Goal: Feedback & Contribution: Contribute content

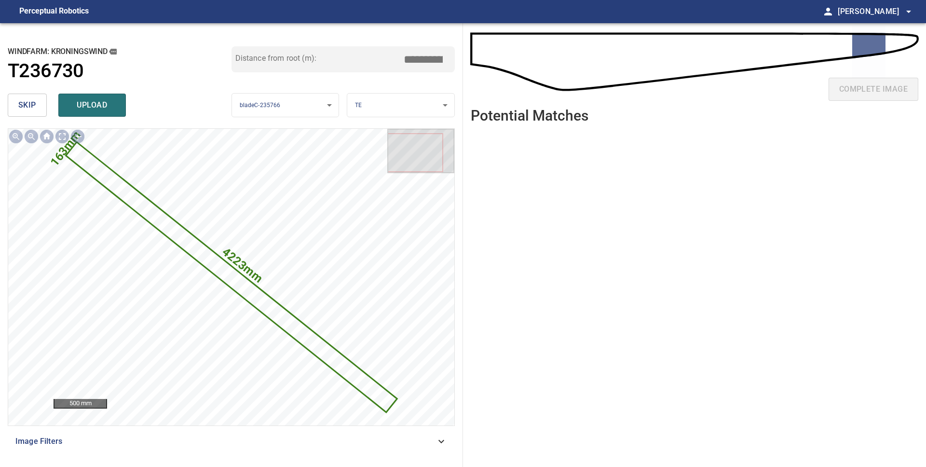
click at [27, 101] on span "skip" at bounding box center [27, 105] width 18 height 14
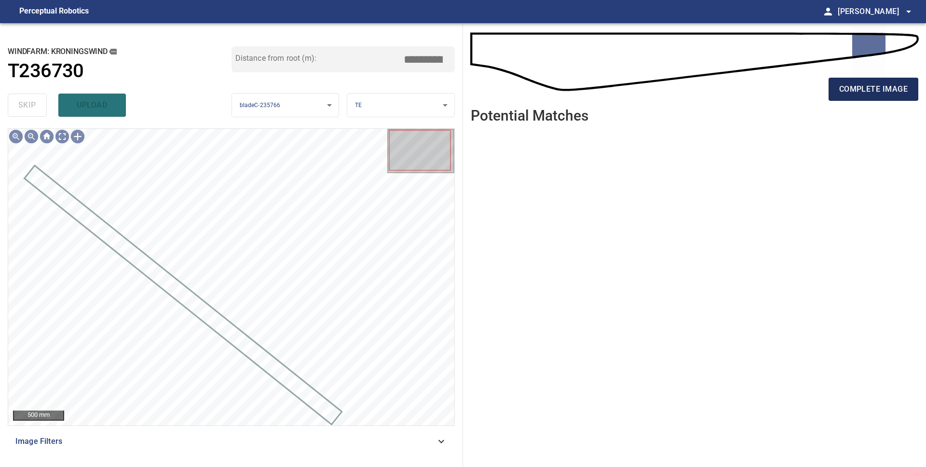
click at [848, 93] on span "complete image" at bounding box center [873, 89] width 69 height 14
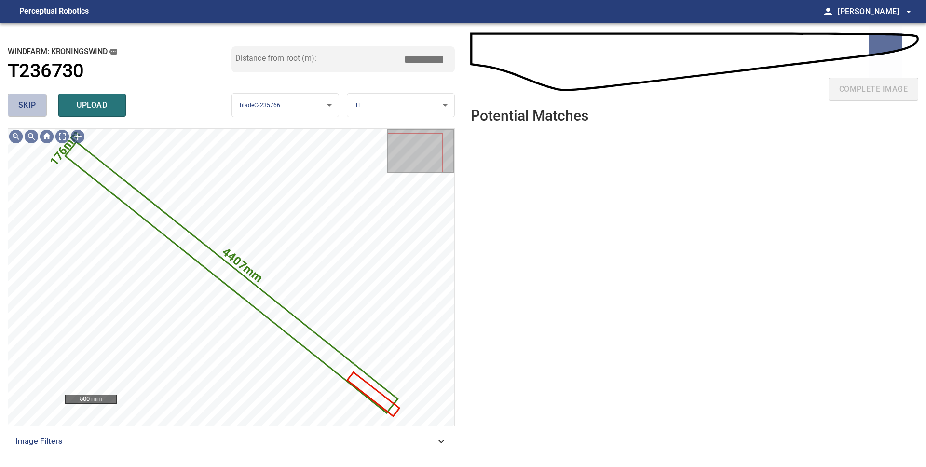
click at [25, 104] on span "skip" at bounding box center [27, 105] width 18 height 14
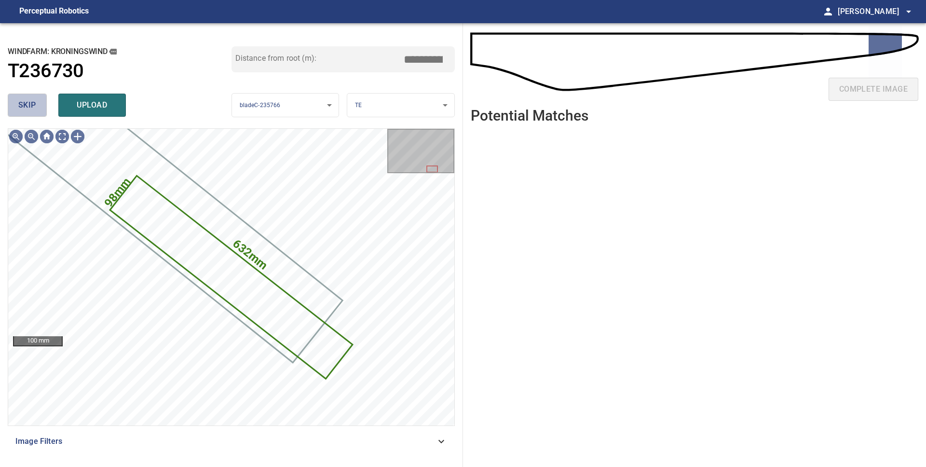
click at [25, 104] on span "skip" at bounding box center [27, 105] width 18 height 14
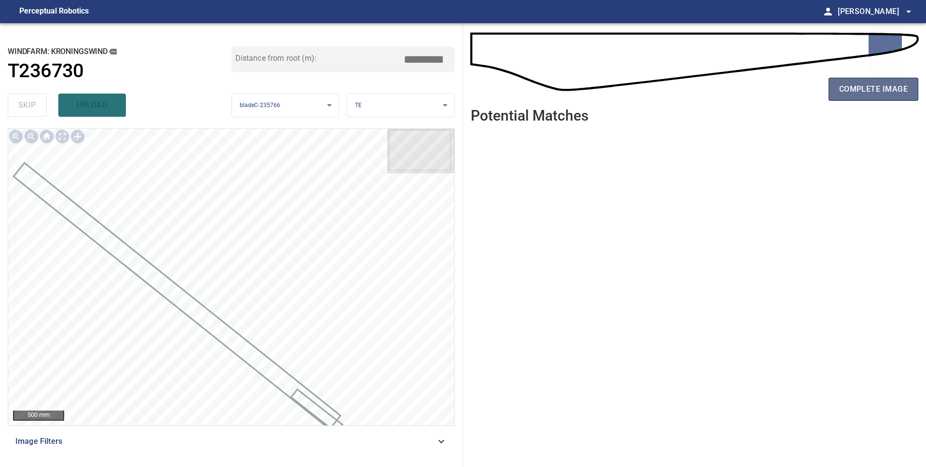
click at [882, 82] on span "complete image" at bounding box center [873, 89] width 69 height 14
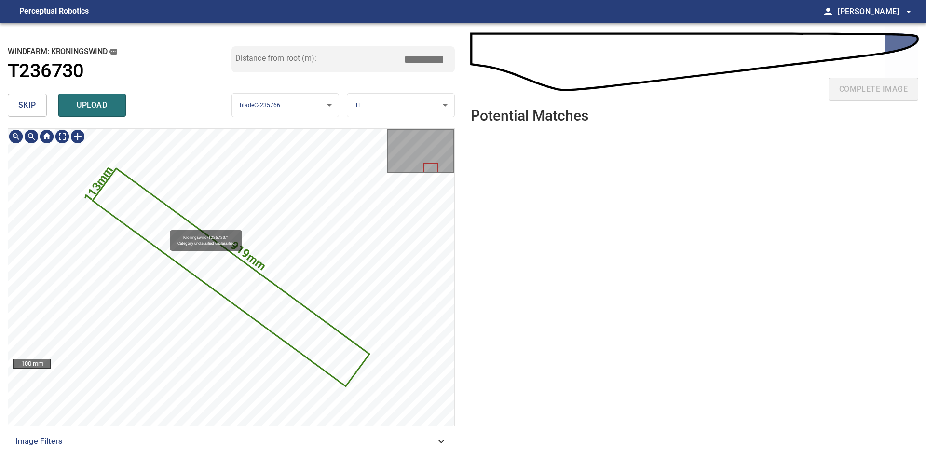
click at [165, 226] on icon at bounding box center [231, 277] width 275 height 216
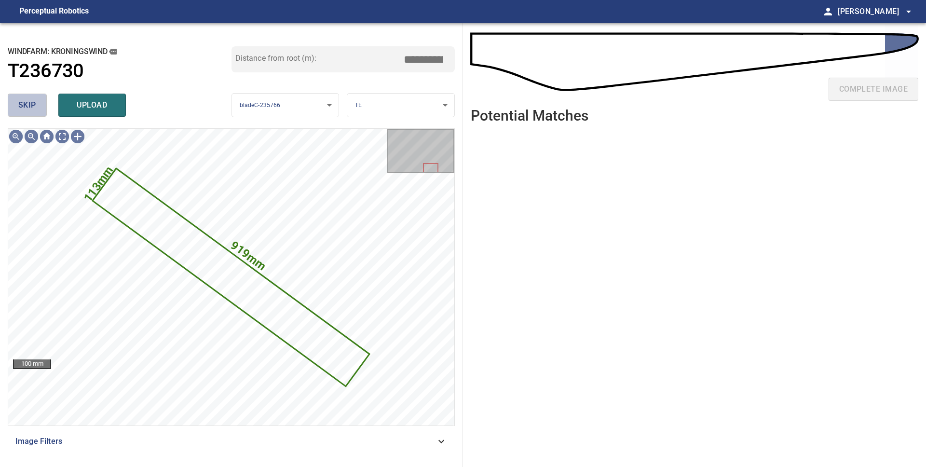
click at [28, 107] on span "skip" at bounding box center [27, 105] width 18 height 14
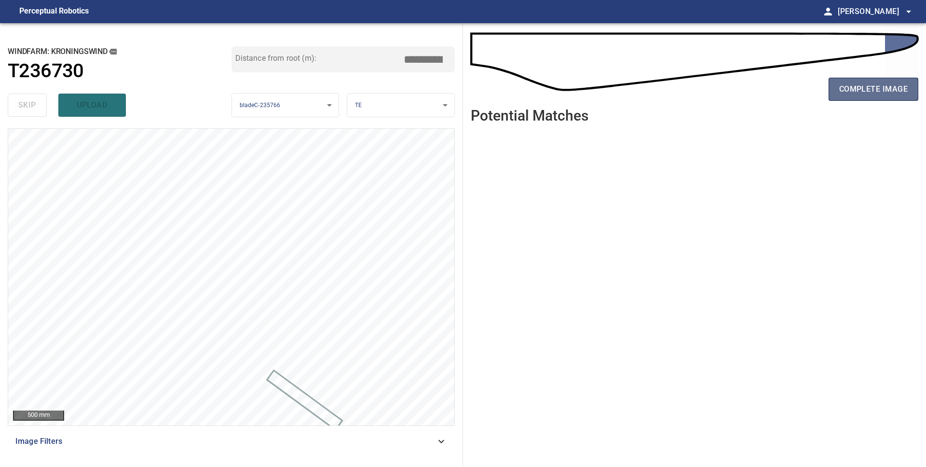
click at [864, 85] on span "complete image" at bounding box center [873, 89] width 69 height 14
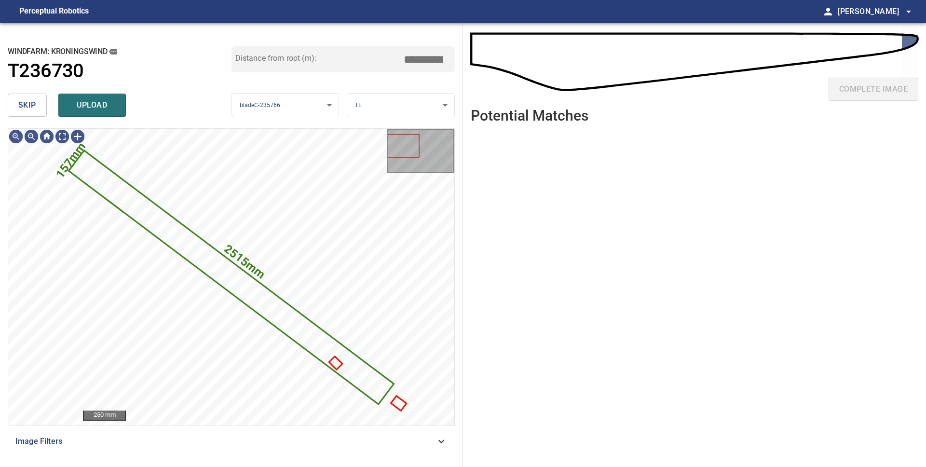
click at [37, 110] on button "skip" at bounding box center [27, 105] width 39 height 23
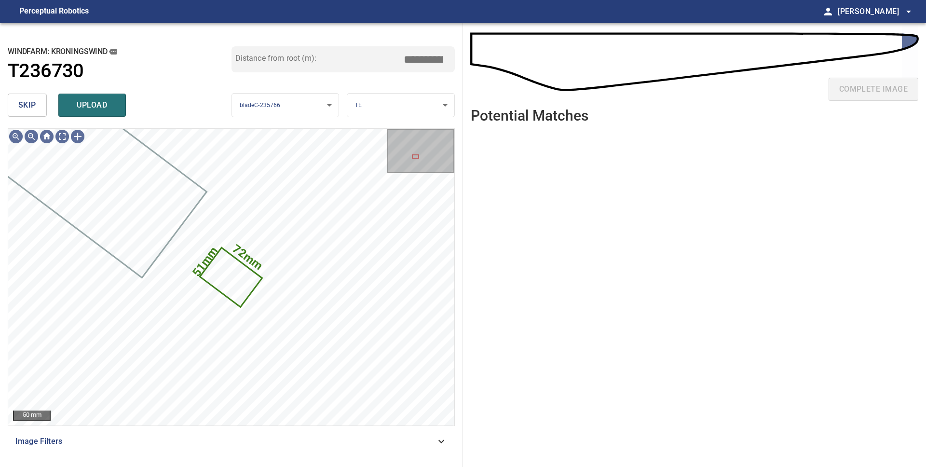
click at [432, 106] on body "**********" at bounding box center [463, 233] width 926 height 467
click at [429, 110] on li "LE" at bounding box center [400, 105] width 107 height 16
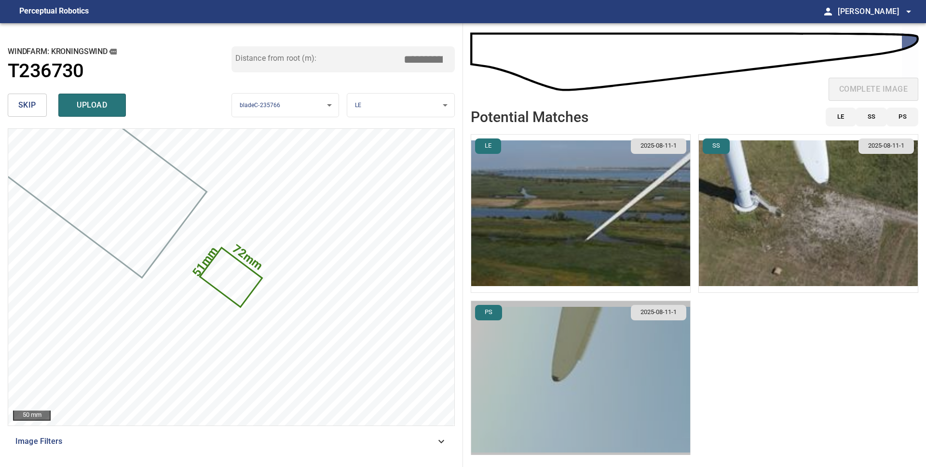
click at [545, 360] on img "button" at bounding box center [580, 380] width 219 height 158
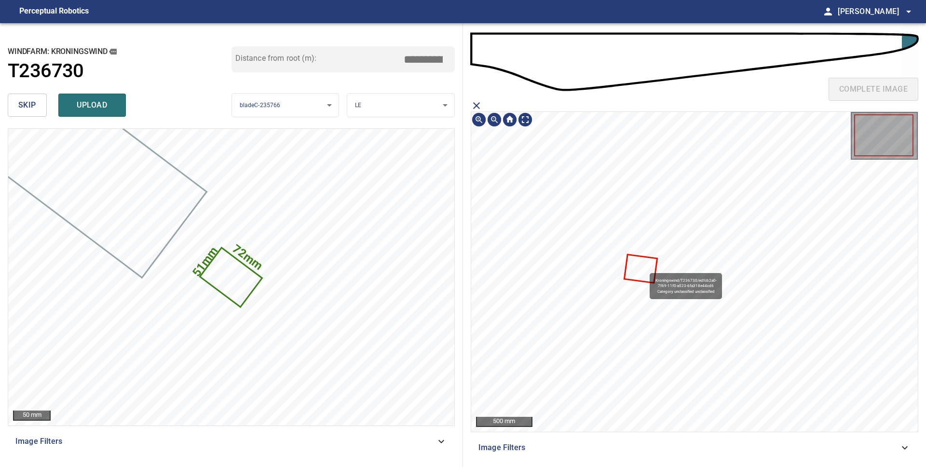
click at [645, 269] on icon at bounding box center [640, 268] width 31 height 27
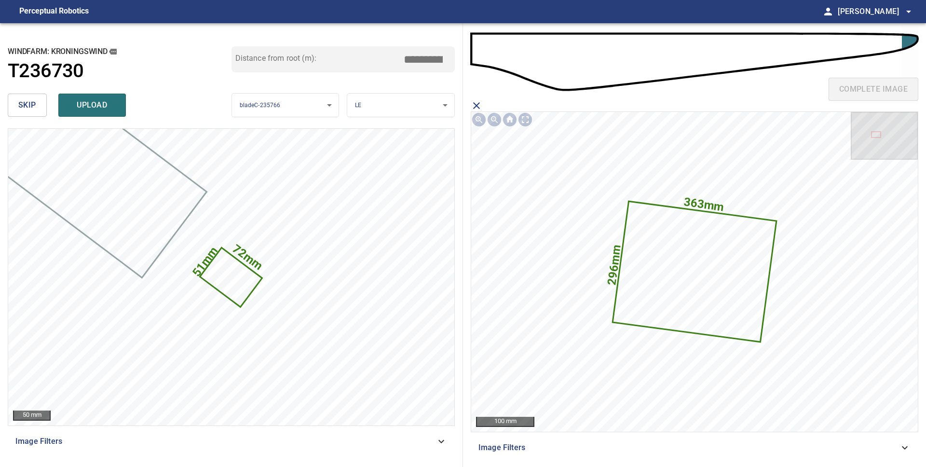
click at [91, 110] on span "upload" at bounding box center [92, 105] width 46 height 14
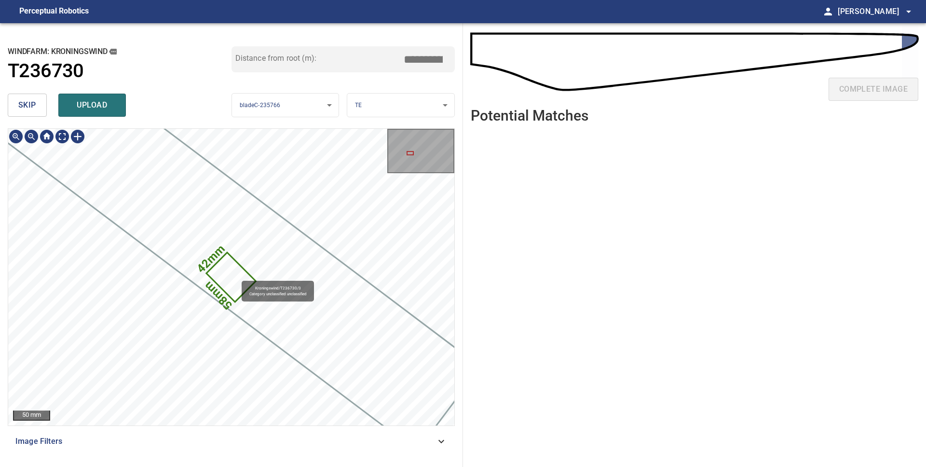
click at [237, 276] on icon at bounding box center [231, 277] width 48 height 48
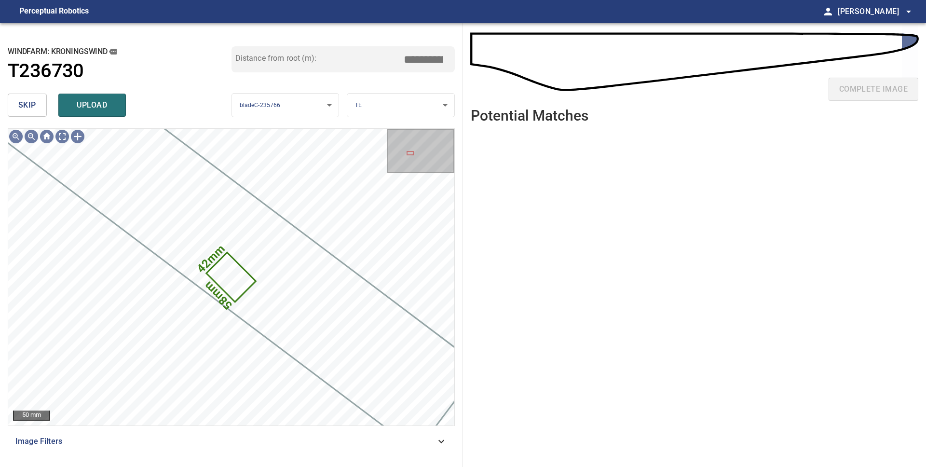
click at [23, 106] on span "skip" at bounding box center [27, 105] width 18 height 14
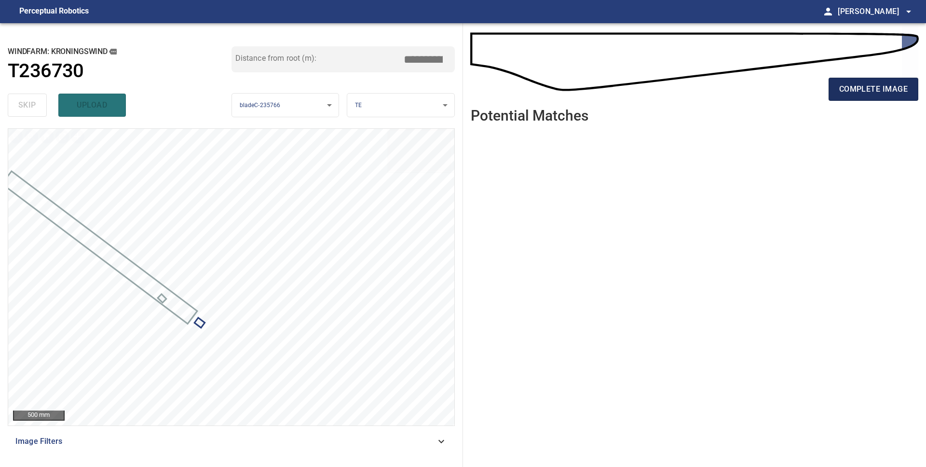
click at [891, 96] on button "complete image" at bounding box center [874, 89] width 90 height 23
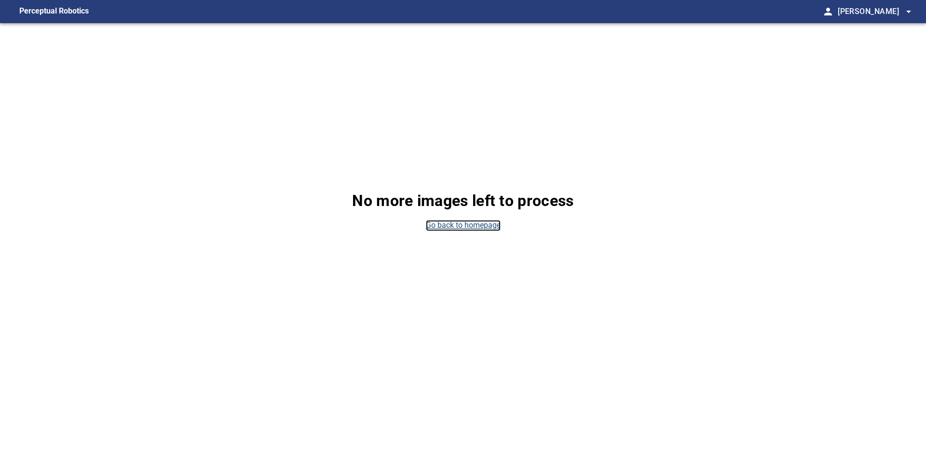
click at [439, 225] on link "Go back to homepage" at bounding box center [463, 225] width 75 height 11
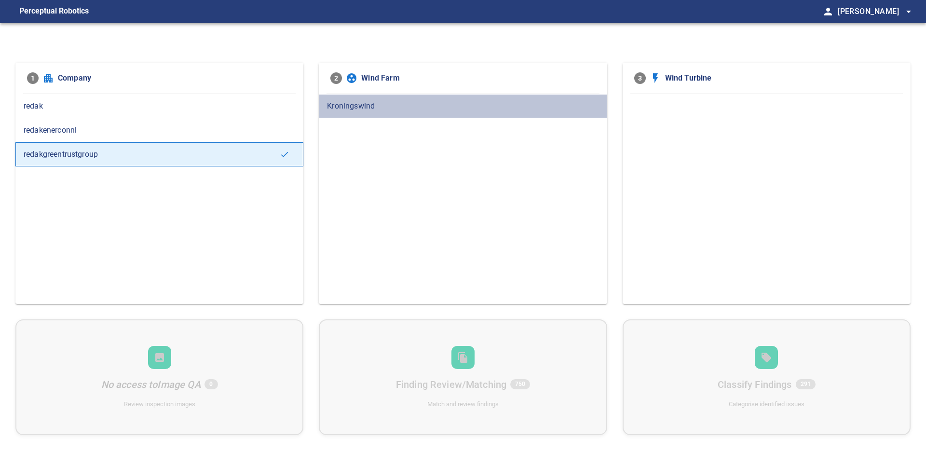
click at [411, 110] on span "Kroningswind" at bounding box center [463, 106] width 272 height 12
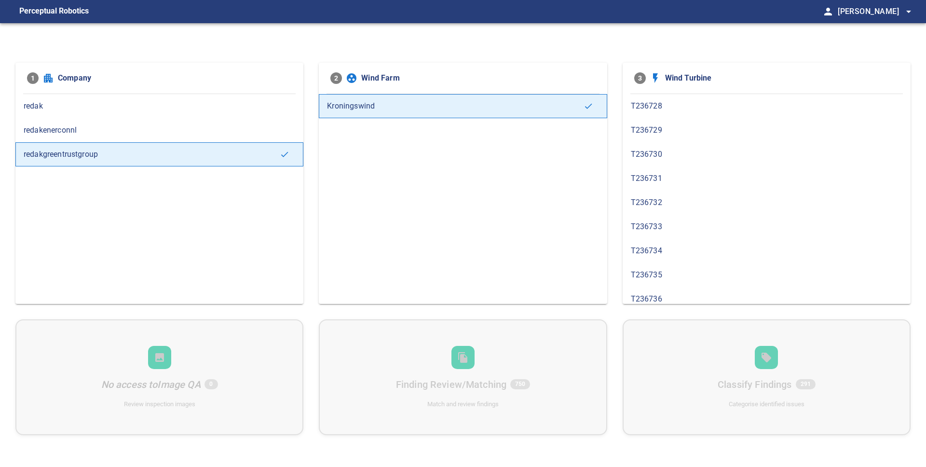
click at [666, 178] on span "T236731" at bounding box center [767, 179] width 272 height 12
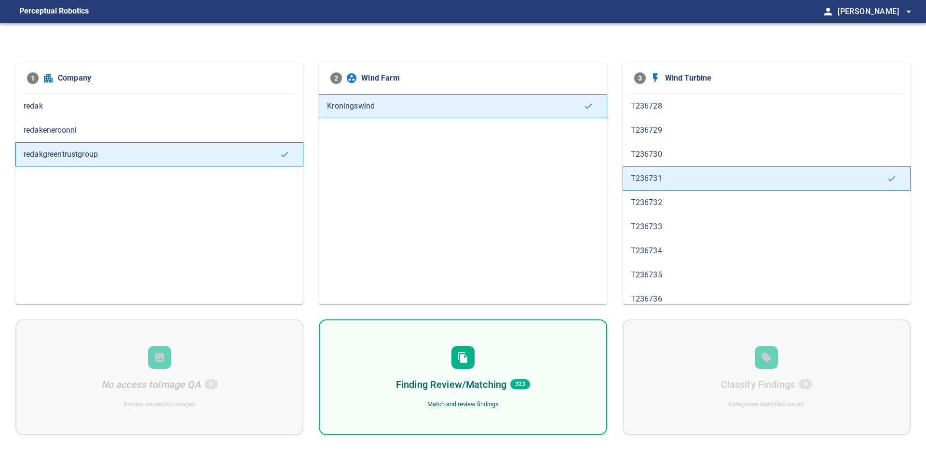
click at [504, 377] on h6 "Finding Review/Matching" at bounding box center [451, 384] width 110 height 15
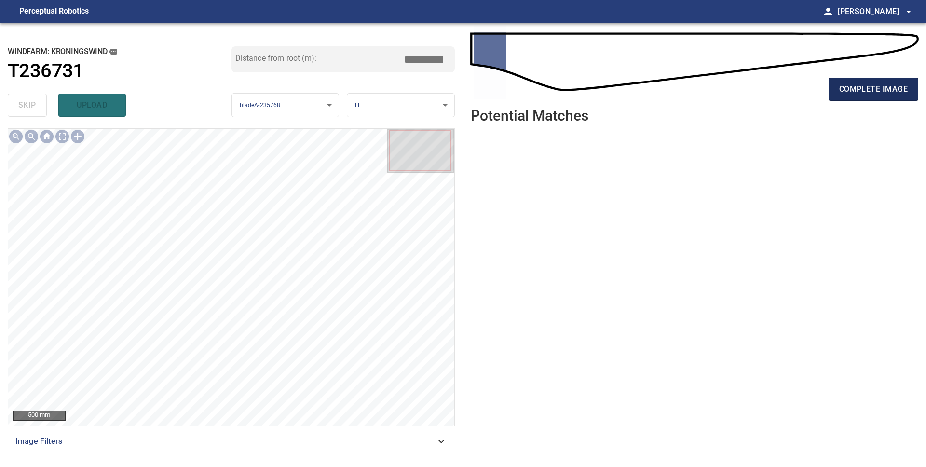
click at [890, 91] on span "complete image" at bounding box center [873, 89] width 69 height 14
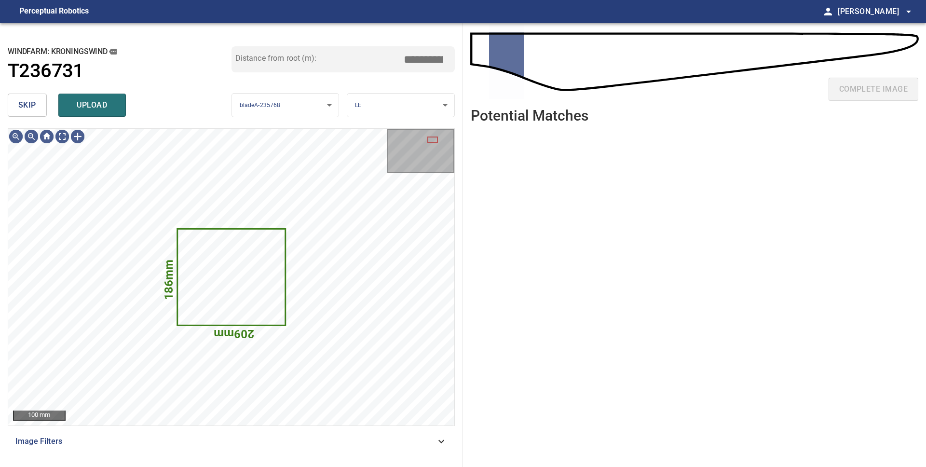
click at [28, 108] on span "skip" at bounding box center [27, 105] width 18 height 14
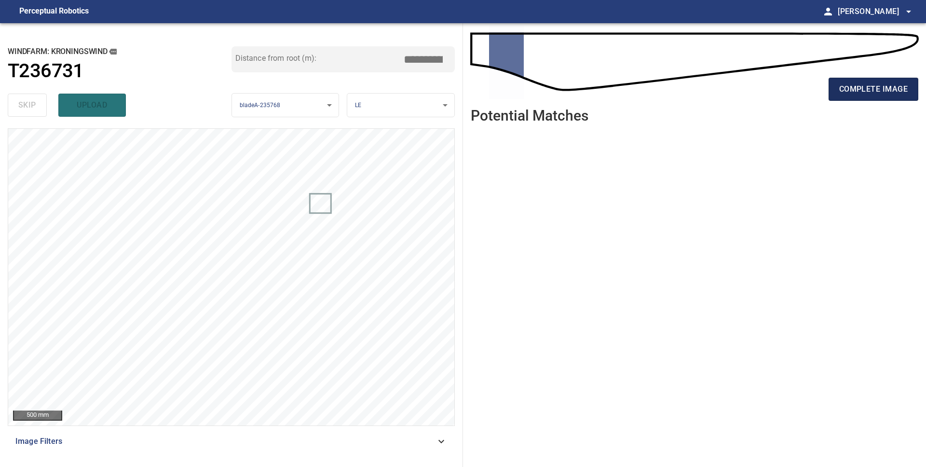
click at [855, 91] on span "complete image" at bounding box center [873, 89] width 69 height 14
click at [907, 91] on span "complete image" at bounding box center [873, 89] width 69 height 14
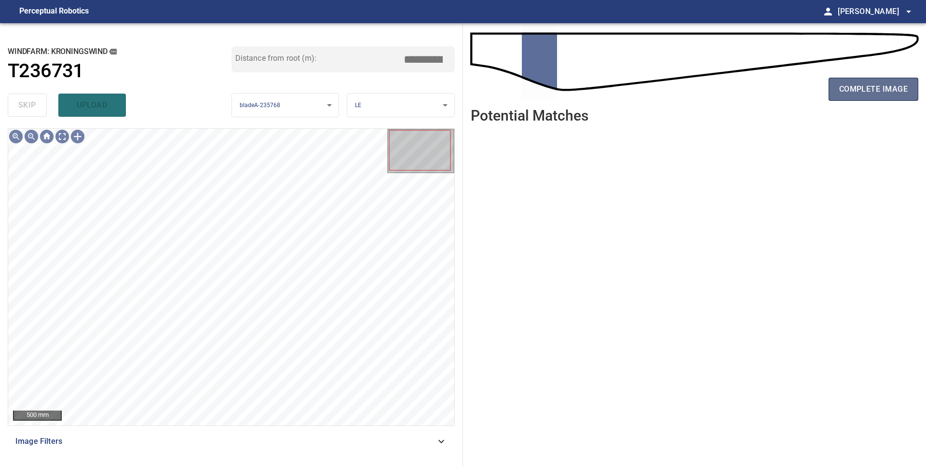
click at [899, 92] on span "complete image" at bounding box center [873, 89] width 69 height 14
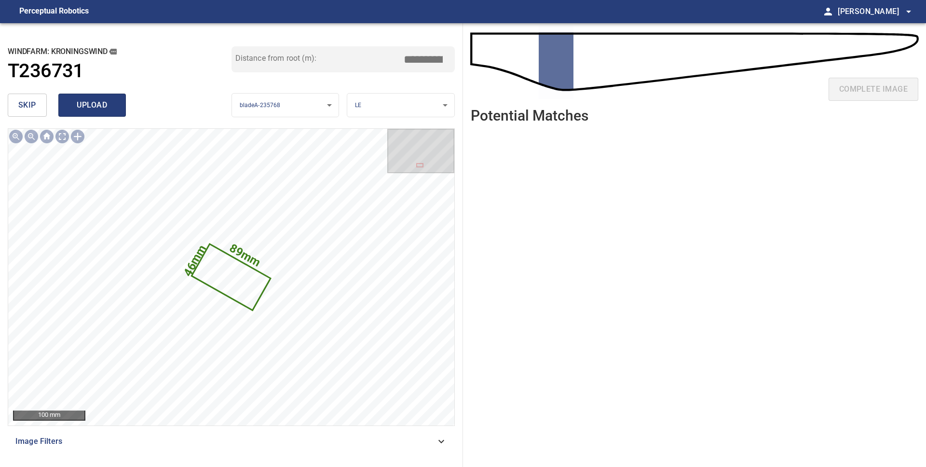
click at [70, 108] on span "upload" at bounding box center [92, 105] width 46 height 14
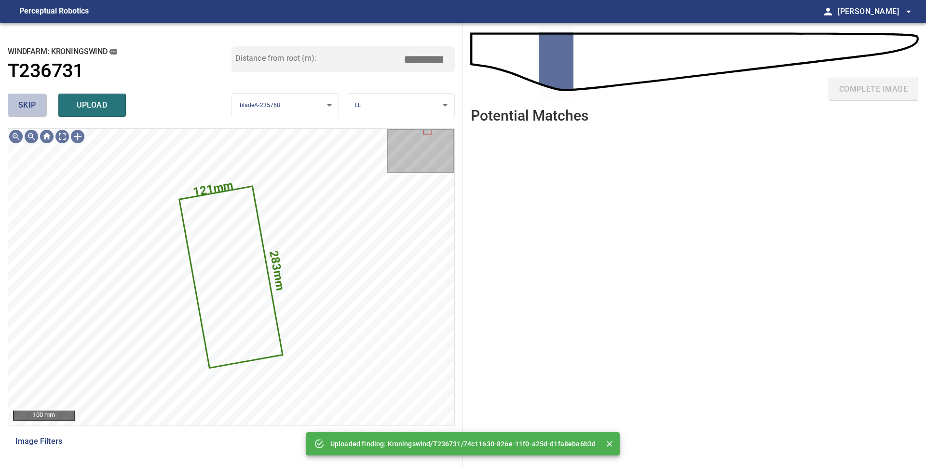
click at [27, 100] on span "skip" at bounding box center [27, 105] width 18 height 14
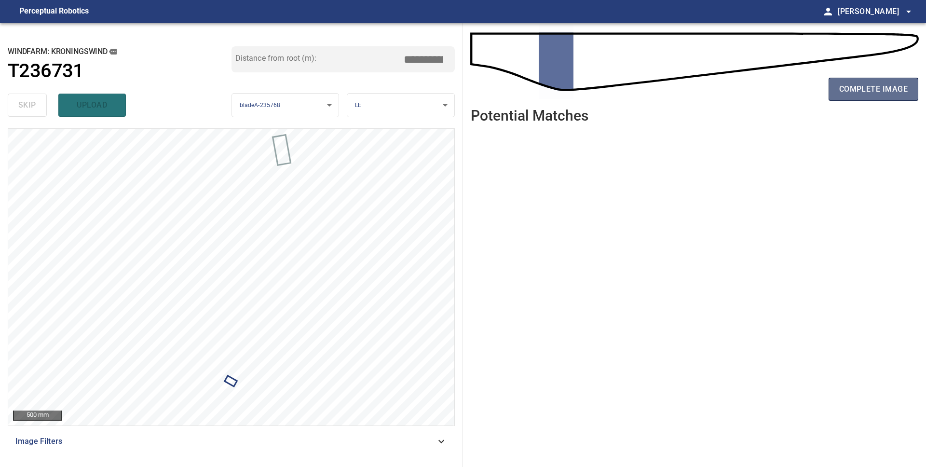
click at [859, 86] on span "complete image" at bounding box center [873, 89] width 69 height 14
click at [889, 90] on span "complete image" at bounding box center [873, 89] width 69 height 14
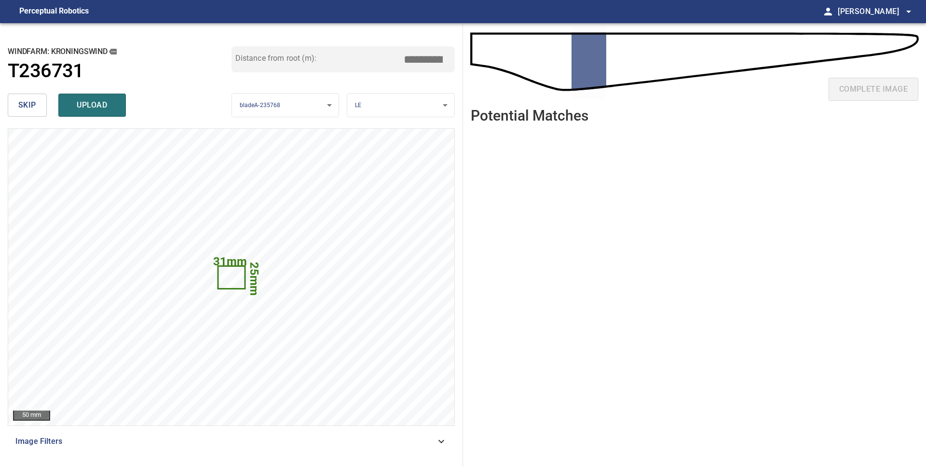
click at [20, 102] on span "skip" at bounding box center [27, 105] width 18 height 14
click at [34, 108] on span "skip" at bounding box center [27, 105] width 18 height 14
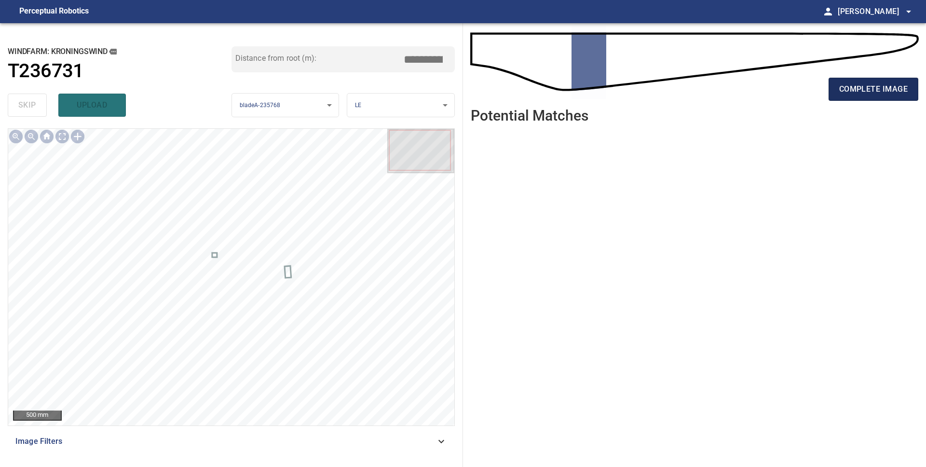
click at [888, 85] on span "complete image" at bounding box center [873, 89] width 69 height 14
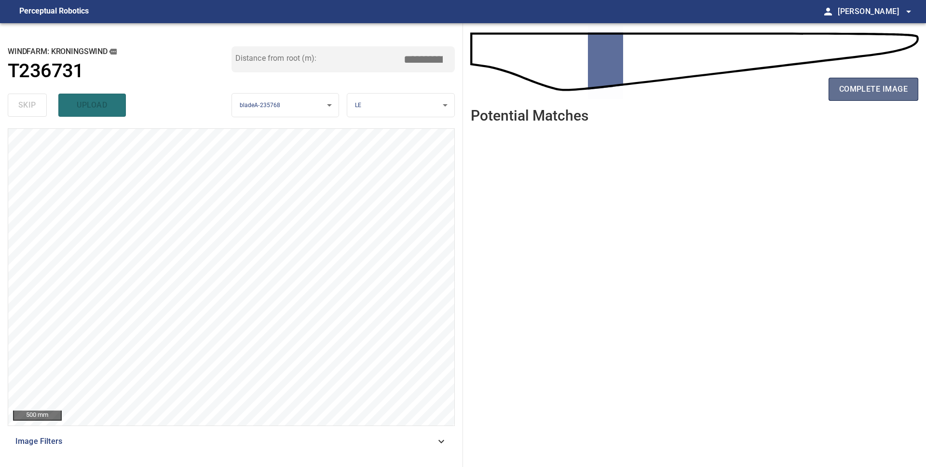
click at [858, 88] on span "complete image" at bounding box center [873, 89] width 69 height 14
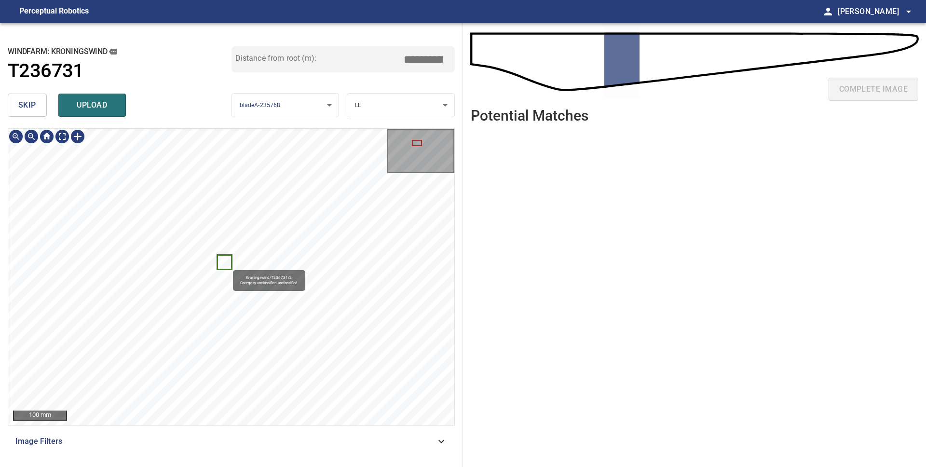
click at [229, 266] on icon at bounding box center [224, 262] width 13 height 13
click at [14, 105] on button "skip" at bounding box center [27, 105] width 39 height 23
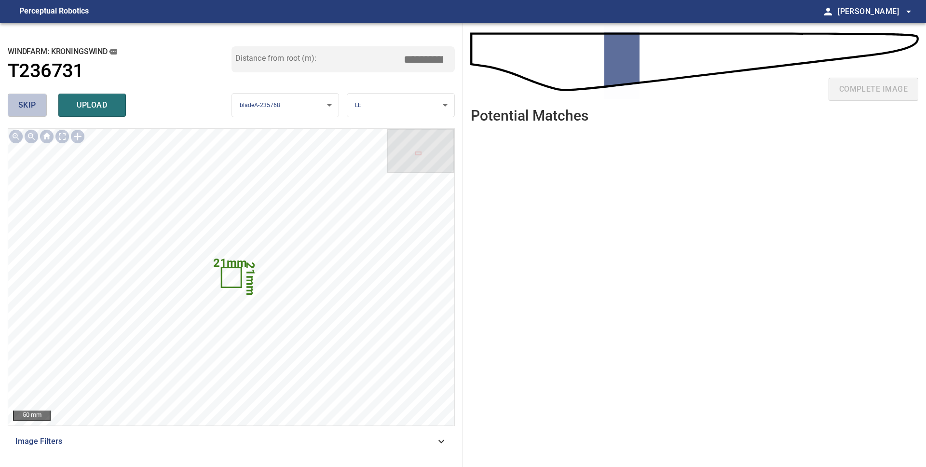
click at [17, 105] on button "skip" at bounding box center [27, 105] width 39 height 23
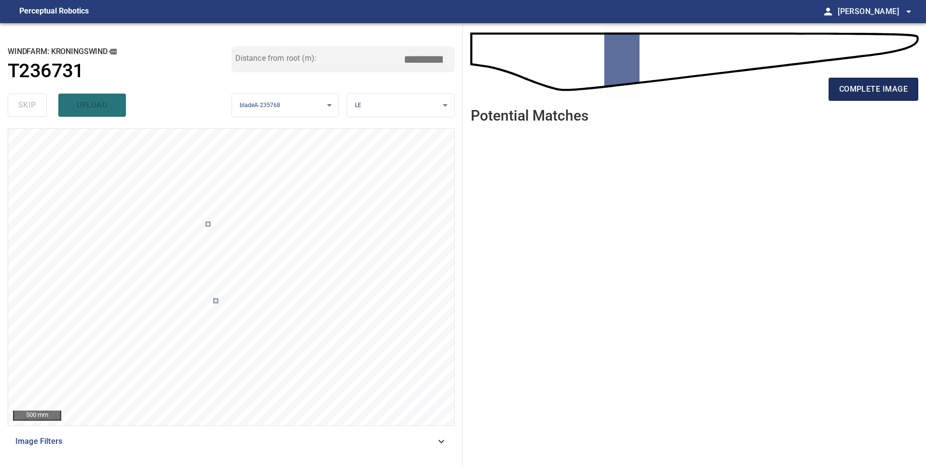
click at [880, 95] on span "complete image" at bounding box center [873, 89] width 69 height 14
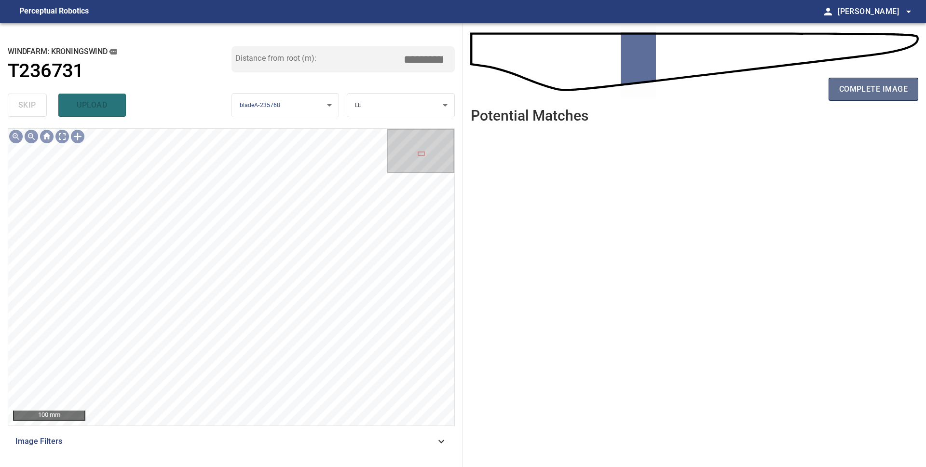
click at [838, 100] on button "complete image" at bounding box center [874, 89] width 90 height 23
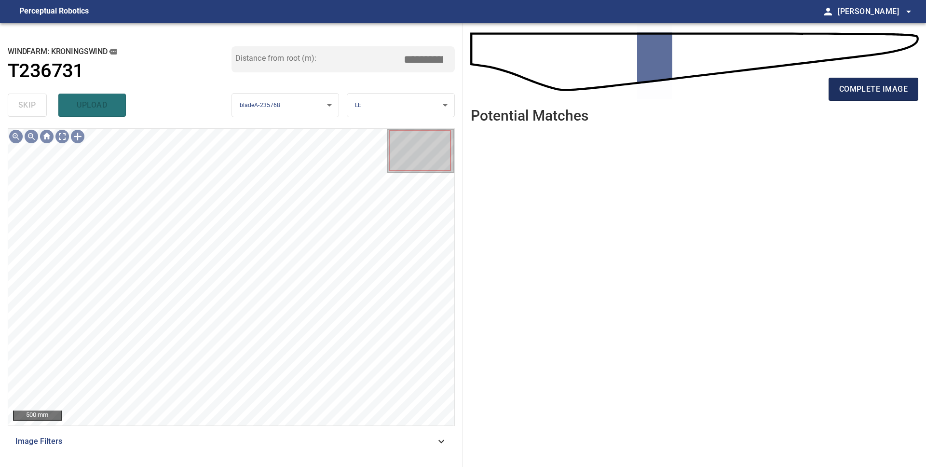
click at [882, 89] on span "complete image" at bounding box center [873, 89] width 69 height 14
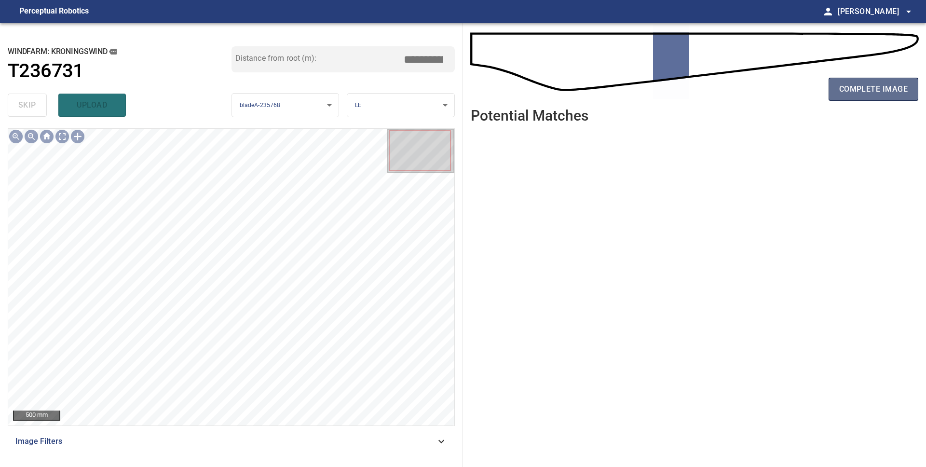
click at [849, 88] on span "complete image" at bounding box center [873, 89] width 69 height 14
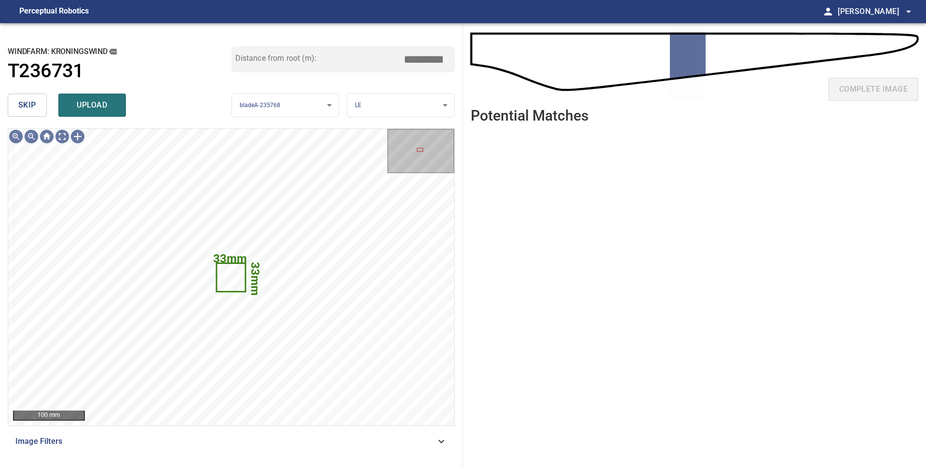
click at [87, 113] on button "upload" at bounding box center [92, 105] width 68 height 23
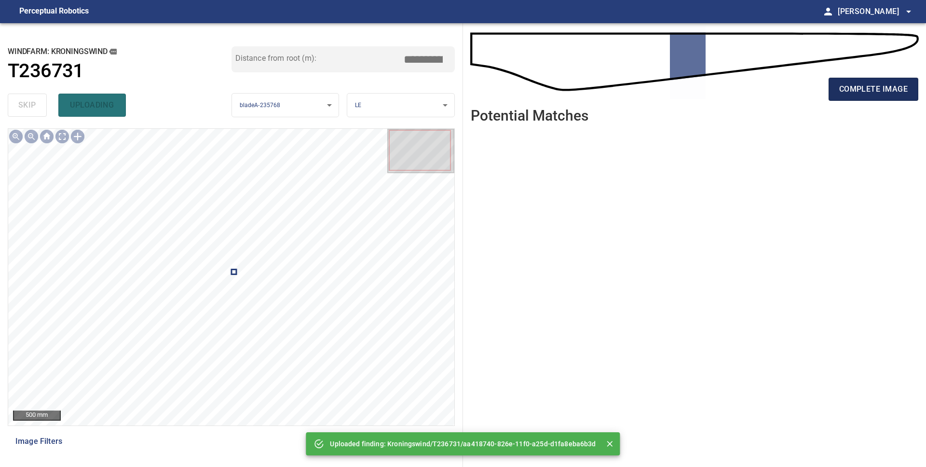
click at [869, 84] on span "complete image" at bounding box center [873, 89] width 69 height 14
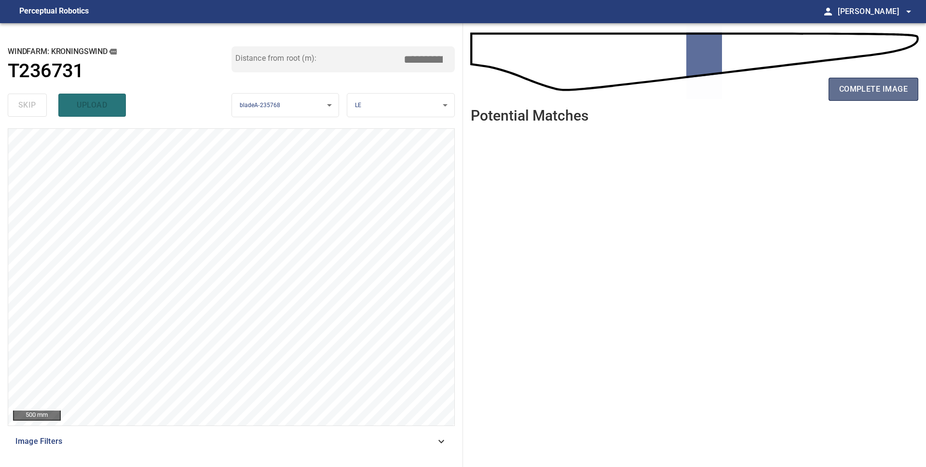
click at [880, 92] on span "complete image" at bounding box center [873, 89] width 69 height 14
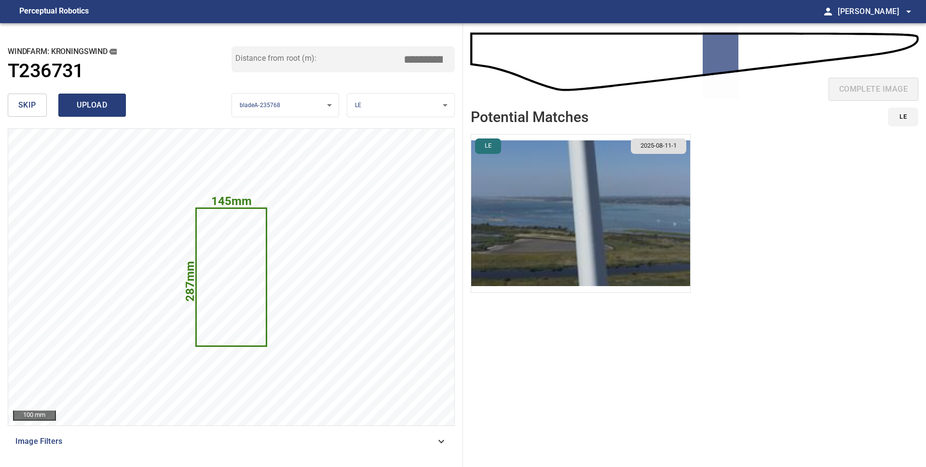
click at [109, 105] on span "upload" at bounding box center [92, 105] width 46 height 14
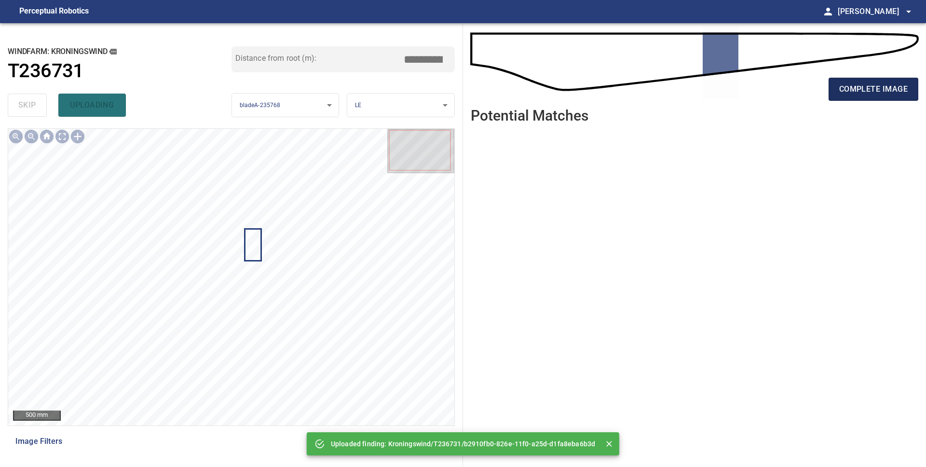
click at [842, 87] on span "complete image" at bounding box center [873, 89] width 69 height 14
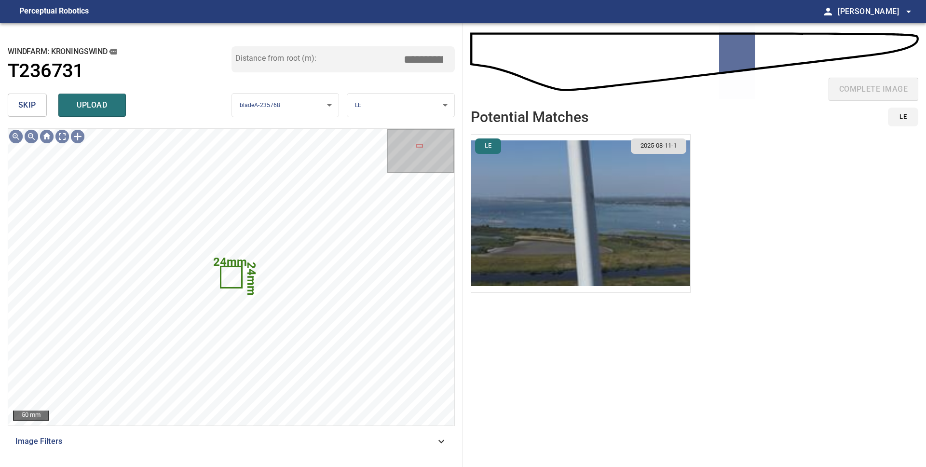
click at [38, 103] on button "skip" at bounding box center [27, 105] width 39 height 23
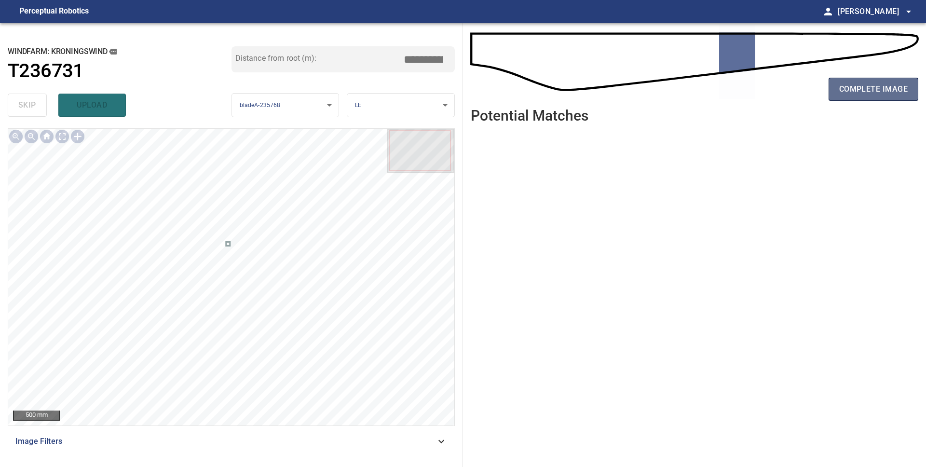
click at [851, 94] on span "complete image" at bounding box center [873, 89] width 69 height 14
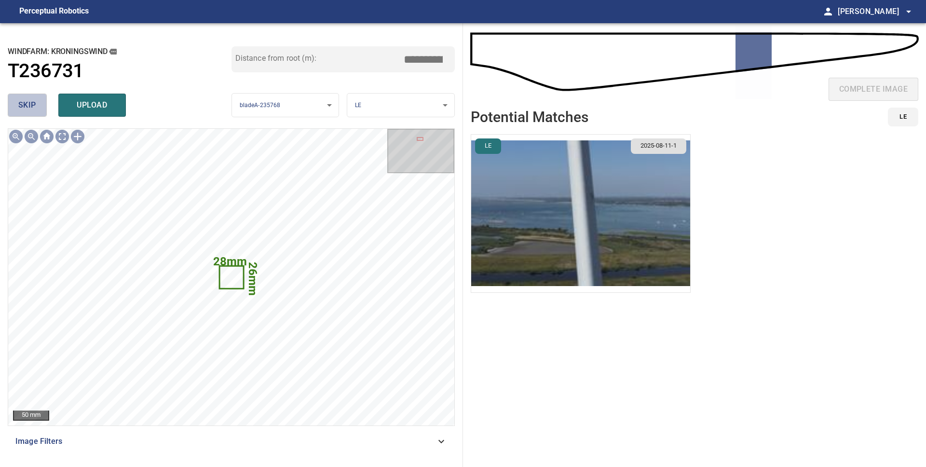
click at [30, 106] on span "skip" at bounding box center [27, 105] width 18 height 14
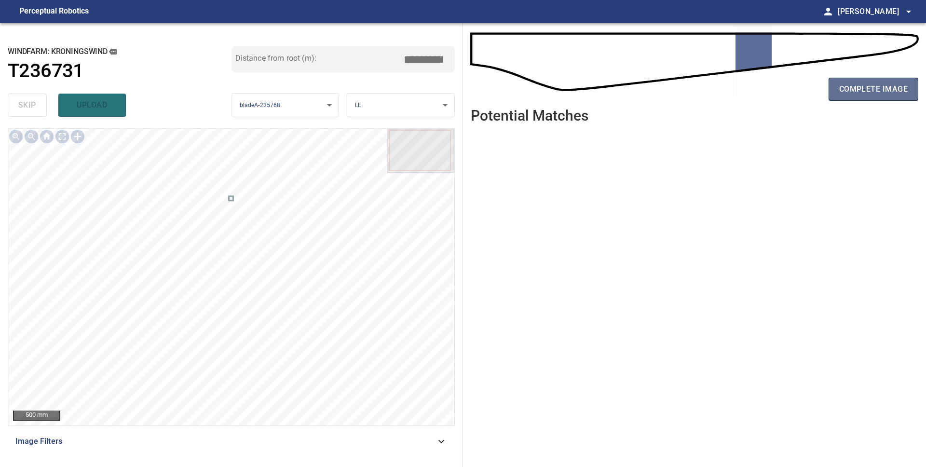
click at [882, 86] on span "complete image" at bounding box center [873, 89] width 69 height 14
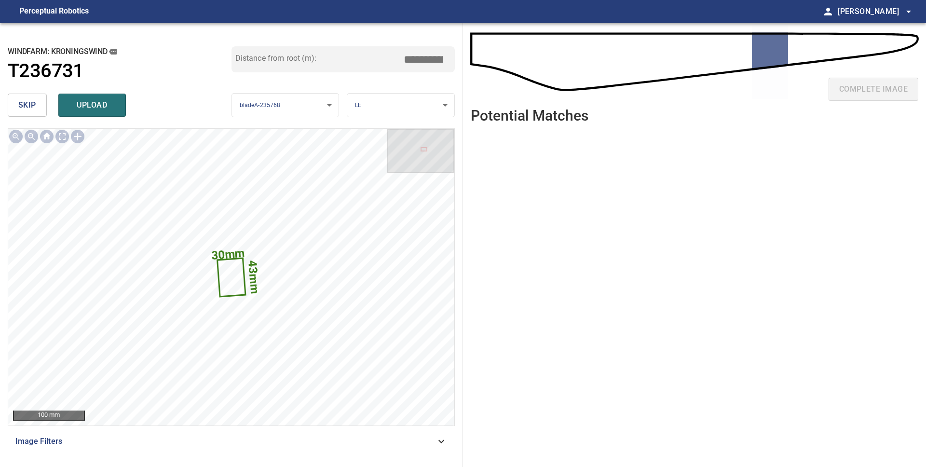
click at [18, 105] on span "skip" at bounding box center [27, 105] width 18 height 14
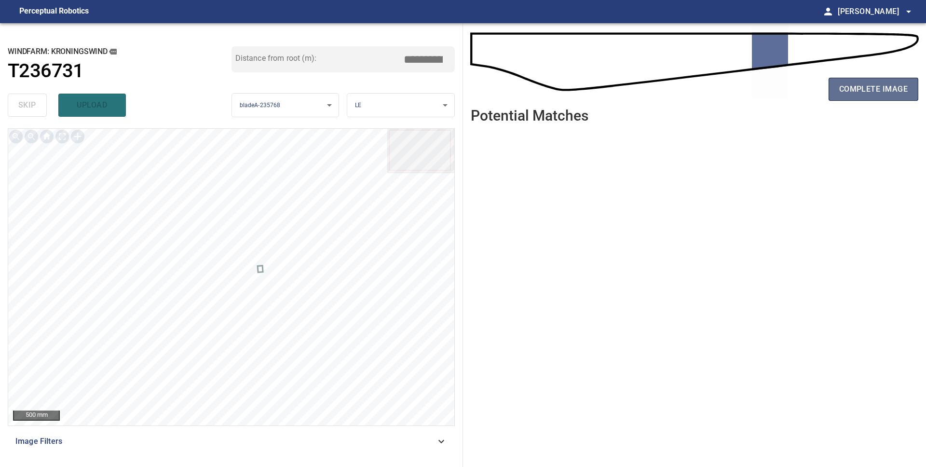
click at [854, 94] on span "complete image" at bounding box center [873, 89] width 69 height 14
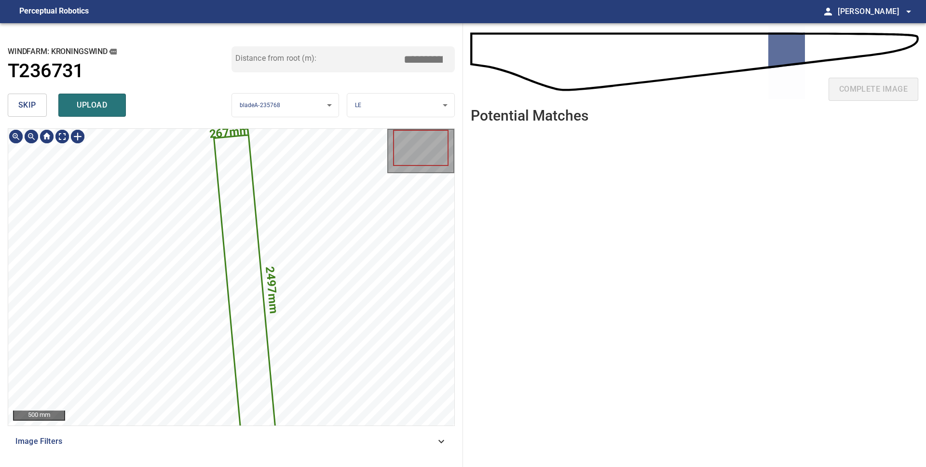
click at [31, 105] on span "skip" at bounding box center [27, 105] width 18 height 14
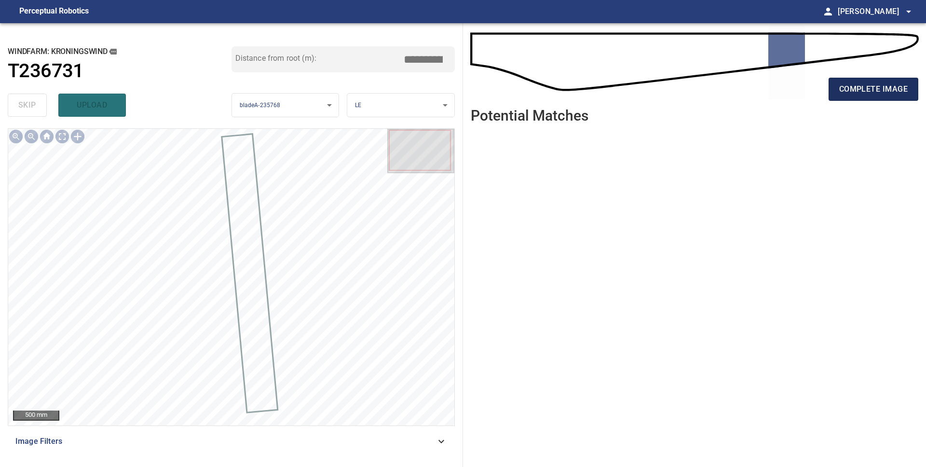
click at [862, 82] on span "complete image" at bounding box center [873, 89] width 69 height 14
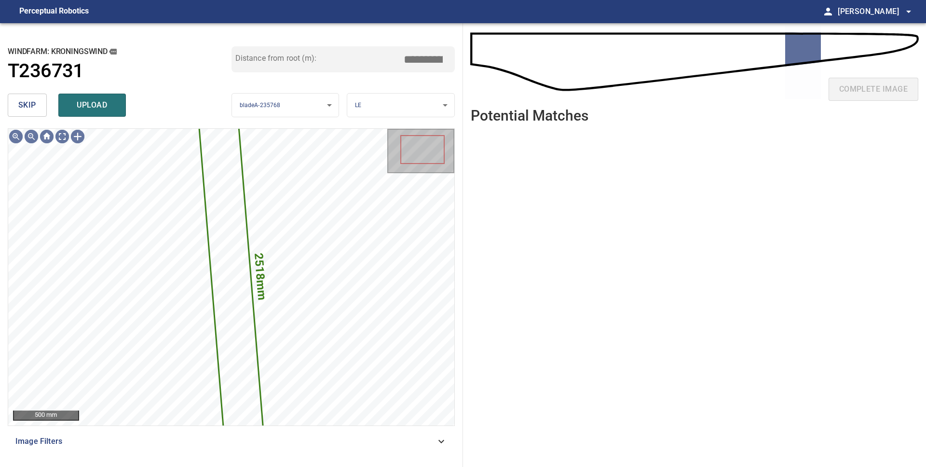
click at [31, 114] on button "skip" at bounding box center [27, 105] width 39 height 23
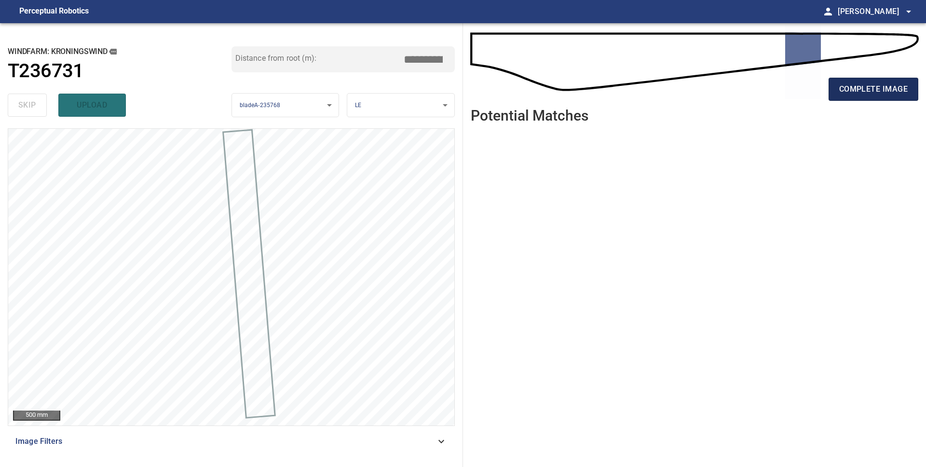
click at [849, 96] on button "complete image" at bounding box center [874, 89] width 90 height 23
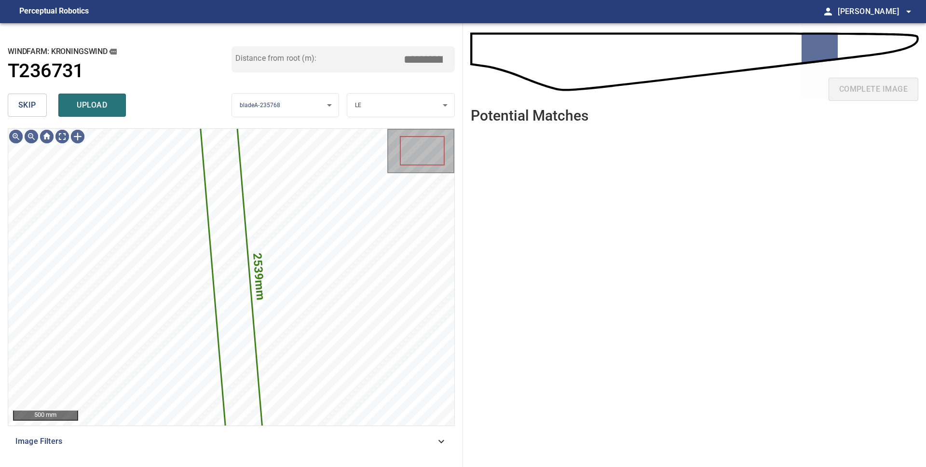
click at [25, 110] on span "skip" at bounding box center [27, 105] width 18 height 14
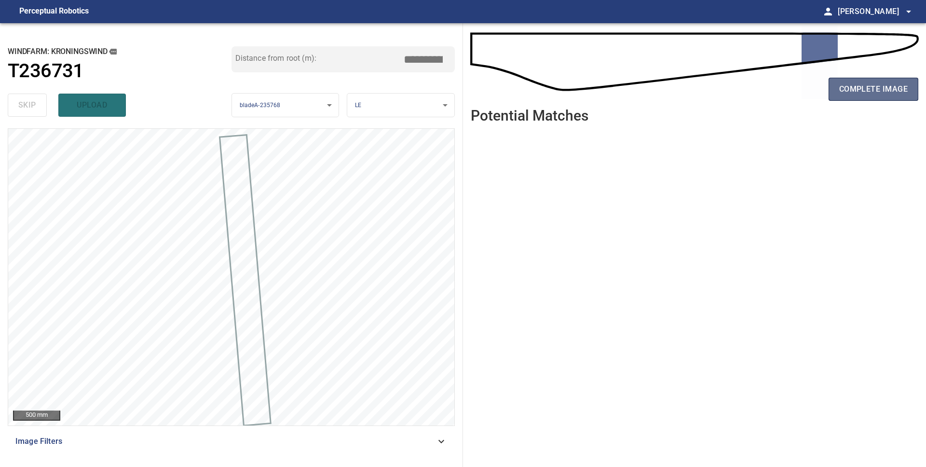
click at [866, 91] on span "complete image" at bounding box center [873, 89] width 69 height 14
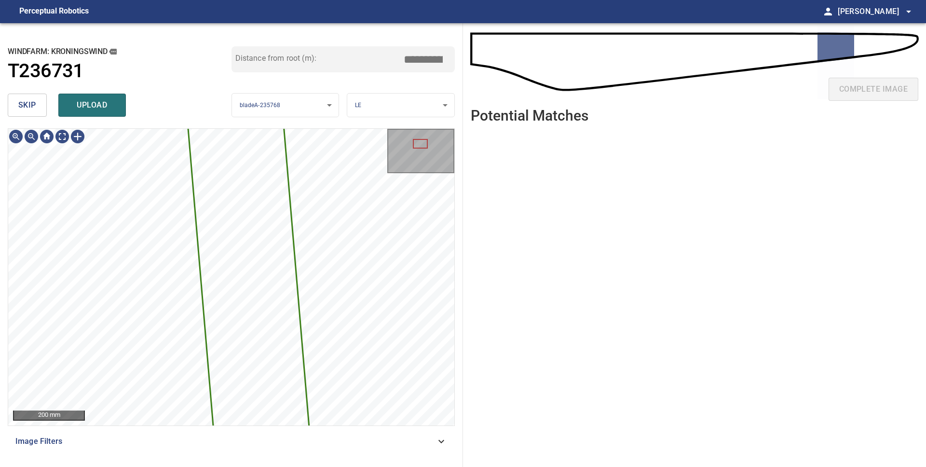
click at [19, 115] on button "skip" at bounding box center [27, 105] width 39 height 23
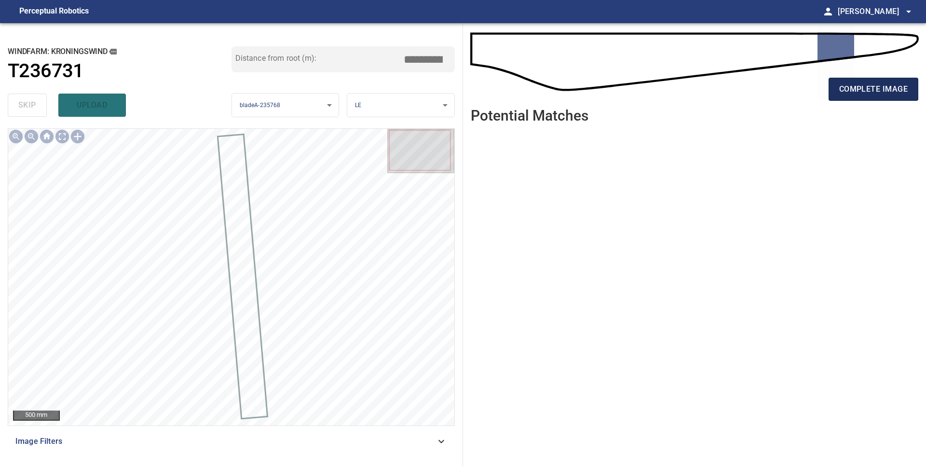
click at [867, 95] on span "complete image" at bounding box center [873, 89] width 69 height 14
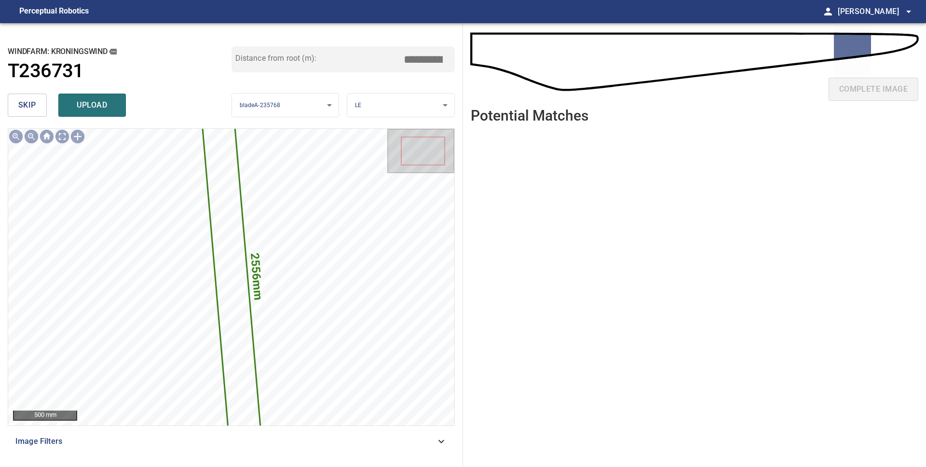
click at [33, 105] on span "skip" at bounding box center [27, 105] width 18 height 14
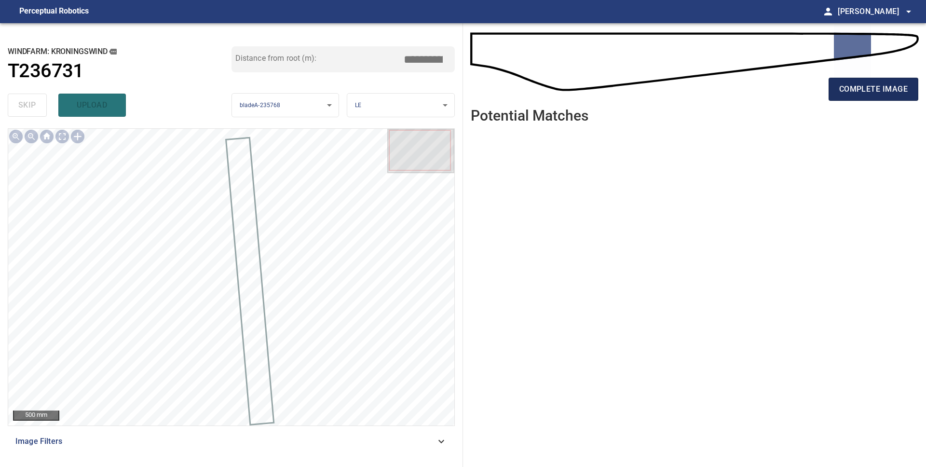
click at [873, 87] on span "complete image" at bounding box center [873, 89] width 69 height 14
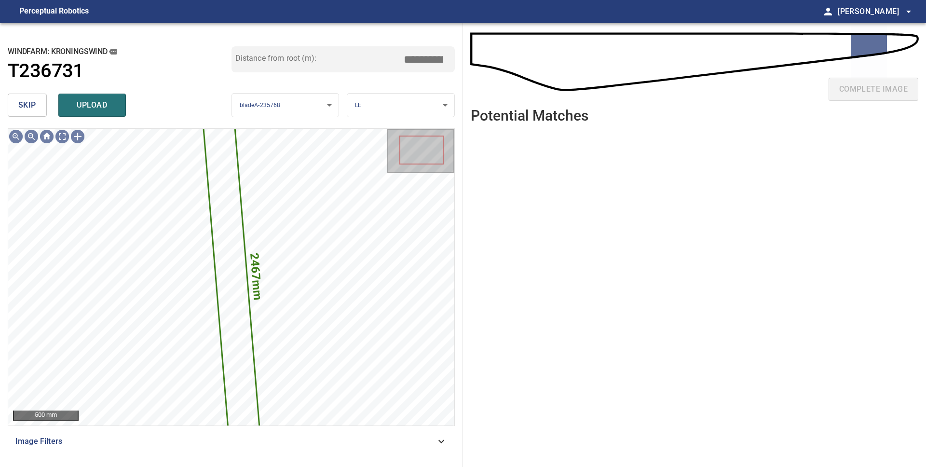
click at [33, 110] on span "skip" at bounding box center [27, 105] width 18 height 14
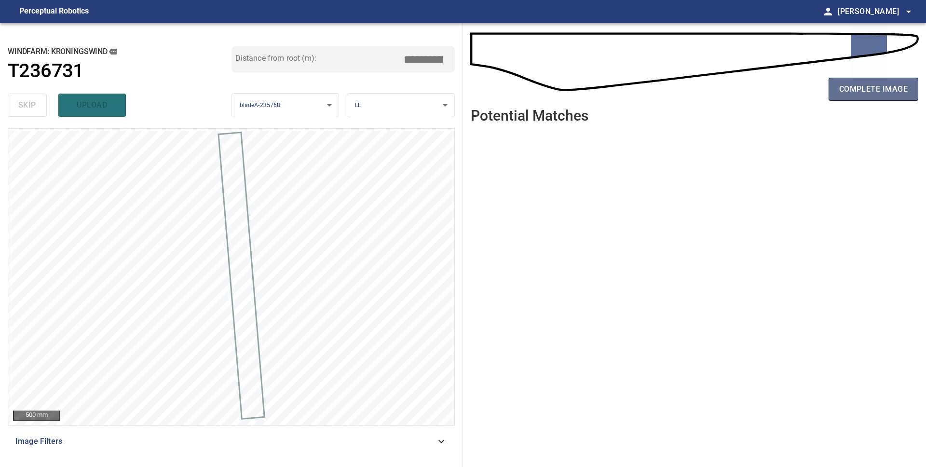
click at [846, 94] on span "complete image" at bounding box center [873, 89] width 69 height 14
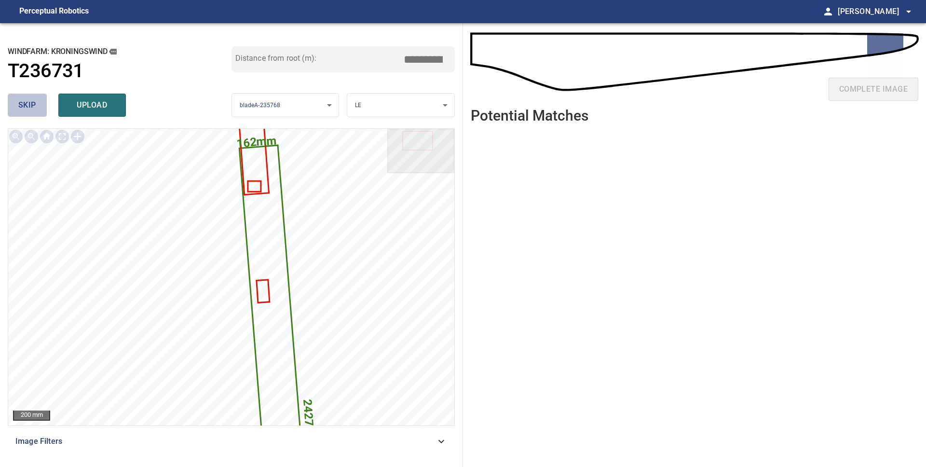
click at [30, 106] on span "skip" at bounding box center [27, 105] width 18 height 14
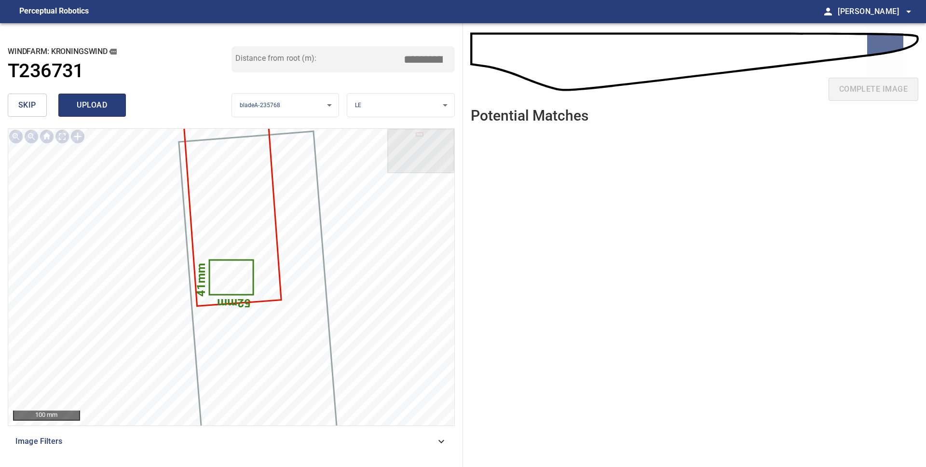
click at [91, 108] on span "upload" at bounding box center [92, 105] width 46 height 14
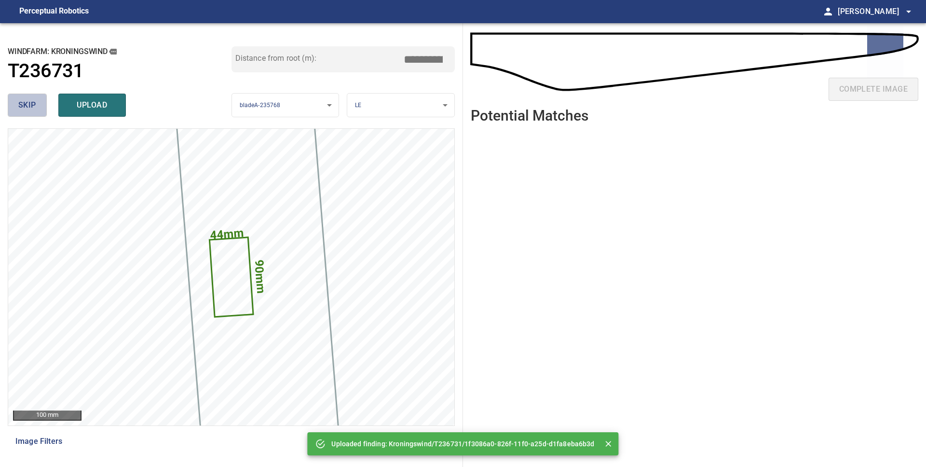
click at [27, 106] on span "skip" at bounding box center [27, 105] width 18 height 14
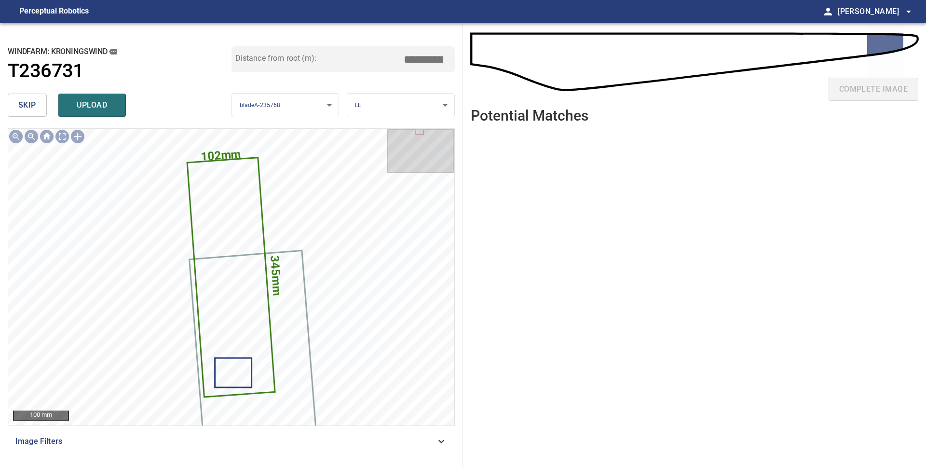
click at [13, 106] on button "skip" at bounding box center [27, 105] width 39 height 23
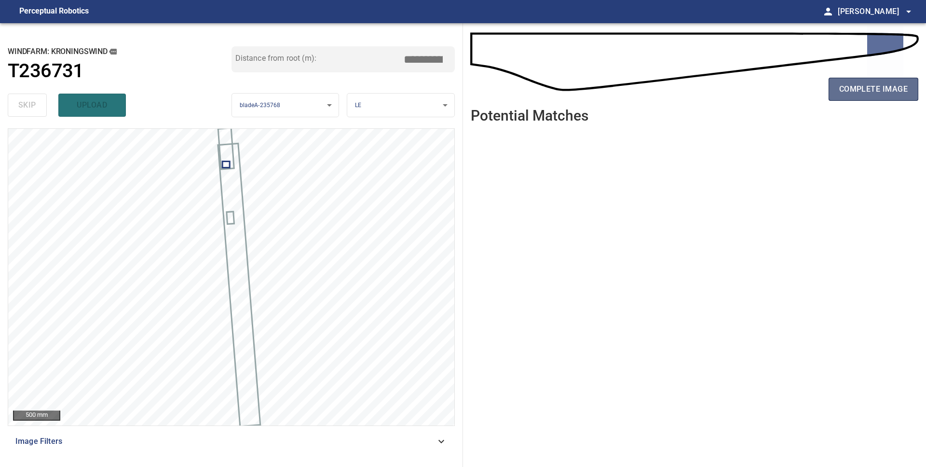
click at [854, 94] on span "complete image" at bounding box center [873, 89] width 69 height 14
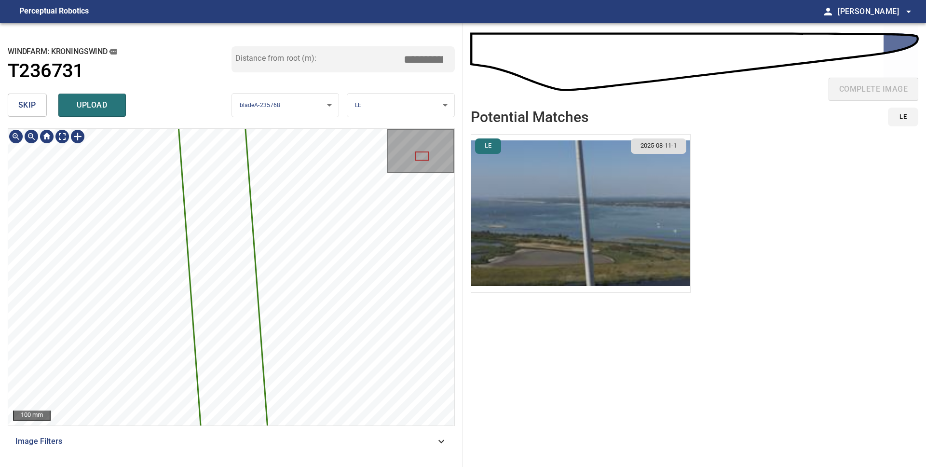
click at [288, 428] on div "2290mm 138mm 100 mm Image Filters" at bounding box center [231, 293] width 447 height 331
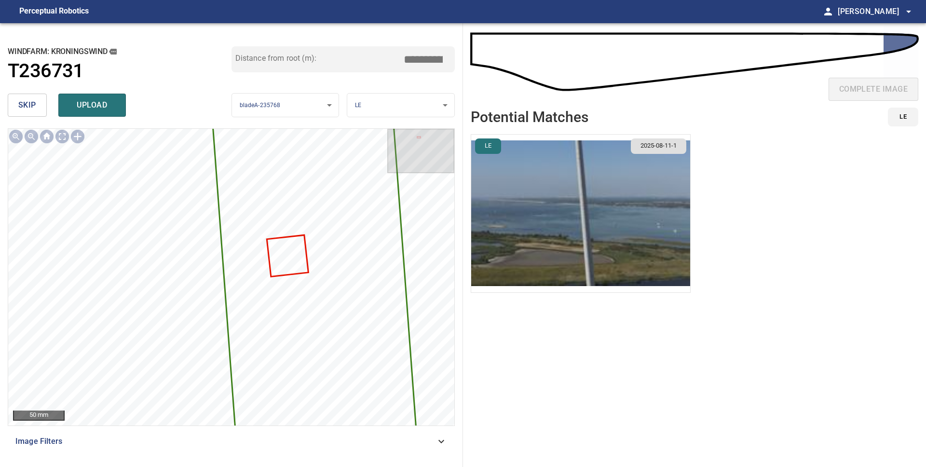
click at [28, 111] on span "skip" at bounding box center [27, 105] width 18 height 14
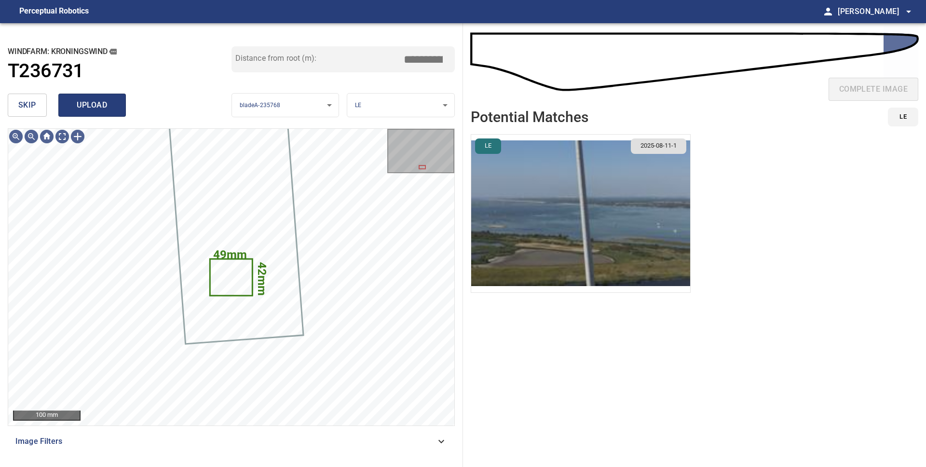
click at [102, 104] on span "upload" at bounding box center [92, 105] width 46 height 14
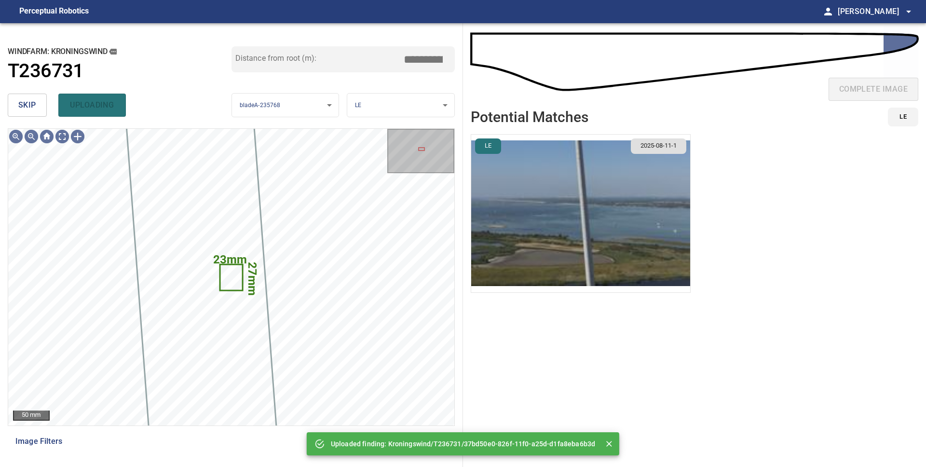
click at [28, 104] on span "skip" at bounding box center [27, 105] width 18 height 14
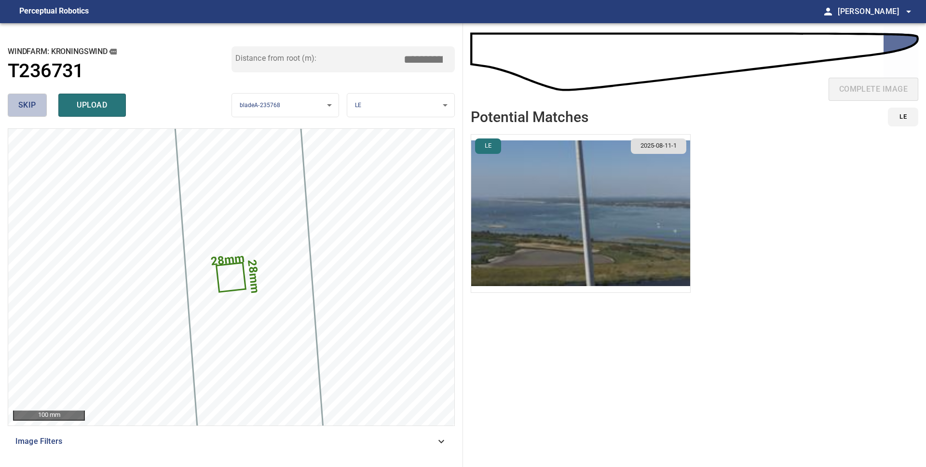
click at [37, 107] on button "skip" at bounding box center [27, 105] width 39 height 23
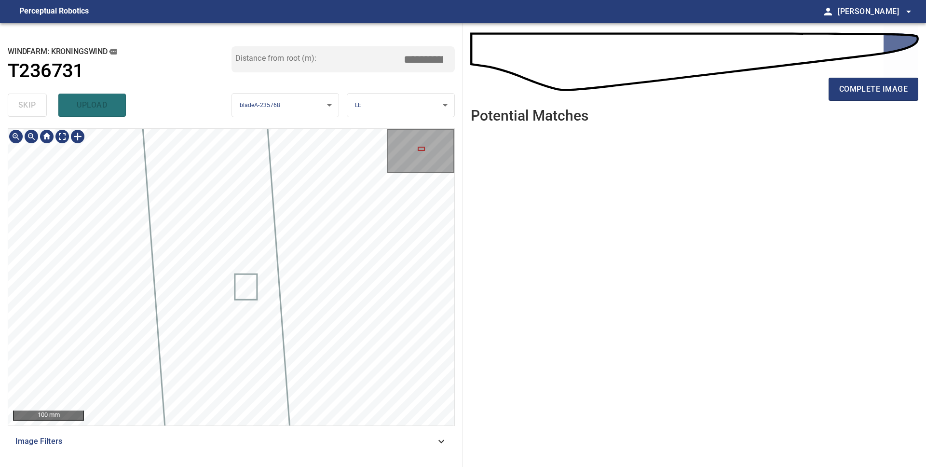
click at [343, 466] on div "**********" at bounding box center [231, 245] width 463 height 444
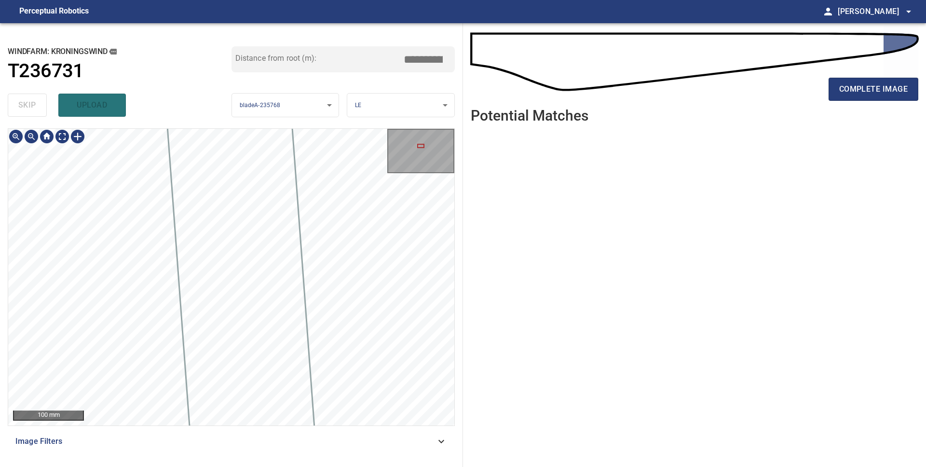
click at [328, 436] on div "100 mm Image Filters" at bounding box center [231, 293] width 447 height 331
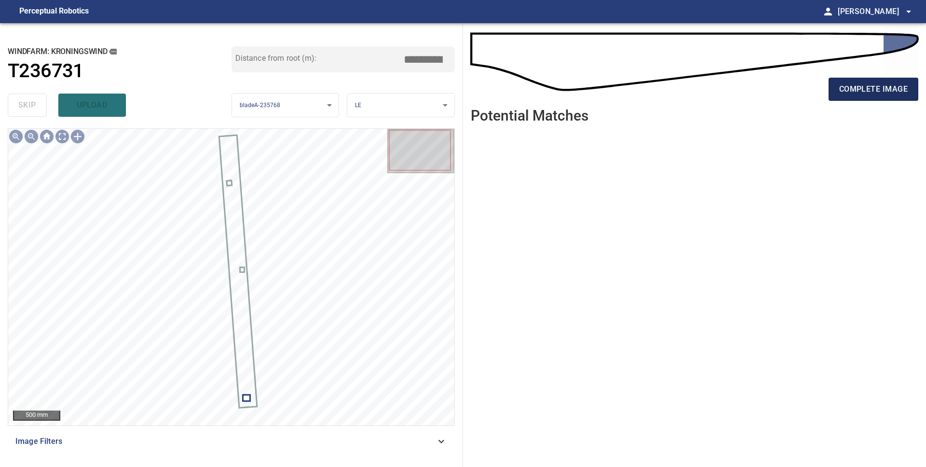
click at [861, 94] on span "complete image" at bounding box center [873, 89] width 69 height 14
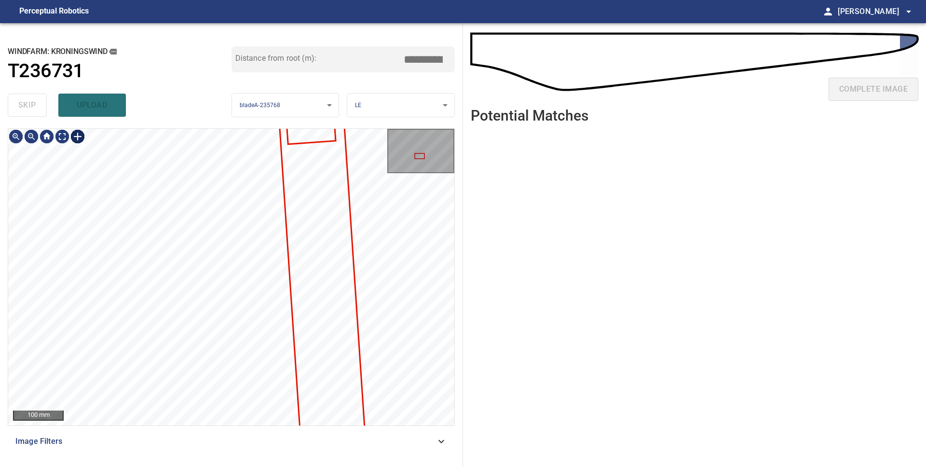
click at [76, 141] on div at bounding box center [77, 136] width 15 height 15
click at [197, 262] on div at bounding box center [231, 277] width 446 height 297
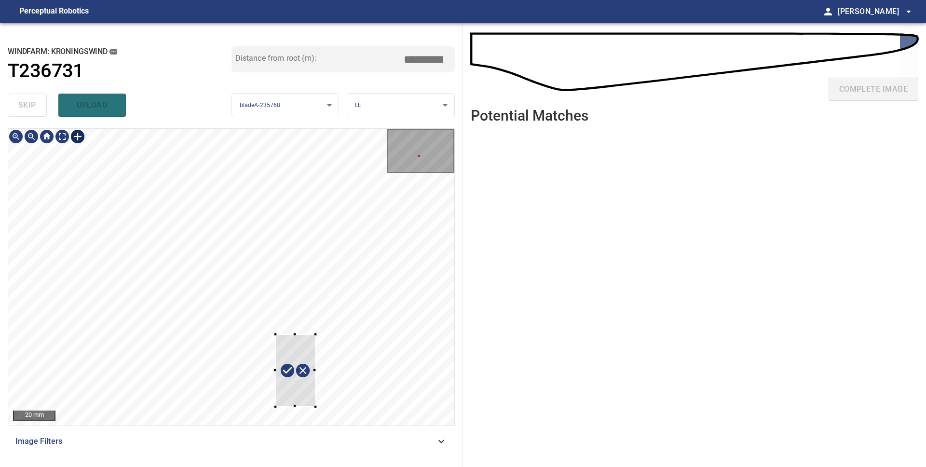
click at [365, 364] on div at bounding box center [231, 277] width 446 height 297
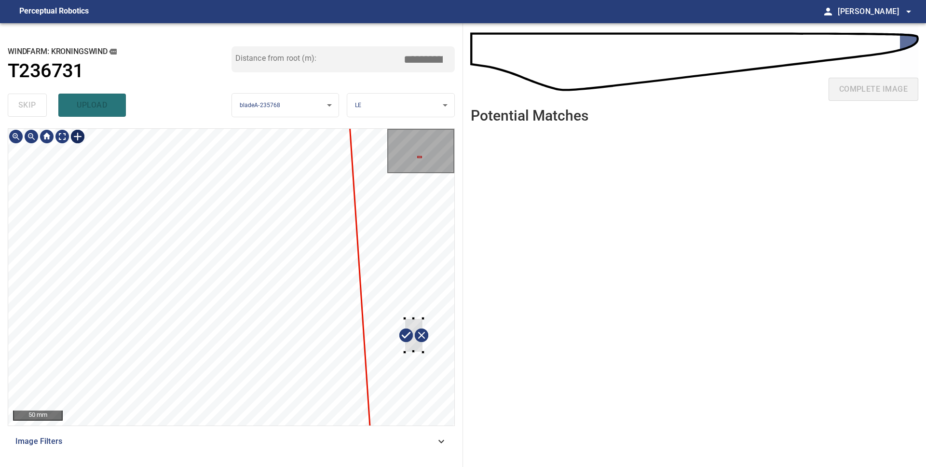
click at [429, 357] on div at bounding box center [231, 277] width 446 height 297
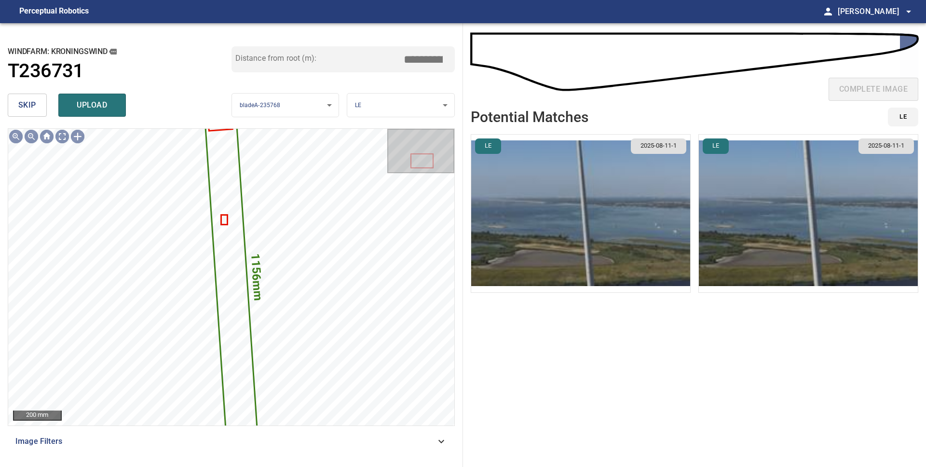
click at [27, 108] on span "skip" at bounding box center [27, 105] width 18 height 14
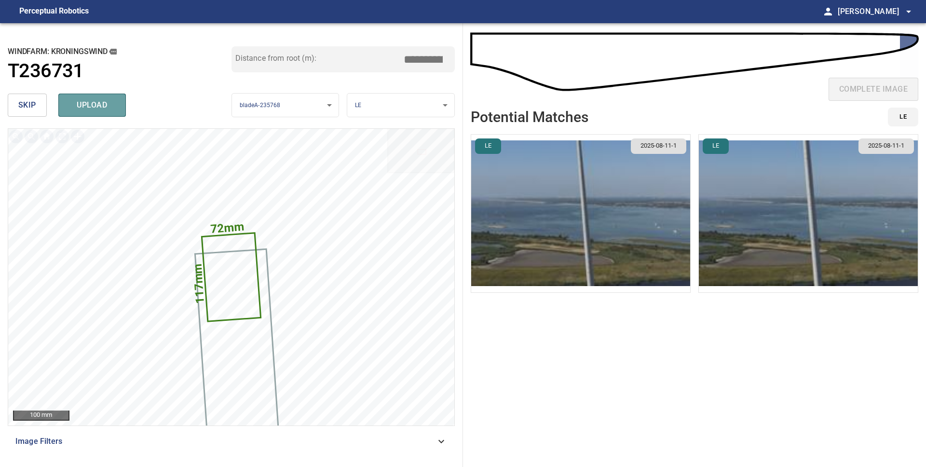
click at [105, 112] on span "upload" at bounding box center [92, 105] width 46 height 14
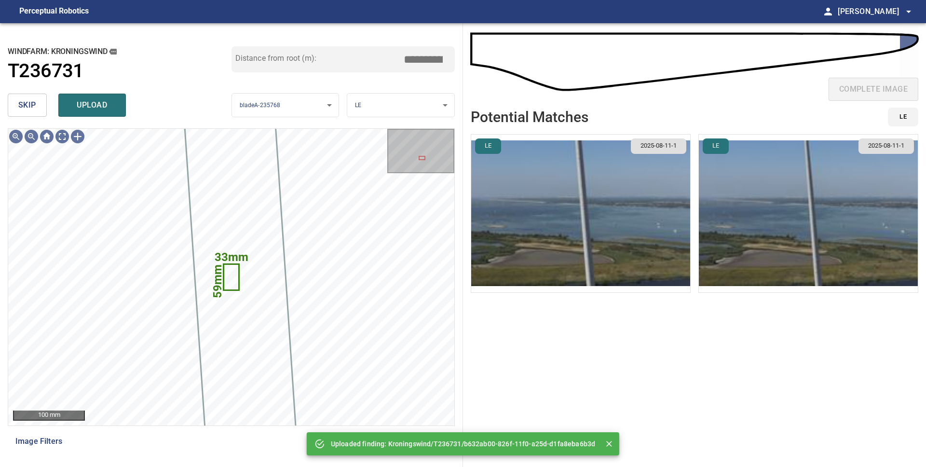
click at [82, 103] on span "upload" at bounding box center [92, 105] width 46 height 14
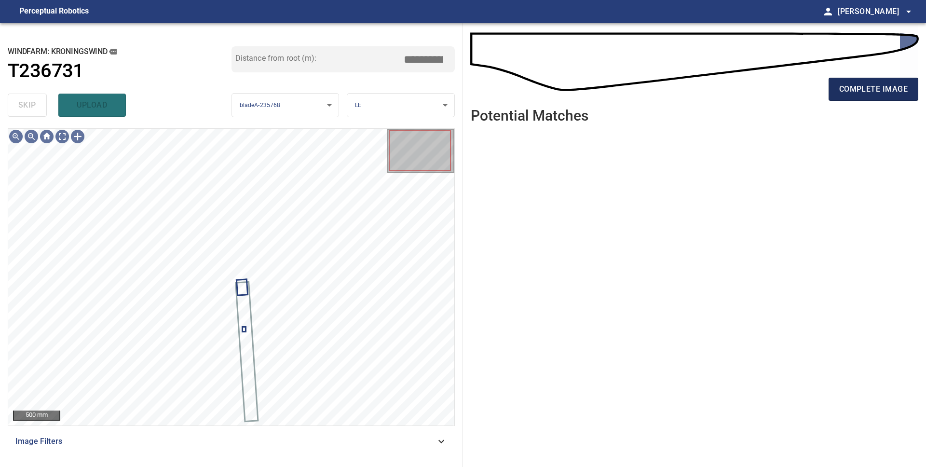
click at [875, 92] on span "complete image" at bounding box center [873, 89] width 69 height 14
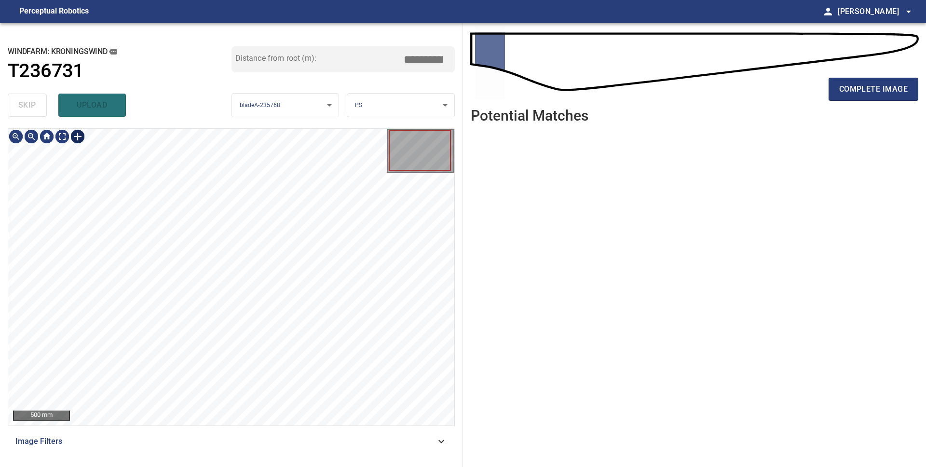
click at [73, 137] on div at bounding box center [77, 136] width 15 height 15
click at [274, 250] on div at bounding box center [231, 277] width 446 height 297
click at [284, 250] on div at bounding box center [335, 242] width 149 height 41
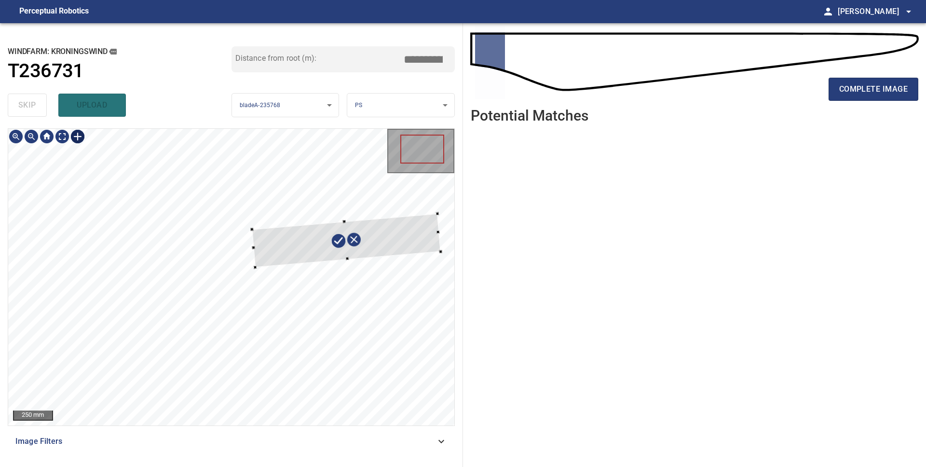
click at [230, 248] on div at bounding box center [231, 277] width 446 height 297
click at [288, 249] on div at bounding box center [360, 239] width 189 height 54
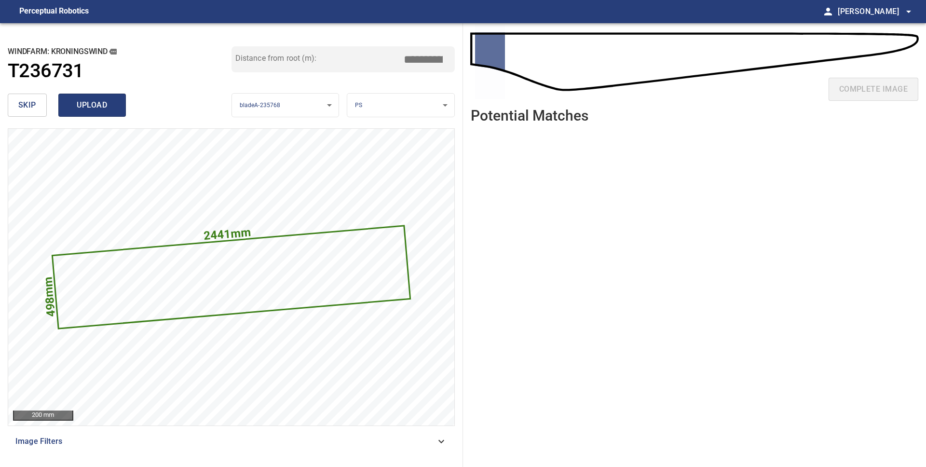
click at [96, 109] on span "upload" at bounding box center [92, 105] width 46 height 14
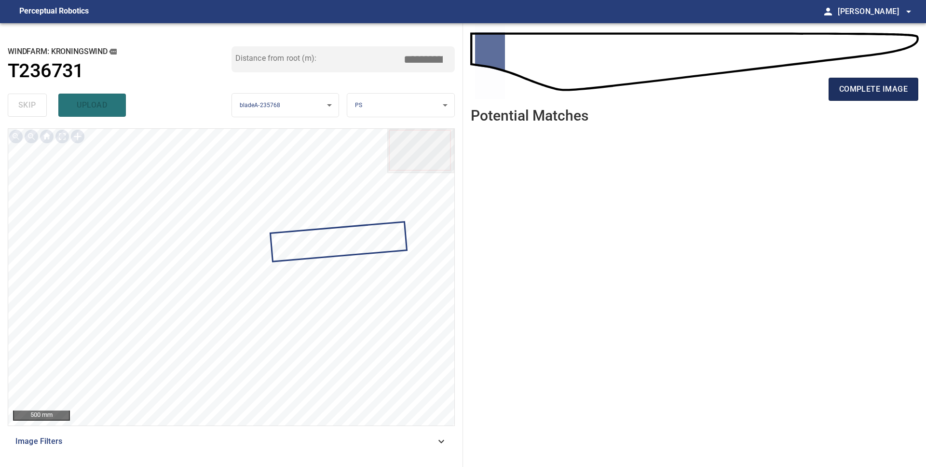
click at [889, 93] on span "complete image" at bounding box center [873, 89] width 69 height 14
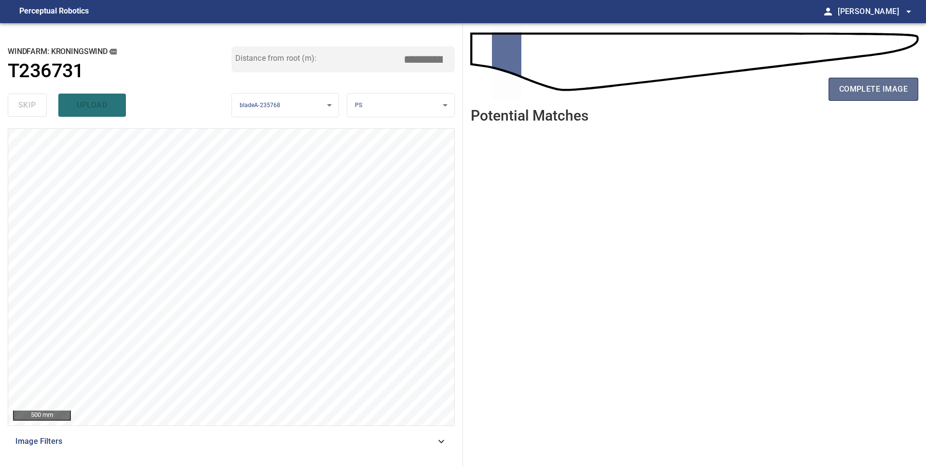
click at [854, 97] on button "complete image" at bounding box center [874, 89] width 90 height 23
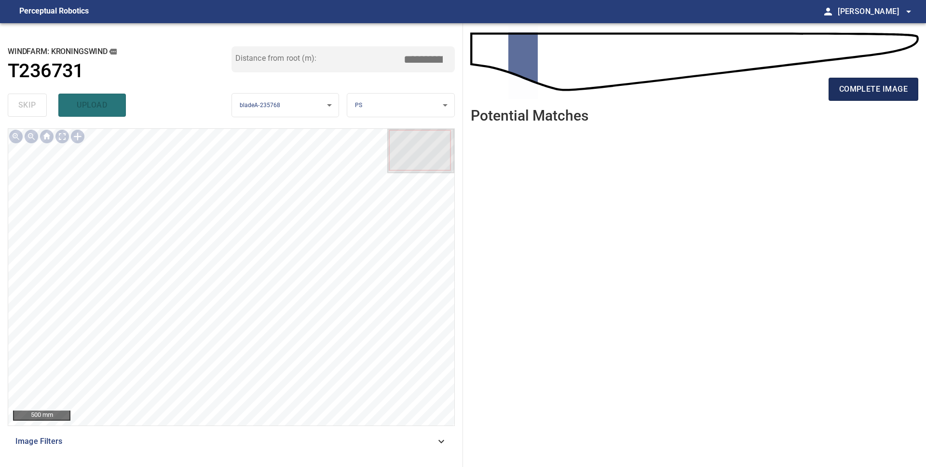
click at [866, 88] on span "complete image" at bounding box center [873, 89] width 69 height 14
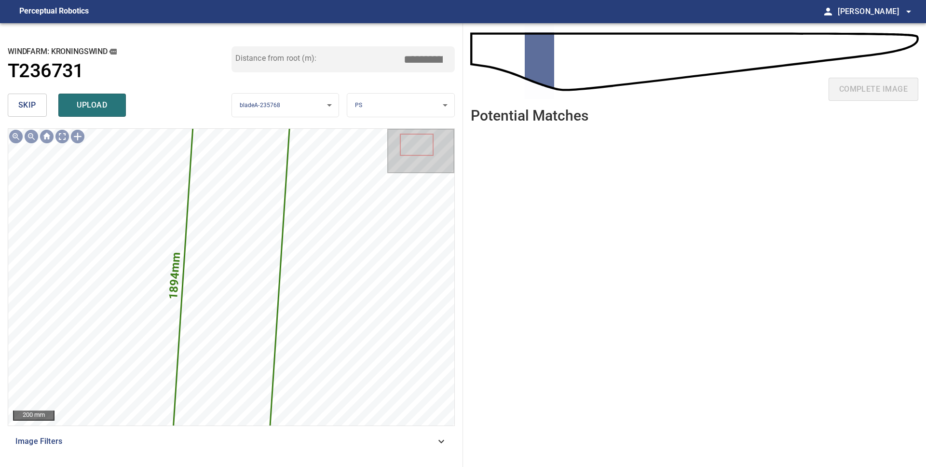
click at [31, 106] on span "skip" at bounding box center [27, 105] width 18 height 14
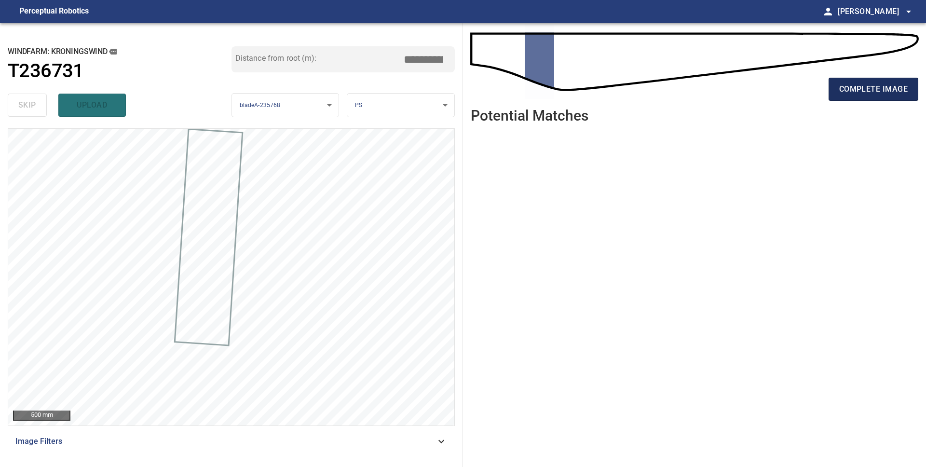
click at [859, 96] on button "complete image" at bounding box center [874, 89] width 90 height 23
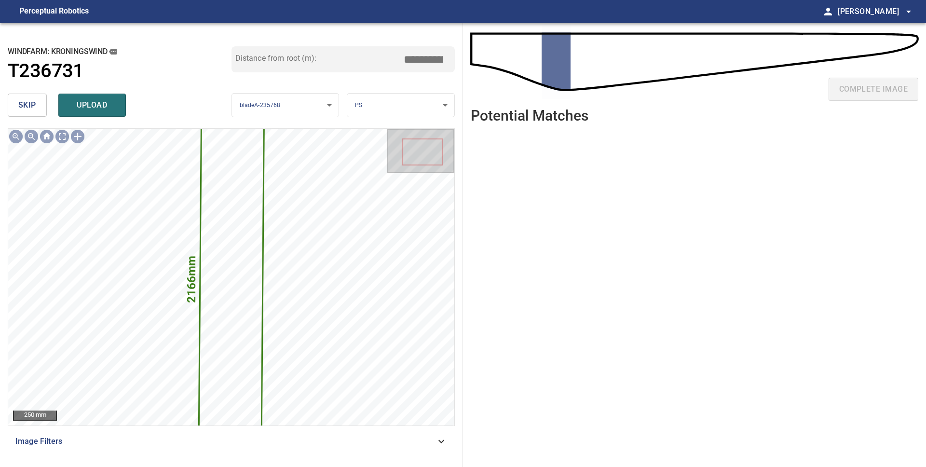
click at [29, 104] on span "skip" at bounding box center [27, 105] width 18 height 14
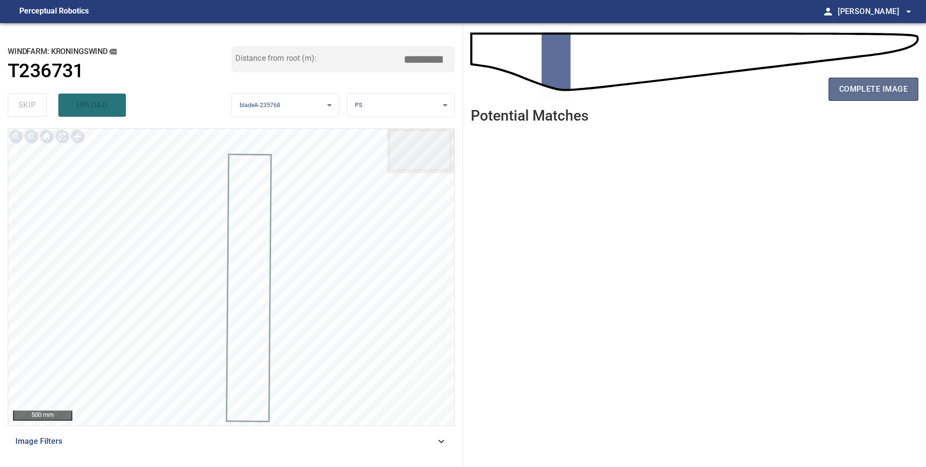
click at [887, 97] on button "complete image" at bounding box center [874, 89] width 90 height 23
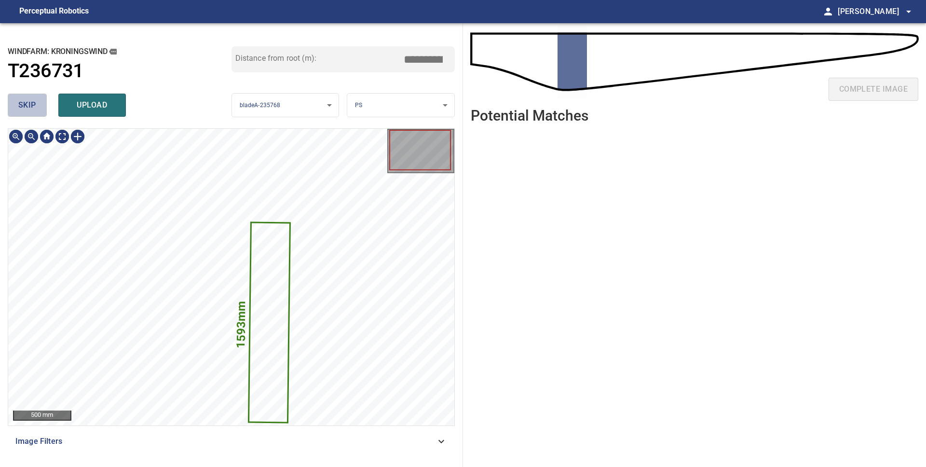
click at [14, 103] on button "skip" at bounding box center [27, 105] width 39 height 23
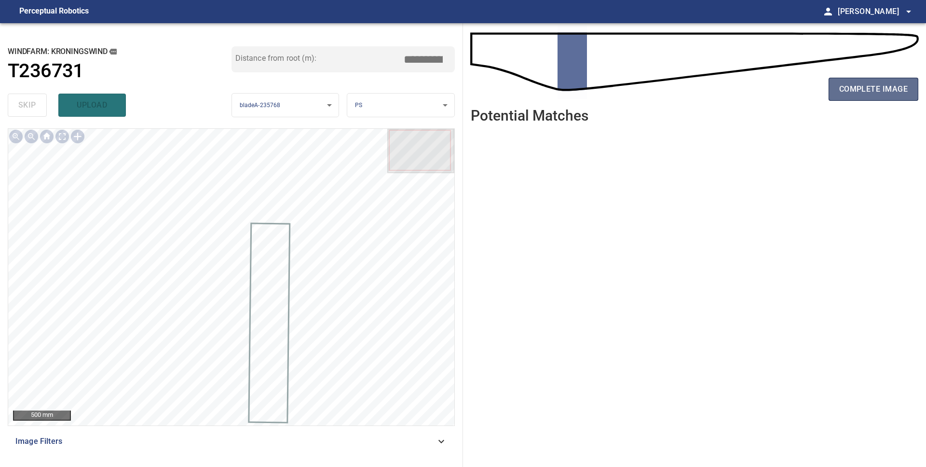
click at [864, 94] on span "complete image" at bounding box center [873, 89] width 69 height 14
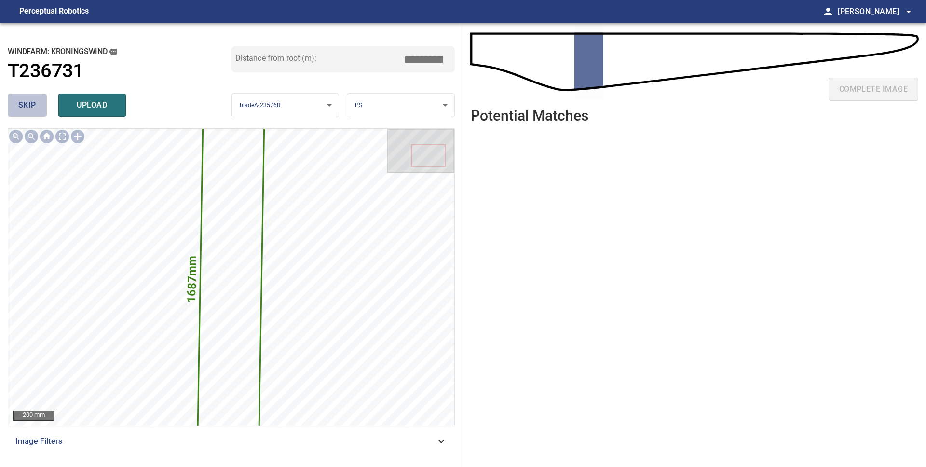
click at [31, 101] on span "skip" at bounding box center [27, 105] width 18 height 14
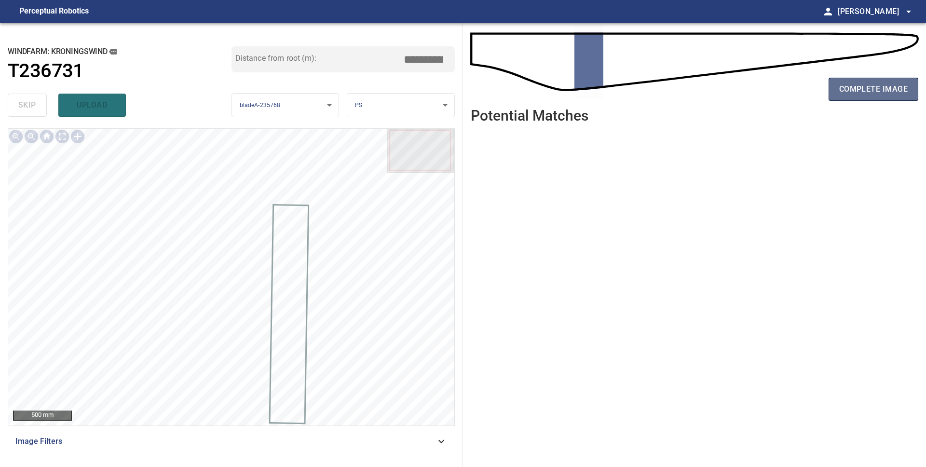
click at [863, 99] on button "complete image" at bounding box center [874, 89] width 90 height 23
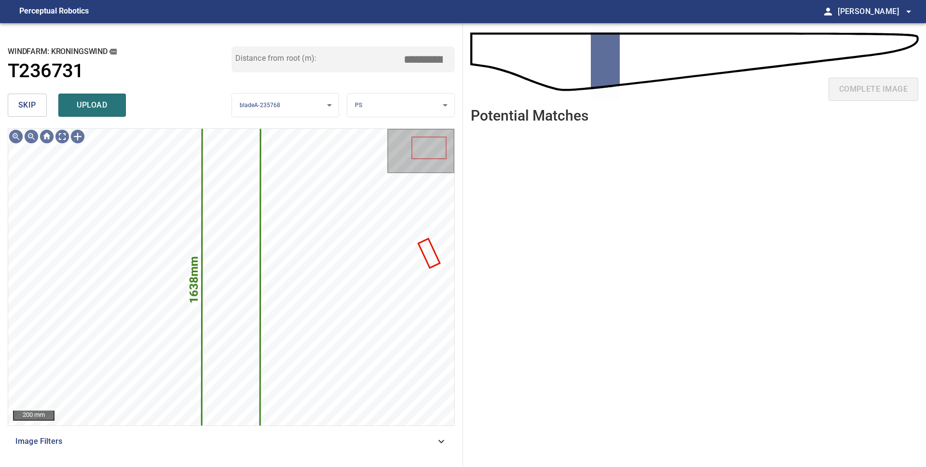
click at [34, 97] on button "skip" at bounding box center [27, 105] width 39 height 23
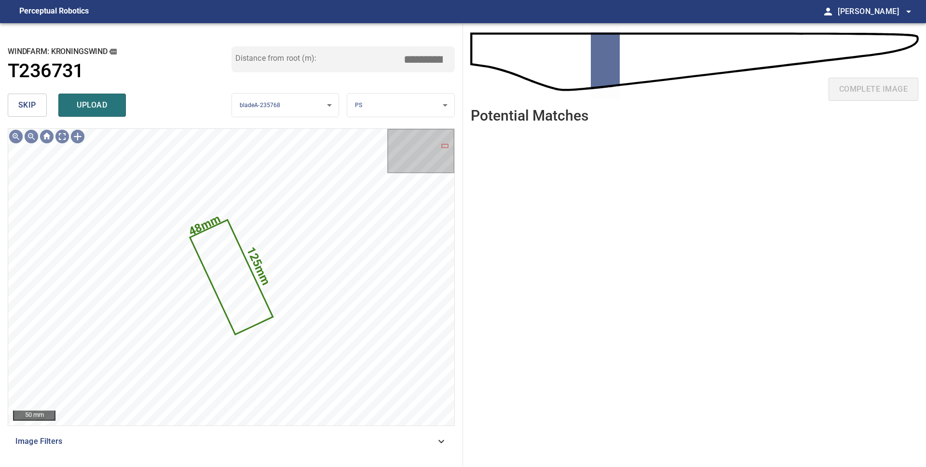
click at [31, 108] on span "skip" at bounding box center [27, 105] width 18 height 14
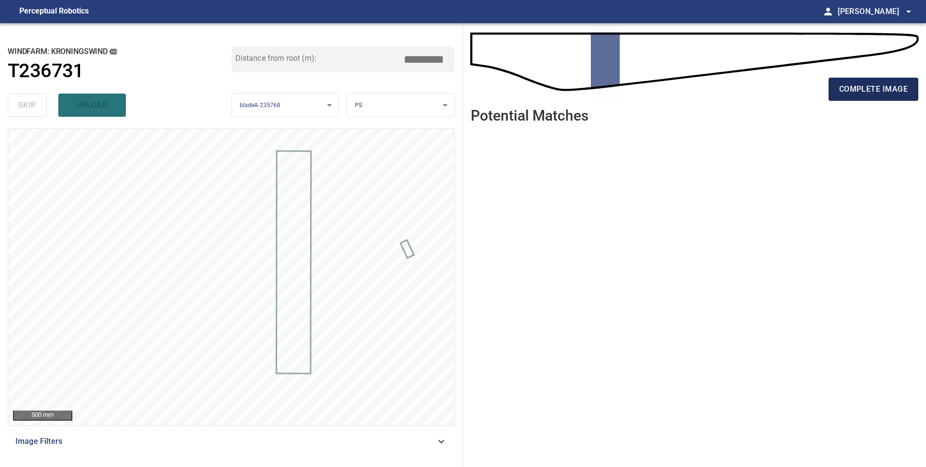
click at [871, 98] on button "complete image" at bounding box center [874, 89] width 90 height 23
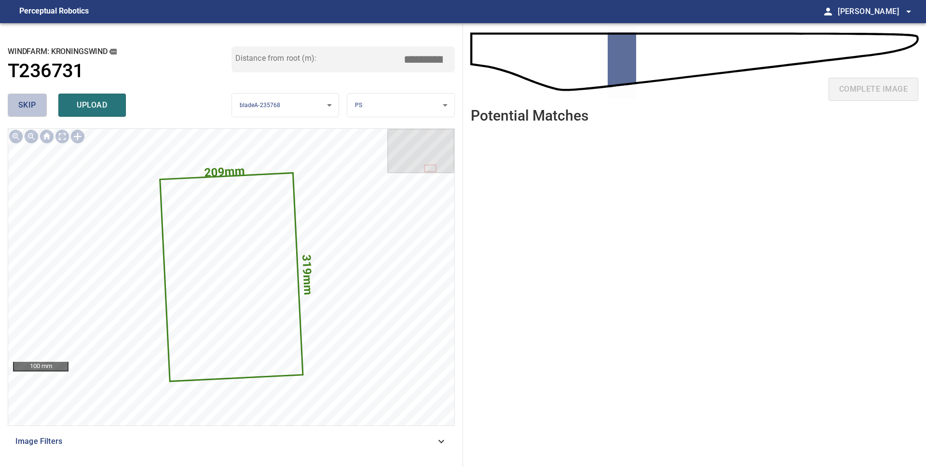
click at [36, 105] on button "skip" at bounding box center [27, 105] width 39 height 23
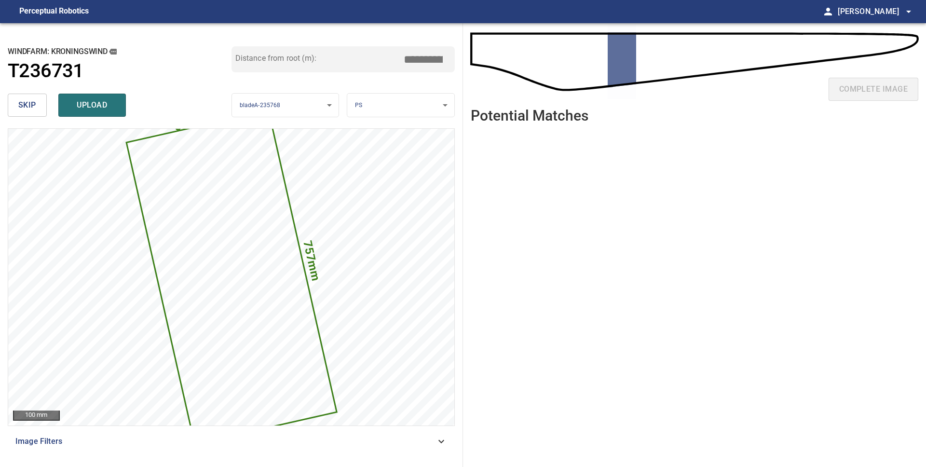
click at [31, 106] on span "skip" at bounding box center [27, 105] width 18 height 14
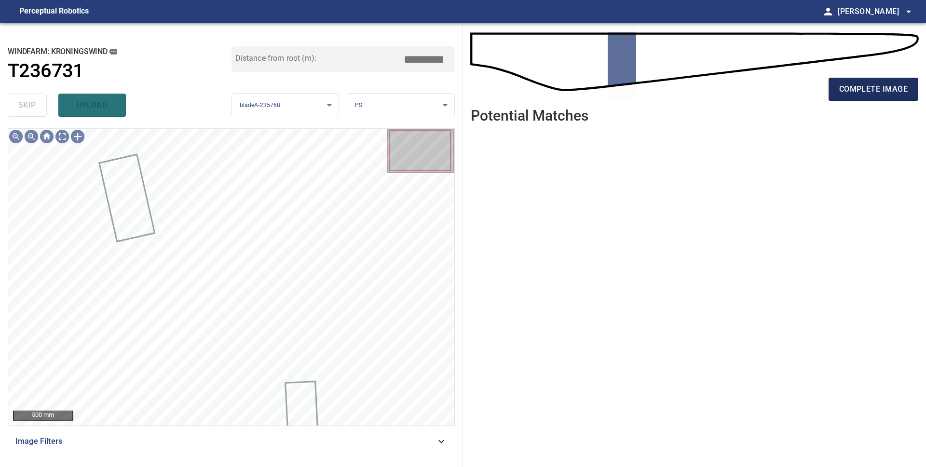
click at [875, 93] on span "complete image" at bounding box center [873, 89] width 69 height 14
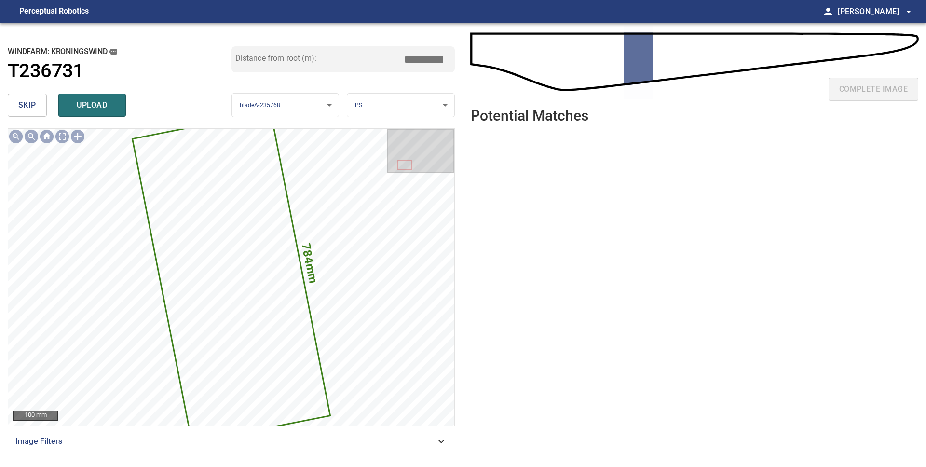
click at [32, 106] on span "skip" at bounding box center [27, 105] width 18 height 14
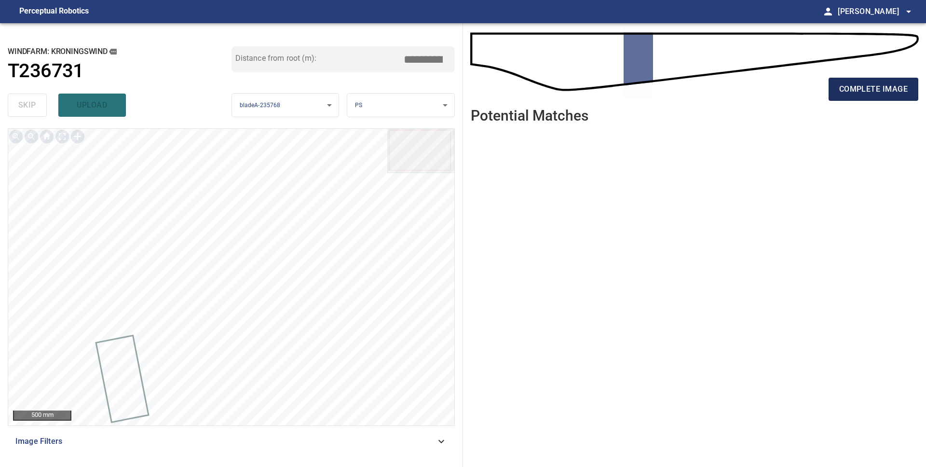
click at [855, 92] on span "complete image" at bounding box center [873, 89] width 69 height 14
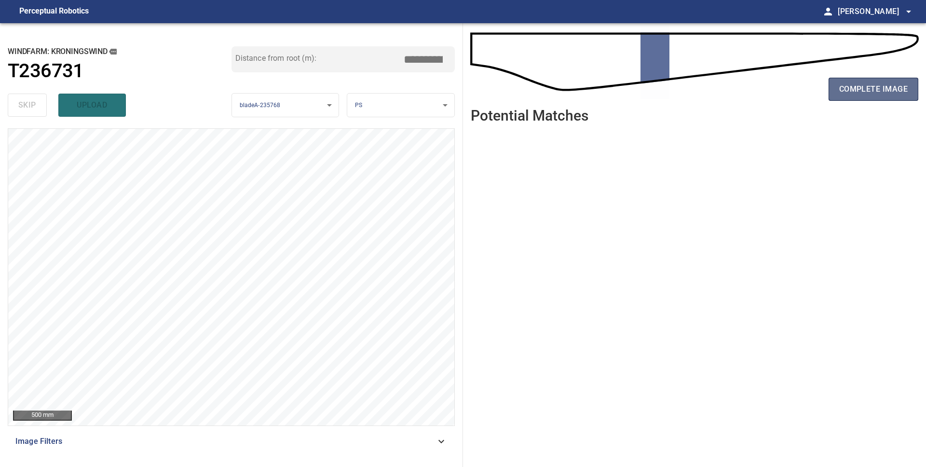
click at [881, 94] on span "complete image" at bounding box center [873, 89] width 69 height 14
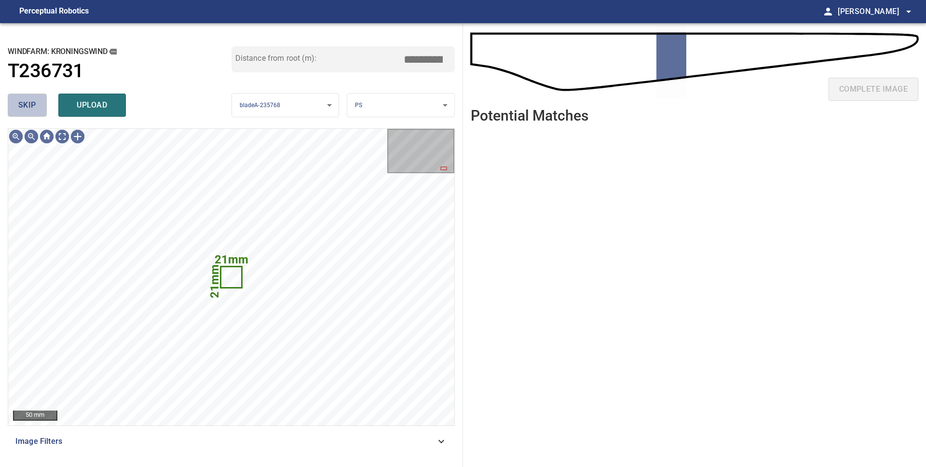
click at [38, 110] on button "skip" at bounding box center [27, 105] width 39 height 23
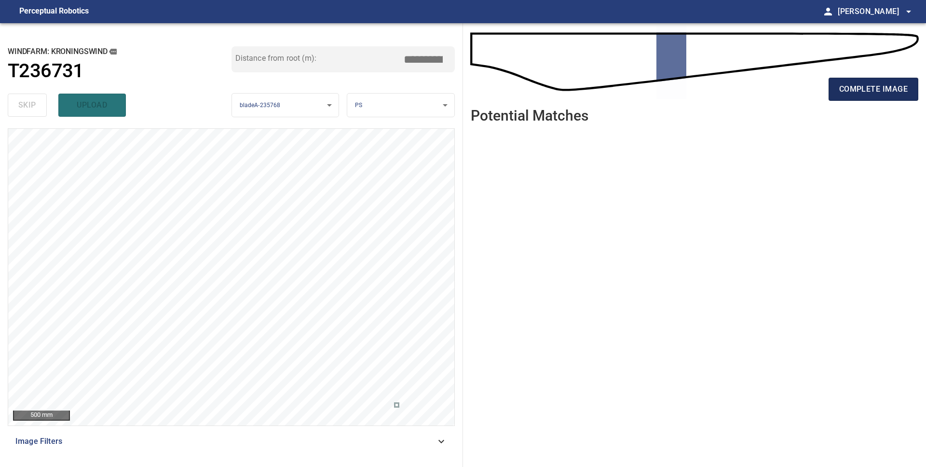
click at [861, 99] on button "complete image" at bounding box center [874, 89] width 90 height 23
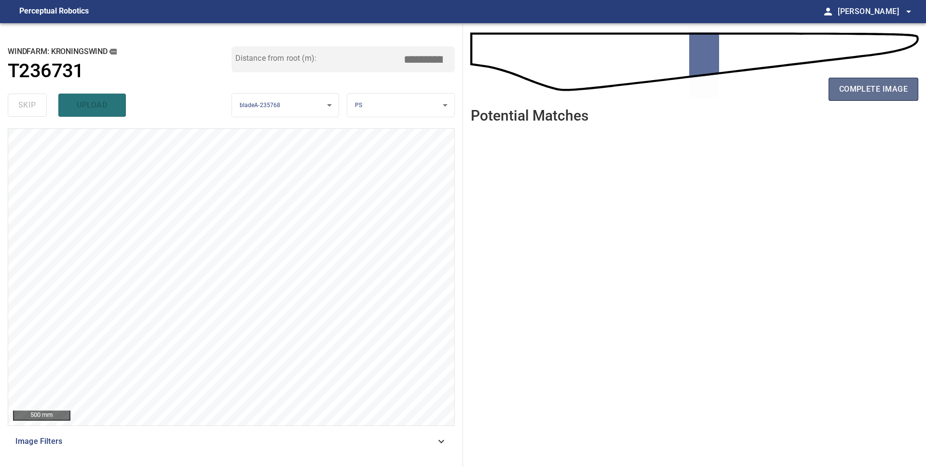
click at [861, 95] on span "complete image" at bounding box center [873, 89] width 69 height 14
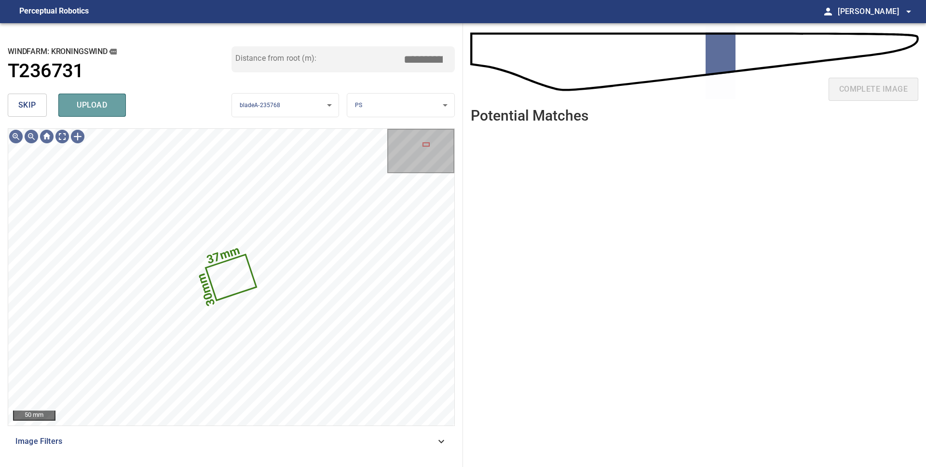
click at [81, 109] on span "upload" at bounding box center [92, 105] width 46 height 14
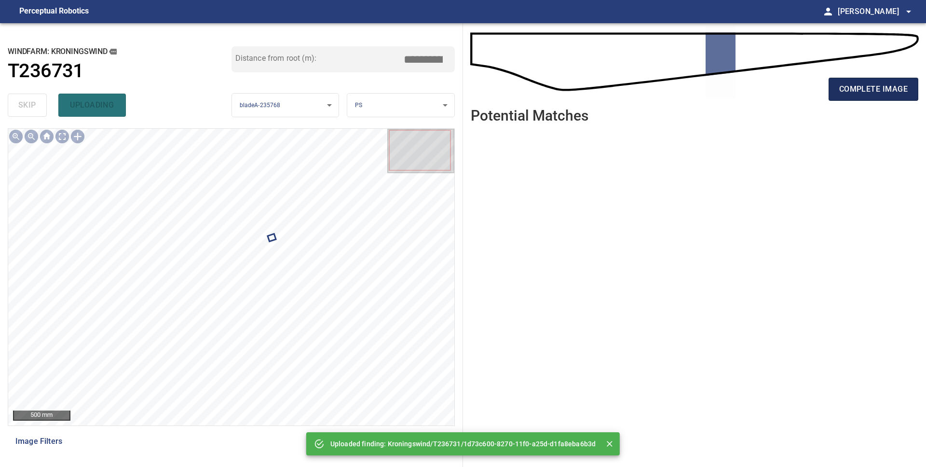
click at [840, 85] on span "complete image" at bounding box center [873, 89] width 69 height 14
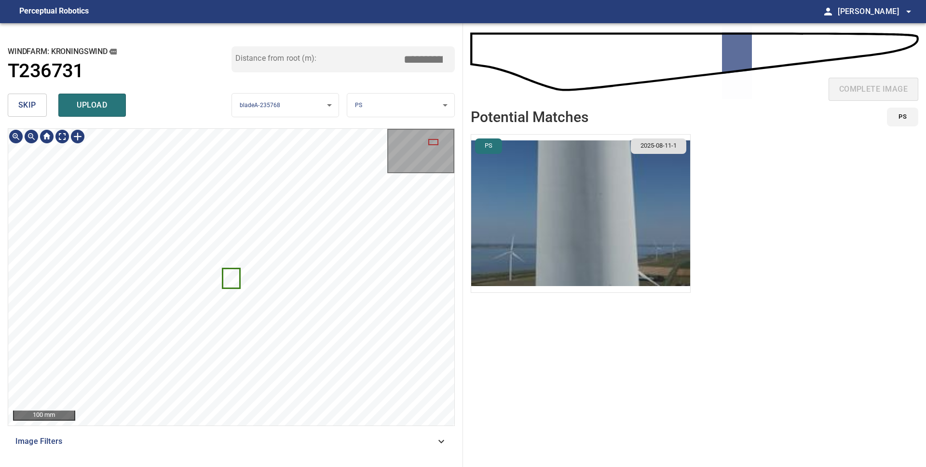
click at [232, 281] on icon at bounding box center [231, 278] width 16 height 18
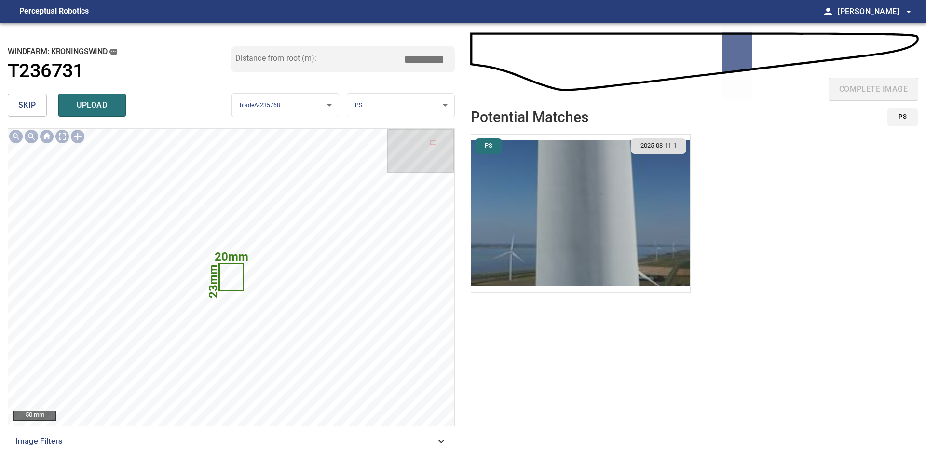
click at [34, 103] on span "skip" at bounding box center [27, 105] width 18 height 14
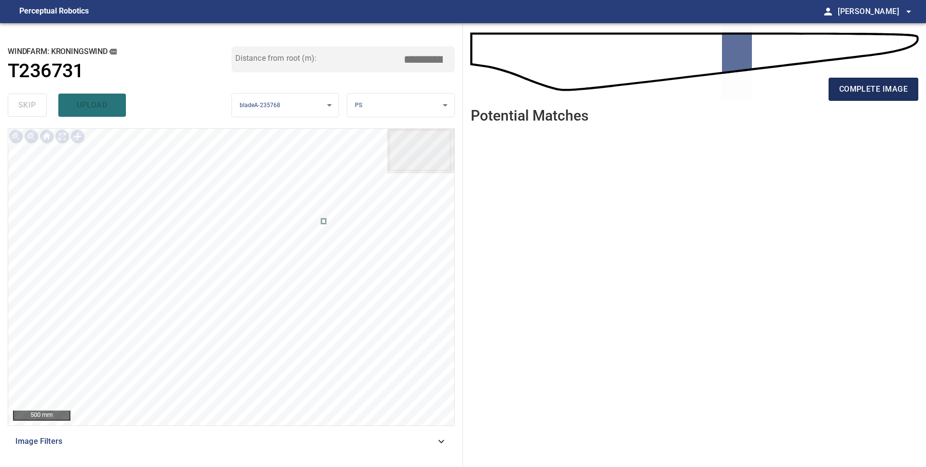
click at [850, 86] on span "complete image" at bounding box center [873, 89] width 69 height 14
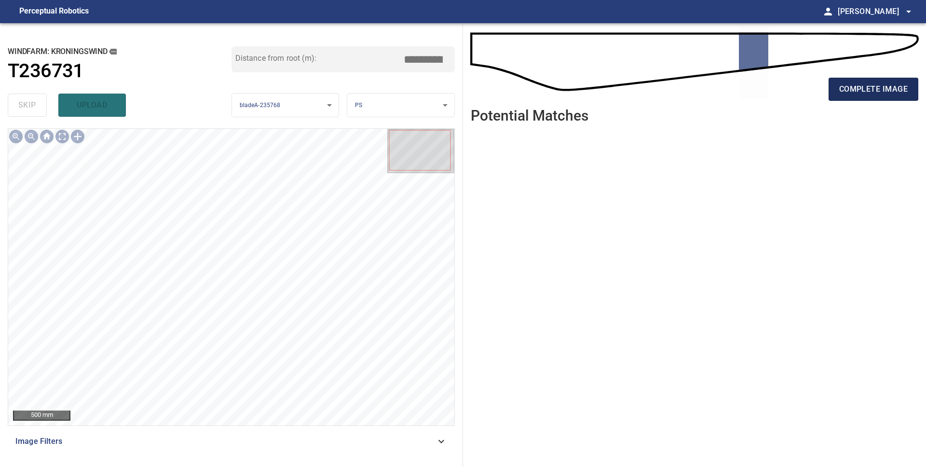
click at [863, 89] on span "complete image" at bounding box center [873, 89] width 69 height 14
click at [863, 86] on span "complete image" at bounding box center [873, 89] width 69 height 14
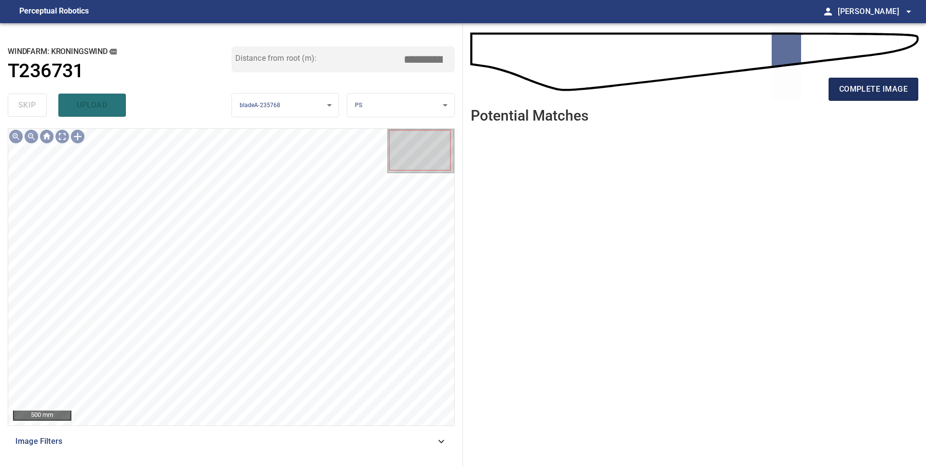
click at [856, 91] on span "complete image" at bounding box center [873, 89] width 69 height 14
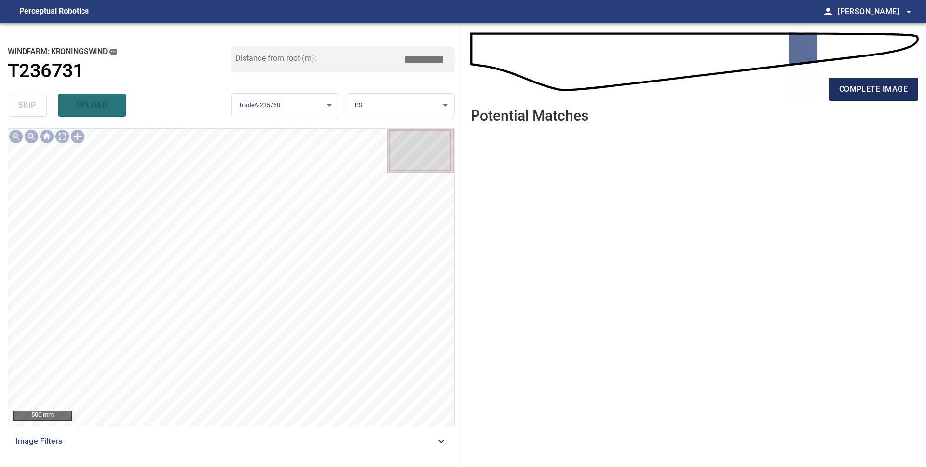
click at [840, 98] on button "complete image" at bounding box center [874, 89] width 90 height 23
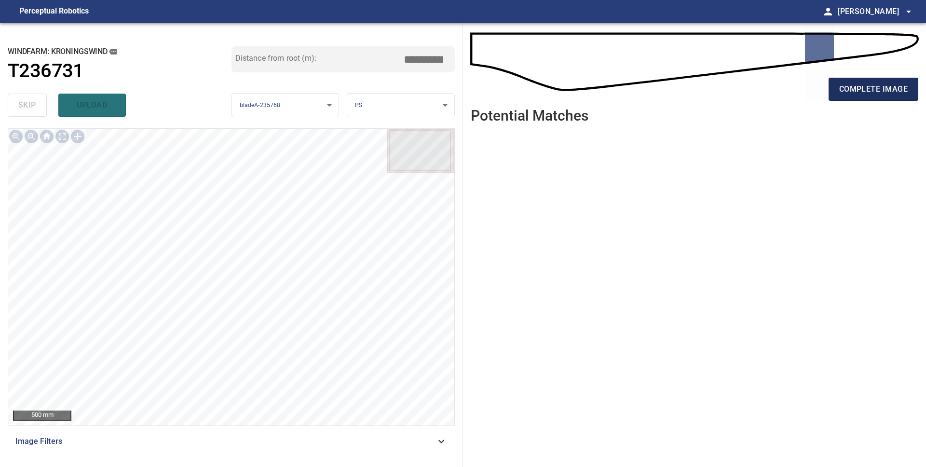
click at [864, 97] on button "complete image" at bounding box center [874, 89] width 90 height 23
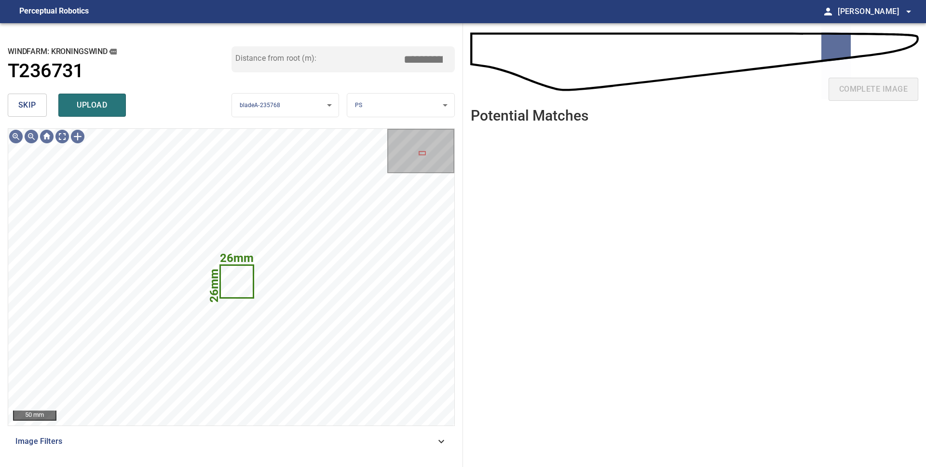
click at [37, 111] on button "skip" at bounding box center [27, 105] width 39 height 23
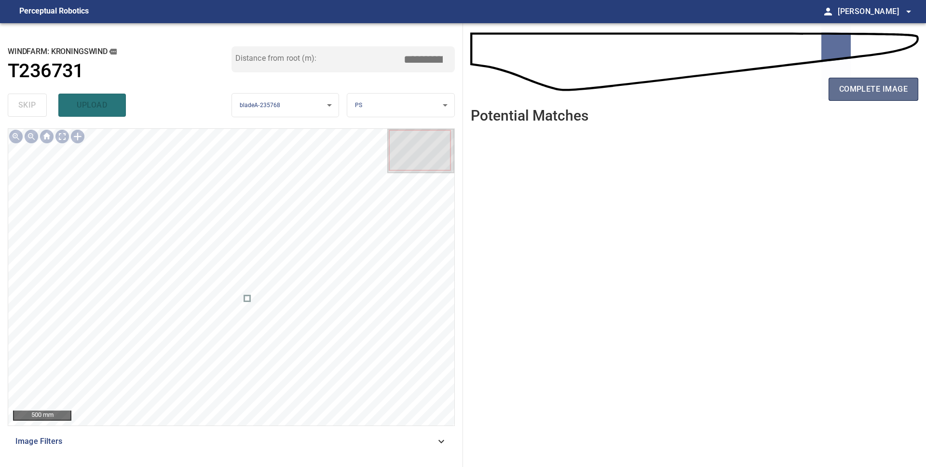
click at [866, 96] on button "complete image" at bounding box center [874, 89] width 90 height 23
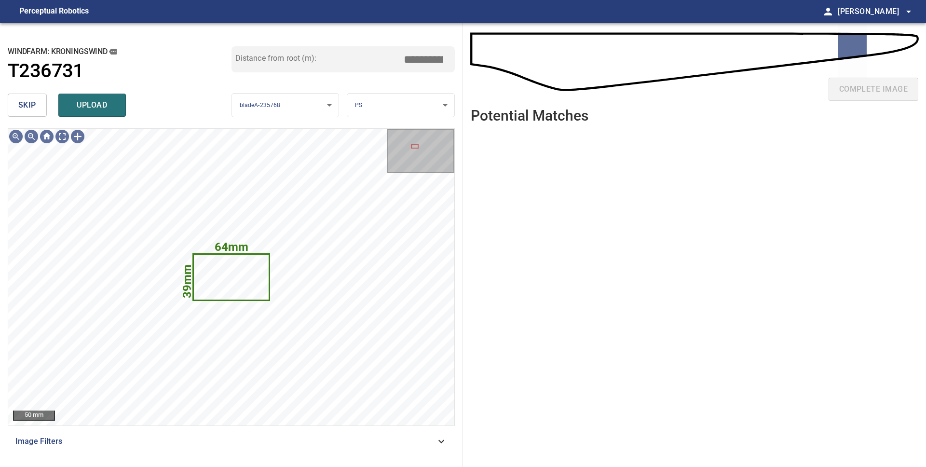
click at [20, 109] on span "skip" at bounding box center [27, 105] width 18 height 14
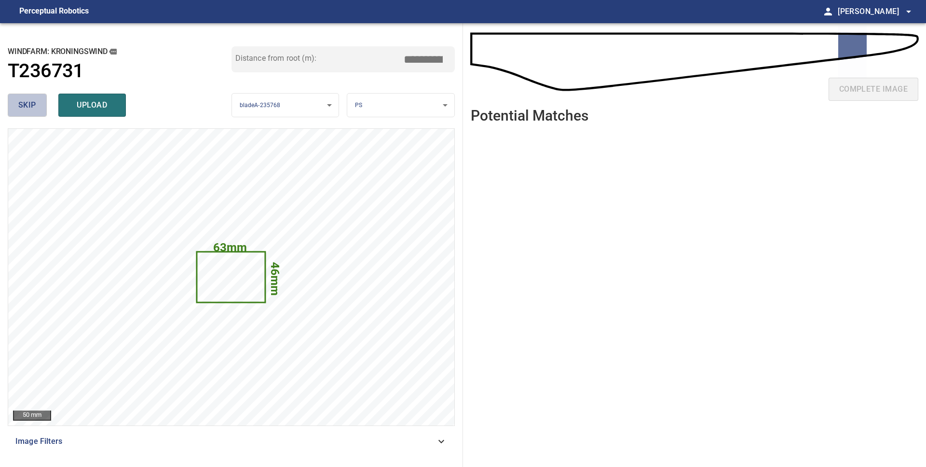
click at [20, 109] on span "skip" at bounding box center [27, 105] width 18 height 14
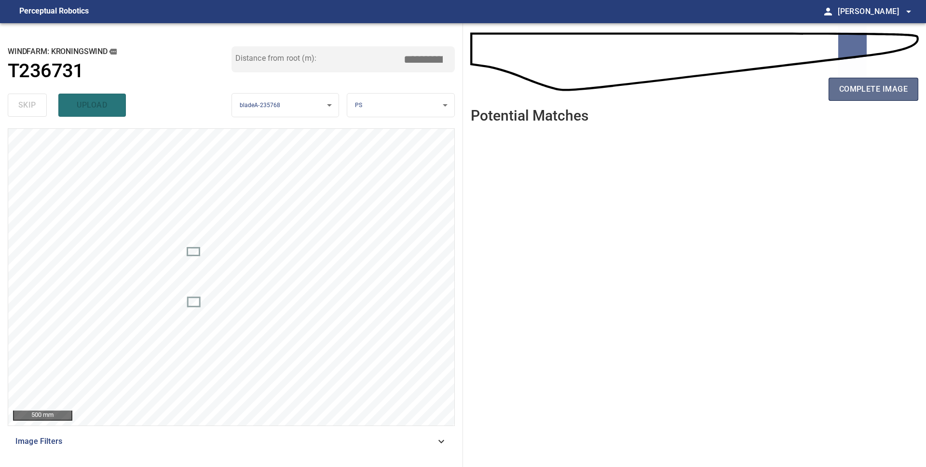
click at [880, 92] on span "complete image" at bounding box center [873, 89] width 69 height 14
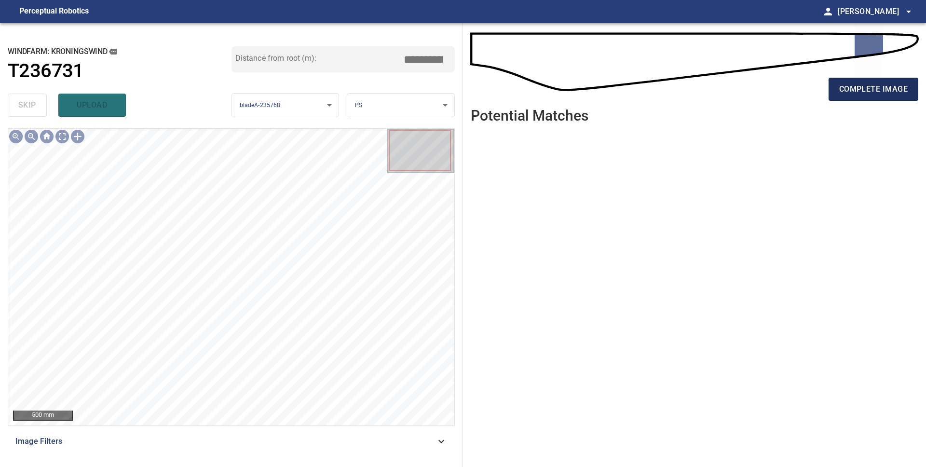
click at [878, 97] on button "complete image" at bounding box center [874, 89] width 90 height 23
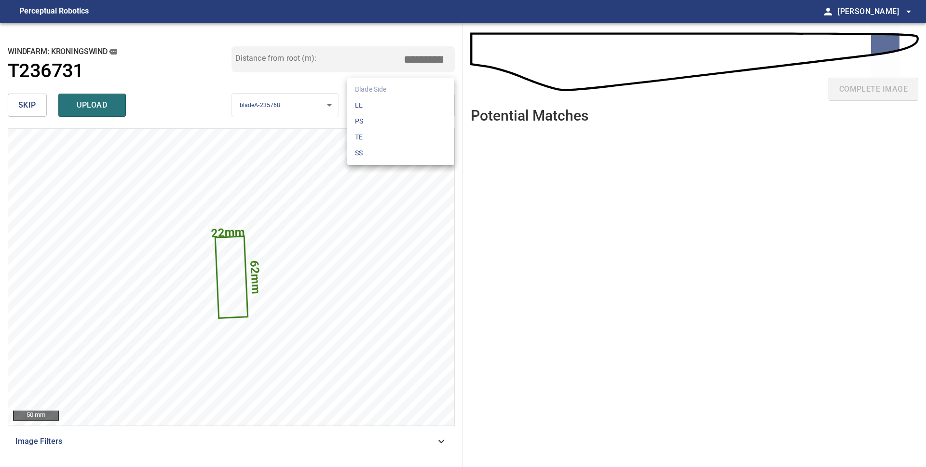
click at [393, 103] on body "**********" at bounding box center [463, 233] width 926 height 467
click at [386, 108] on li "LE" at bounding box center [400, 105] width 107 height 16
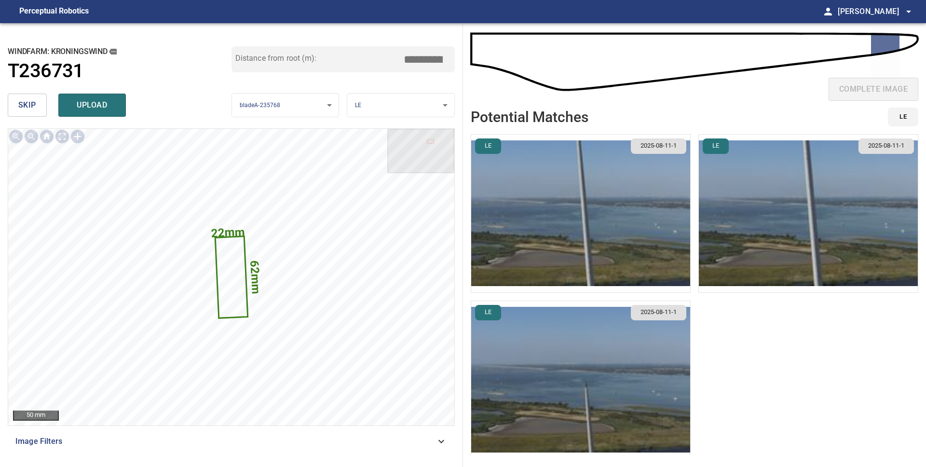
click at [573, 240] on img "button" at bounding box center [580, 214] width 219 height 158
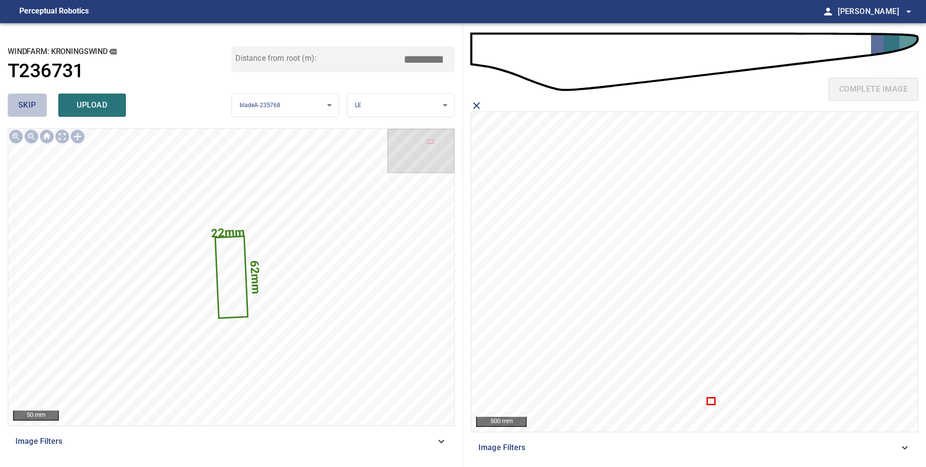
click at [23, 102] on span "skip" at bounding box center [27, 105] width 18 height 14
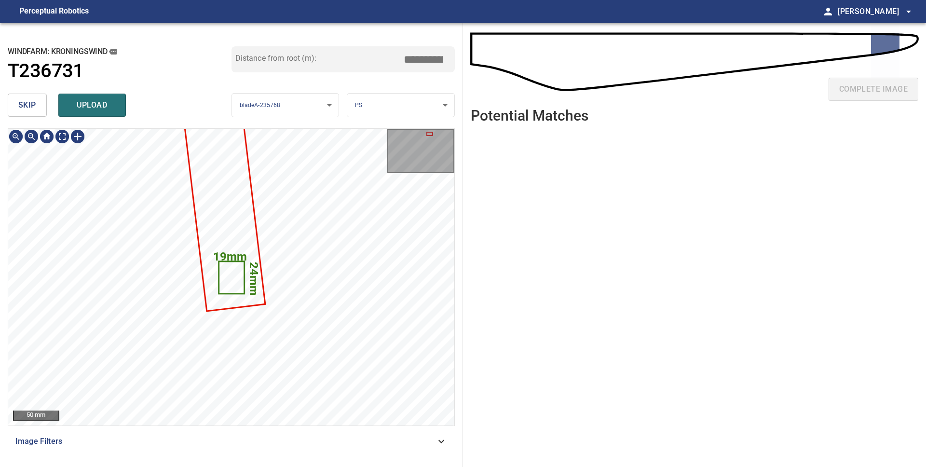
click at [233, 282] on icon at bounding box center [231, 277] width 24 height 31
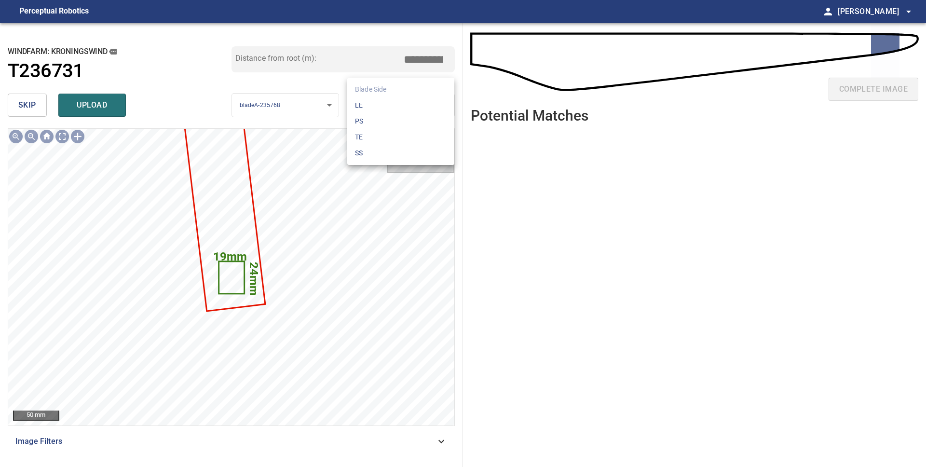
click at [419, 108] on body "**********" at bounding box center [463, 233] width 926 height 467
click at [418, 111] on li "LE" at bounding box center [400, 105] width 107 height 16
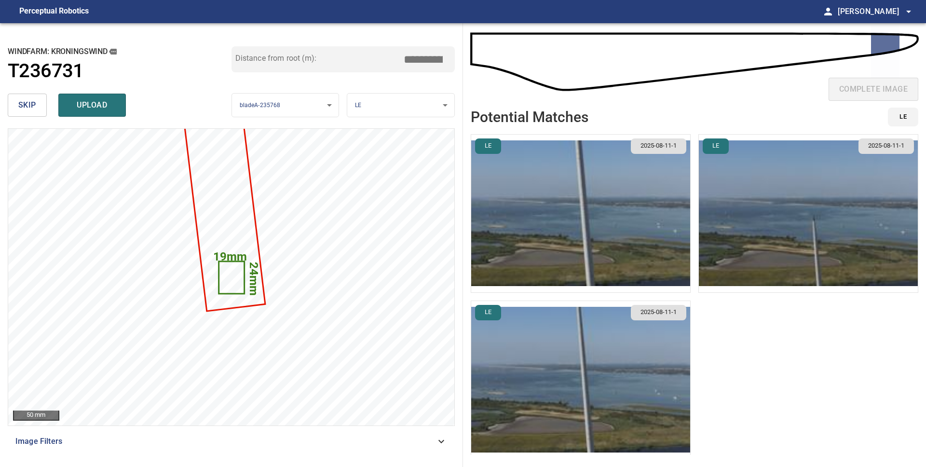
click at [615, 248] on img "button" at bounding box center [580, 214] width 219 height 158
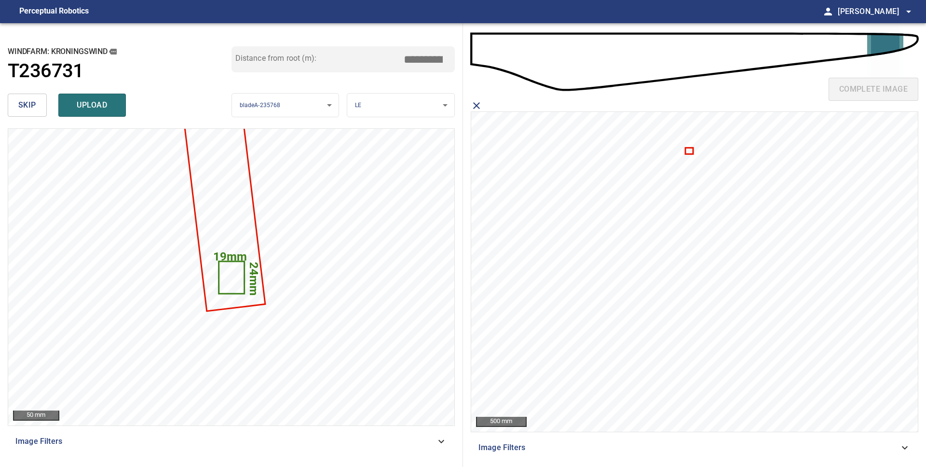
click at [691, 152] on icon at bounding box center [689, 151] width 6 height 5
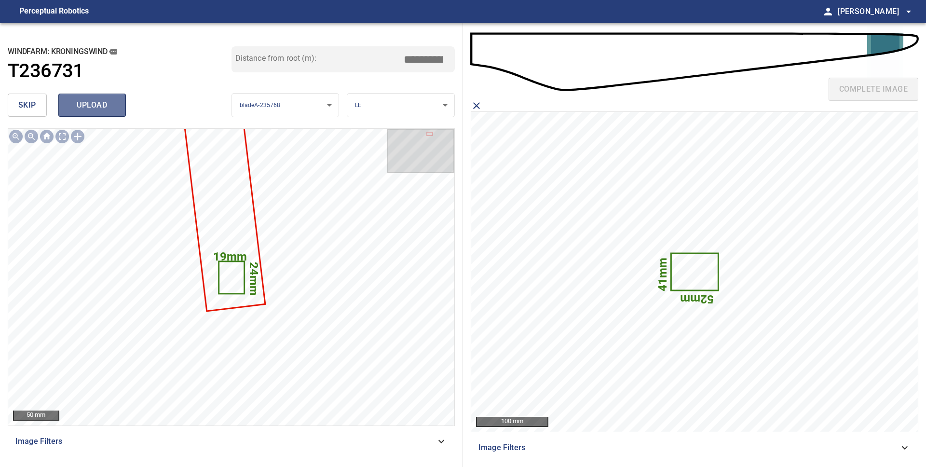
click at [84, 110] on span "upload" at bounding box center [92, 105] width 46 height 14
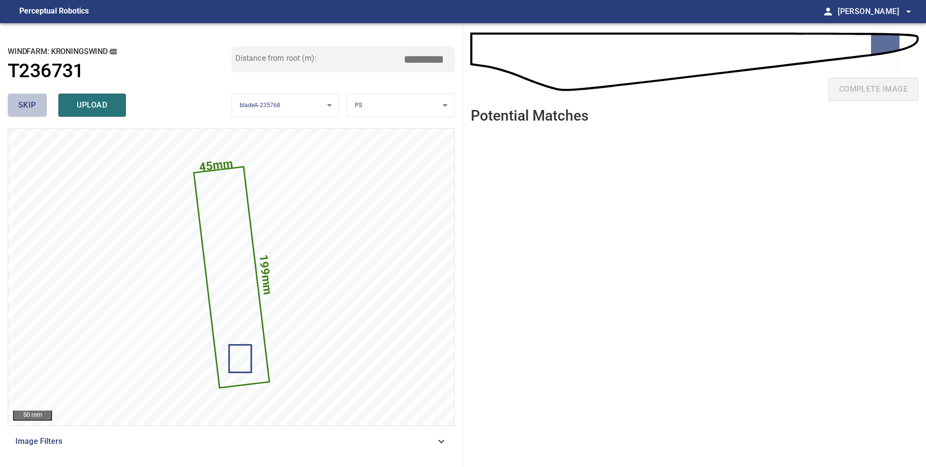
click at [34, 106] on span "skip" at bounding box center [27, 105] width 18 height 14
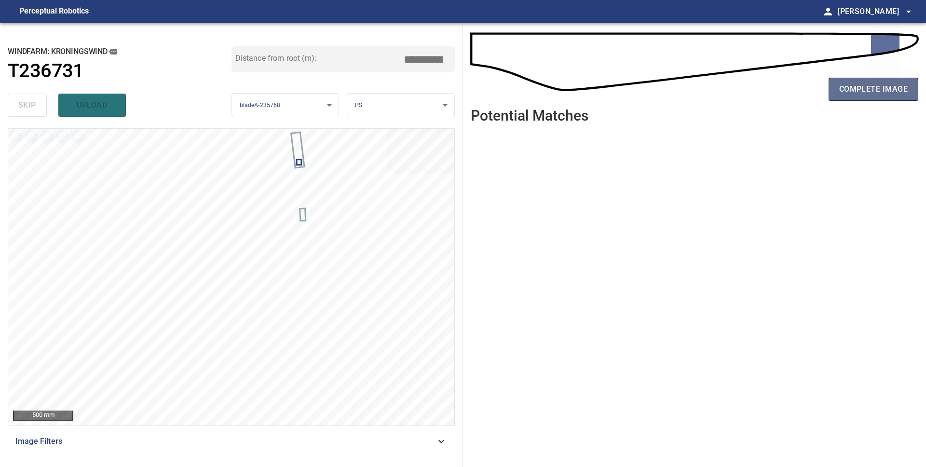
click at [866, 96] on button "complete image" at bounding box center [874, 89] width 90 height 23
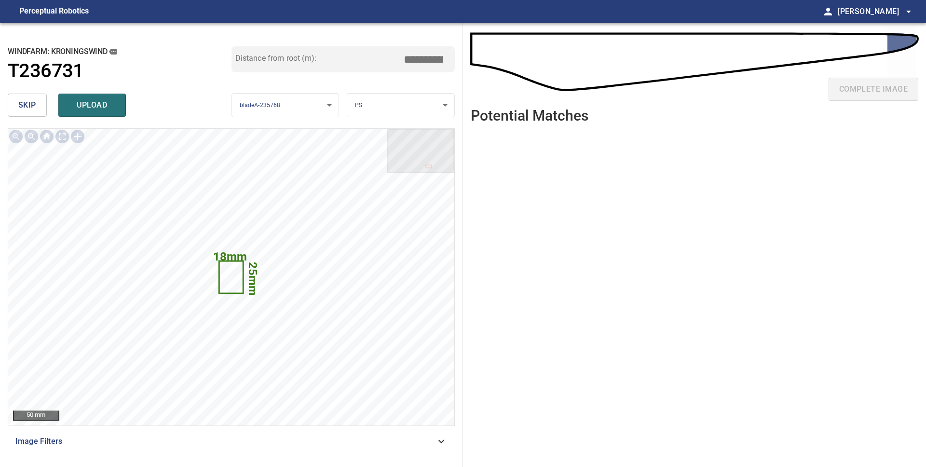
click at [415, 106] on body "**********" at bounding box center [463, 233] width 926 height 467
click at [403, 107] on li "LE" at bounding box center [400, 105] width 107 height 16
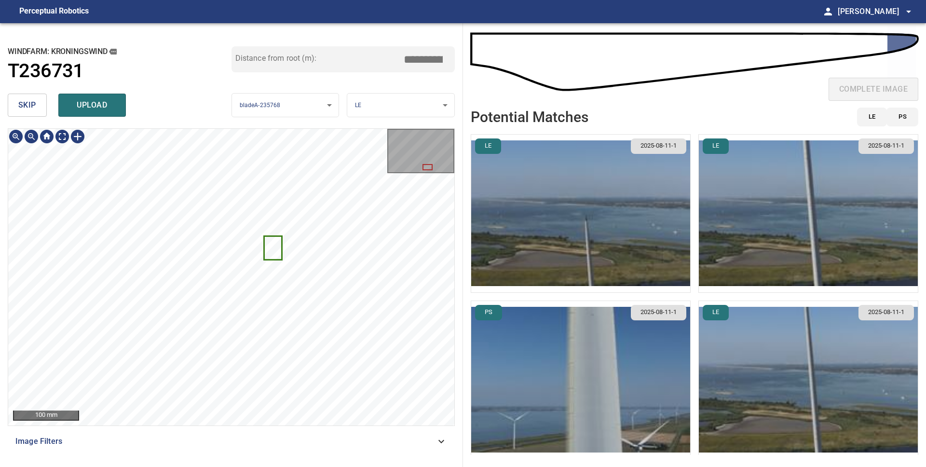
scroll to position [2, 0]
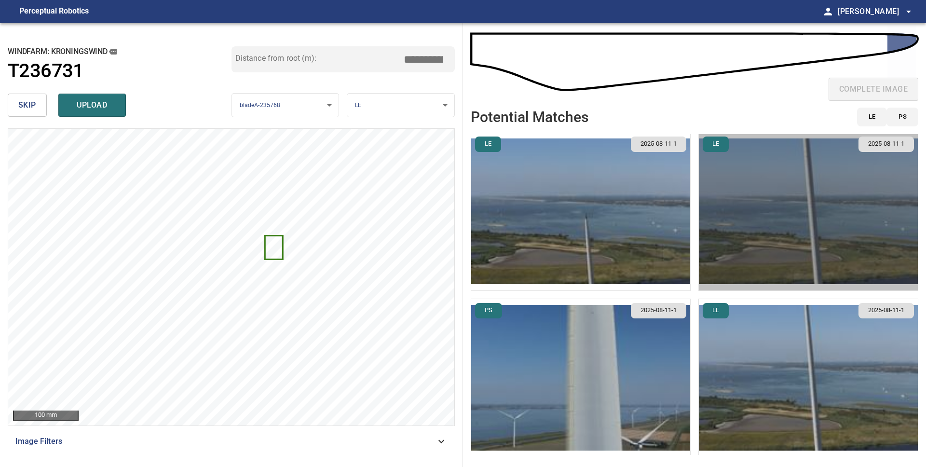
click at [801, 265] on img "button" at bounding box center [808, 212] width 219 height 158
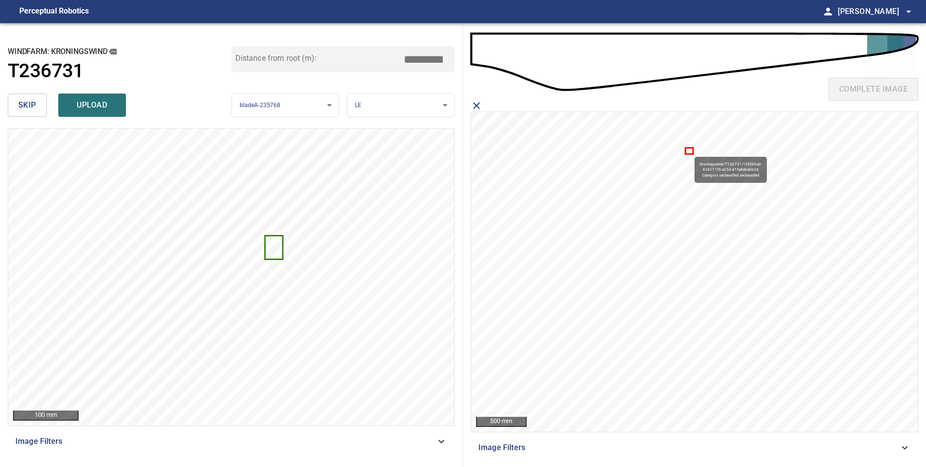
click at [690, 152] on icon at bounding box center [689, 151] width 6 height 5
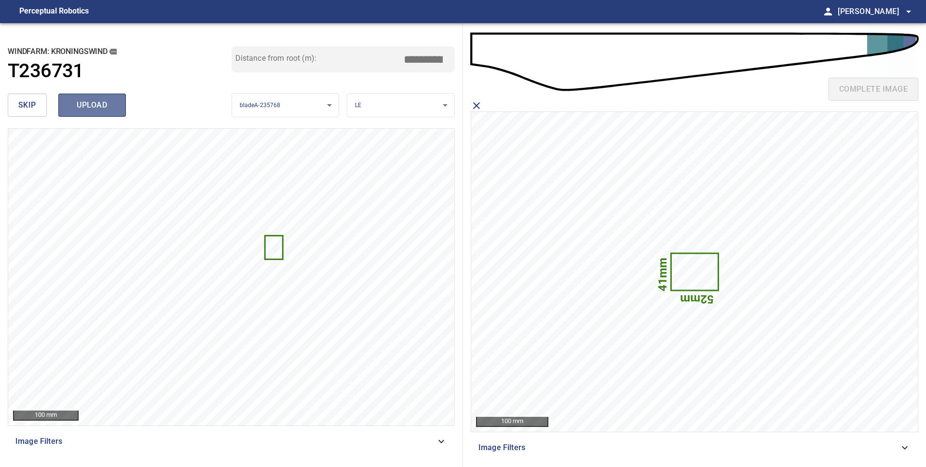
click at [91, 110] on span "upload" at bounding box center [92, 105] width 46 height 14
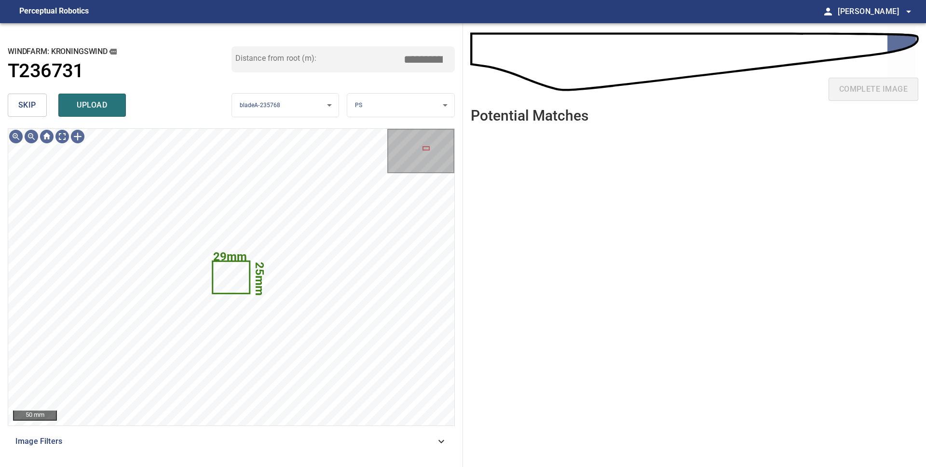
click at [28, 107] on span "skip" at bounding box center [27, 105] width 18 height 14
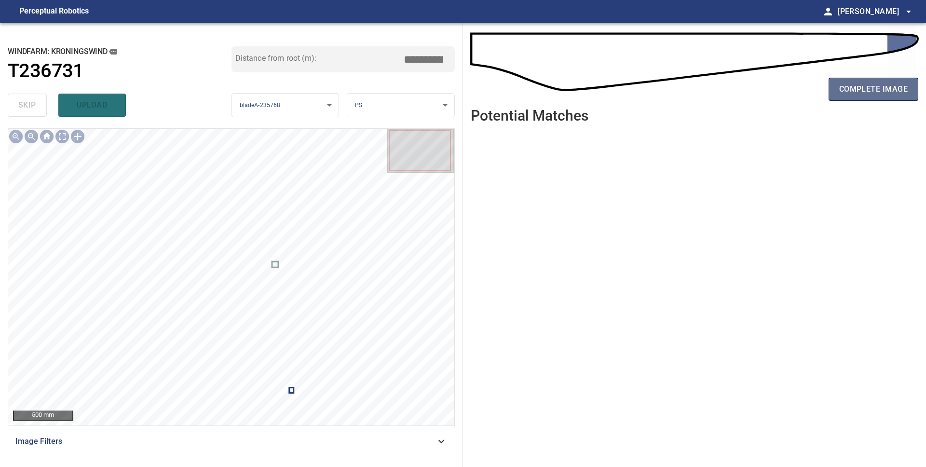
click at [896, 97] on button "complete image" at bounding box center [874, 89] width 90 height 23
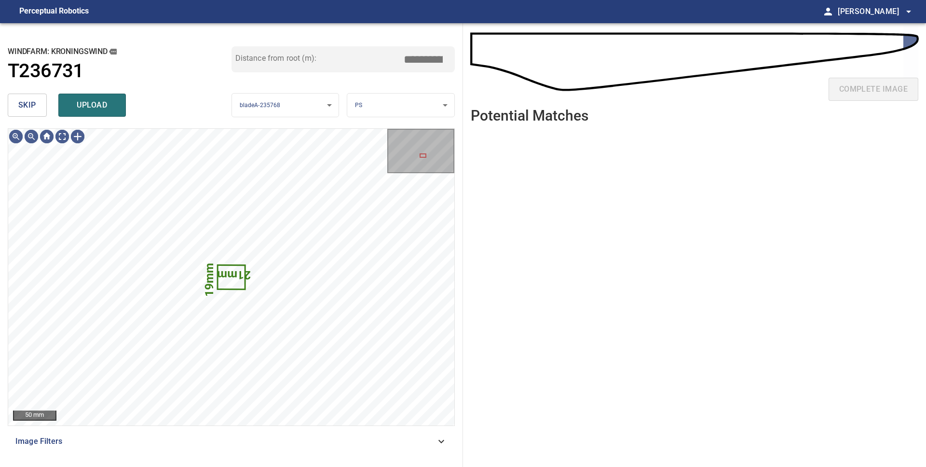
click at [35, 106] on span "skip" at bounding box center [27, 105] width 18 height 14
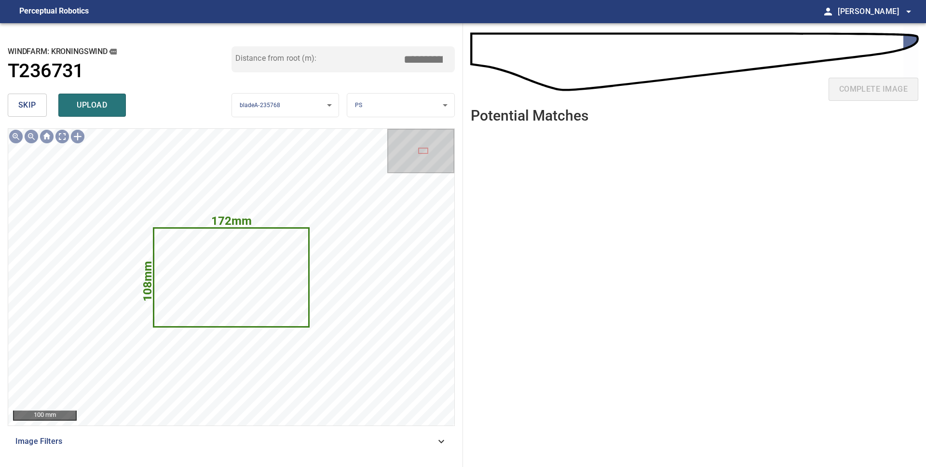
click at [403, 107] on body "**********" at bounding box center [463, 233] width 926 height 467
click at [403, 108] on li "LE" at bounding box center [400, 105] width 107 height 16
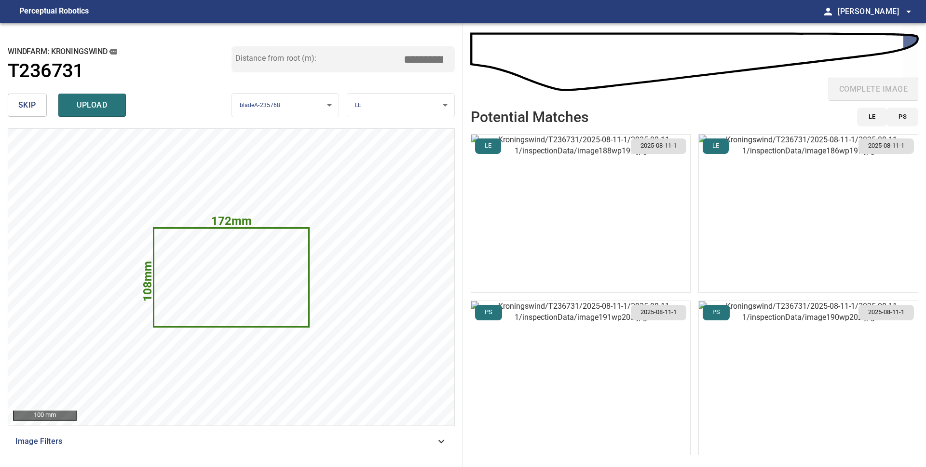
click at [631, 232] on img "button" at bounding box center [580, 214] width 219 height 158
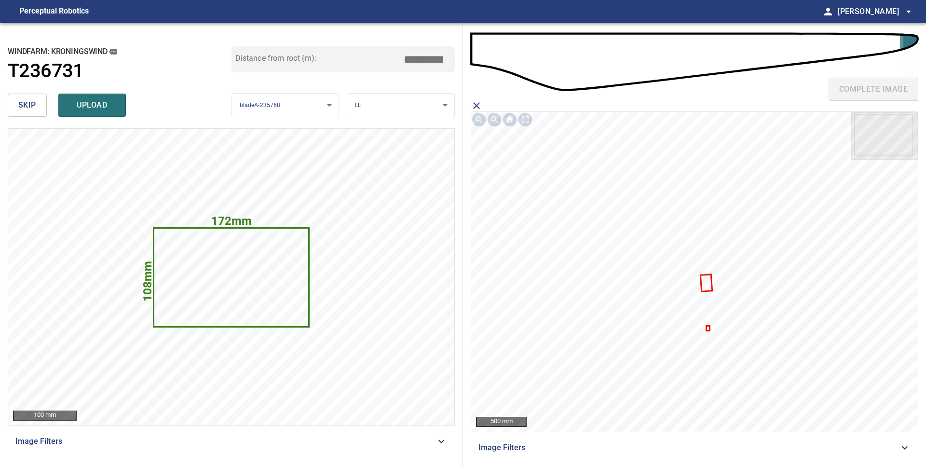
click at [707, 288] on icon at bounding box center [706, 283] width 10 height 16
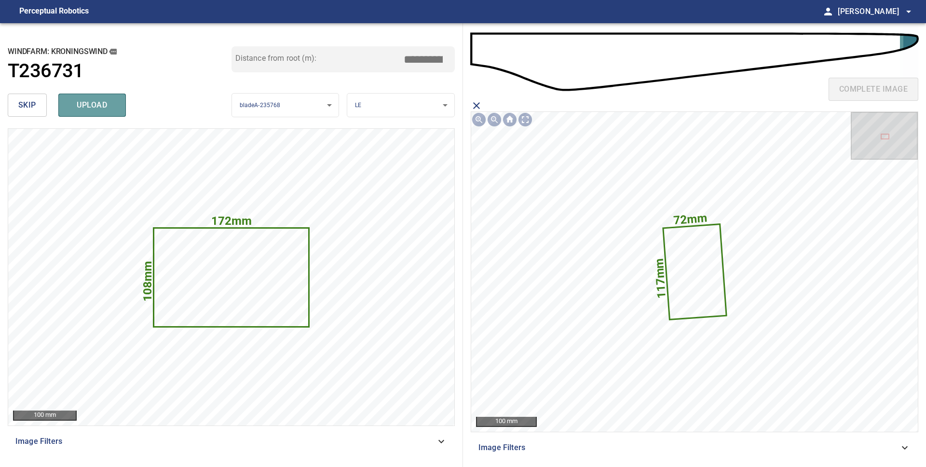
click at [98, 108] on span "upload" at bounding box center [92, 105] width 46 height 14
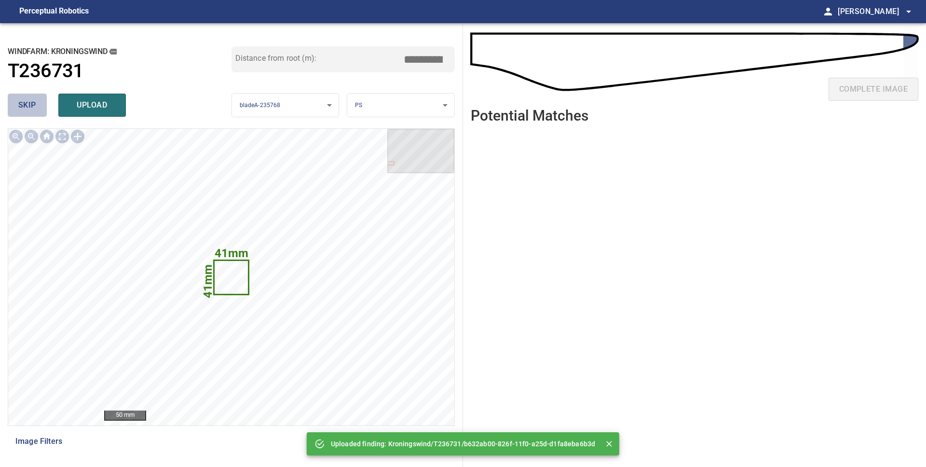
click at [28, 104] on span "skip" at bounding box center [27, 105] width 18 height 14
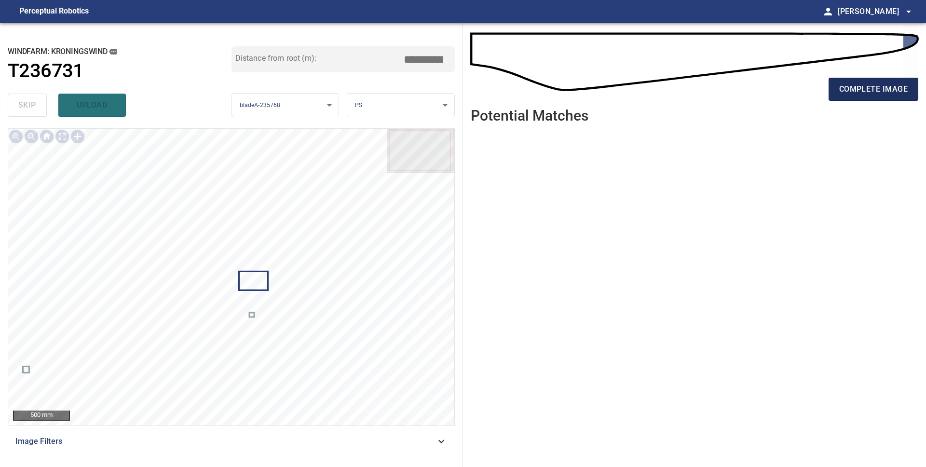
click at [863, 93] on span "complete image" at bounding box center [873, 89] width 69 height 14
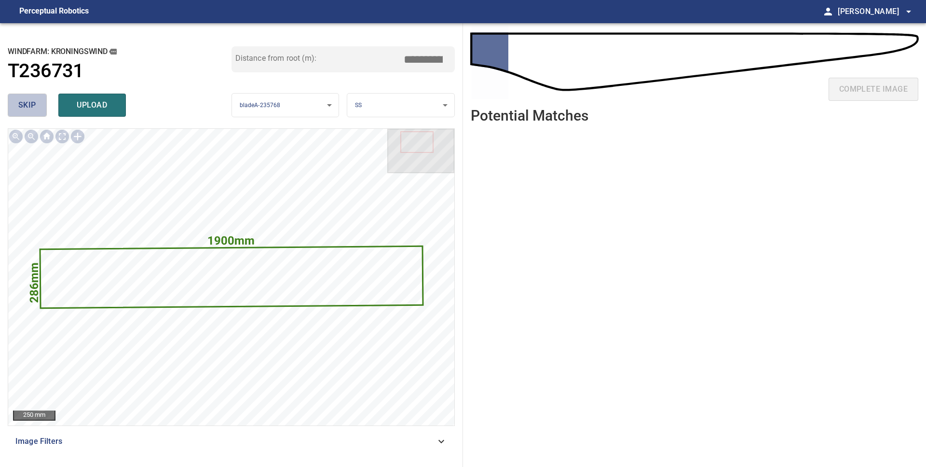
click at [35, 111] on span "skip" at bounding box center [27, 105] width 18 height 14
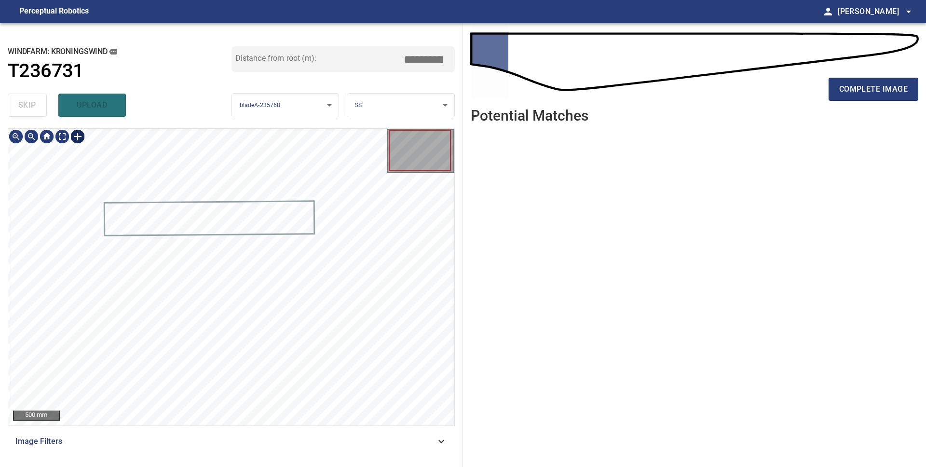
click at [76, 134] on div at bounding box center [77, 136] width 15 height 15
click at [248, 197] on div at bounding box center [231, 277] width 446 height 297
click at [224, 230] on div at bounding box center [153, 226] width 186 height 44
click at [200, 215] on div at bounding box center [231, 277] width 446 height 297
click at [339, 208] on div "Kroningswind/T236731/1 Category 2 unclassified" at bounding box center [231, 277] width 446 height 297
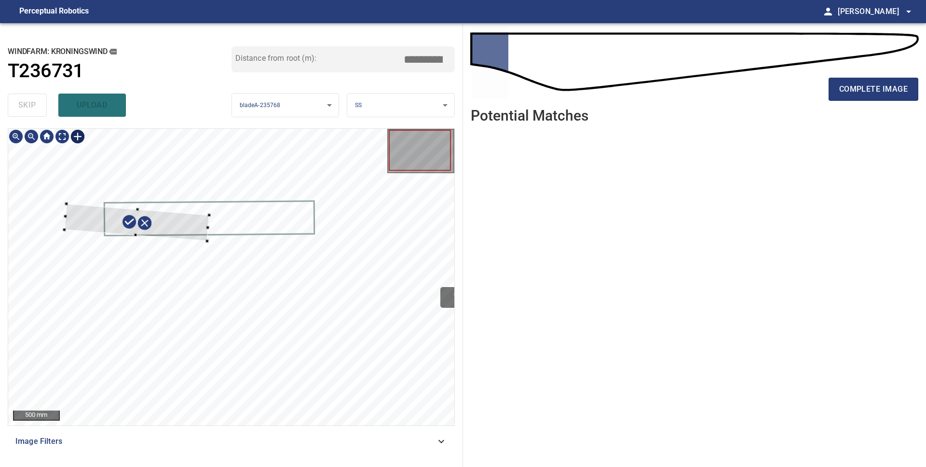
click at [195, 237] on div at bounding box center [137, 223] width 145 height 38
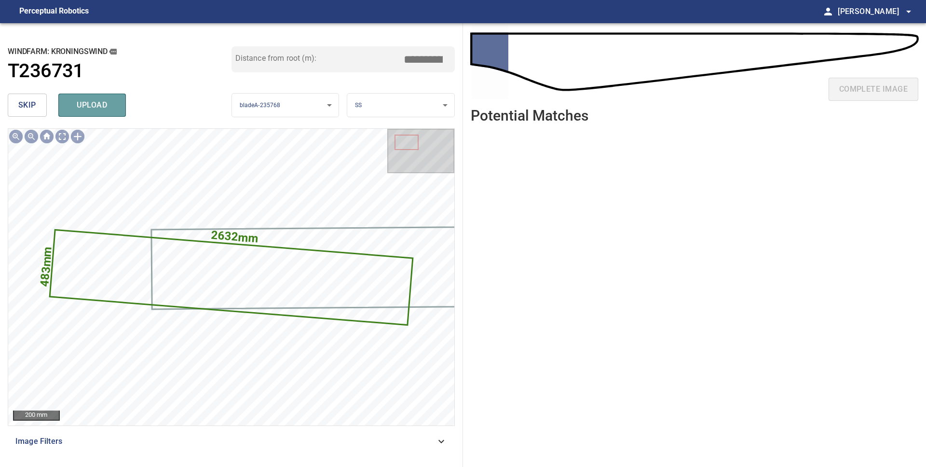
click at [82, 108] on span "upload" at bounding box center [92, 105] width 46 height 14
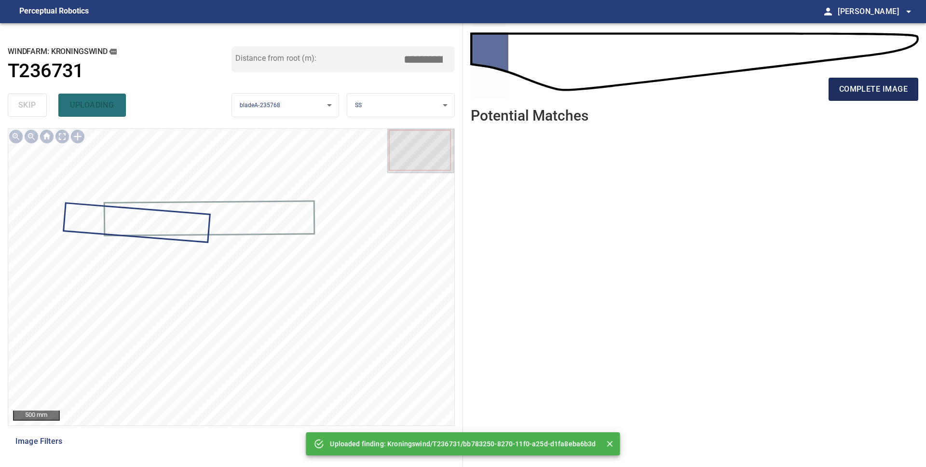
click at [852, 92] on span "complete image" at bounding box center [873, 89] width 69 height 14
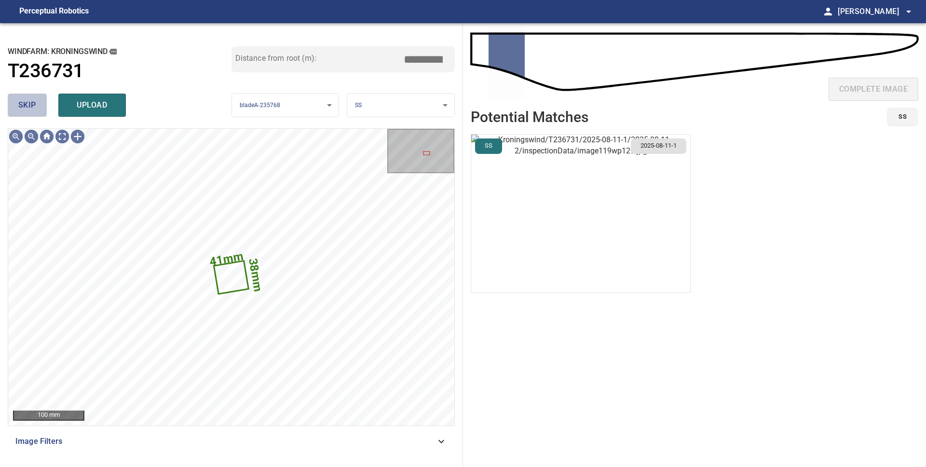
click at [30, 108] on span "skip" at bounding box center [27, 105] width 18 height 14
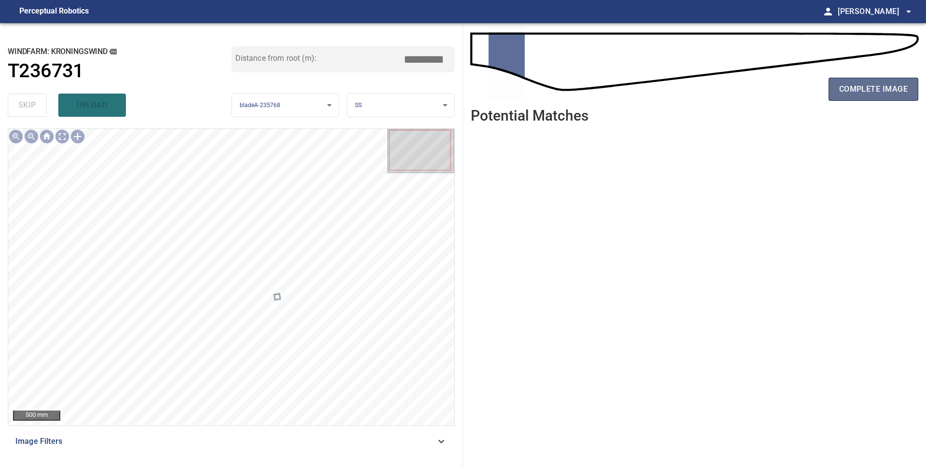
click at [857, 94] on span "complete image" at bounding box center [873, 89] width 69 height 14
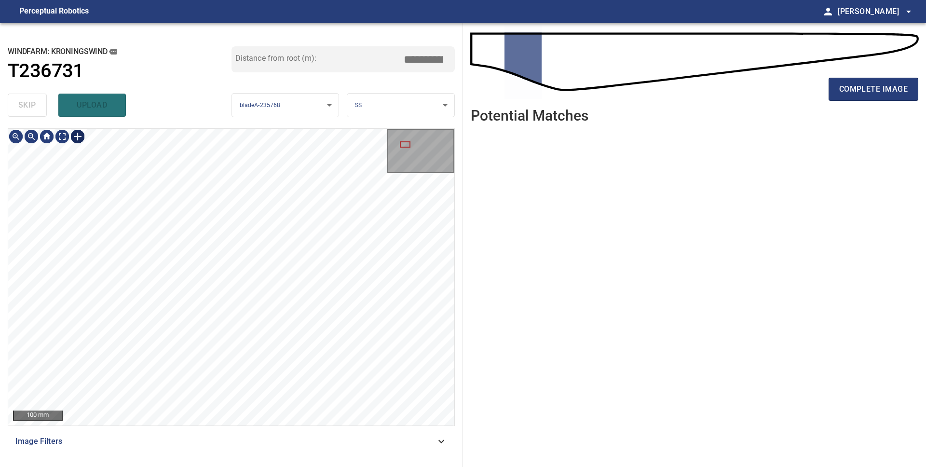
click at [83, 138] on div at bounding box center [77, 136] width 15 height 15
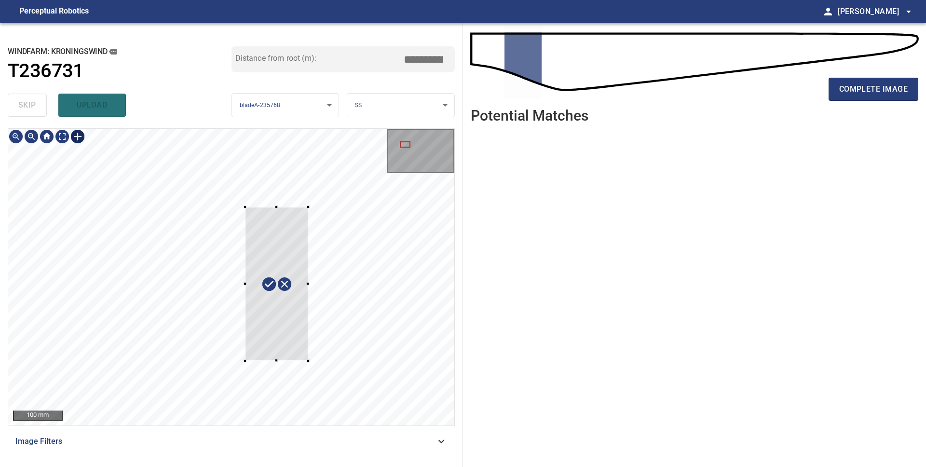
click at [245, 360] on div at bounding box center [231, 277] width 446 height 297
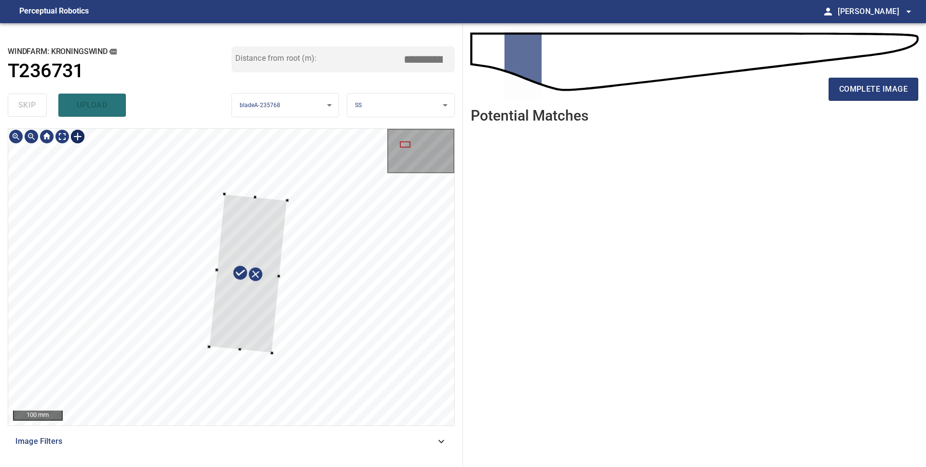
click at [275, 247] on div at bounding box center [248, 273] width 78 height 159
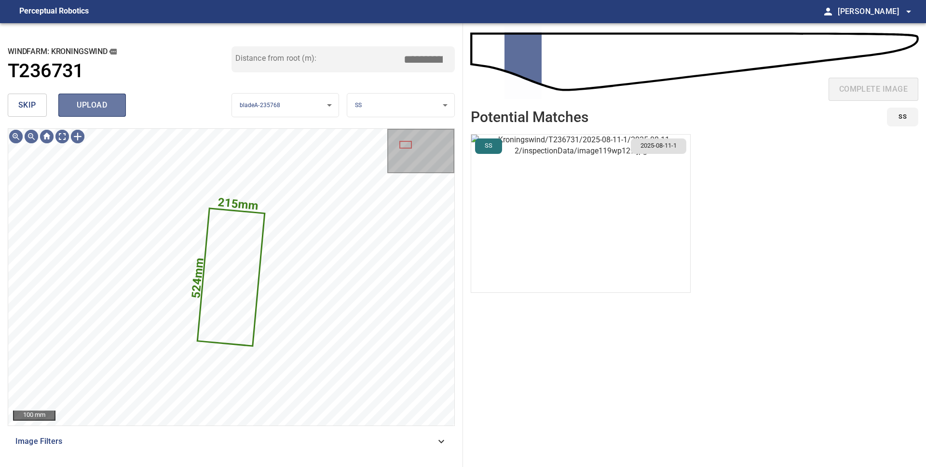
click at [80, 111] on span "upload" at bounding box center [92, 105] width 46 height 14
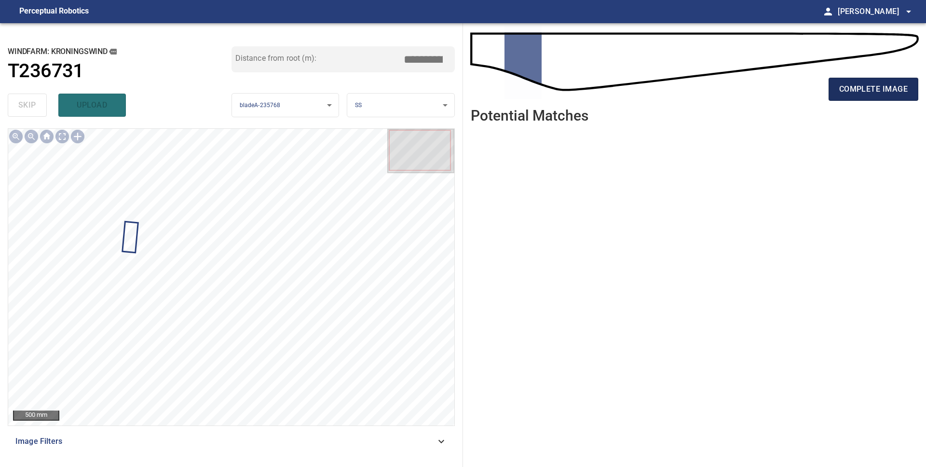
click at [848, 92] on span "complete image" at bounding box center [873, 89] width 69 height 14
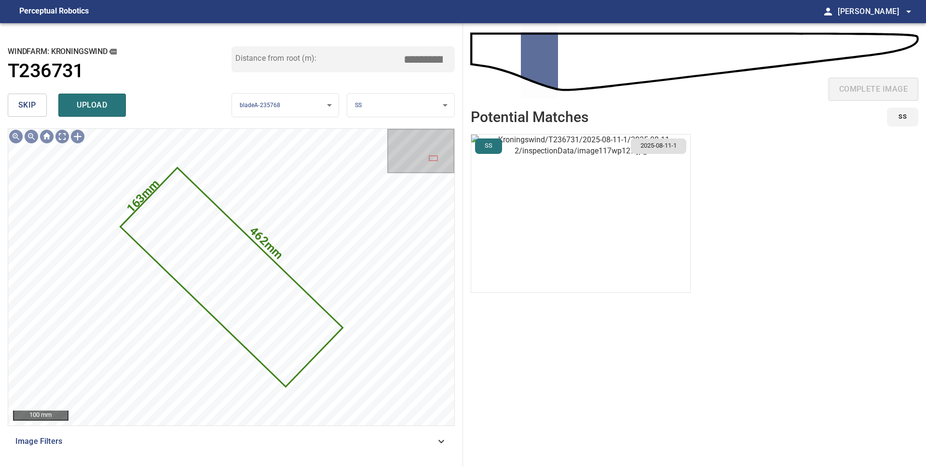
click at [31, 108] on span "skip" at bounding box center [27, 105] width 18 height 14
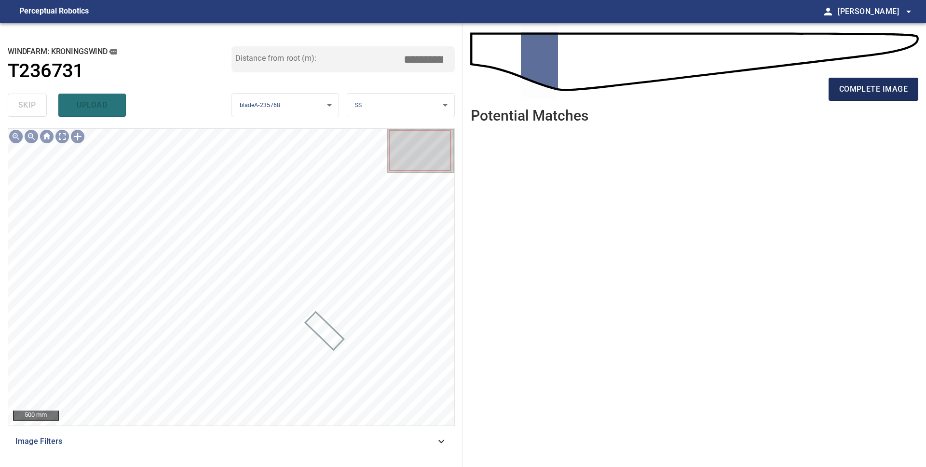
click at [842, 91] on span "complete image" at bounding box center [873, 89] width 69 height 14
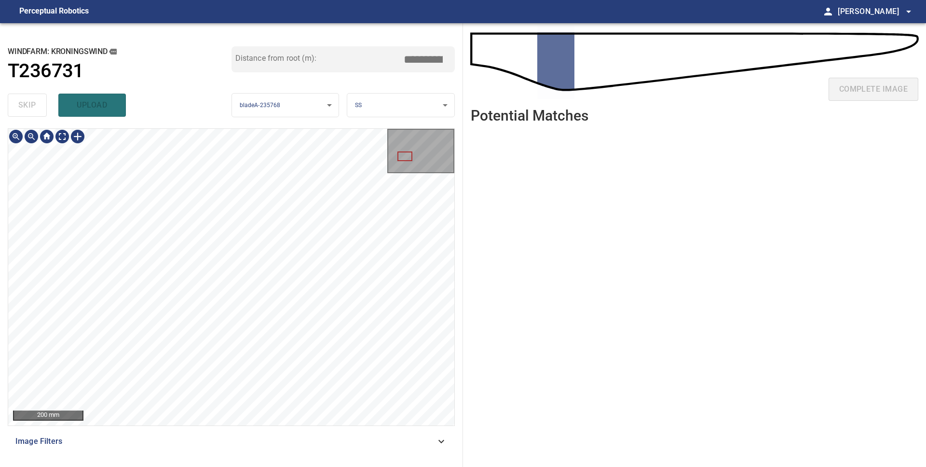
click at [267, 446] on div "200 mm Image Filters" at bounding box center [231, 293] width 447 height 331
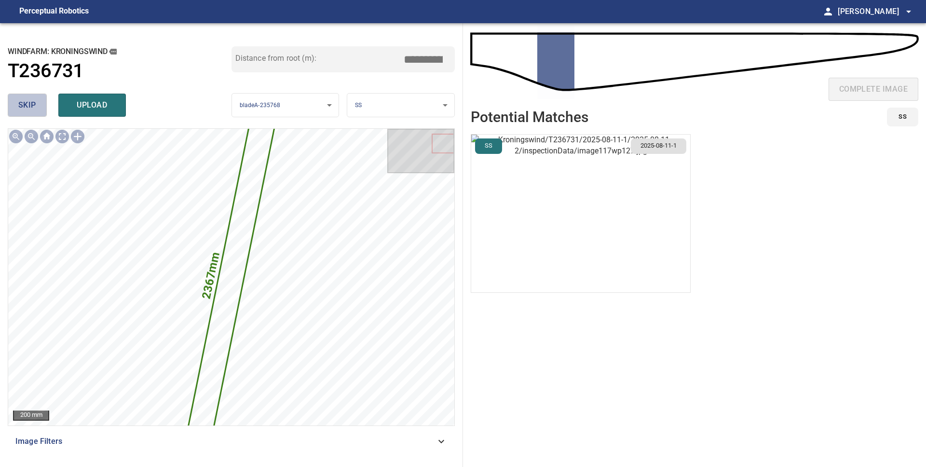
click at [32, 105] on span "skip" at bounding box center [27, 105] width 18 height 14
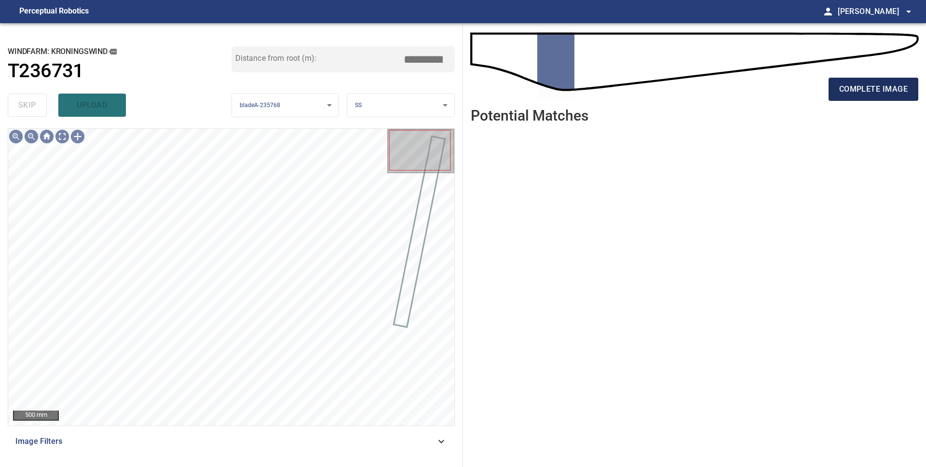
click at [911, 94] on button "complete image" at bounding box center [874, 89] width 90 height 23
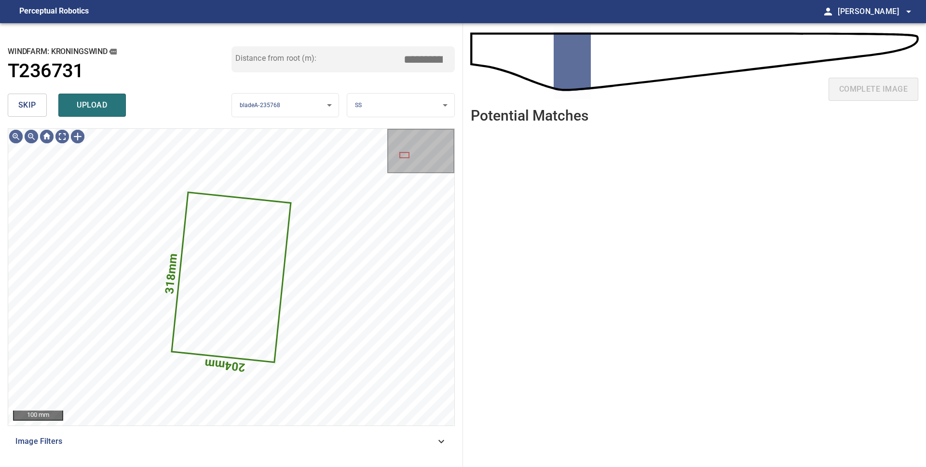
click at [38, 108] on button "skip" at bounding box center [27, 105] width 39 height 23
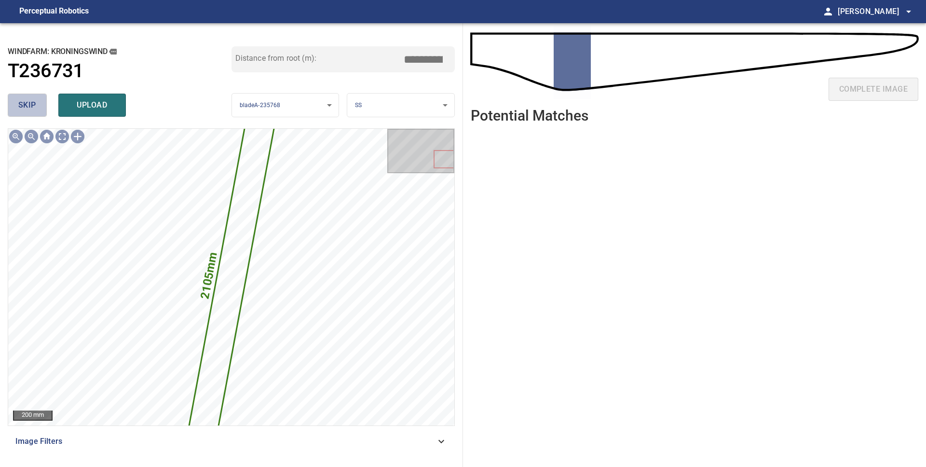
drag, startPoint x: 23, startPoint y: 102, endPoint x: 29, endPoint y: 109, distance: 9.2
click at [23, 102] on span "skip" at bounding box center [27, 105] width 18 height 14
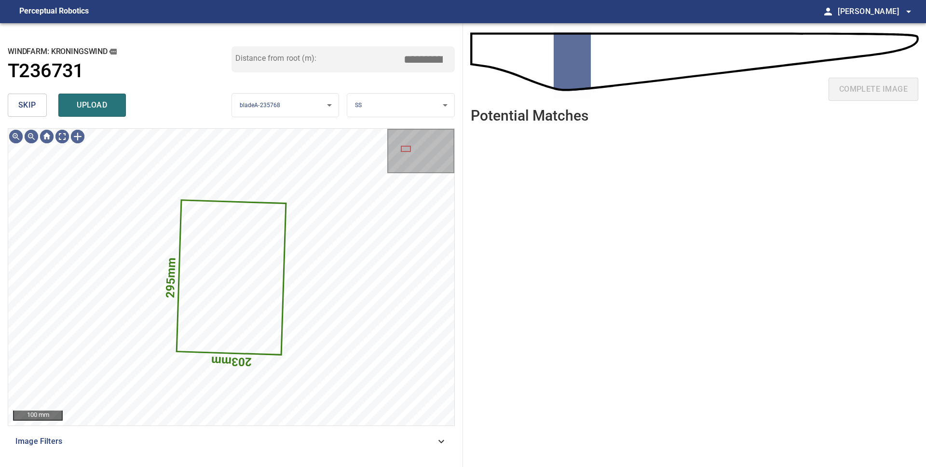
click at [27, 104] on span "skip" at bounding box center [27, 105] width 18 height 14
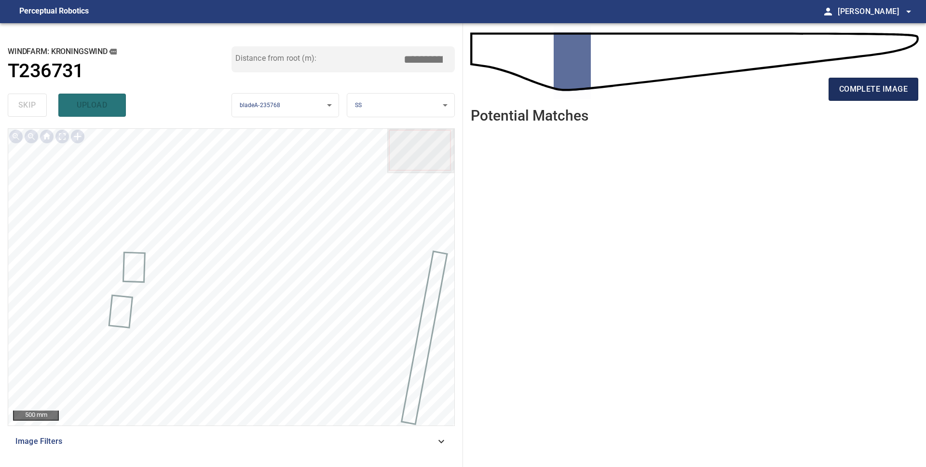
click at [850, 96] on span "complete image" at bounding box center [873, 89] width 69 height 14
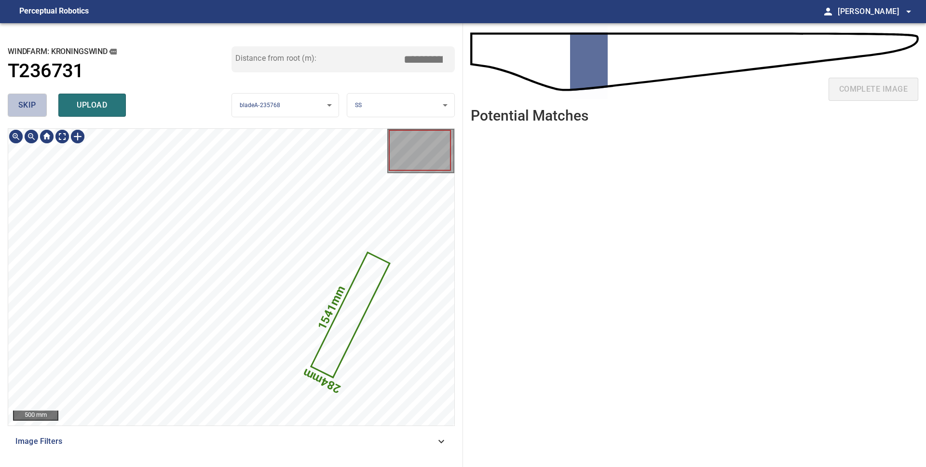
click at [27, 110] on span "skip" at bounding box center [27, 105] width 18 height 14
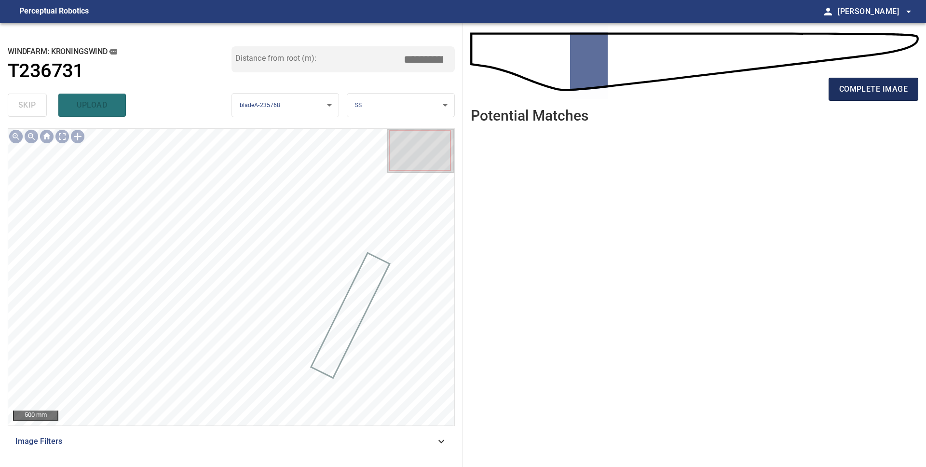
click at [851, 91] on span "complete image" at bounding box center [873, 89] width 69 height 14
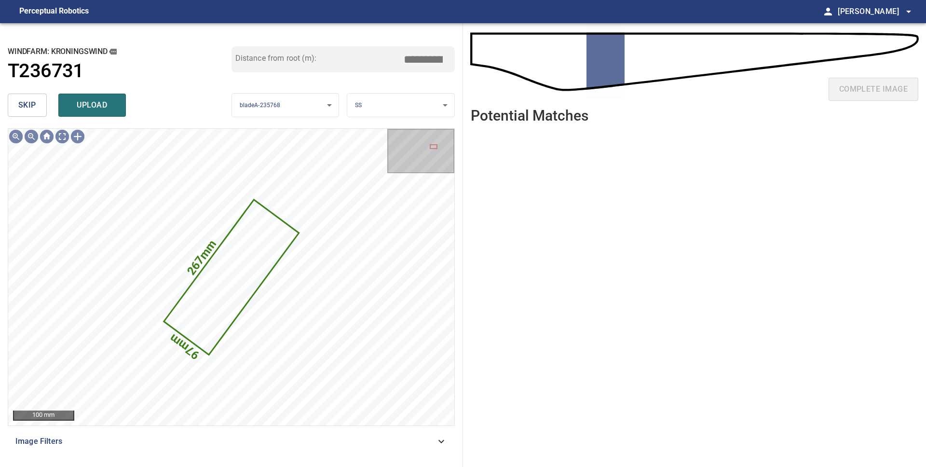
click at [14, 104] on button "skip" at bounding box center [27, 105] width 39 height 23
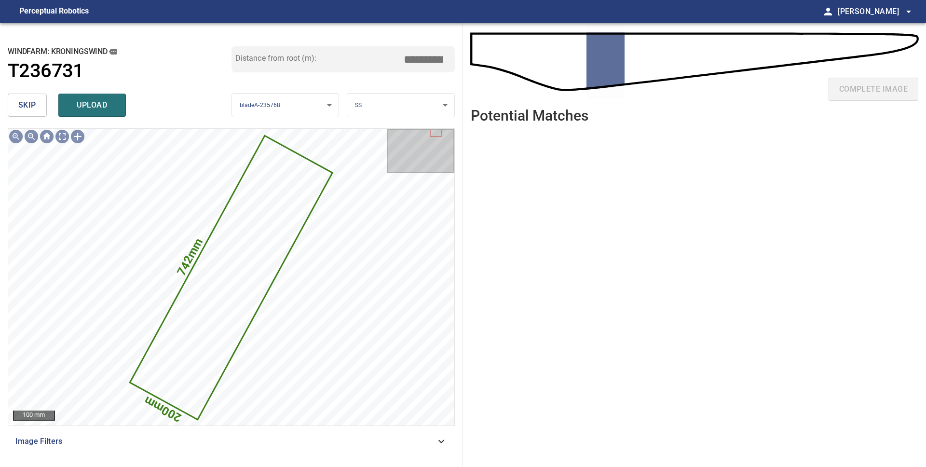
click at [25, 105] on span "skip" at bounding box center [27, 105] width 18 height 14
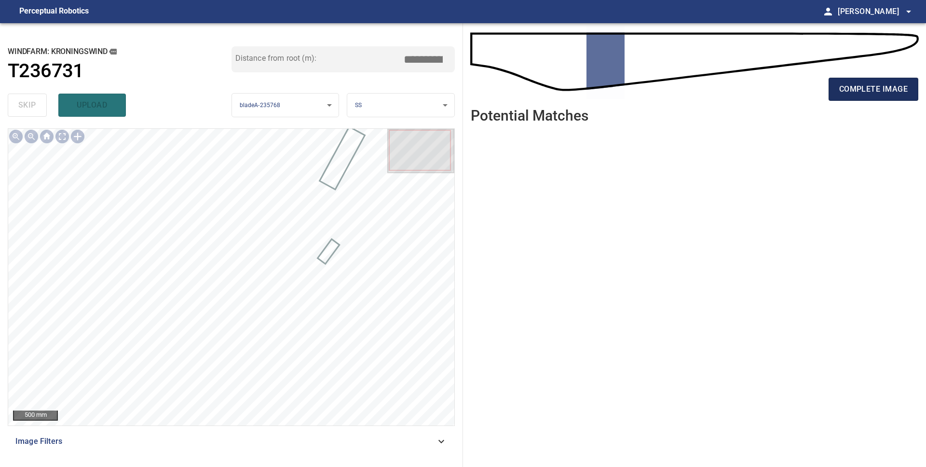
click at [865, 89] on span "complete image" at bounding box center [873, 89] width 69 height 14
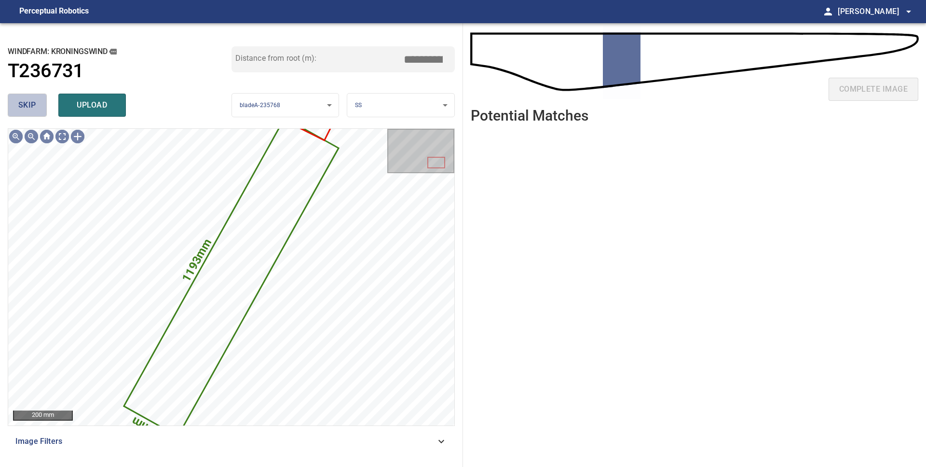
drag, startPoint x: 17, startPoint y: 96, endPoint x: 24, endPoint y: 101, distance: 8.7
click at [17, 96] on button "skip" at bounding box center [27, 105] width 39 height 23
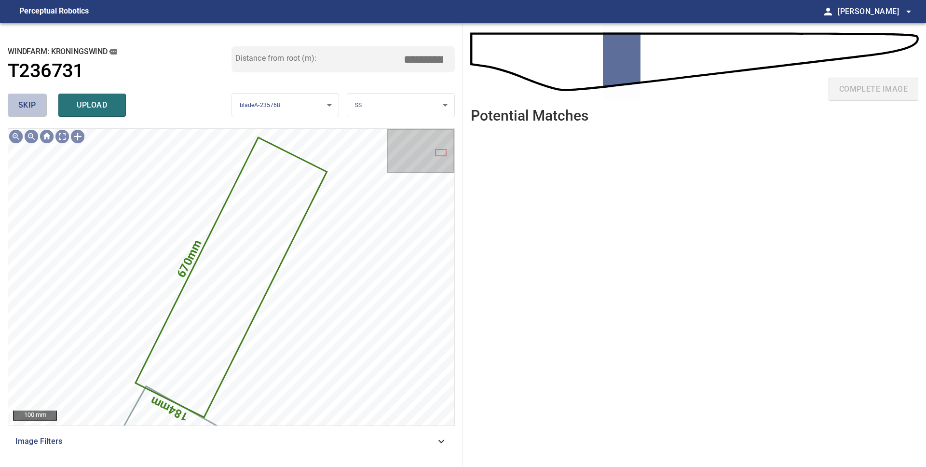
click at [32, 113] on button "skip" at bounding box center [27, 105] width 39 height 23
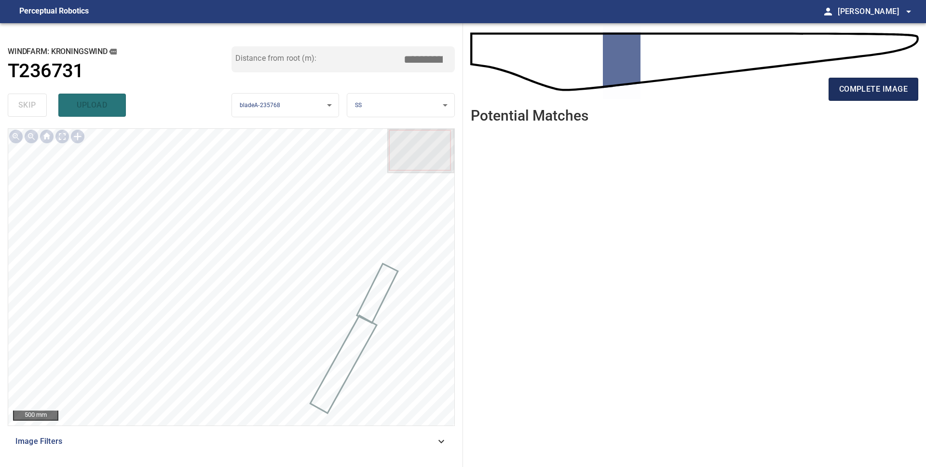
click at [843, 89] on span "complete image" at bounding box center [873, 89] width 69 height 14
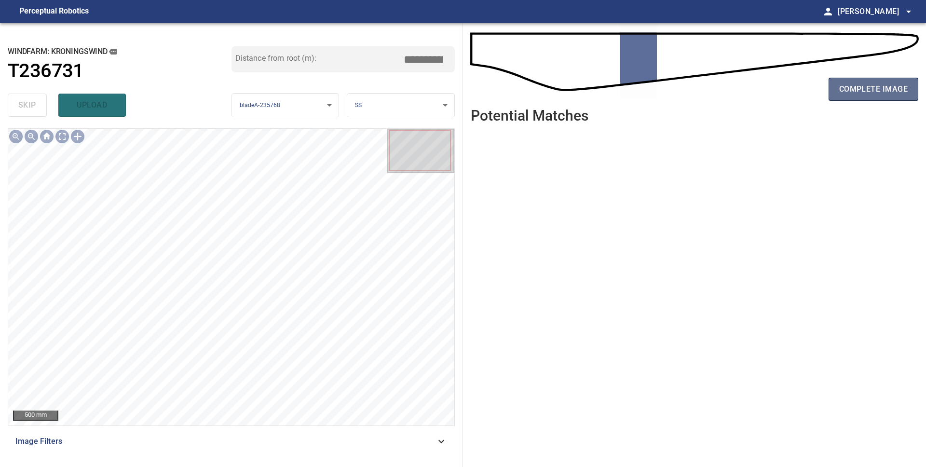
click at [843, 92] on span "complete image" at bounding box center [873, 89] width 69 height 14
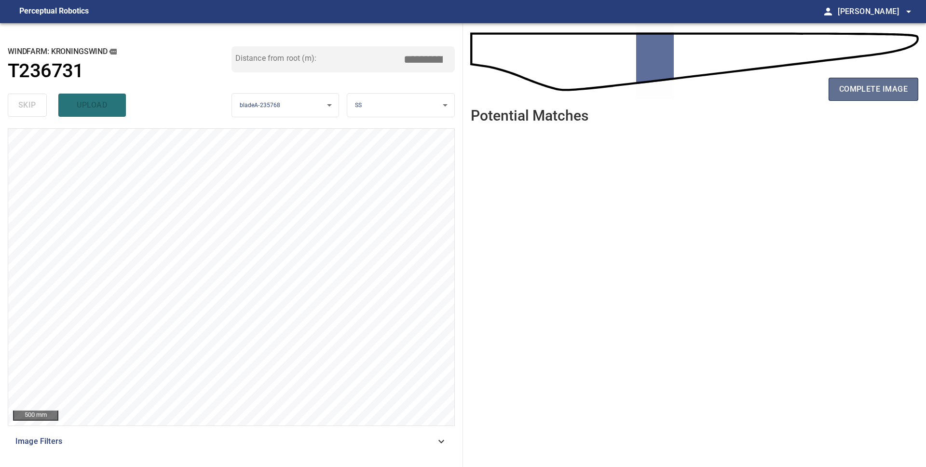
click at [842, 93] on span "complete image" at bounding box center [873, 89] width 69 height 14
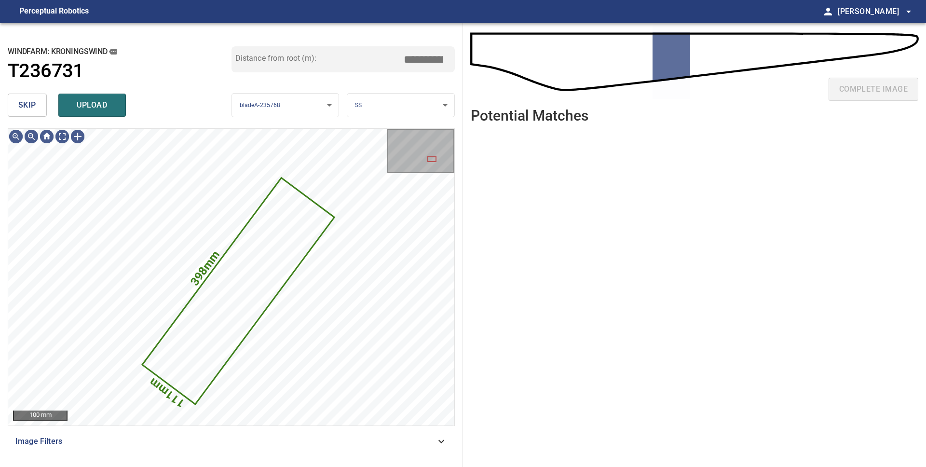
click at [35, 113] on button "skip" at bounding box center [27, 105] width 39 height 23
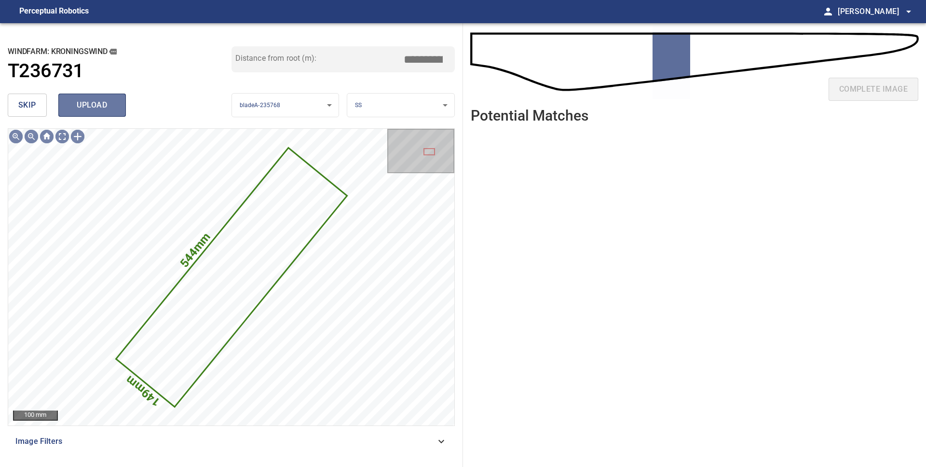
click at [81, 113] on button "upload" at bounding box center [92, 105] width 68 height 23
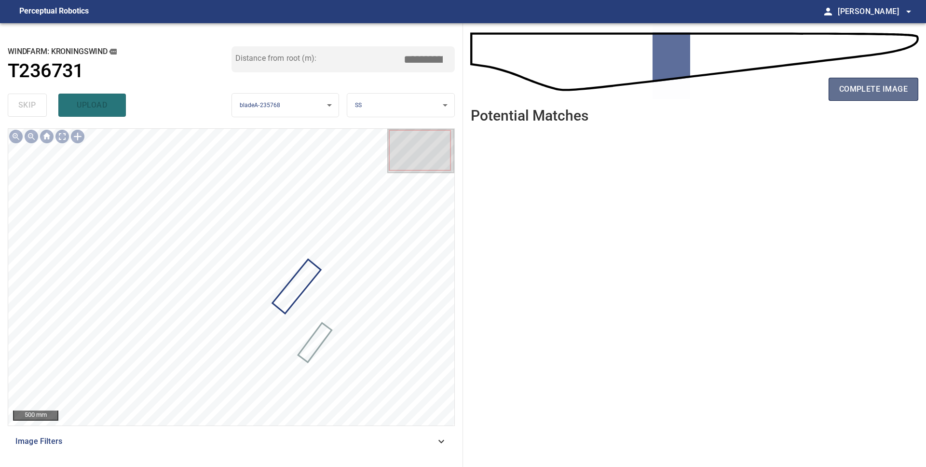
click at [854, 95] on span "complete image" at bounding box center [873, 89] width 69 height 14
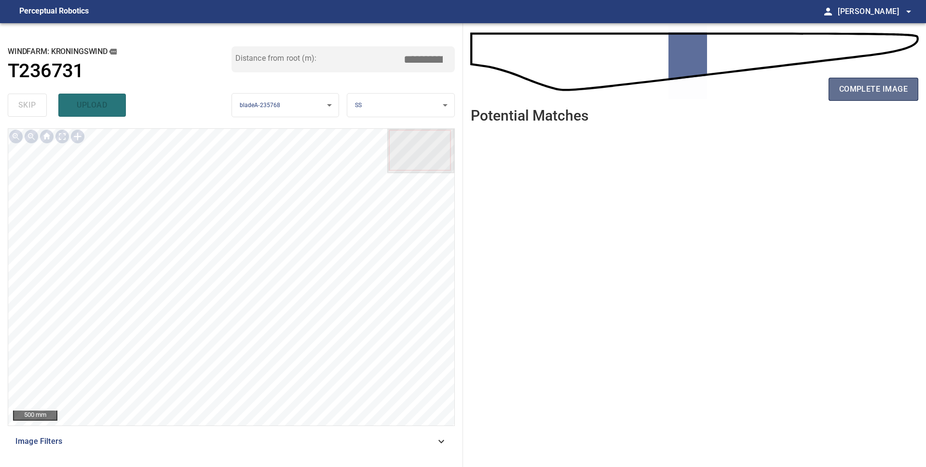
click at [851, 98] on button "complete image" at bounding box center [874, 89] width 90 height 23
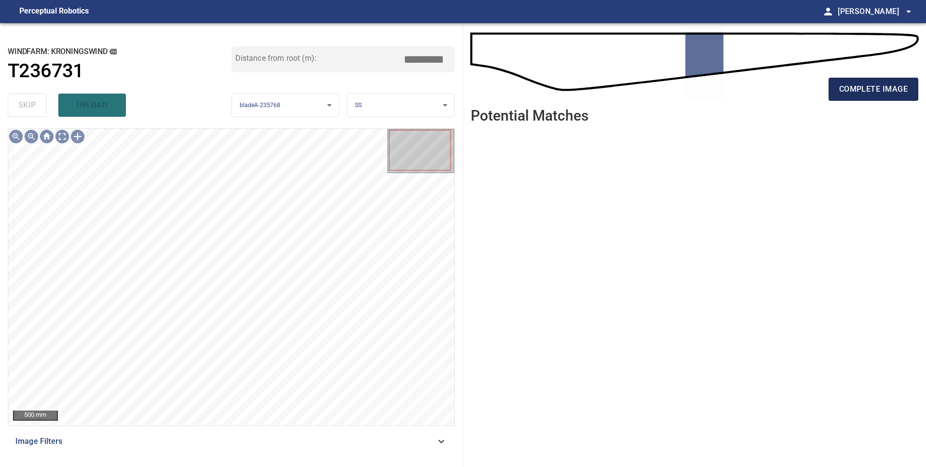
click at [889, 90] on span "complete image" at bounding box center [873, 89] width 69 height 14
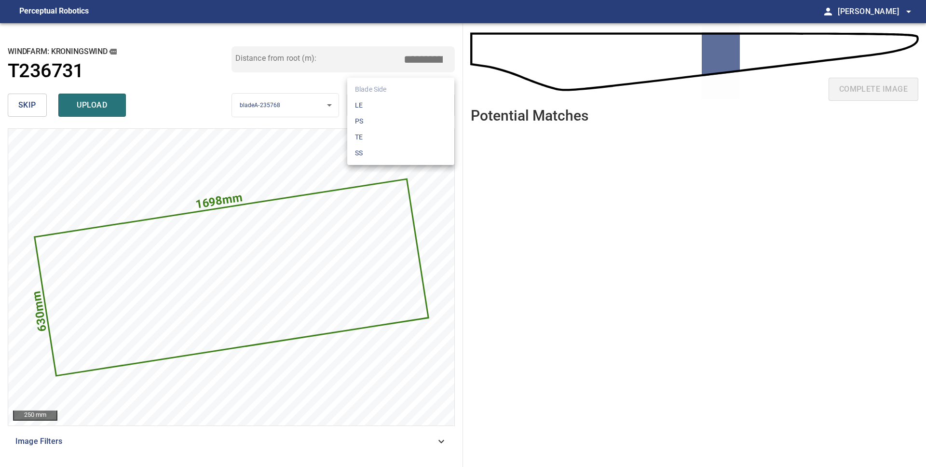
drag, startPoint x: 411, startPoint y: 104, endPoint x: 406, endPoint y: 105, distance: 5.3
click at [411, 104] on body "**********" at bounding box center [463, 233] width 926 height 467
click at [402, 105] on li "LE" at bounding box center [400, 105] width 107 height 16
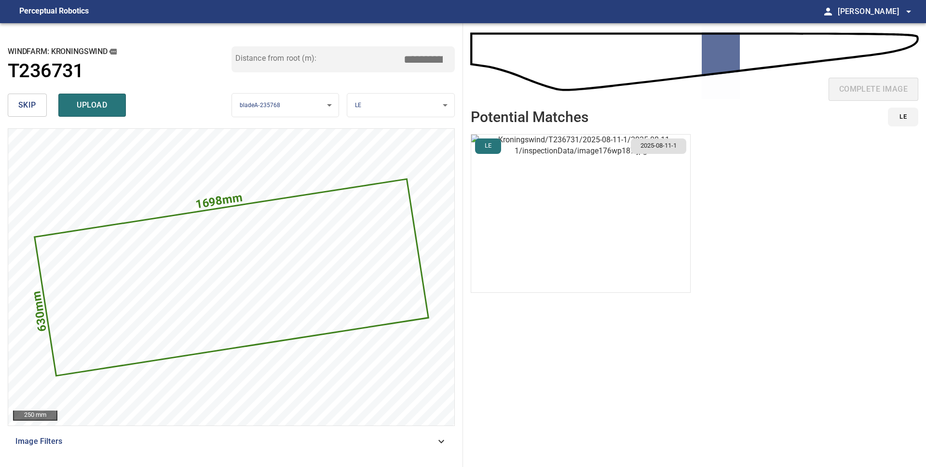
click at [605, 226] on img "button" at bounding box center [580, 214] width 219 height 158
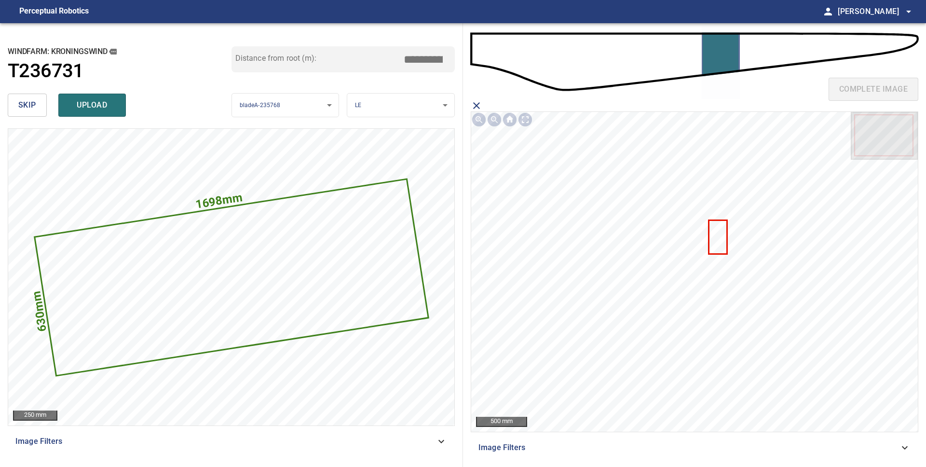
click at [721, 238] on icon at bounding box center [718, 237] width 16 height 33
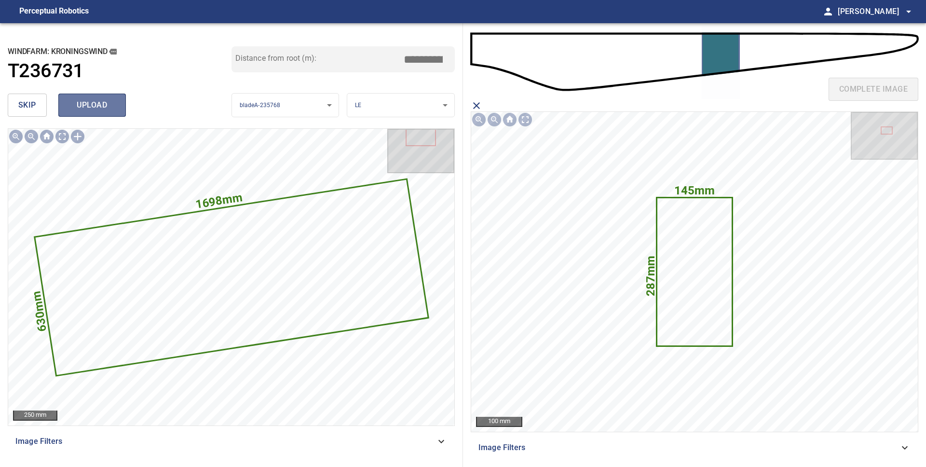
click at [100, 106] on span "upload" at bounding box center [92, 105] width 46 height 14
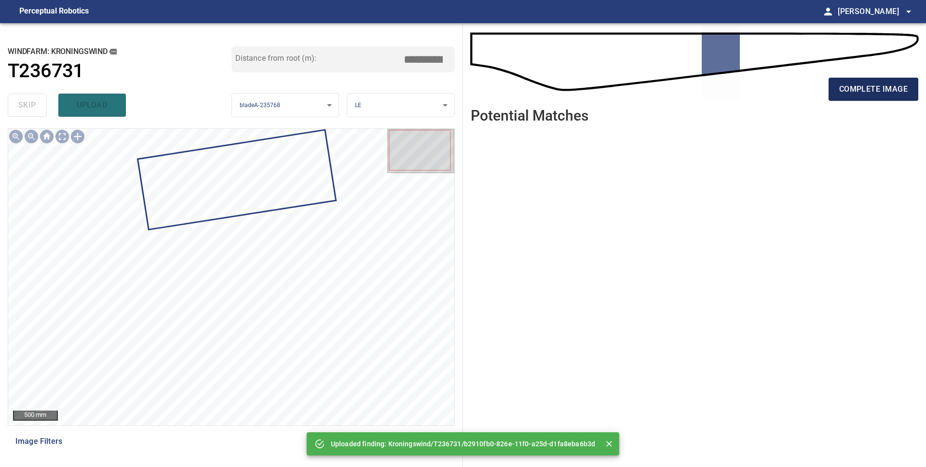
click at [846, 95] on span "complete image" at bounding box center [873, 89] width 69 height 14
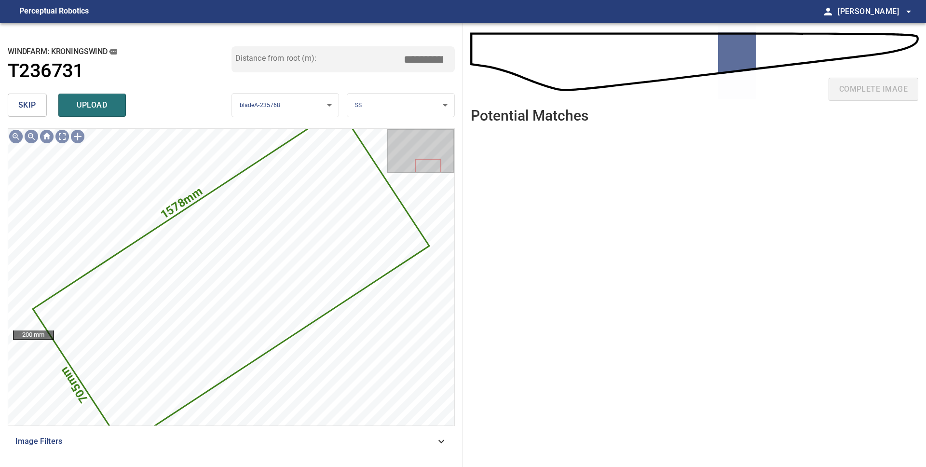
click at [28, 103] on span "skip" at bounding box center [27, 105] width 18 height 14
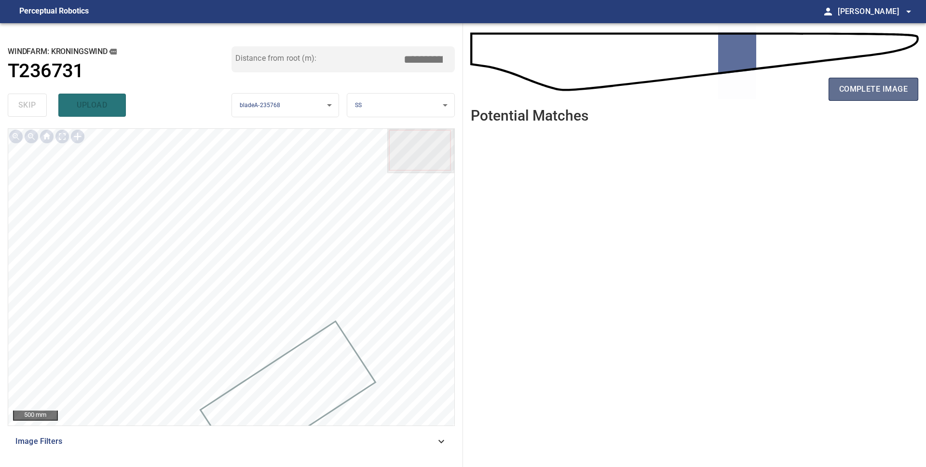
click at [858, 95] on span "complete image" at bounding box center [873, 89] width 69 height 14
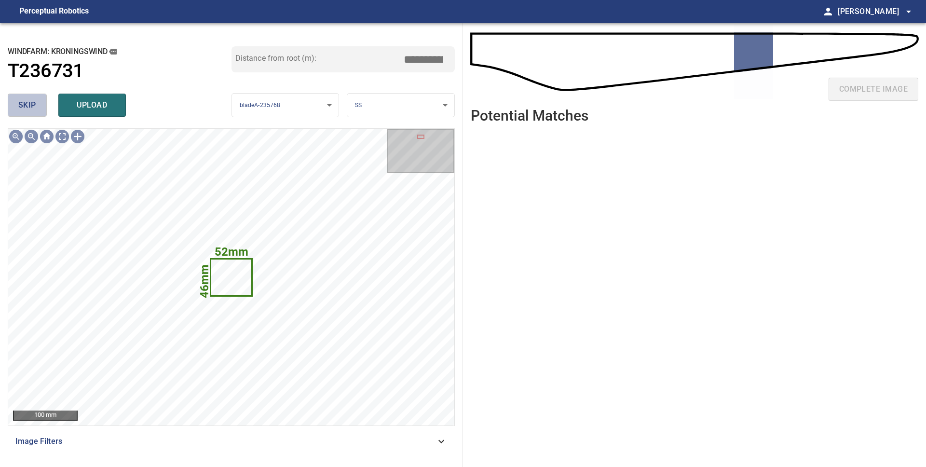
click at [26, 103] on span "skip" at bounding box center [27, 105] width 18 height 14
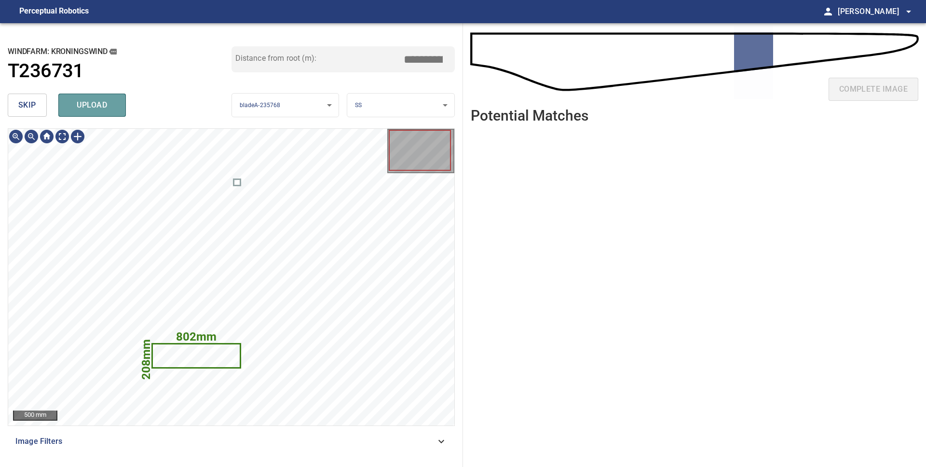
click at [82, 108] on span "upload" at bounding box center [92, 105] width 46 height 14
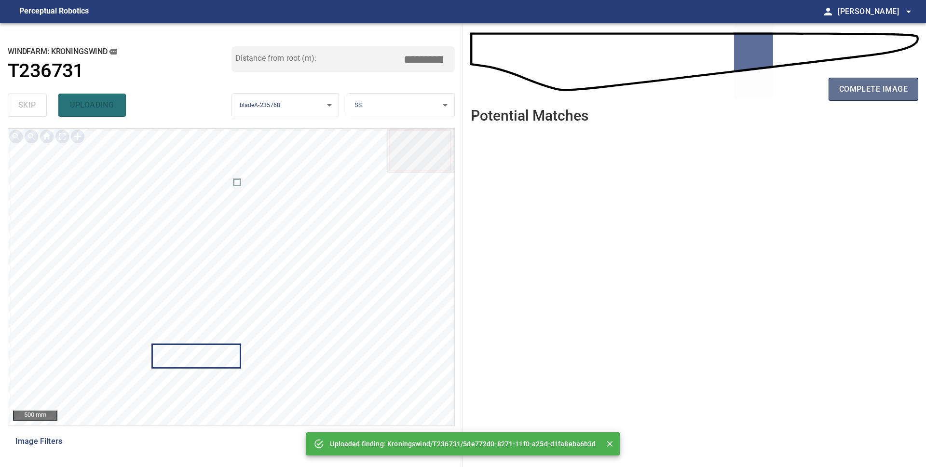
click at [855, 88] on span "complete image" at bounding box center [873, 89] width 69 height 14
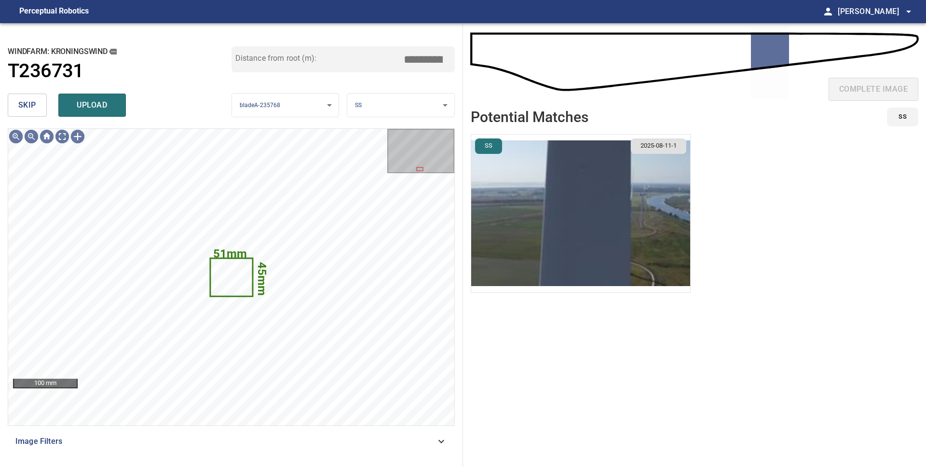
click at [21, 111] on span "skip" at bounding box center [27, 105] width 18 height 14
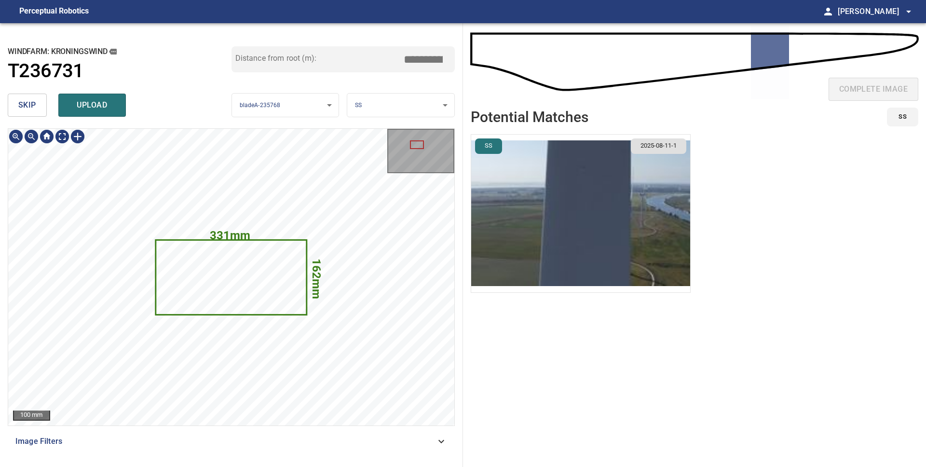
click at [224, 298] on icon at bounding box center [231, 277] width 150 height 73
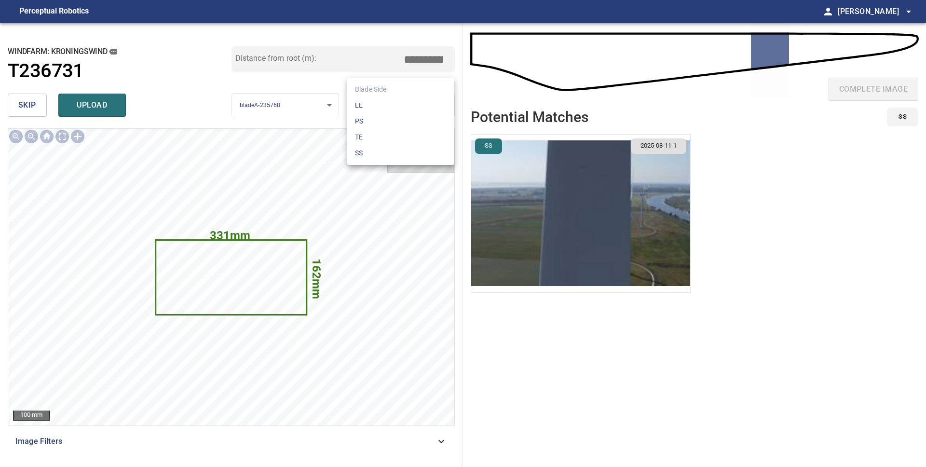
click at [412, 107] on body "**********" at bounding box center [463, 233] width 926 height 467
click at [411, 107] on li "LE" at bounding box center [400, 105] width 107 height 16
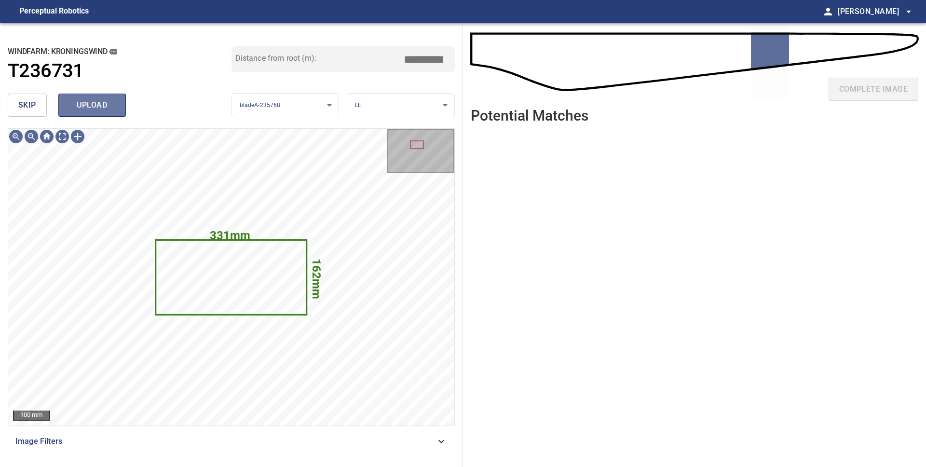
click at [116, 111] on button "upload" at bounding box center [92, 105] width 68 height 23
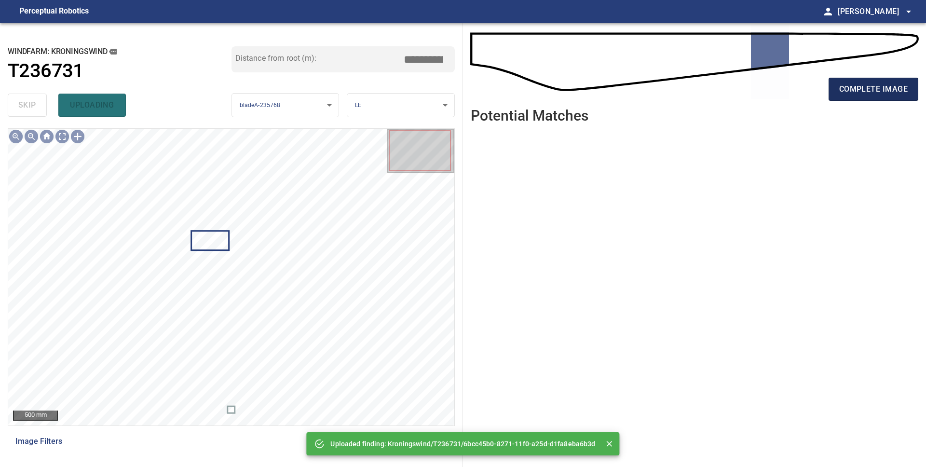
click at [868, 87] on span "complete image" at bounding box center [873, 89] width 69 height 14
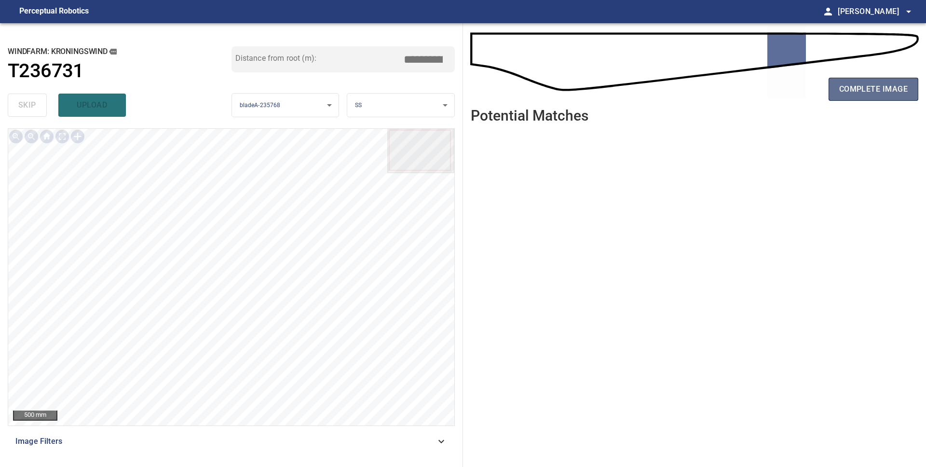
click at [856, 94] on span "complete image" at bounding box center [873, 89] width 69 height 14
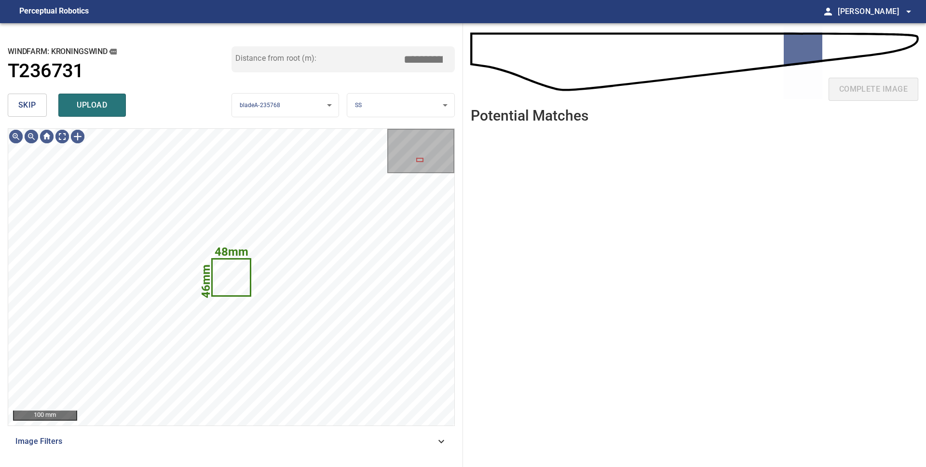
click at [34, 109] on span "skip" at bounding box center [27, 105] width 18 height 14
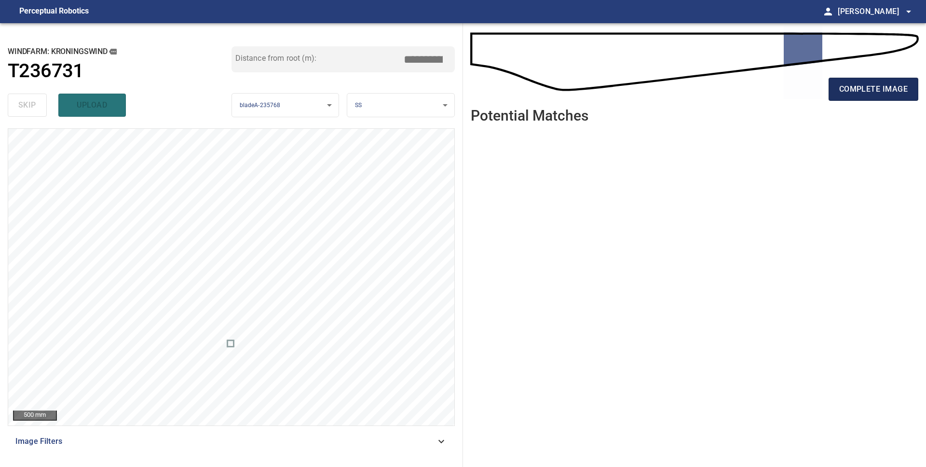
click at [870, 90] on span "complete image" at bounding box center [873, 89] width 69 height 14
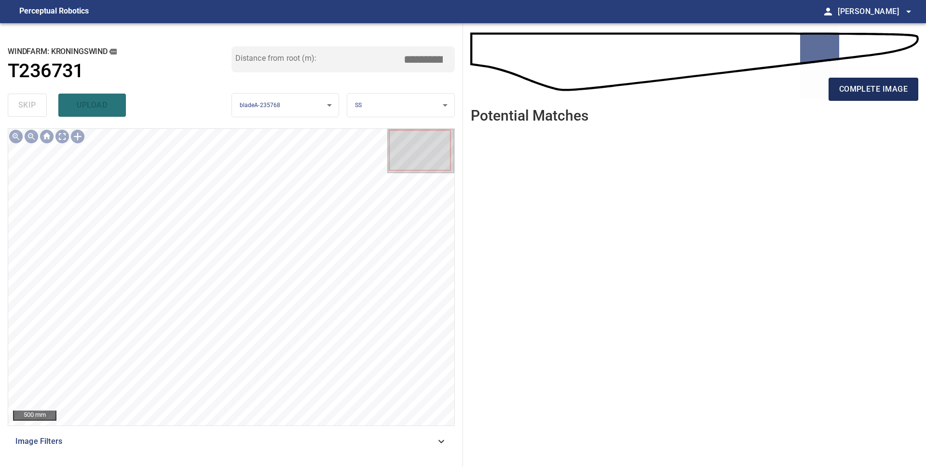
click at [855, 96] on button "complete image" at bounding box center [874, 89] width 90 height 23
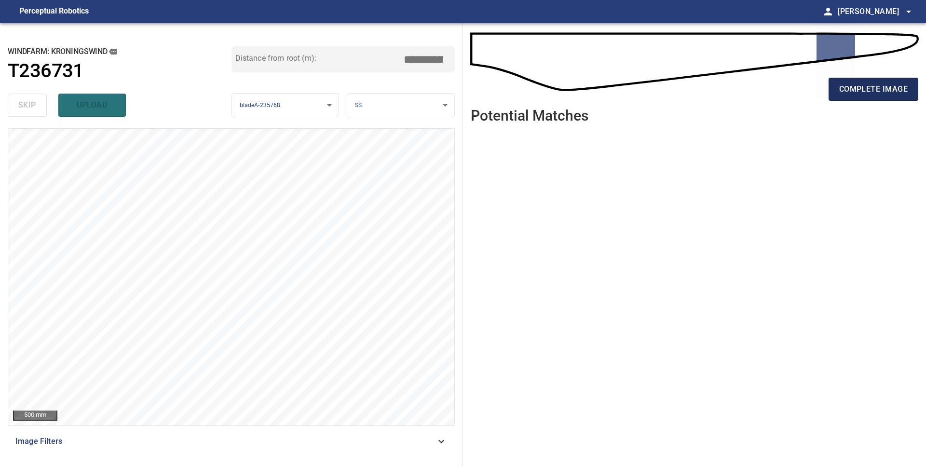
click at [877, 91] on span "complete image" at bounding box center [873, 89] width 69 height 14
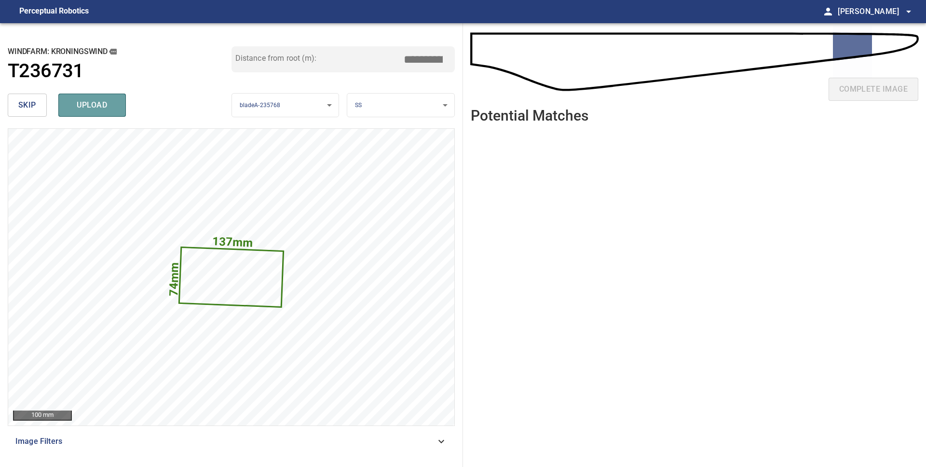
click at [83, 106] on span "upload" at bounding box center [92, 105] width 46 height 14
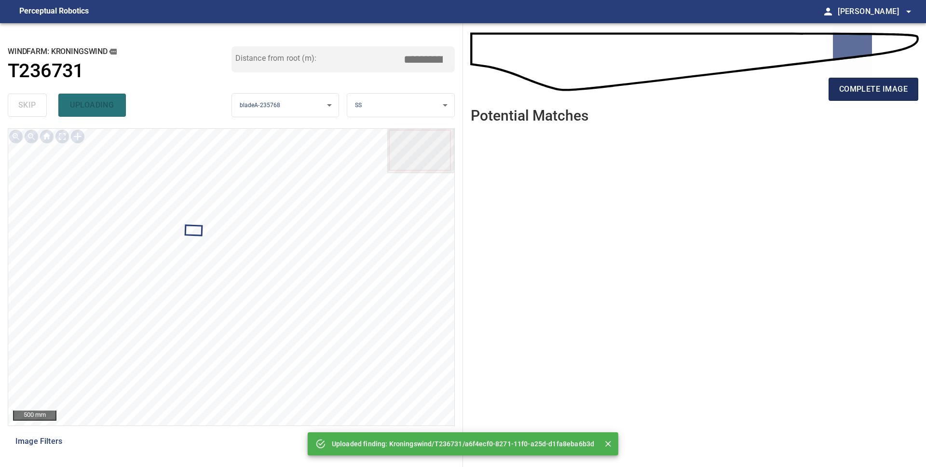
click at [891, 100] on button "complete image" at bounding box center [874, 89] width 90 height 23
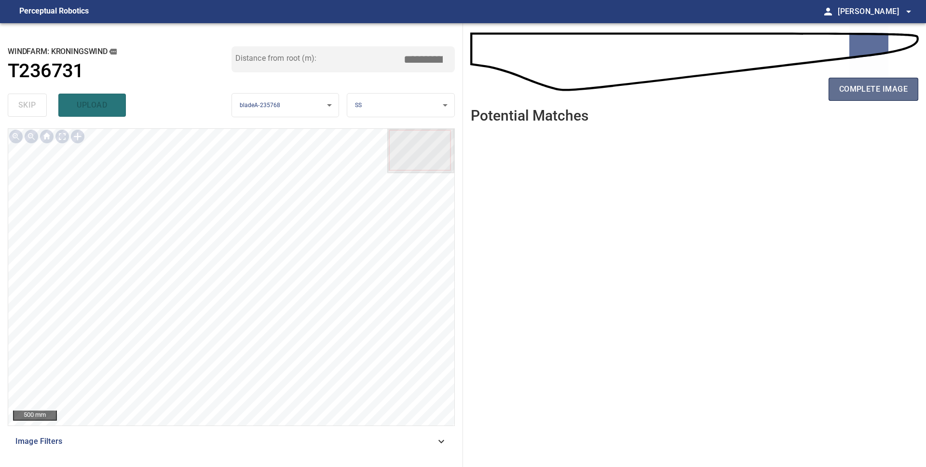
click at [876, 97] on button "complete image" at bounding box center [874, 89] width 90 height 23
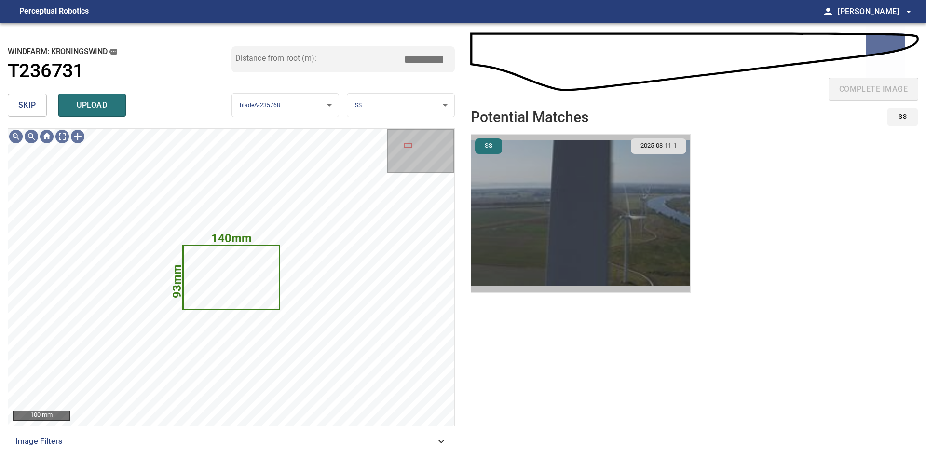
click at [511, 220] on img "button" at bounding box center [580, 214] width 219 height 158
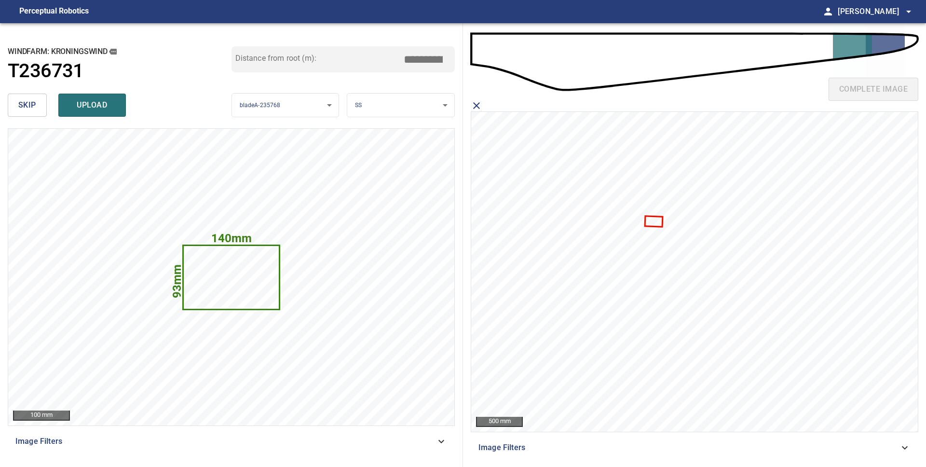
click at [658, 224] on icon at bounding box center [654, 221] width 16 height 9
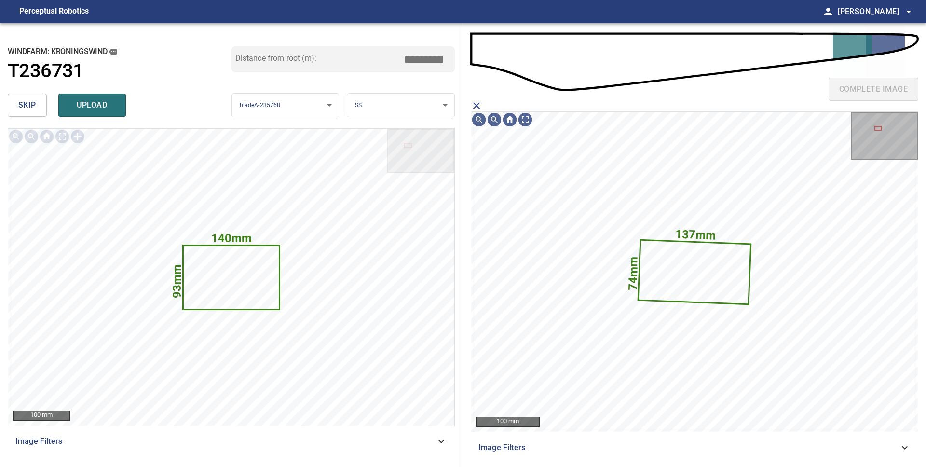
drag, startPoint x: 474, startPoint y: 106, endPoint x: 472, endPoint y: 112, distance: 6.4
click at [473, 106] on icon "close matching imageResolution:" at bounding box center [477, 106] width 12 height 12
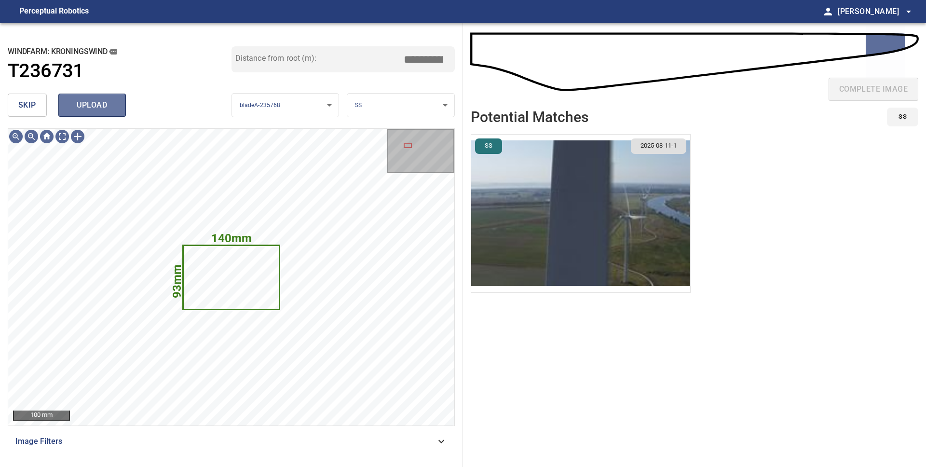
click at [99, 115] on button "upload" at bounding box center [92, 105] width 68 height 23
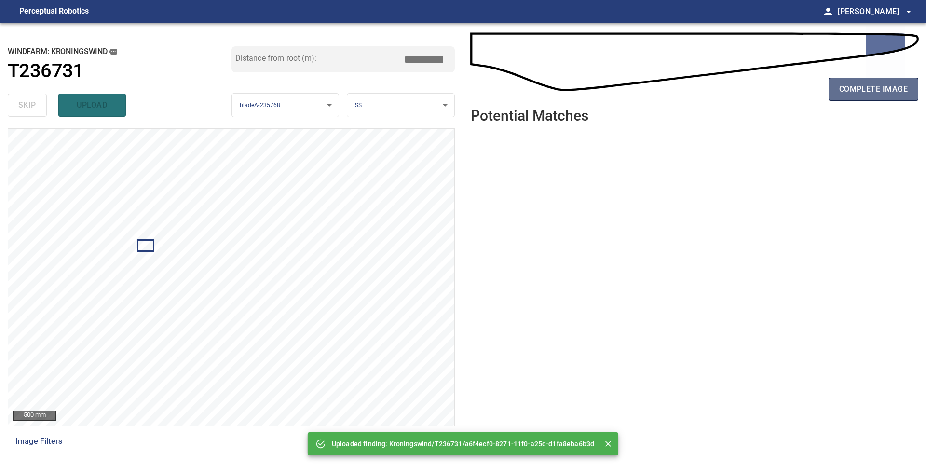
click at [867, 94] on span "complete image" at bounding box center [873, 89] width 69 height 14
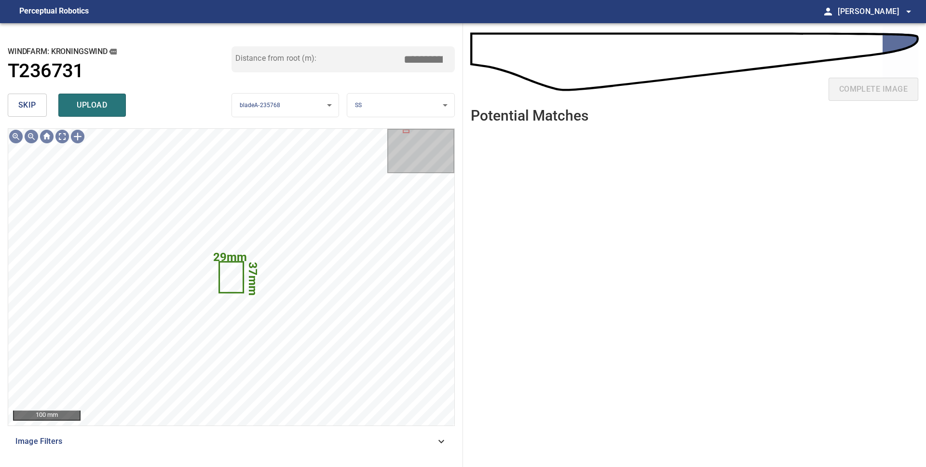
click at [30, 110] on span "skip" at bounding box center [27, 105] width 18 height 14
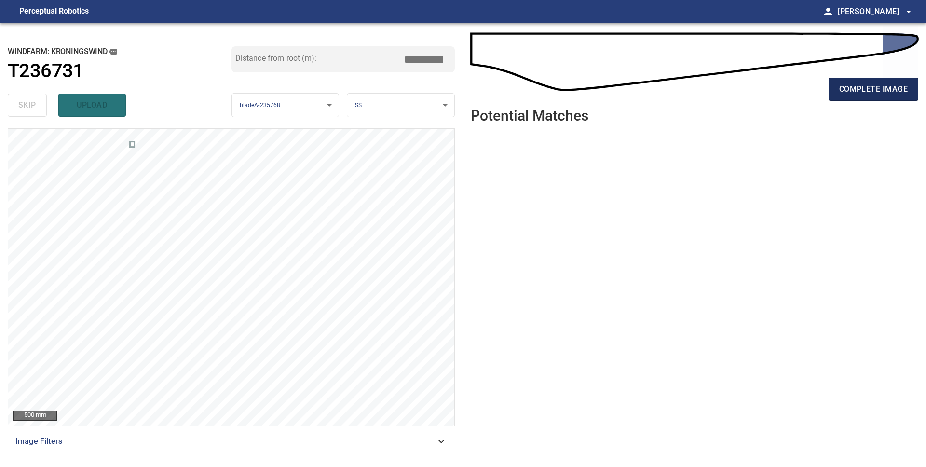
click at [887, 90] on span "complete image" at bounding box center [873, 89] width 69 height 14
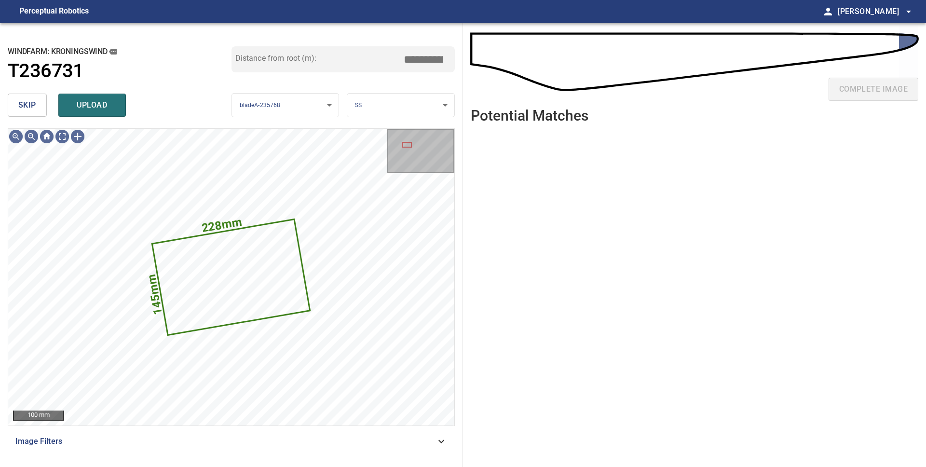
click at [401, 103] on body "**********" at bounding box center [463, 233] width 926 height 467
click at [401, 105] on li "LE" at bounding box center [400, 105] width 107 height 16
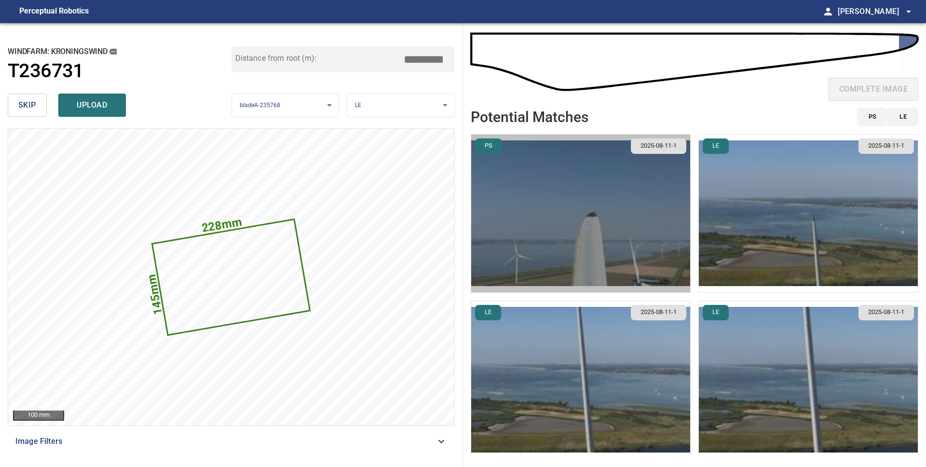
click at [587, 221] on img "button" at bounding box center [580, 214] width 219 height 158
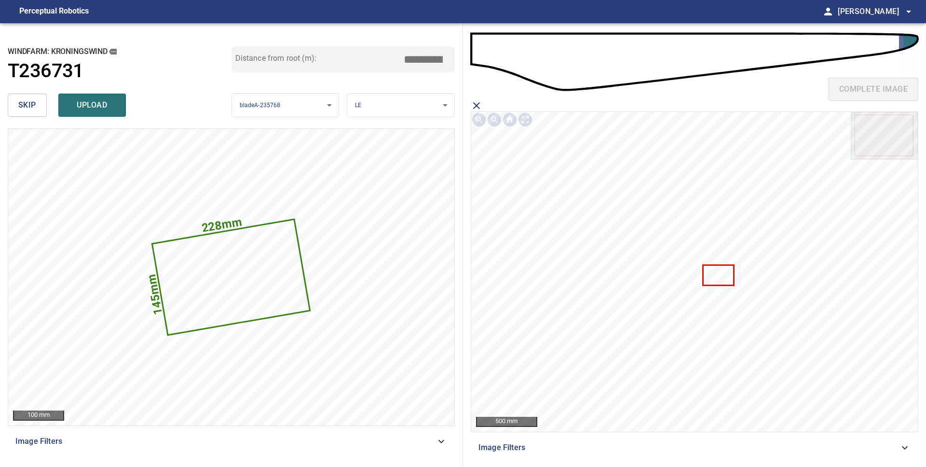
click at [731, 272] on icon at bounding box center [719, 275] width 30 height 19
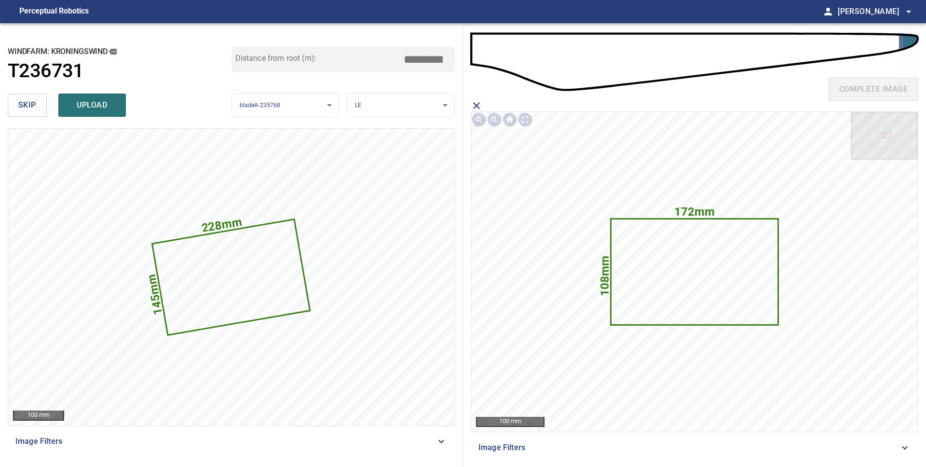
click at [108, 101] on span "upload" at bounding box center [92, 105] width 46 height 14
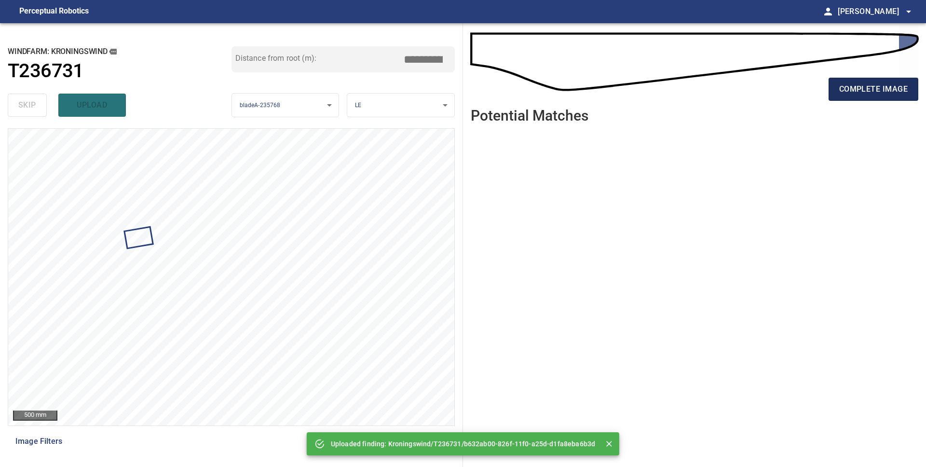
click at [856, 92] on span "complete image" at bounding box center [873, 89] width 69 height 14
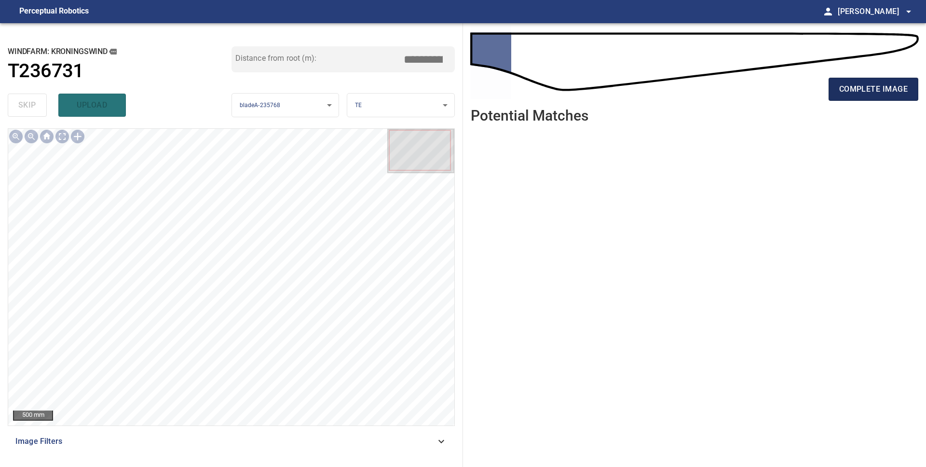
click at [850, 97] on button "complete image" at bounding box center [874, 89] width 90 height 23
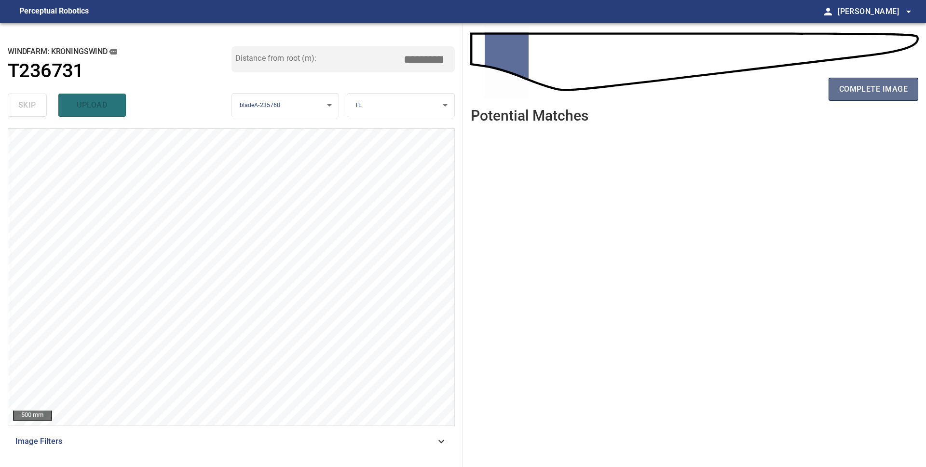
click at [876, 81] on button "complete image" at bounding box center [874, 89] width 90 height 23
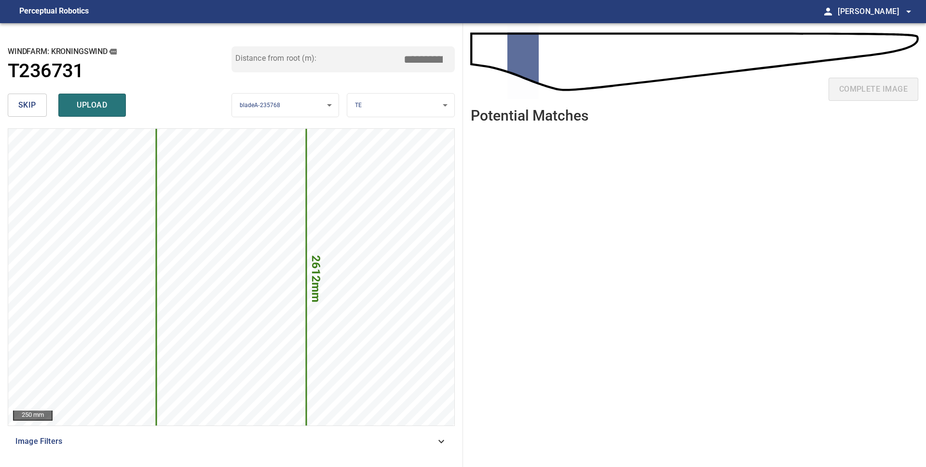
click at [24, 109] on span "skip" at bounding box center [27, 105] width 18 height 14
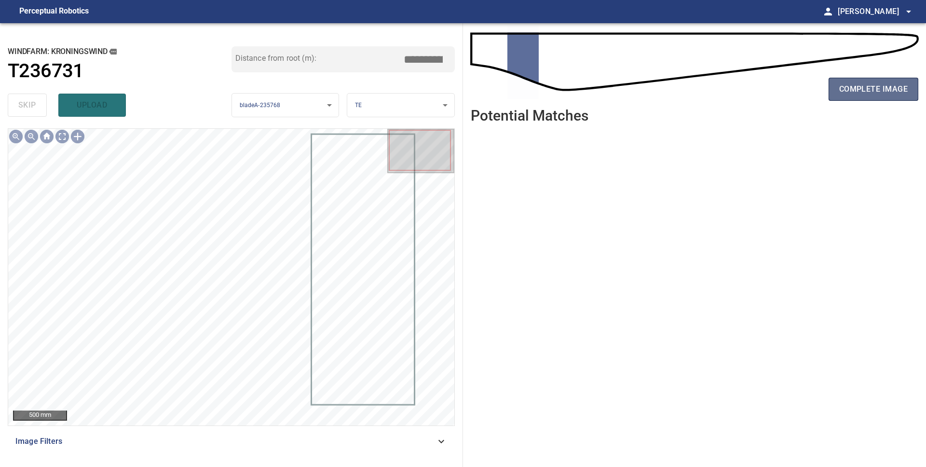
click at [862, 93] on span "complete image" at bounding box center [873, 89] width 69 height 14
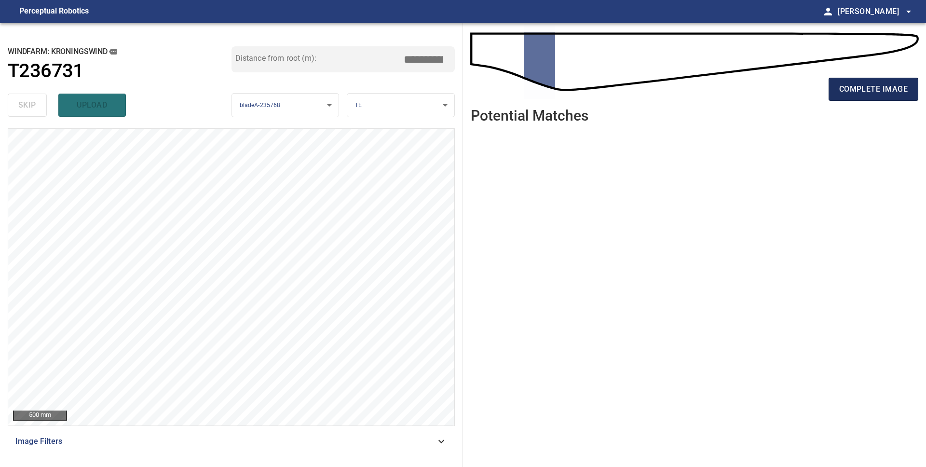
click at [872, 96] on button "complete image" at bounding box center [874, 89] width 90 height 23
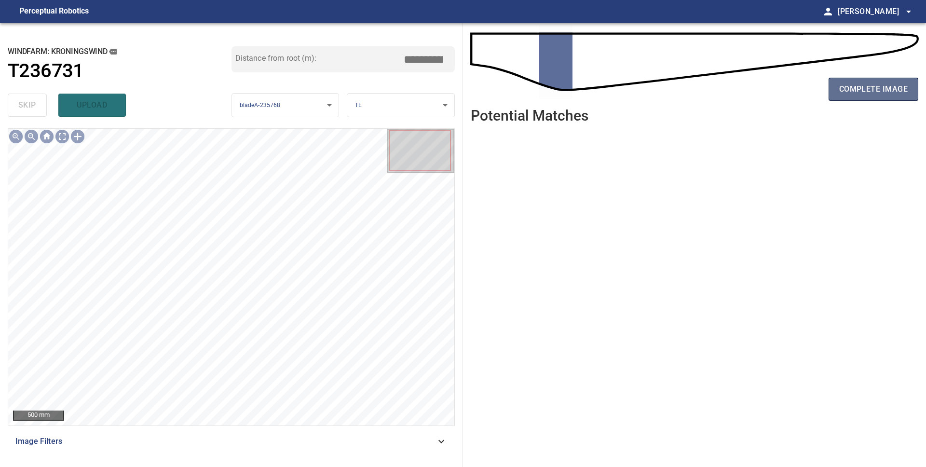
click at [872, 96] on button "complete image" at bounding box center [874, 89] width 90 height 23
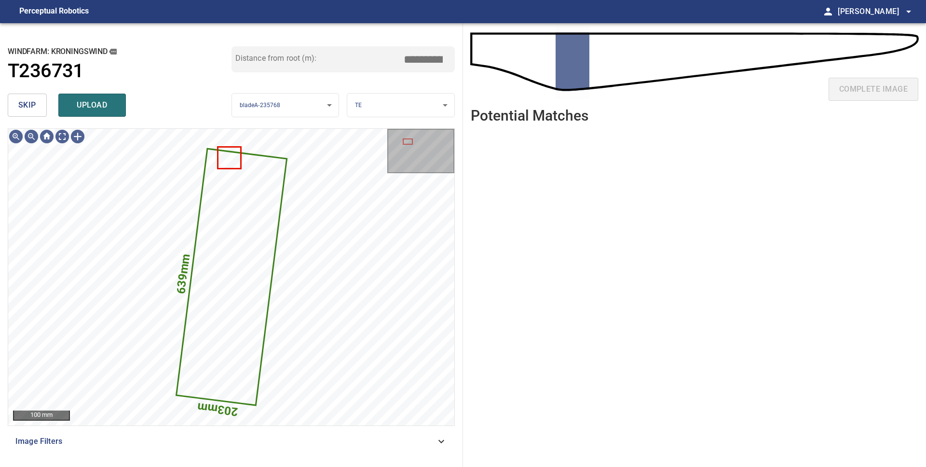
click at [25, 104] on span "skip" at bounding box center [27, 105] width 18 height 14
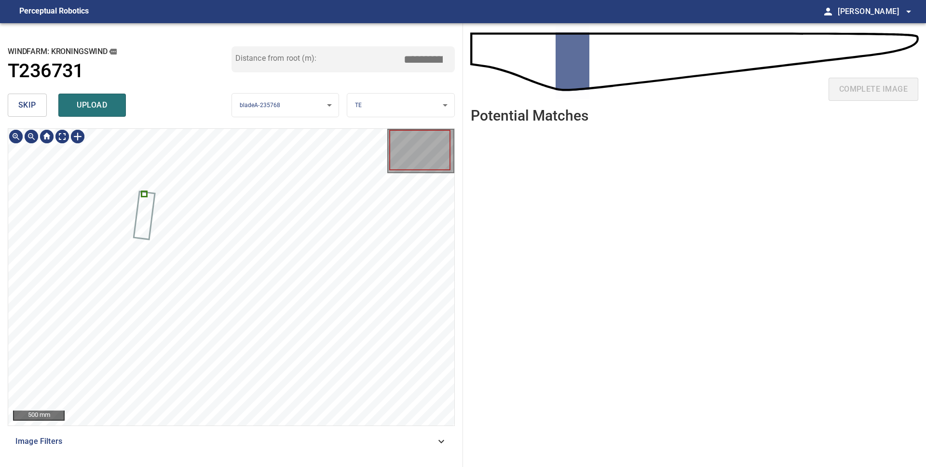
click at [27, 106] on span "skip" at bounding box center [27, 105] width 18 height 14
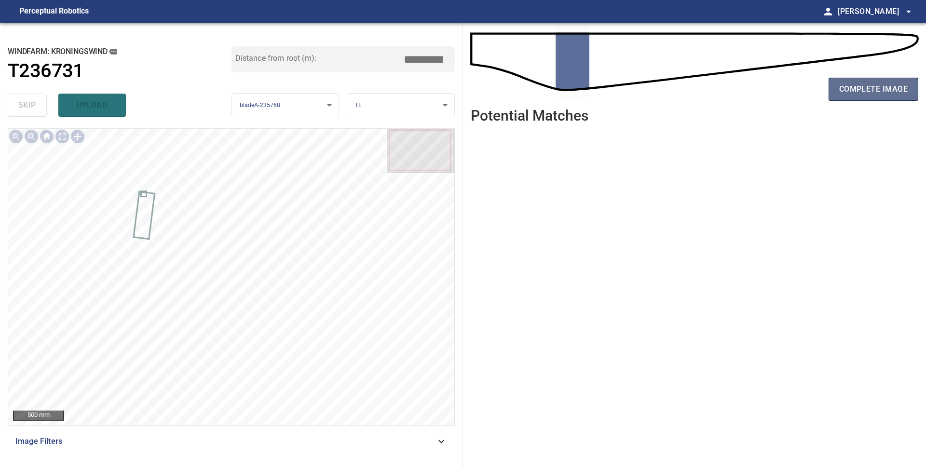
click at [856, 82] on span "complete image" at bounding box center [873, 89] width 69 height 14
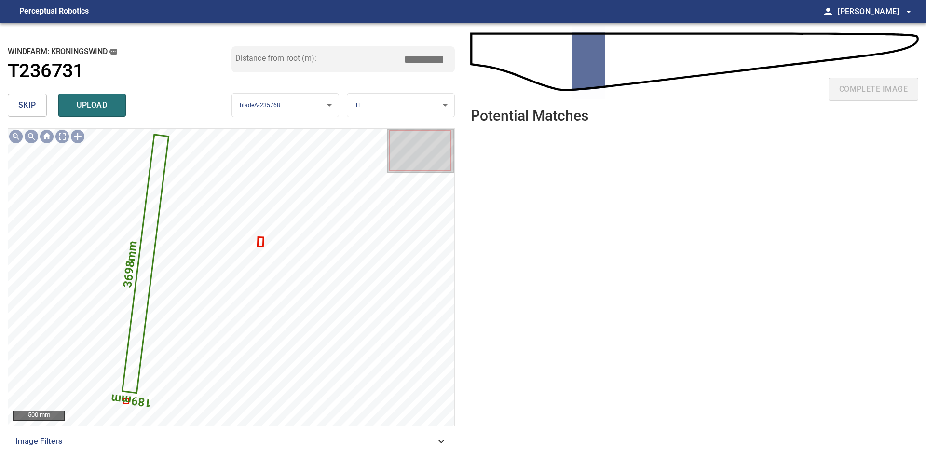
click at [38, 109] on button "skip" at bounding box center [27, 105] width 39 height 23
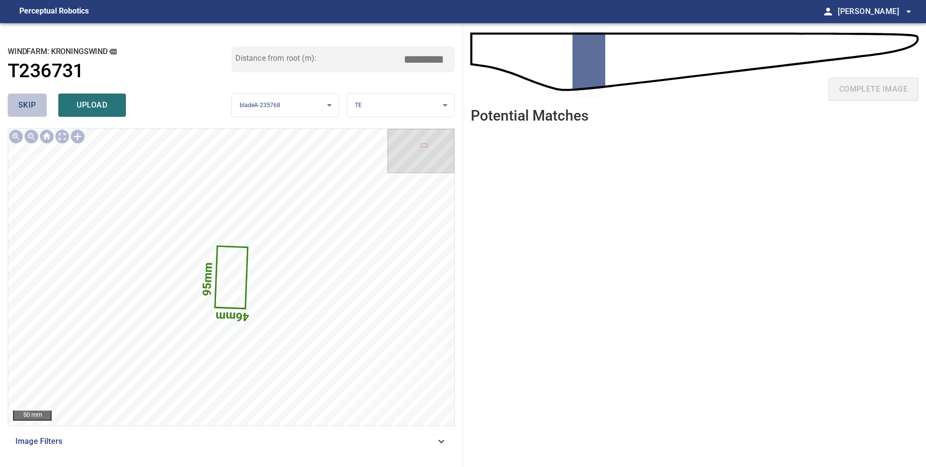
click at [38, 109] on button "skip" at bounding box center [27, 105] width 39 height 23
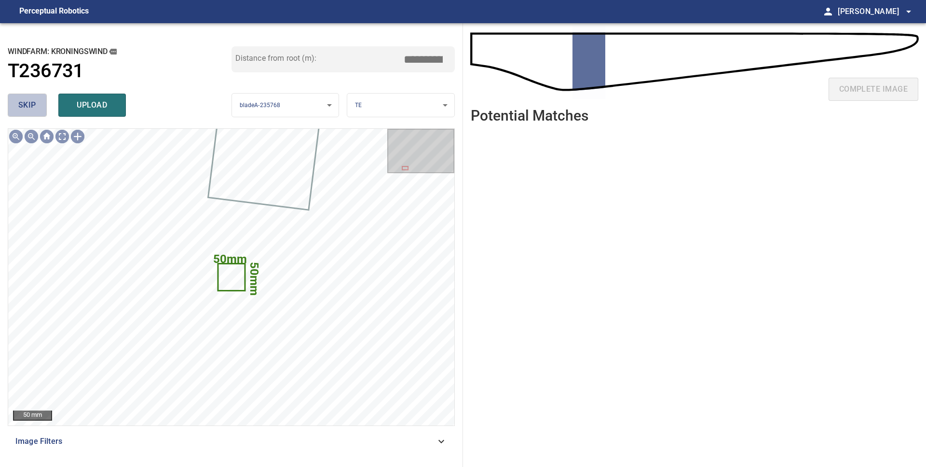
click at [27, 114] on button "skip" at bounding box center [27, 105] width 39 height 23
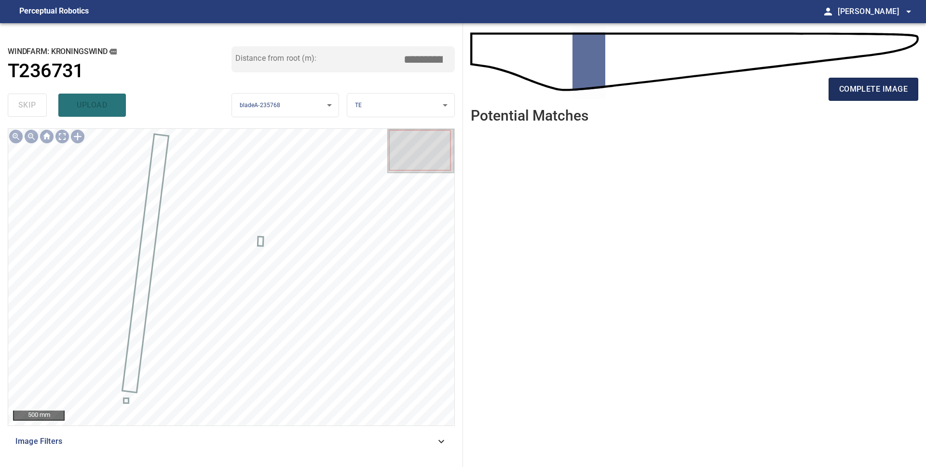
click at [849, 96] on button "complete image" at bounding box center [874, 89] width 90 height 23
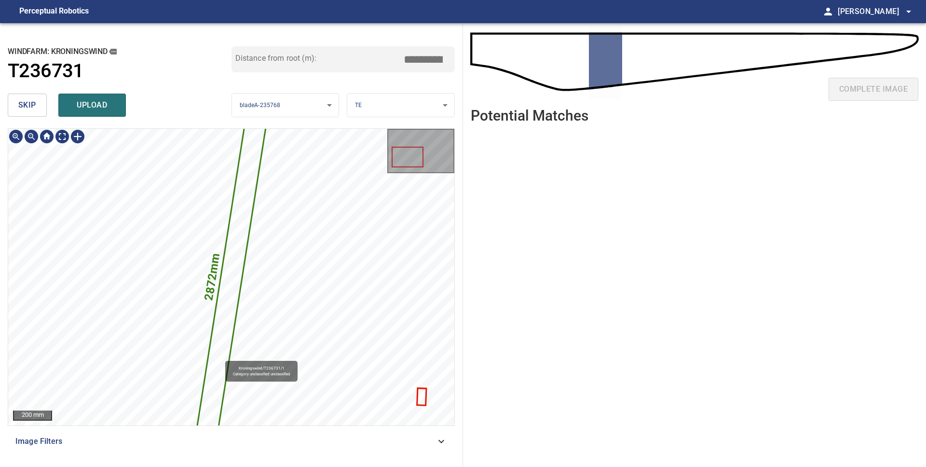
click at [221, 356] on icon at bounding box center [231, 277] width 78 height 376
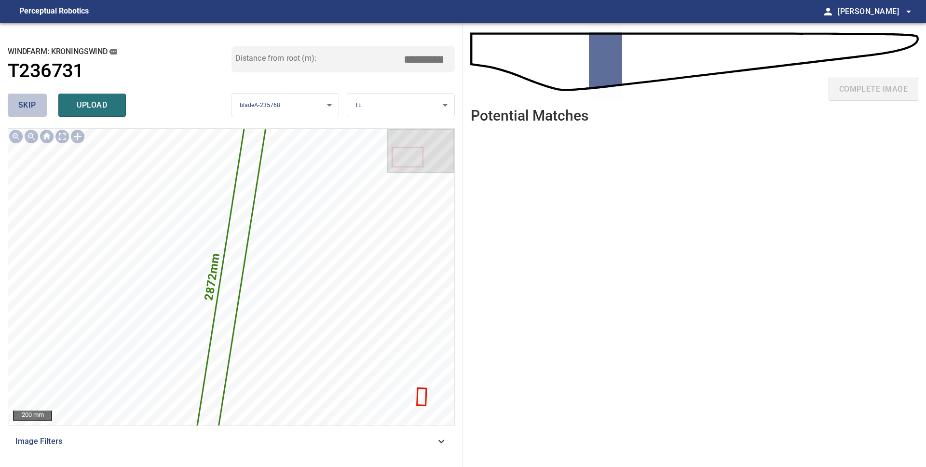
click at [33, 106] on span "skip" at bounding box center [27, 105] width 18 height 14
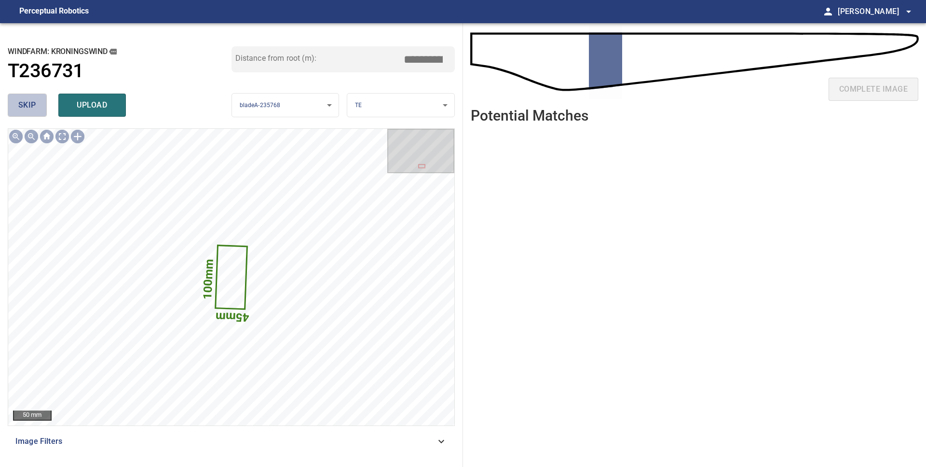
click at [33, 106] on span "skip" at bounding box center [27, 105] width 18 height 14
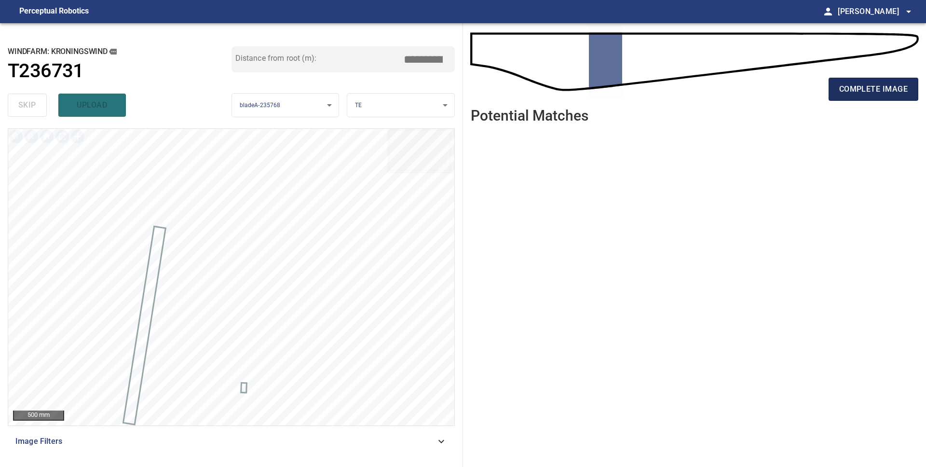
click at [851, 92] on span "complete image" at bounding box center [873, 89] width 69 height 14
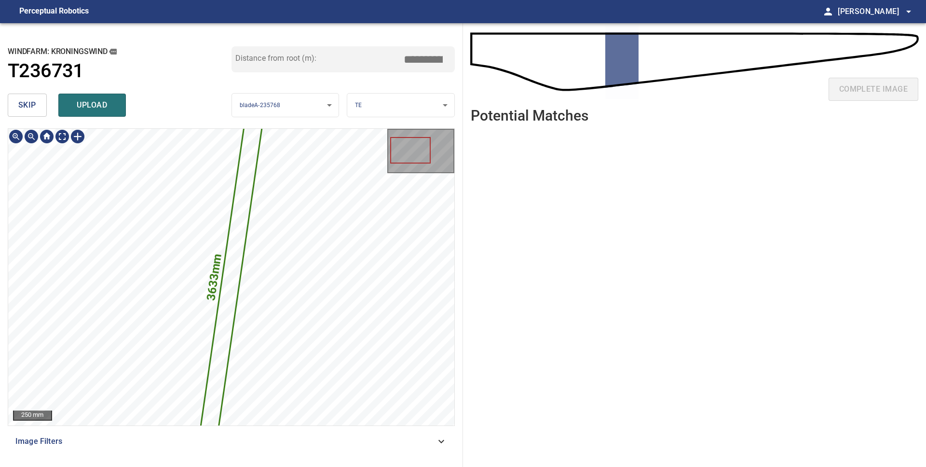
click at [230, 323] on icon at bounding box center [231, 277] width 72 height 391
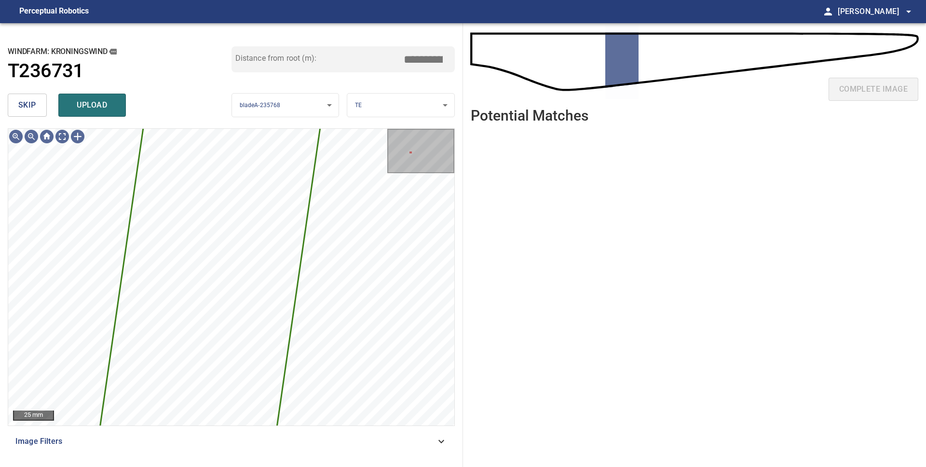
click at [28, 104] on span "skip" at bounding box center [27, 105] width 18 height 14
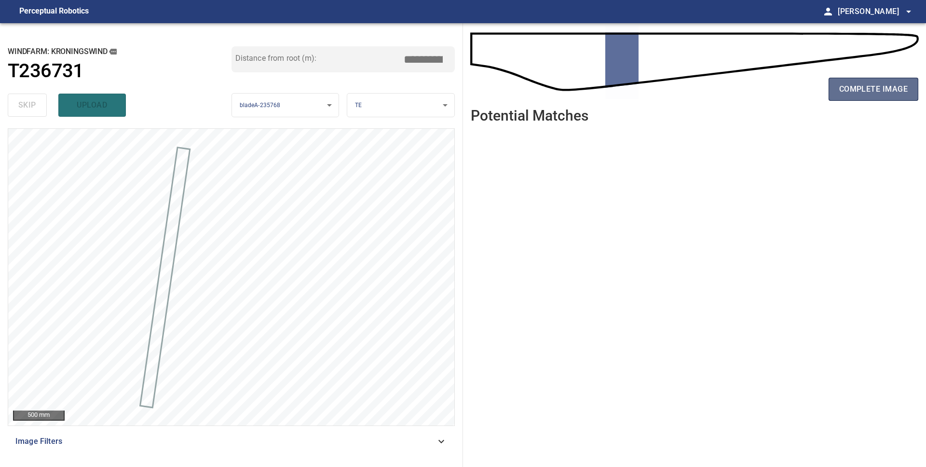
click at [853, 92] on span "complete image" at bounding box center [873, 89] width 69 height 14
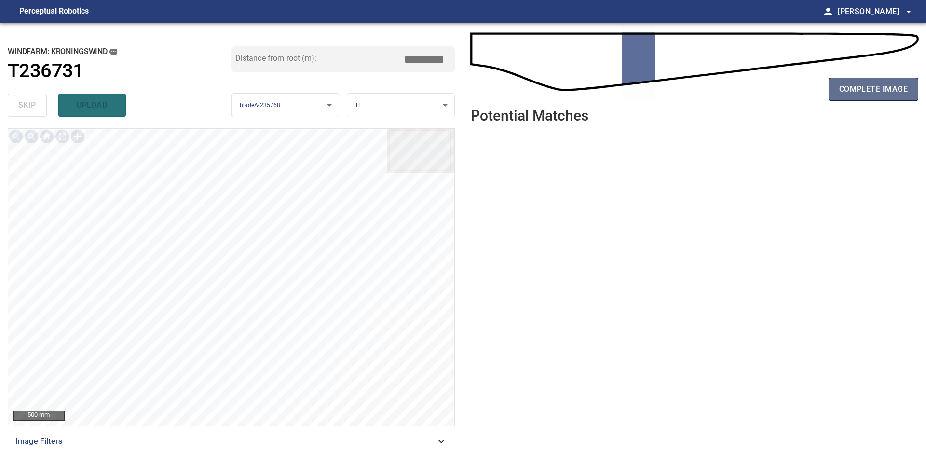
click at [890, 90] on span "complete image" at bounding box center [873, 89] width 69 height 14
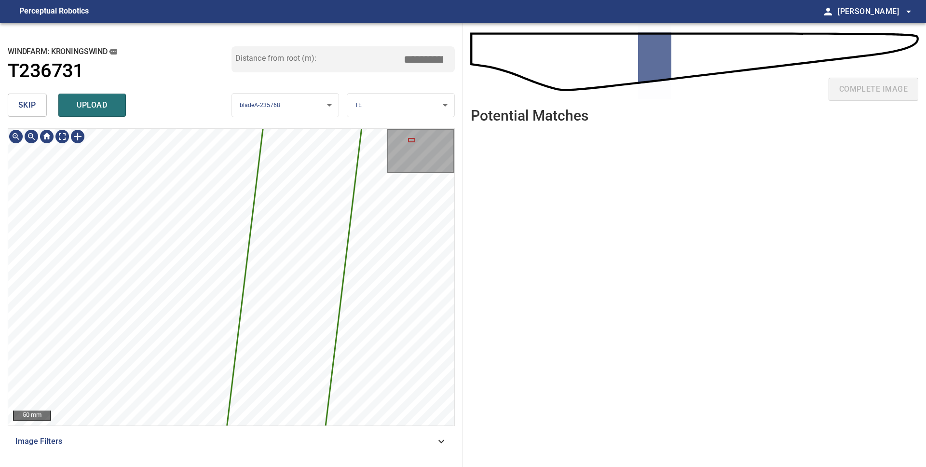
click at [32, 103] on span "skip" at bounding box center [27, 105] width 18 height 14
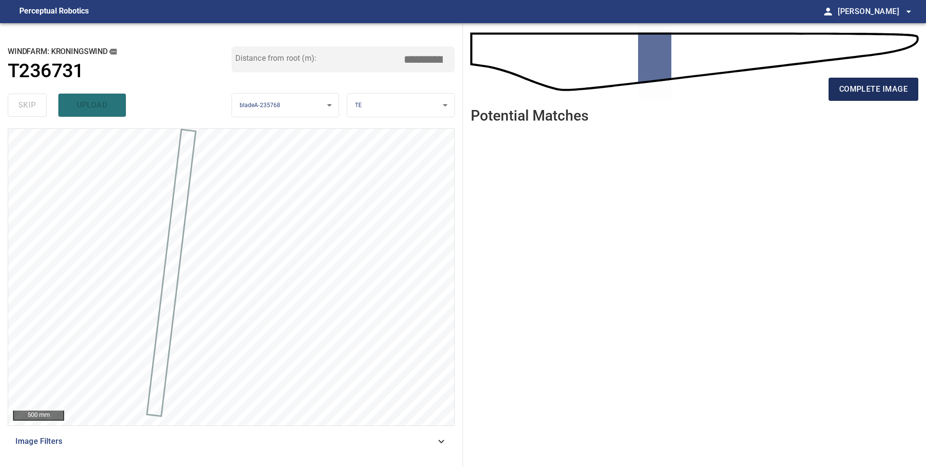
click at [895, 89] on span "complete image" at bounding box center [873, 89] width 69 height 14
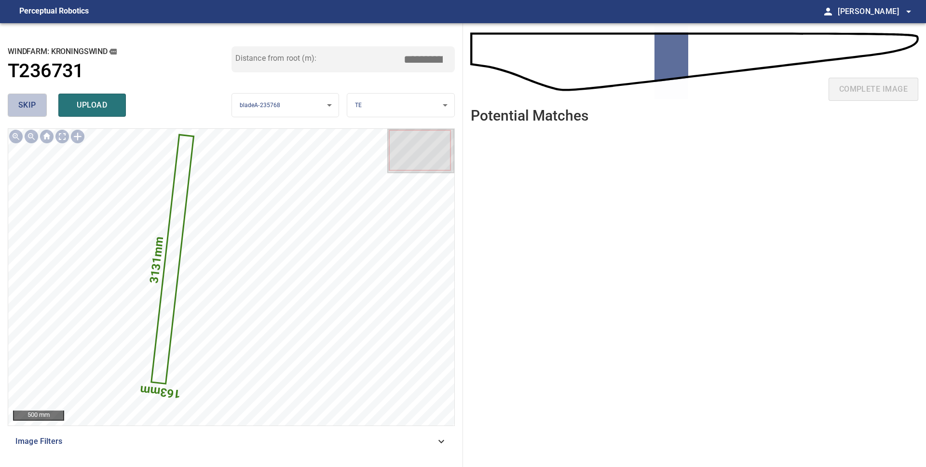
click at [22, 104] on span "skip" at bounding box center [27, 105] width 18 height 14
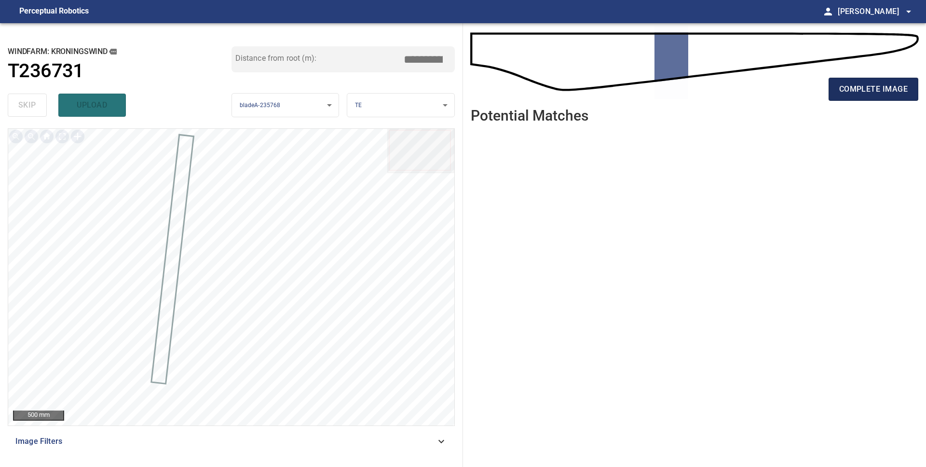
click at [839, 84] on span "complete image" at bounding box center [873, 89] width 69 height 14
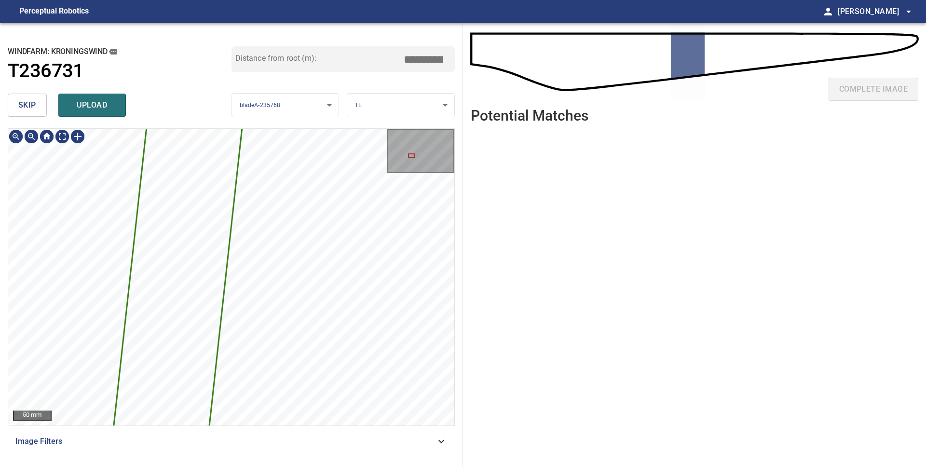
click at [16, 101] on button "skip" at bounding box center [27, 105] width 39 height 23
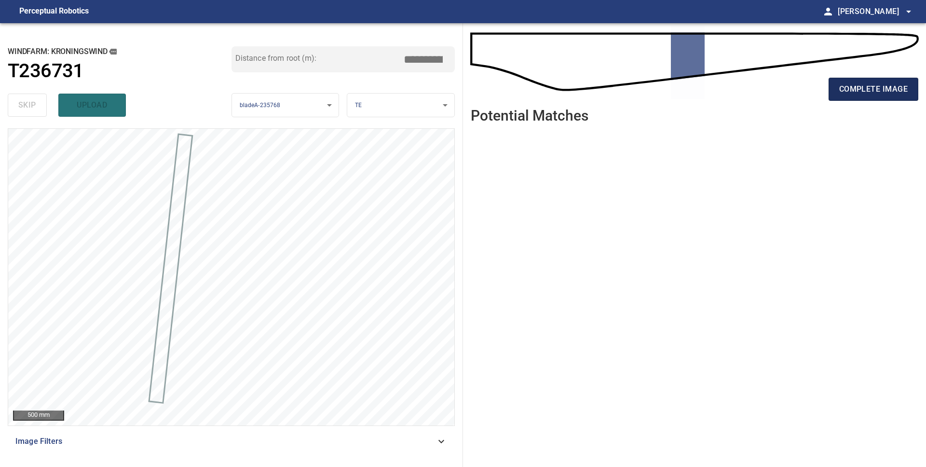
click at [894, 95] on span "complete image" at bounding box center [873, 89] width 69 height 14
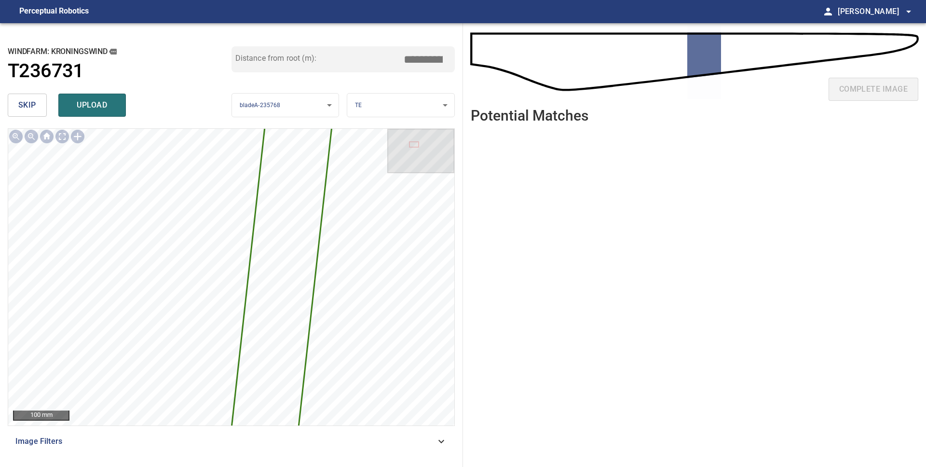
click at [41, 109] on button "skip" at bounding box center [27, 105] width 39 height 23
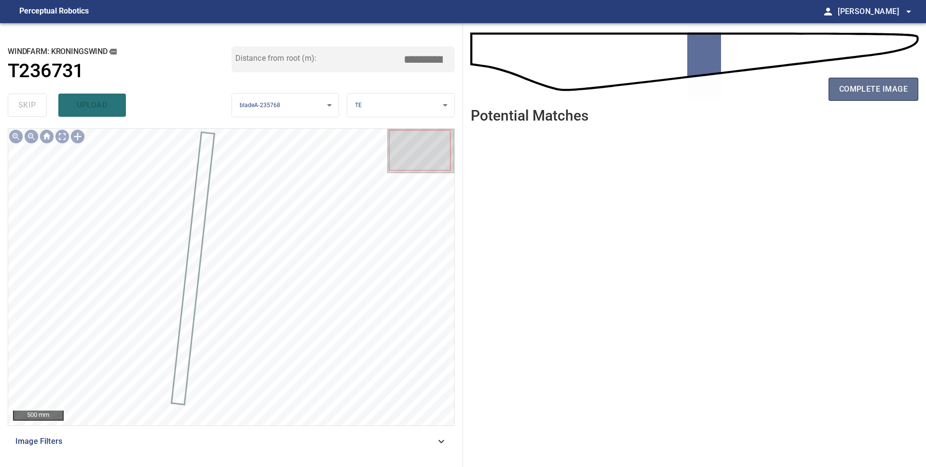
click at [840, 97] on button "complete image" at bounding box center [874, 89] width 90 height 23
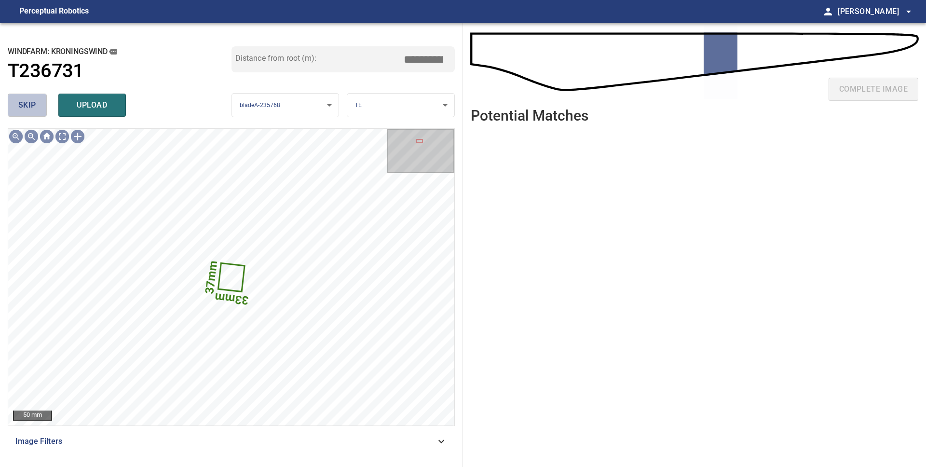
click at [36, 110] on button "skip" at bounding box center [27, 105] width 39 height 23
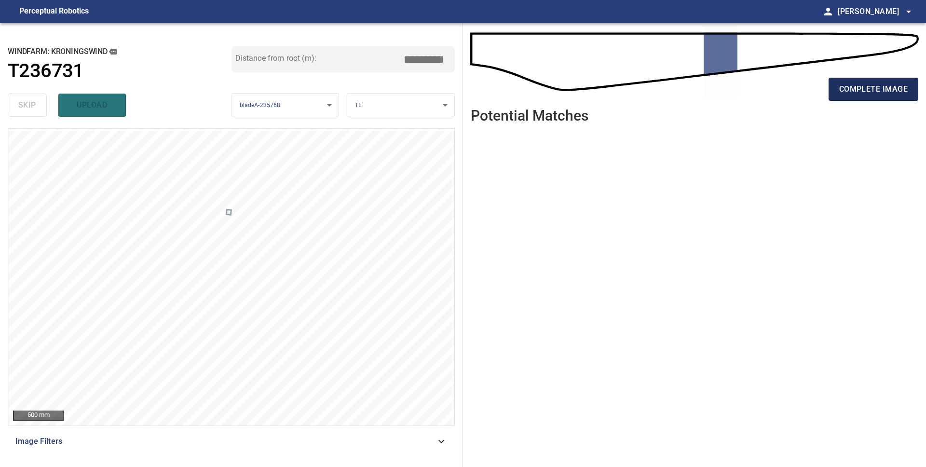
click at [850, 91] on span "complete image" at bounding box center [873, 89] width 69 height 14
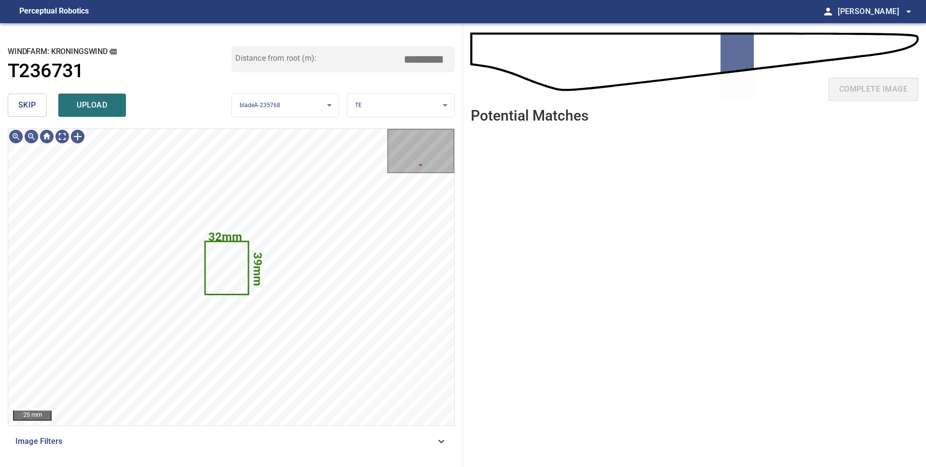
click at [39, 107] on button "skip" at bounding box center [27, 105] width 39 height 23
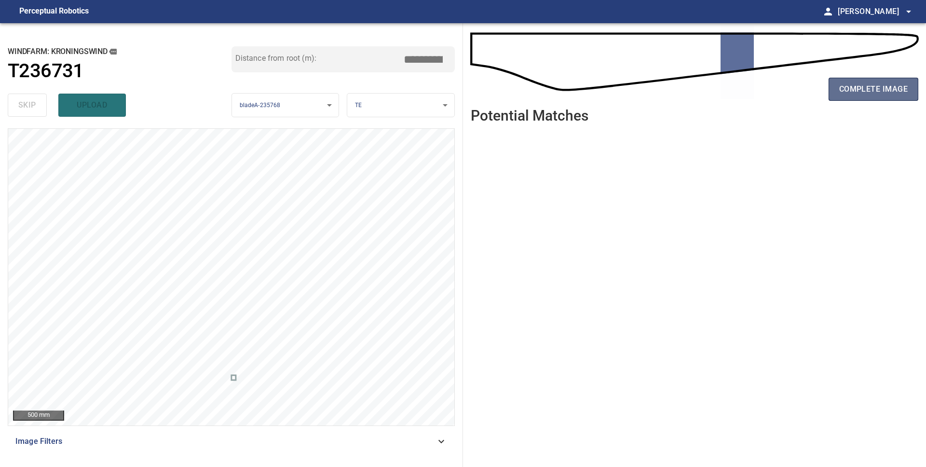
click at [869, 95] on span "complete image" at bounding box center [873, 89] width 69 height 14
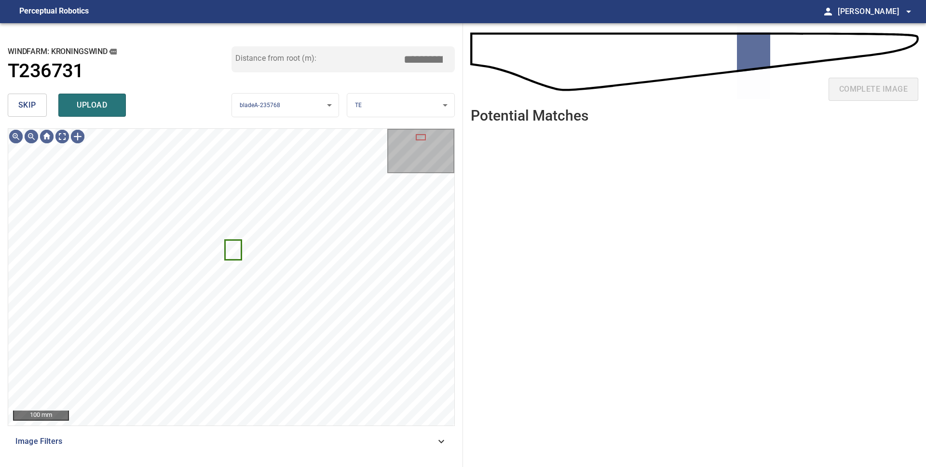
click at [27, 106] on span "skip" at bounding box center [27, 105] width 18 height 14
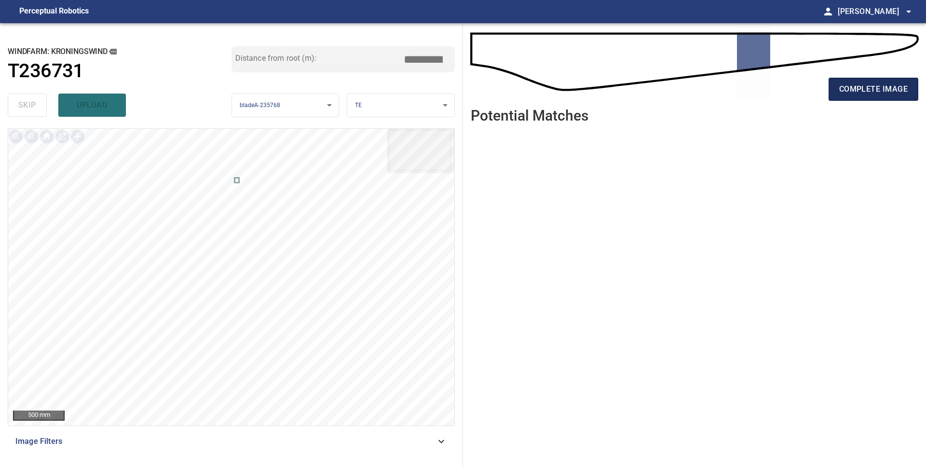
click at [864, 90] on span "complete image" at bounding box center [873, 89] width 69 height 14
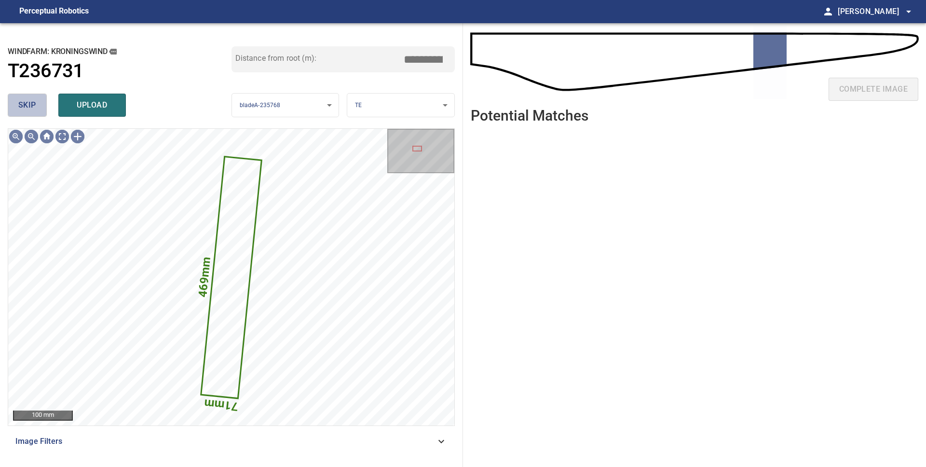
click at [27, 112] on button "skip" at bounding box center [27, 105] width 39 height 23
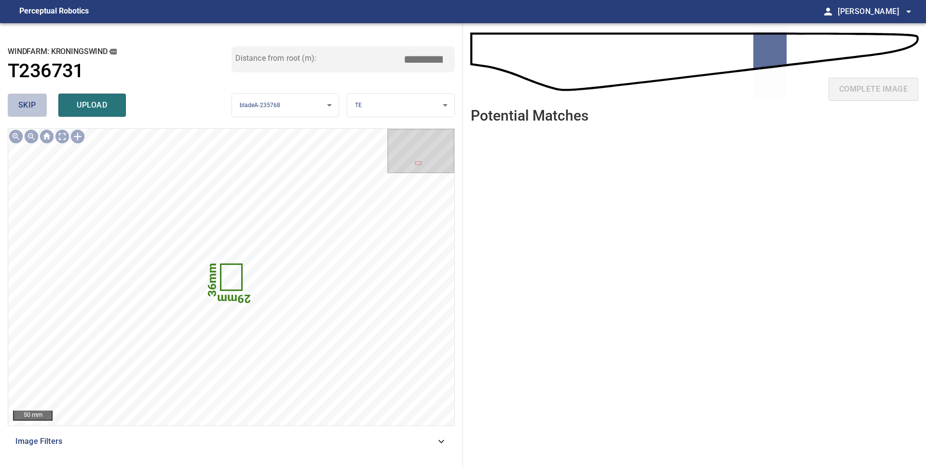
click at [17, 100] on button "skip" at bounding box center [27, 105] width 39 height 23
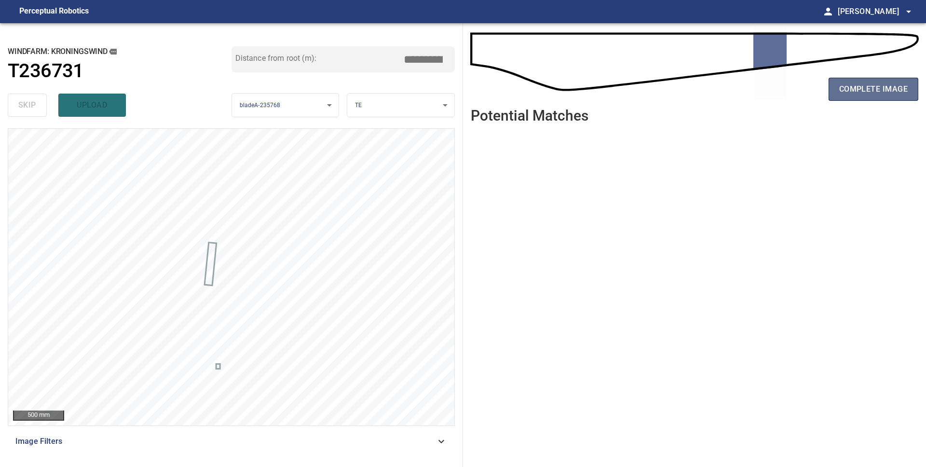
click at [883, 96] on button "complete image" at bounding box center [874, 89] width 90 height 23
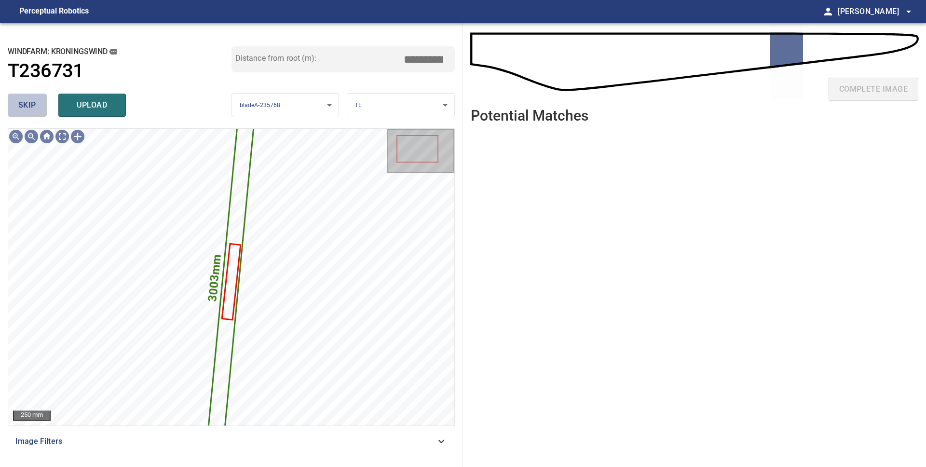
click at [27, 108] on span "skip" at bounding box center [27, 105] width 18 height 14
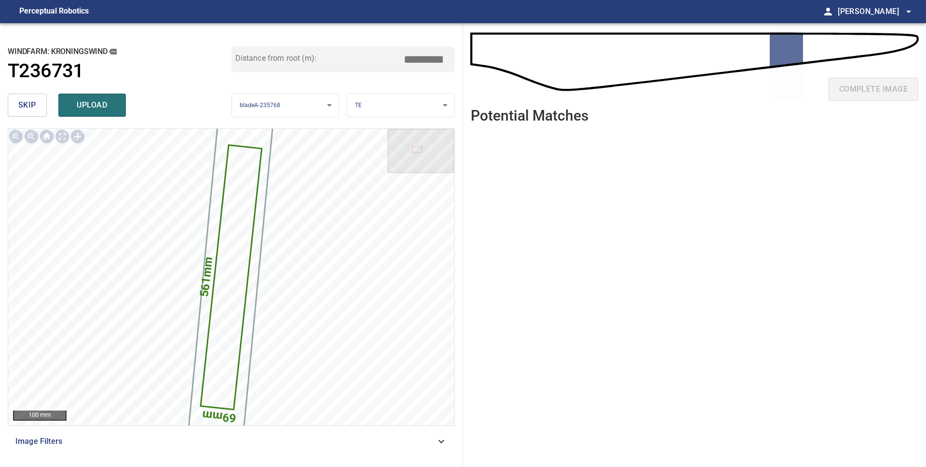
click at [27, 108] on span "skip" at bounding box center [27, 105] width 18 height 14
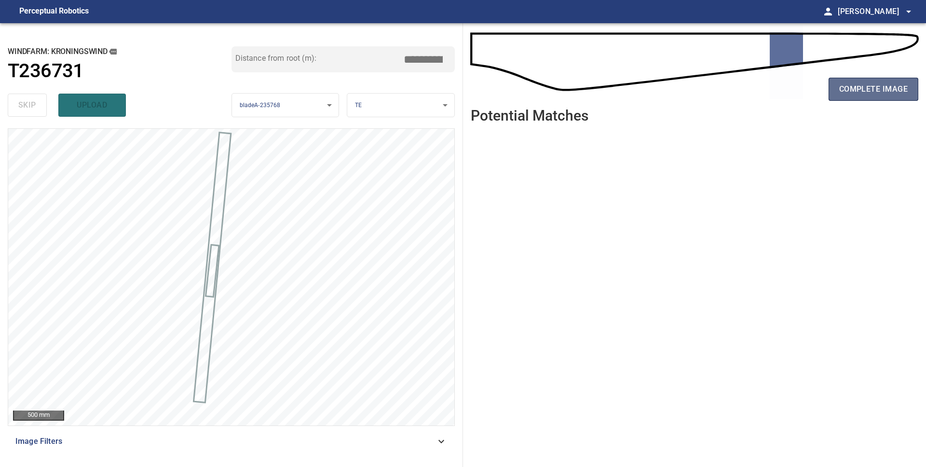
click at [856, 94] on span "complete image" at bounding box center [873, 89] width 69 height 14
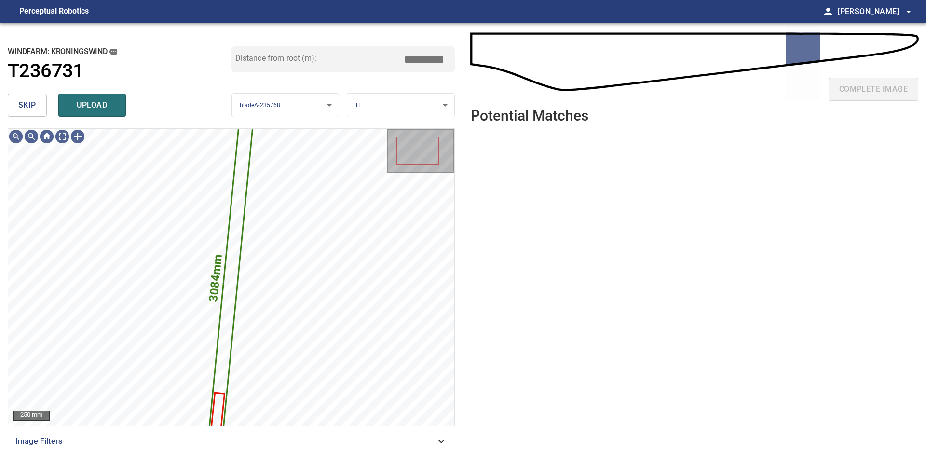
click at [35, 110] on span "skip" at bounding box center [27, 105] width 18 height 14
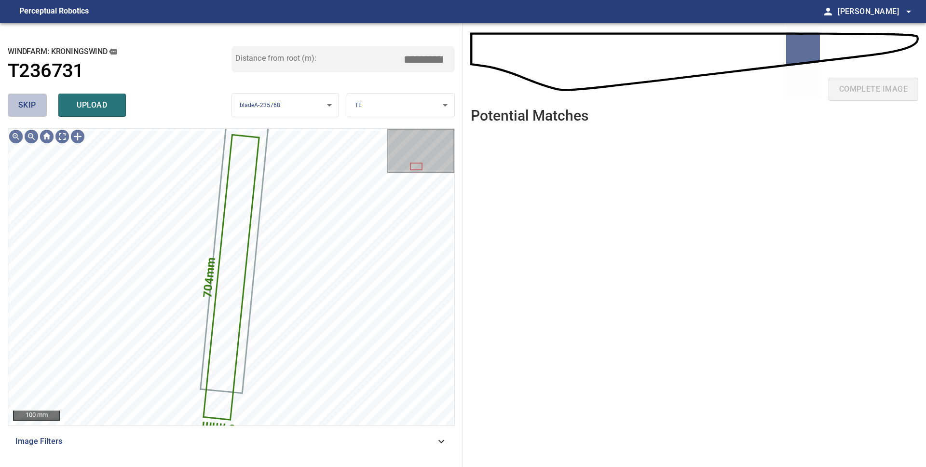
click at [21, 105] on span "skip" at bounding box center [27, 105] width 18 height 14
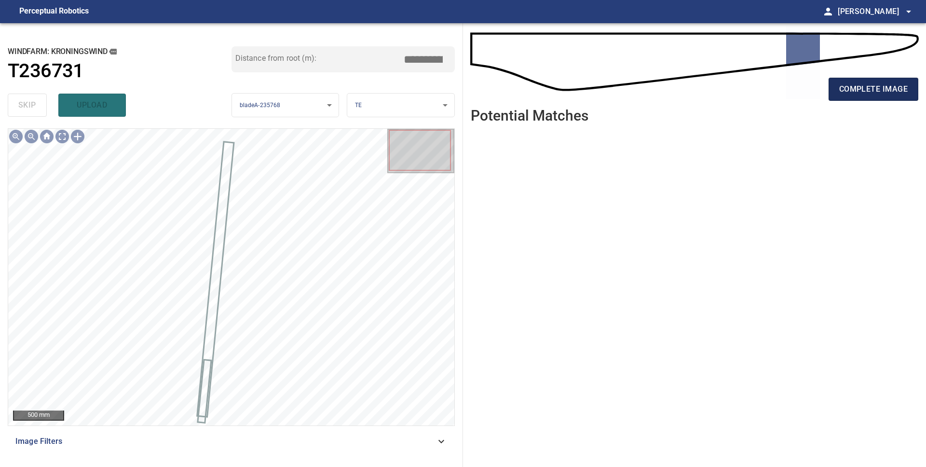
click at [867, 92] on span "complete image" at bounding box center [873, 89] width 69 height 14
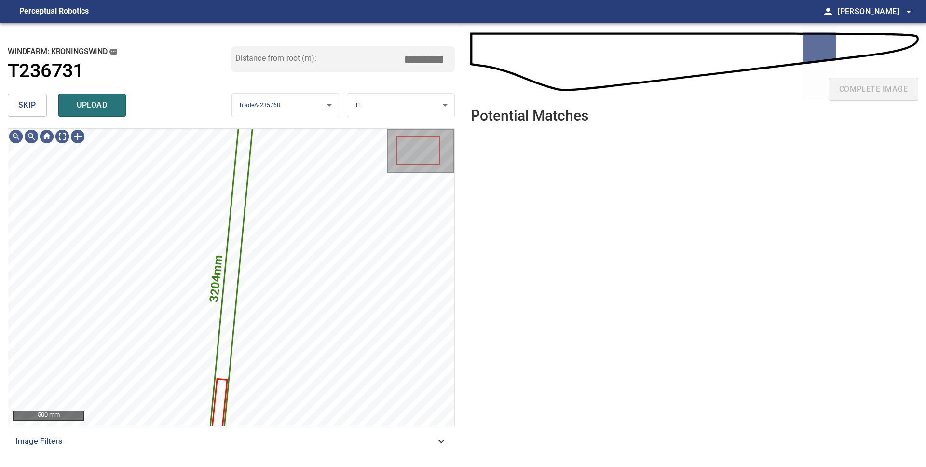
click at [28, 106] on span "skip" at bounding box center [27, 105] width 18 height 14
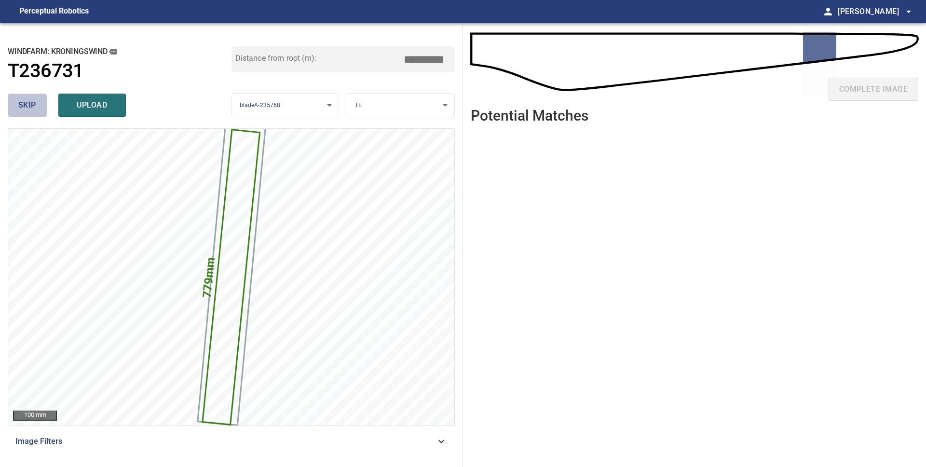
click at [28, 106] on span "skip" at bounding box center [27, 105] width 18 height 14
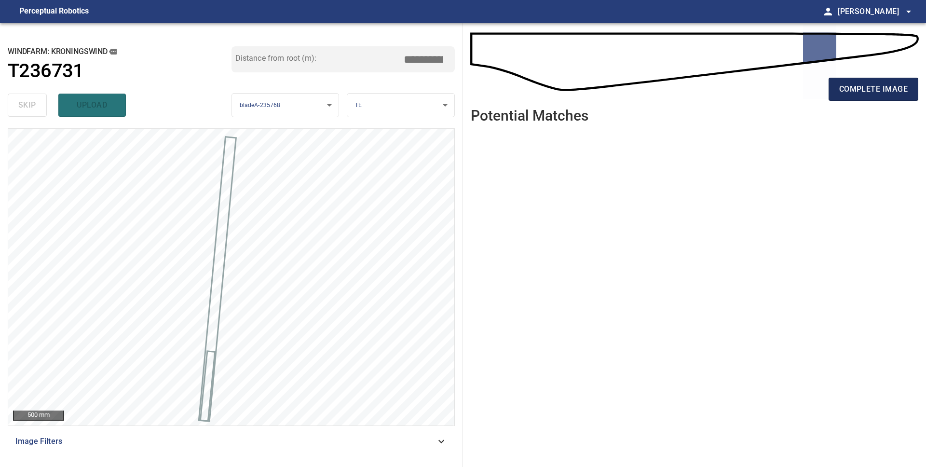
click at [873, 93] on span "complete image" at bounding box center [873, 89] width 69 height 14
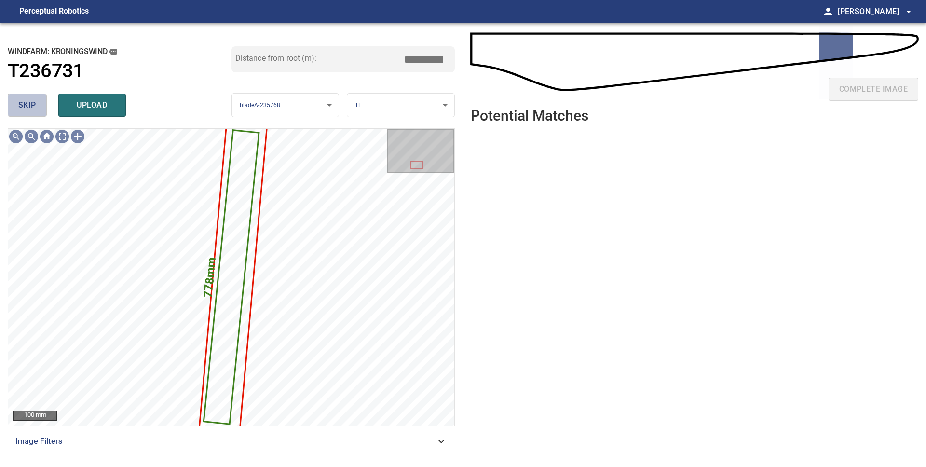
click at [26, 105] on span "skip" at bounding box center [27, 105] width 18 height 14
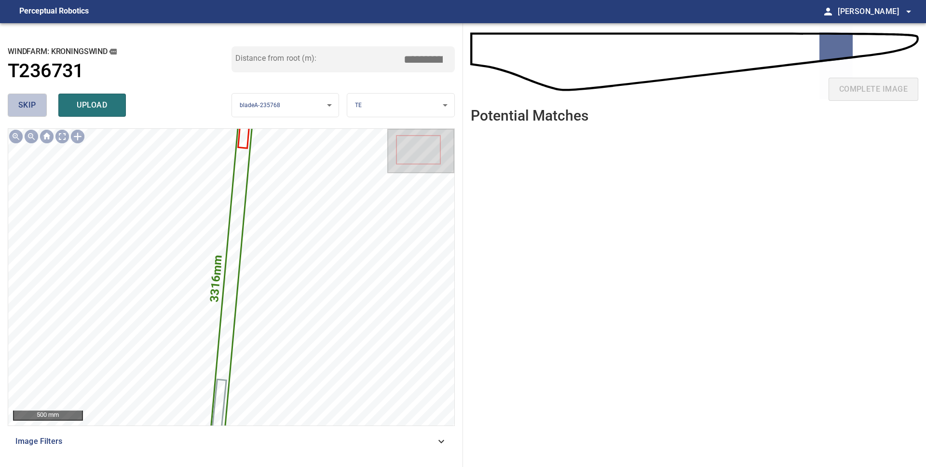
click at [25, 105] on span "skip" at bounding box center [27, 105] width 18 height 14
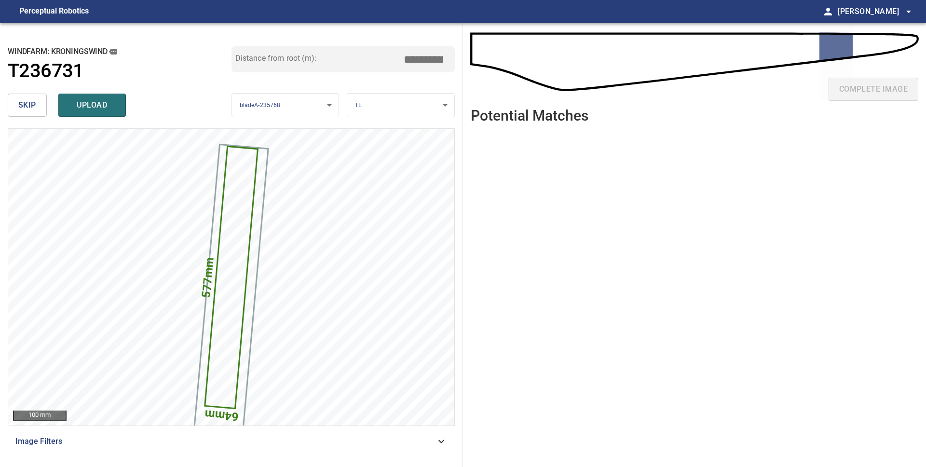
click at [25, 105] on span "skip" at bounding box center [27, 105] width 18 height 14
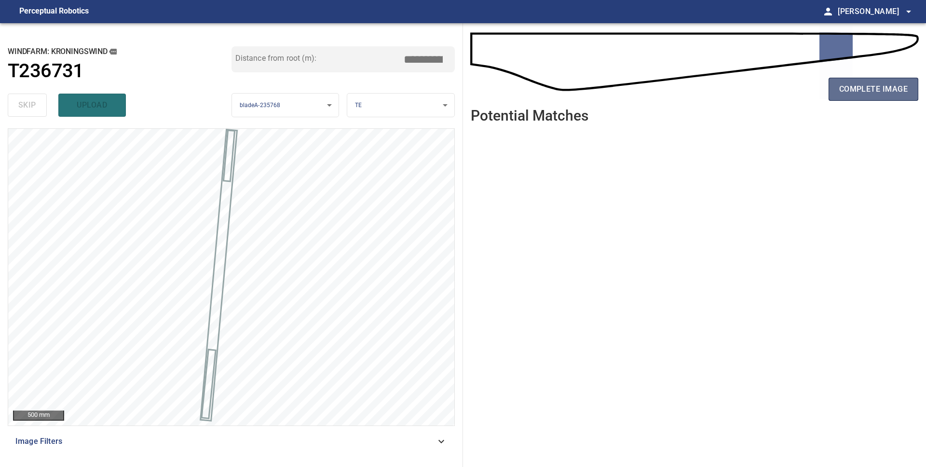
click at [865, 96] on button "complete image" at bounding box center [874, 89] width 90 height 23
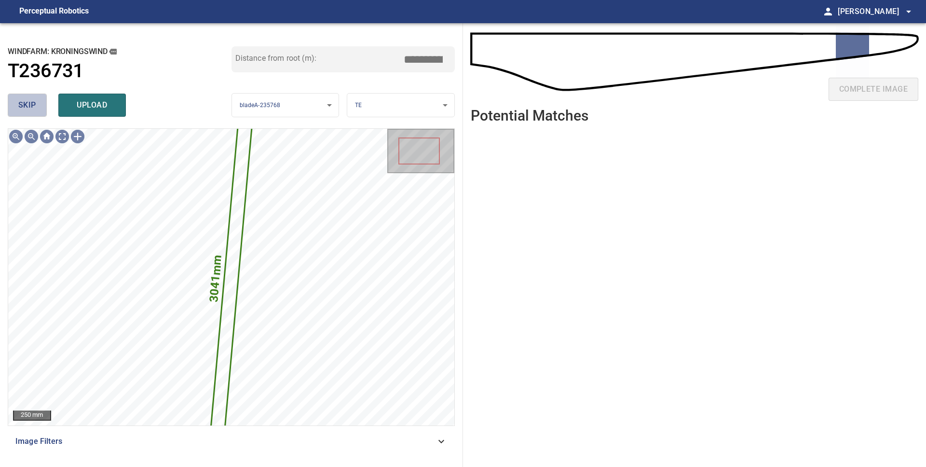
click at [27, 108] on span "skip" at bounding box center [27, 105] width 18 height 14
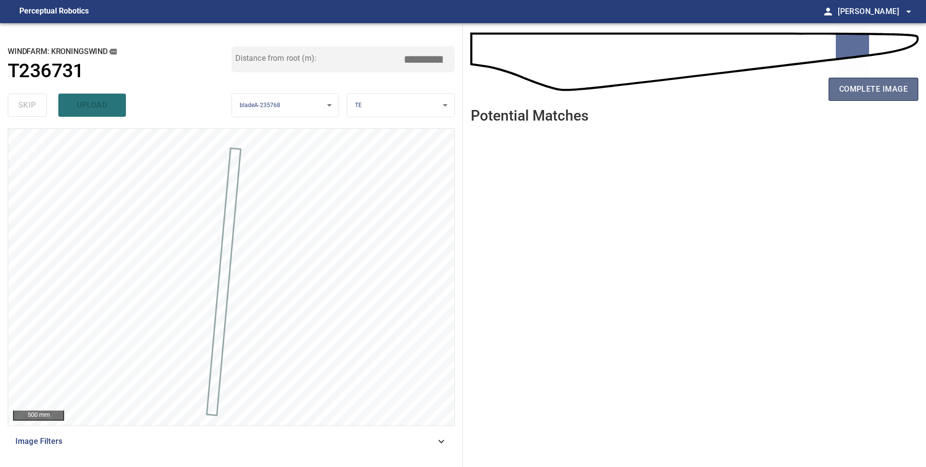
click at [844, 94] on span "complete image" at bounding box center [873, 89] width 69 height 14
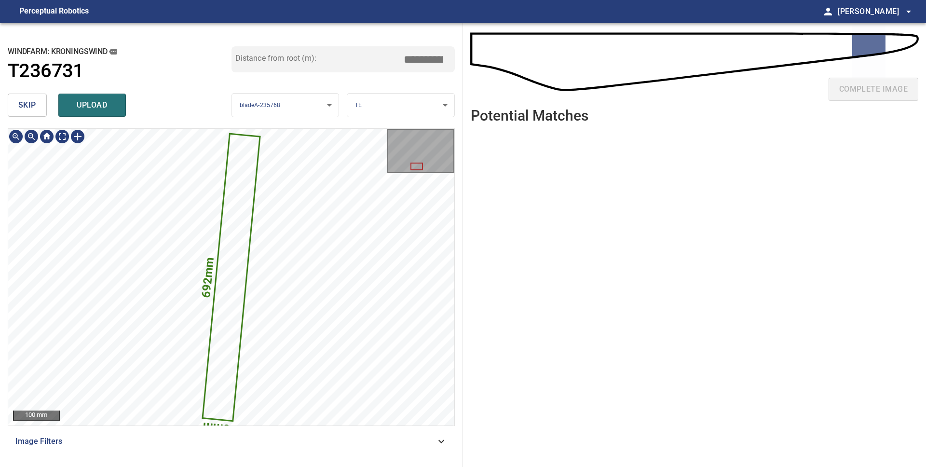
click at [219, 369] on icon at bounding box center [232, 278] width 56 height 286
click at [32, 111] on span "skip" at bounding box center [27, 105] width 18 height 14
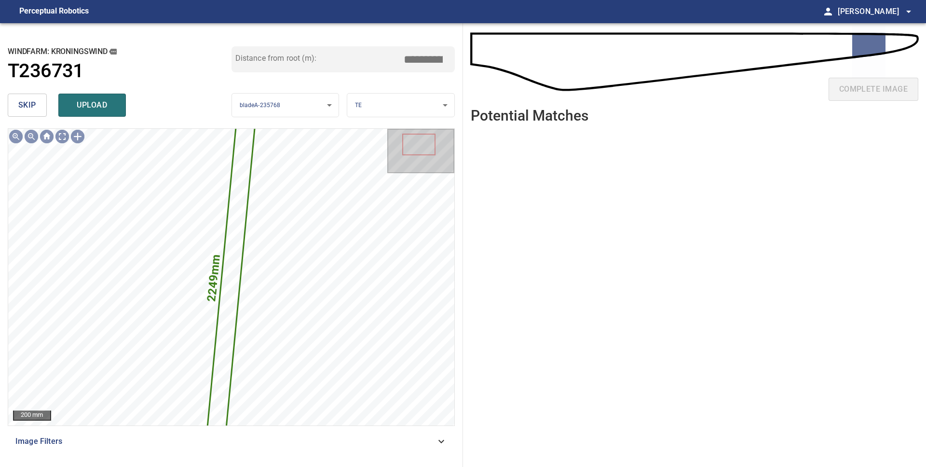
click at [23, 108] on span "skip" at bounding box center [27, 105] width 18 height 14
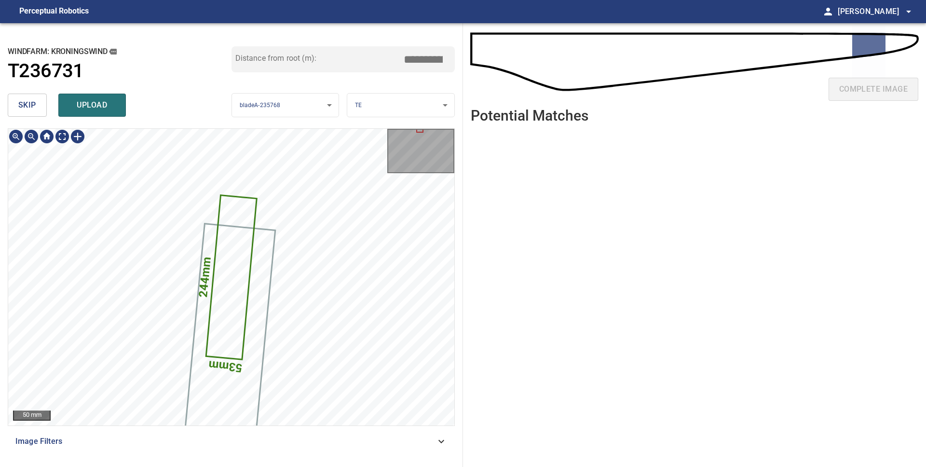
click at [239, 341] on icon at bounding box center [230, 277] width 49 height 163
click at [36, 110] on span "skip" at bounding box center [27, 105] width 18 height 14
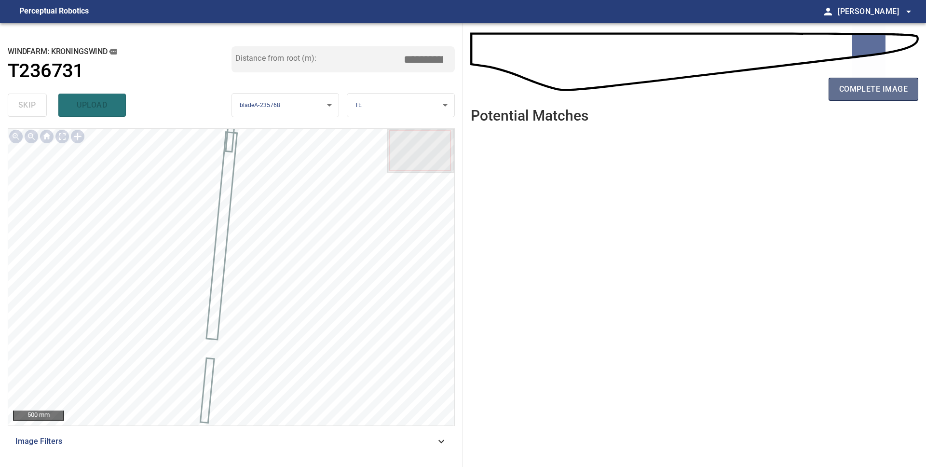
click at [871, 96] on span "complete image" at bounding box center [873, 89] width 69 height 14
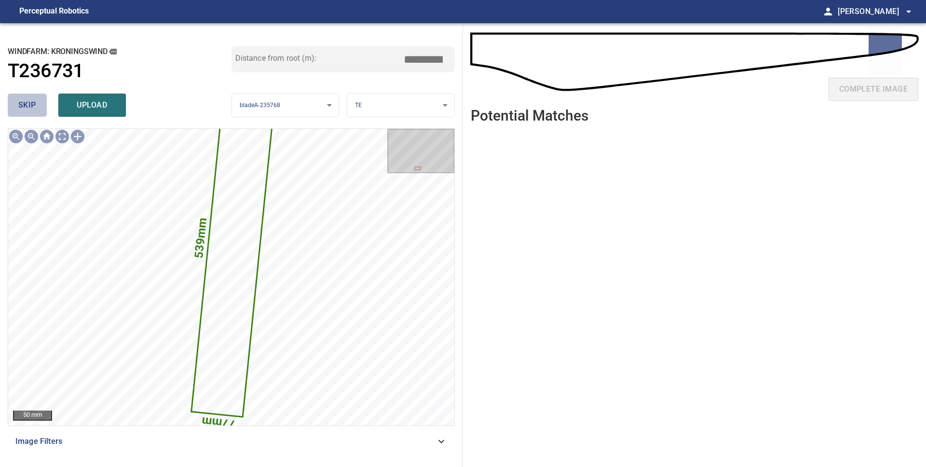
click at [32, 102] on span "skip" at bounding box center [27, 105] width 18 height 14
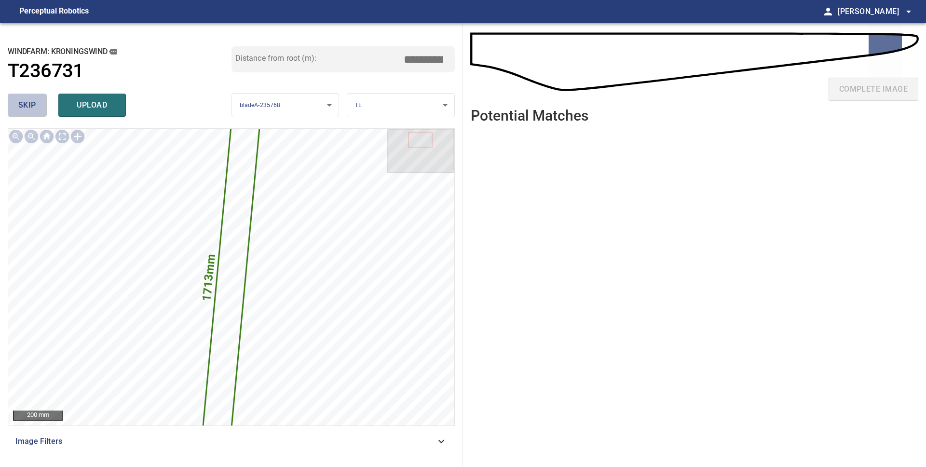
click at [32, 102] on span "skip" at bounding box center [27, 105] width 18 height 14
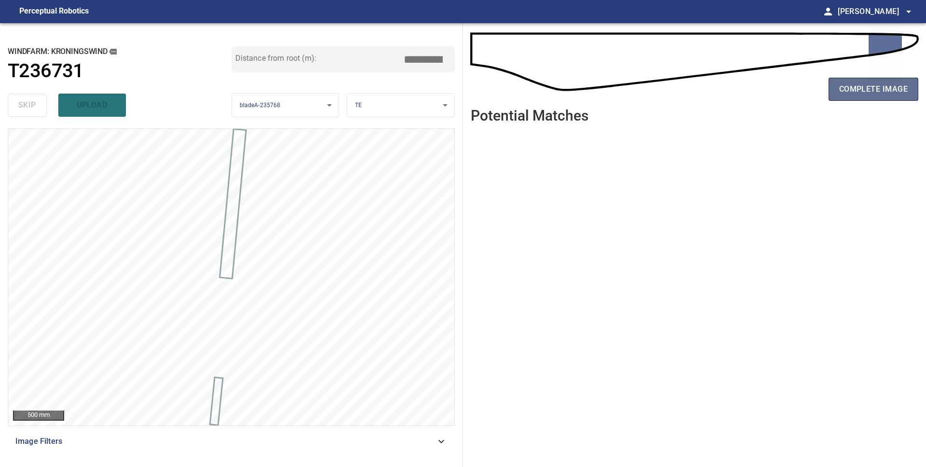
click at [872, 93] on span "complete image" at bounding box center [873, 89] width 69 height 14
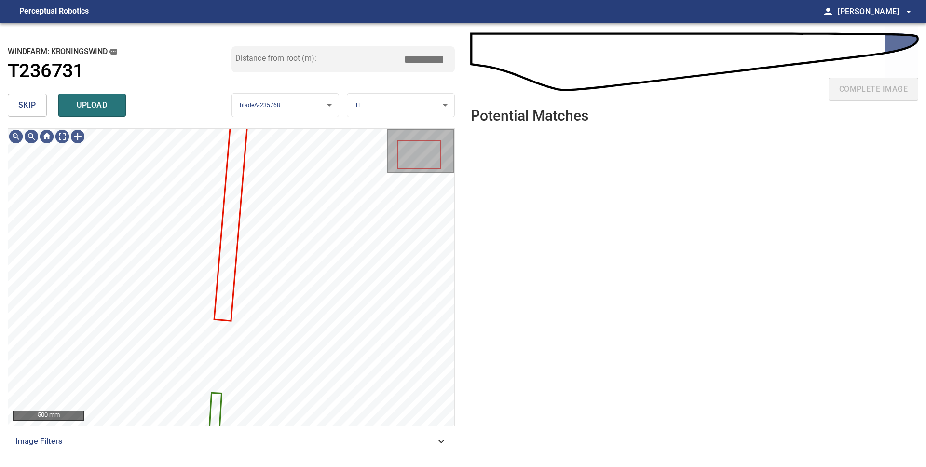
click at [27, 110] on span "skip" at bounding box center [27, 105] width 18 height 14
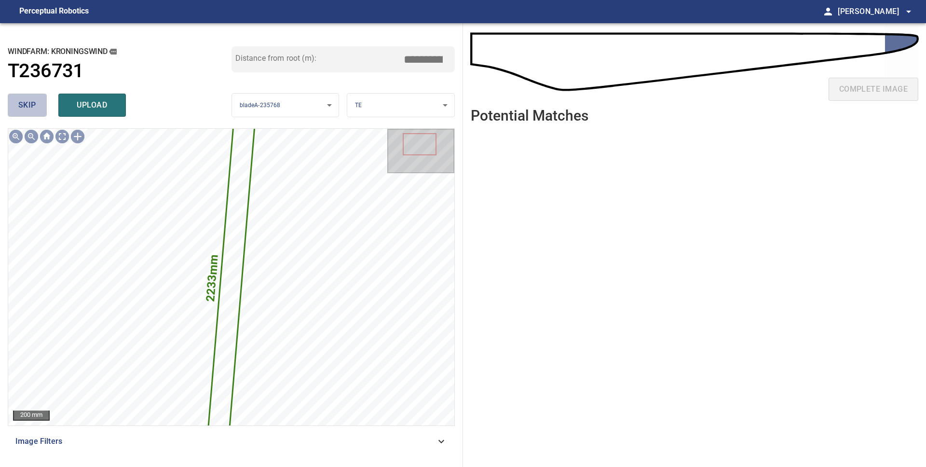
click at [27, 110] on span "skip" at bounding box center [27, 105] width 18 height 14
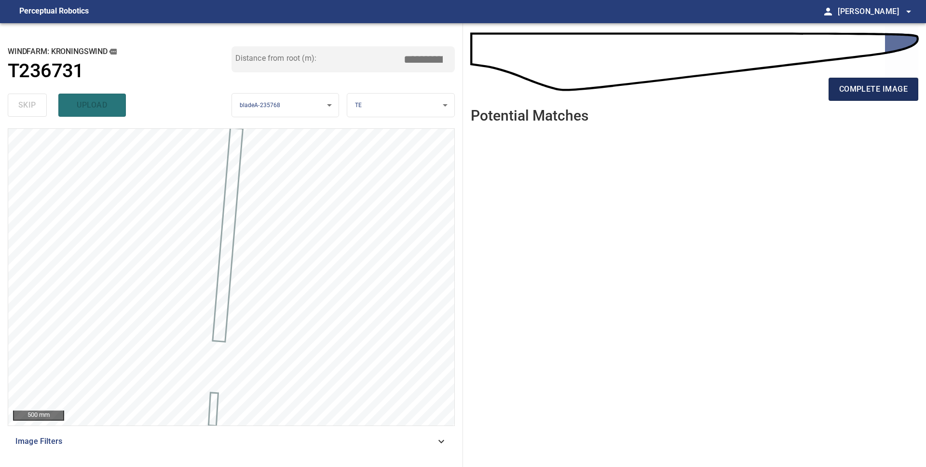
click at [868, 93] on span "complete image" at bounding box center [873, 89] width 69 height 14
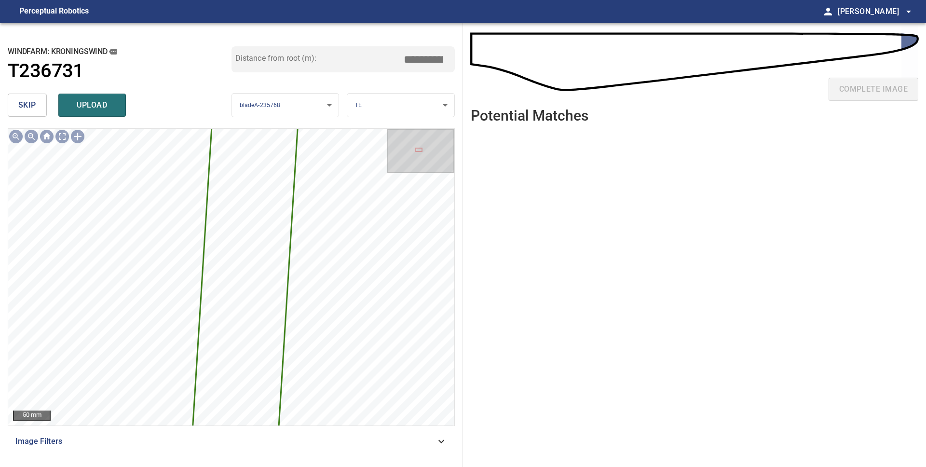
click at [32, 102] on span "skip" at bounding box center [27, 105] width 18 height 14
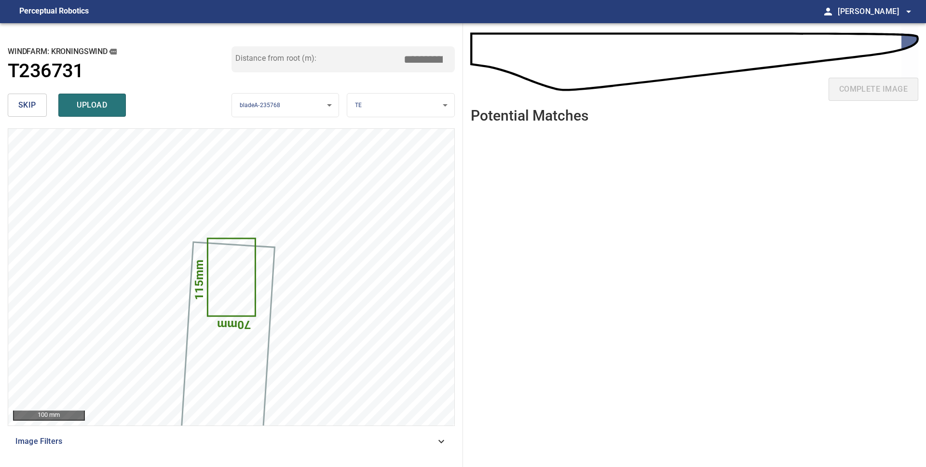
click at [355, 106] on body "**********" at bounding box center [463, 233] width 926 height 467
click at [394, 105] on li "LE" at bounding box center [400, 105] width 107 height 16
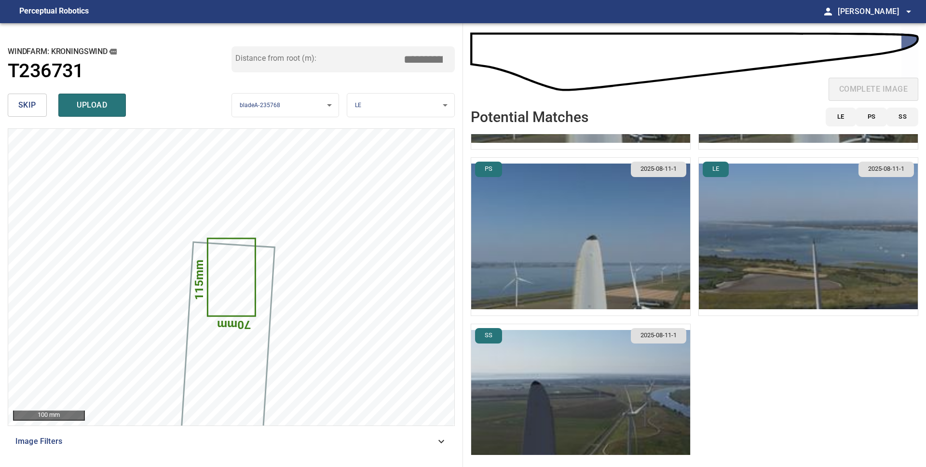
scroll to position [337, 0]
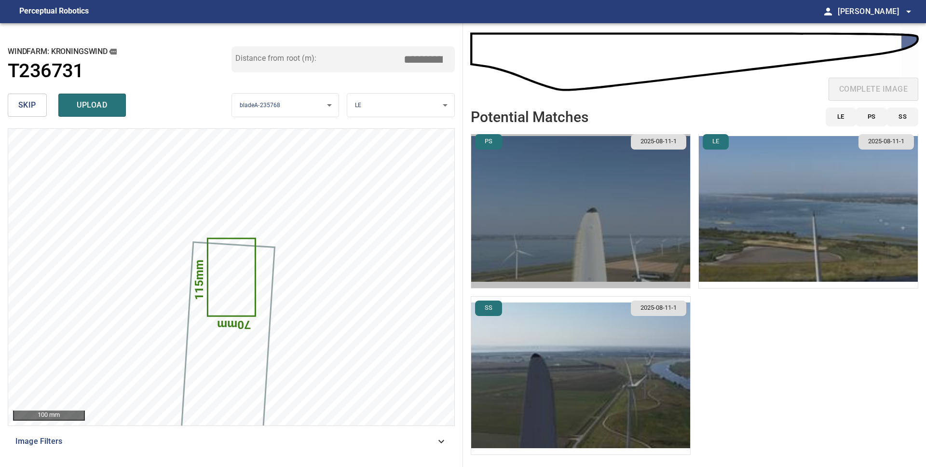
click at [578, 231] on img "button" at bounding box center [580, 209] width 219 height 158
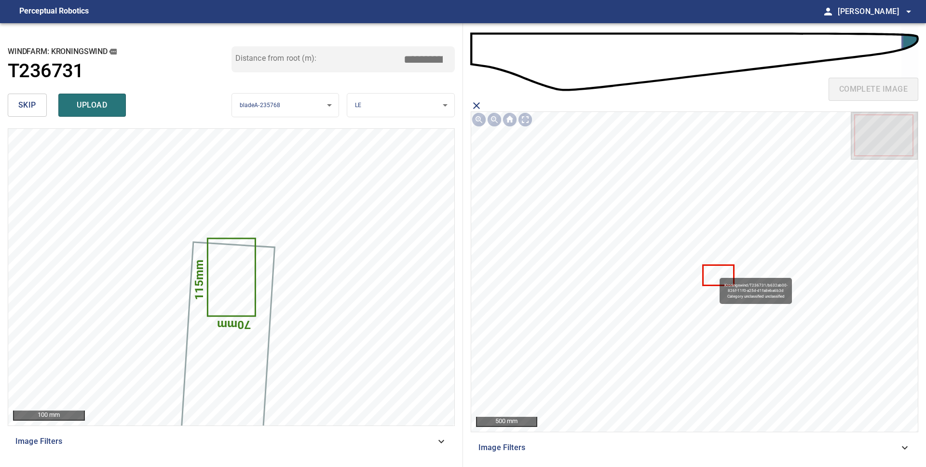
click at [715, 273] on icon at bounding box center [719, 275] width 30 height 19
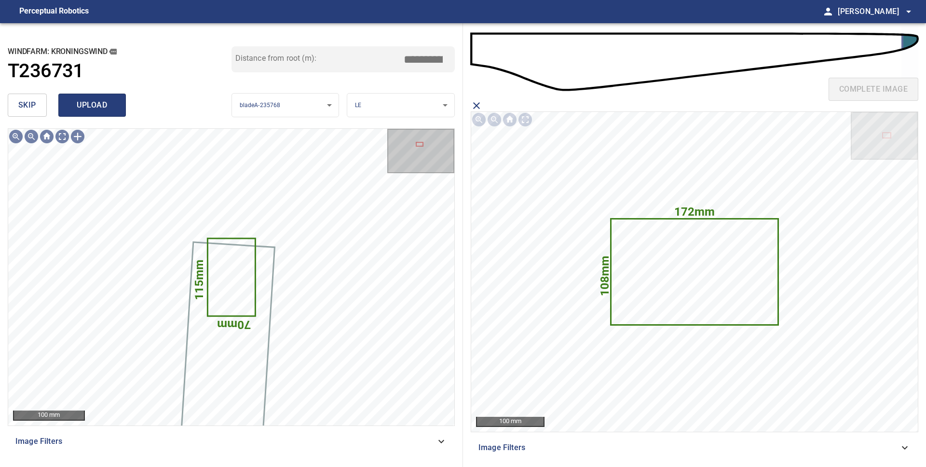
click at [103, 106] on span "upload" at bounding box center [92, 105] width 46 height 14
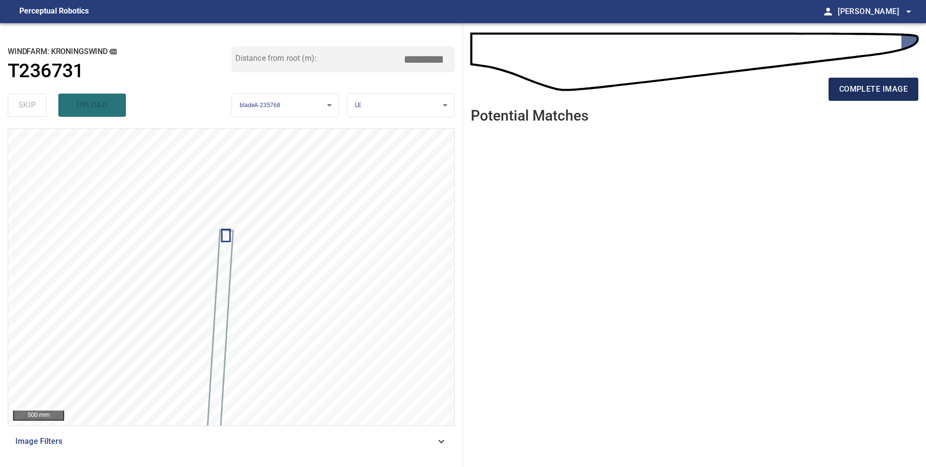
click at [873, 97] on button "complete image" at bounding box center [874, 89] width 90 height 23
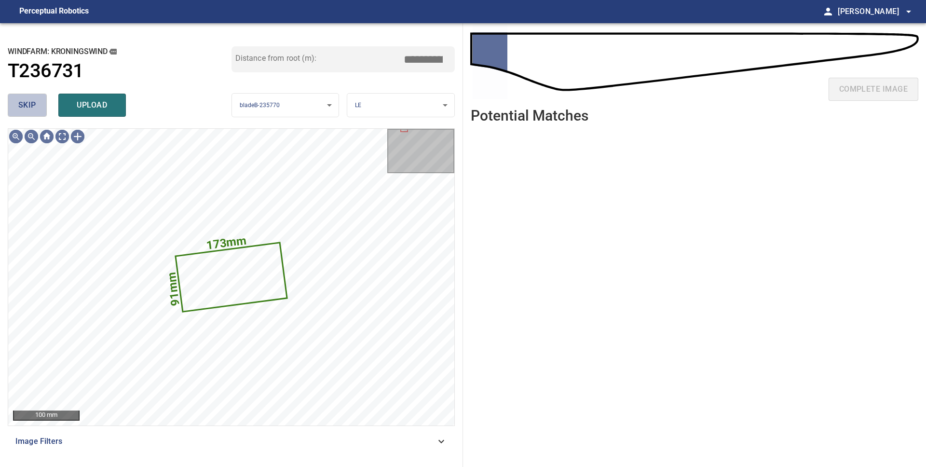
click at [35, 110] on span "skip" at bounding box center [27, 105] width 18 height 14
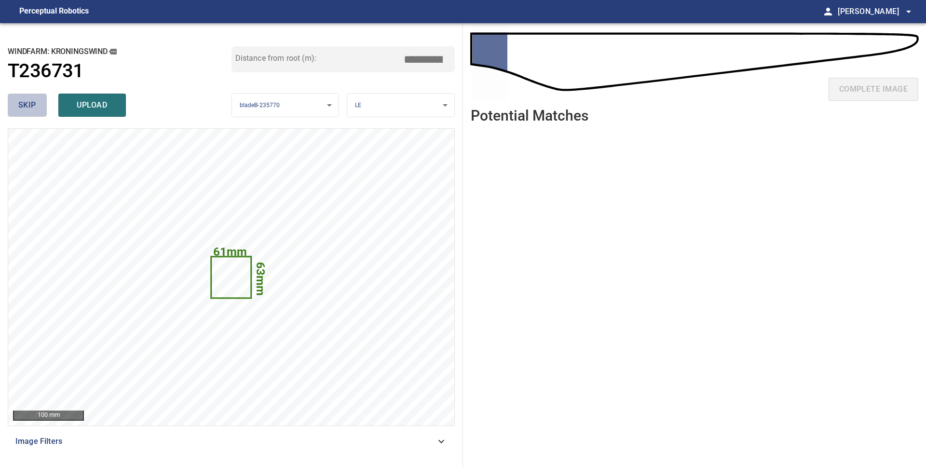
click at [35, 110] on span "skip" at bounding box center [27, 105] width 18 height 14
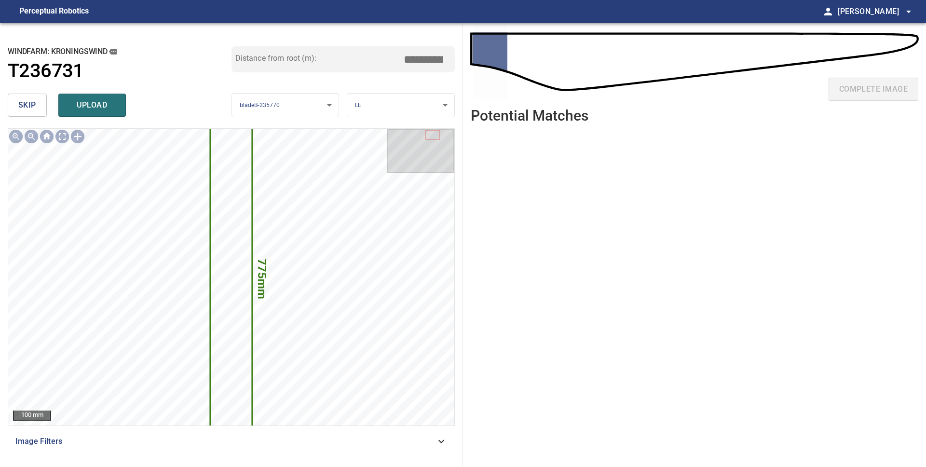
click at [35, 110] on span "skip" at bounding box center [27, 105] width 18 height 14
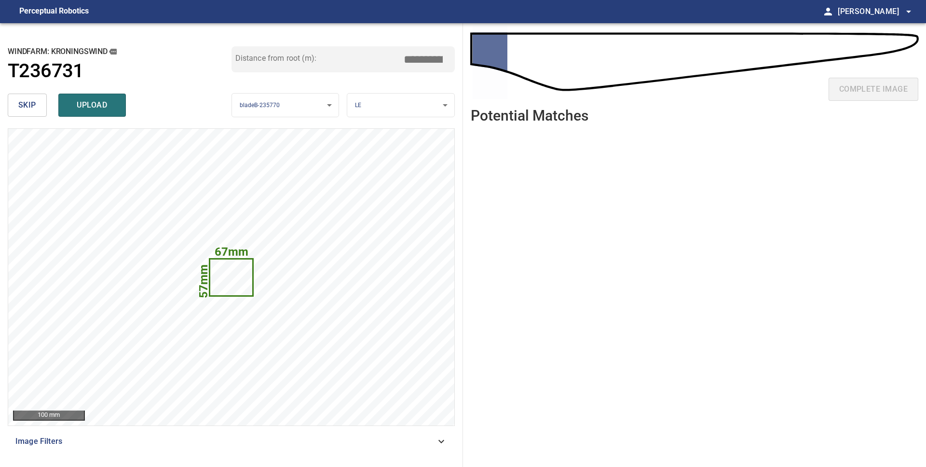
click at [35, 110] on span "skip" at bounding box center [27, 105] width 18 height 14
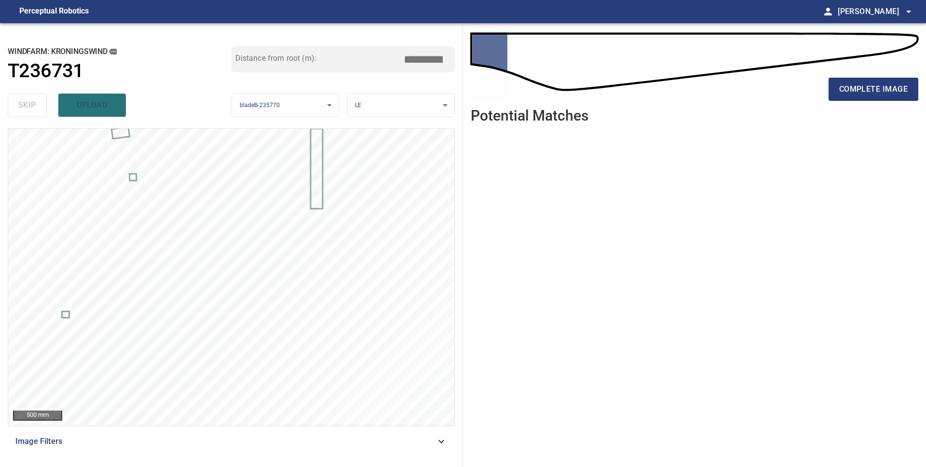
click at [35, 110] on div "skip upload" at bounding box center [120, 105] width 224 height 31
click at [872, 98] on button "complete image" at bounding box center [874, 89] width 90 height 23
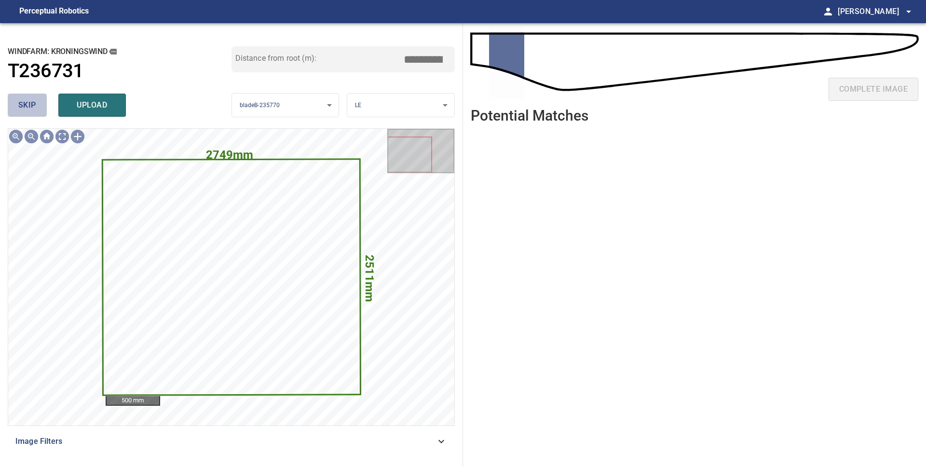
click at [35, 100] on span "skip" at bounding box center [27, 105] width 18 height 14
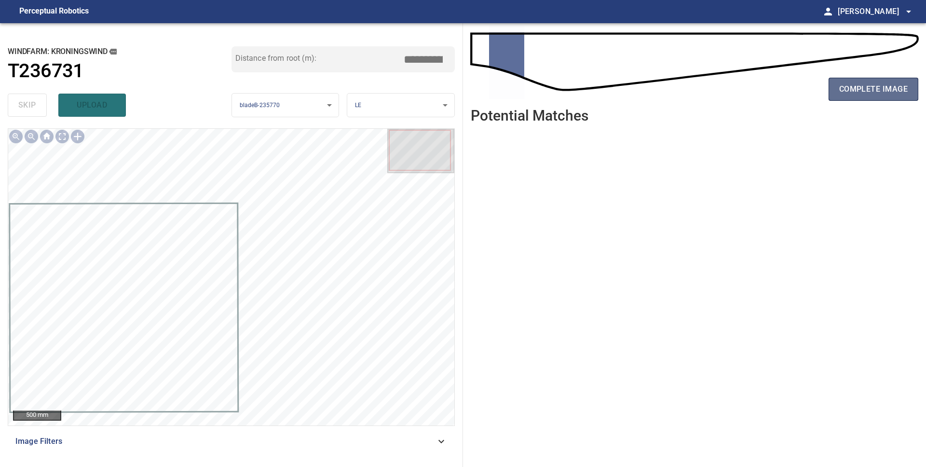
click at [880, 98] on button "complete image" at bounding box center [874, 89] width 90 height 23
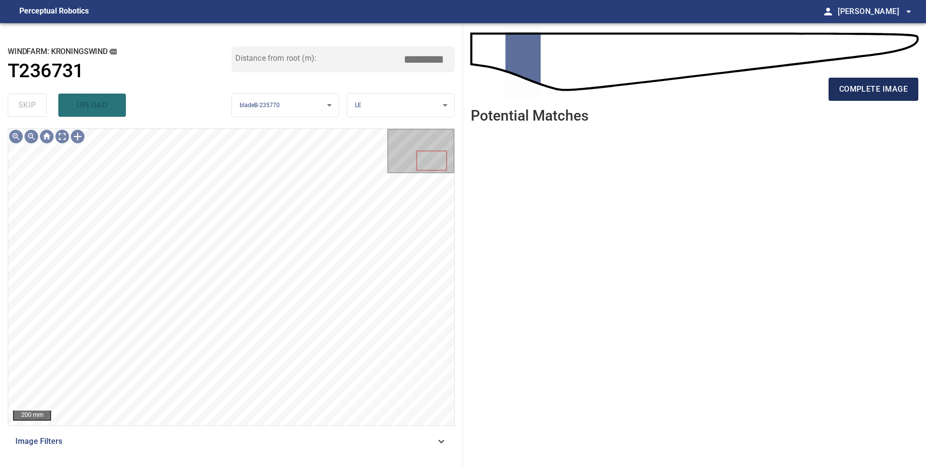
click at [860, 90] on span "complete image" at bounding box center [873, 89] width 69 height 14
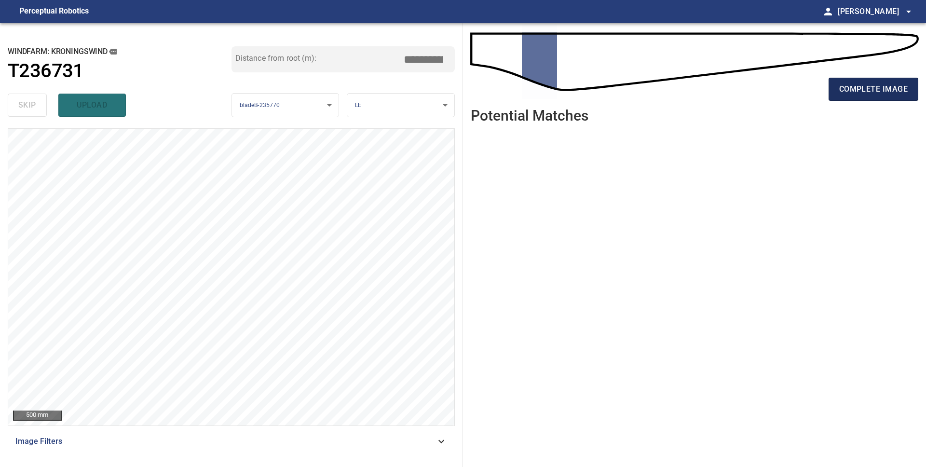
click at [905, 90] on span "complete image" at bounding box center [873, 89] width 69 height 14
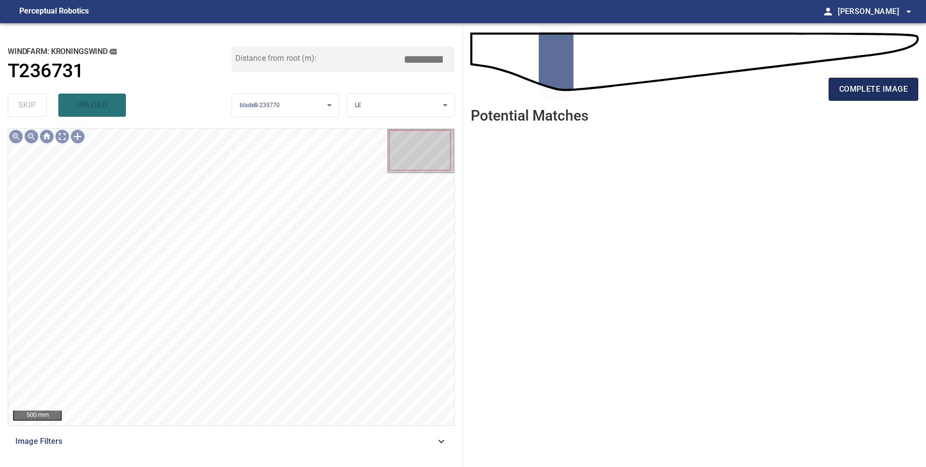
click at [839, 89] on span "complete image" at bounding box center [873, 89] width 69 height 14
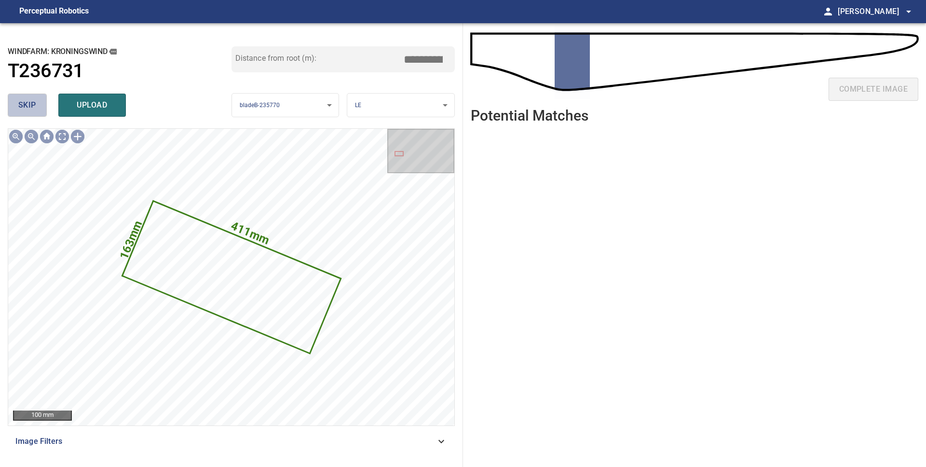
click at [31, 110] on span "skip" at bounding box center [27, 105] width 18 height 14
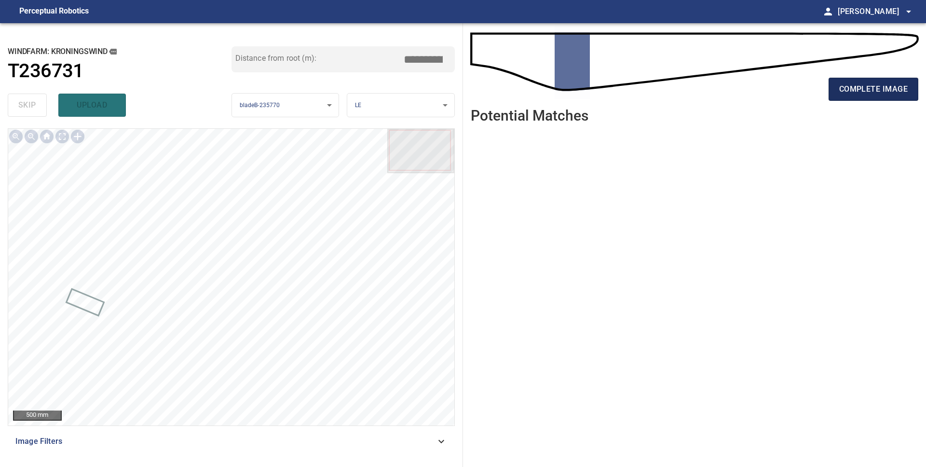
click at [859, 94] on span "complete image" at bounding box center [873, 89] width 69 height 14
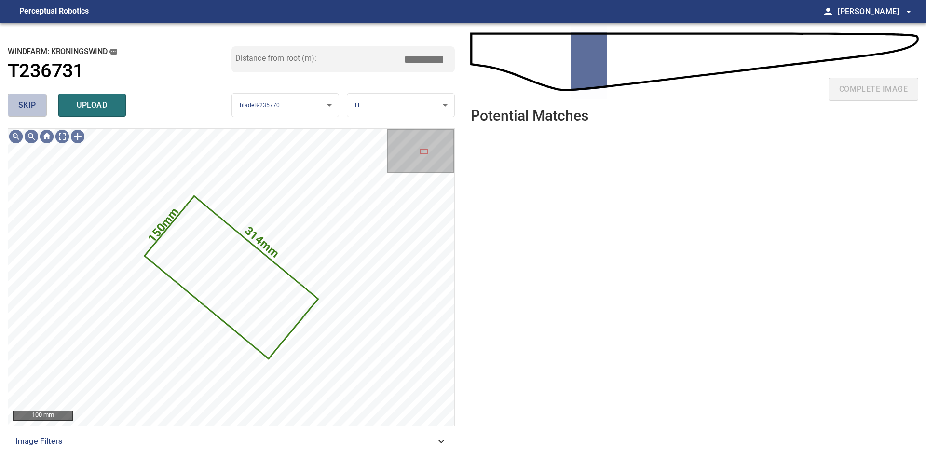
click at [30, 109] on span "skip" at bounding box center [27, 105] width 18 height 14
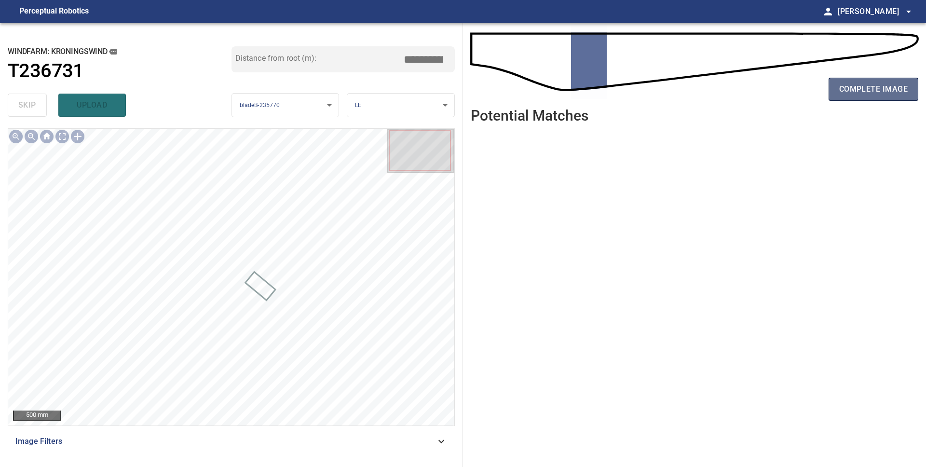
click at [847, 96] on button "complete image" at bounding box center [874, 89] width 90 height 23
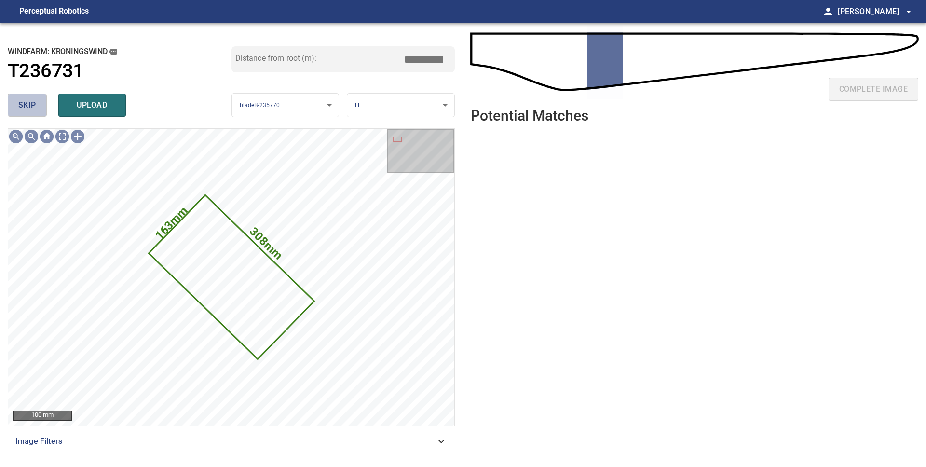
click at [33, 106] on span "skip" at bounding box center [27, 105] width 18 height 14
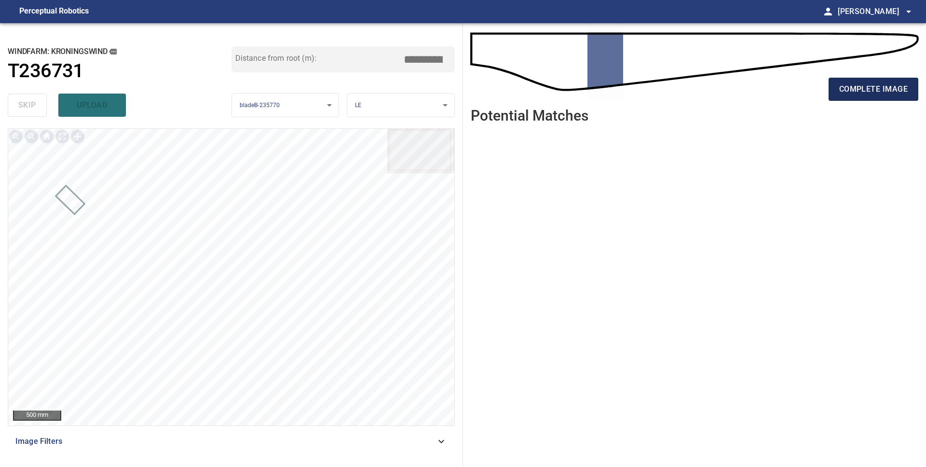
click at [856, 95] on span "complete image" at bounding box center [873, 89] width 69 height 14
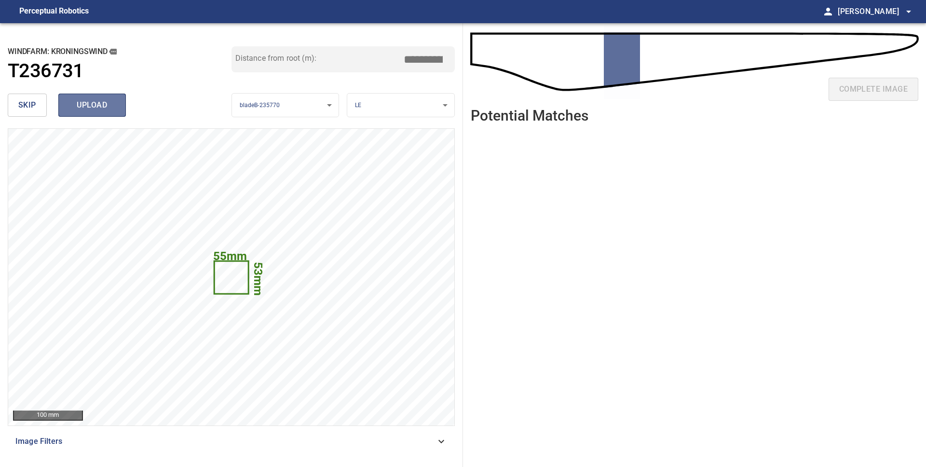
click at [67, 106] on button "upload" at bounding box center [92, 105] width 68 height 23
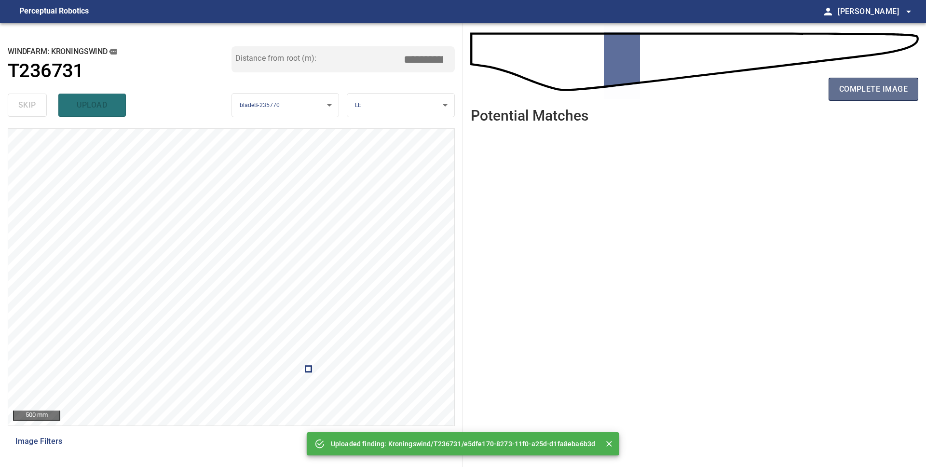
click at [851, 100] on button "complete image" at bounding box center [874, 89] width 90 height 23
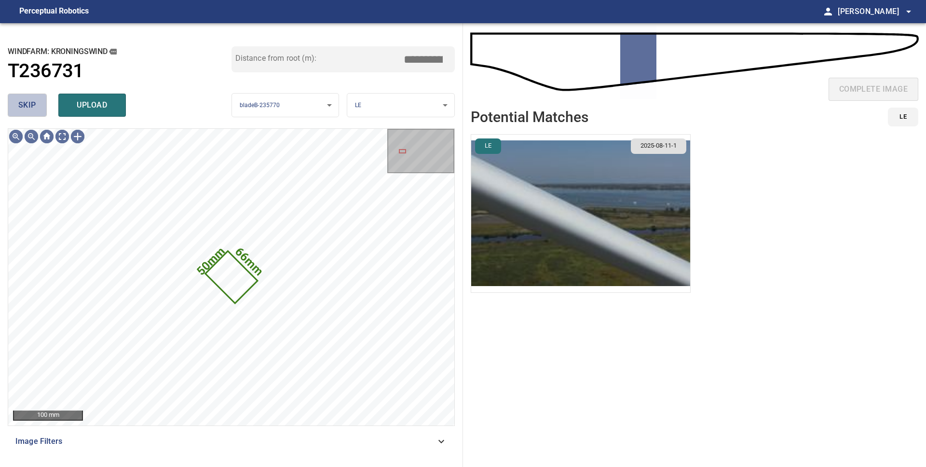
drag, startPoint x: 17, startPoint y: 110, endPoint x: 93, endPoint y: 120, distance: 76.8
click at [17, 110] on button "skip" at bounding box center [27, 105] width 39 height 23
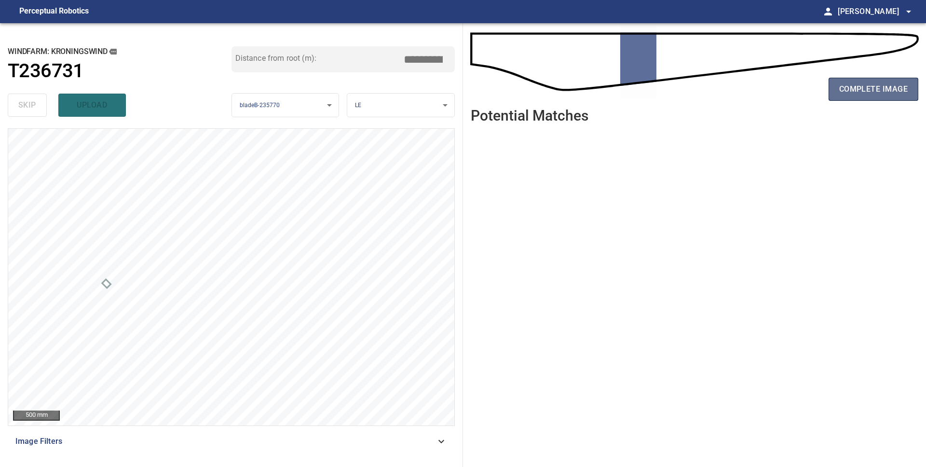
click at [857, 87] on span "complete image" at bounding box center [873, 89] width 69 height 14
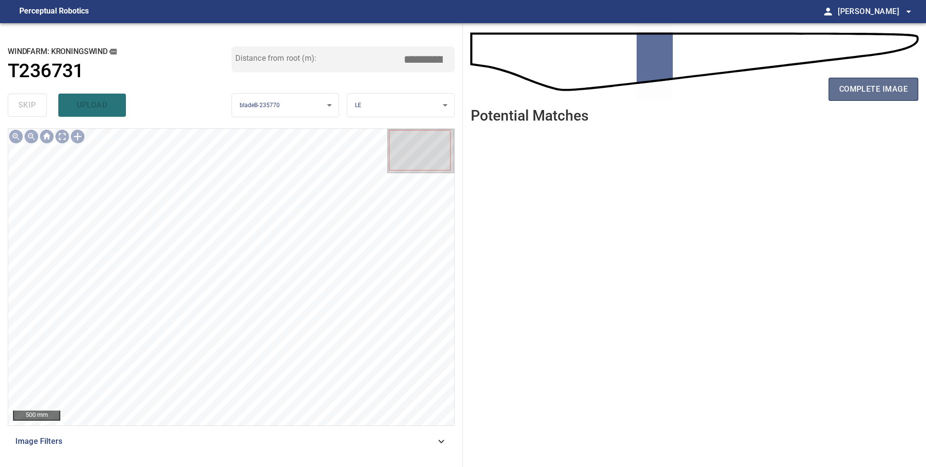
click at [850, 94] on span "complete image" at bounding box center [873, 89] width 69 height 14
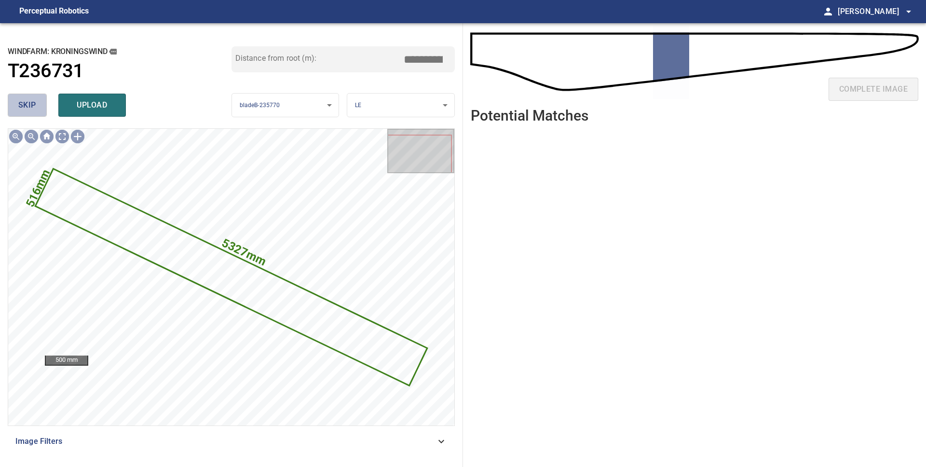
click at [30, 108] on span "skip" at bounding box center [27, 105] width 18 height 14
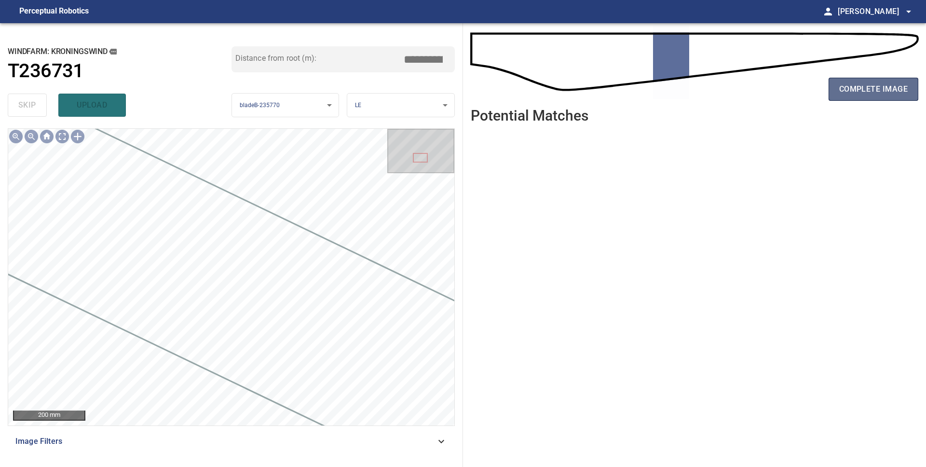
click at [845, 87] on span "complete image" at bounding box center [873, 89] width 69 height 14
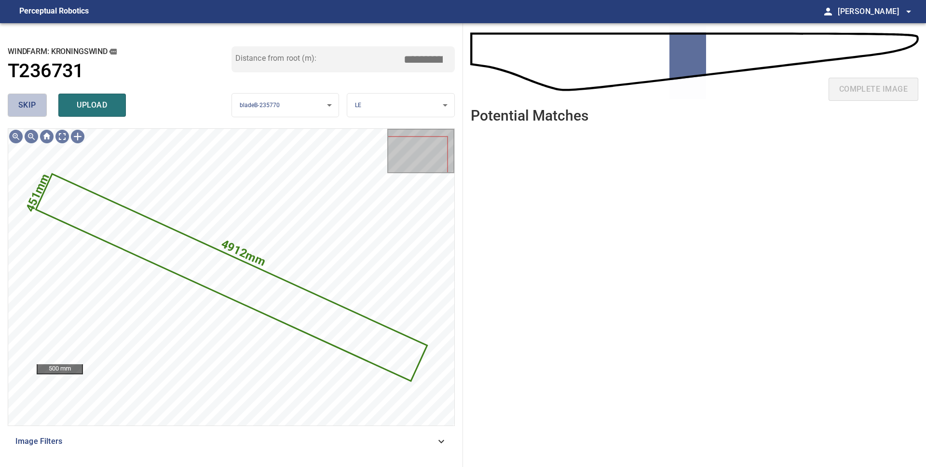
click at [27, 107] on span "skip" at bounding box center [27, 105] width 18 height 14
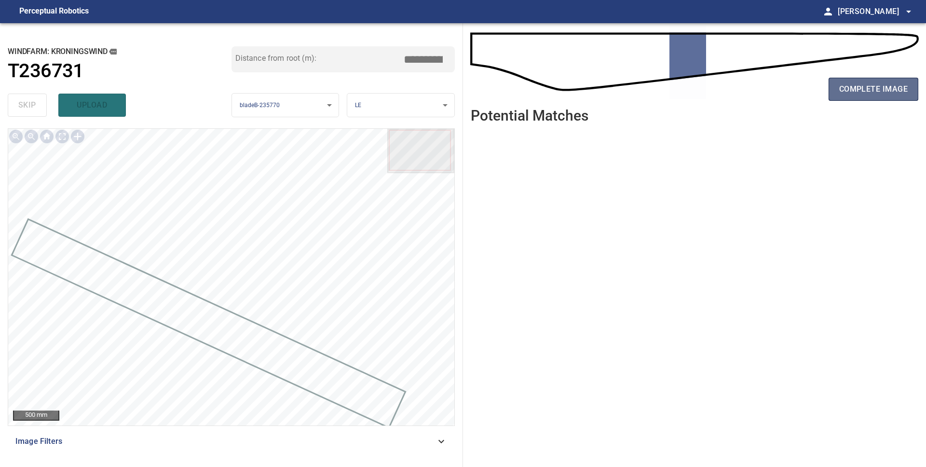
click at [863, 93] on span "complete image" at bounding box center [873, 89] width 69 height 14
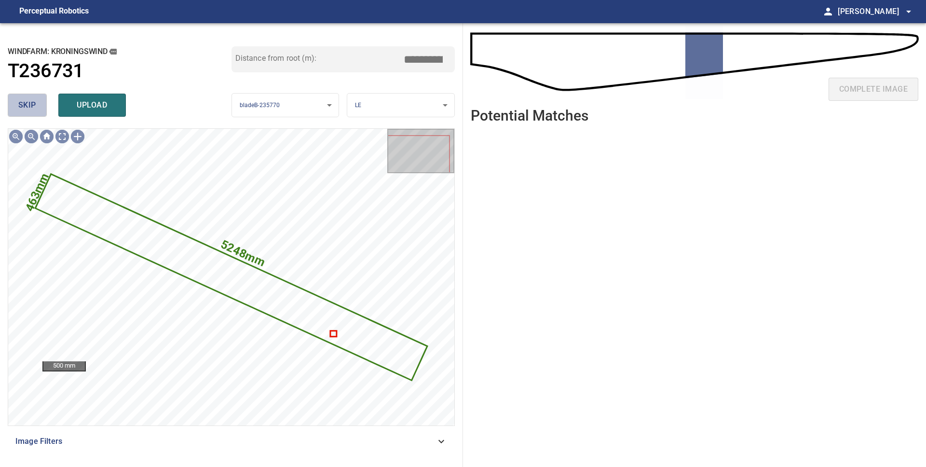
click at [17, 101] on button "skip" at bounding box center [27, 105] width 39 height 23
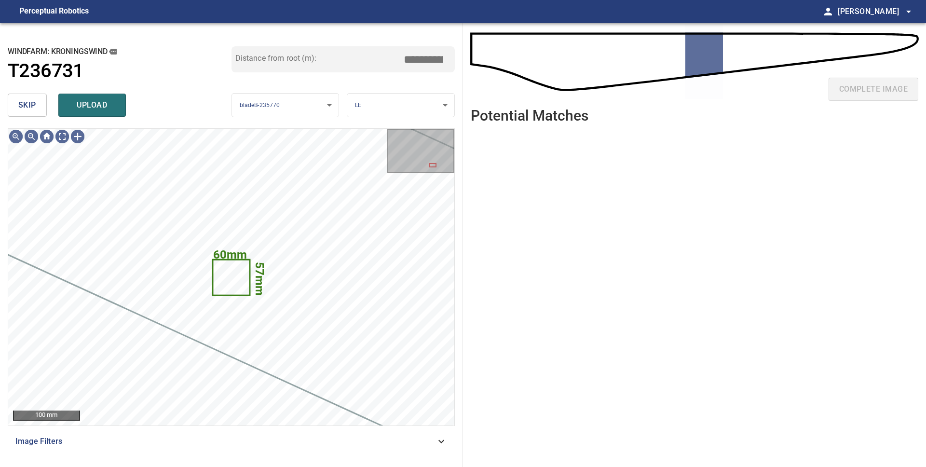
click at [17, 101] on button "skip" at bounding box center [27, 105] width 39 height 23
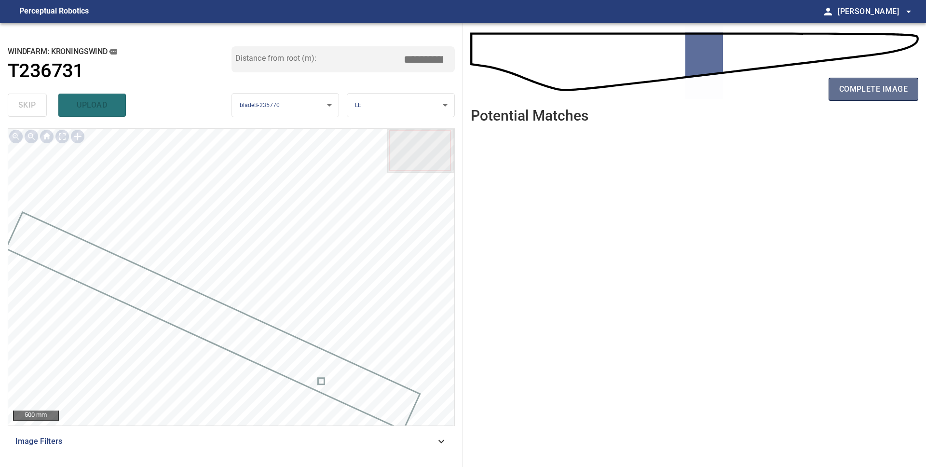
click at [877, 94] on span "complete image" at bounding box center [873, 89] width 69 height 14
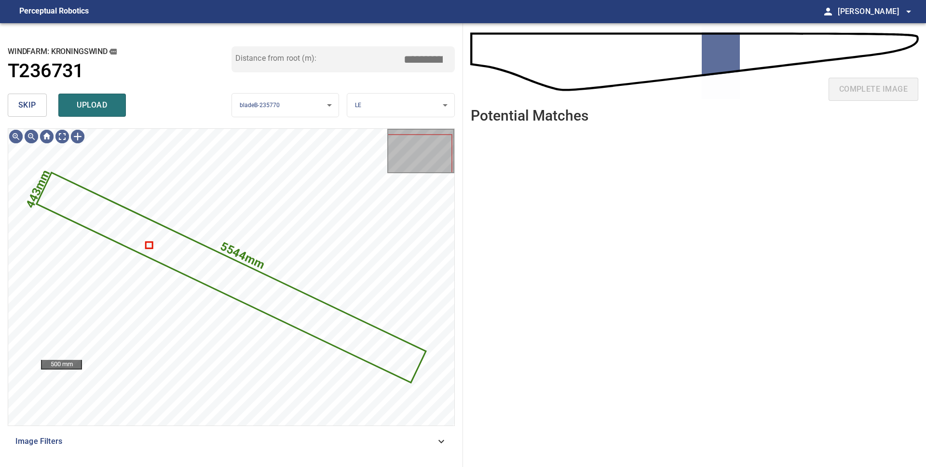
click at [43, 109] on button "skip" at bounding box center [27, 105] width 39 height 23
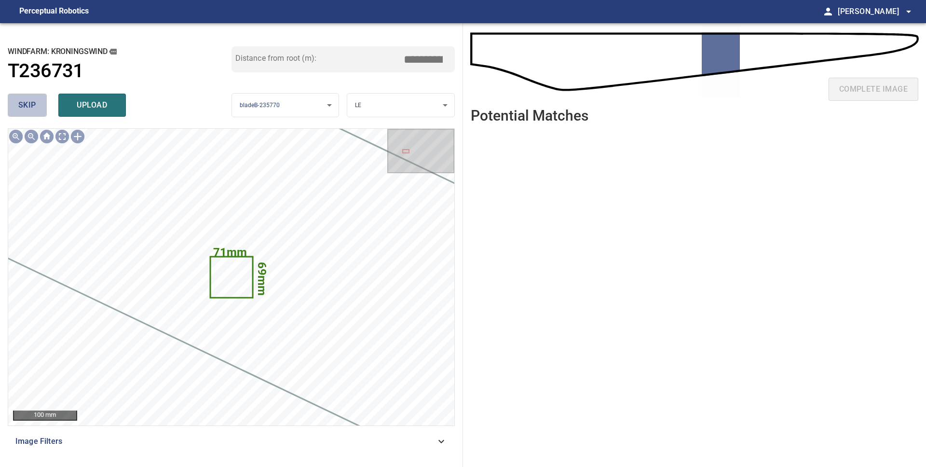
click at [43, 109] on button "skip" at bounding box center [27, 105] width 39 height 23
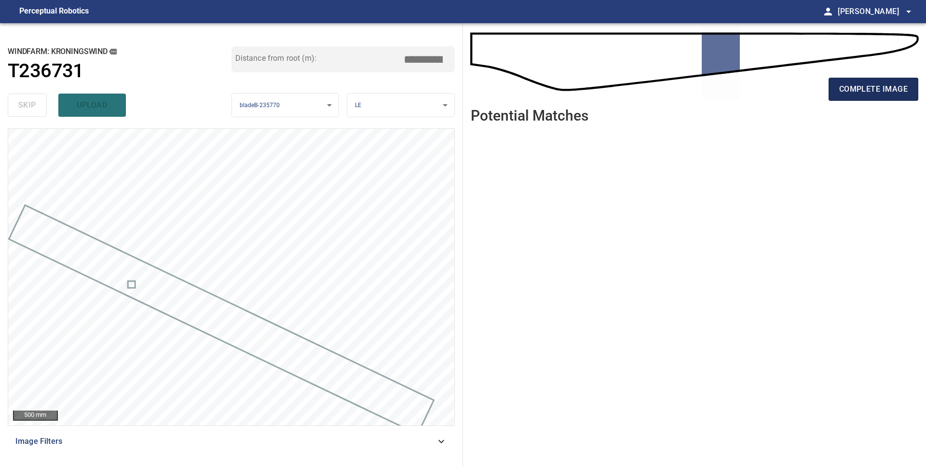
click at [861, 90] on span "complete image" at bounding box center [873, 89] width 69 height 14
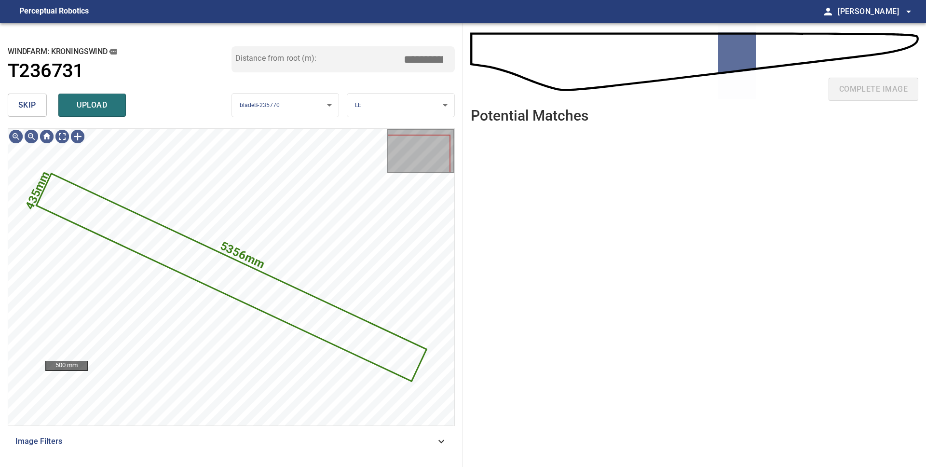
click at [31, 113] on button "skip" at bounding box center [27, 105] width 39 height 23
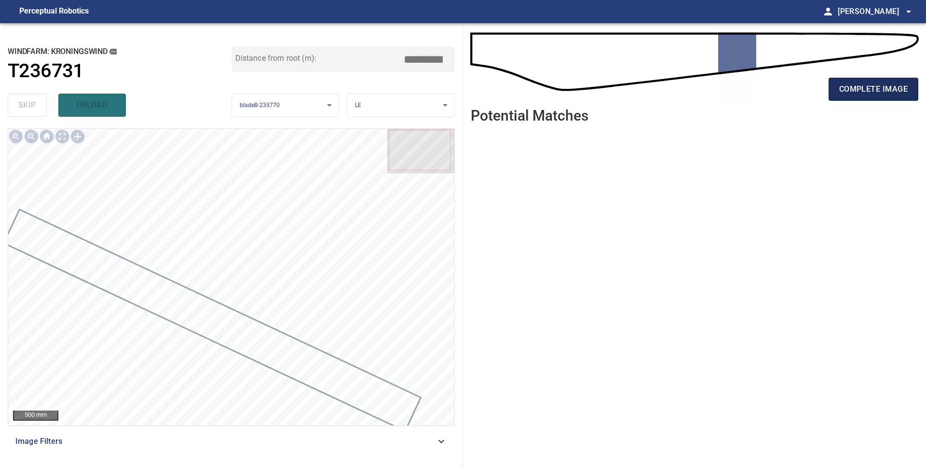
click at [883, 95] on span "complete image" at bounding box center [873, 89] width 69 height 14
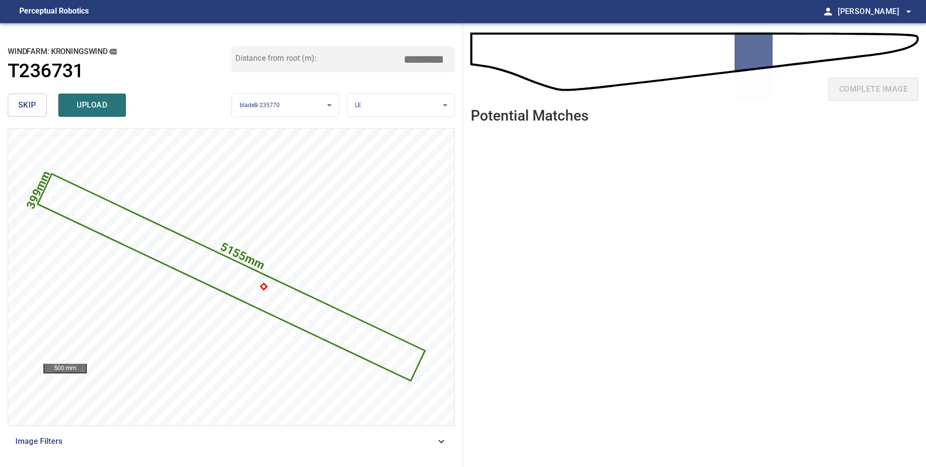
click at [28, 109] on span "skip" at bounding box center [27, 105] width 18 height 14
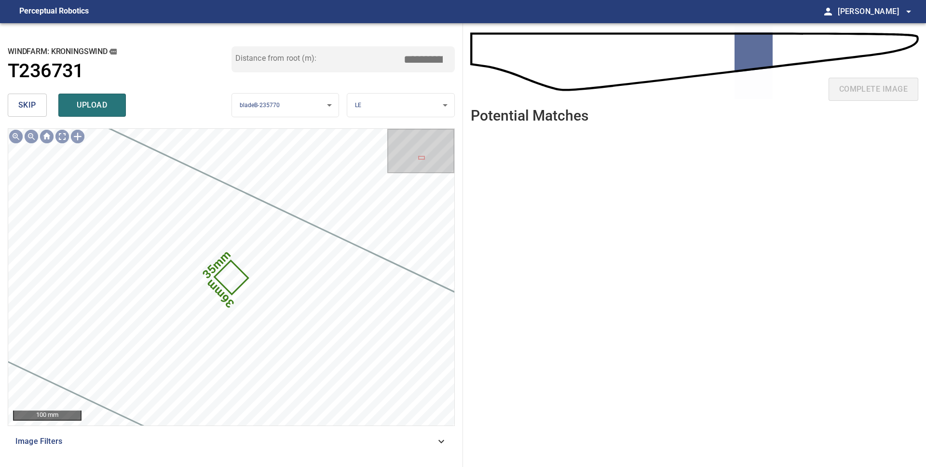
click at [28, 109] on span "skip" at bounding box center [27, 105] width 18 height 14
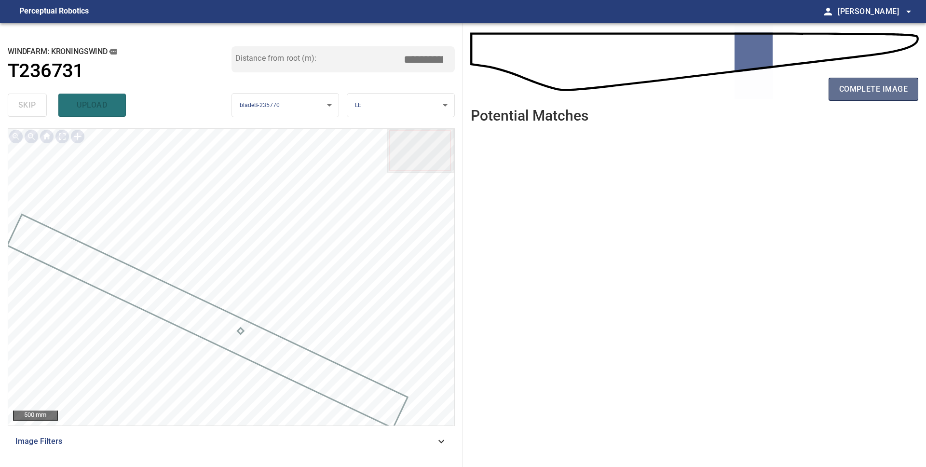
click at [861, 91] on span "complete image" at bounding box center [873, 89] width 69 height 14
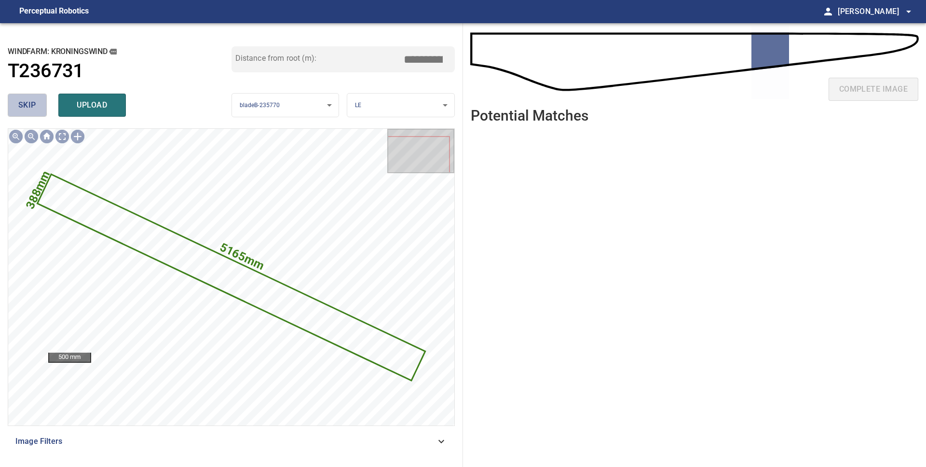
click at [28, 103] on span "skip" at bounding box center [27, 105] width 18 height 14
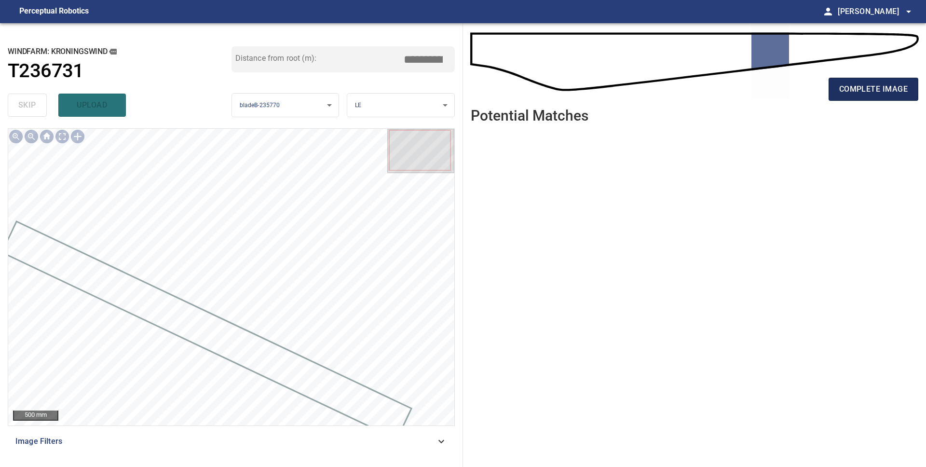
click at [866, 87] on span "complete image" at bounding box center [873, 89] width 69 height 14
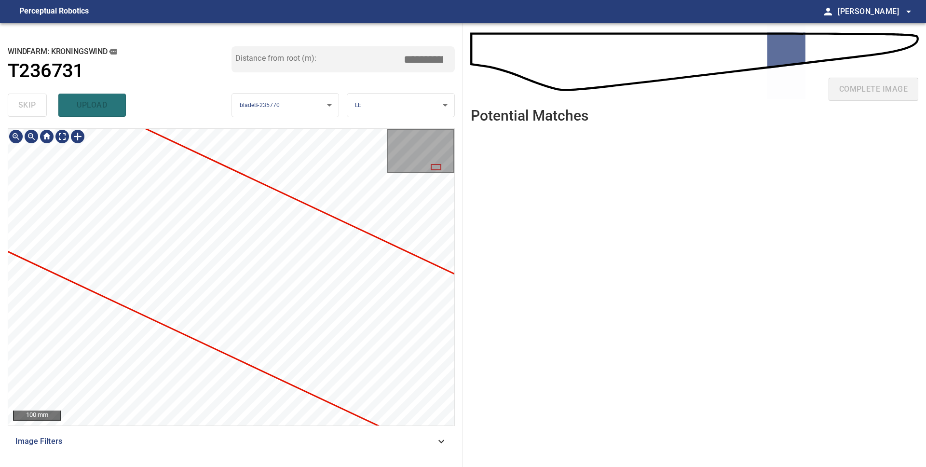
click at [0, 281] on div "**********" at bounding box center [231, 245] width 463 height 444
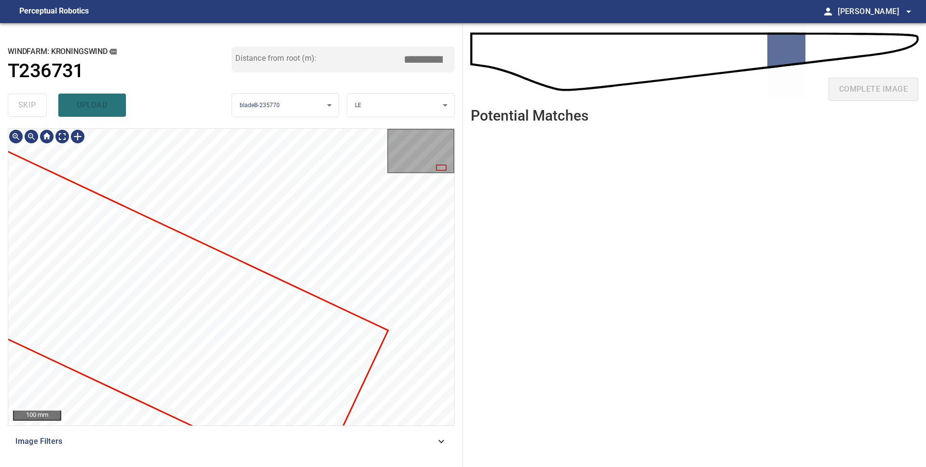
click at [32, 299] on div at bounding box center [231, 277] width 446 height 297
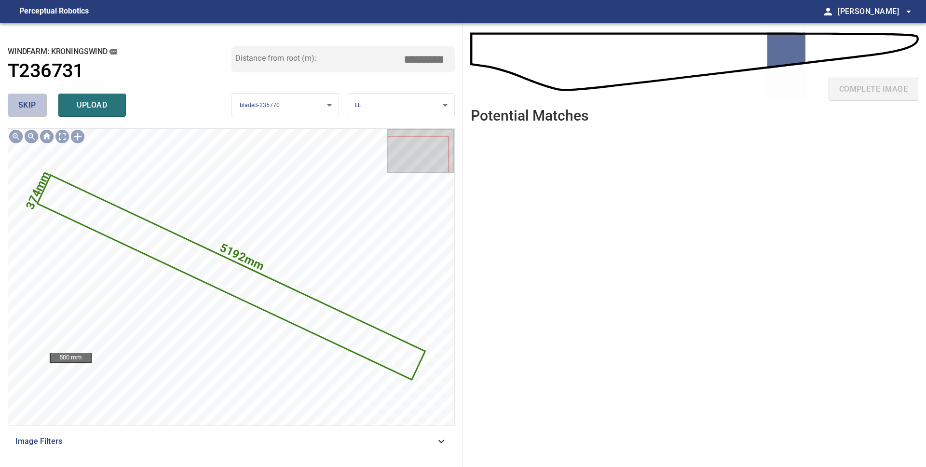
click at [31, 101] on span "skip" at bounding box center [27, 105] width 18 height 14
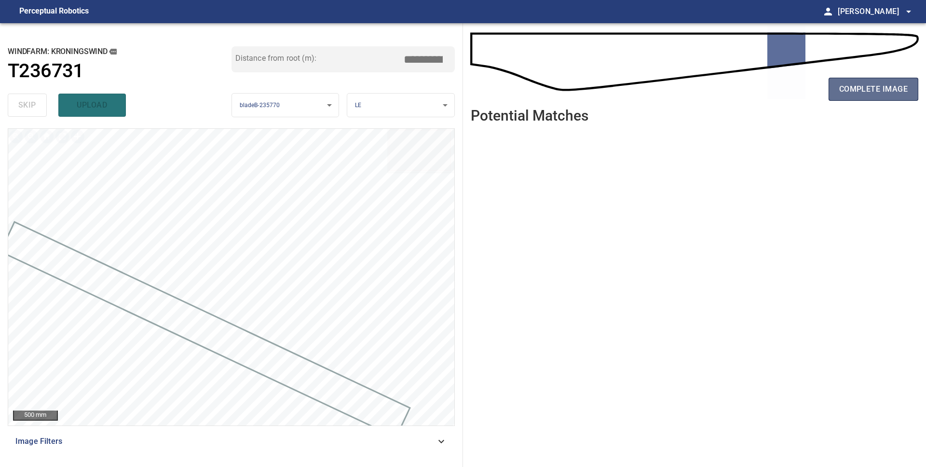
click at [853, 83] on span "complete image" at bounding box center [873, 89] width 69 height 14
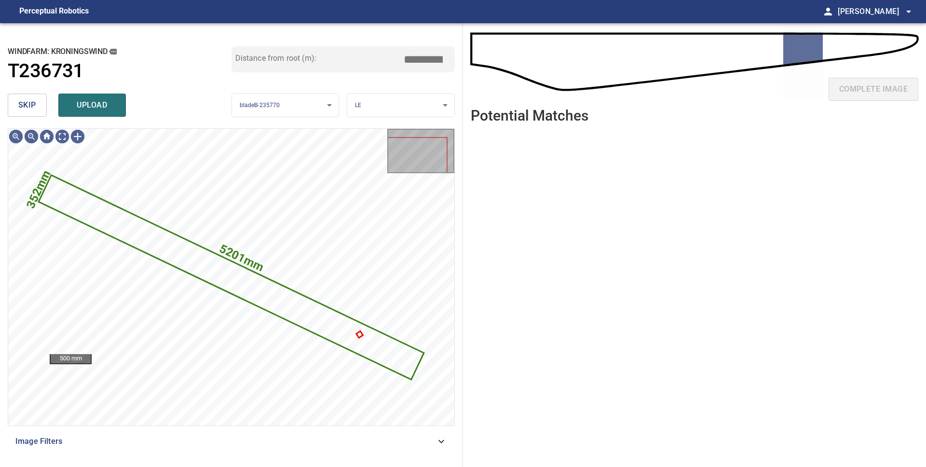
click at [27, 102] on span "skip" at bounding box center [27, 105] width 18 height 14
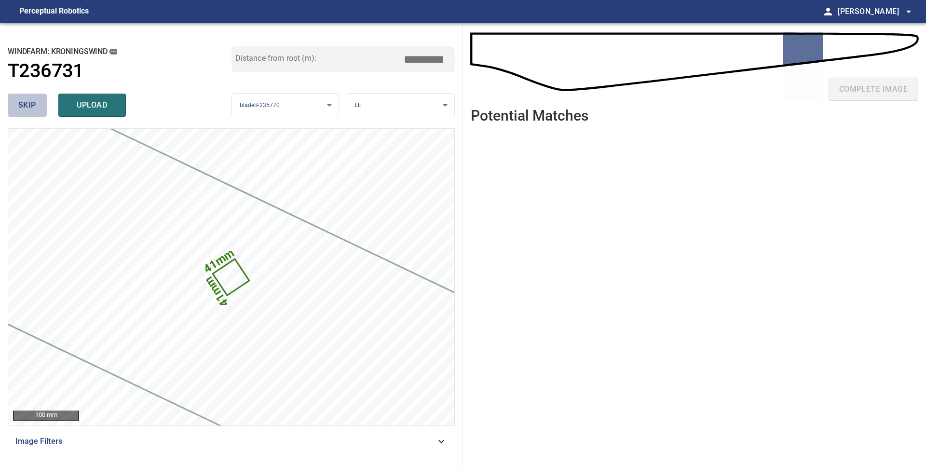
click at [34, 104] on span "skip" at bounding box center [27, 105] width 18 height 14
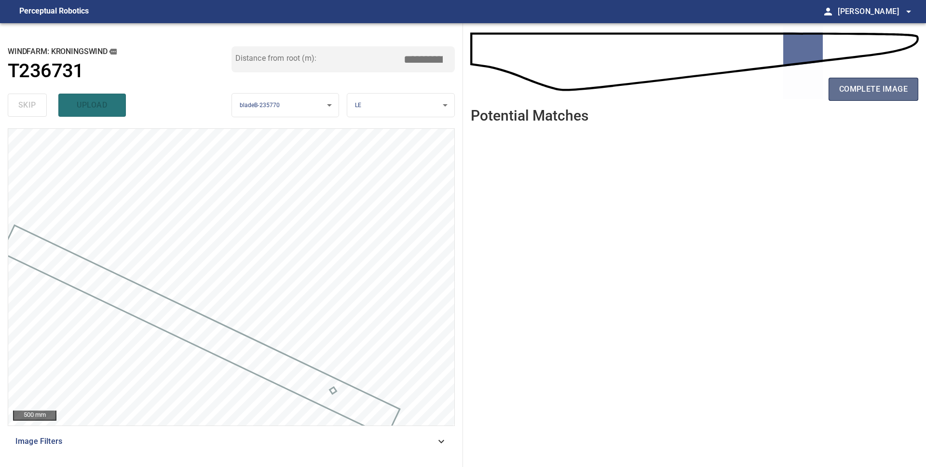
click at [849, 96] on button "complete image" at bounding box center [874, 89] width 90 height 23
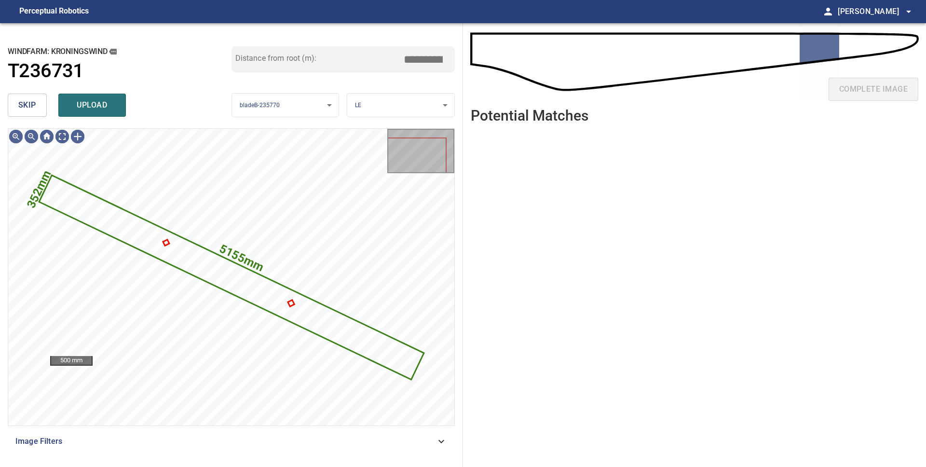
click at [23, 102] on span "skip" at bounding box center [27, 105] width 18 height 14
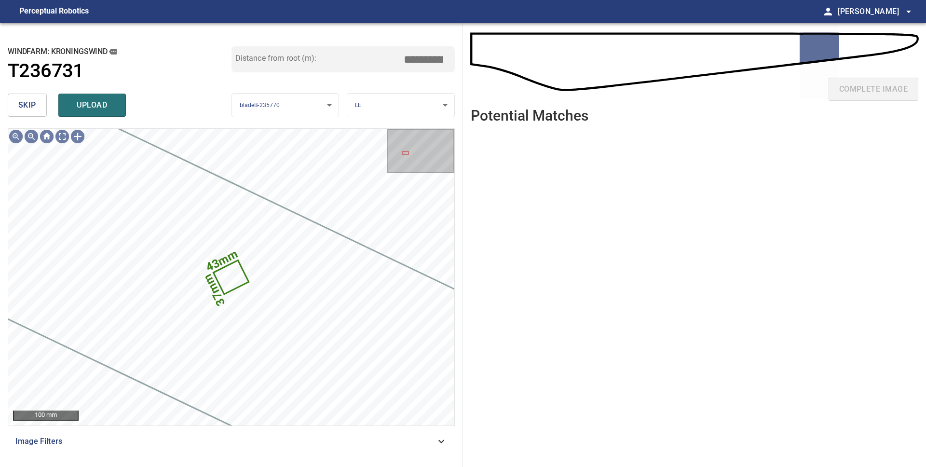
click at [23, 102] on span "skip" at bounding box center [27, 105] width 18 height 14
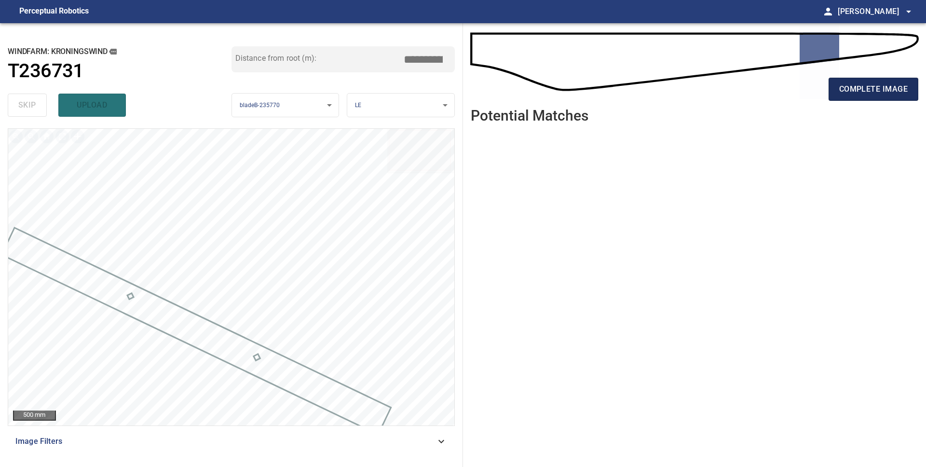
click at [866, 89] on span "complete image" at bounding box center [873, 89] width 69 height 14
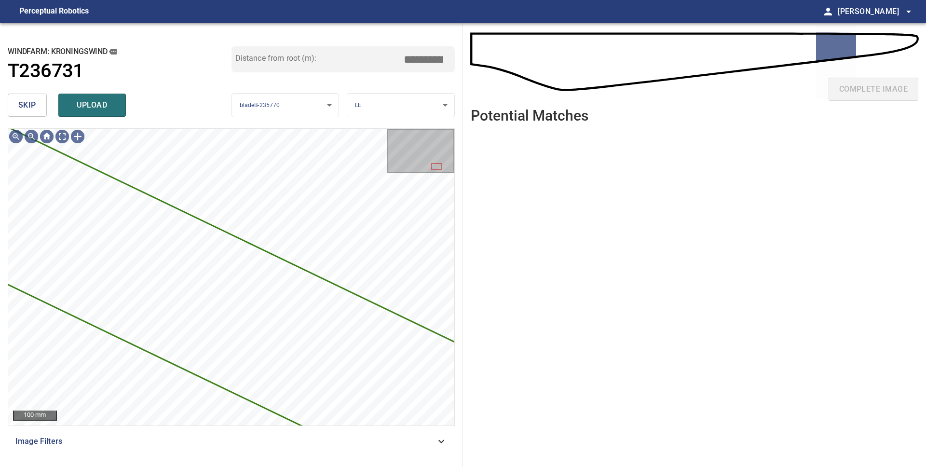
click at [20, 105] on span "skip" at bounding box center [27, 105] width 18 height 14
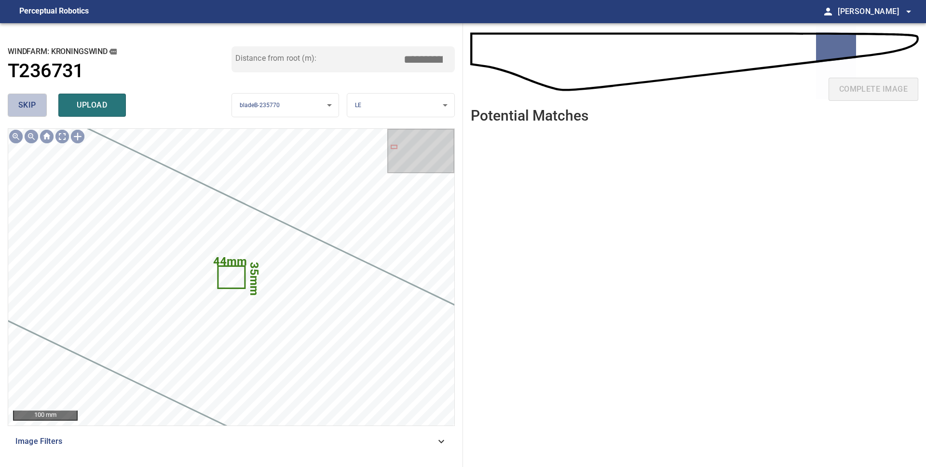
click at [19, 105] on span "skip" at bounding box center [27, 105] width 18 height 14
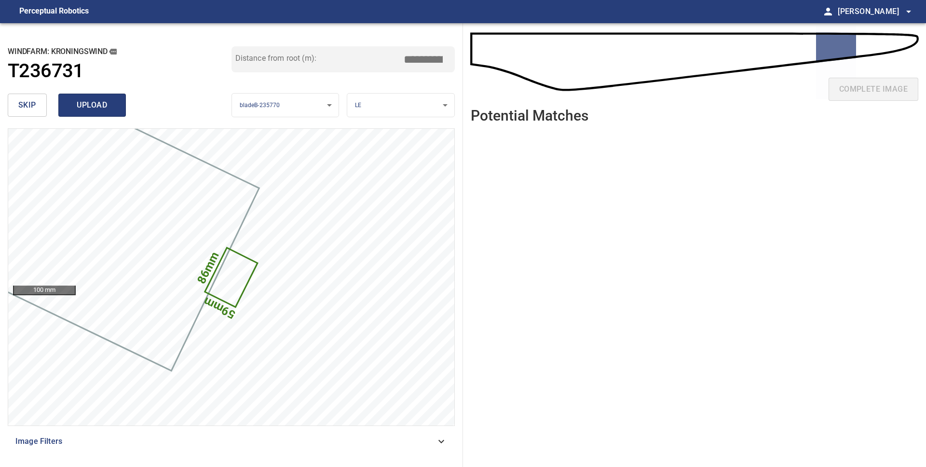
click at [80, 107] on span "upload" at bounding box center [92, 105] width 46 height 14
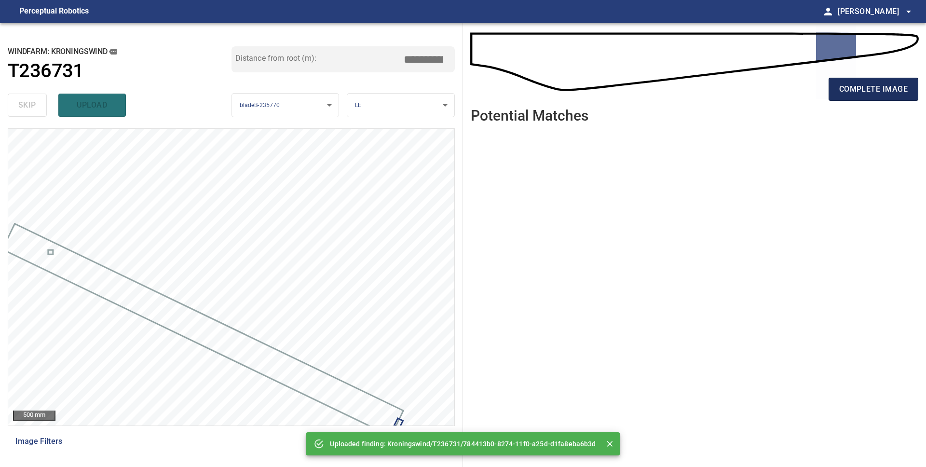
click at [905, 90] on span "complete image" at bounding box center [873, 89] width 69 height 14
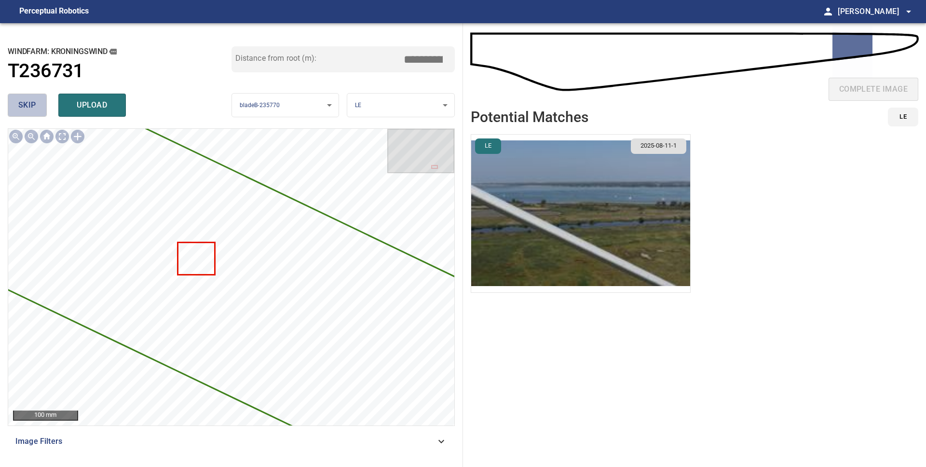
click at [35, 103] on span "skip" at bounding box center [27, 105] width 18 height 14
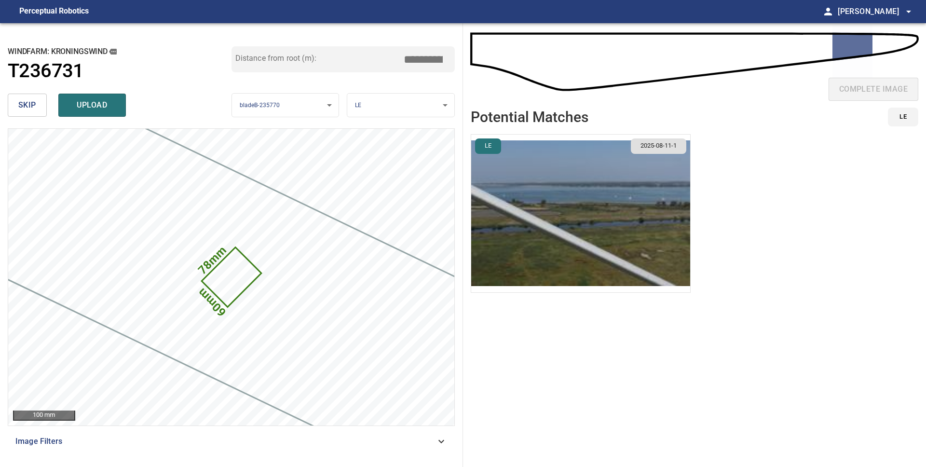
click at [35, 103] on span "skip" at bounding box center [27, 105] width 18 height 14
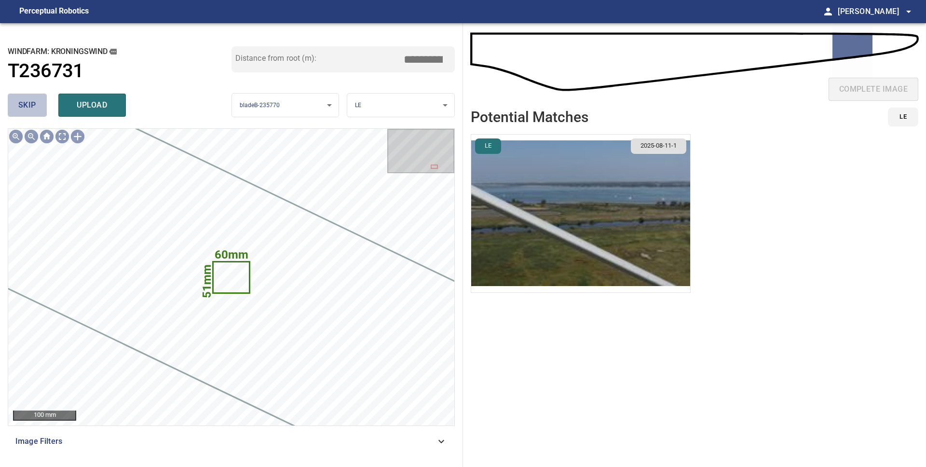
click at [35, 103] on span "skip" at bounding box center [27, 105] width 18 height 14
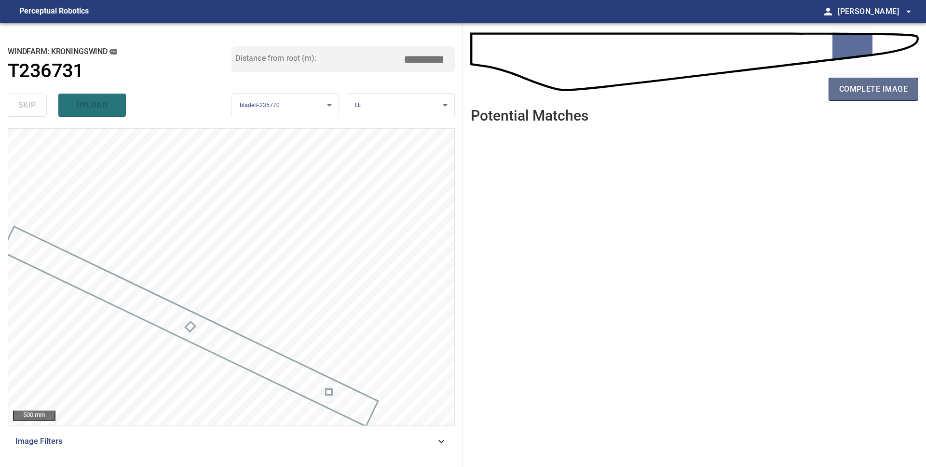
click at [835, 93] on button "complete image" at bounding box center [874, 89] width 90 height 23
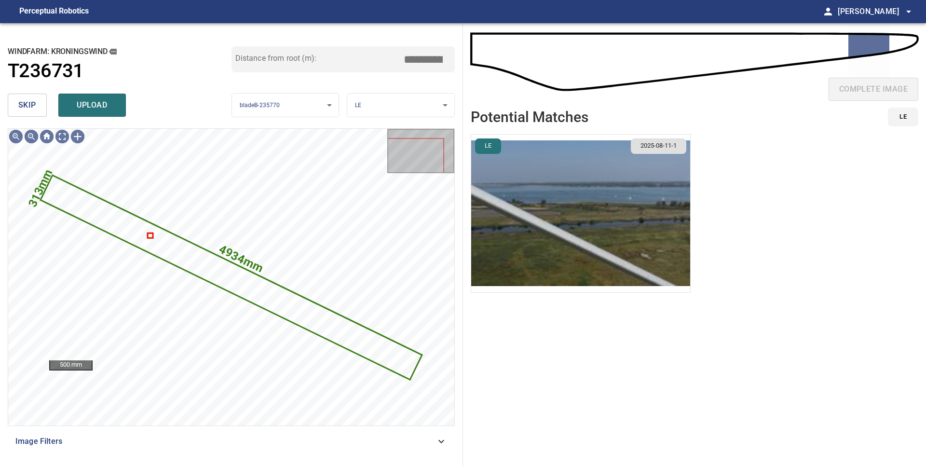
click at [34, 111] on span "skip" at bounding box center [27, 105] width 18 height 14
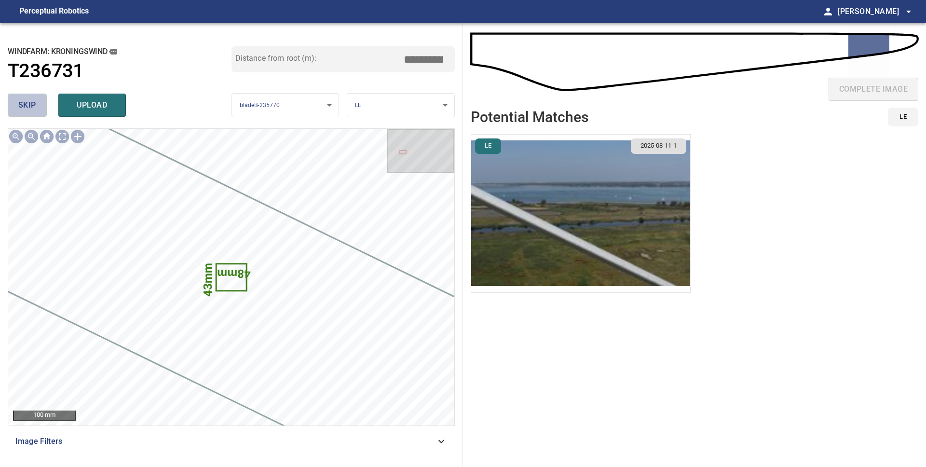
click at [34, 111] on span "skip" at bounding box center [27, 105] width 18 height 14
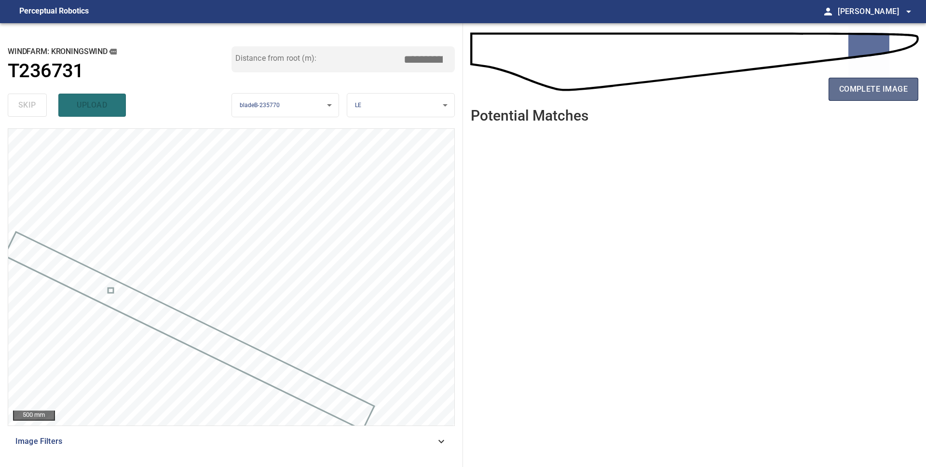
click at [852, 92] on span "complete image" at bounding box center [873, 89] width 69 height 14
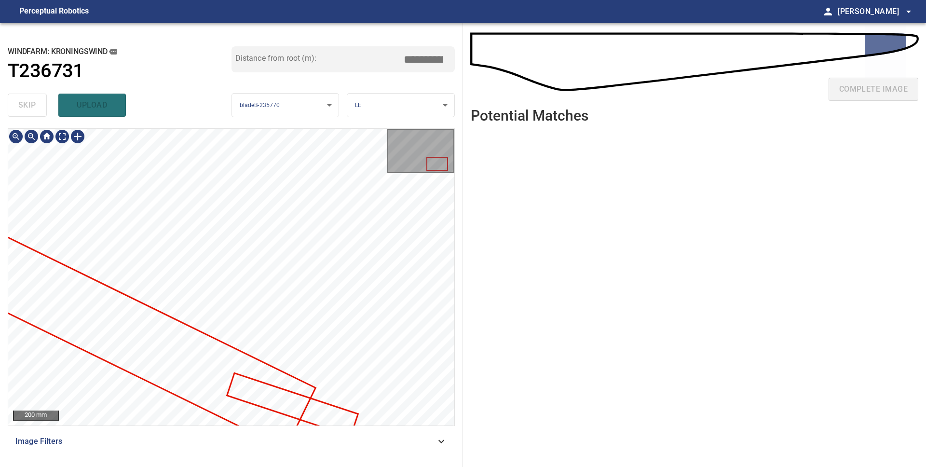
click at [93, 316] on div at bounding box center [231, 277] width 446 height 297
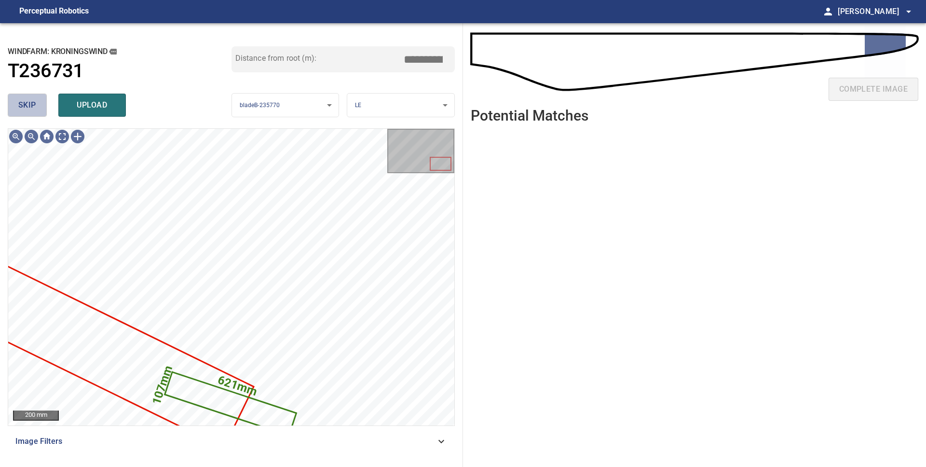
click at [27, 100] on span "skip" at bounding box center [27, 105] width 18 height 14
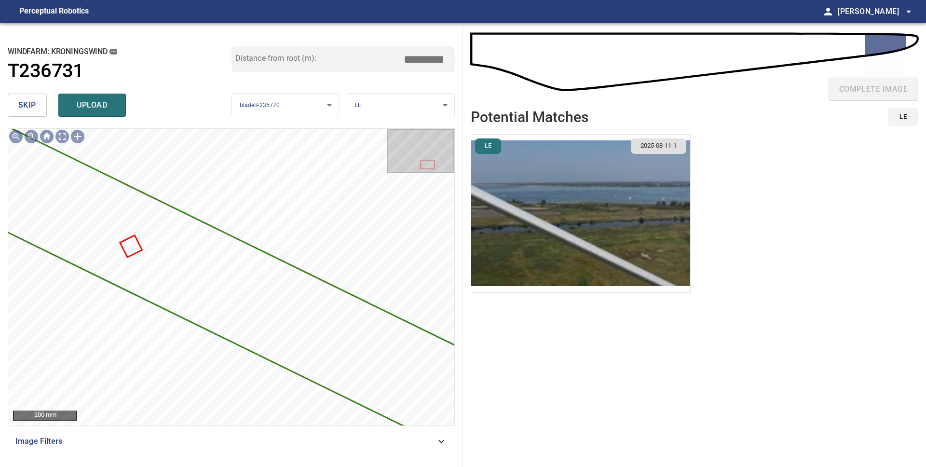
click at [31, 108] on span "skip" at bounding box center [27, 105] width 18 height 14
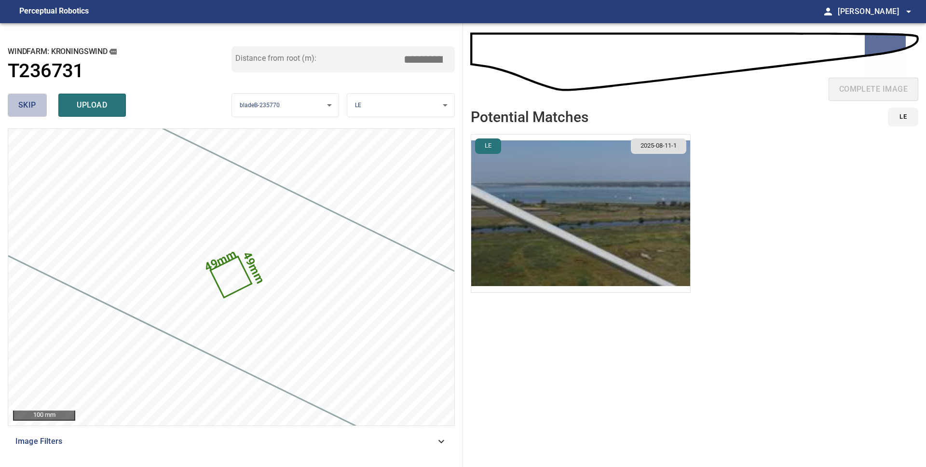
click at [31, 108] on span "skip" at bounding box center [27, 105] width 18 height 14
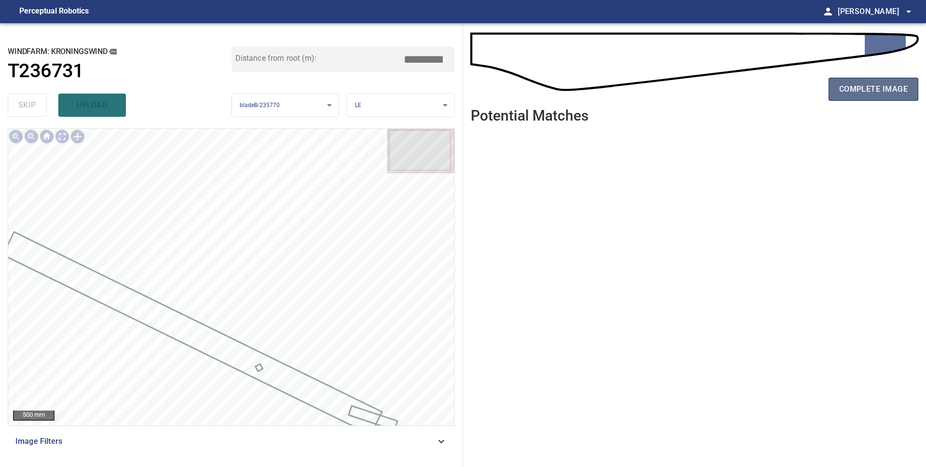
click at [855, 96] on span "complete image" at bounding box center [873, 89] width 69 height 14
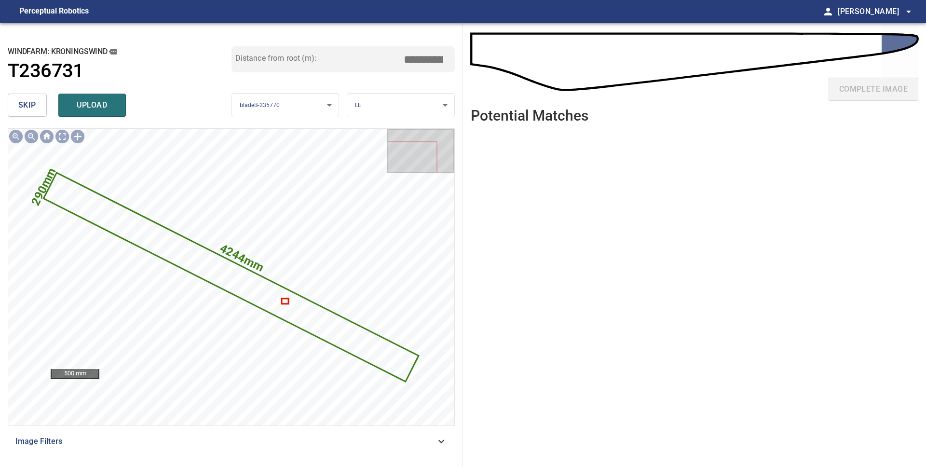
click at [34, 106] on span "skip" at bounding box center [27, 105] width 18 height 14
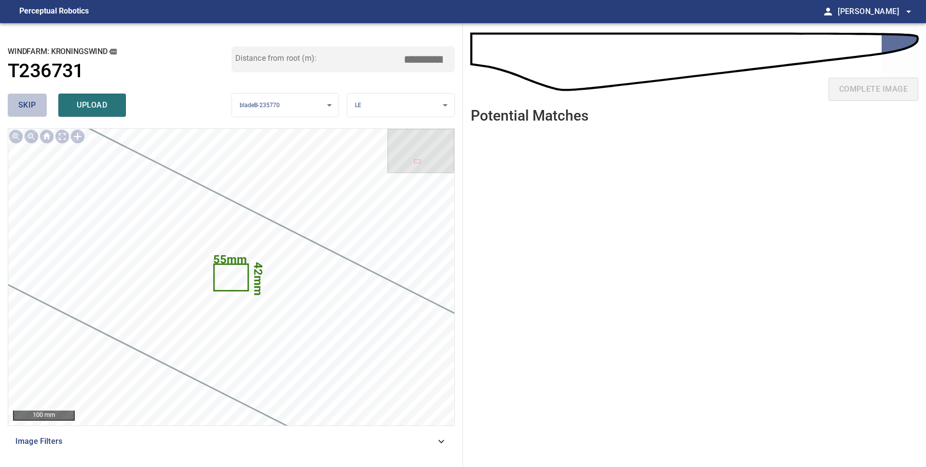
click at [40, 109] on button "skip" at bounding box center [27, 105] width 39 height 23
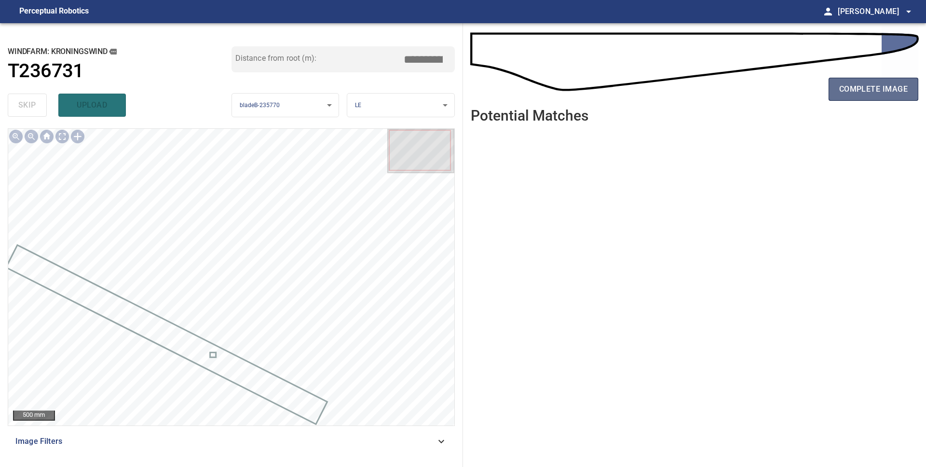
click at [850, 89] on span "complete image" at bounding box center [873, 89] width 69 height 14
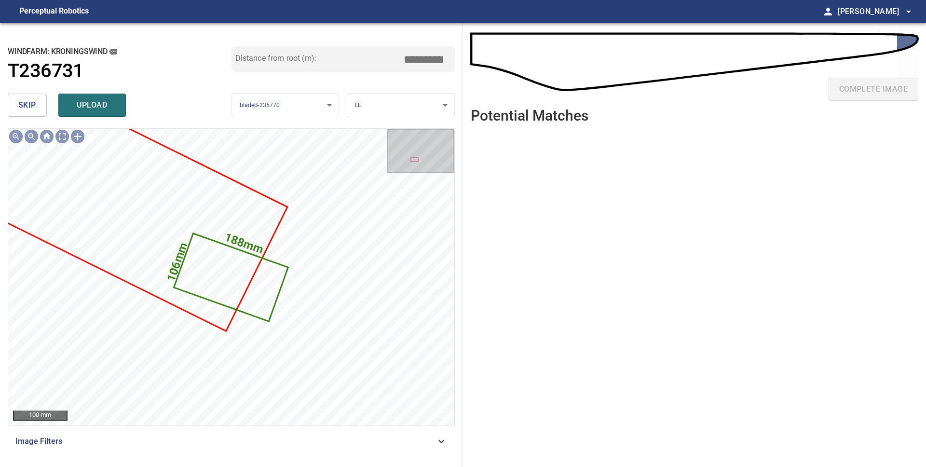
click at [401, 111] on body "**********" at bounding box center [463, 233] width 926 height 467
click at [401, 110] on li "LE" at bounding box center [400, 105] width 107 height 16
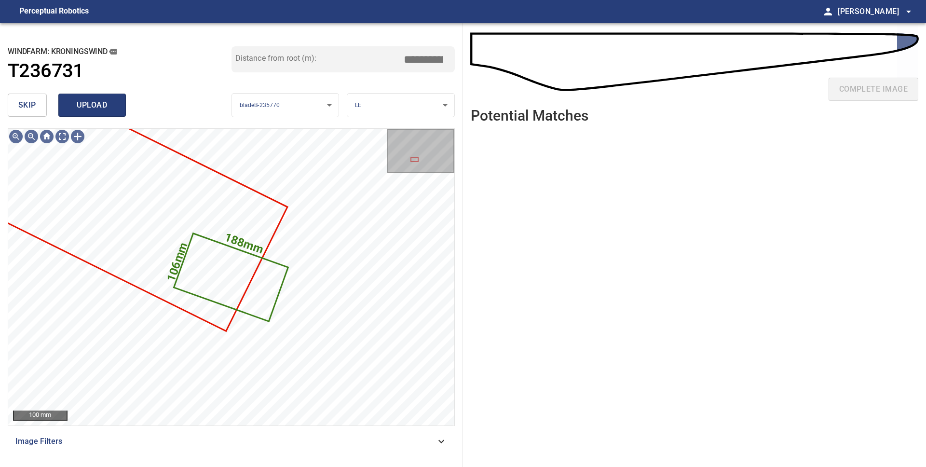
click at [82, 109] on span "upload" at bounding box center [92, 105] width 46 height 14
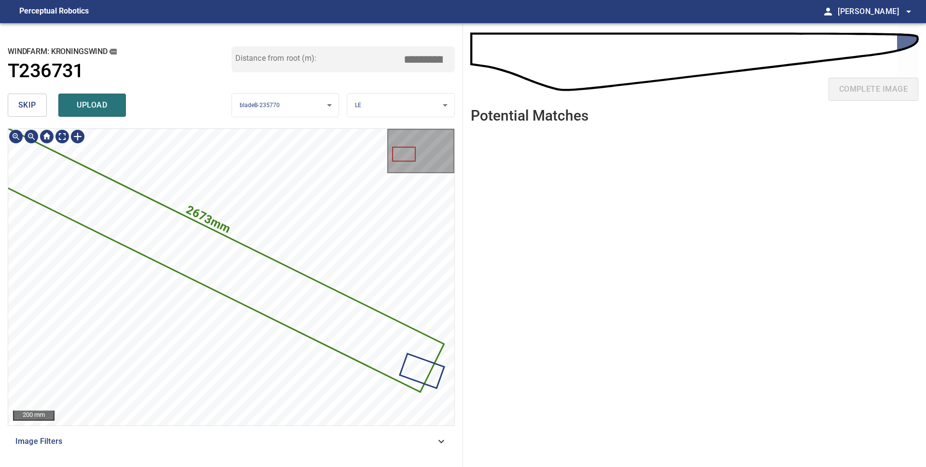
click at [326, 337] on icon at bounding box center [192, 249] width 501 height 283
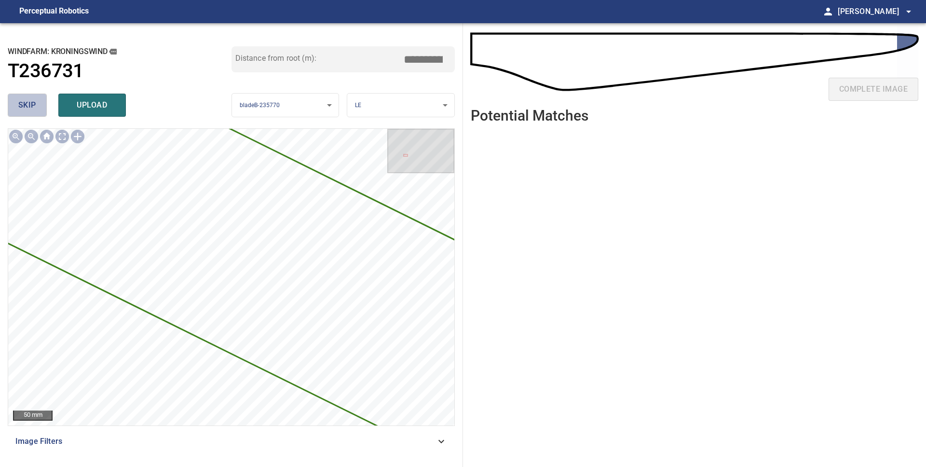
click at [33, 102] on span "skip" at bounding box center [27, 105] width 18 height 14
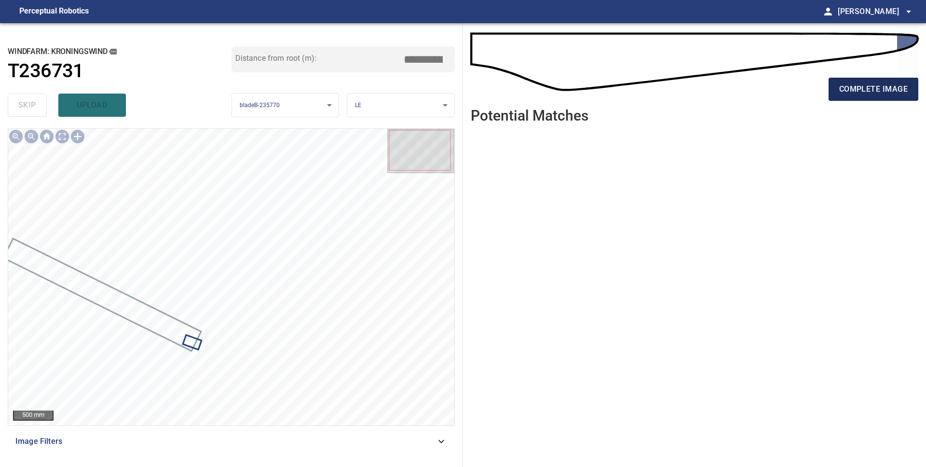
click at [874, 95] on span "complete image" at bounding box center [873, 89] width 69 height 14
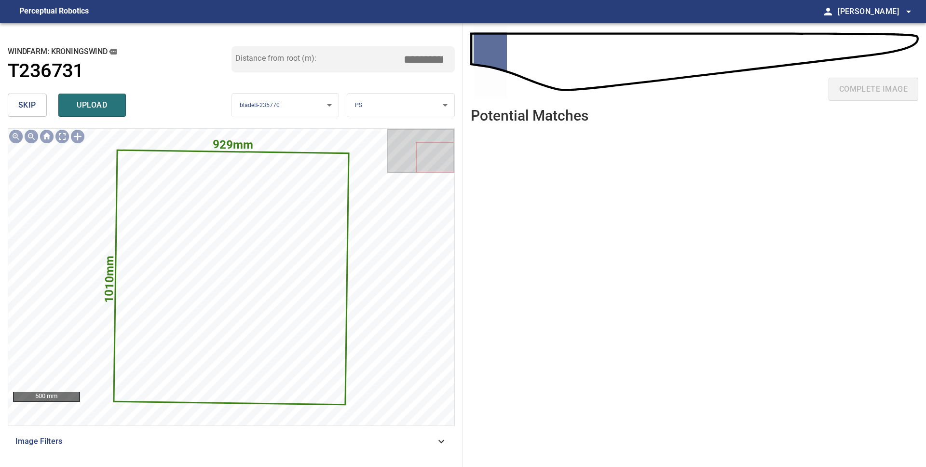
click at [33, 102] on span "skip" at bounding box center [27, 105] width 18 height 14
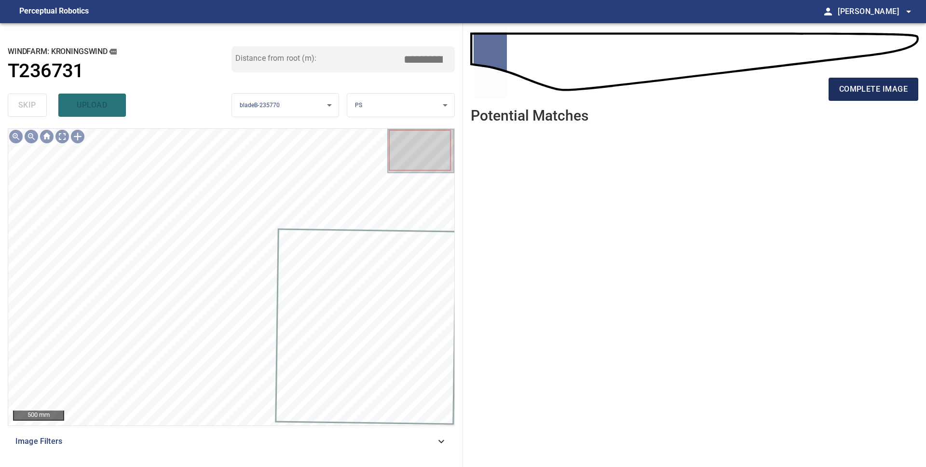
click at [852, 94] on span "complete image" at bounding box center [873, 89] width 69 height 14
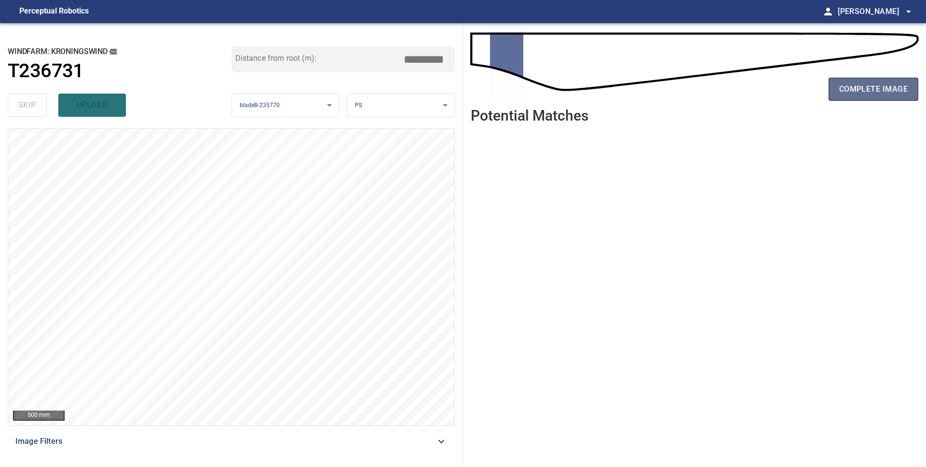
click at [851, 95] on span "complete image" at bounding box center [873, 89] width 69 height 14
click at [870, 99] on button "complete image" at bounding box center [874, 89] width 90 height 23
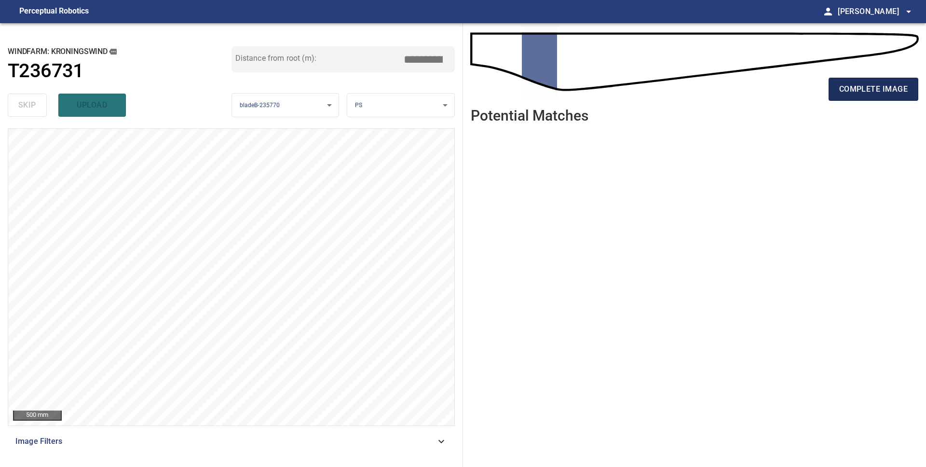
click at [887, 95] on span "complete image" at bounding box center [873, 89] width 69 height 14
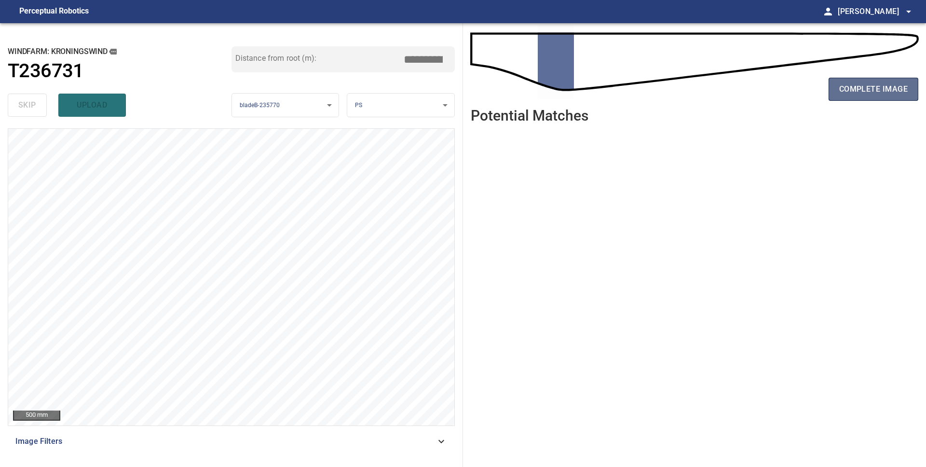
click at [875, 99] on button "complete image" at bounding box center [874, 89] width 90 height 23
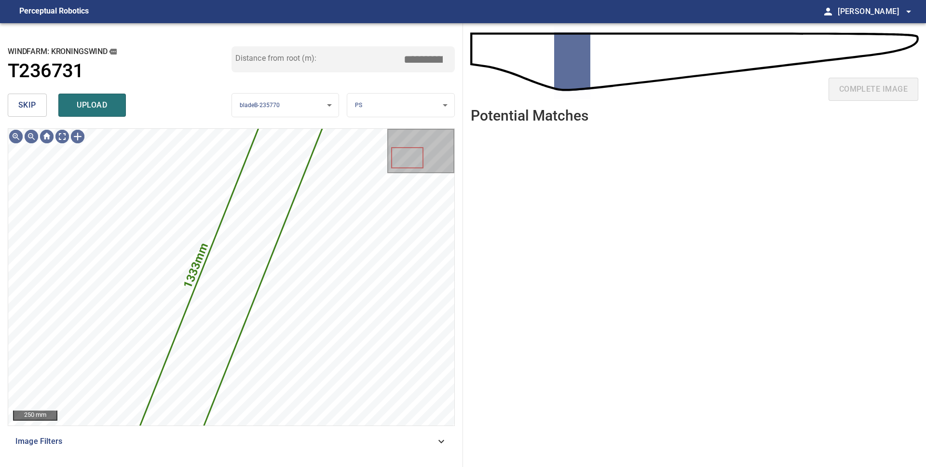
click at [16, 113] on button "skip" at bounding box center [27, 105] width 39 height 23
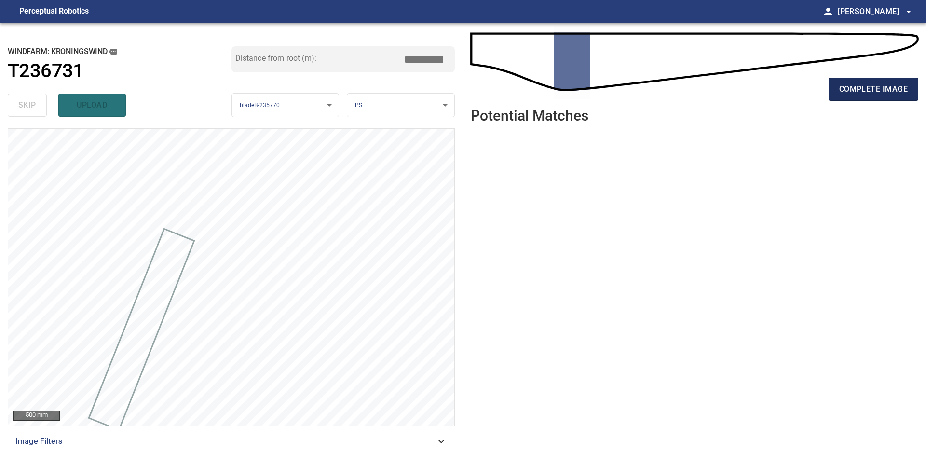
click at [848, 96] on span "complete image" at bounding box center [873, 89] width 69 height 14
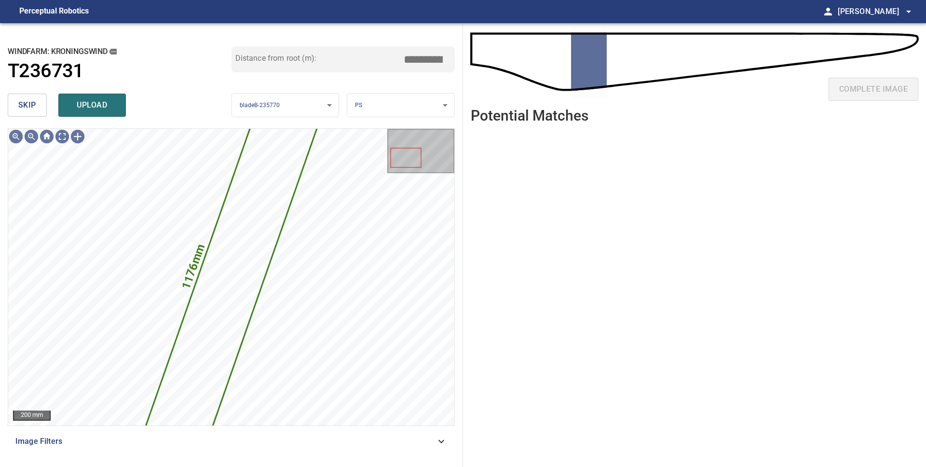
click at [17, 110] on button "skip" at bounding box center [27, 105] width 39 height 23
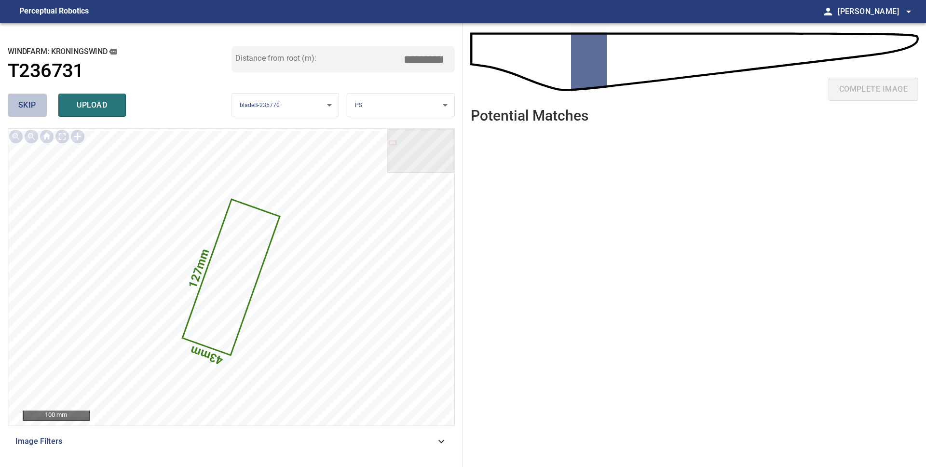
click at [17, 110] on button "skip" at bounding box center [27, 105] width 39 height 23
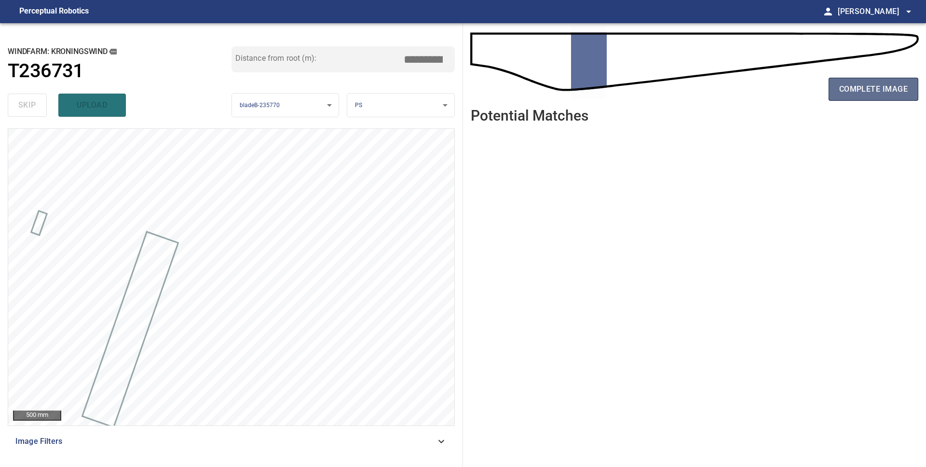
click at [871, 96] on button "complete image" at bounding box center [874, 89] width 90 height 23
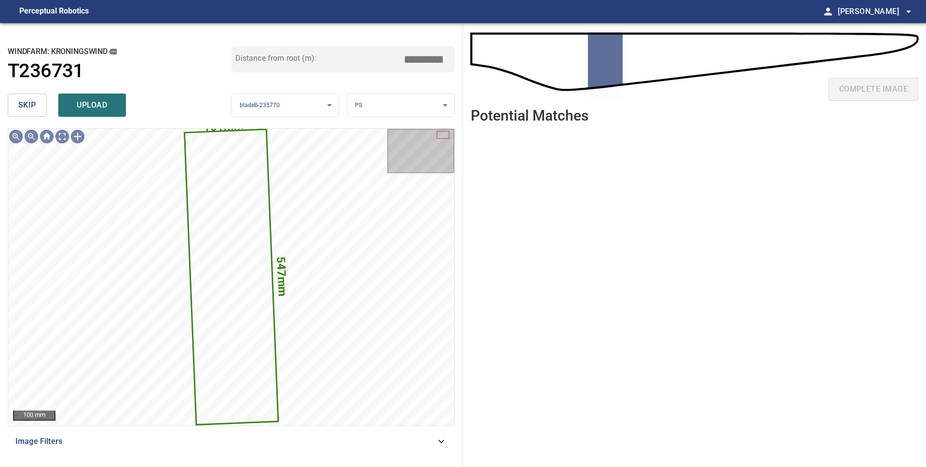
click at [29, 107] on span "skip" at bounding box center [27, 105] width 18 height 14
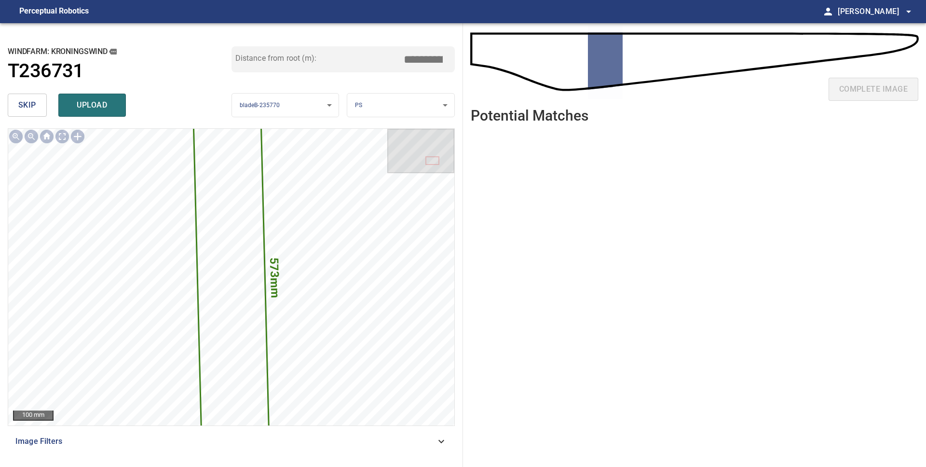
click at [29, 107] on span "skip" at bounding box center [27, 105] width 18 height 14
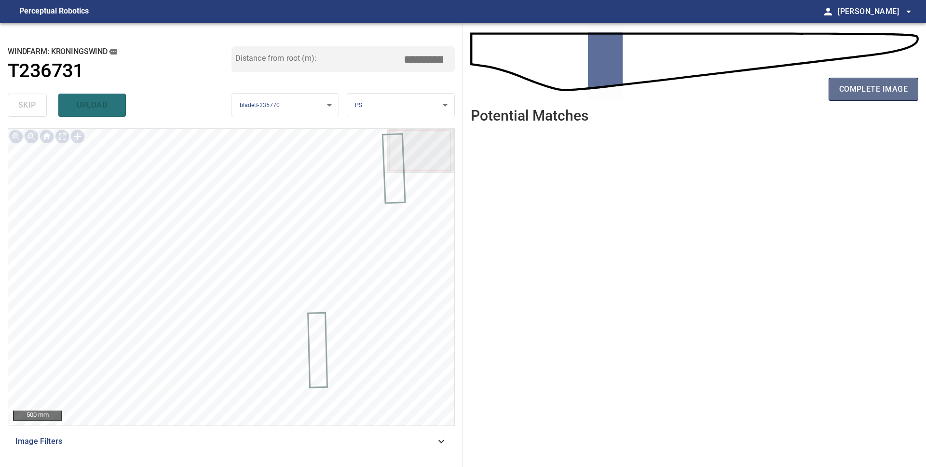
click at [852, 94] on span "complete image" at bounding box center [873, 89] width 69 height 14
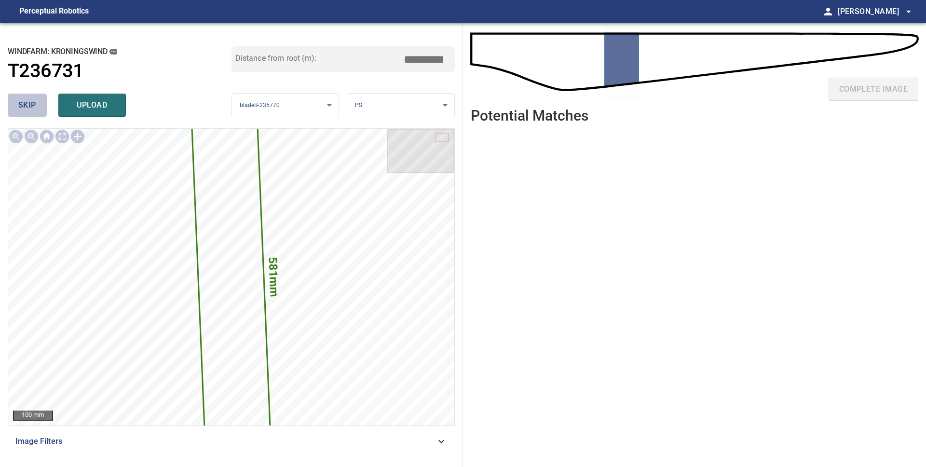
click at [34, 110] on span "skip" at bounding box center [27, 105] width 18 height 14
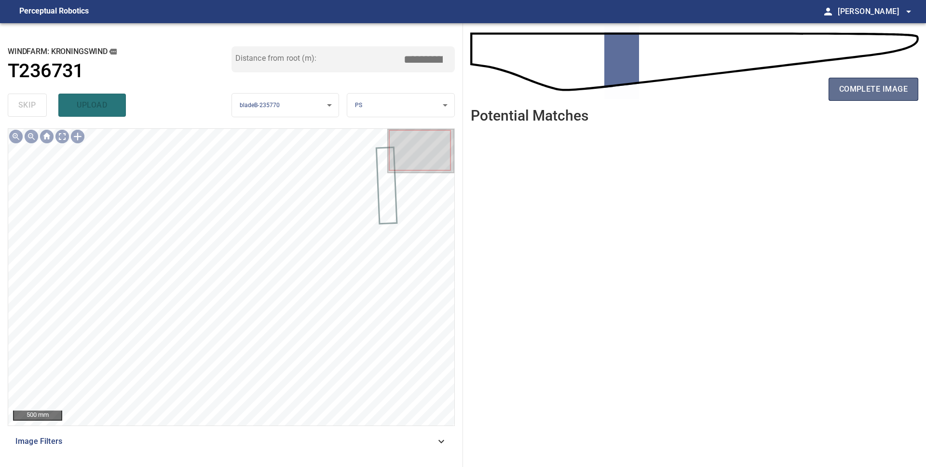
click at [897, 96] on span "complete image" at bounding box center [873, 89] width 69 height 14
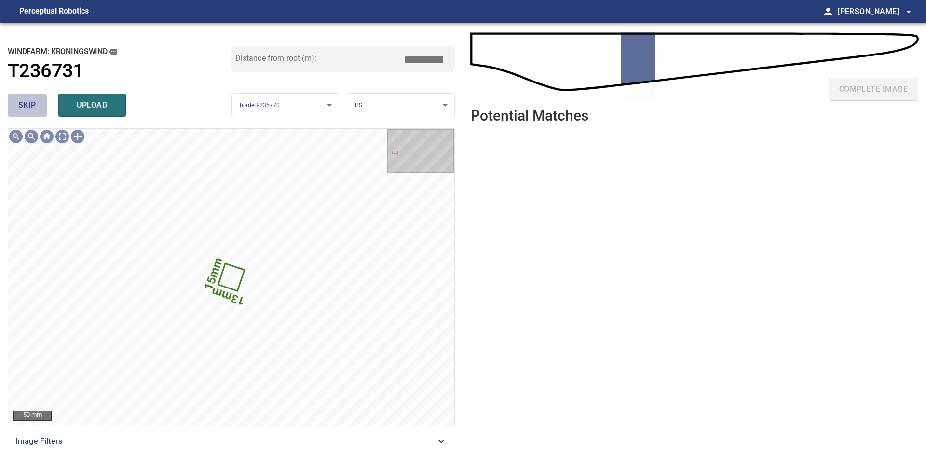
click at [32, 110] on span "skip" at bounding box center [27, 105] width 18 height 14
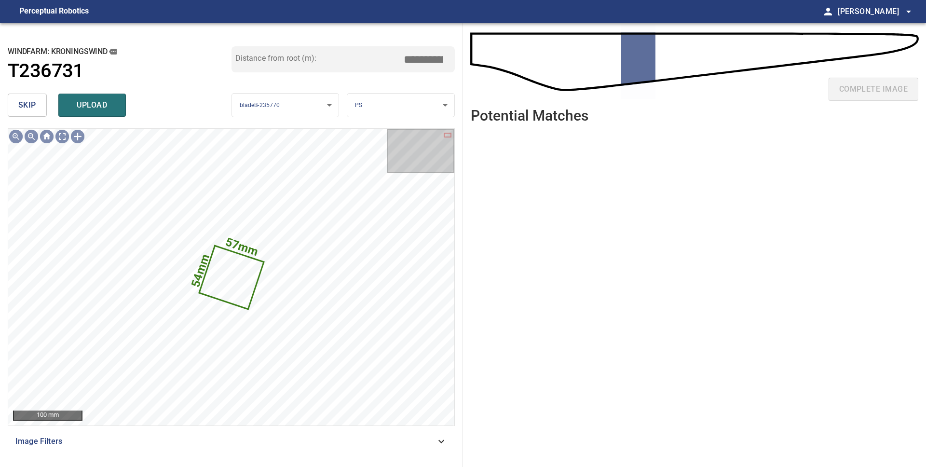
click at [32, 110] on span "skip" at bounding box center [27, 105] width 18 height 14
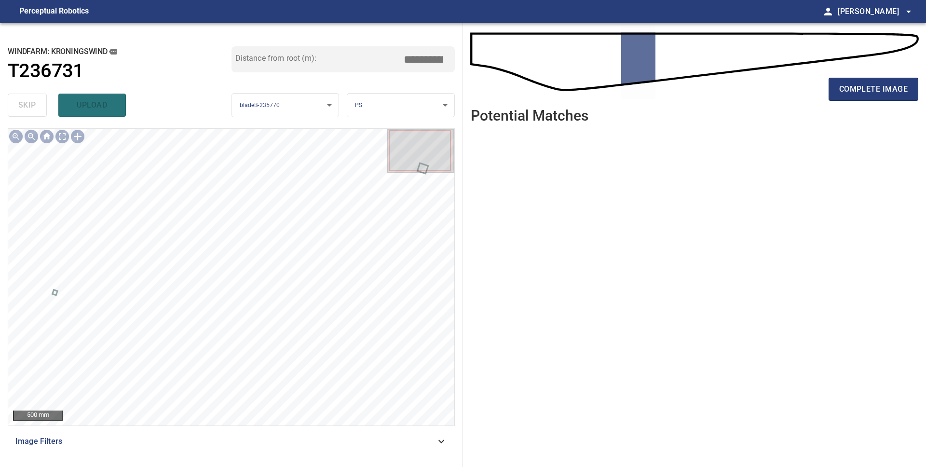
click at [879, 98] on button "complete image" at bounding box center [874, 89] width 90 height 23
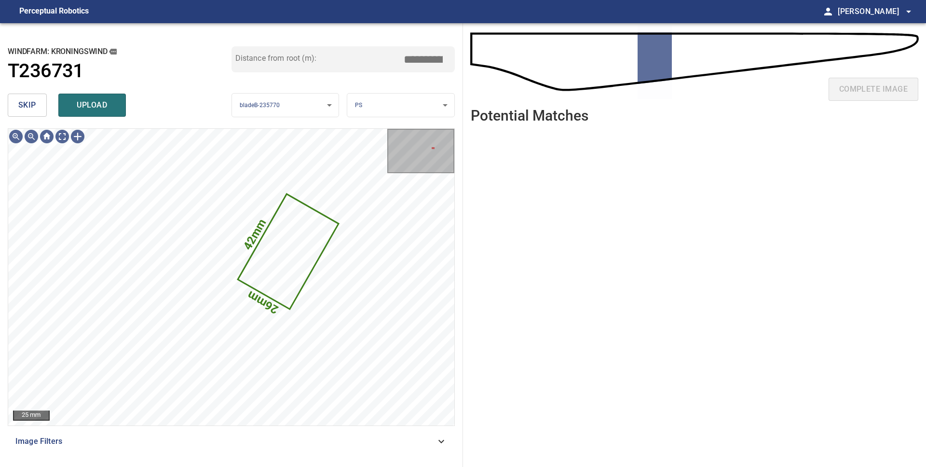
click at [78, 102] on span "upload" at bounding box center [92, 105] width 46 height 14
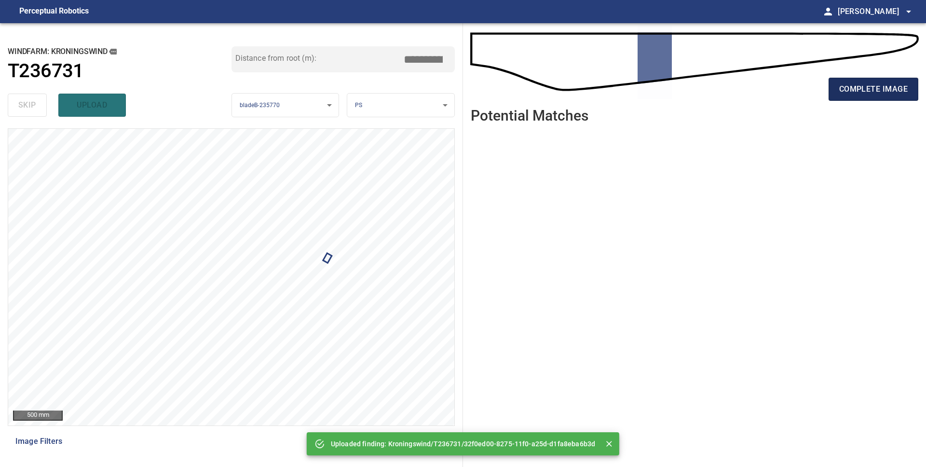
click at [864, 86] on span "complete image" at bounding box center [873, 89] width 69 height 14
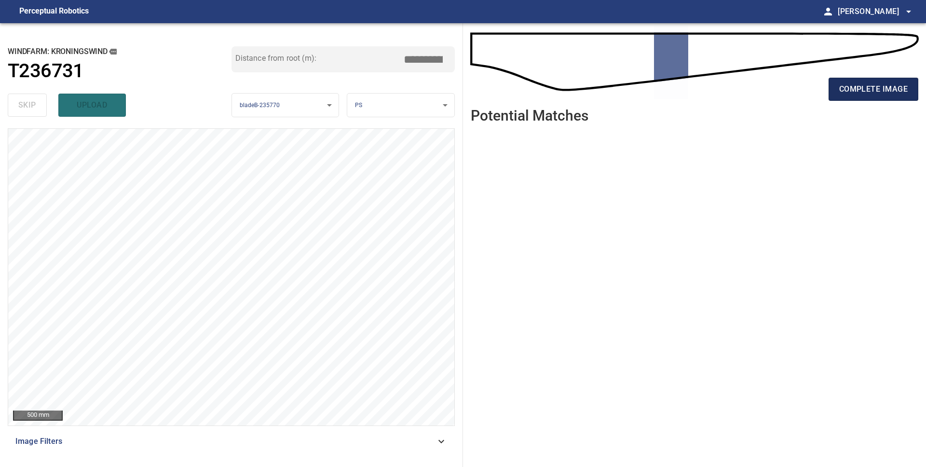
click at [859, 97] on button "complete image" at bounding box center [874, 89] width 90 height 23
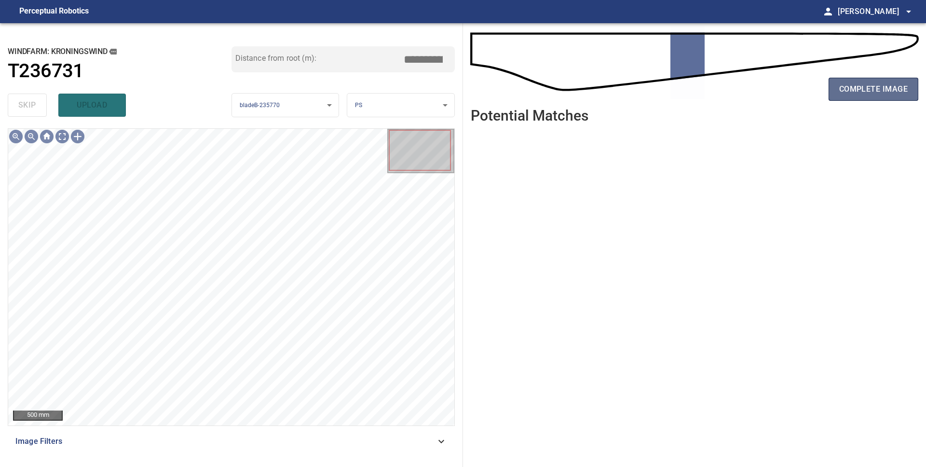
click at [889, 89] on span "complete image" at bounding box center [873, 89] width 69 height 14
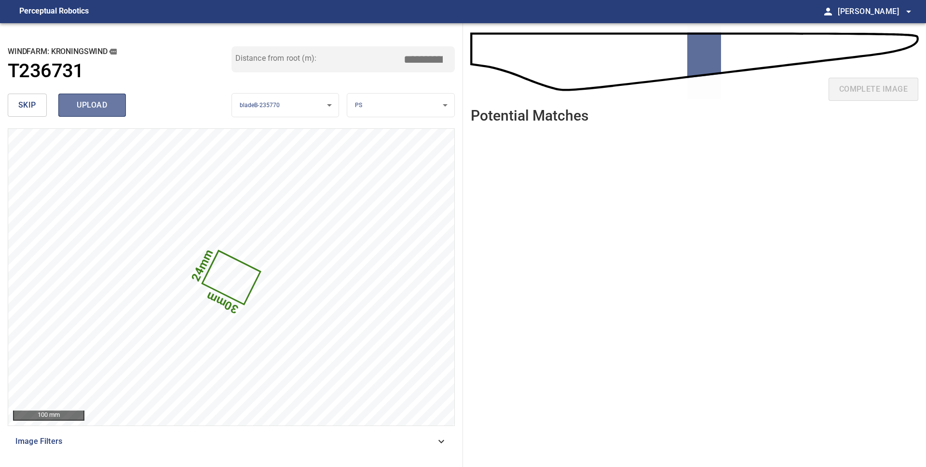
click at [83, 103] on span "upload" at bounding box center [92, 105] width 46 height 14
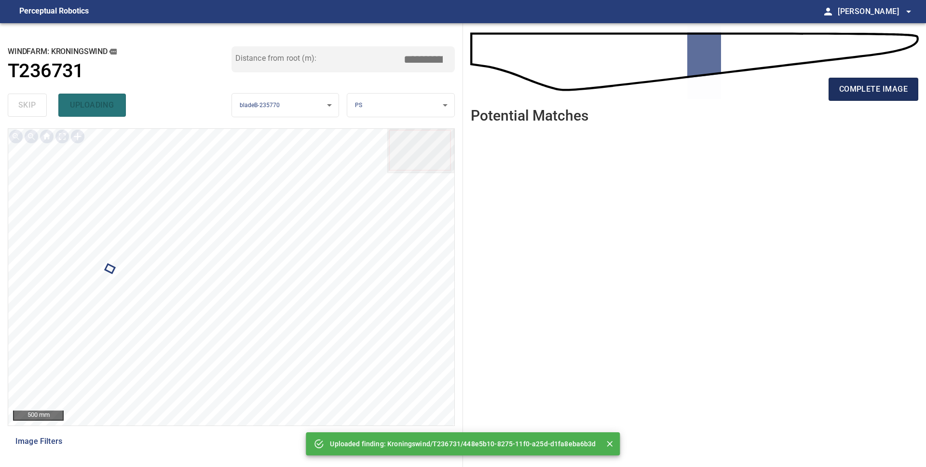
click at [855, 99] on button "complete image" at bounding box center [874, 89] width 90 height 23
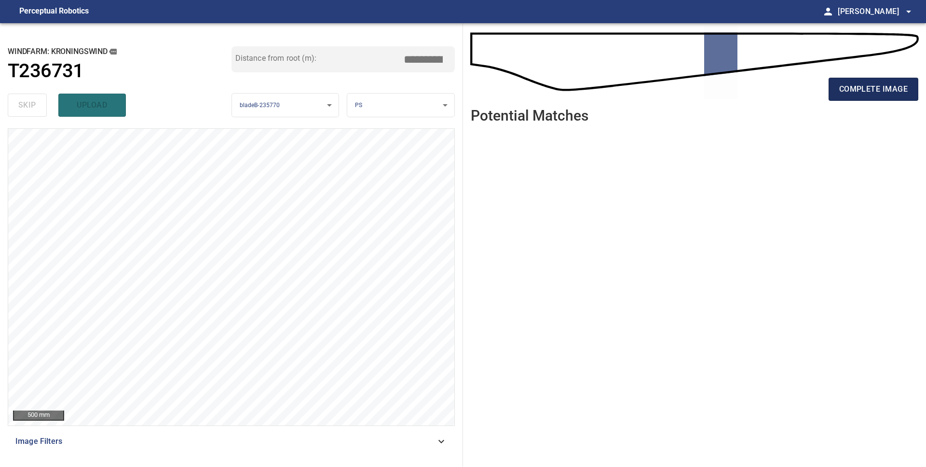
click at [888, 95] on span "complete image" at bounding box center [873, 89] width 69 height 14
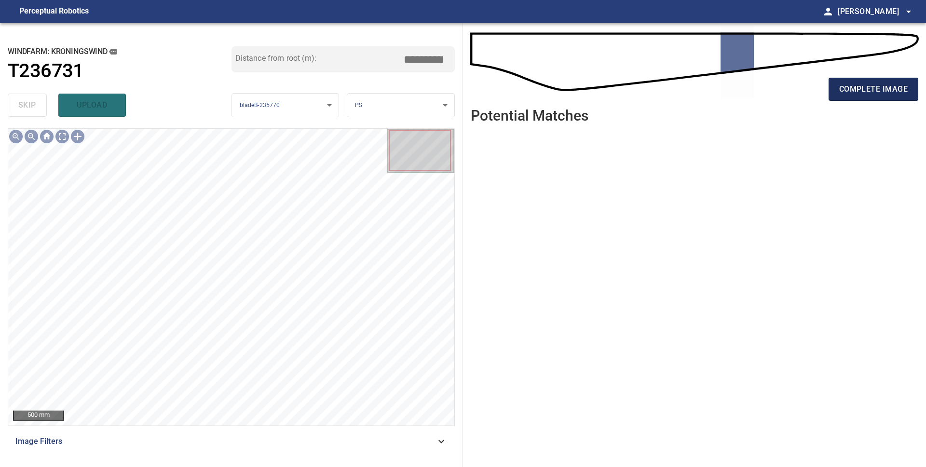
click at [868, 94] on span "complete image" at bounding box center [873, 89] width 69 height 14
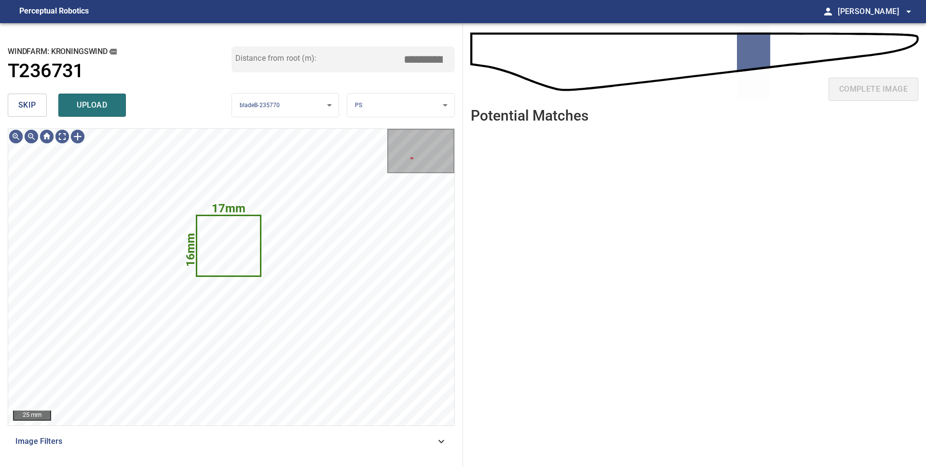
click at [27, 111] on span "skip" at bounding box center [27, 105] width 18 height 14
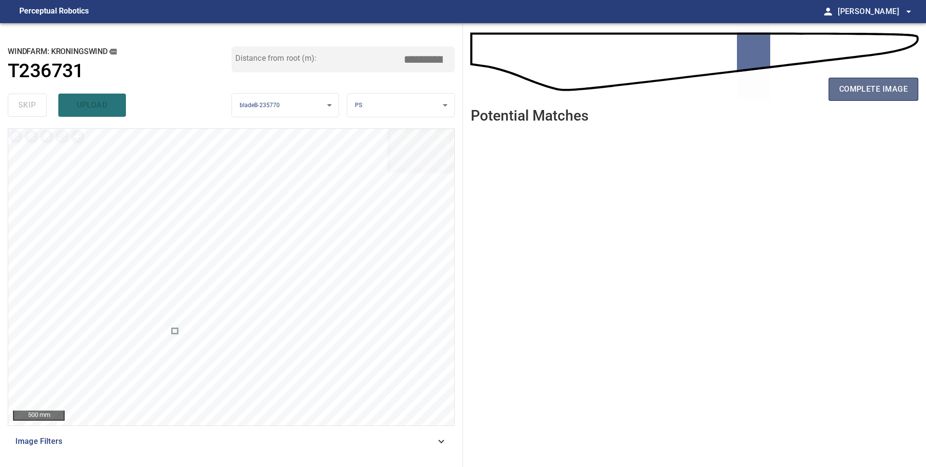
click at [865, 94] on span "complete image" at bounding box center [873, 89] width 69 height 14
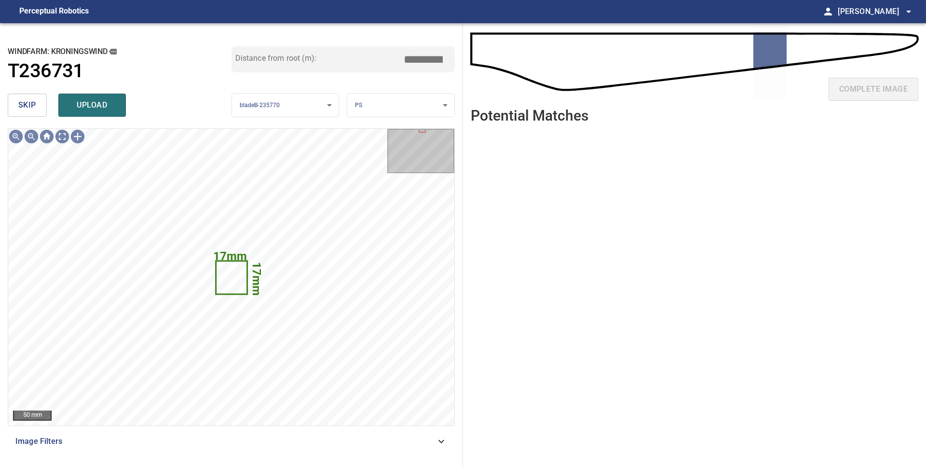
click at [24, 111] on span "skip" at bounding box center [27, 105] width 18 height 14
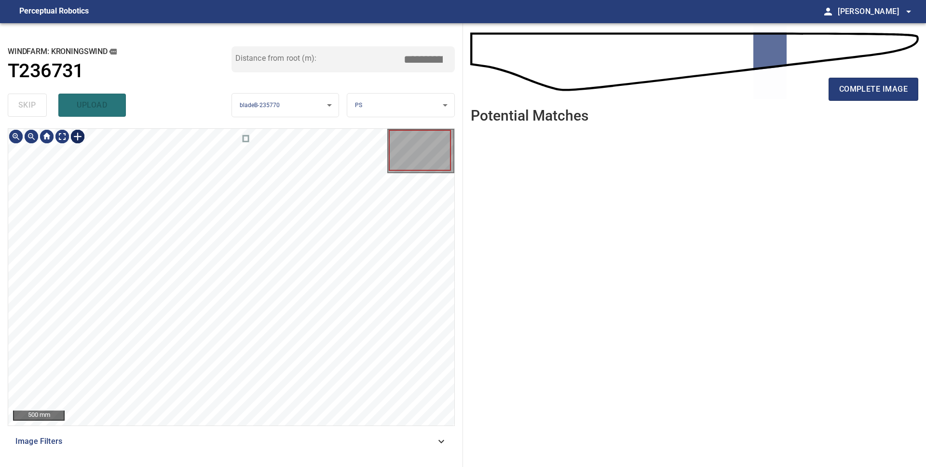
click at [76, 137] on div at bounding box center [77, 136] width 15 height 15
click at [247, 388] on div at bounding box center [238, 399] width 41 height 54
click at [250, 383] on div at bounding box center [238, 393] width 41 height 54
click at [220, 388] on div at bounding box center [221, 393] width 51 height 76
click at [231, 373] on div at bounding box center [221, 393] width 51 height 76
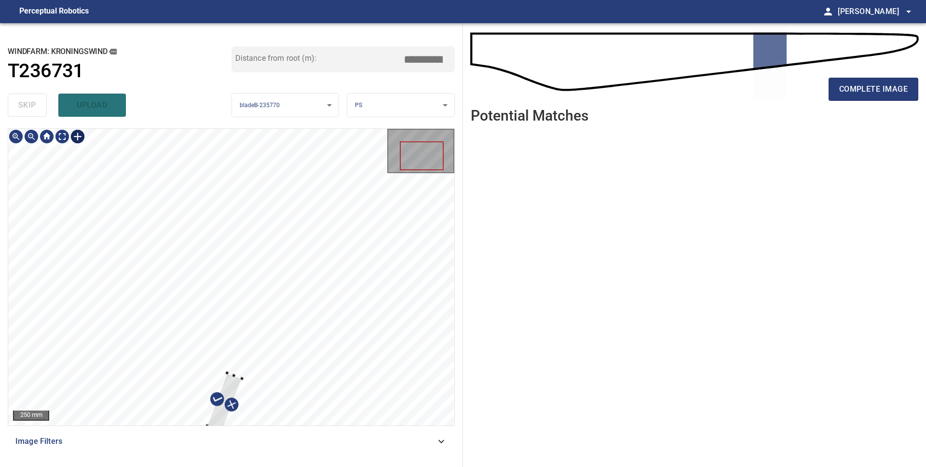
click at [252, 384] on div at bounding box center [231, 277] width 446 height 297
click at [231, 384] on div at bounding box center [222, 399] width 35 height 58
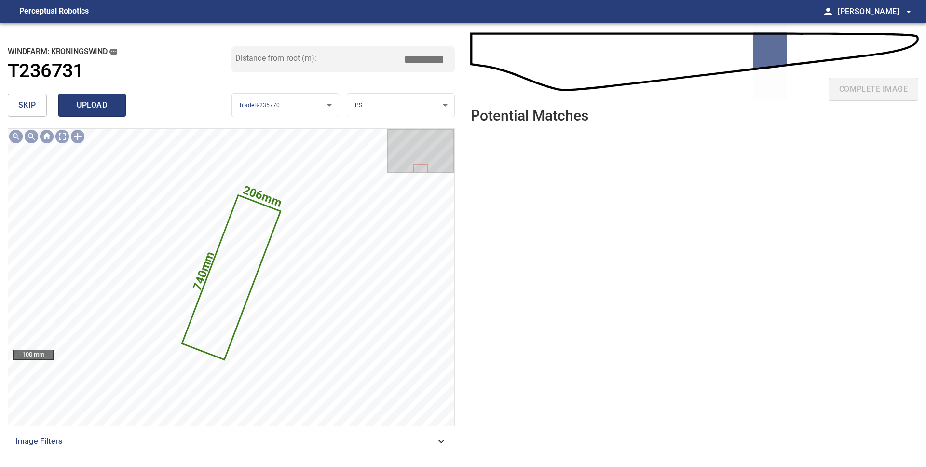
click at [89, 111] on span "upload" at bounding box center [92, 105] width 46 height 14
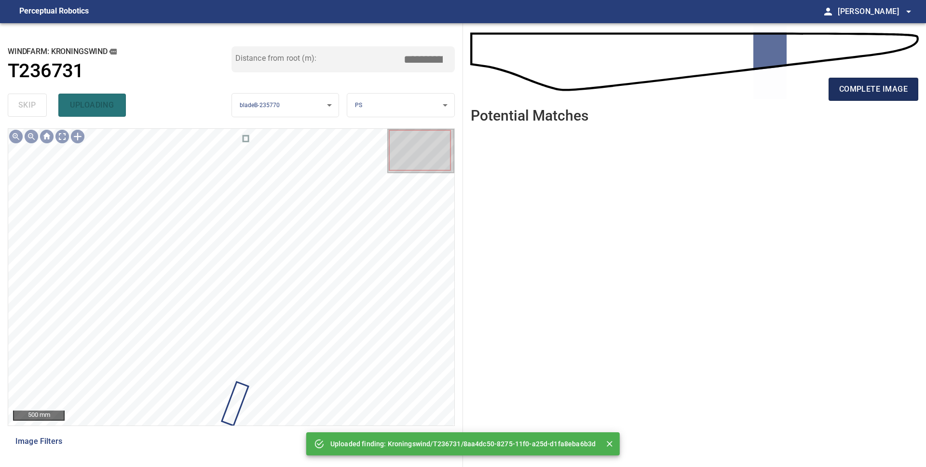
click at [871, 94] on span "complete image" at bounding box center [873, 89] width 69 height 14
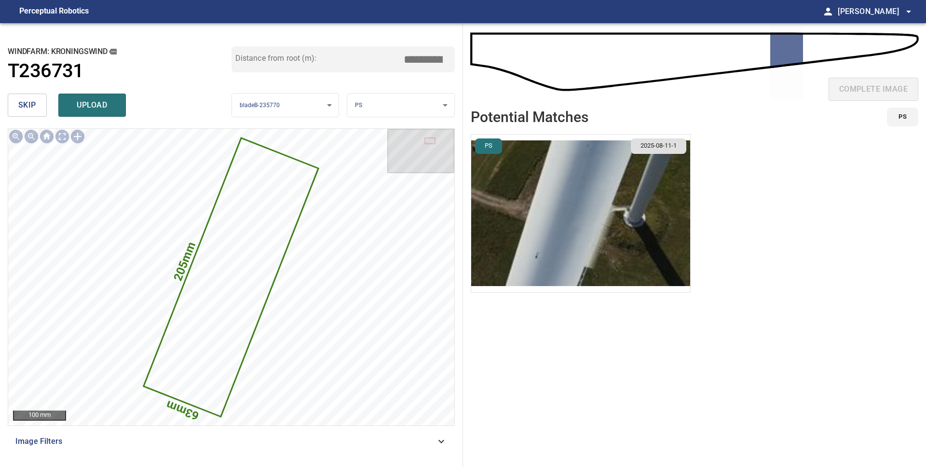
click at [548, 179] on img "button" at bounding box center [580, 214] width 219 height 158
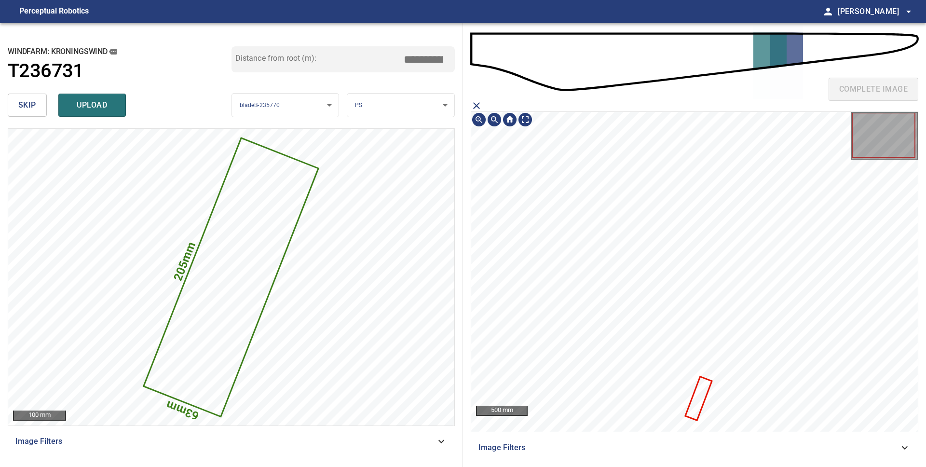
click at [699, 404] on icon at bounding box center [698, 397] width 25 height 41
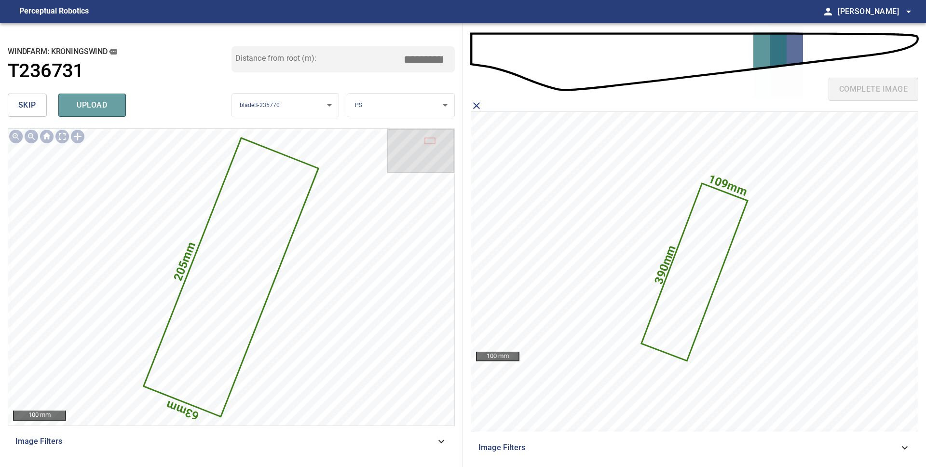
click at [86, 108] on span "upload" at bounding box center [92, 105] width 46 height 14
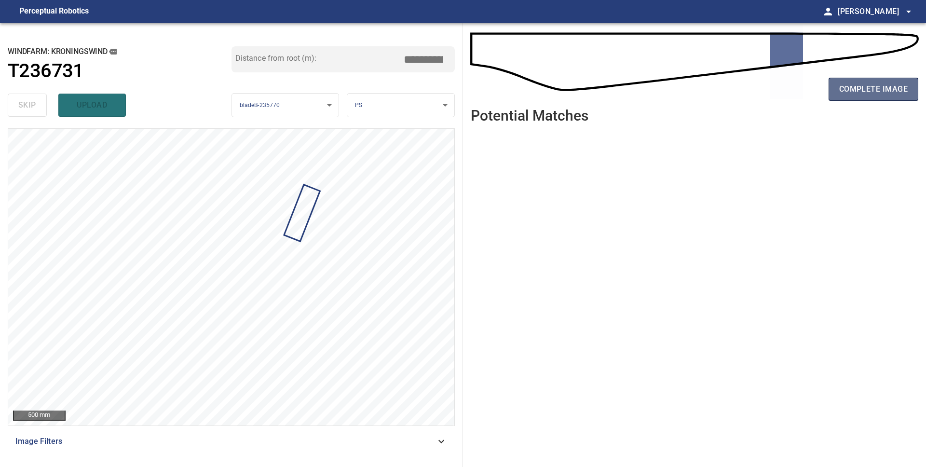
click at [868, 90] on span "complete image" at bounding box center [873, 89] width 69 height 14
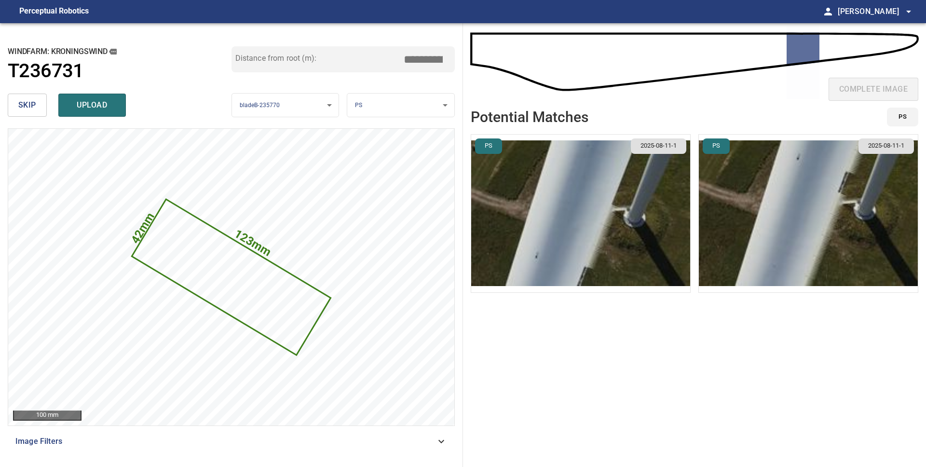
click at [77, 102] on span "upload" at bounding box center [92, 105] width 46 height 14
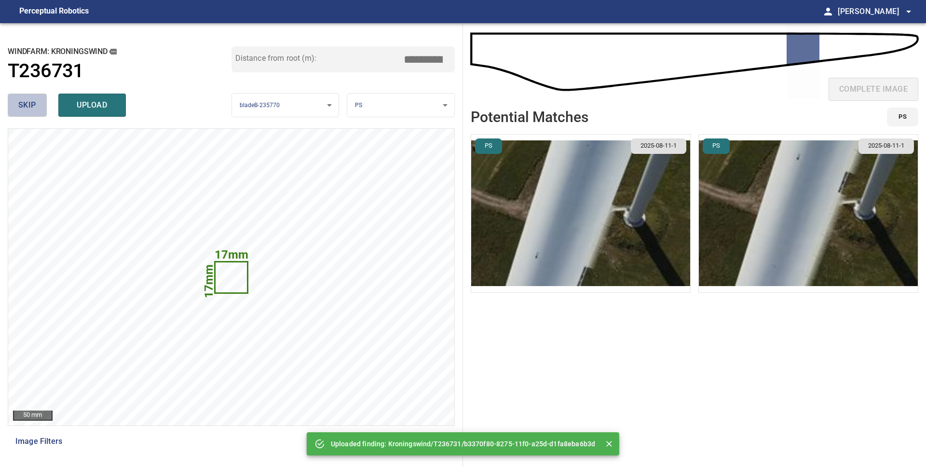
click at [31, 107] on span "skip" at bounding box center [27, 105] width 18 height 14
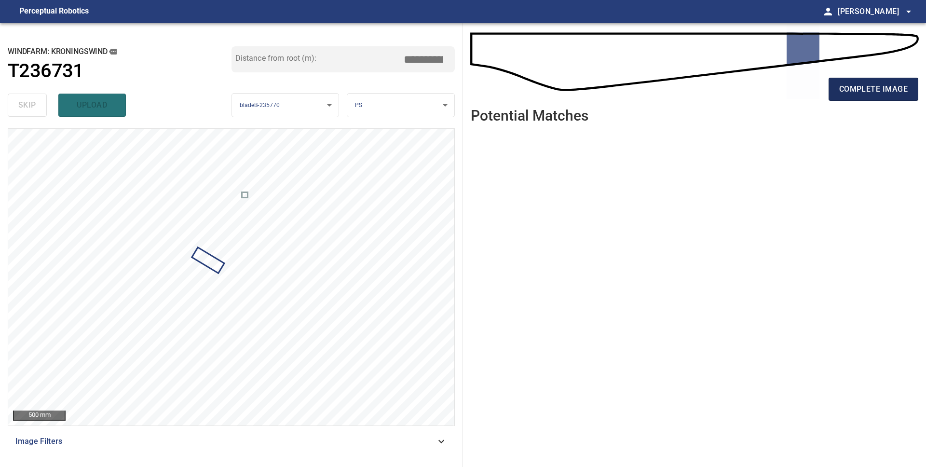
click at [859, 89] on span "complete image" at bounding box center [873, 89] width 69 height 14
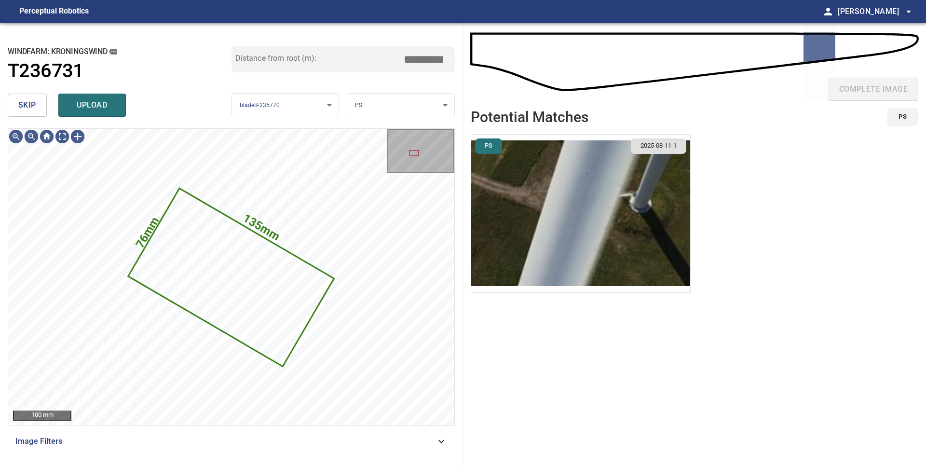
click at [24, 108] on span "skip" at bounding box center [27, 105] width 18 height 14
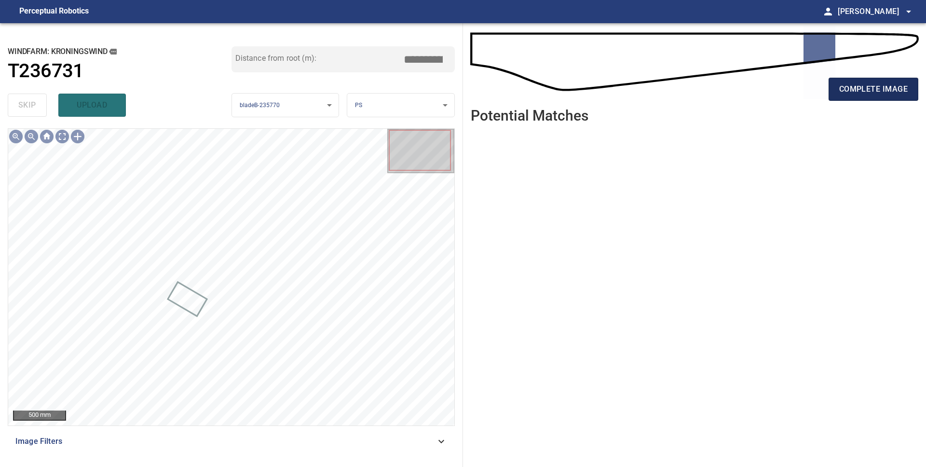
click at [836, 94] on button "complete image" at bounding box center [874, 89] width 90 height 23
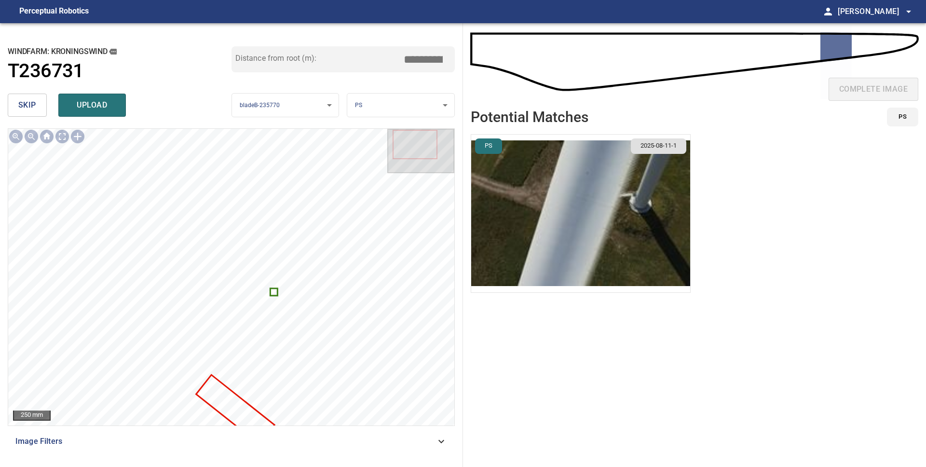
click at [95, 107] on span "upload" at bounding box center [92, 105] width 46 height 14
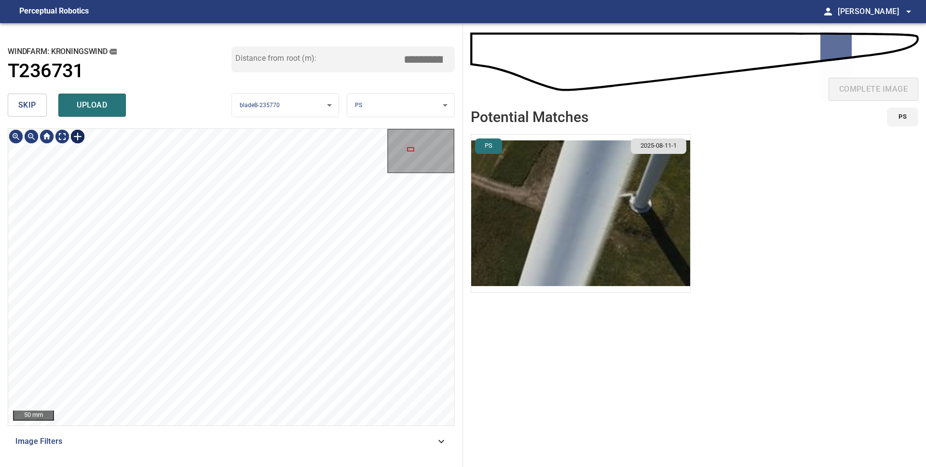
click at [82, 138] on div at bounding box center [77, 136] width 15 height 15
click at [224, 288] on div "223mm 64mm" at bounding box center [231, 277] width 446 height 297
click at [232, 298] on div at bounding box center [224, 288] width 35 height 32
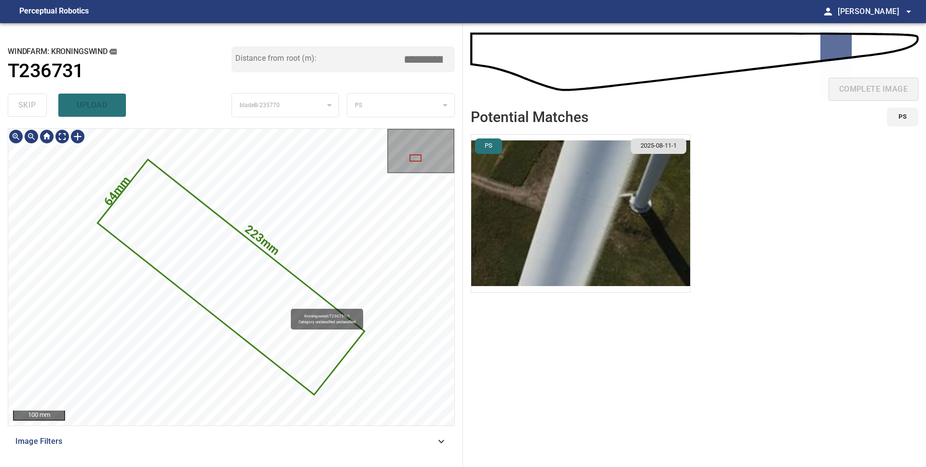
click at [286, 303] on icon at bounding box center [231, 277] width 265 height 233
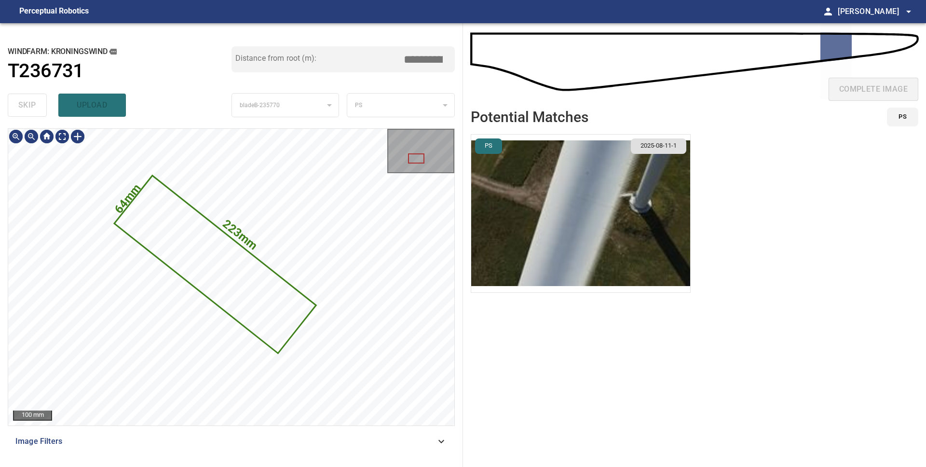
click at [166, 225] on icon at bounding box center [215, 264] width 200 height 176
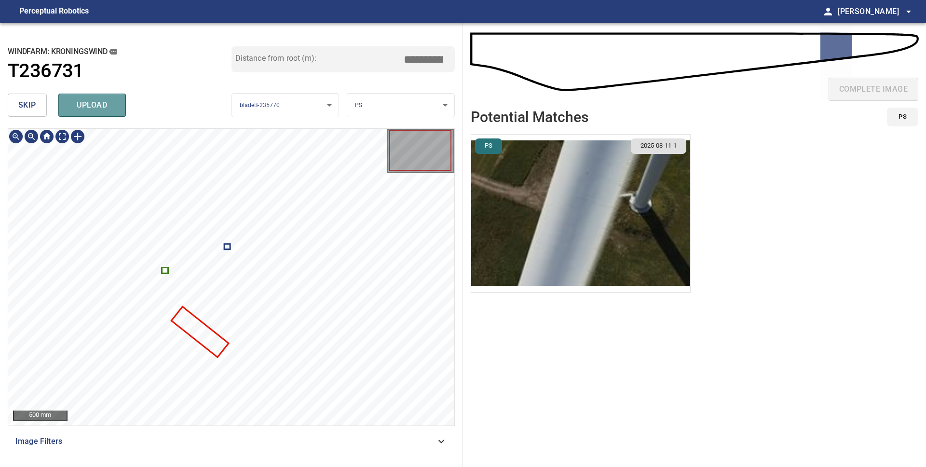
click at [101, 110] on span "upload" at bounding box center [92, 105] width 46 height 14
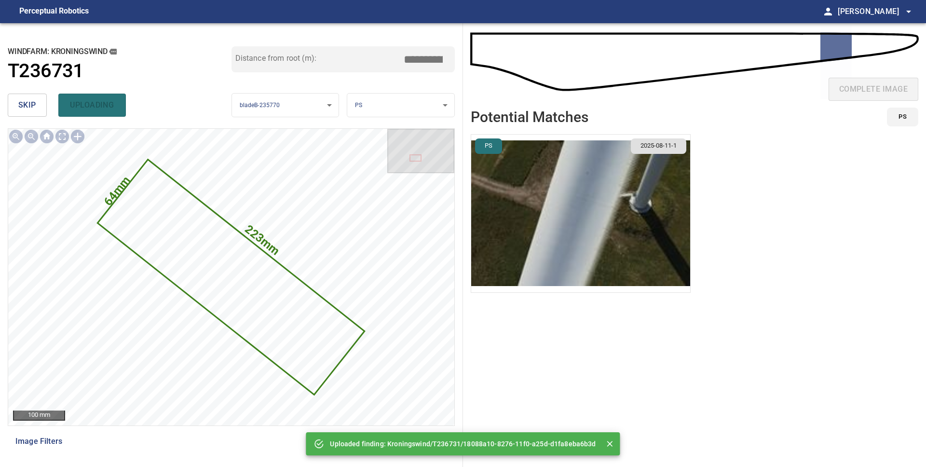
click at [100, 110] on div "skip uploading" at bounding box center [120, 105] width 224 height 31
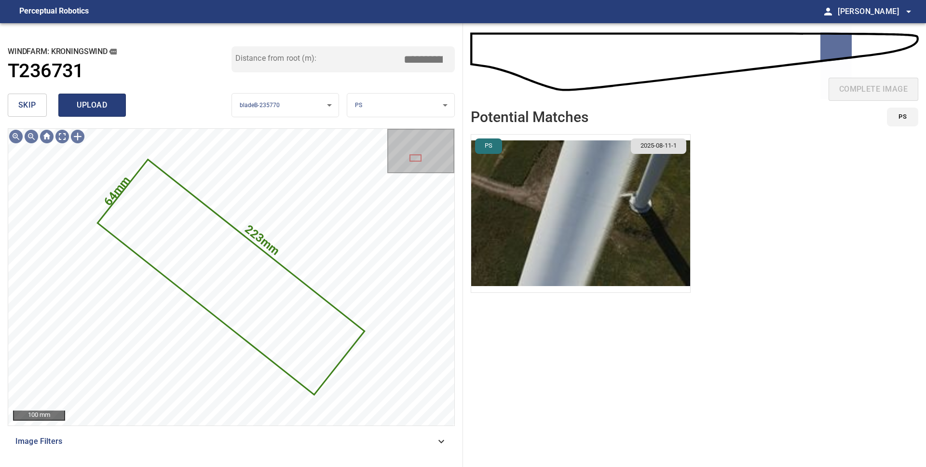
click at [103, 103] on span "upload" at bounding box center [92, 105] width 46 height 14
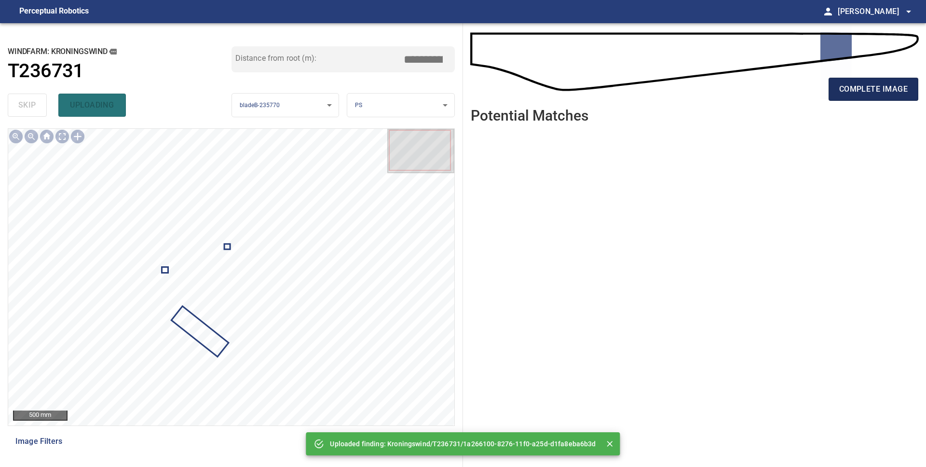
click at [851, 83] on span "complete image" at bounding box center [873, 89] width 69 height 14
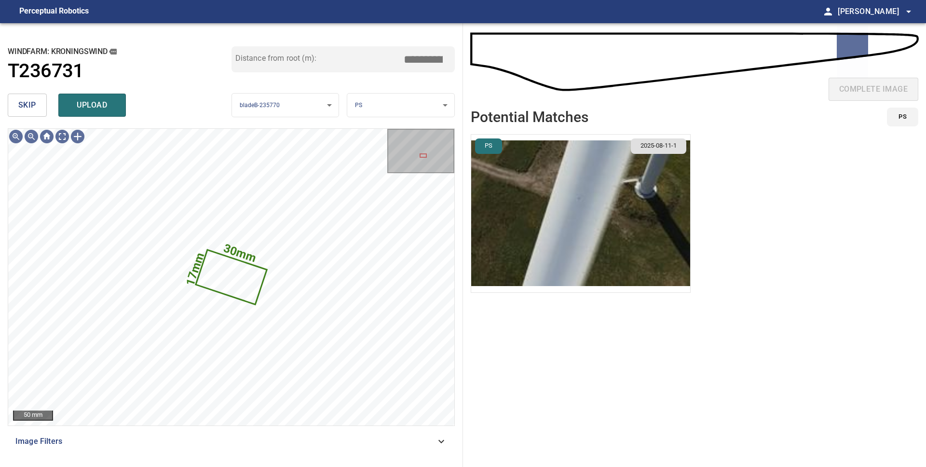
click at [95, 110] on span "upload" at bounding box center [92, 105] width 46 height 14
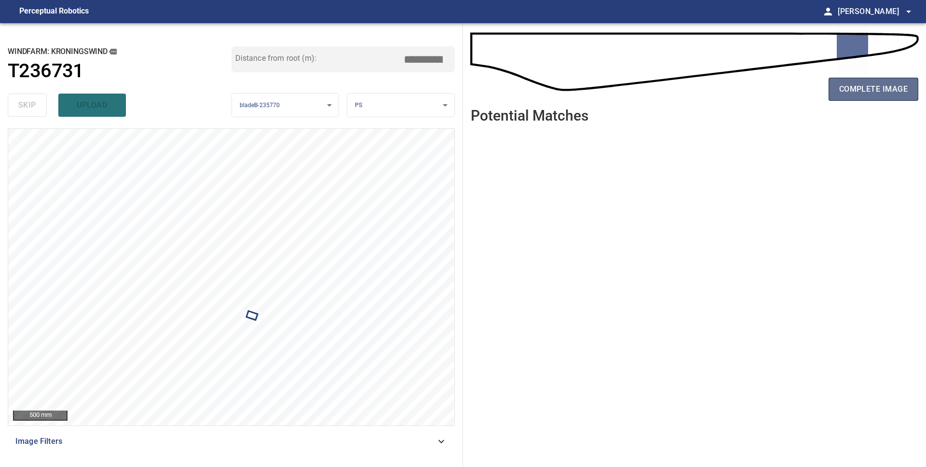
click at [863, 95] on span "complete image" at bounding box center [873, 89] width 69 height 14
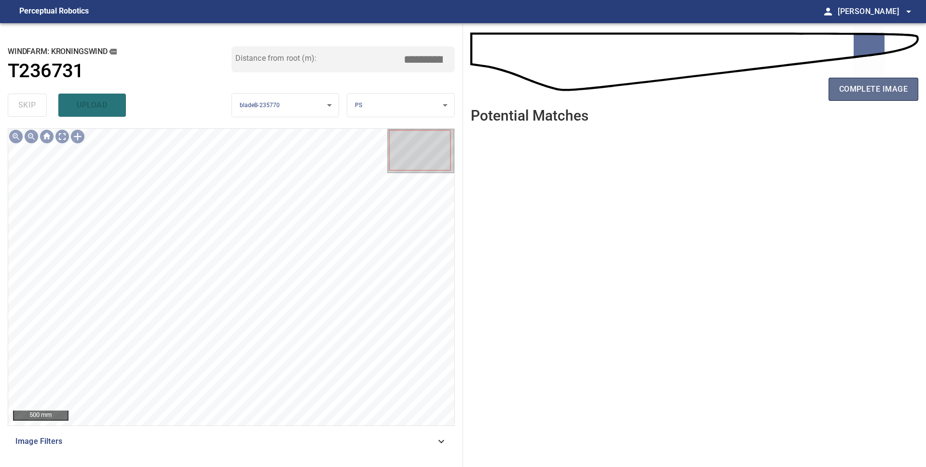
click at [846, 98] on button "complete image" at bounding box center [874, 89] width 90 height 23
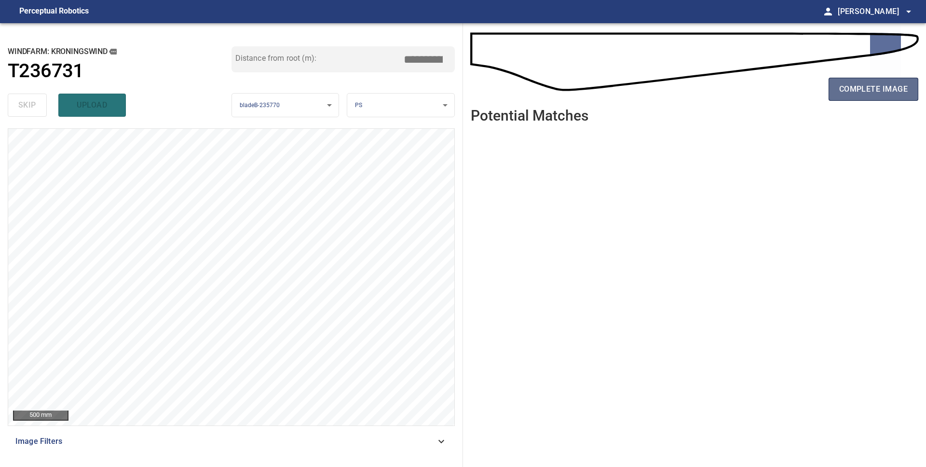
click at [850, 89] on span "complete image" at bounding box center [873, 89] width 69 height 14
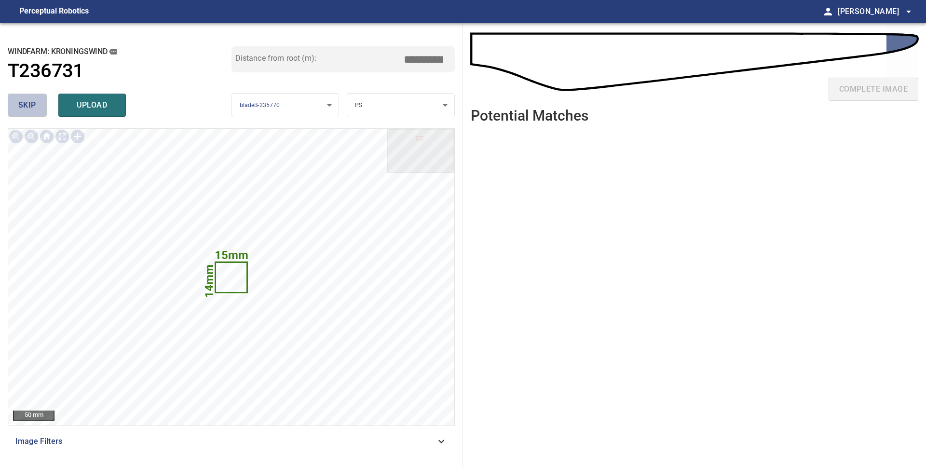
click at [28, 103] on span "skip" at bounding box center [27, 105] width 18 height 14
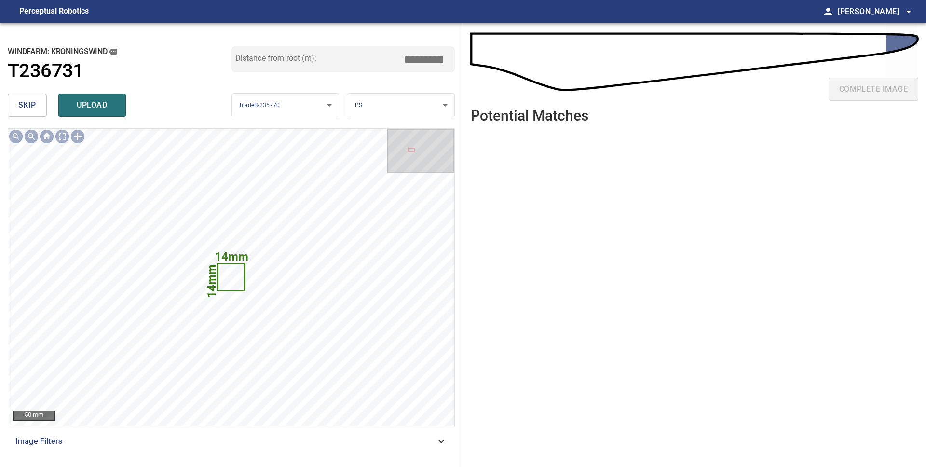
click at [28, 103] on span "skip" at bounding box center [27, 105] width 18 height 14
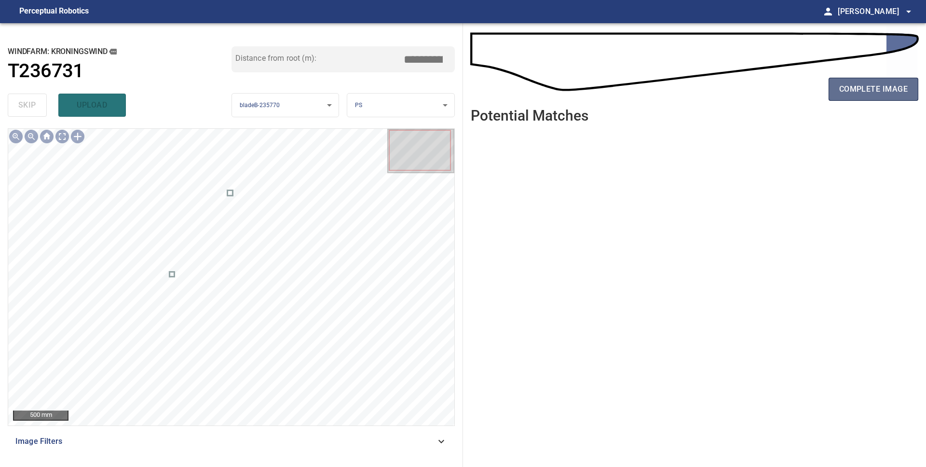
click at [867, 96] on span "complete image" at bounding box center [873, 89] width 69 height 14
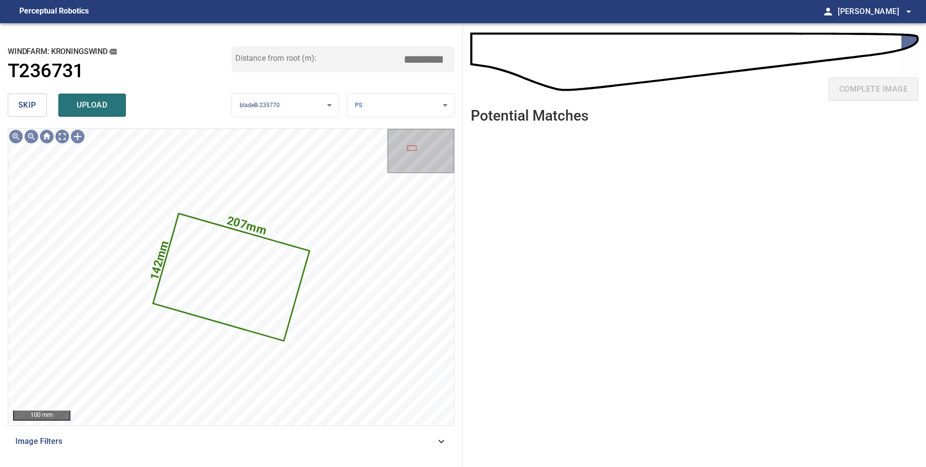
click at [427, 89] on div "Distance from root (m): *****" at bounding box center [344, 67] width 224 height 43
click at [424, 106] on body "**********" at bounding box center [463, 233] width 926 height 467
click at [416, 112] on li "LE" at bounding box center [400, 105] width 107 height 16
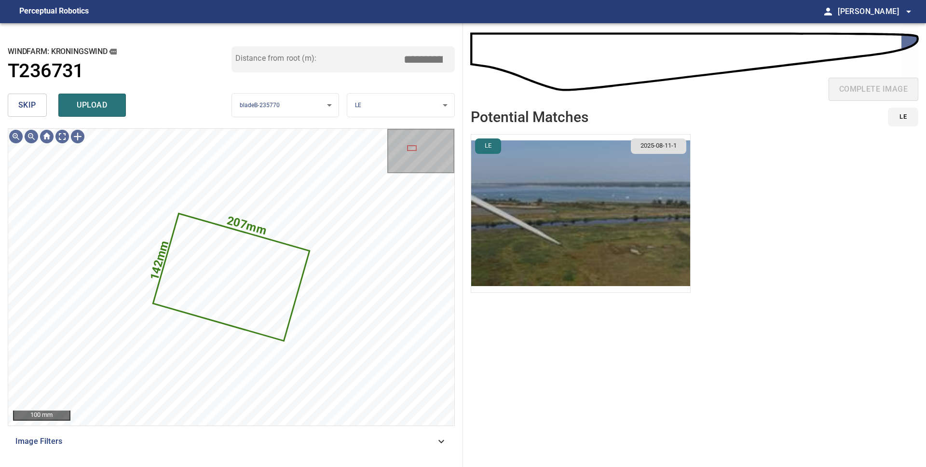
click at [643, 243] on img "button" at bounding box center [580, 214] width 219 height 158
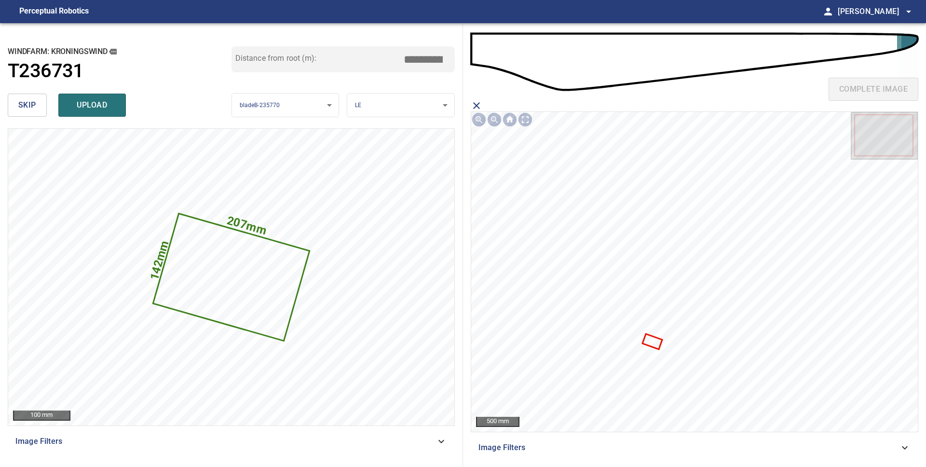
click at [654, 343] on icon at bounding box center [653, 342] width 18 height 14
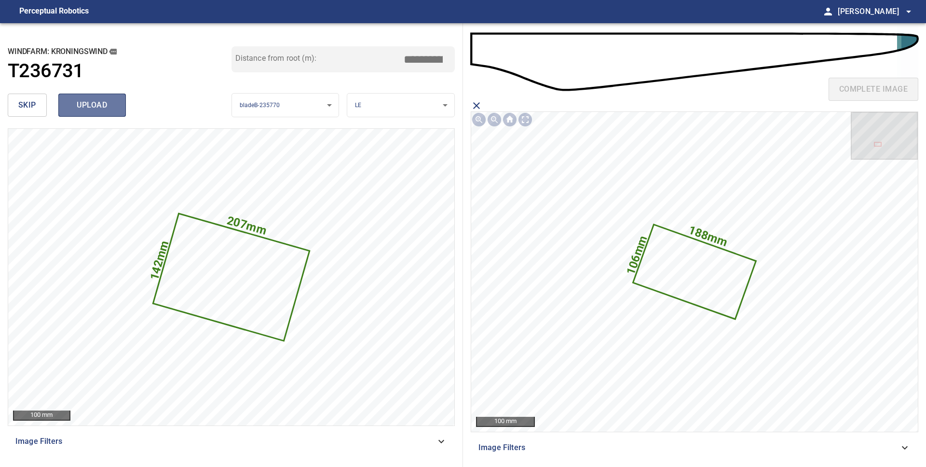
click at [94, 108] on span "upload" at bounding box center [92, 105] width 46 height 14
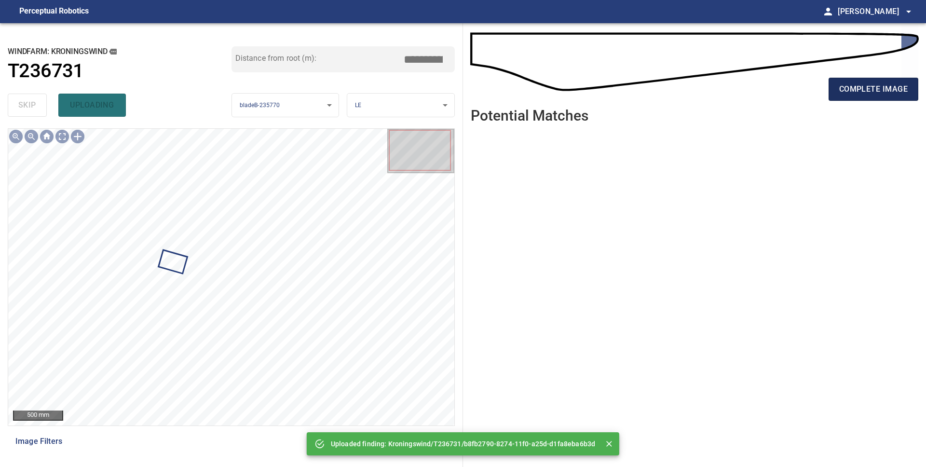
click at [881, 89] on span "complete image" at bounding box center [873, 89] width 69 height 14
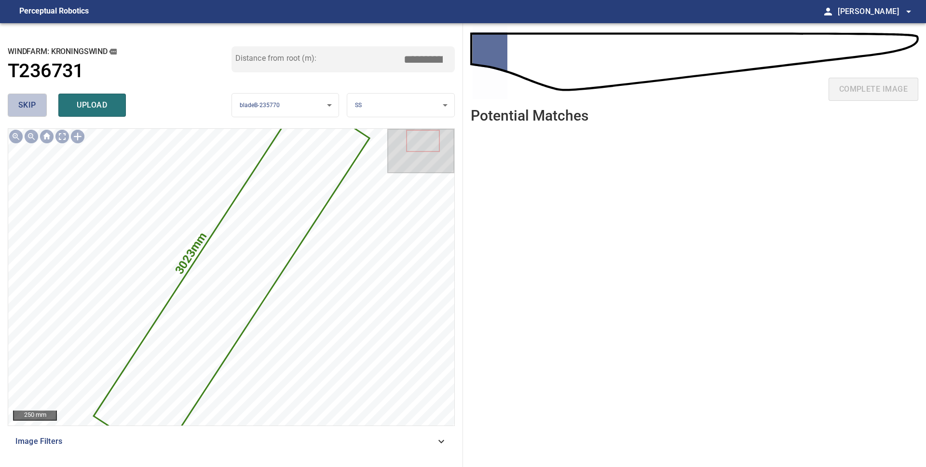
click at [40, 108] on button "skip" at bounding box center [27, 105] width 39 height 23
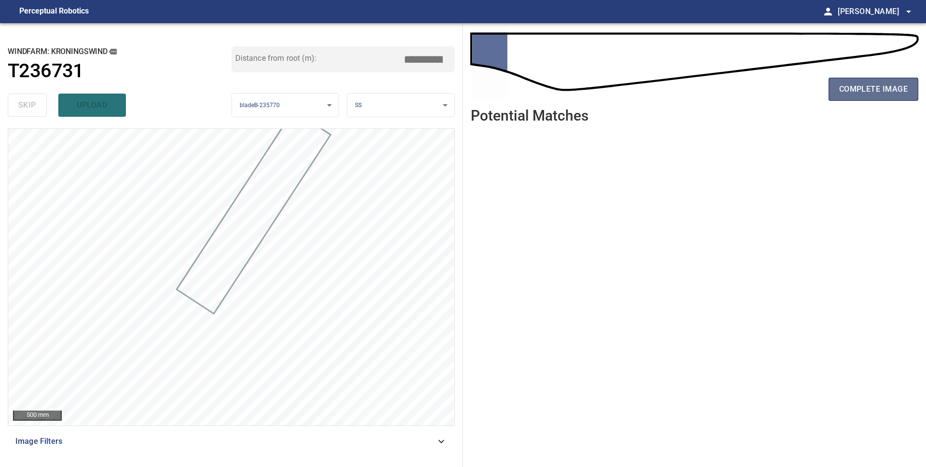
click at [867, 92] on span "complete image" at bounding box center [873, 89] width 69 height 14
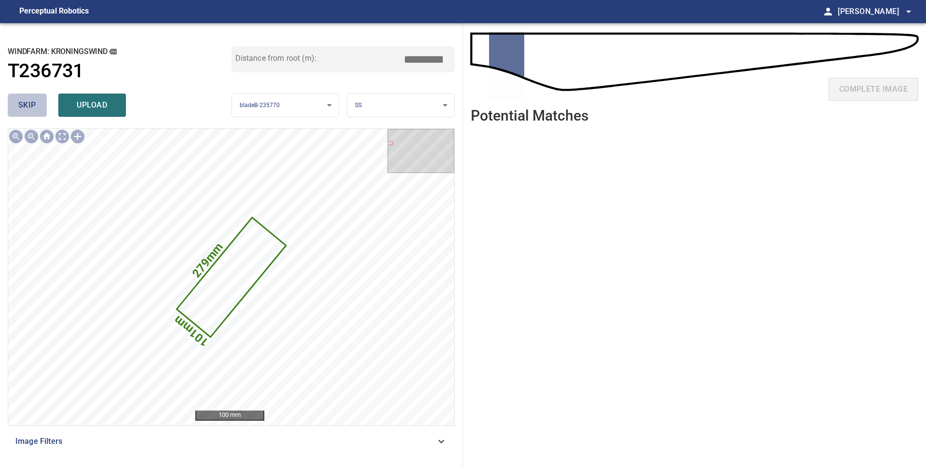
click at [34, 109] on span "skip" at bounding box center [27, 105] width 18 height 14
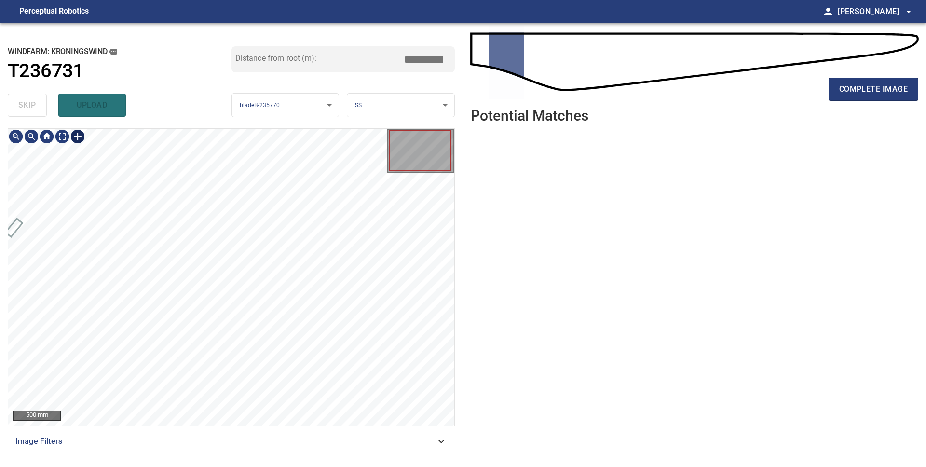
click at [74, 136] on div at bounding box center [77, 136] width 15 height 15
click at [154, 182] on div at bounding box center [231, 277] width 446 height 297
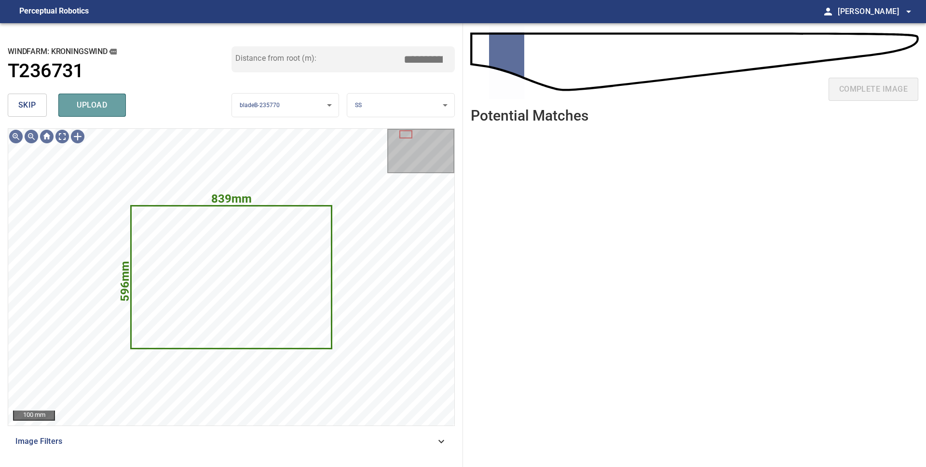
click at [93, 111] on span "upload" at bounding box center [92, 105] width 46 height 14
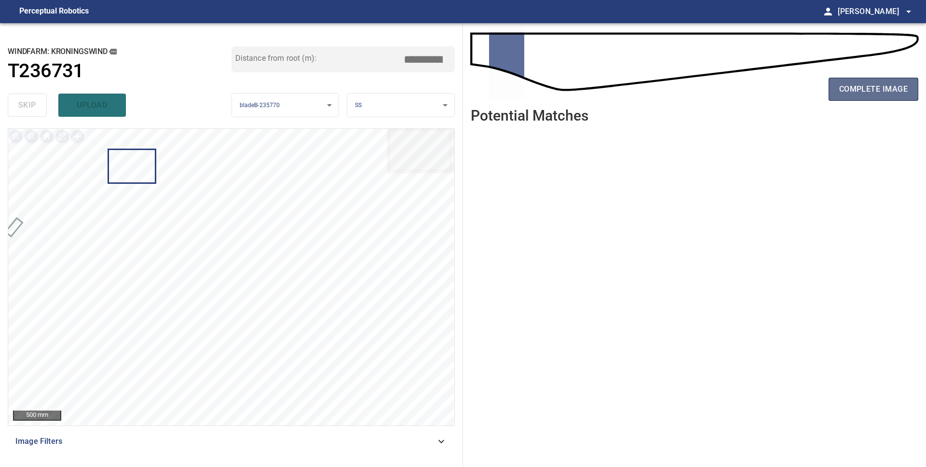
click at [858, 96] on button "complete image" at bounding box center [874, 89] width 90 height 23
click at [848, 98] on button "complete image" at bounding box center [874, 89] width 90 height 23
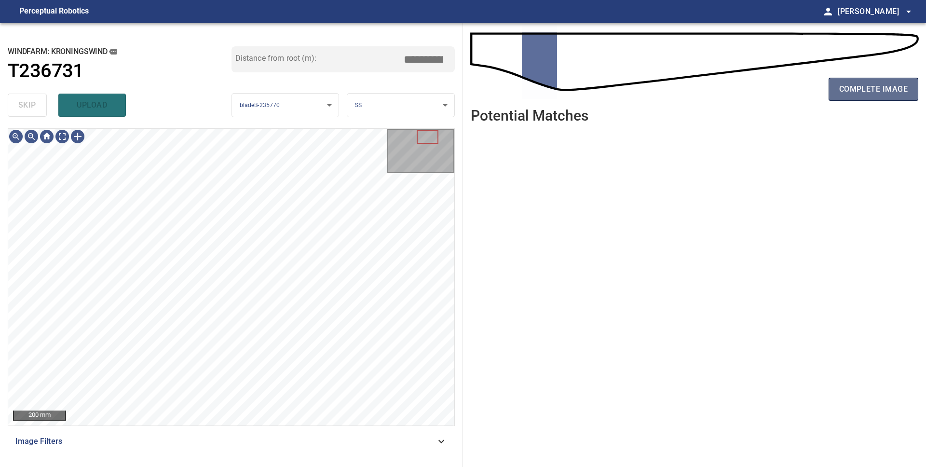
click at [850, 99] on button "complete image" at bounding box center [874, 89] width 90 height 23
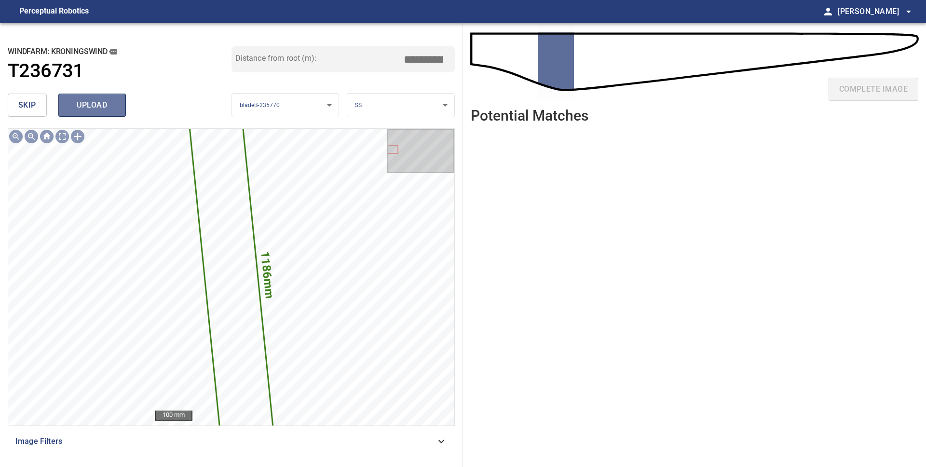
click at [100, 106] on span "upload" at bounding box center [92, 105] width 46 height 14
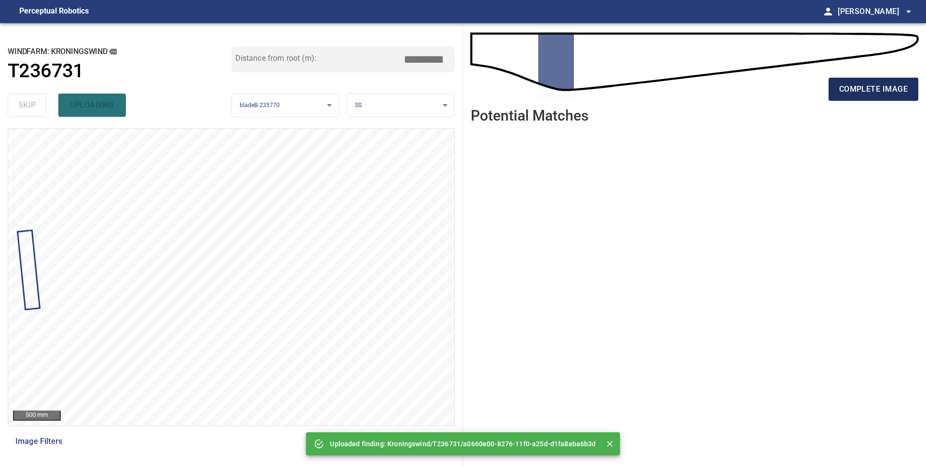
click at [883, 93] on span "complete image" at bounding box center [873, 89] width 69 height 14
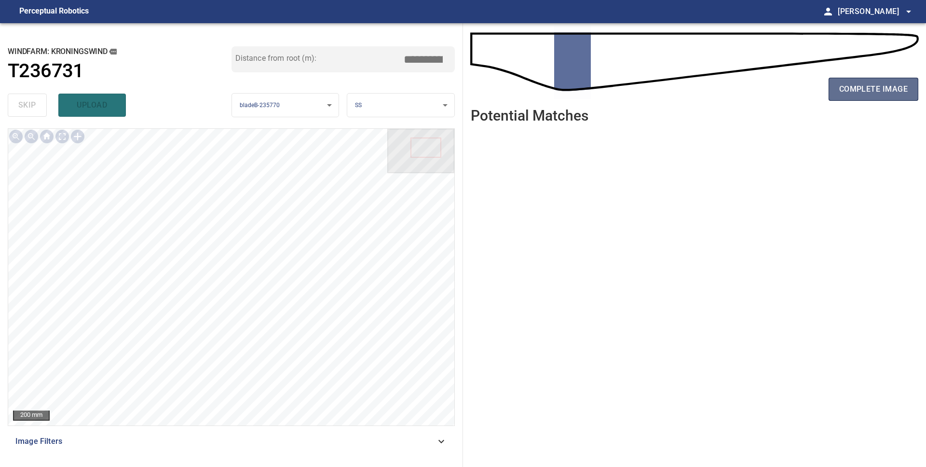
click at [854, 89] on span "complete image" at bounding box center [873, 89] width 69 height 14
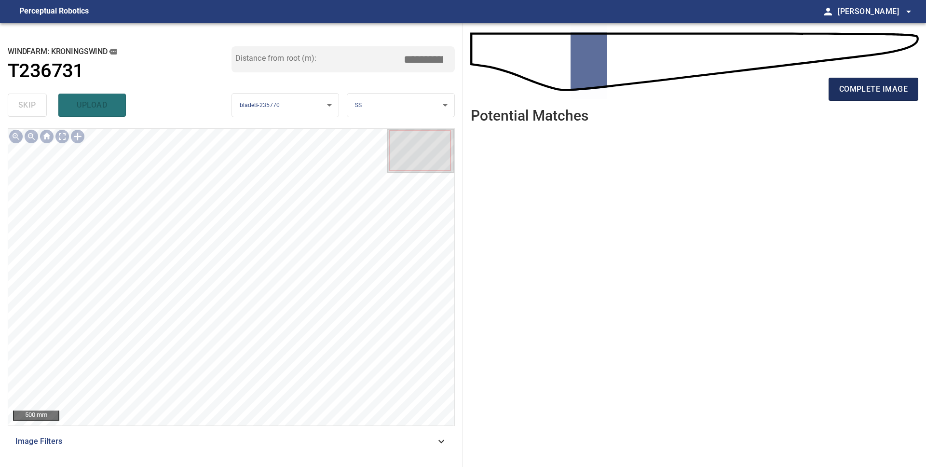
click at [853, 90] on span "complete image" at bounding box center [873, 89] width 69 height 14
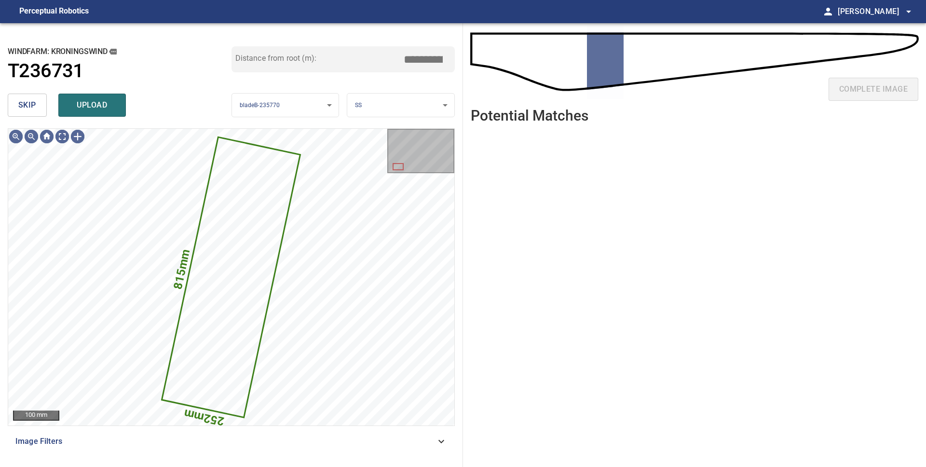
click at [26, 106] on span "skip" at bounding box center [27, 105] width 18 height 14
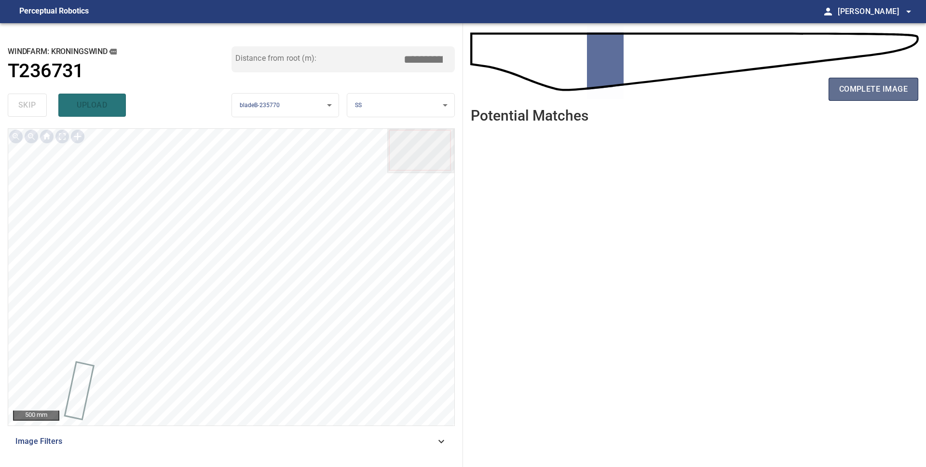
click at [847, 94] on span "complete image" at bounding box center [873, 89] width 69 height 14
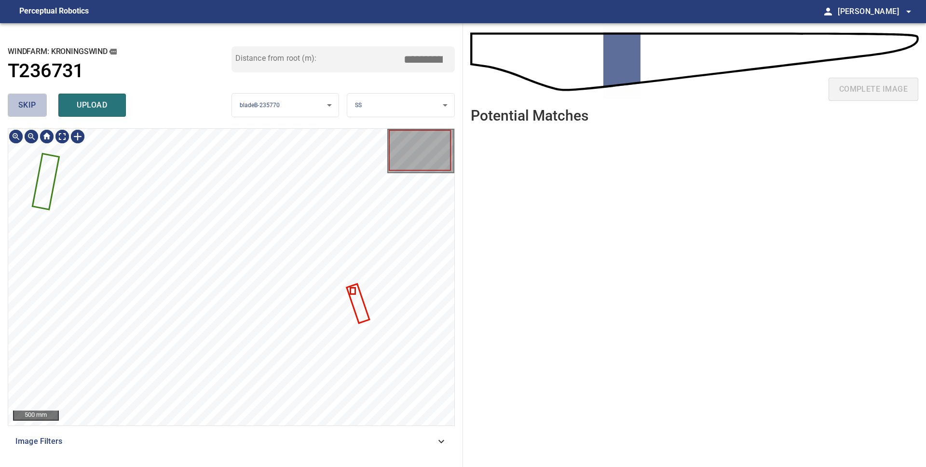
click at [24, 110] on span "skip" at bounding box center [27, 105] width 18 height 14
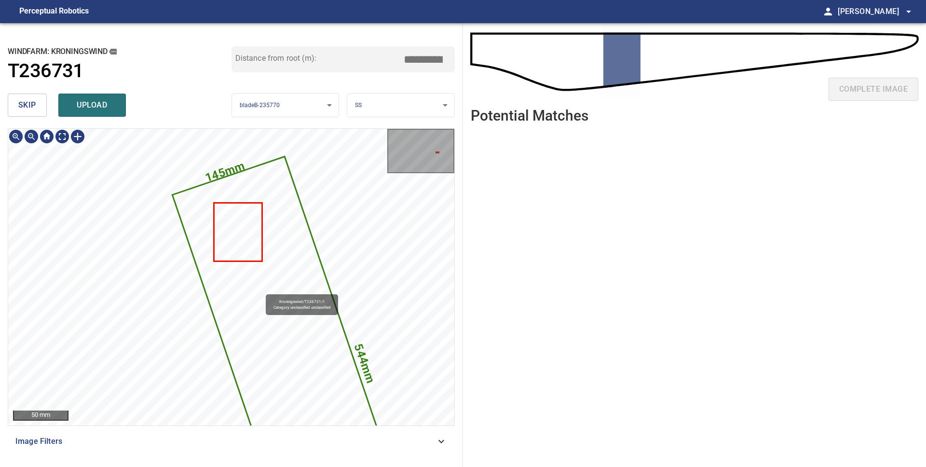
click at [261, 290] on icon at bounding box center [299, 383] width 253 height 453
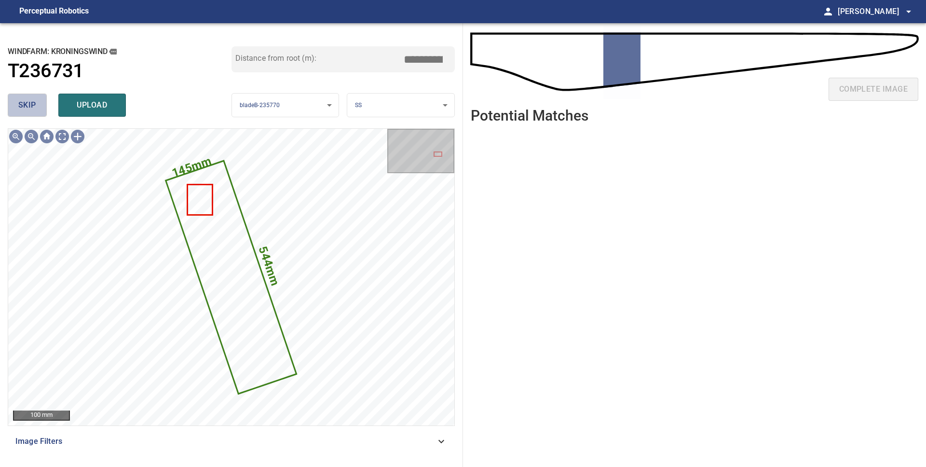
click at [23, 101] on span "skip" at bounding box center [27, 105] width 18 height 14
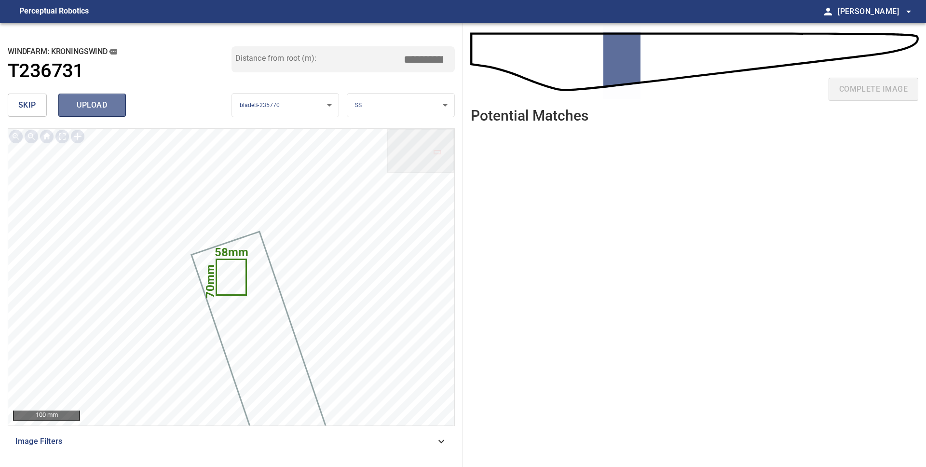
click at [103, 114] on button "upload" at bounding box center [92, 105] width 68 height 23
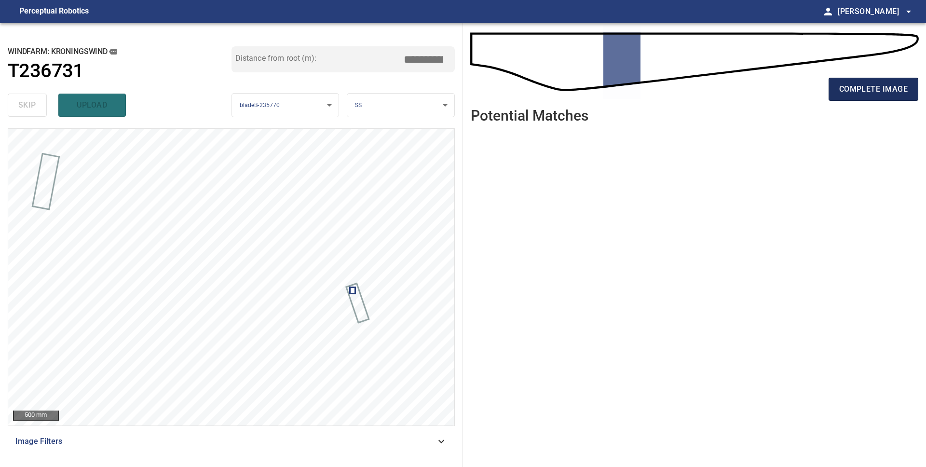
click at [856, 95] on span "complete image" at bounding box center [873, 89] width 69 height 14
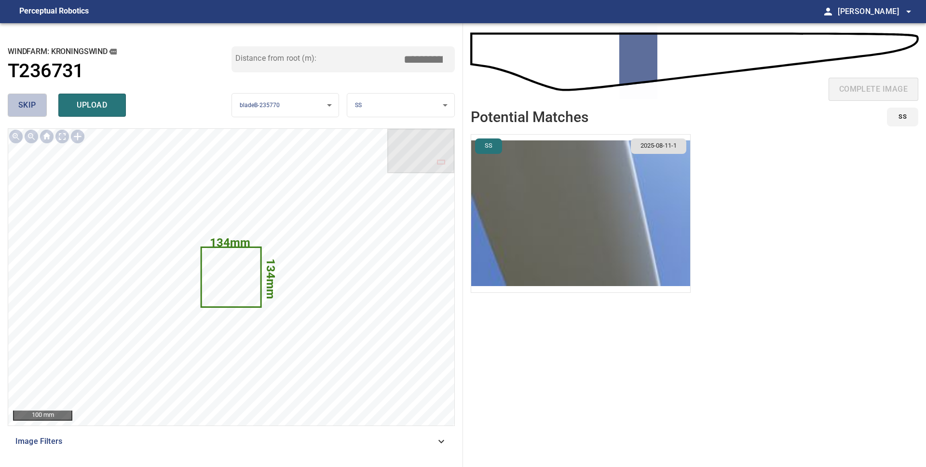
click at [22, 103] on span "skip" at bounding box center [27, 105] width 18 height 14
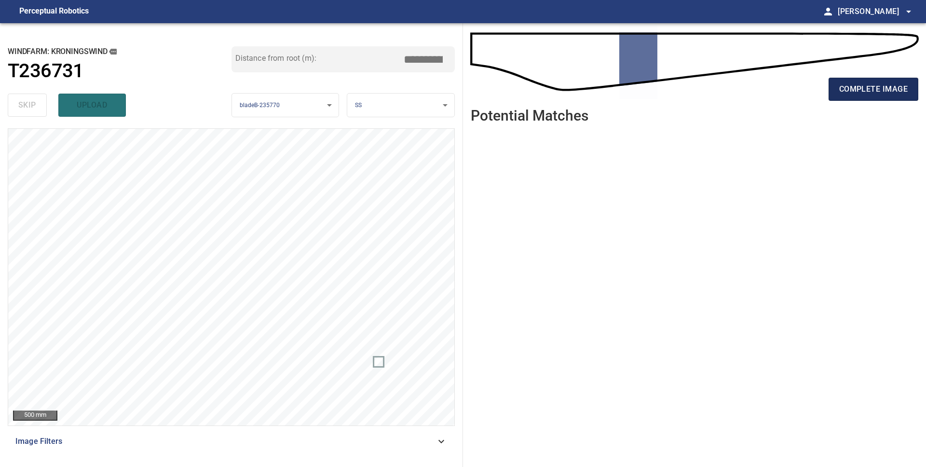
click at [892, 89] on span "complete image" at bounding box center [873, 89] width 69 height 14
click at [843, 95] on span "complete image" at bounding box center [873, 89] width 69 height 14
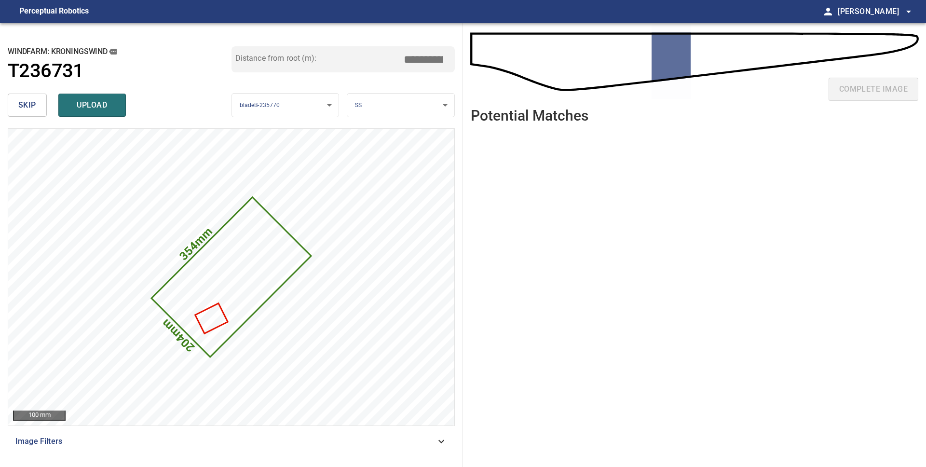
click at [26, 100] on span "skip" at bounding box center [27, 105] width 18 height 14
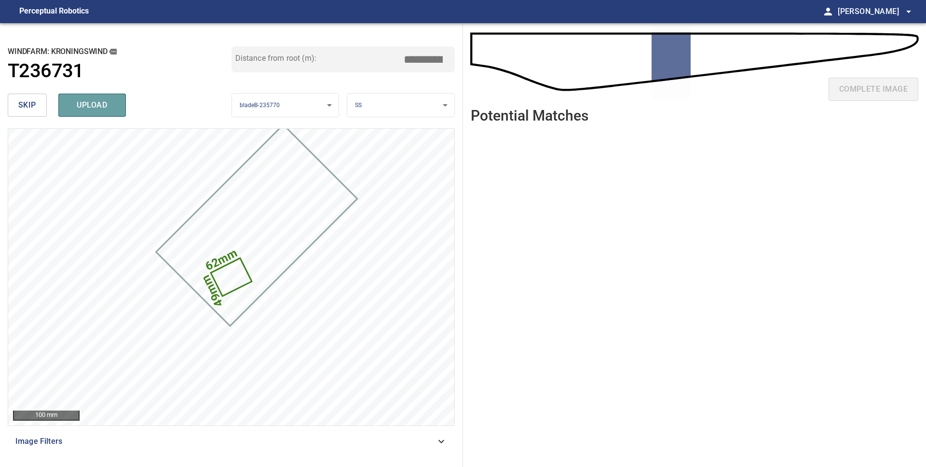
drag, startPoint x: 101, startPoint y: 109, endPoint x: 109, endPoint y: 109, distance: 8.2
click at [101, 109] on span "upload" at bounding box center [92, 105] width 46 height 14
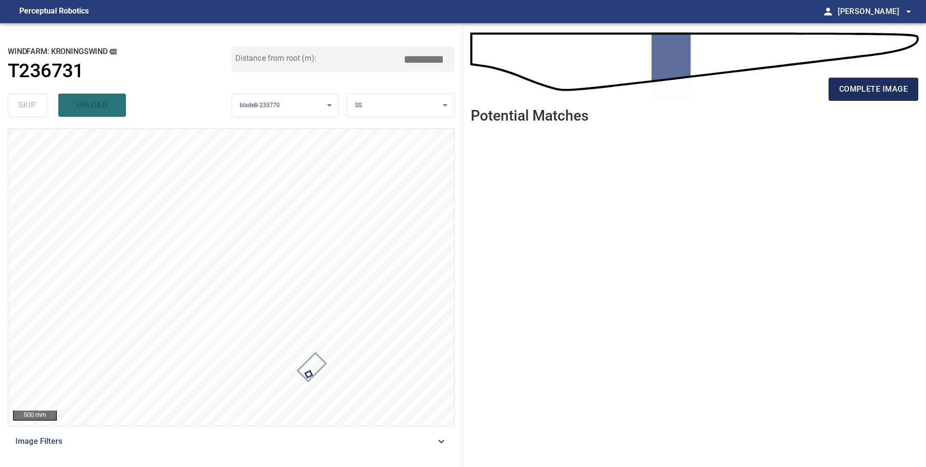
click at [871, 97] on button "complete image" at bounding box center [874, 89] width 90 height 23
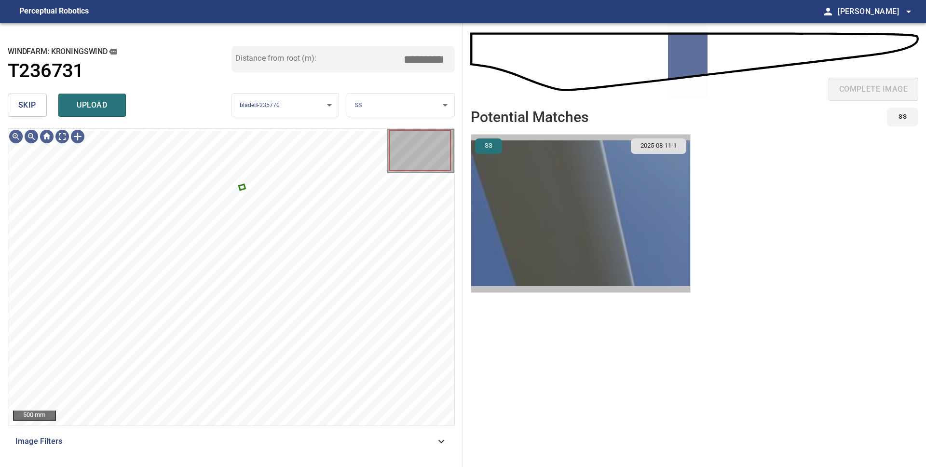
click at [598, 190] on img "button" at bounding box center [580, 214] width 219 height 158
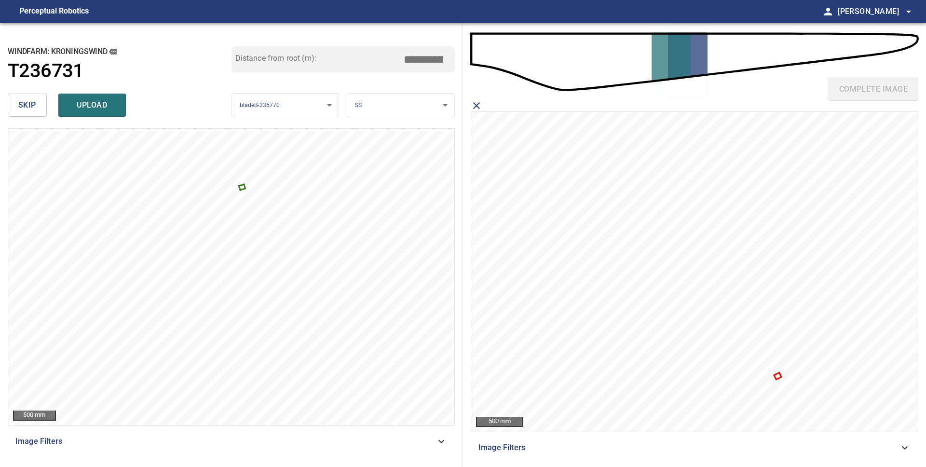
click at [777, 376] on icon at bounding box center [777, 375] width 5 height 5
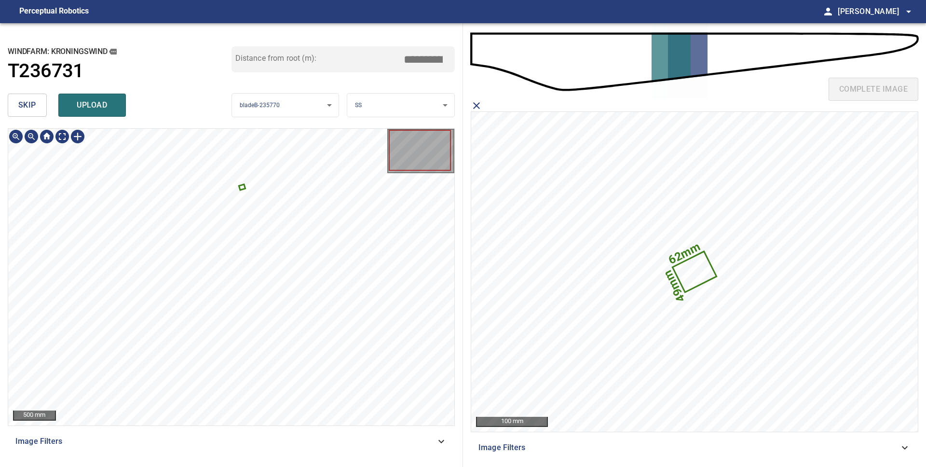
click at [241, 188] on icon at bounding box center [242, 187] width 5 height 4
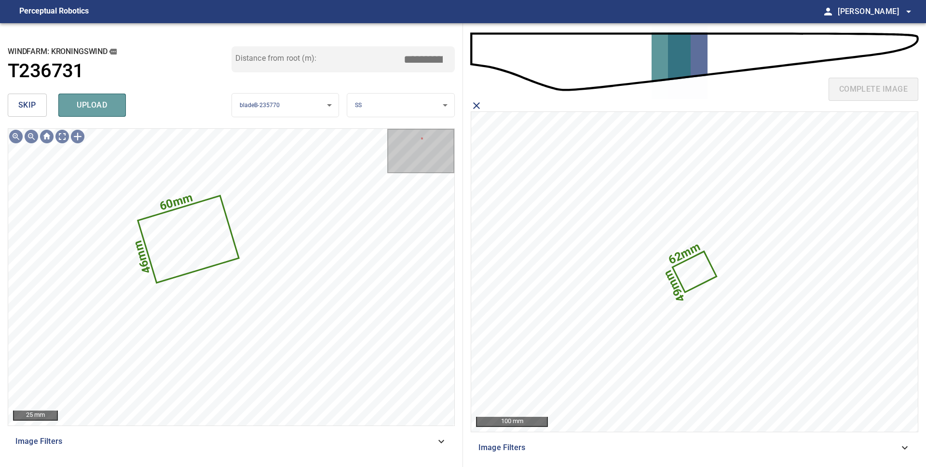
click at [105, 103] on span "upload" at bounding box center [92, 105] width 46 height 14
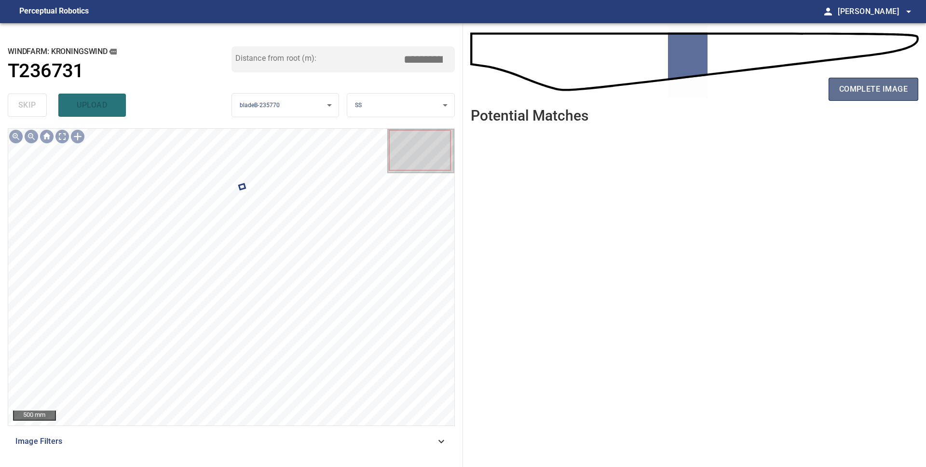
click at [850, 94] on span "complete image" at bounding box center [873, 89] width 69 height 14
click at [862, 88] on span "complete image" at bounding box center [873, 89] width 69 height 14
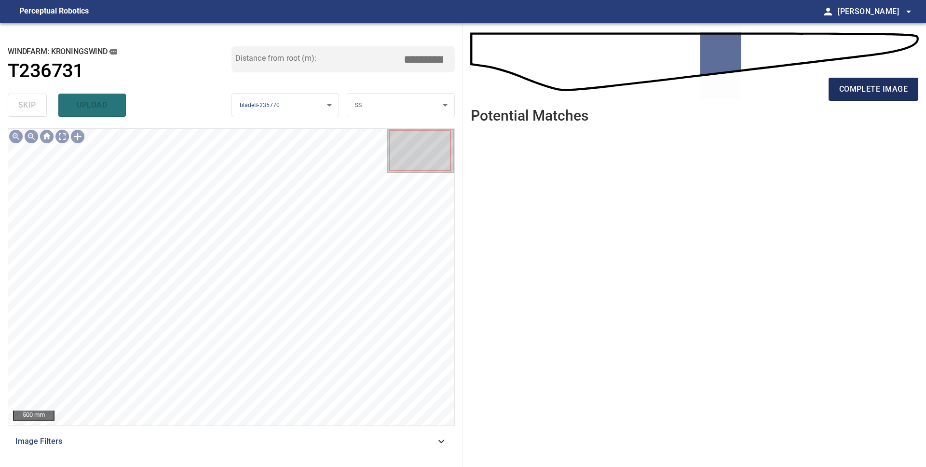
click at [849, 93] on span "complete image" at bounding box center [873, 89] width 69 height 14
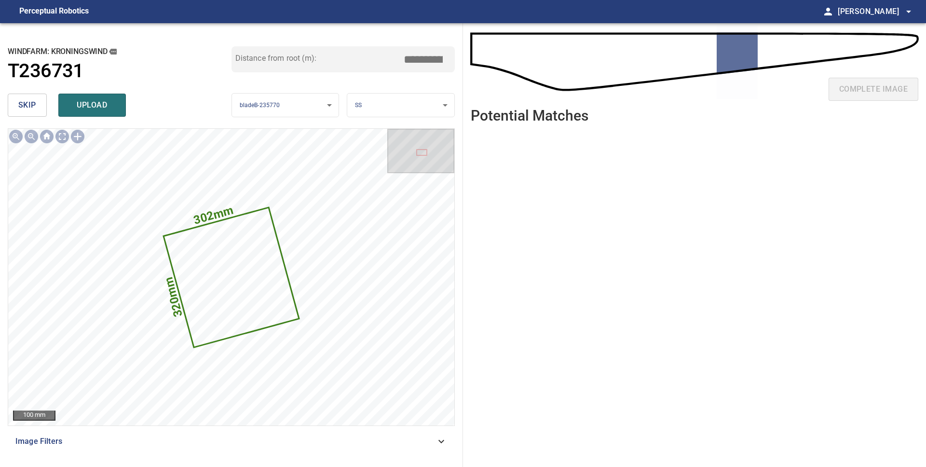
click at [23, 101] on span "skip" at bounding box center [27, 105] width 18 height 14
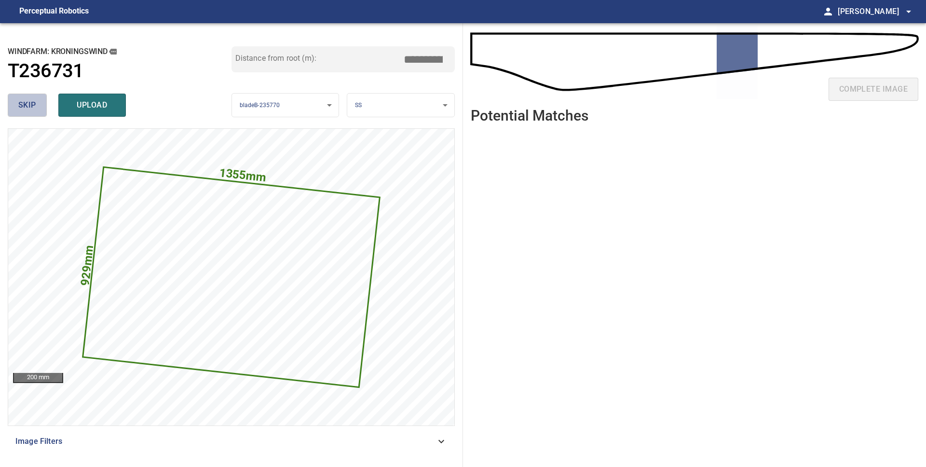
click at [32, 102] on span "skip" at bounding box center [27, 105] width 18 height 14
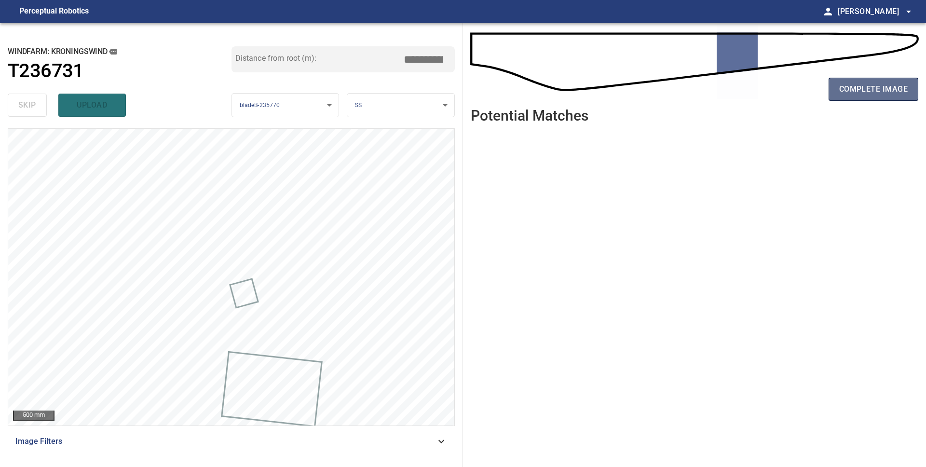
click at [862, 97] on button "complete image" at bounding box center [874, 89] width 90 height 23
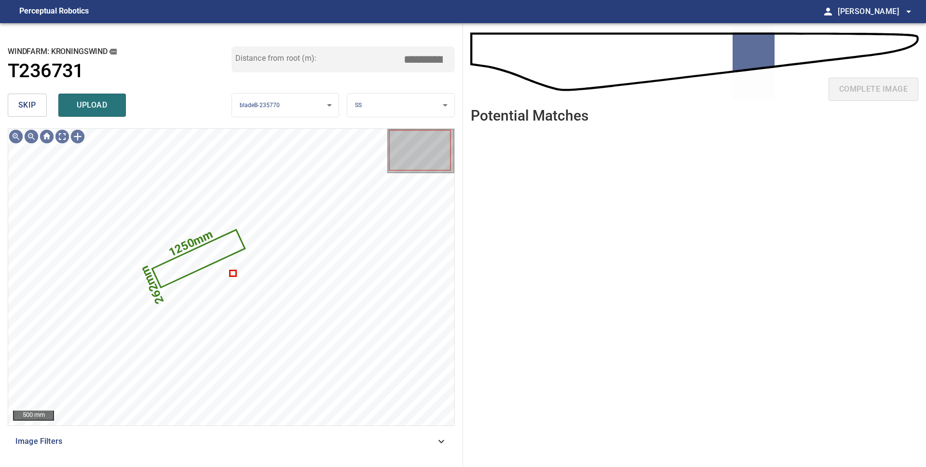
click at [27, 105] on span "skip" at bounding box center [27, 105] width 18 height 14
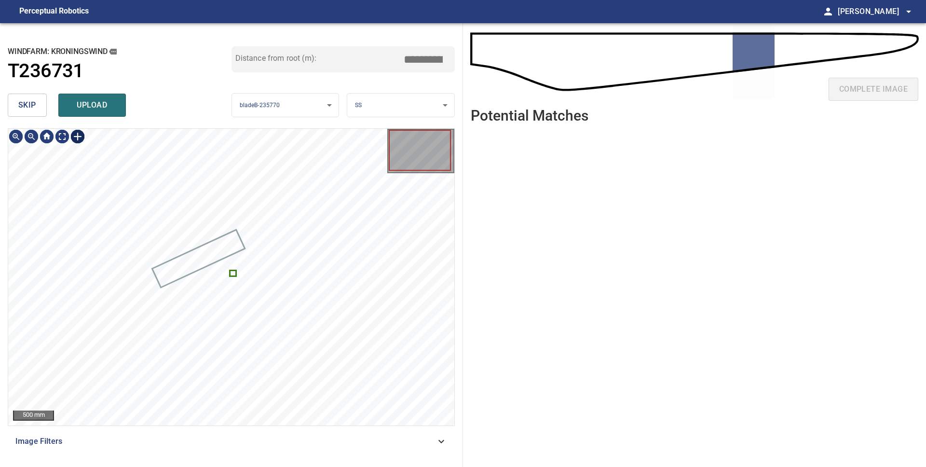
click at [79, 140] on div at bounding box center [77, 136] width 15 height 15
click at [272, 204] on div at bounding box center [231, 277] width 446 height 297
click at [263, 228] on div at bounding box center [216, 248] width 157 height 86
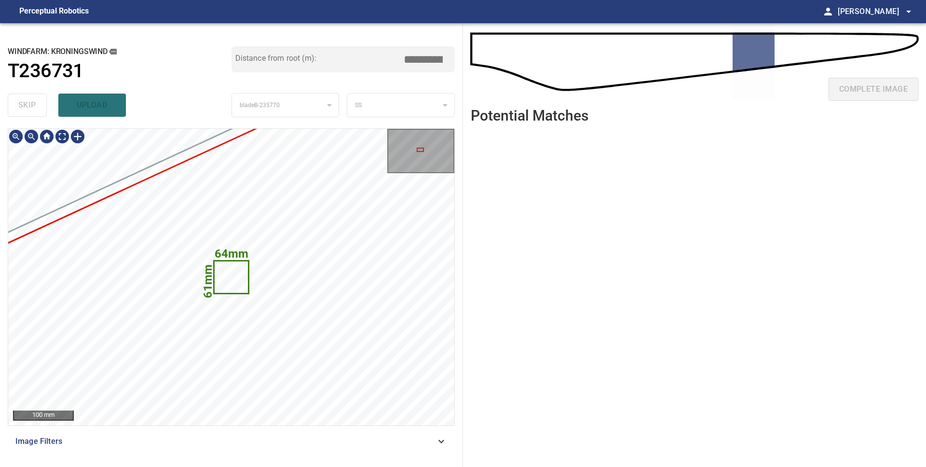
click at [235, 286] on icon at bounding box center [231, 276] width 33 height 31
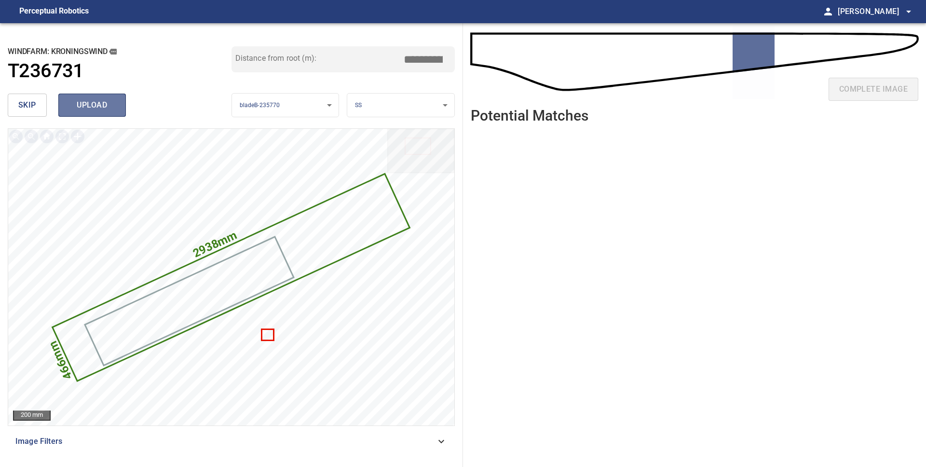
click at [71, 104] on span "upload" at bounding box center [92, 105] width 46 height 14
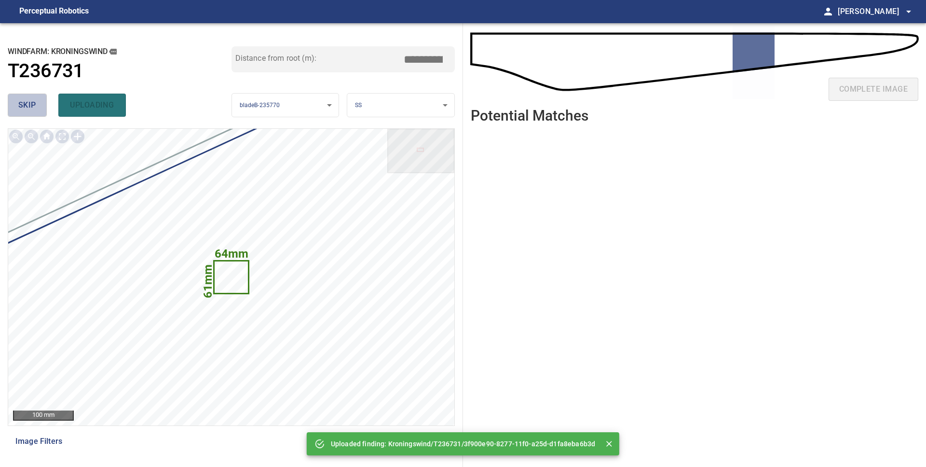
click at [40, 107] on button "skip" at bounding box center [27, 105] width 39 height 23
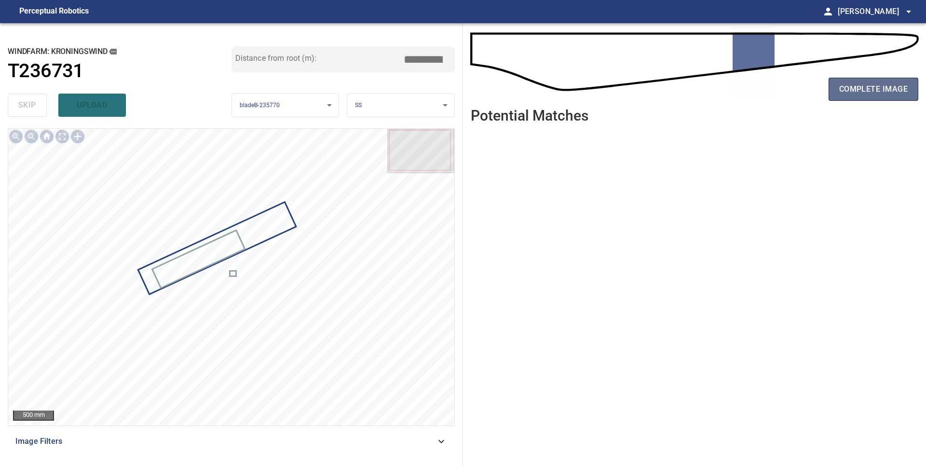
click at [843, 99] on button "complete image" at bounding box center [874, 89] width 90 height 23
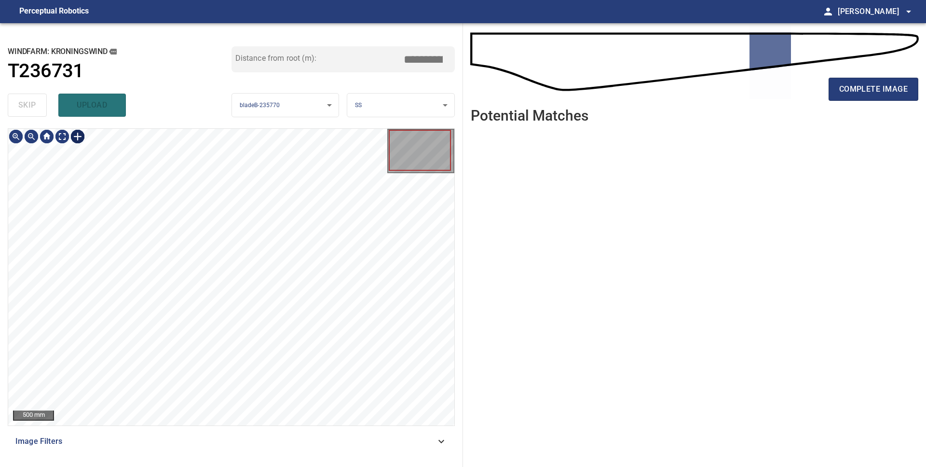
click at [82, 140] on div at bounding box center [77, 136] width 15 height 15
click at [198, 364] on div at bounding box center [231, 277] width 446 height 297
click at [164, 378] on div at bounding box center [159, 359] width 38 height 70
click at [175, 373] on div at bounding box center [231, 277] width 446 height 297
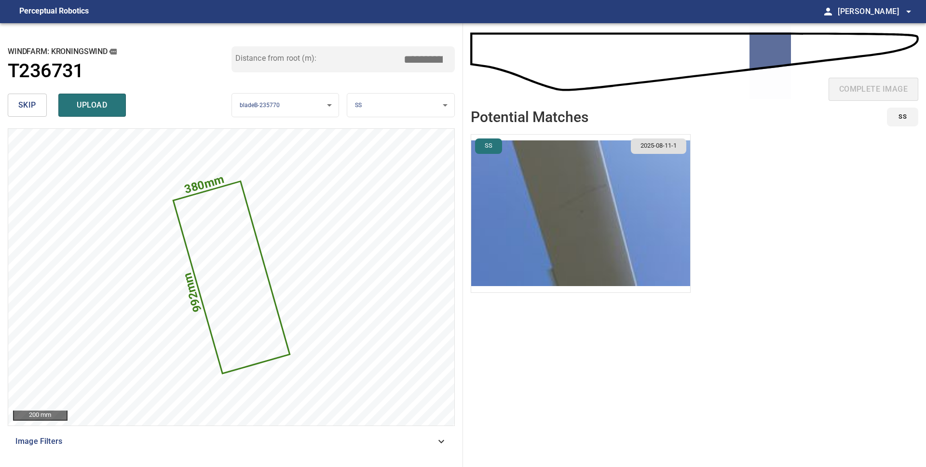
click at [426, 106] on body "**********" at bounding box center [463, 233] width 926 height 467
click at [419, 120] on li "PS" at bounding box center [400, 121] width 107 height 16
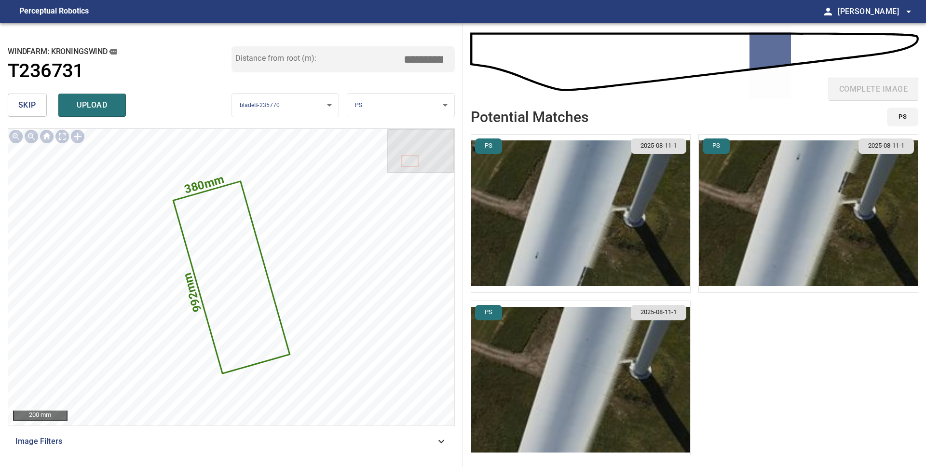
click at [591, 265] on img "button" at bounding box center [580, 214] width 219 height 158
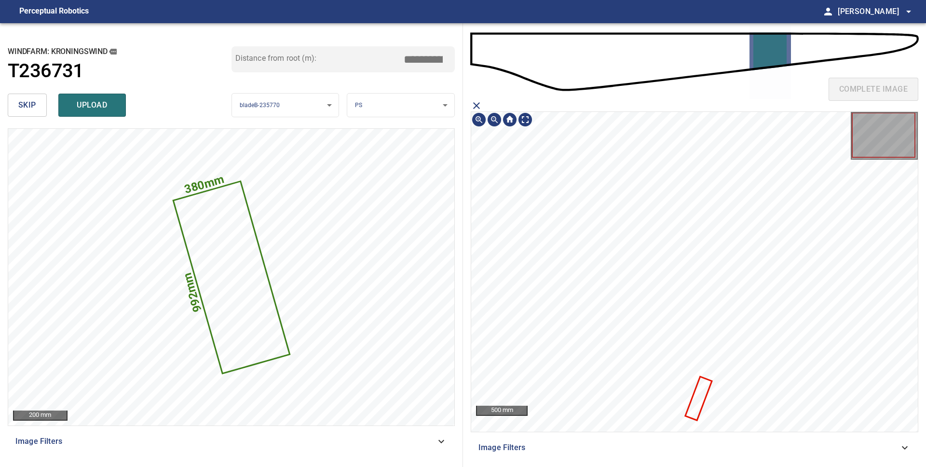
click at [696, 398] on icon at bounding box center [698, 397] width 25 height 41
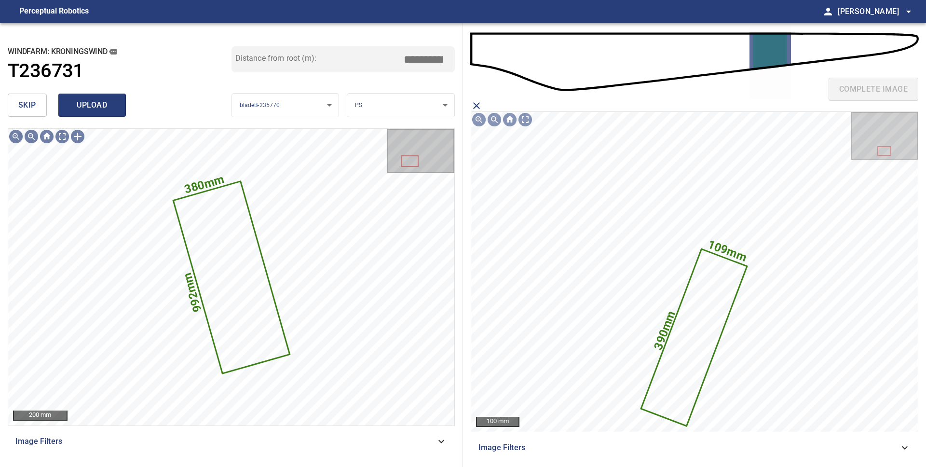
click at [100, 101] on span "upload" at bounding box center [92, 105] width 46 height 14
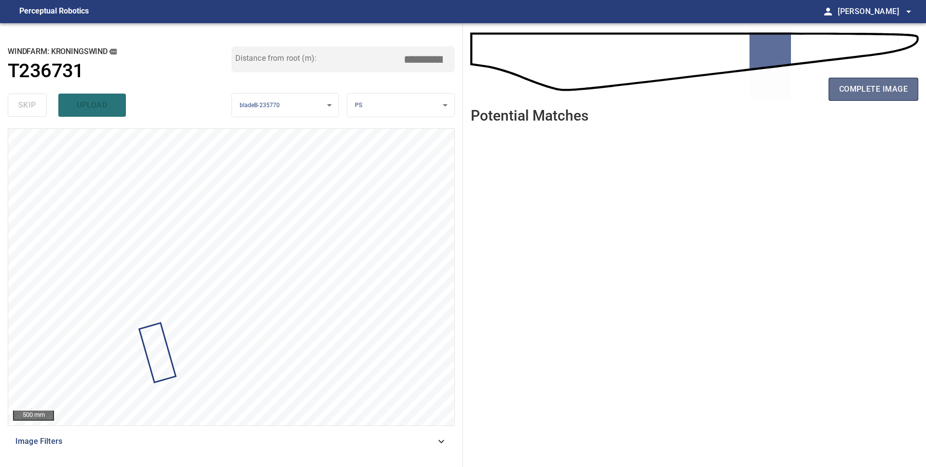
click at [859, 96] on span "complete image" at bounding box center [873, 89] width 69 height 14
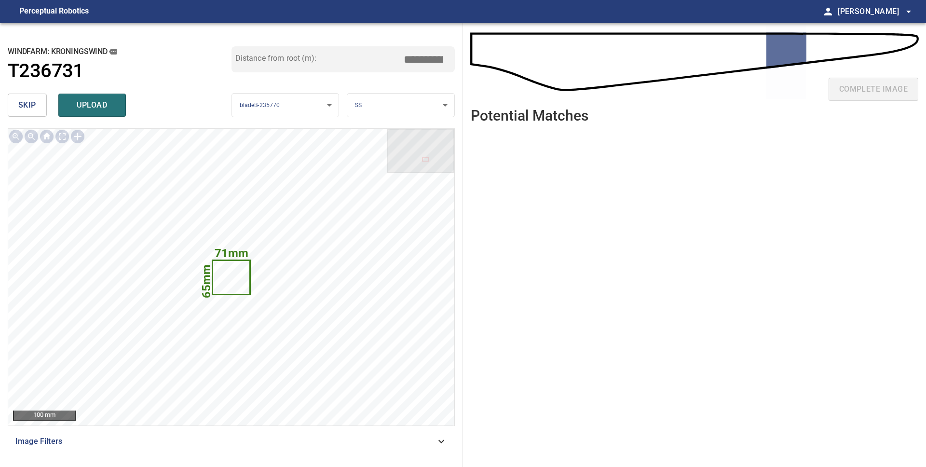
click at [21, 103] on span "skip" at bounding box center [27, 105] width 18 height 14
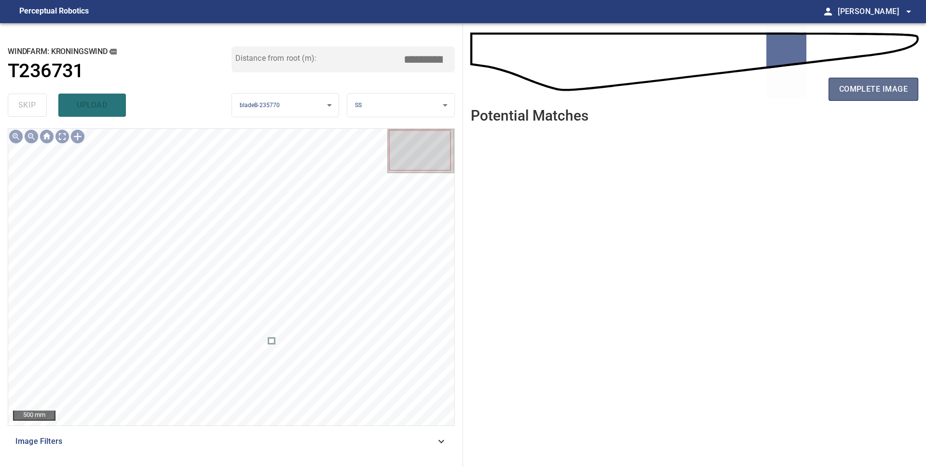
click at [869, 89] on span "complete image" at bounding box center [873, 89] width 69 height 14
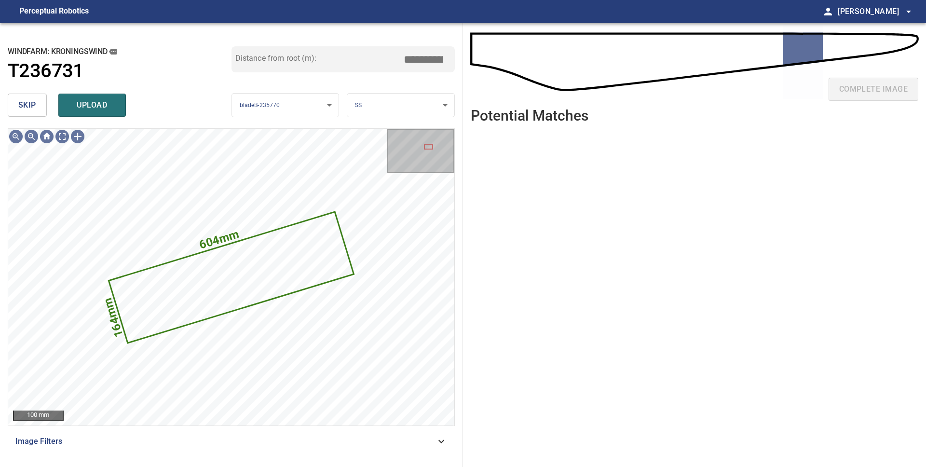
click at [83, 118] on div "skip upload" at bounding box center [120, 105] width 224 height 31
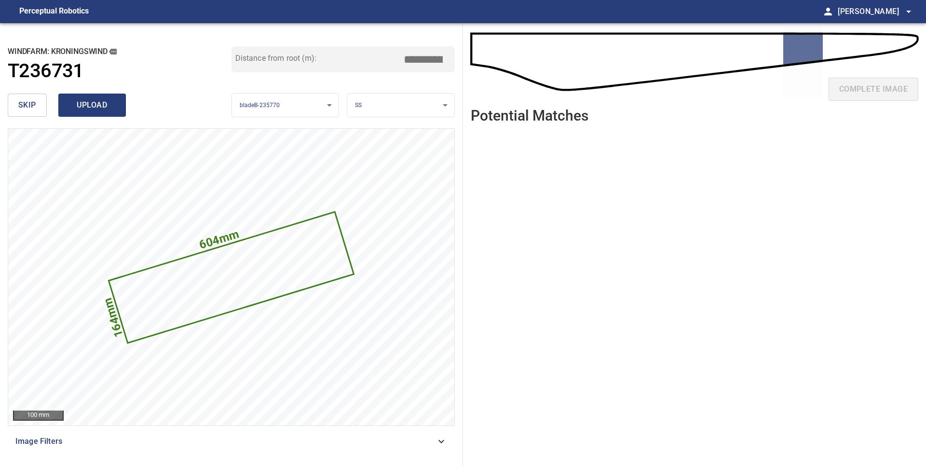
click at [89, 107] on span "upload" at bounding box center [92, 105] width 46 height 14
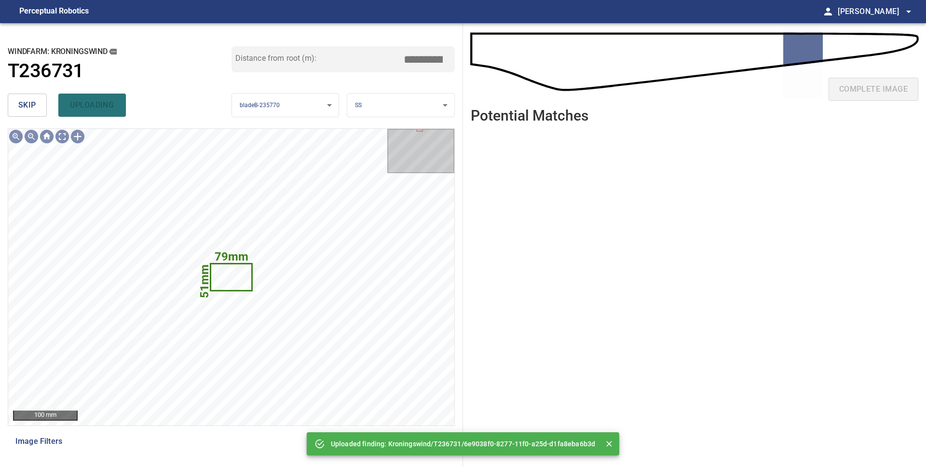
click at [16, 104] on button "skip" at bounding box center [27, 105] width 39 height 23
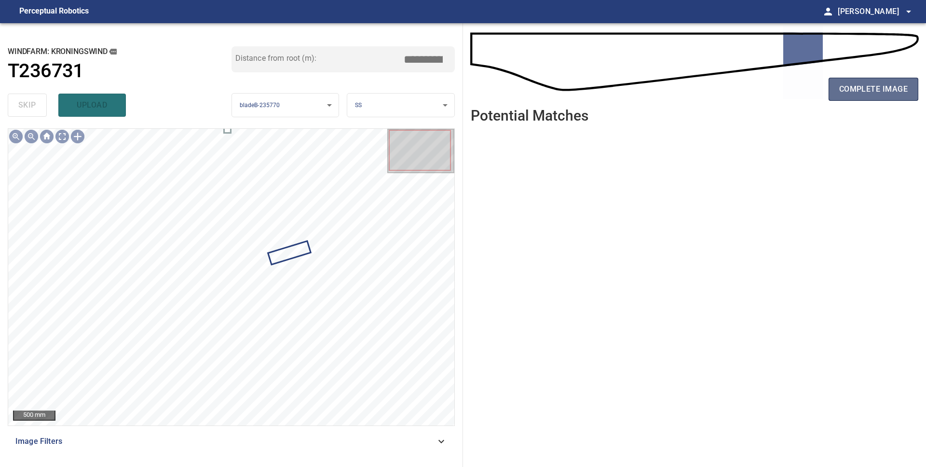
click at [853, 95] on span "complete image" at bounding box center [873, 89] width 69 height 14
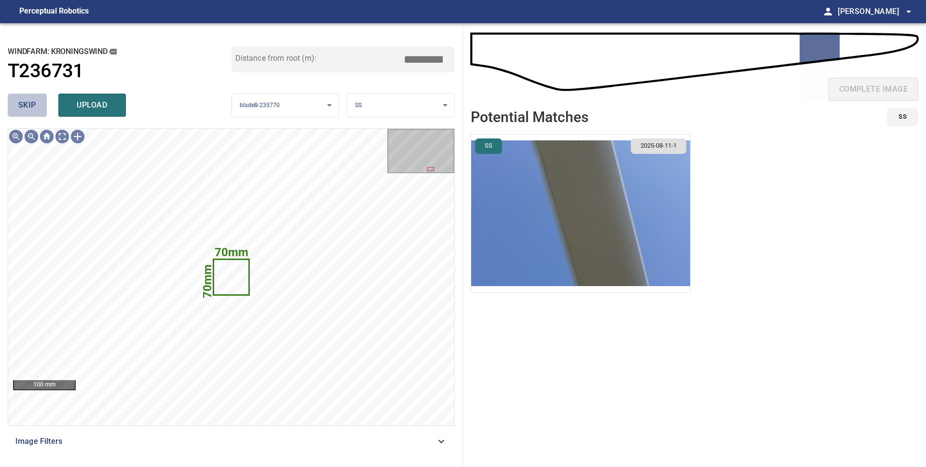
click at [38, 107] on button "skip" at bounding box center [27, 105] width 39 height 23
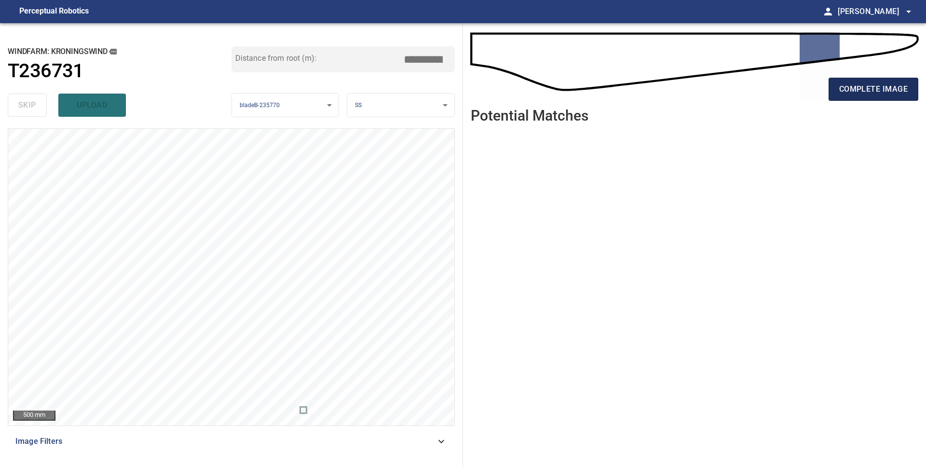
click at [875, 88] on span "complete image" at bounding box center [873, 89] width 69 height 14
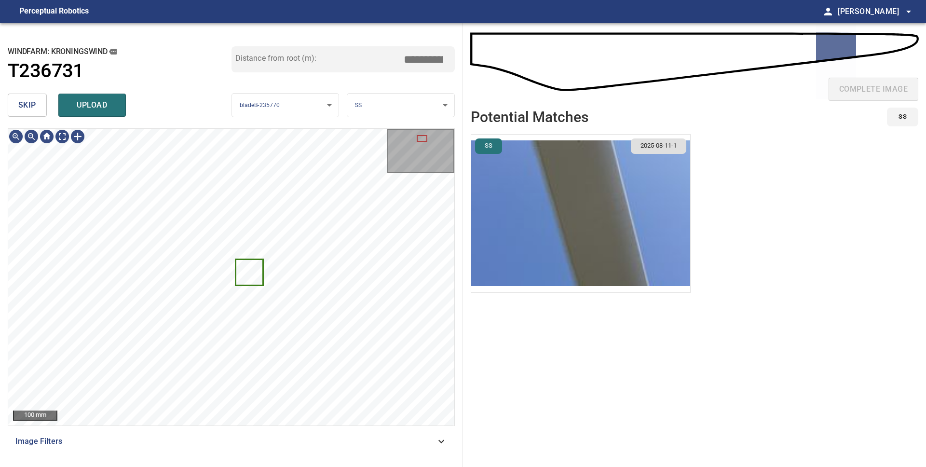
click at [30, 101] on span "skip" at bounding box center [27, 105] width 18 height 14
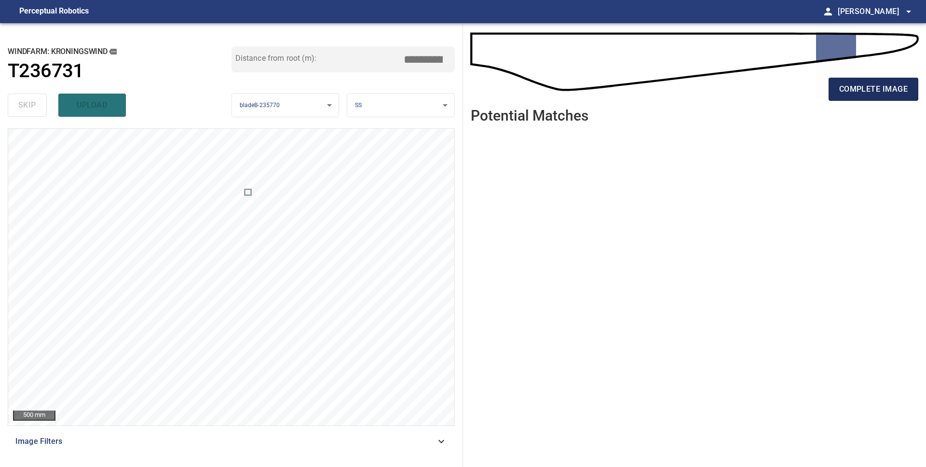
click at [855, 92] on span "complete image" at bounding box center [873, 89] width 69 height 14
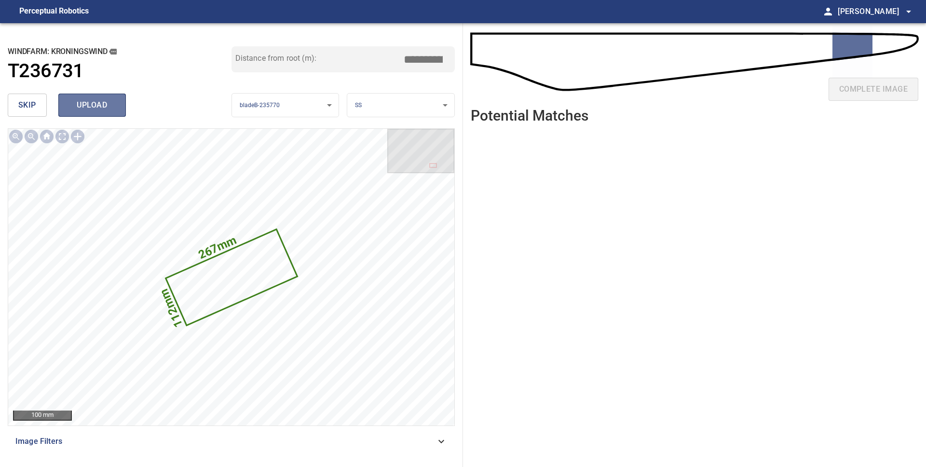
click at [80, 110] on span "upload" at bounding box center [92, 105] width 46 height 14
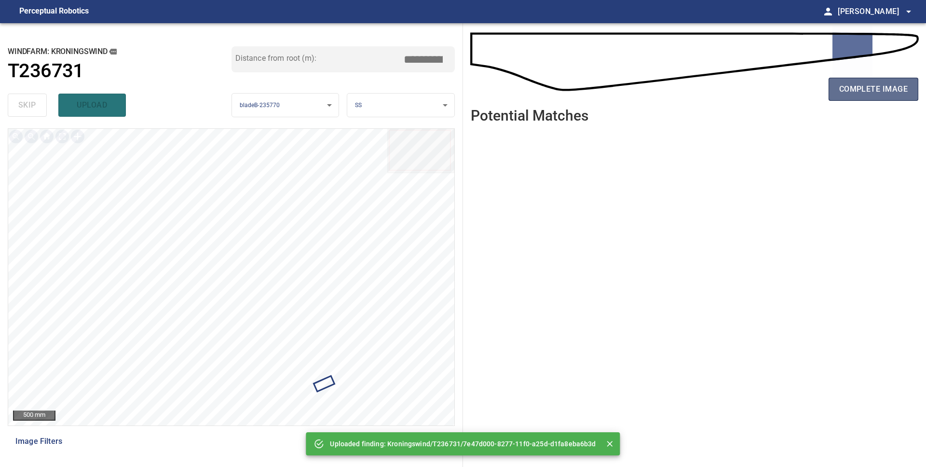
click at [891, 96] on button "complete image" at bounding box center [874, 89] width 90 height 23
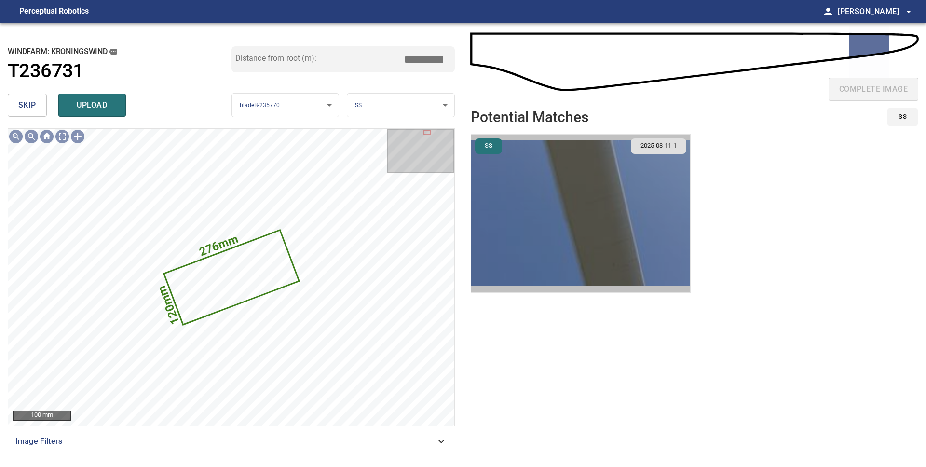
click at [569, 212] on img "button" at bounding box center [580, 214] width 219 height 158
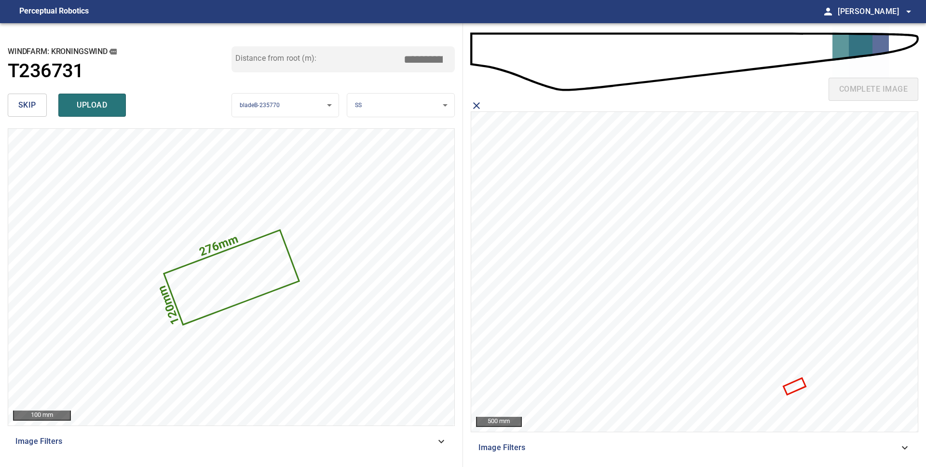
click at [788, 386] on icon at bounding box center [794, 386] width 20 height 14
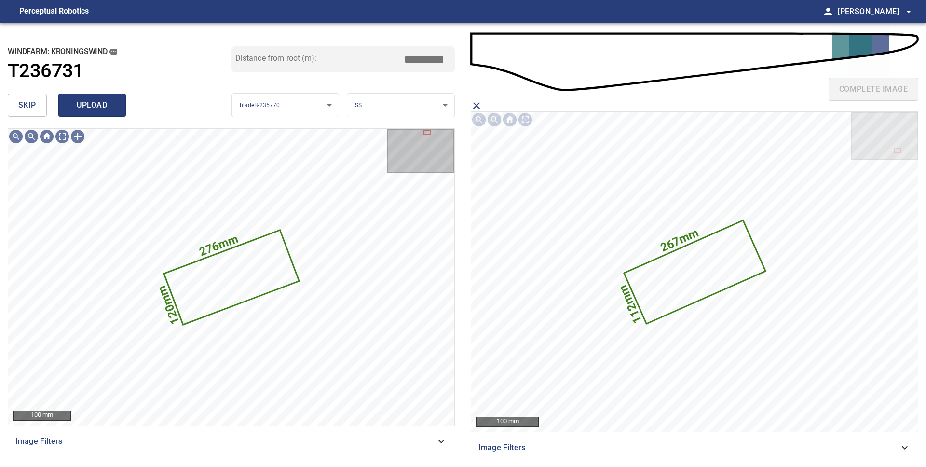
click at [88, 104] on span "upload" at bounding box center [92, 105] width 46 height 14
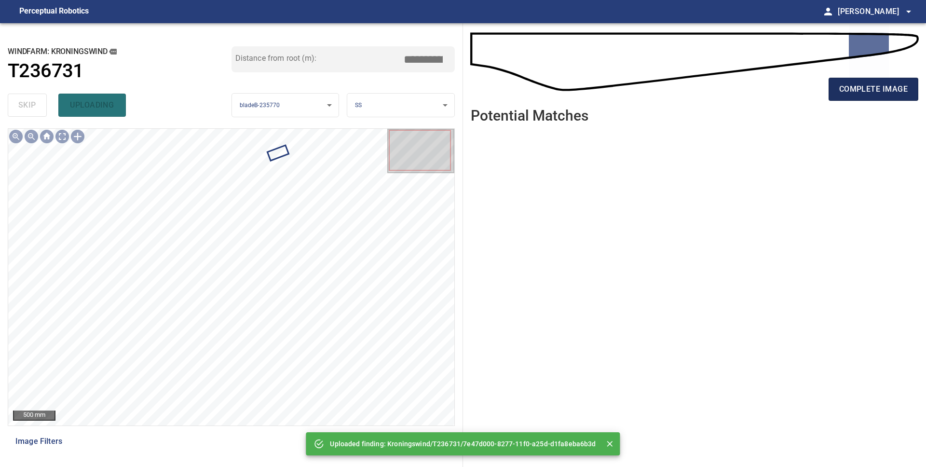
click at [863, 90] on span "complete image" at bounding box center [873, 89] width 69 height 14
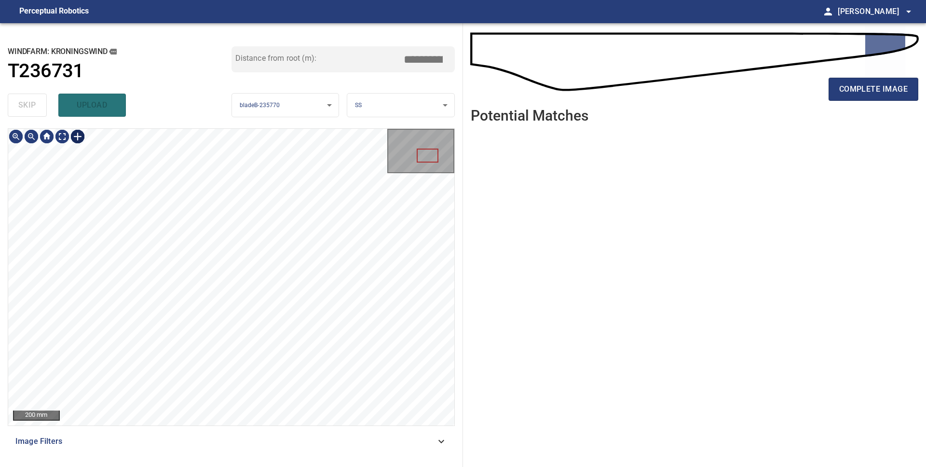
click at [76, 134] on div at bounding box center [77, 136] width 15 height 15
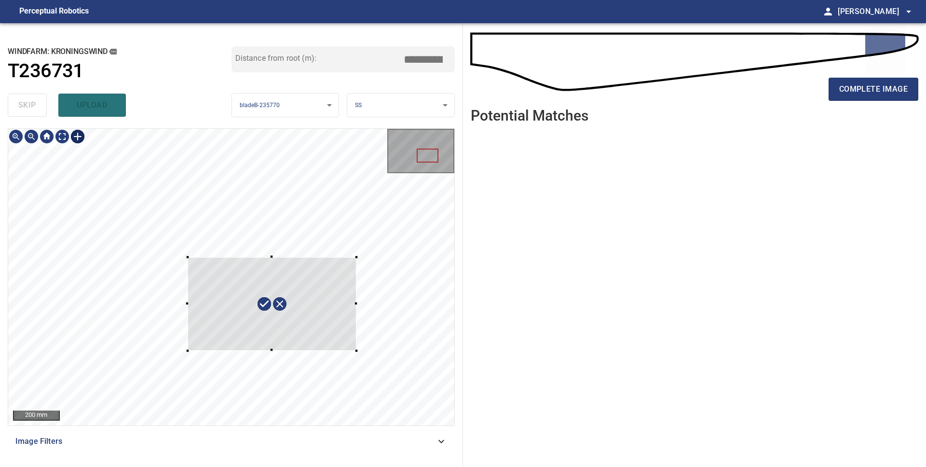
click at [188, 350] on div at bounding box center [231, 277] width 446 height 297
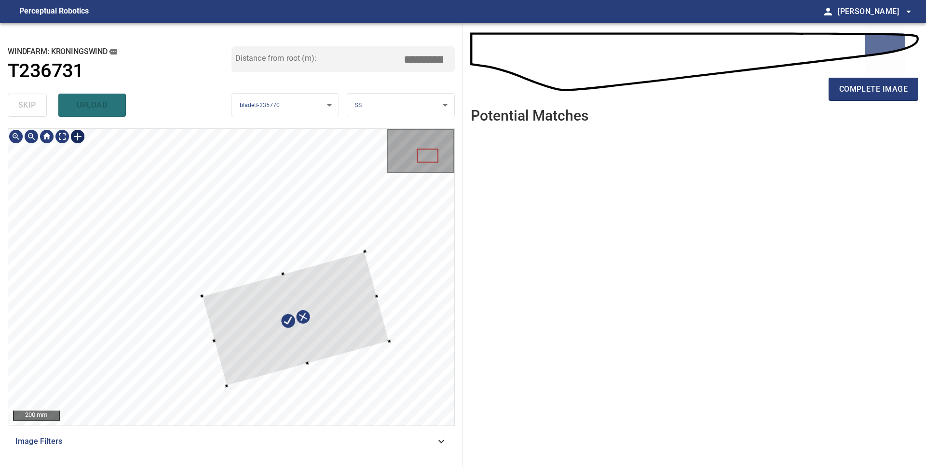
click at [236, 350] on div at bounding box center [296, 318] width 188 height 135
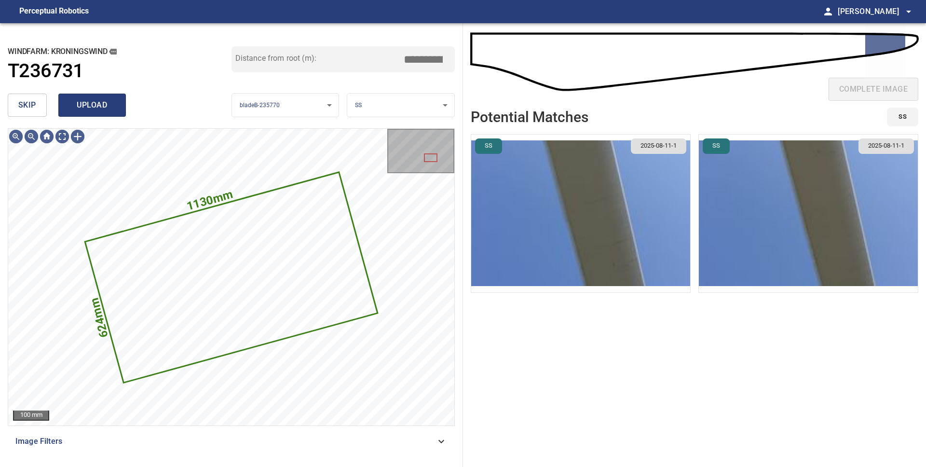
click at [92, 107] on span "upload" at bounding box center [92, 105] width 46 height 14
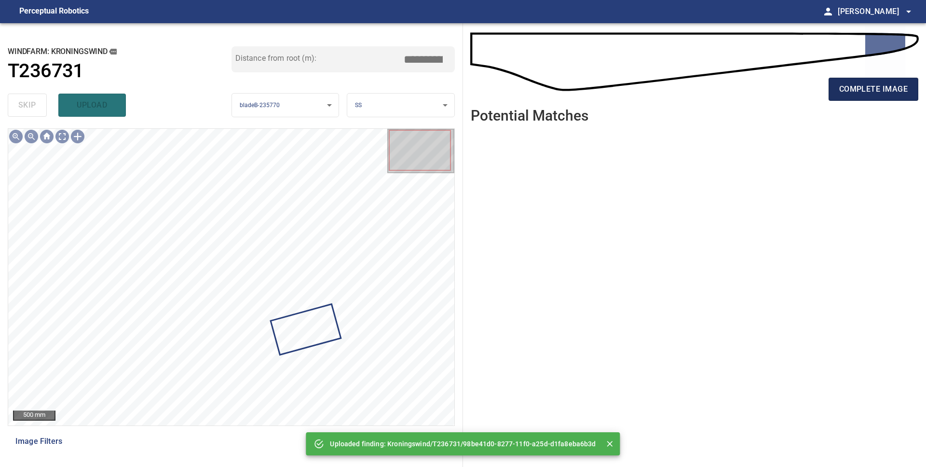
click at [872, 96] on button "complete image" at bounding box center [874, 89] width 90 height 23
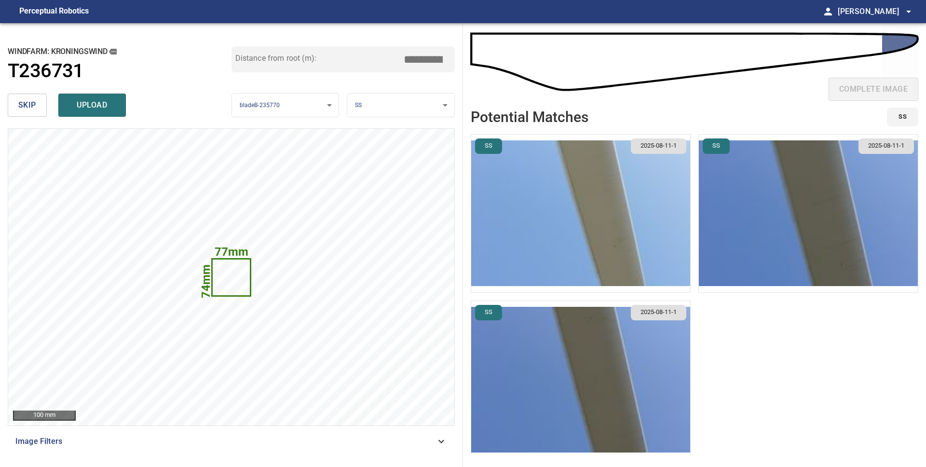
click at [36, 105] on button "skip" at bounding box center [27, 105] width 39 height 23
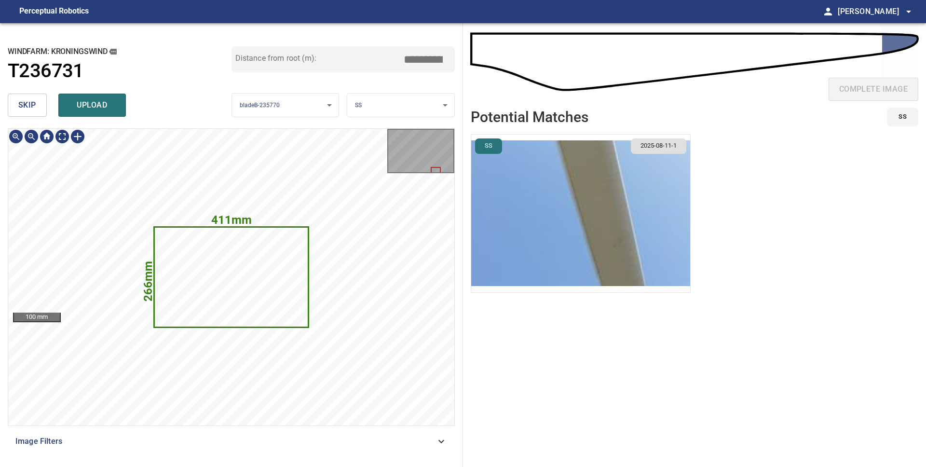
click at [266, 282] on icon at bounding box center [231, 277] width 153 height 99
click at [412, 103] on body "**********" at bounding box center [463, 233] width 926 height 467
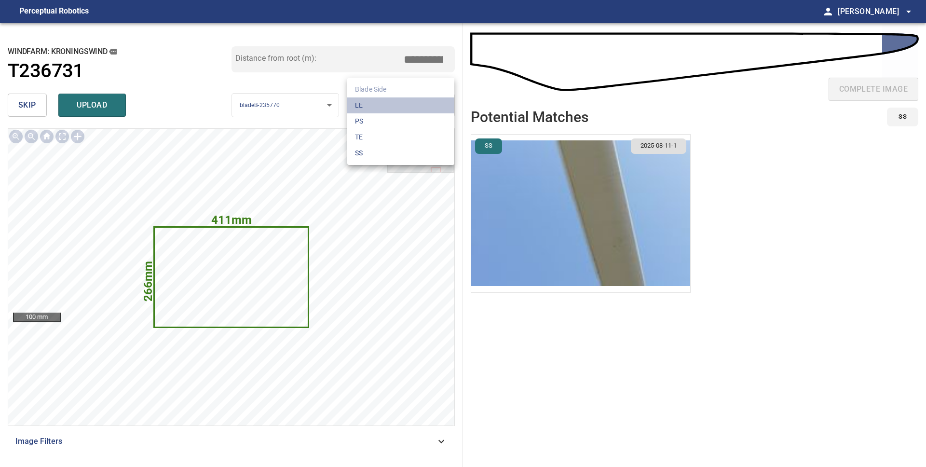
click at [412, 104] on li "LE" at bounding box center [400, 105] width 107 height 16
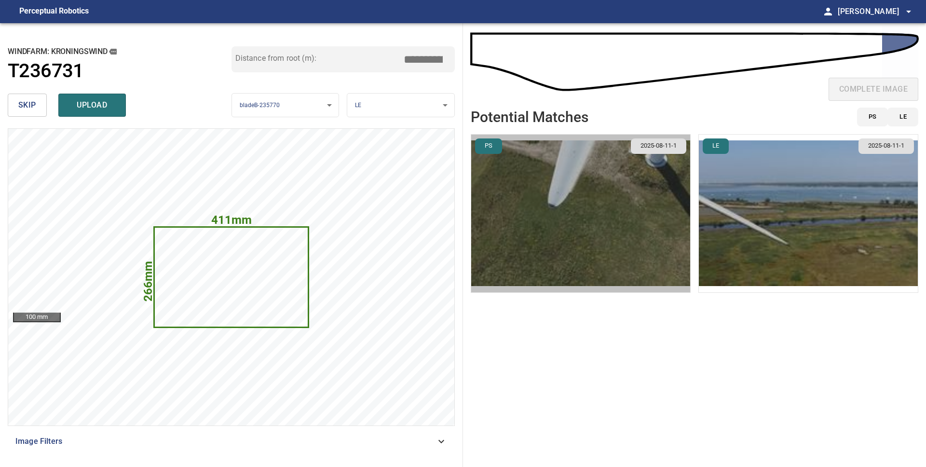
click at [561, 256] on img "button" at bounding box center [580, 214] width 219 height 158
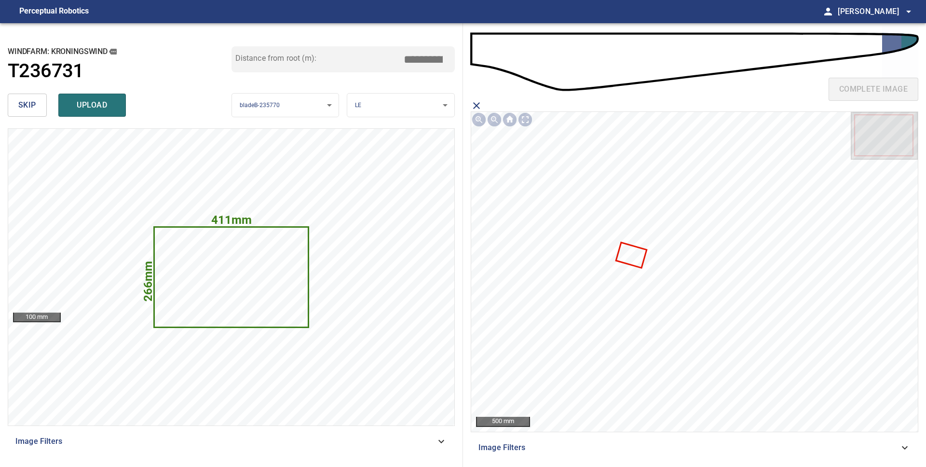
click at [640, 259] on icon at bounding box center [631, 255] width 29 height 24
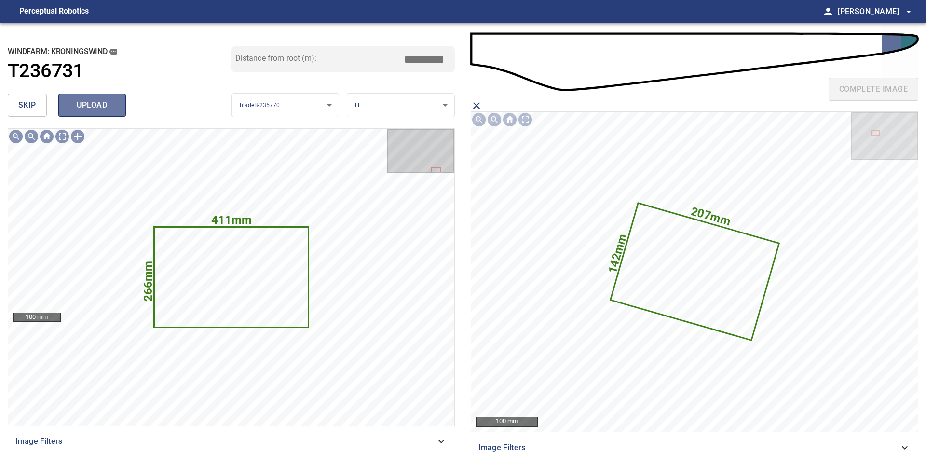
click at [79, 103] on span "upload" at bounding box center [92, 105] width 46 height 14
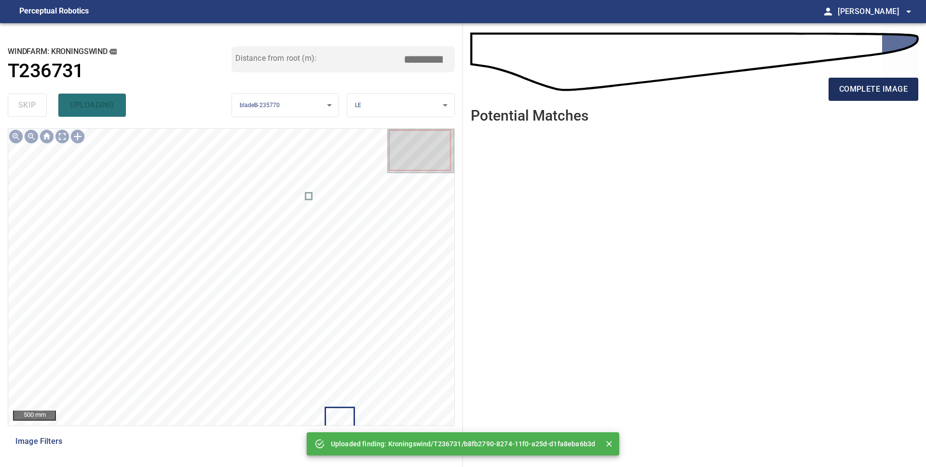
click at [870, 97] on button "complete image" at bounding box center [874, 89] width 90 height 23
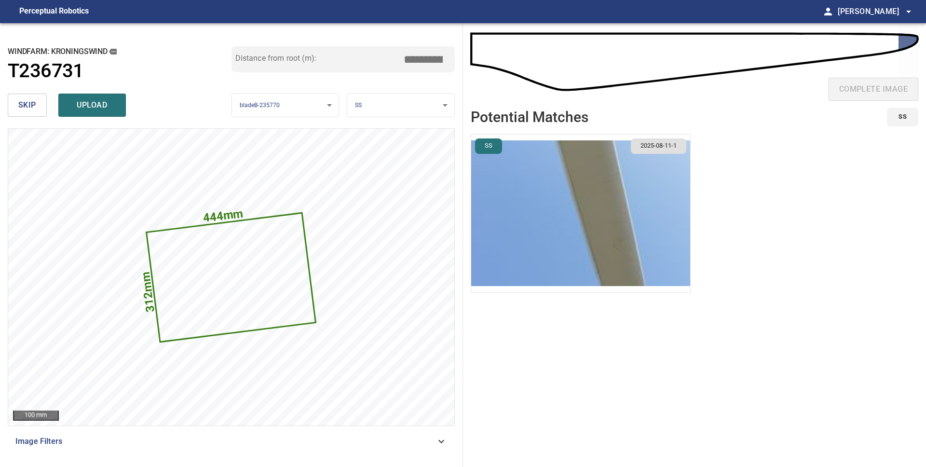
click at [417, 111] on body "**********" at bounding box center [463, 233] width 926 height 467
click at [415, 112] on li "LE" at bounding box center [400, 105] width 107 height 16
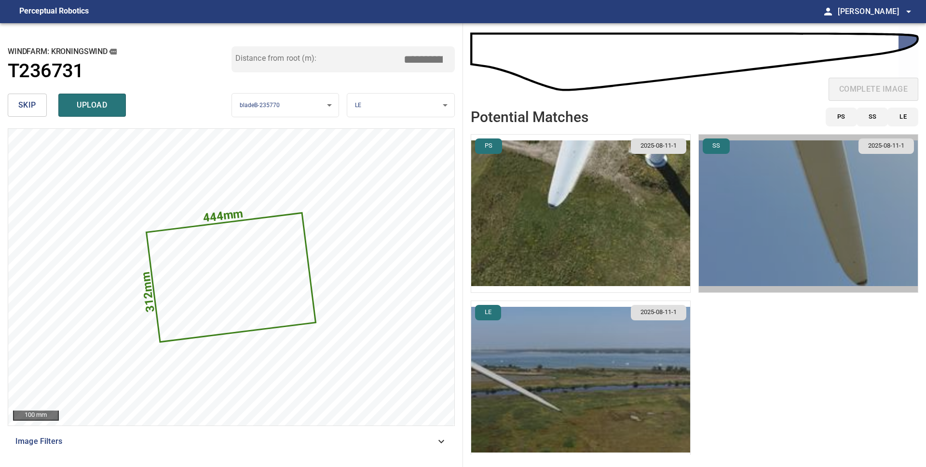
click at [774, 276] on img "button" at bounding box center [808, 214] width 219 height 158
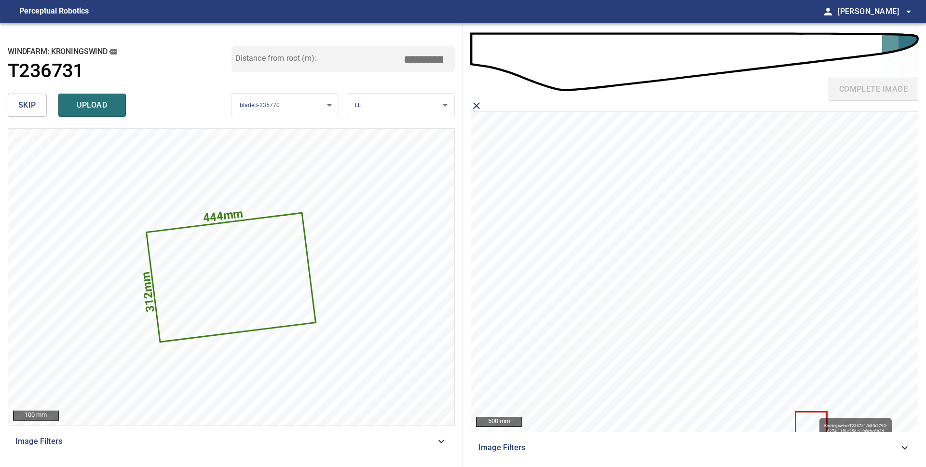
click at [814, 414] on icon at bounding box center [811, 421] width 30 height 19
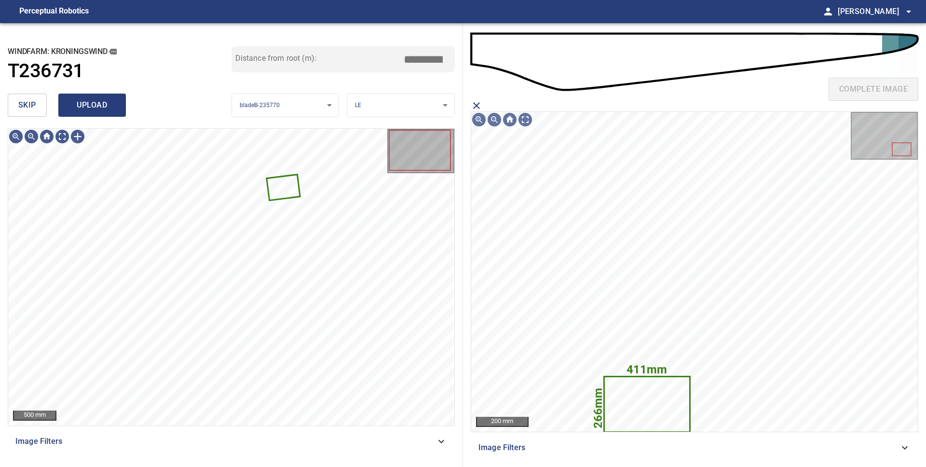
click at [104, 107] on span "upload" at bounding box center [92, 105] width 46 height 14
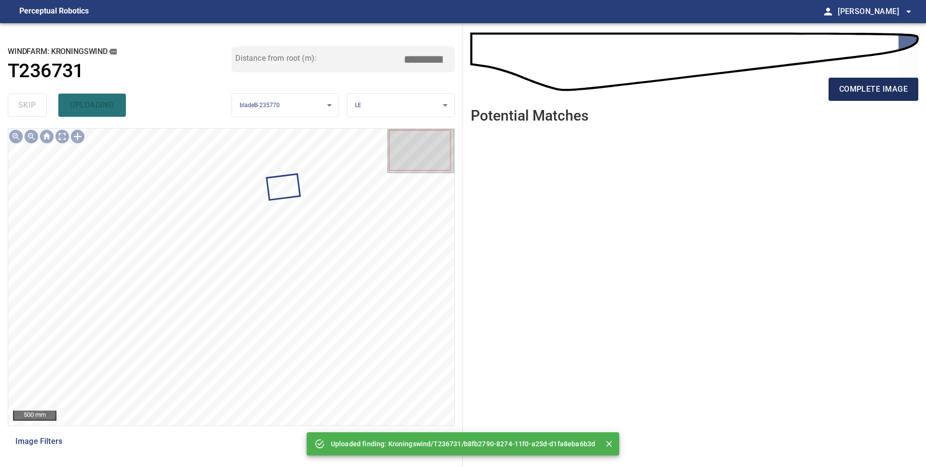
click at [897, 93] on span "complete image" at bounding box center [873, 89] width 69 height 14
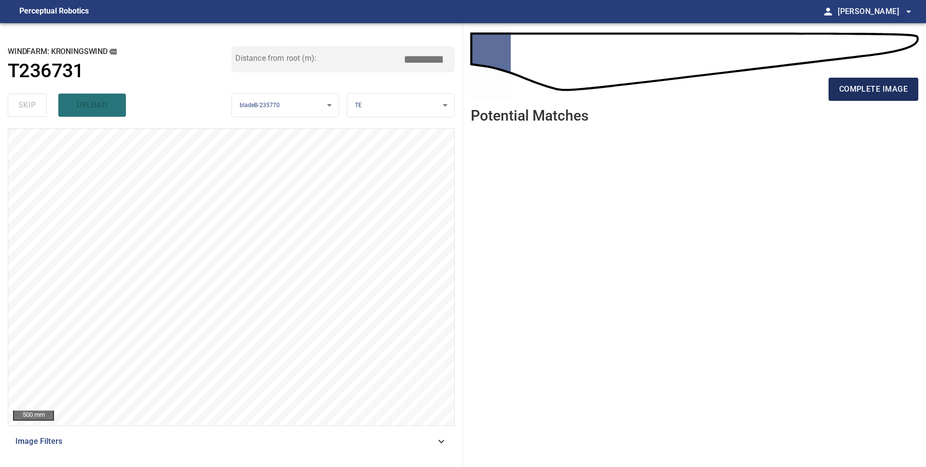
click at [856, 91] on span "complete image" at bounding box center [873, 89] width 69 height 14
click at [841, 95] on span "complete image" at bounding box center [873, 89] width 69 height 14
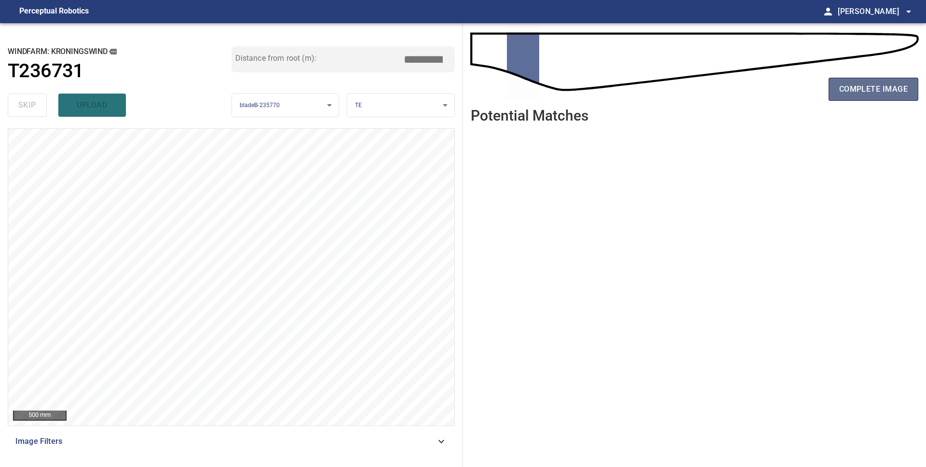
click at [840, 95] on span "complete image" at bounding box center [873, 89] width 69 height 14
click at [856, 95] on span "complete image" at bounding box center [873, 89] width 69 height 14
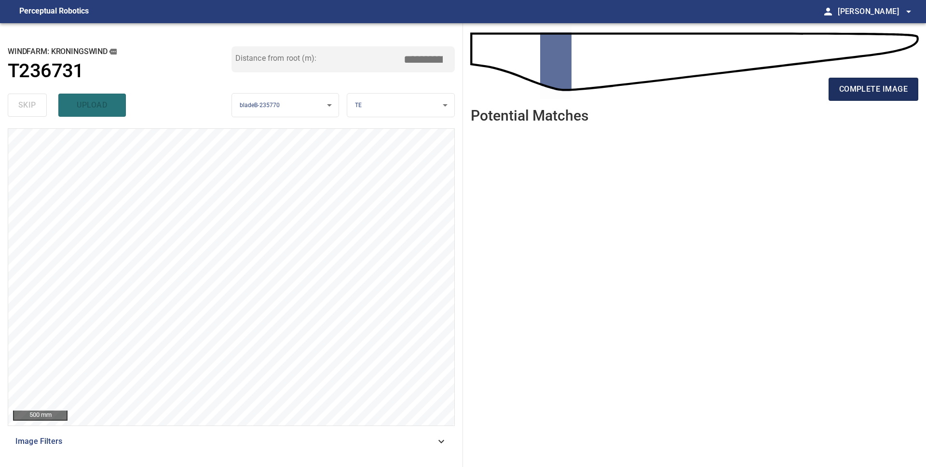
click at [850, 95] on span "complete image" at bounding box center [873, 89] width 69 height 14
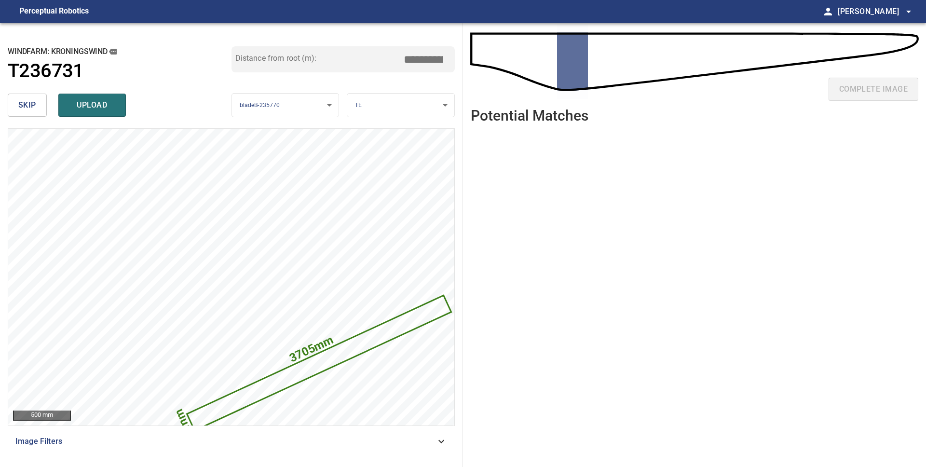
click at [38, 108] on button "skip" at bounding box center [27, 105] width 39 height 23
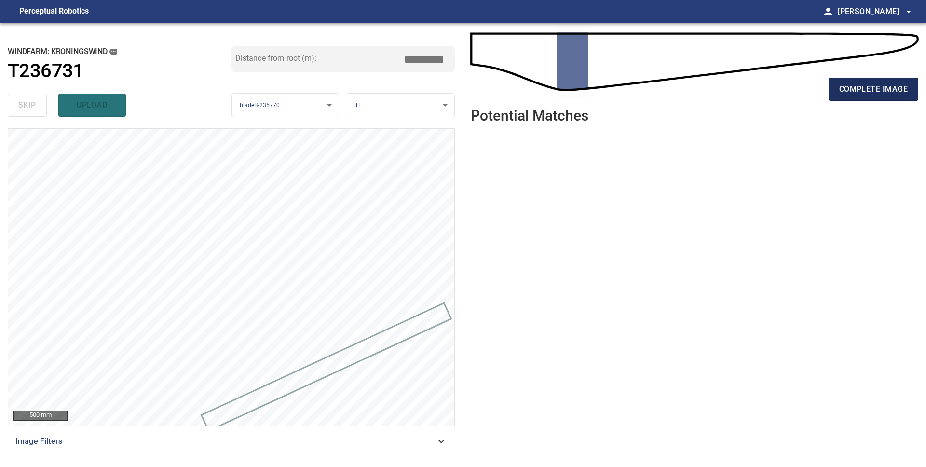
click at [860, 86] on span "complete image" at bounding box center [873, 89] width 69 height 14
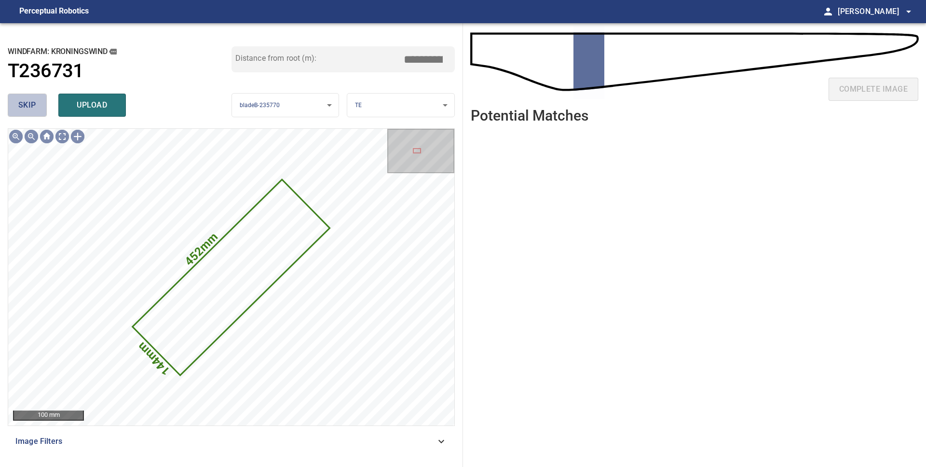
click at [31, 113] on button "skip" at bounding box center [27, 105] width 39 height 23
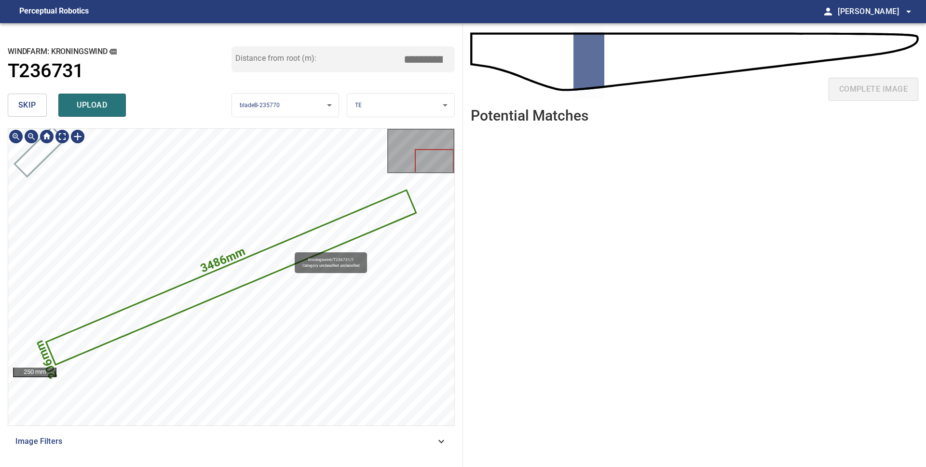
click at [290, 248] on icon at bounding box center [231, 277] width 368 height 173
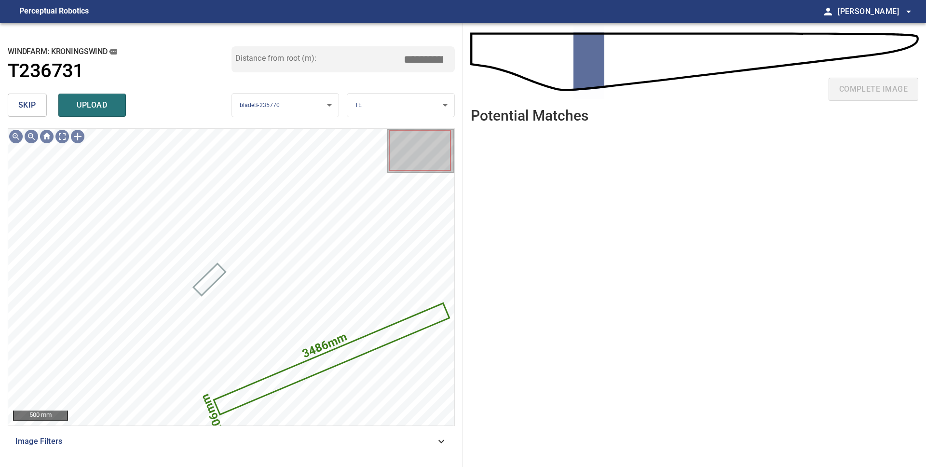
click at [32, 105] on span "skip" at bounding box center [27, 105] width 18 height 14
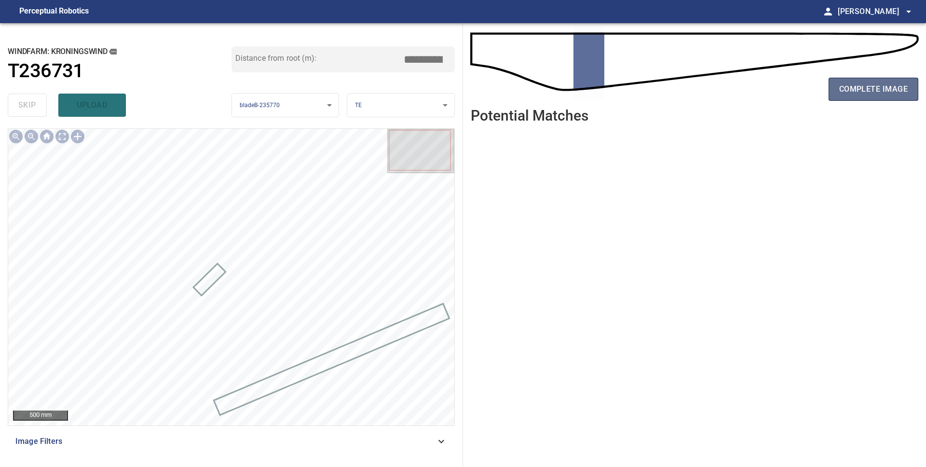
click at [851, 90] on span "complete image" at bounding box center [873, 89] width 69 height 14
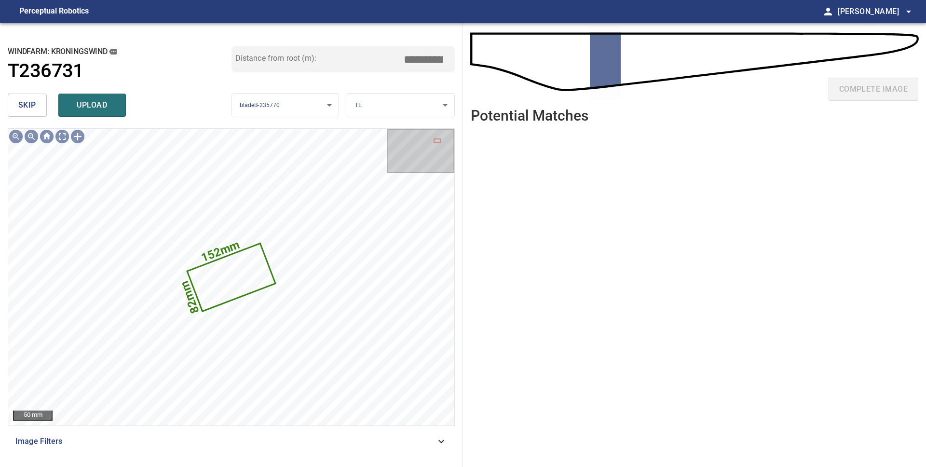
click at [27, 105] on span "skip" at bounding box center [27, 105] width 18 height 14
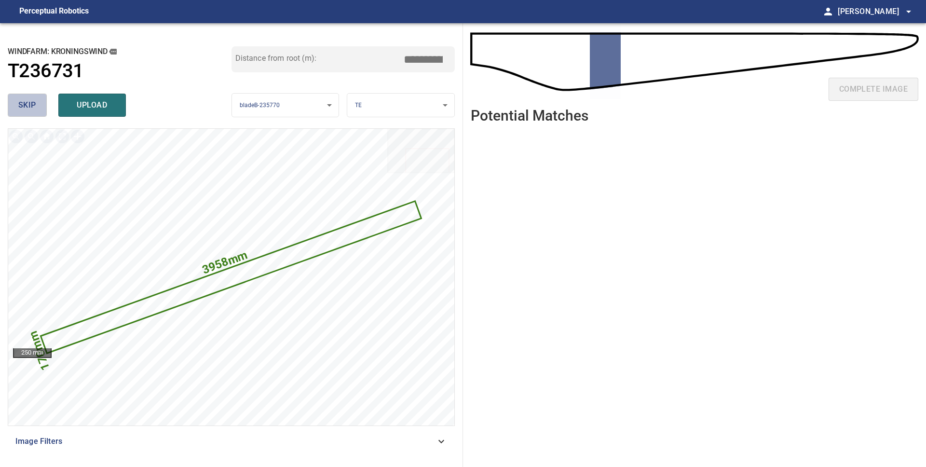
click at [28, 106] on span "skip" at bounding box center [27, 105] width 18 height 14
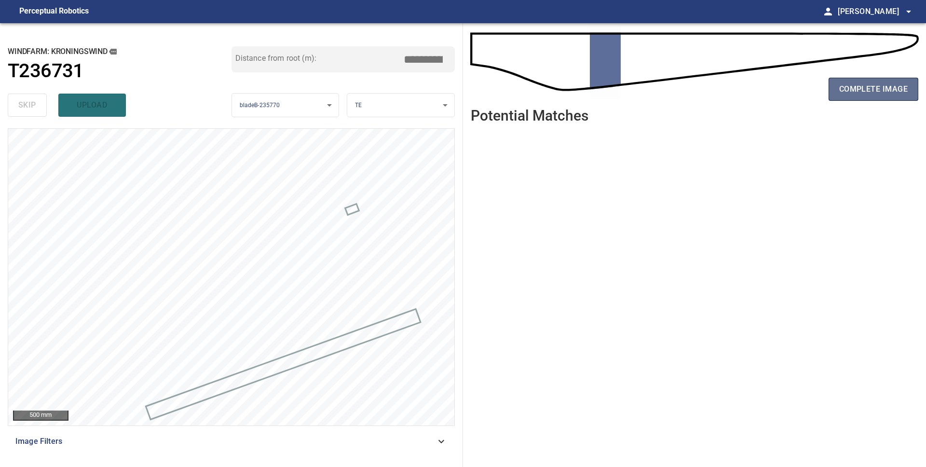
click at [840, 92] on span "complete image" at bounding box center [873, 89] width 69 height 14
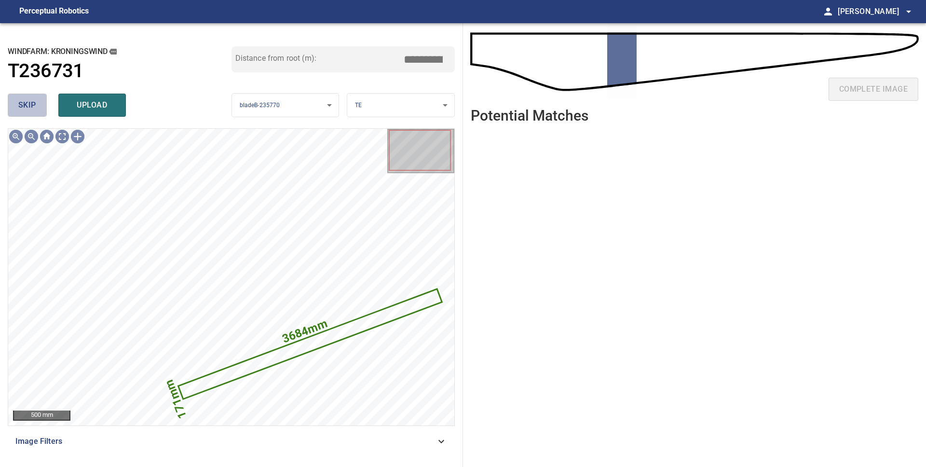
click at [29, 109] on span "skip" at bounding box center [27, 105] width 18 height 14
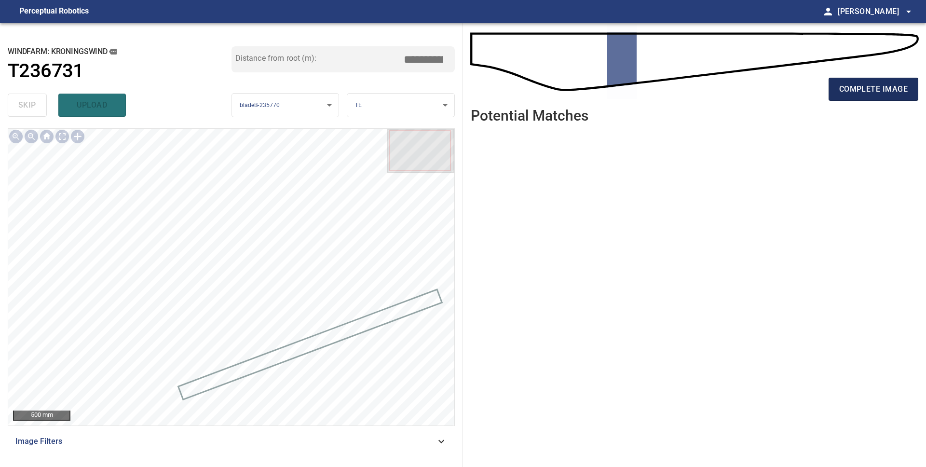
click at [884, 93] on span "complete image" at bounding box center [873, 89] width 69 height 14
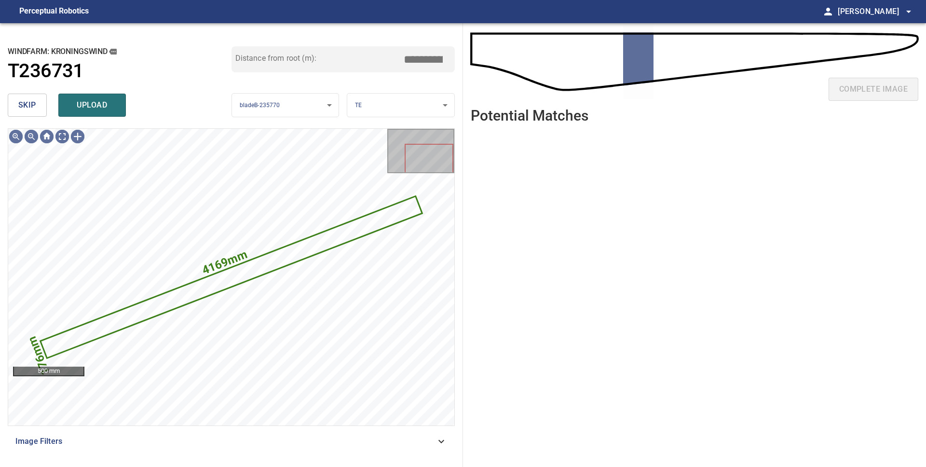
click at [22, 105] on span "skip" at bounding box center [27, 105] width 18 height 14
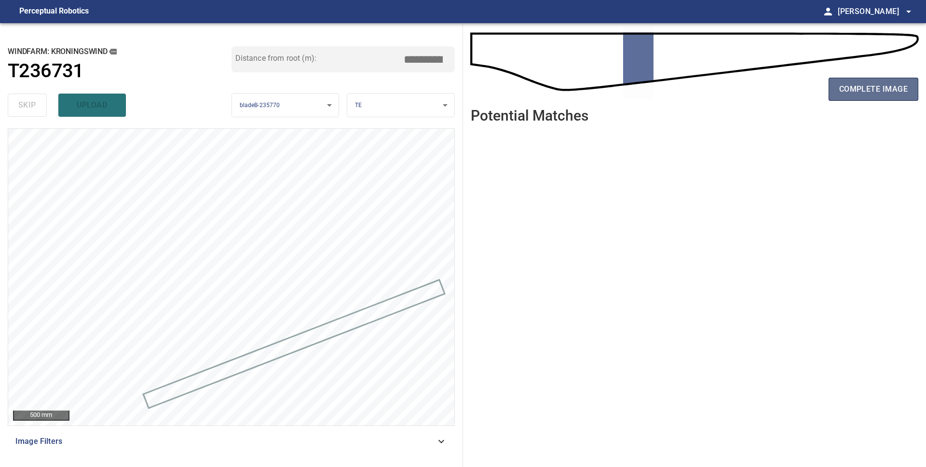
click at [862, 88] on span "complete image" at bounding box center [873, 89] width 69 height 14
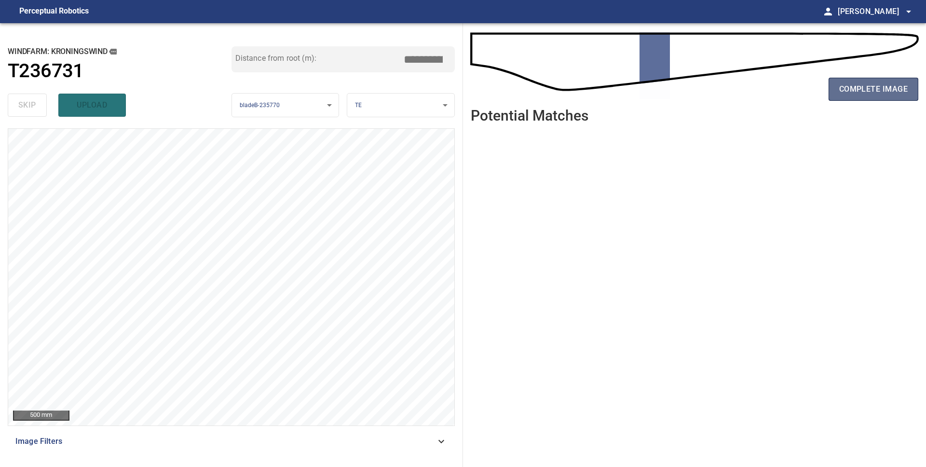
click at [848, 95] on span "complete image" at bounding box center [873, 89] width 69 height 14
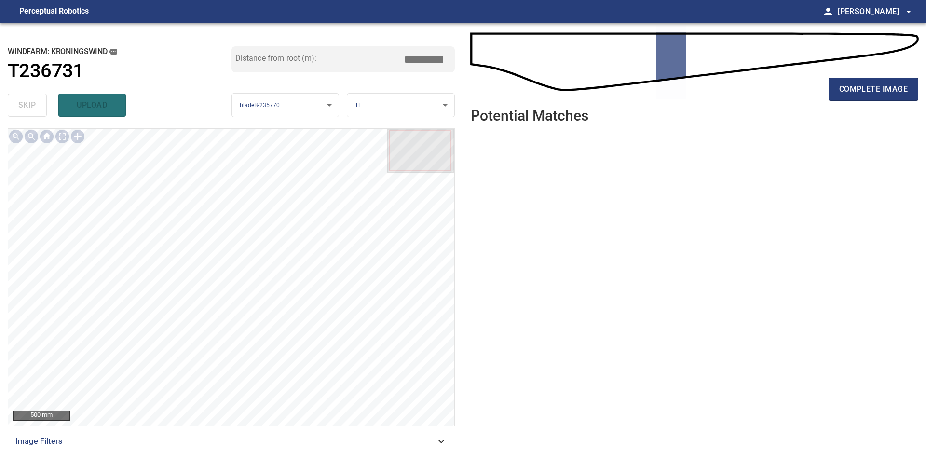
click at [848, 95] on span "complete image" at bounding box center [873, 89] width 69 height 14
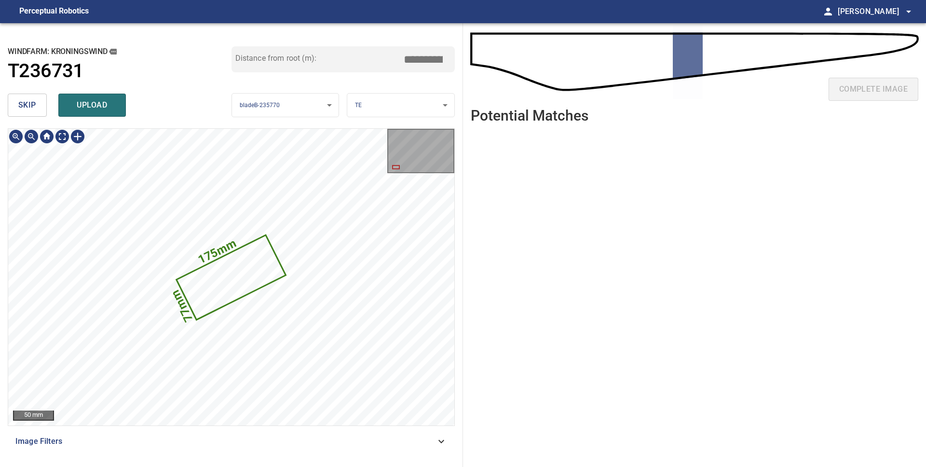
click at [220, 283] on icon at bounding box center [232, 277] width 108 height 82
click at [24, 110] on span "skip" at bounding box center [27, 105] width 18 height 14
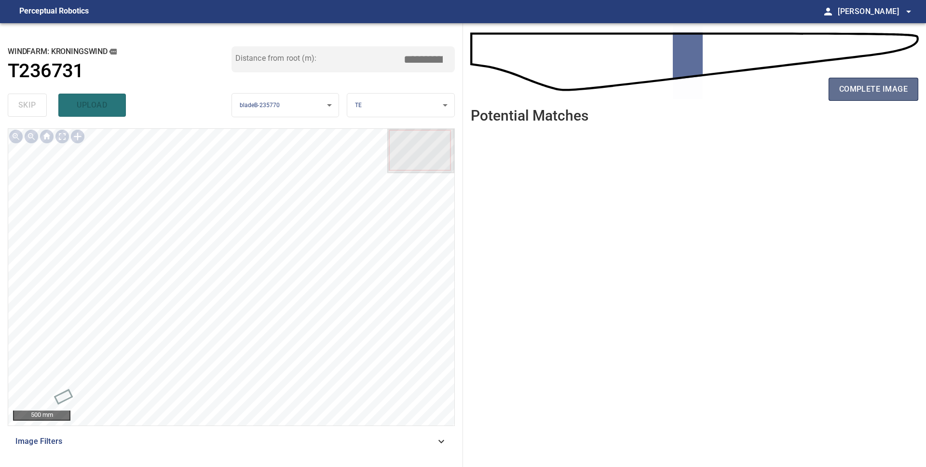
click at [864, 87] on span "complete image" at bounding box center [873, 89] width 69 height 14
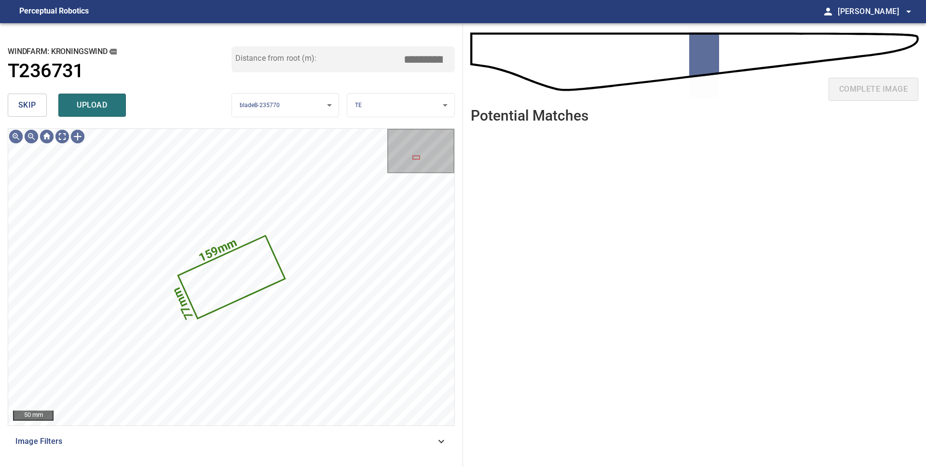
click at [27, 110] on span "skip" at bounding box center [27, 105] width 18 height 14
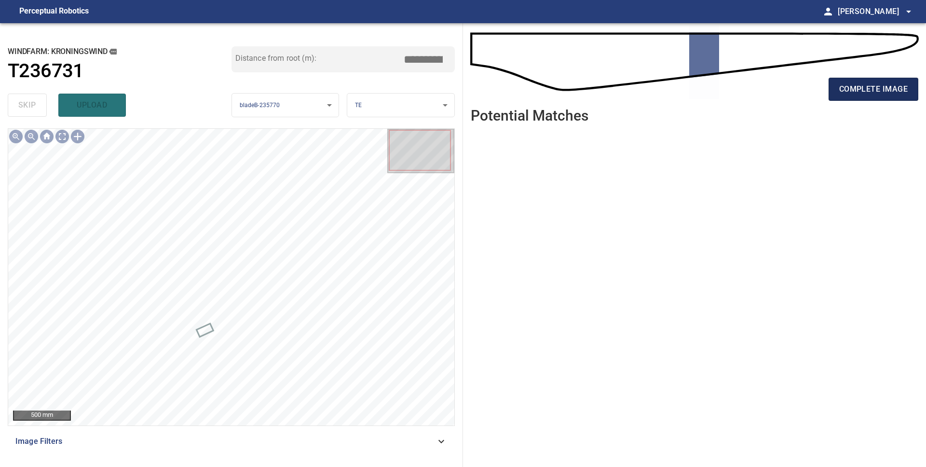
click at [870, 89] on span "complete image" at bounding box center [873, 89] width 69 height 14
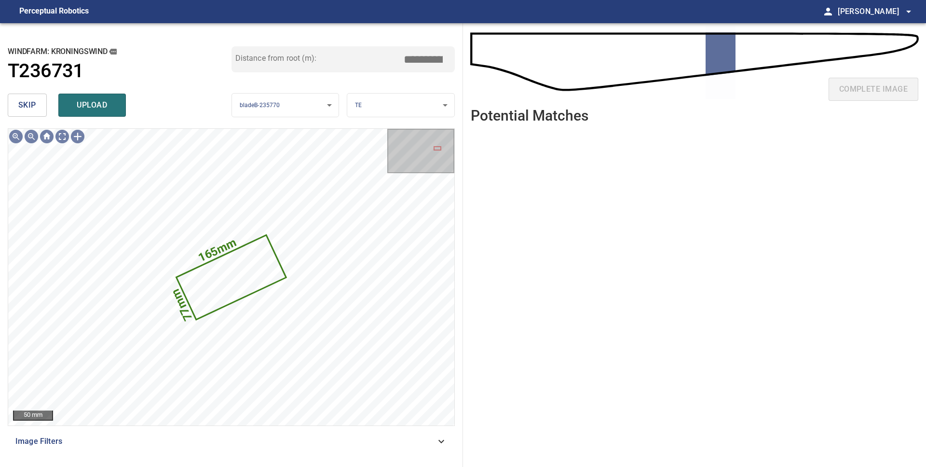
click at [38, 114] on button "skip" at bounding box center [27, 105] width 39 height 23
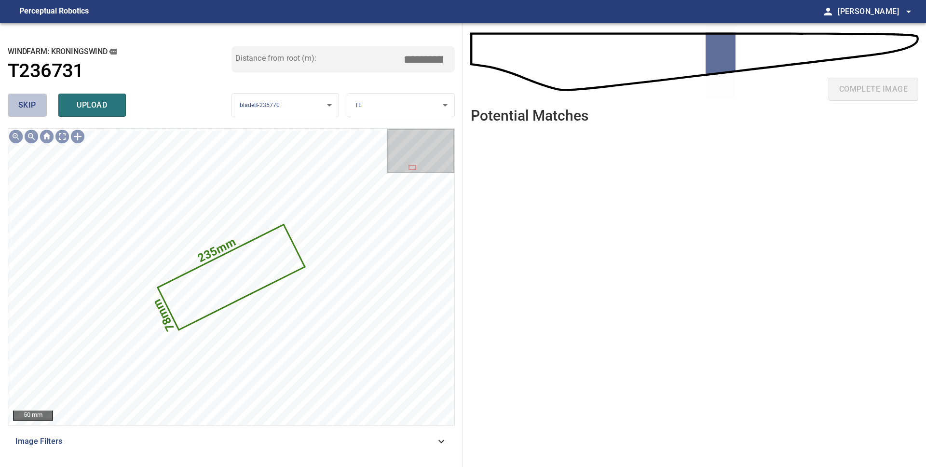
click at [27, 98] on span "skip" at bounding box center [27, 105] width 18 height 14
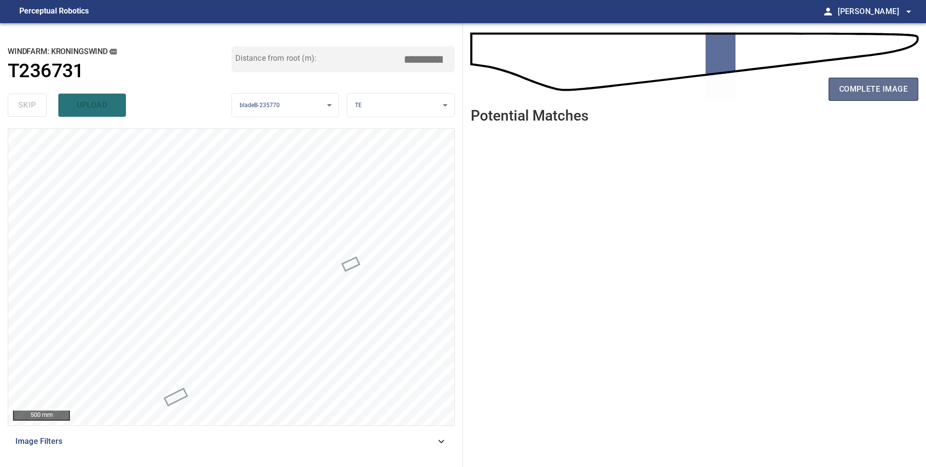
click at [899, 94] on span "complete image" at bounding box center [873, 89] width 69 height 14
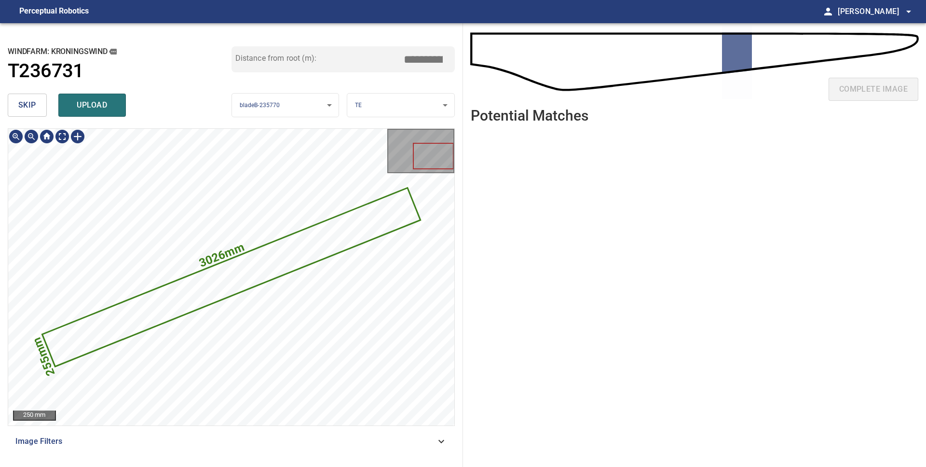
click at [201, 278] on icon at bounding box center [231, 277] width 377 height 177
click at [30, 103] on span "skip" at bounding box center [27, 105] width 18 height 14
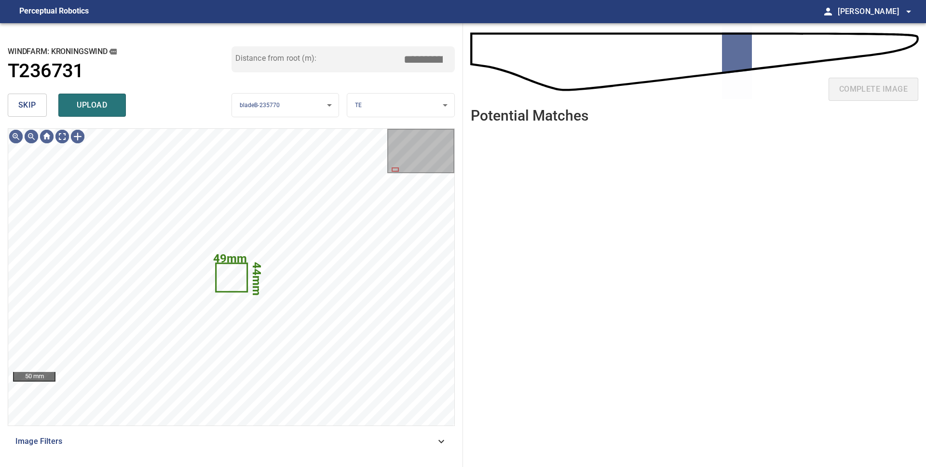
click at [32, 103] on span "skip" at bounding box center [27, 105] width 18 height 14
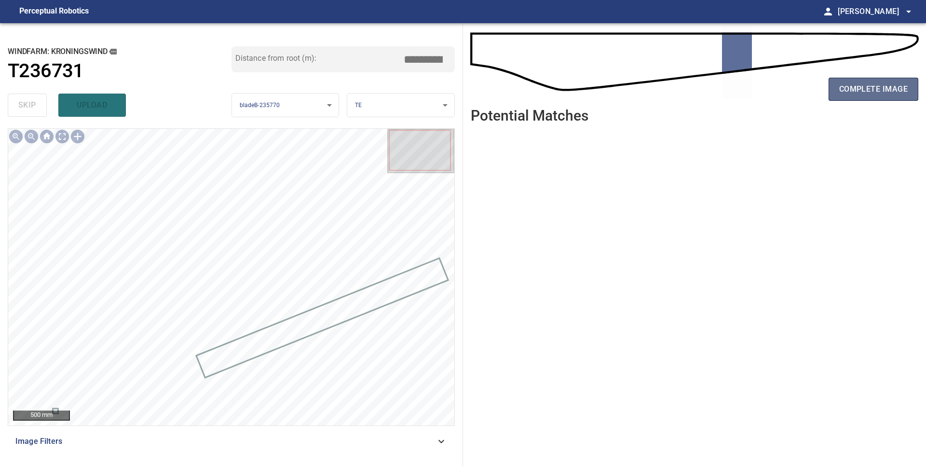
click at [855, 96] on button "complete image" at bounding box center [874, 89] width 90 height 23
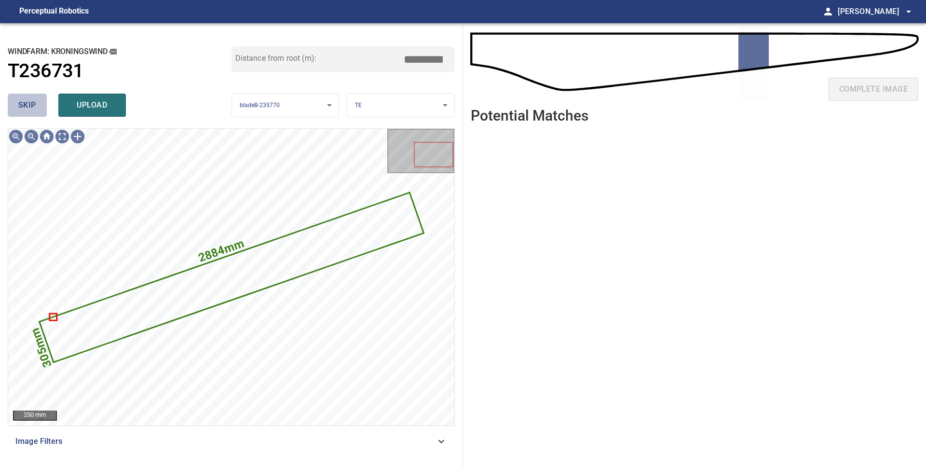
click at [16, 104] on button "skip" at bounding box center [27, 105] width 39 height 23
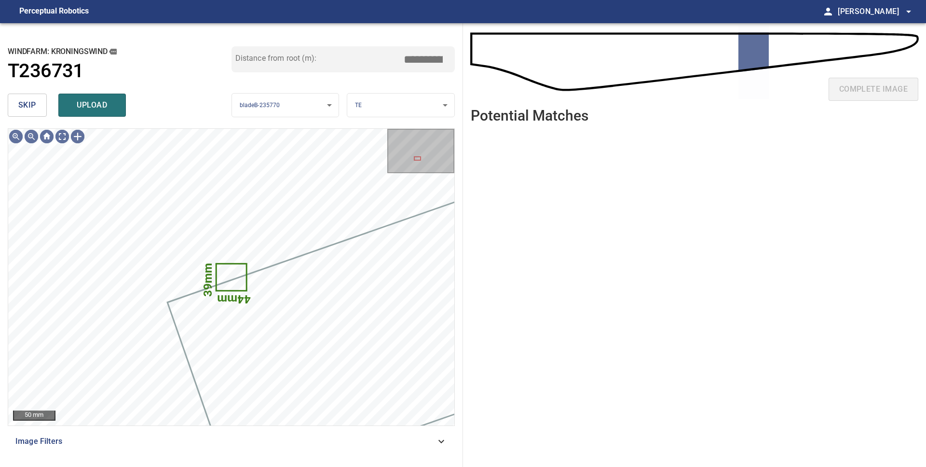
click at [16, 104] on button "skip" at bounding box center [27, 105] width 39 height 23
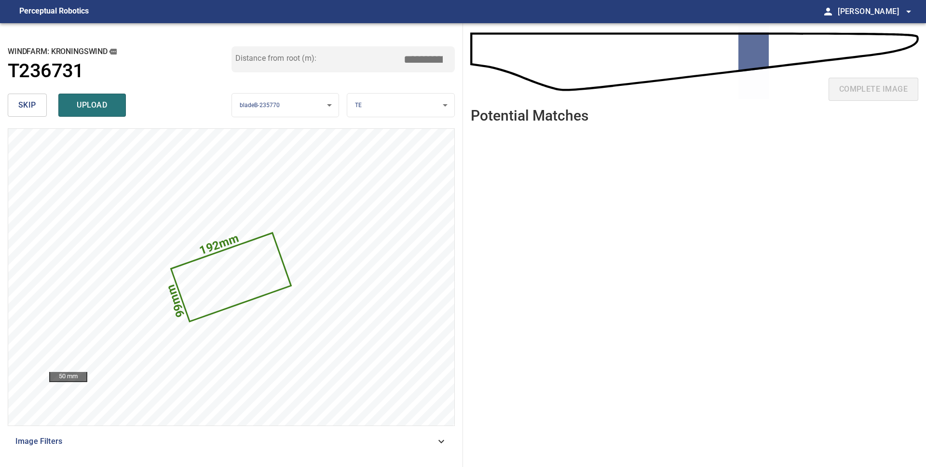
click at [31, 101] on span "skip" at bounding box center [27, 105] width 18 height 14
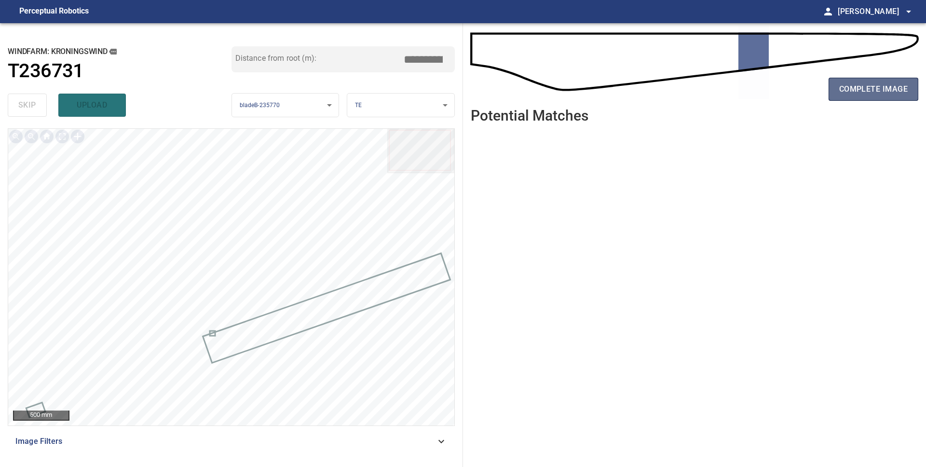
click at [864, 95] on span "complete image" at bounding box center [873, 89] width 69 height 14
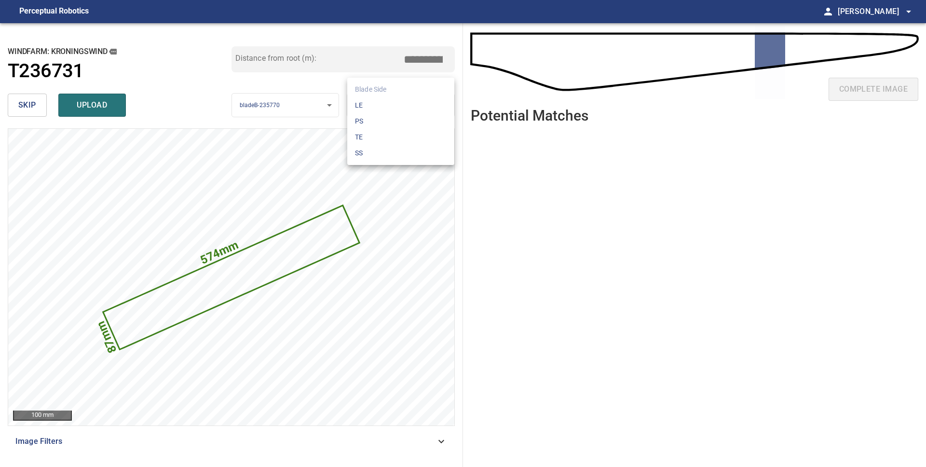
click at [376, 104] on body "**********" at bounding box center [463, 233] width 926 height 467
click at [379, 102] on li "LE" at bounding box center [400, 105] width 107 height 16
click at [375, 108] on body "**********" at bounding box center [463, 233] width 926 height 467
click at [389, 126] on li "PS" at bounding box center [400, 121] width 107 height 16
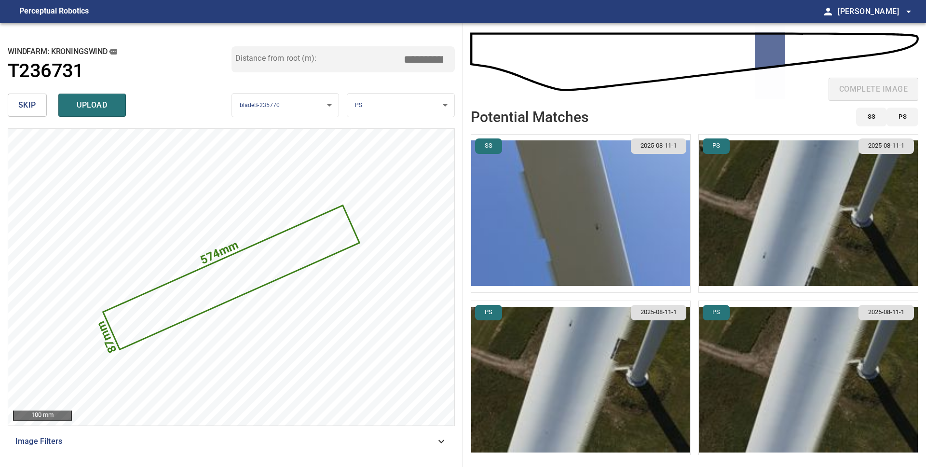
click at [619, 346] on img "button" at bounding box center [580, 380] width 219 height 158
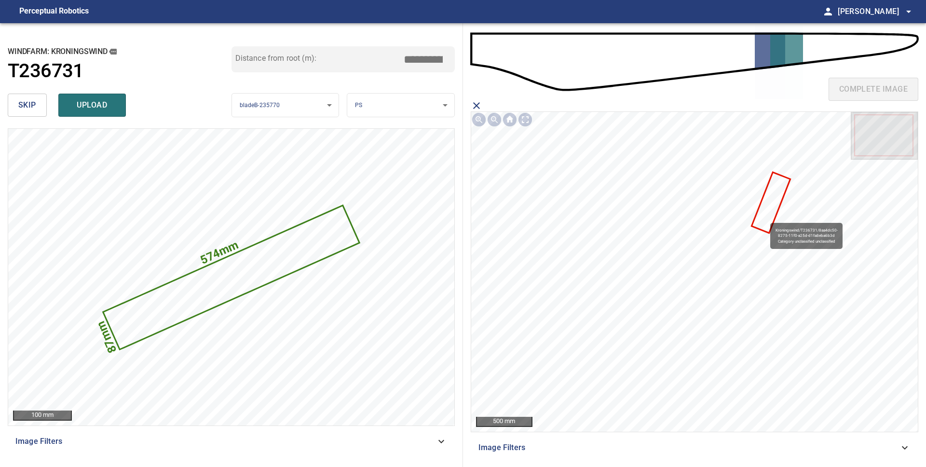
click at [766, 219] on icon at bounding box center [771, 202] width 37 height 59
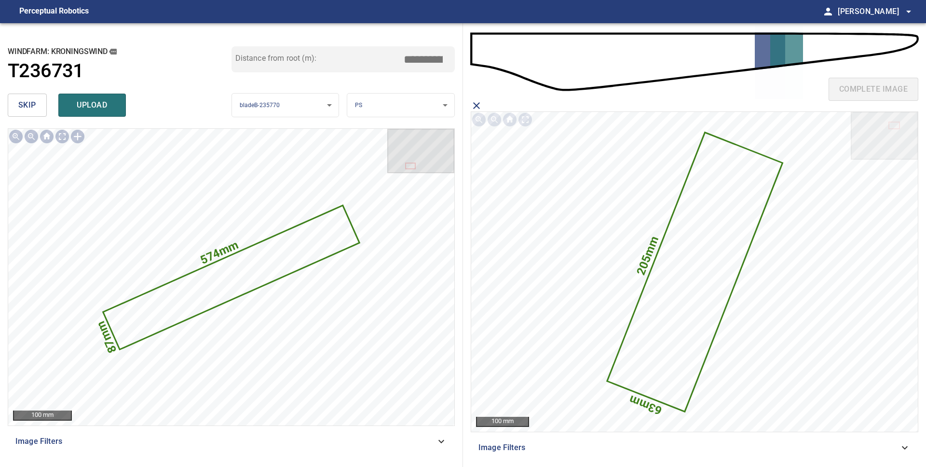
click at [114, 110] on span "upload" at bounding box center [92, 105] width 46 height 14
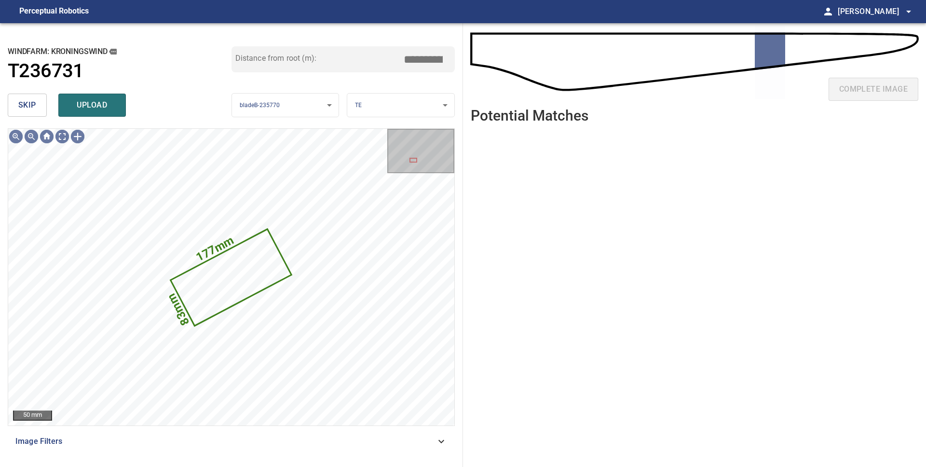
click at [29, 105] on span "skip" at bounding box center [27, 105] width 18 height 14
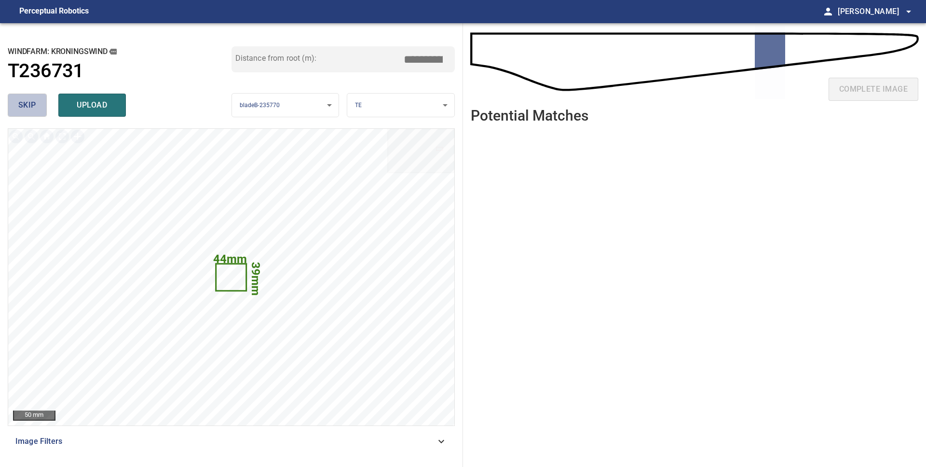
click at [29, 105] on span "skip" at bounding box center [27, 105] width 18 height 14
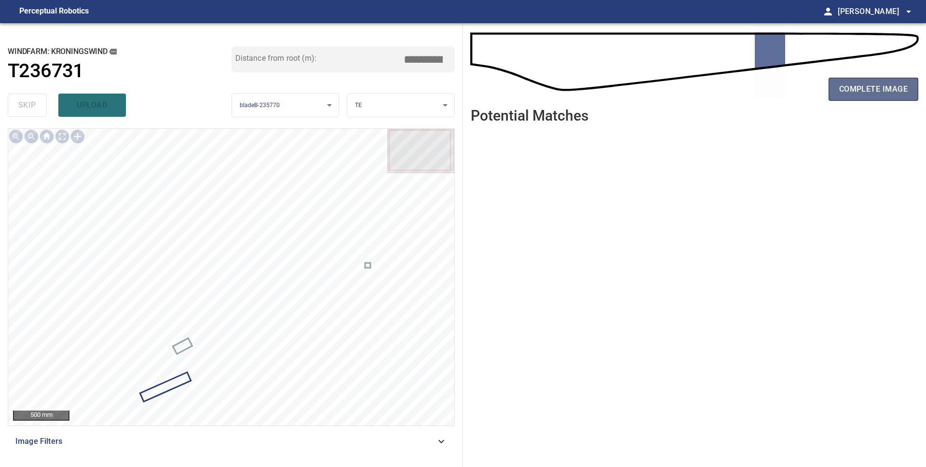
click at [895, 93] on span "complete image" at bounding box center [873, 89] width 69 height 14
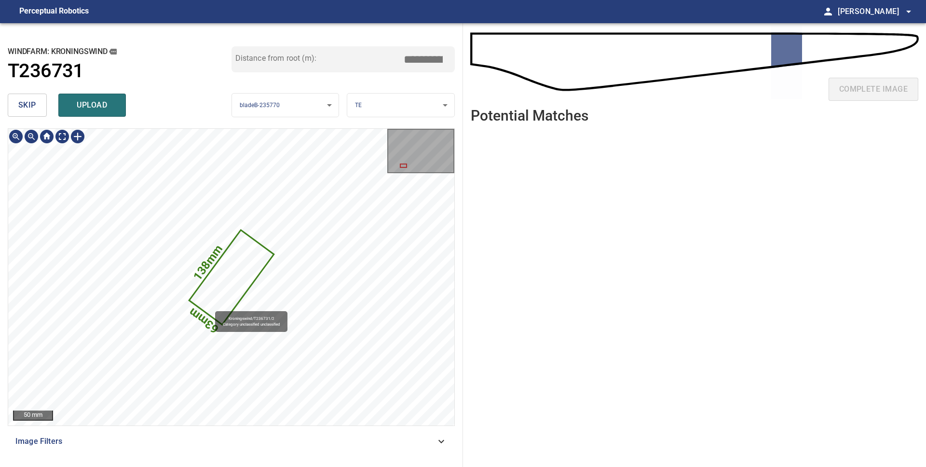
click at [210, 307] on icon at bounding box center [231, 277] width 82 height 93
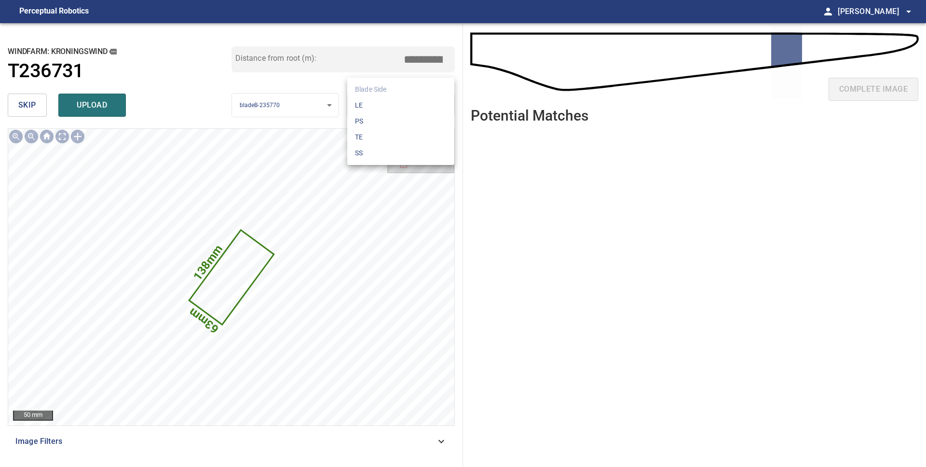
click at [377, 102] on body "**********" at bounding box center [463, 233] width 926 height 467
click at [379, 117] on li "PS" at bounding box center [400, 121] width 107 height 16
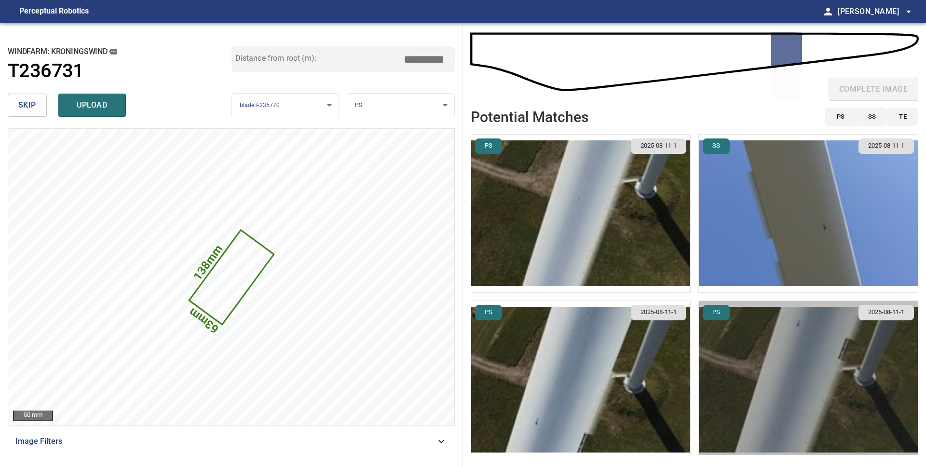
click at [750, 384] on img "button" at bounding box center [808, 380] width 219 height 158
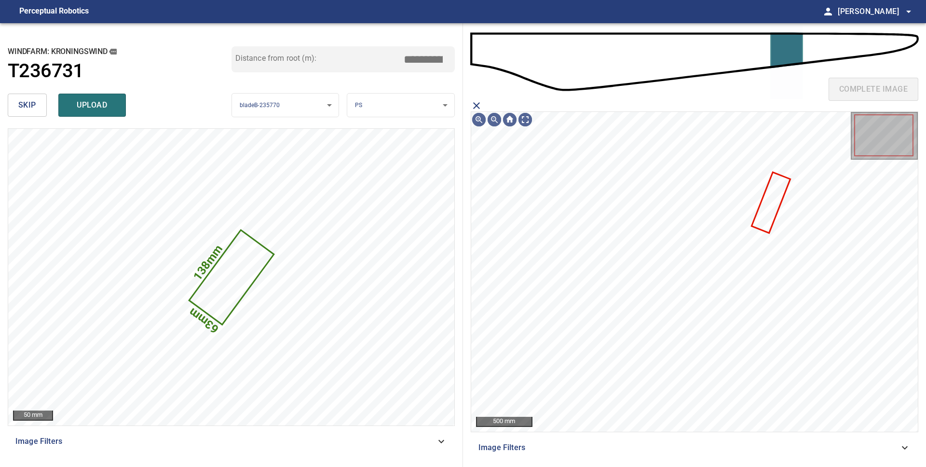
click at [479, 107] on icon "close matching imageResolution:" at bounding box center [477, 106] width 12 height 12
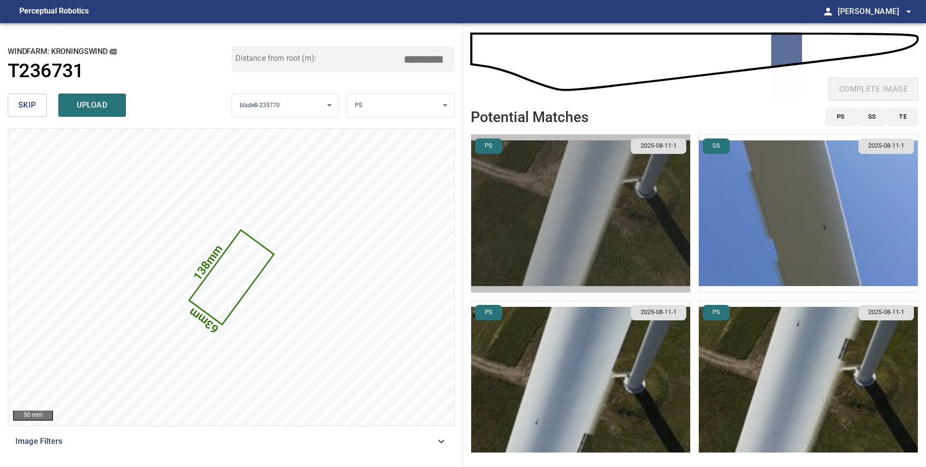
click at [551, 190] on img "button" at bounding box center [580, 214] width 219 height 158
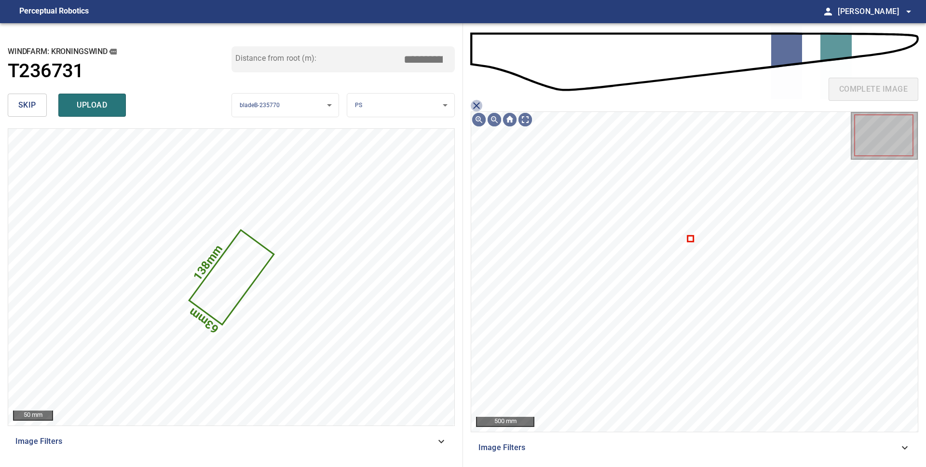
click at [477, 105] on icon "close matching imageResolution:" at bounding box center [476, 105] width 7 height 7
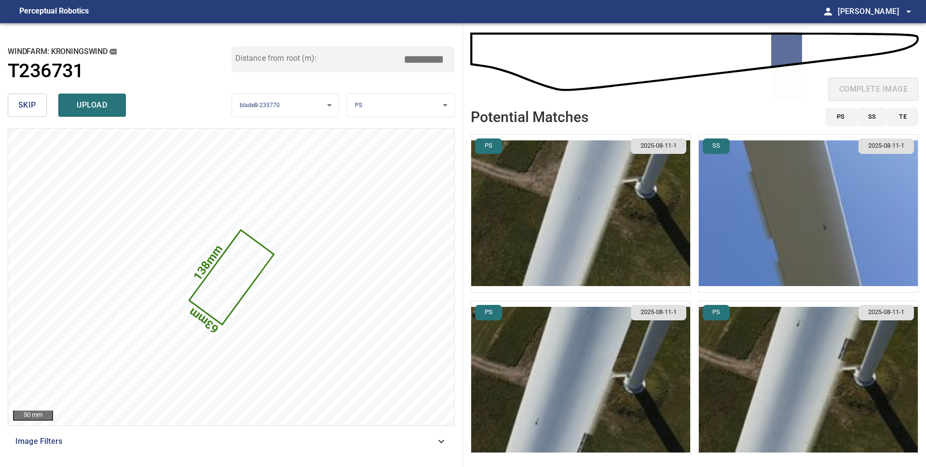
click at [786, 253] on img "button" at bounding box center [808, 214] width 219 height 158
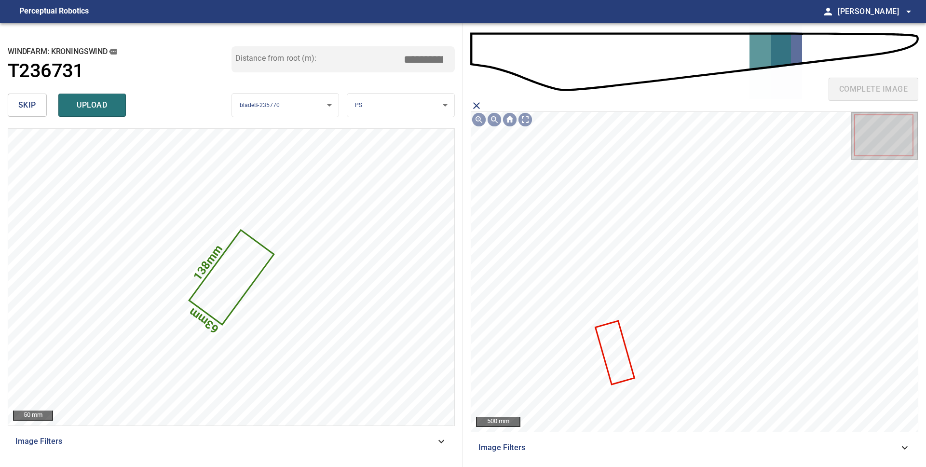
click at [476, 104] on icon "close matching imageResolution:" at bounding box center [476, 105] width 7 height 7
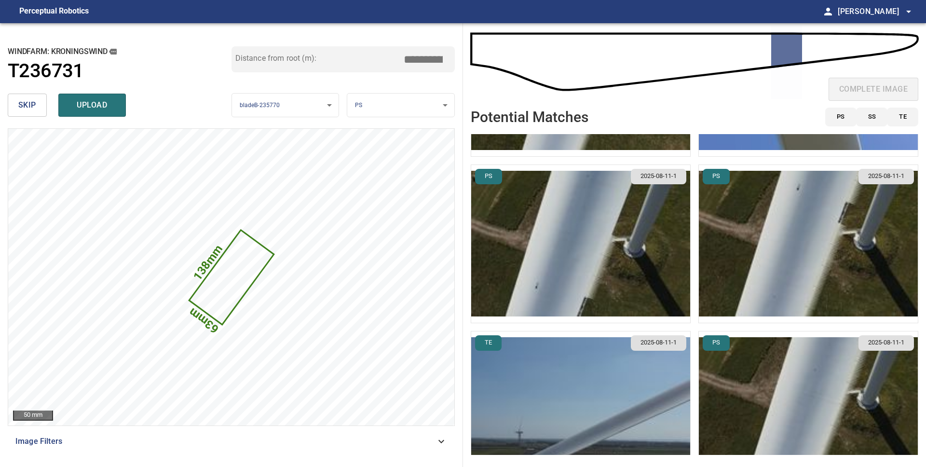
scroll to position [171, 0]
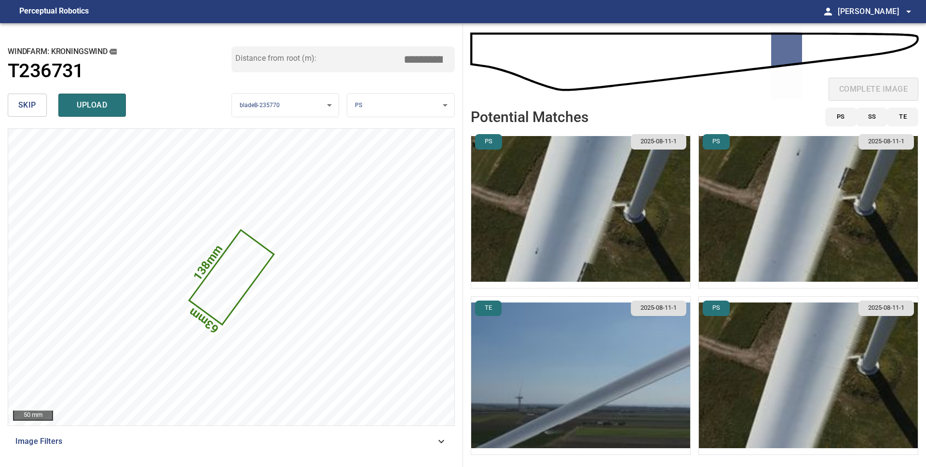
click at [764, 359] on img "button" at bounding box center [808, 376] width 219 height 158
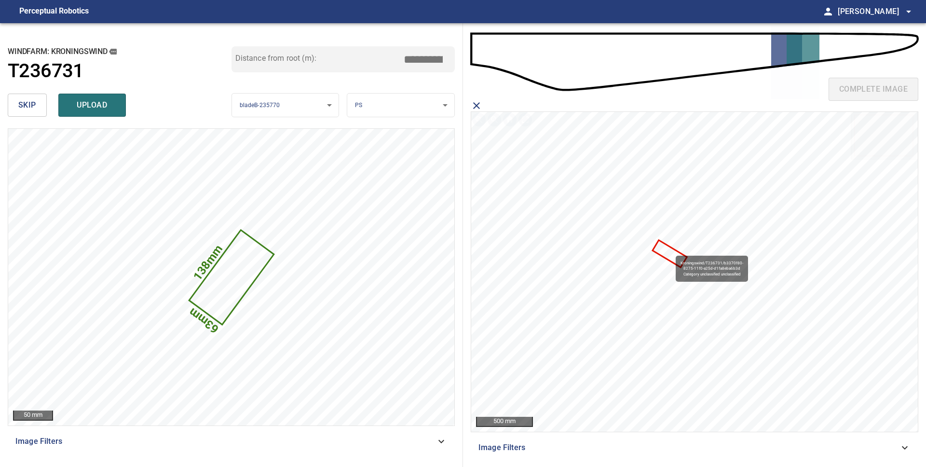
click at [672, 251] on icon at bounding box center [670, 254] width 33 height 26
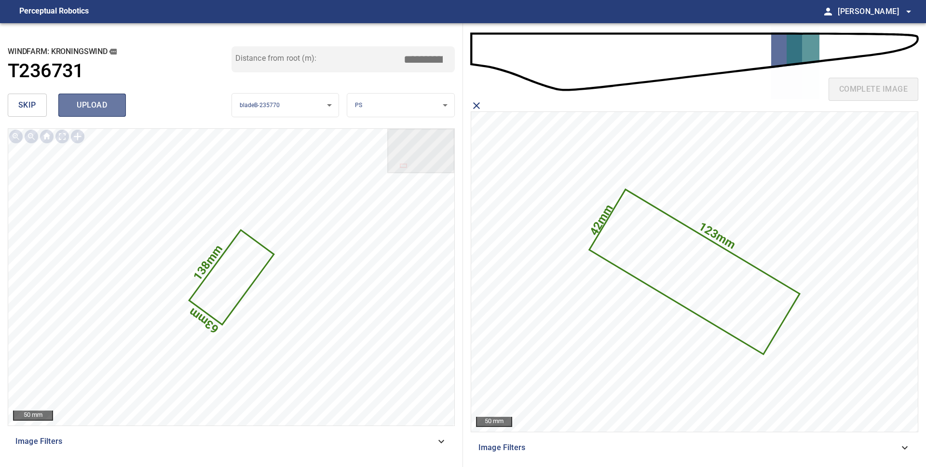
click at [88, 109] on span "upload" at bounding box center [92, 105] width 46 height 14
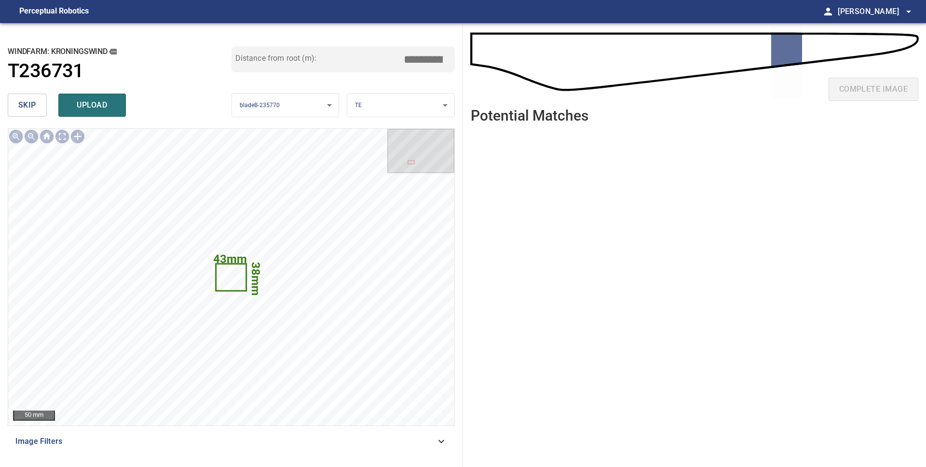
click at [12, 101] on button "skip" at bounding box center [27, 105] width 39 height 23
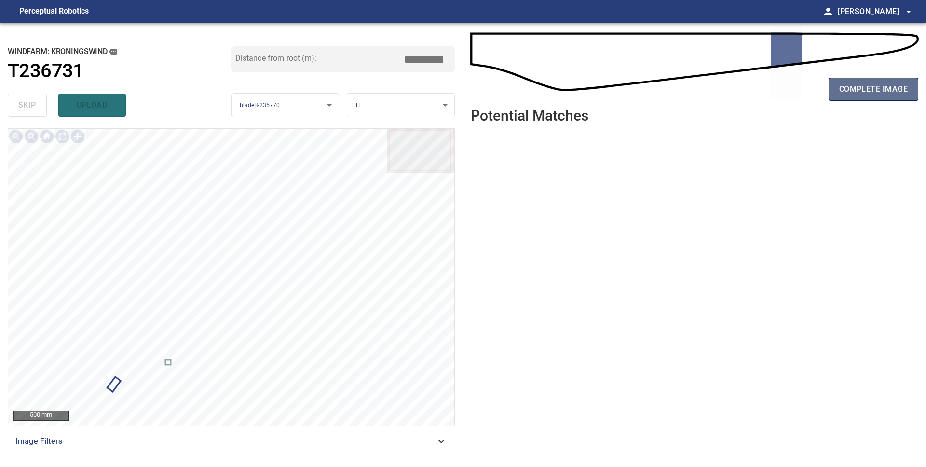
click at [853, 96] on span "complete image" at bounding box center [873, 89] width 69 height 14
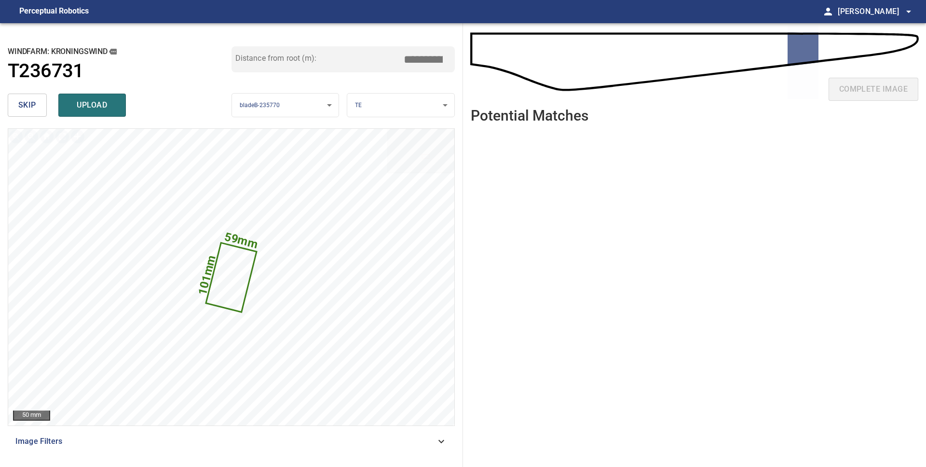
click at [35, 106] on span "skip" at bounding box center [27, 105] width 18 height 14
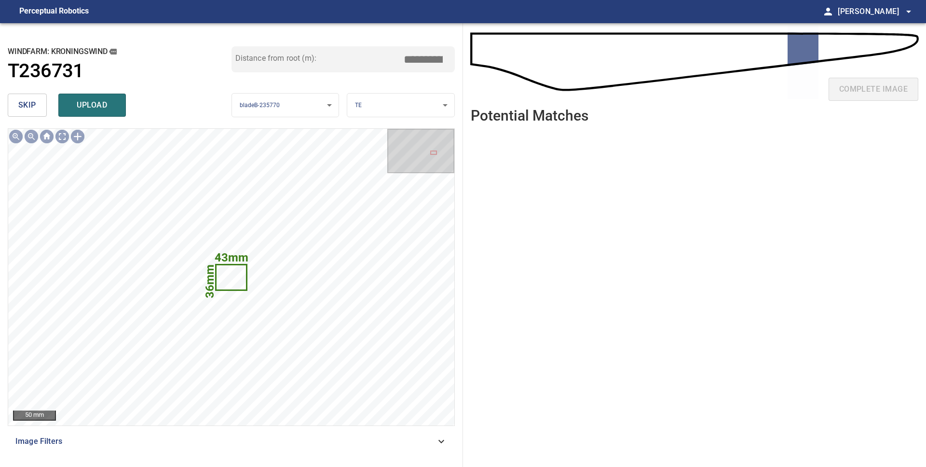
click at [27, 104] on span "skip" at bounding box center [27, 105] width 18 height 14
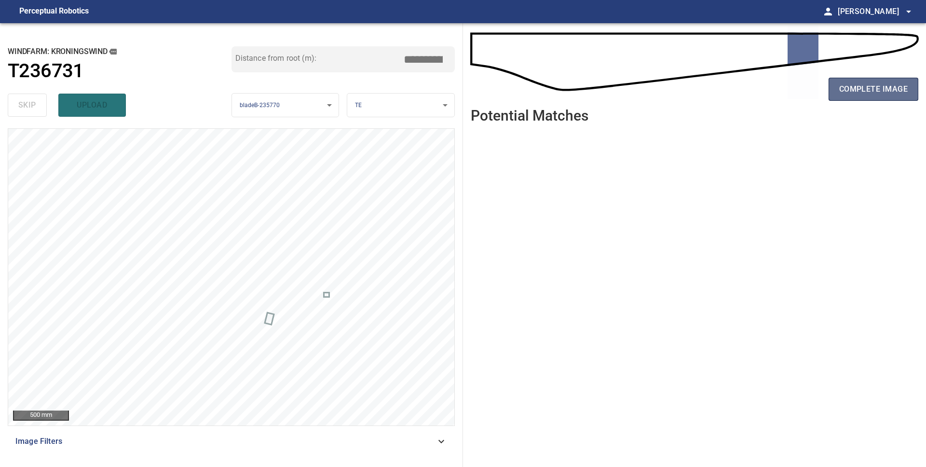
click at [844, 92] on span "complete image" at bounding box center [873, 89] width 69 height 14
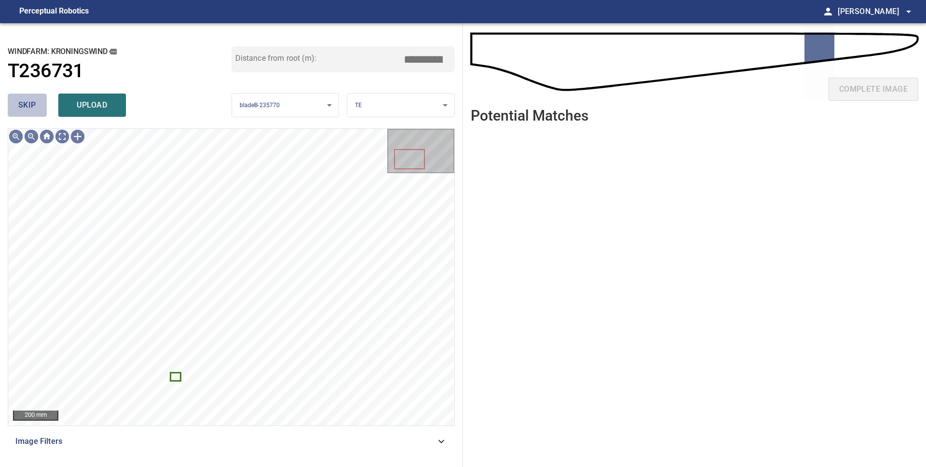
click at [28, 108] on span "skip" at bounding box center [27, 105] width 18 height 14
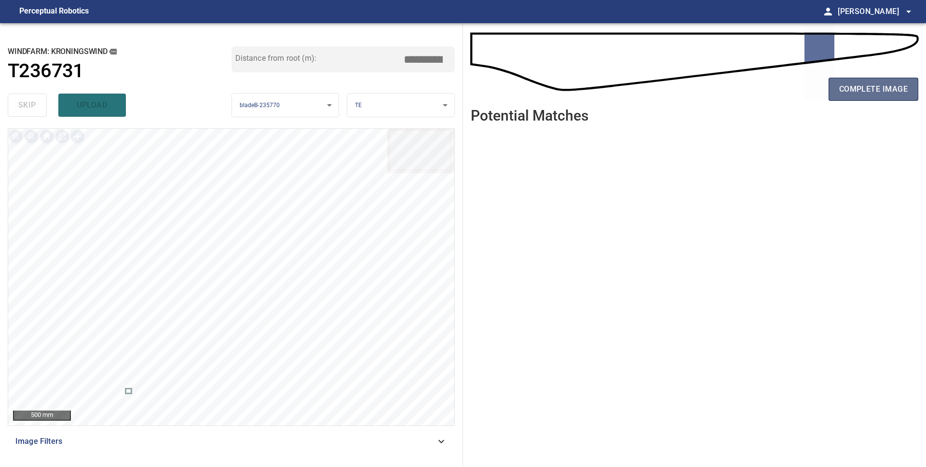
click at [877, 87] on span "complete image" at bounding box center [873, 89] width 69 height 14
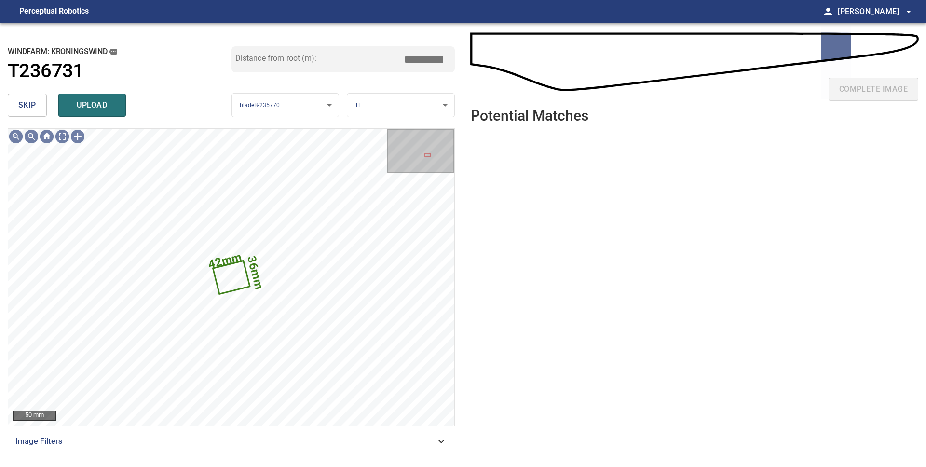
click at [40, 112] on button "skip" at bounding box center [27, 105] width 39 height 23
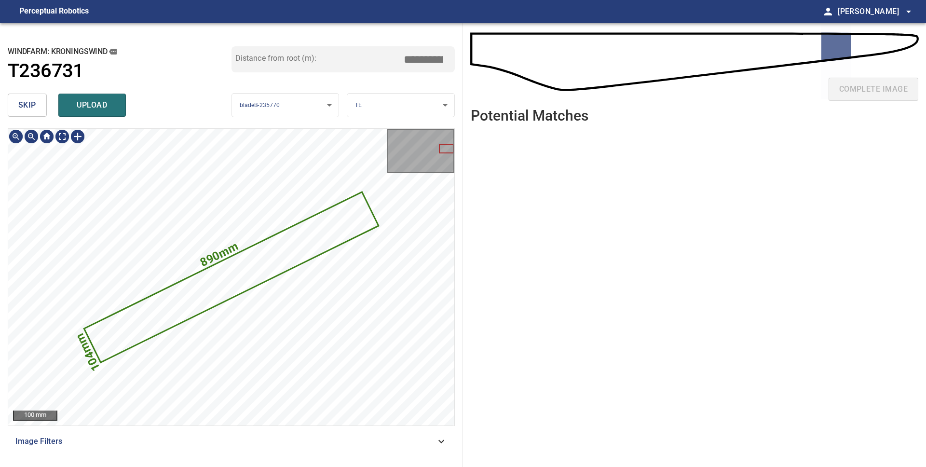
click at [255, 270] on icon at bounding box center [231, 277] width 293 height 168
click at [30, 110] on span "skip" at bounding box center [27, 105] width 18 height 14
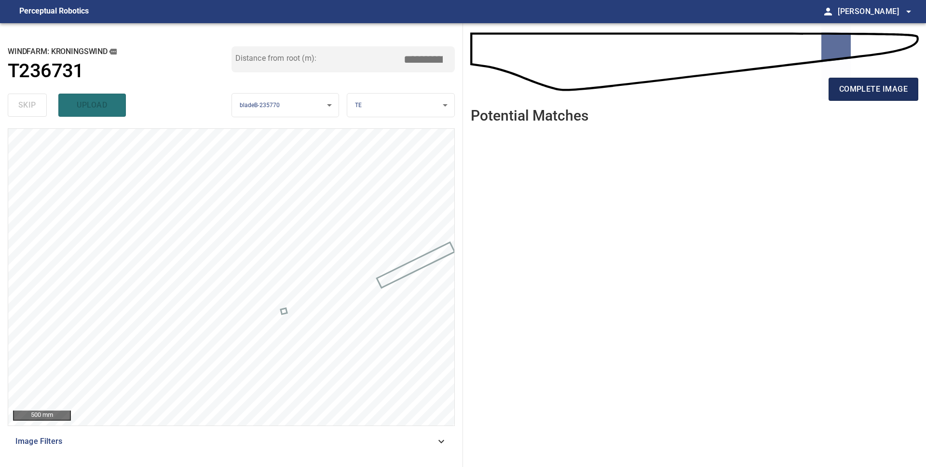
click at [841, 95] on span "complete image" at bounding box center [873, 89] width 69 height 14
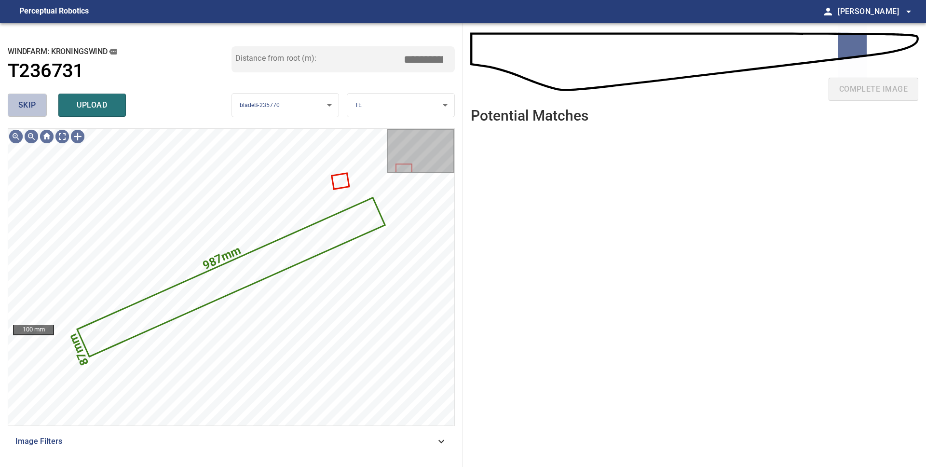
click at [22, 106] on span "skip" at bounding box center [27, 105] width 18 height 14
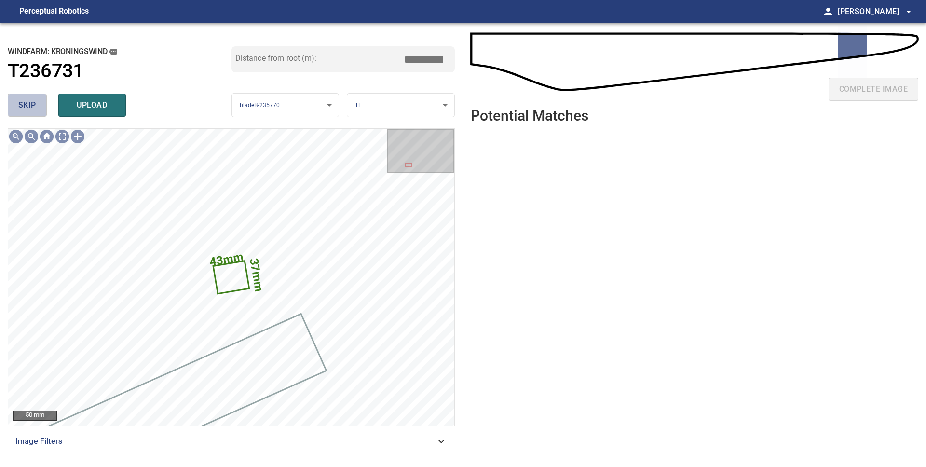
click at [22, 106] on span "skip" at bounding box center [27, 105] width 18 height 14
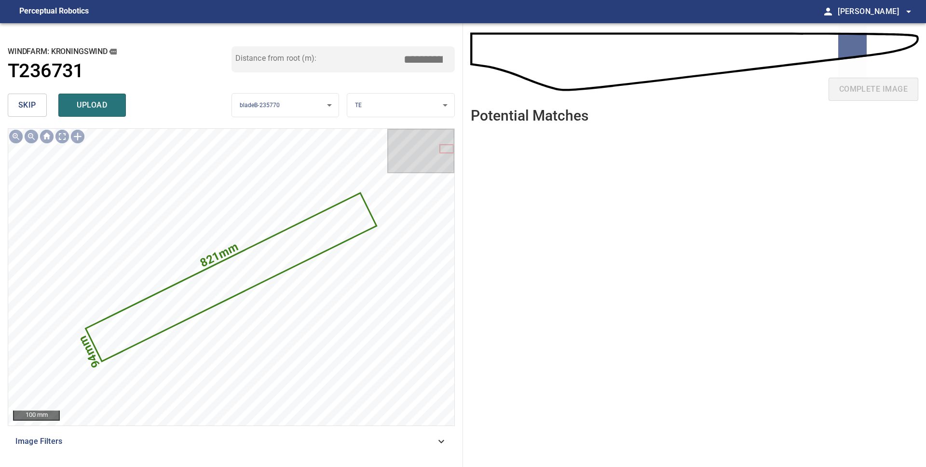
click at [22, 106] on span "skip" at bounding box center [27, 105] width 18 height 14
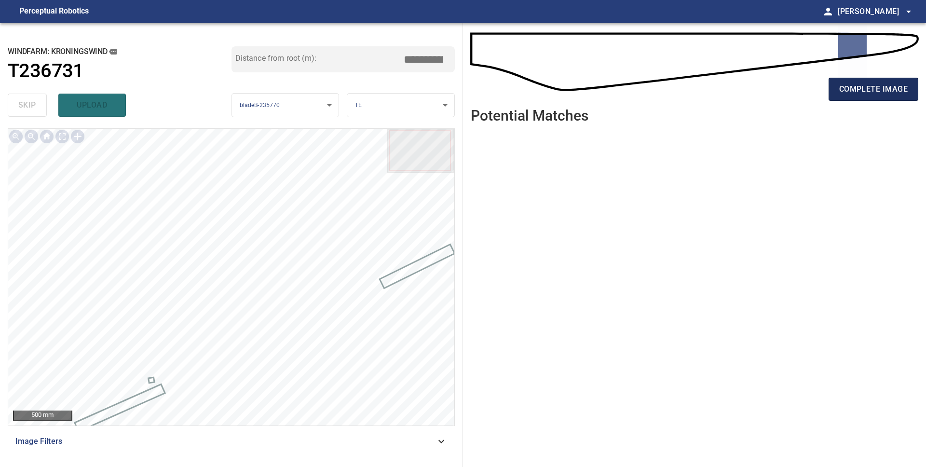
click at [849, 99] on button "complete image" at bounding box center [874, 89] width 90 height 23
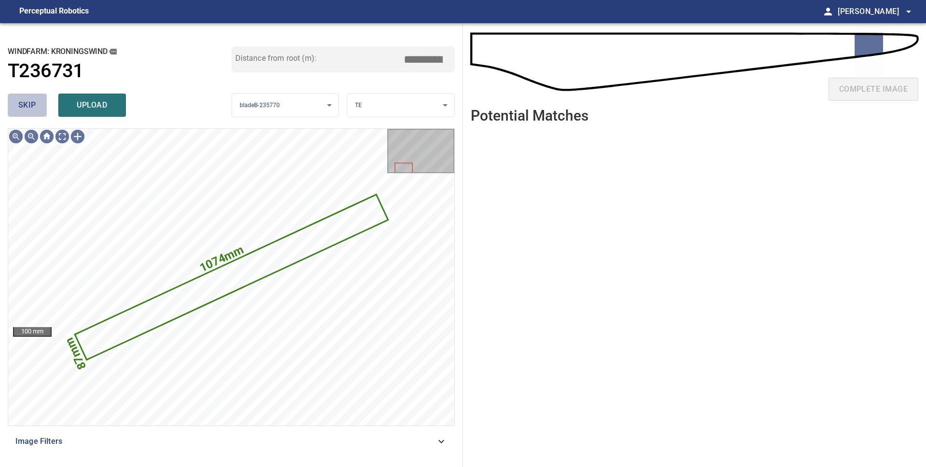
click at [26, 100] on span "skip" at bounding box center [27, 105] width 18 height 14
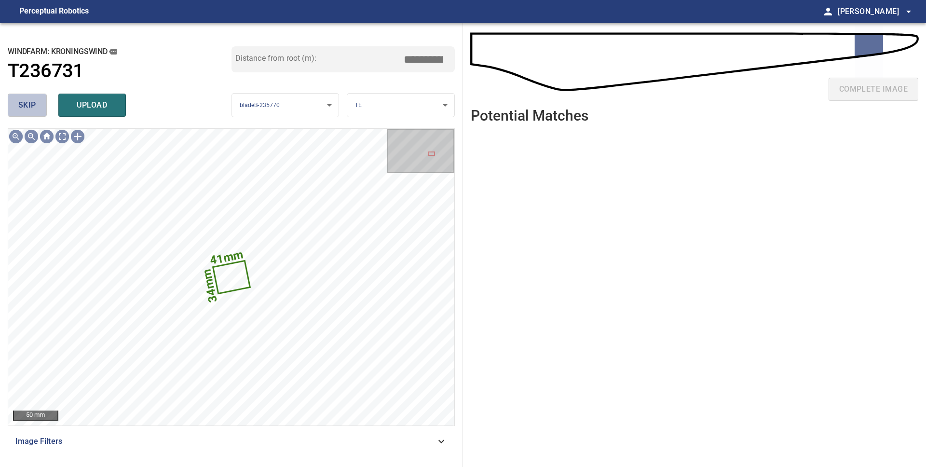
click at [26, 100] on span "skip" at bounding box center [27, 105] width 18 height 14
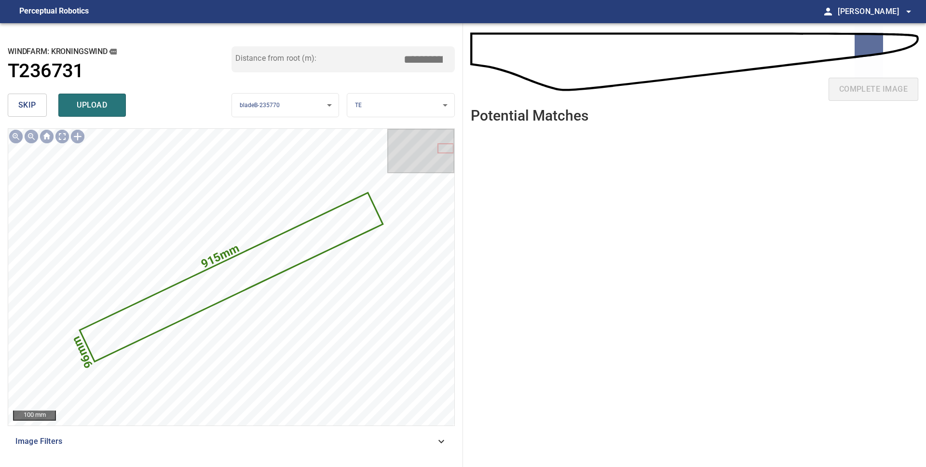
click at [26, 100] on span "skip" at bounding box center [27, 105] width 18 height 14
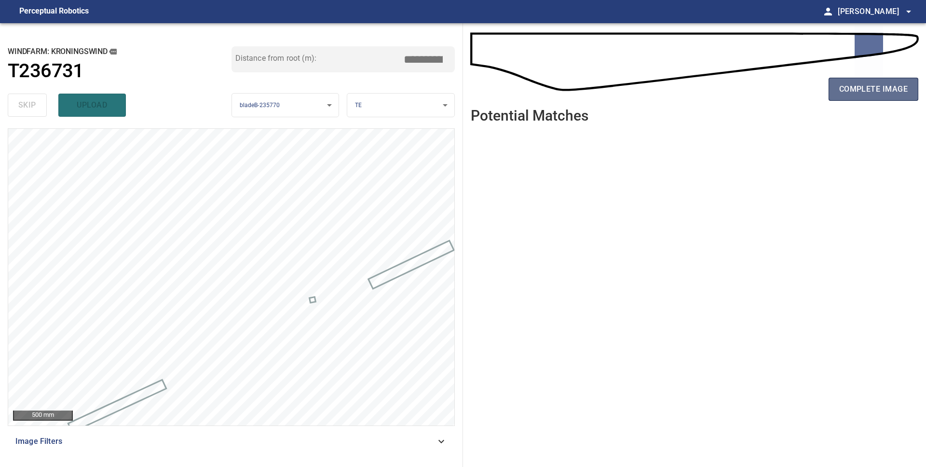
click at [844, 97] on button "complete image" at bounding box center [874, 89] width 90 height 23
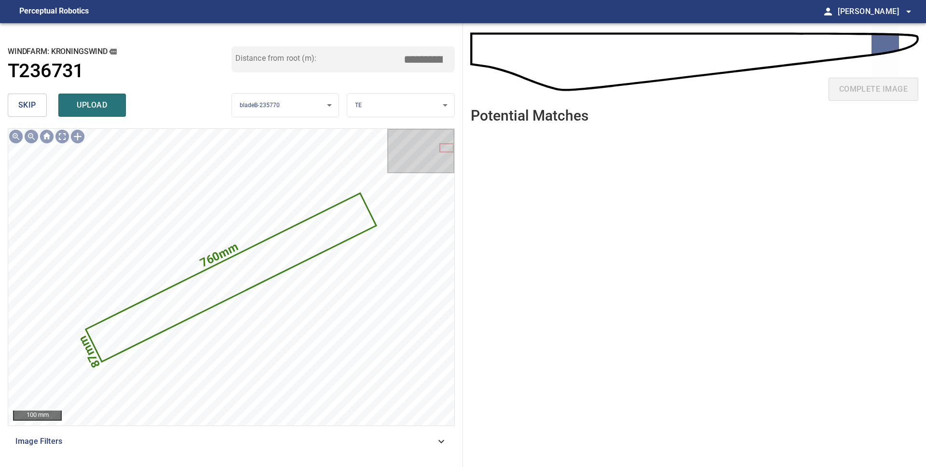
click at [31, 108] on span "skip" at bounding box center [27, 105] width 18 height 14
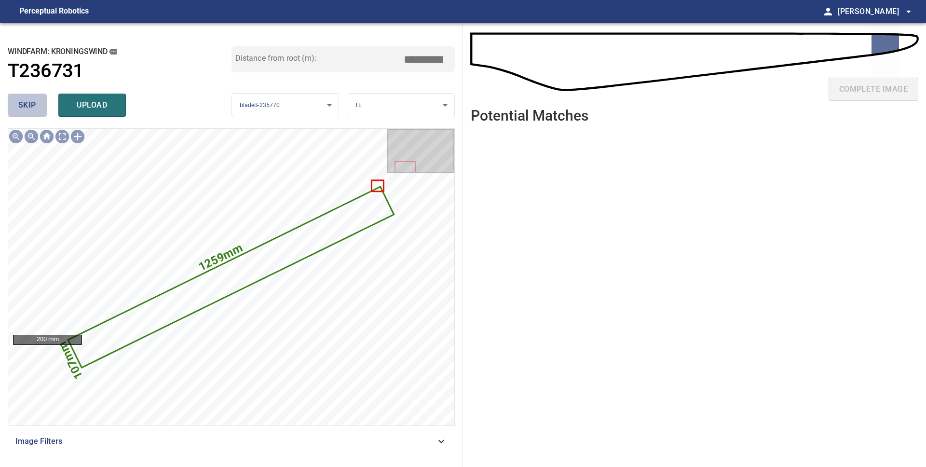
click at [31, 108] on span "skip" at bounding box center [27, 105] width 18 height 14
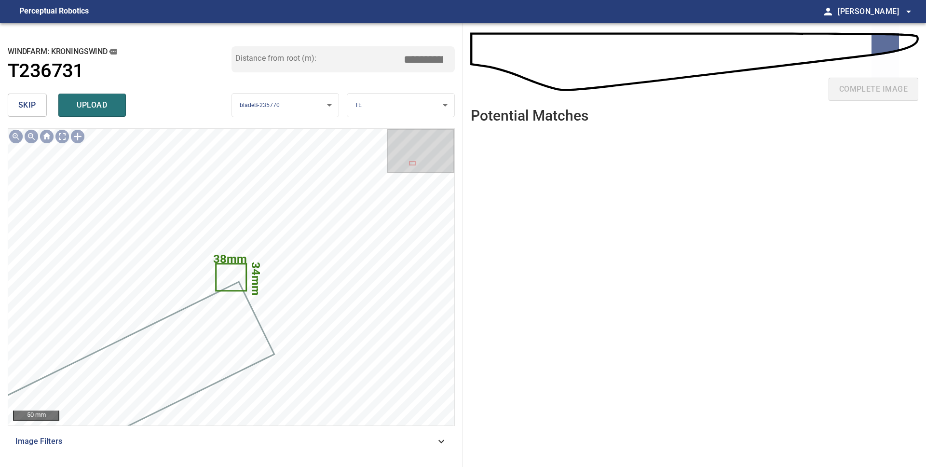
click at [31, 108] on span "skip" at bounding box center [27, 105] width 18 height 14
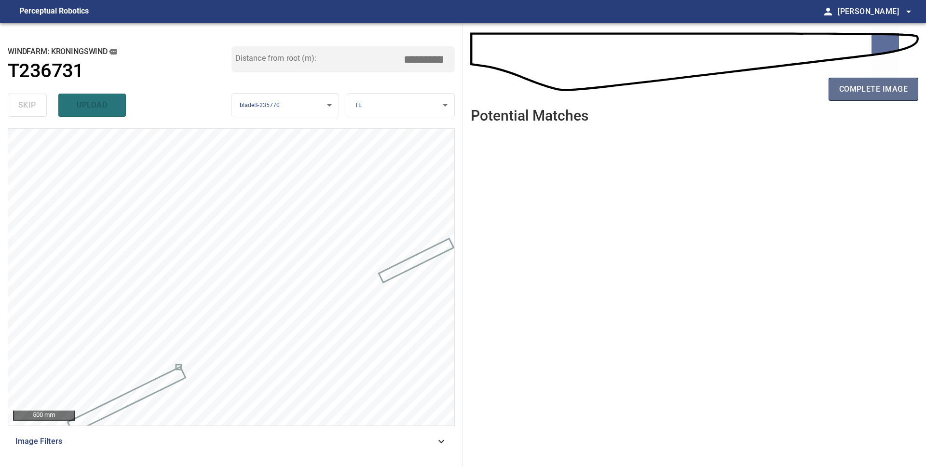
click at [888, 95] on span "complete image" at bounding box center [873, 89] width 69 height 14
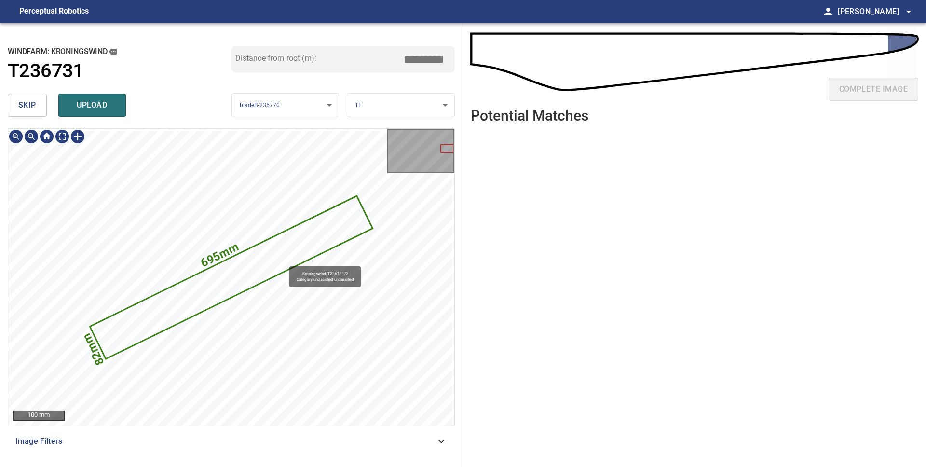
click at [285, 261] on icon at bounding box center [231, 277] width 281 height 161
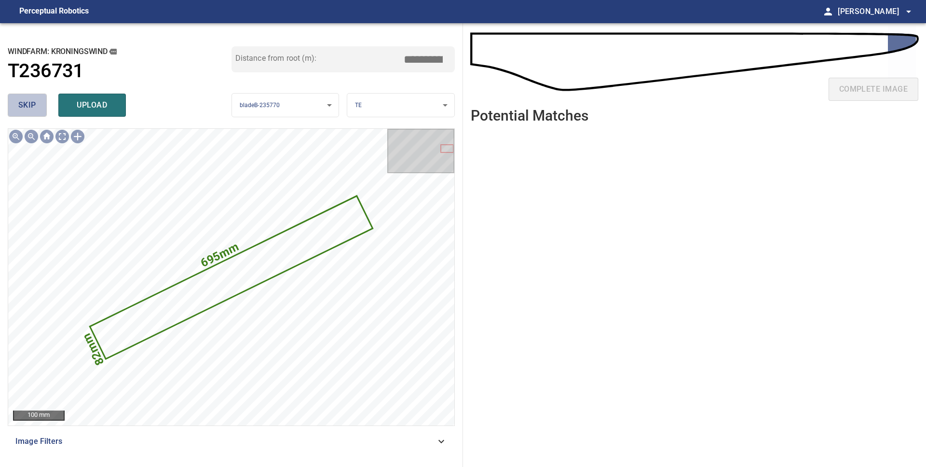
click at [33, 110] on span "skip" at bounding box center [27, 105] width 18 height 14
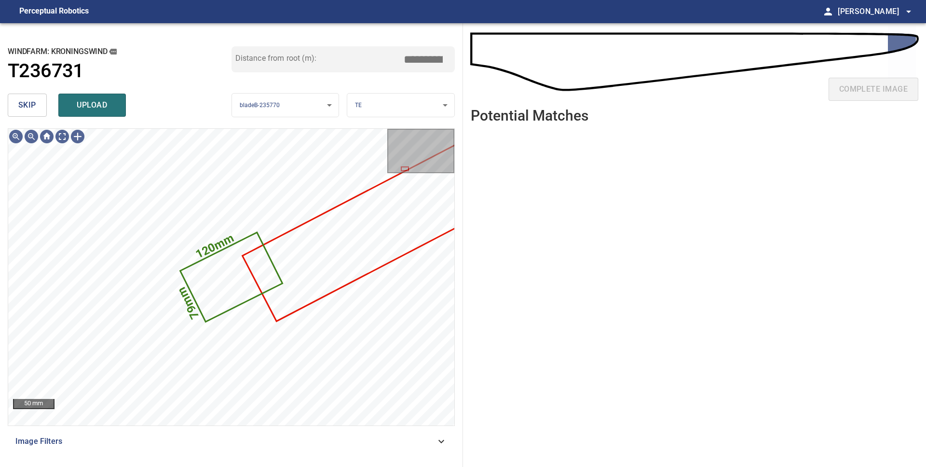
click at [370, 109] on body "**********" at bounding box center [463, 233] width 926 height 467
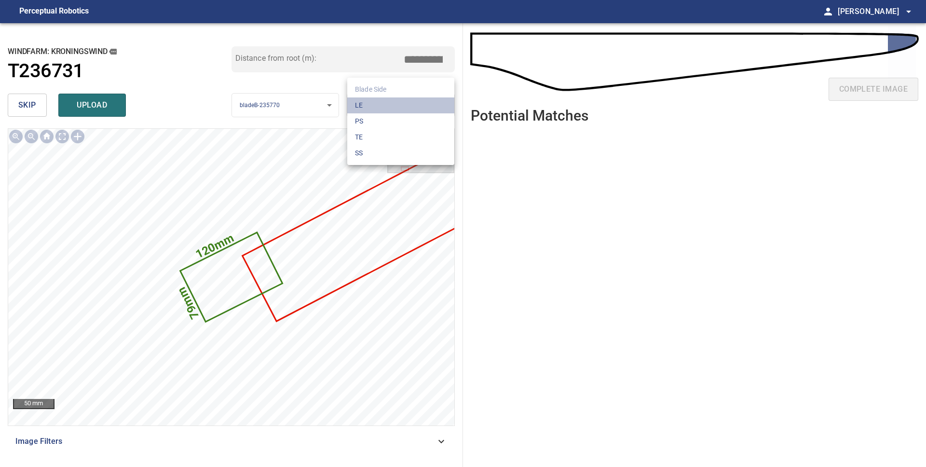
click at [370, 110] on li "LE" at bounding box center [400, 105] width 107 height 16
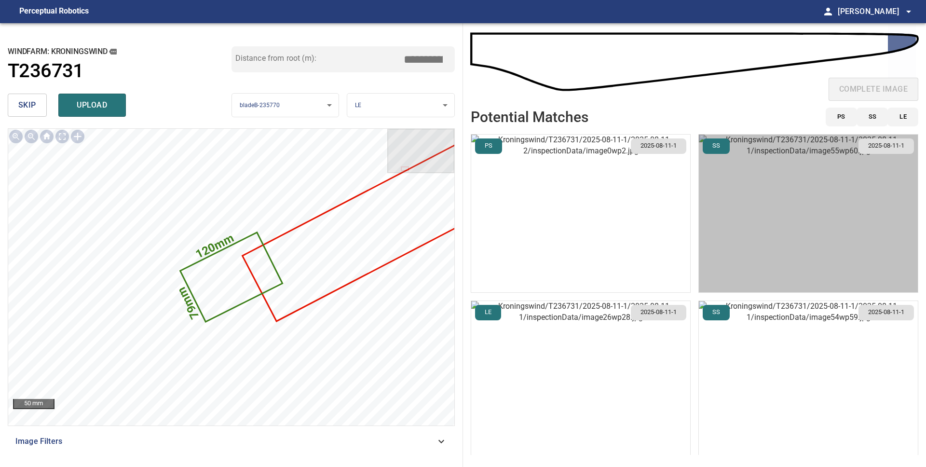
click at [814, 240] on img "button" at bounding box center [808, 214] width 219 height 158
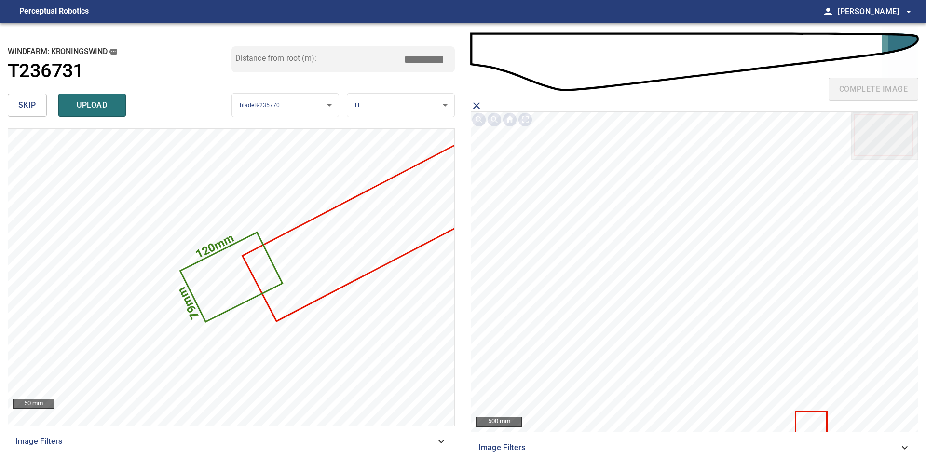
click at [808, 418] on icon at bounding box center [811, 421] width 30 height 19
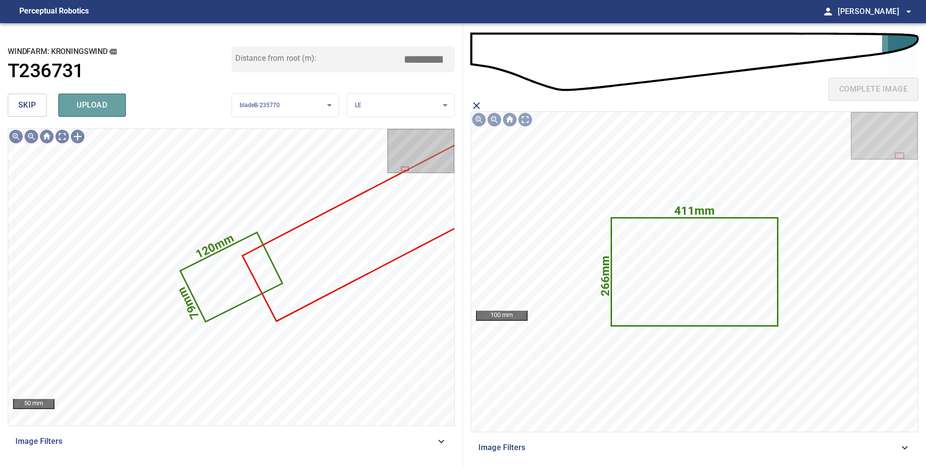
click at [105, 101] on span "upload" at bounding box center [92, 105] width 46 height 14
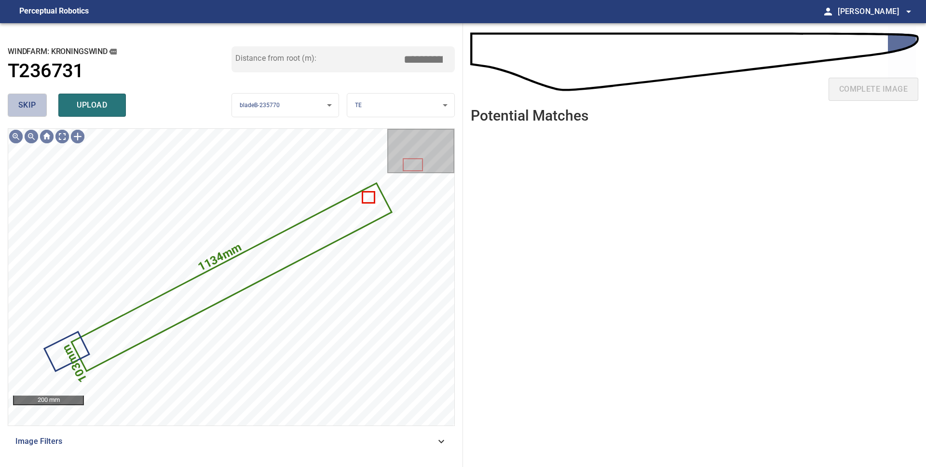
click at [25, 110] on span "skip" at bounding box center [27, 105] width 18 height 14
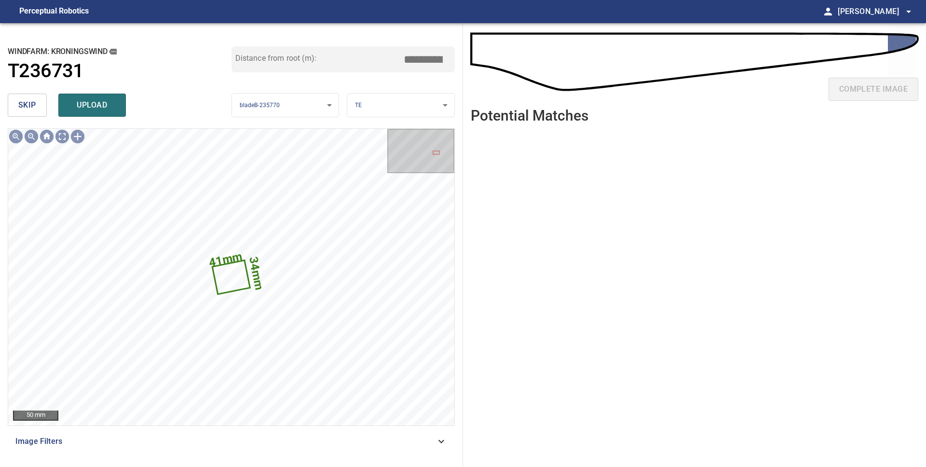
click at [25, 110] on span "skip" at bounding box center [27, 105] width 18 height 14
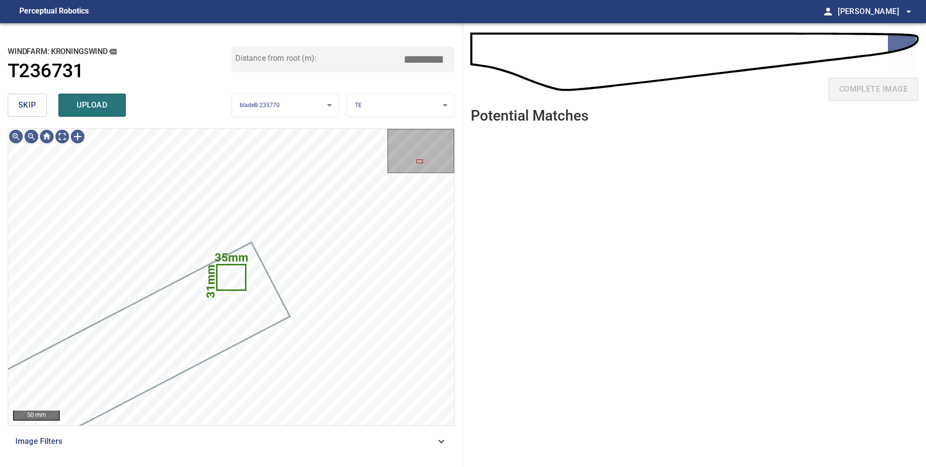
click at [24, 103] on span "skip" at bounding box center [27, 105] width 18 height 14
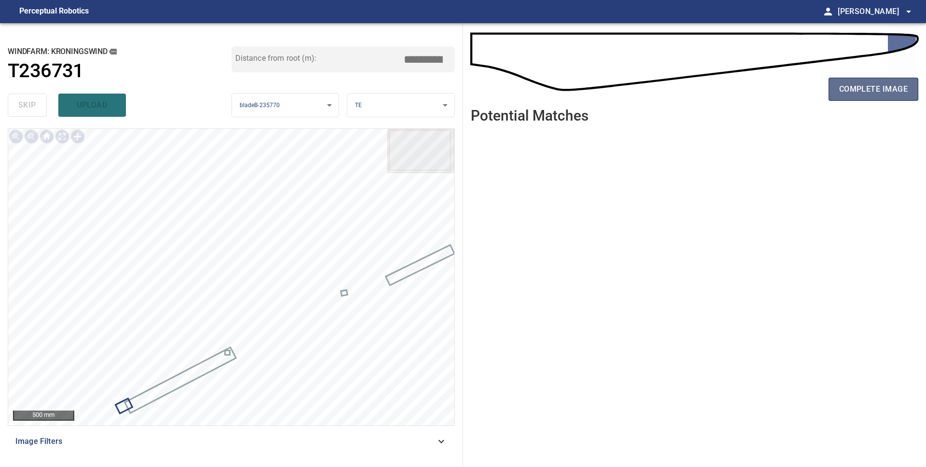
click at [865, 88] on span "complete image" at bounding box center [873, 89] width 69 height 14
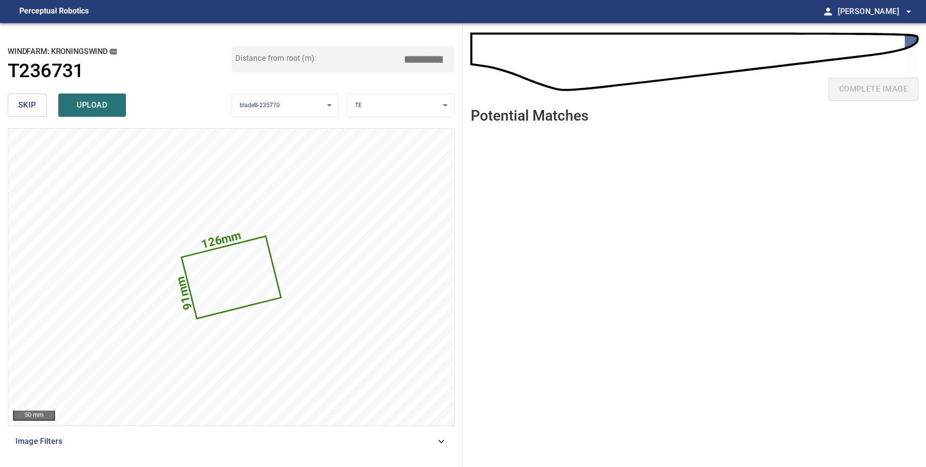
click at [440, 103] on body "**********" at bounding box center [463, 233] width 926 height 467
click at [438, 104] on li "LE" at bounding box center [400, 105] width 107 height 16
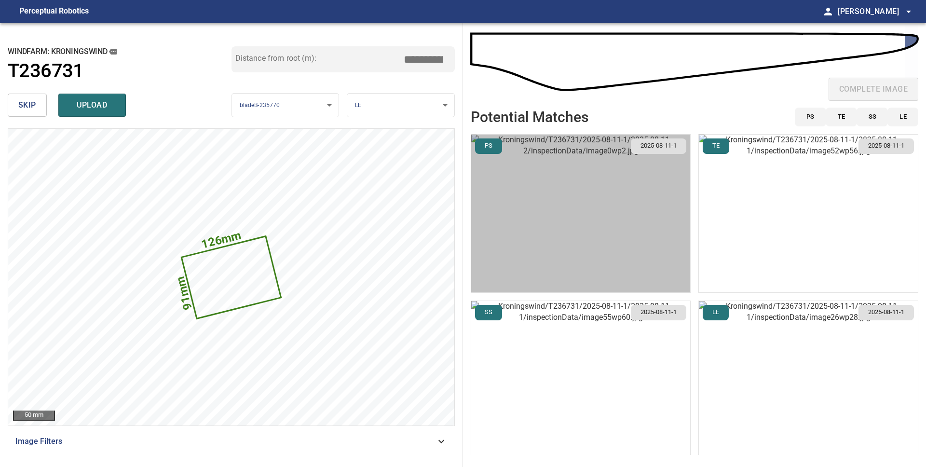
click at [579, 251] on img "button" at bounding box center [580, 214] width 219 height 158
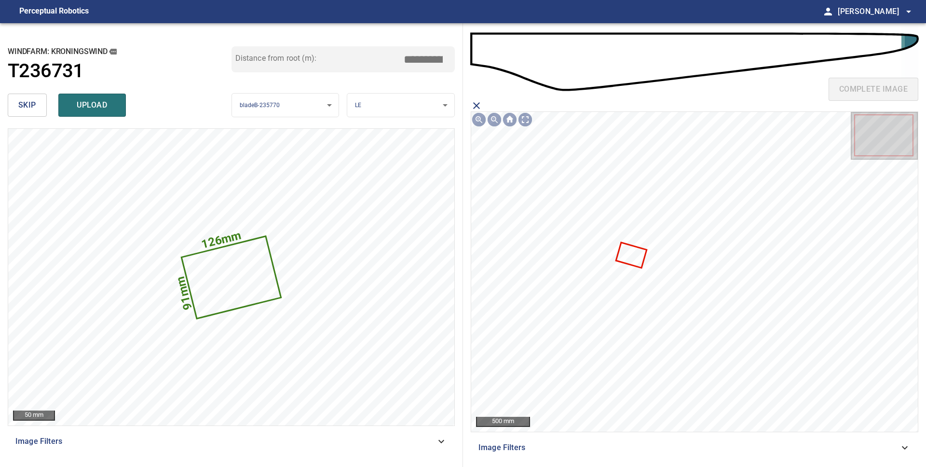
click at [634, 257] on icon at bounding box center [631, 255] width 29 height 24
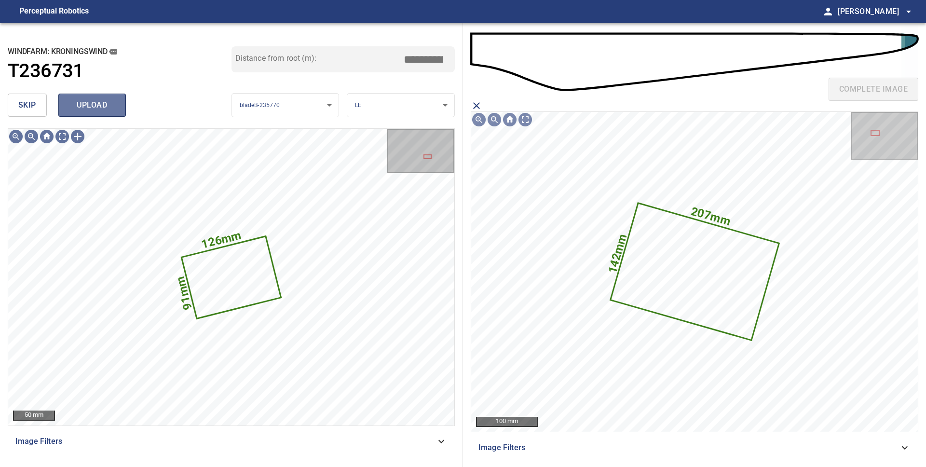
click at [111, 109] on span "upload" at bounding box center [92, 105] width 46 height 14
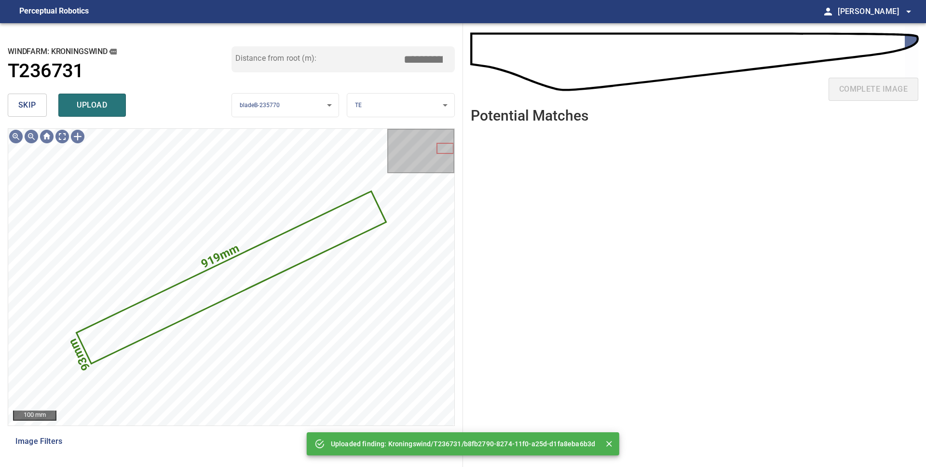
click at [41, 105] on button "skip" at bounding box center [27, 105] width 39 height 23
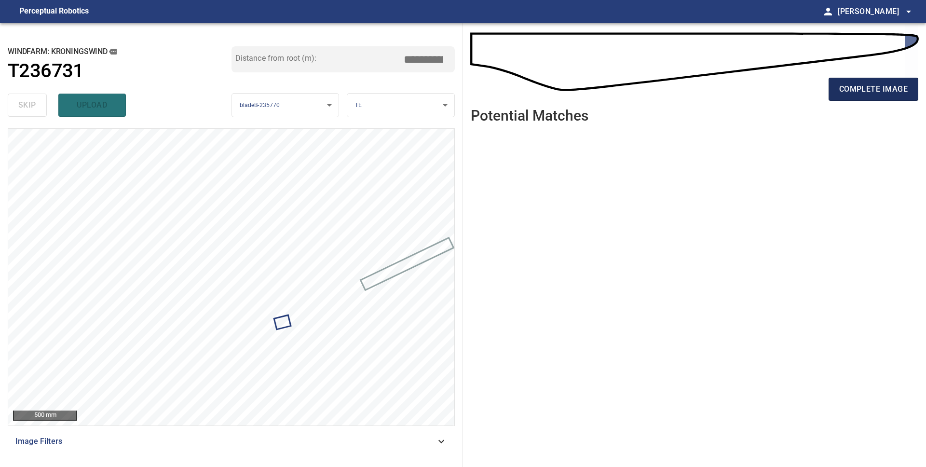
click at [876, 94] on span "complete image" at bounding box center [873, 89] width 69 height 14
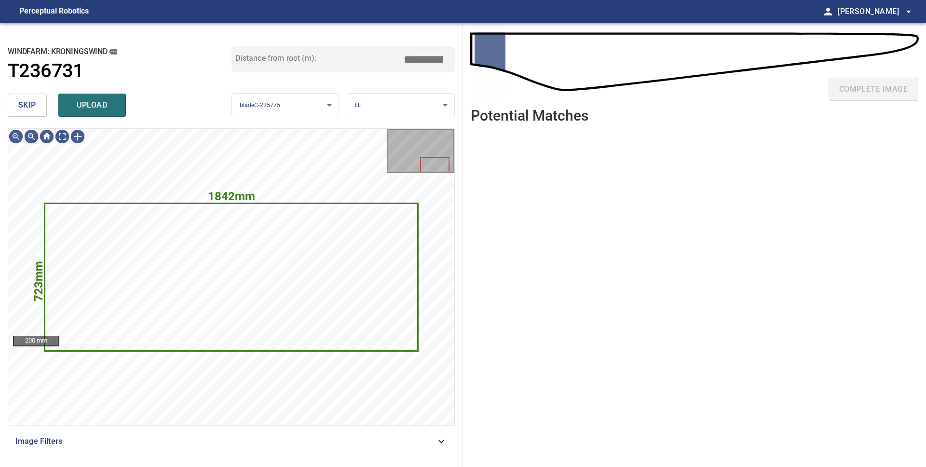
click at [37, 112] on button "skip" at bounding box center [27, 105] width 39 height 23
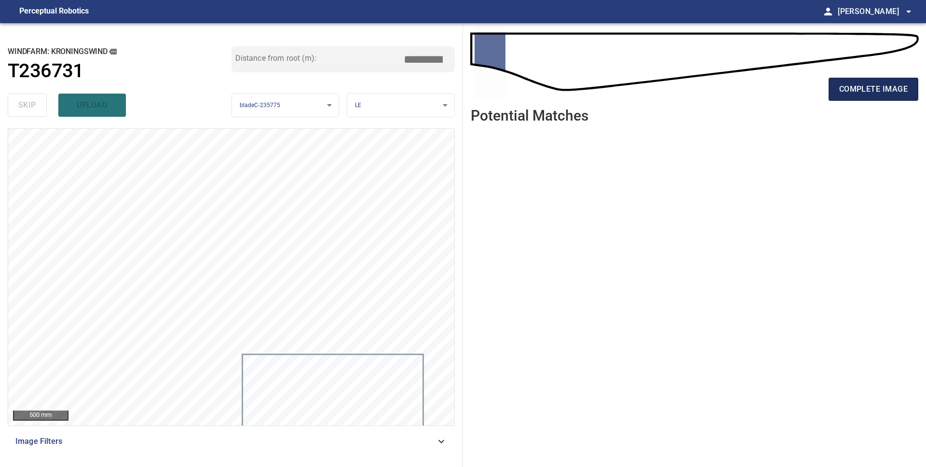
click at [860, 96] on span "complete image" at bounding box center [873, 89] width 69 height 14
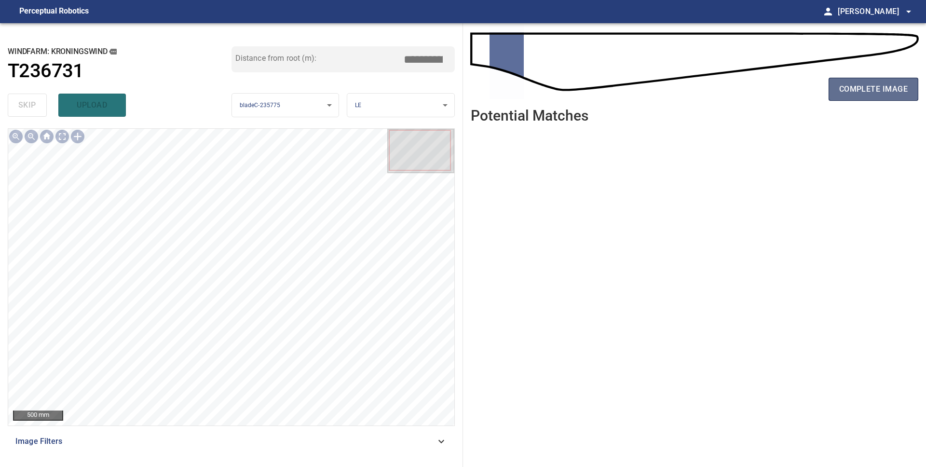
click at [865, 90] on span "complete image" at bounding box center [873, 89] width 69 height 14
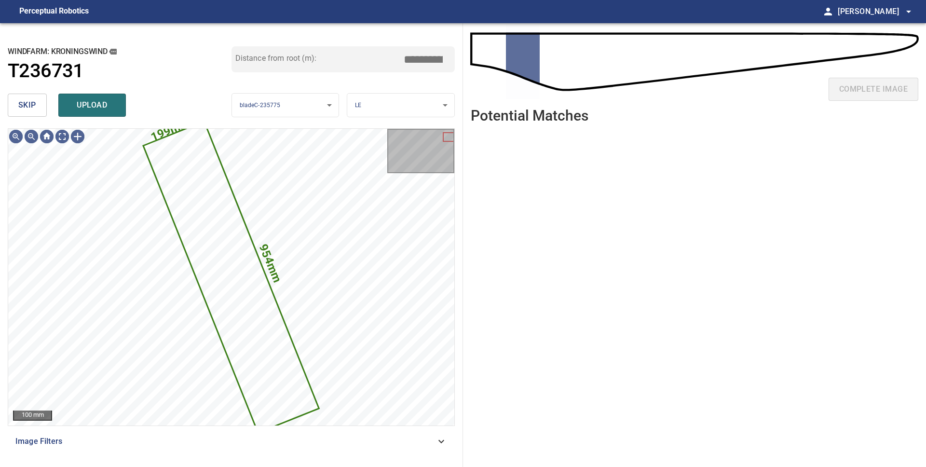
click at [24, 106] on span "skip" at bounding box center [27, 105] width 18 height 14
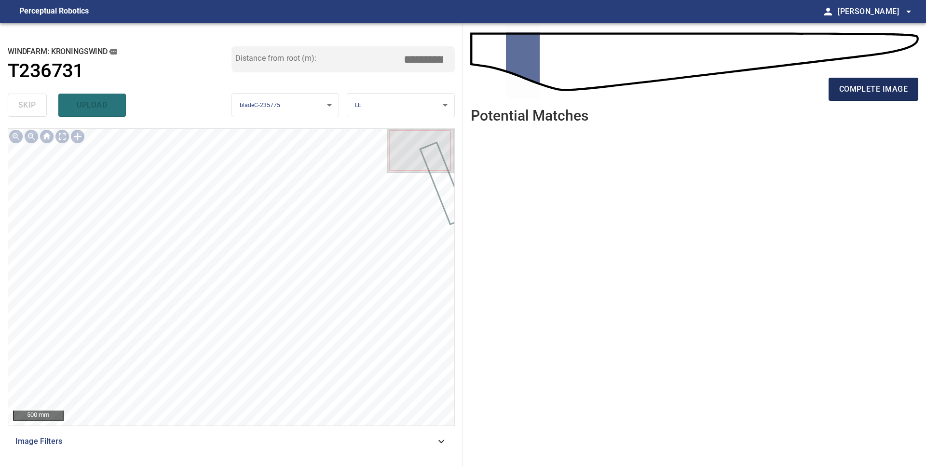
click at [846, 91] on span "complete image" at bounding box center [873, 89] width 69 height 14
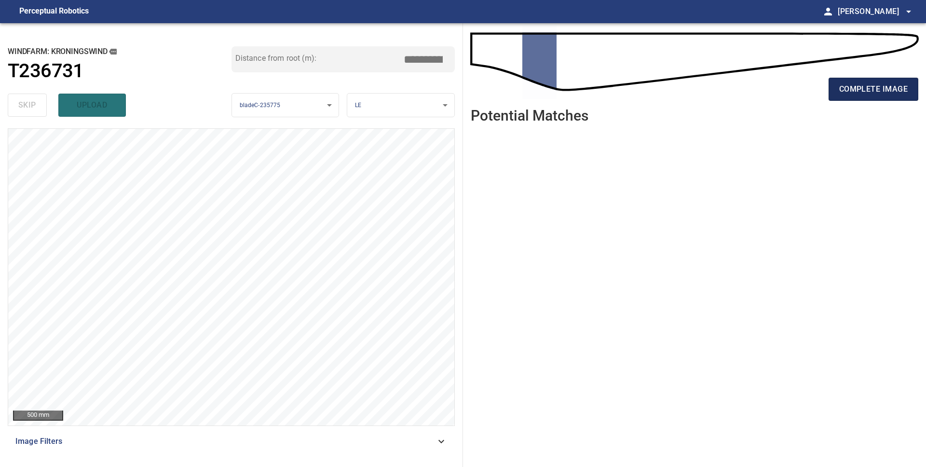
click at [857, 95] on span "complete image" at bounding box center [873, 89] width 69 height 14
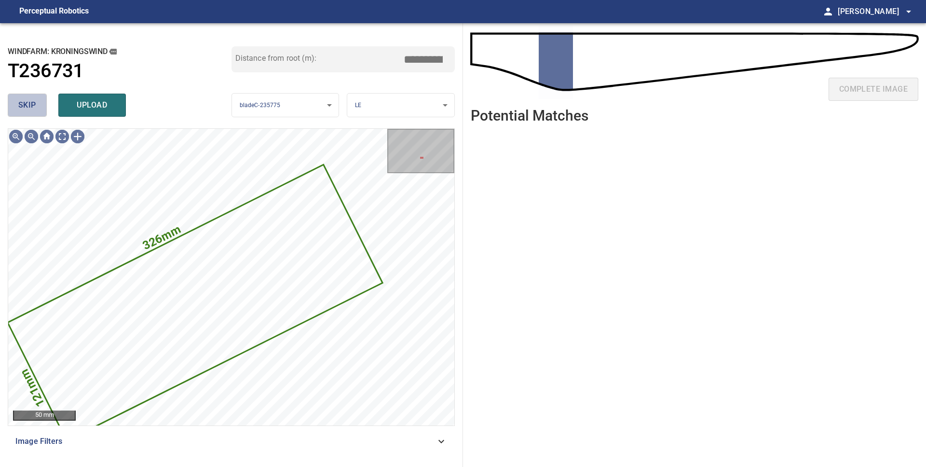
drag, startPoint x: 23, startPoint y: 109, endPoint x: 31, endPoint y: 115, distance: 10.3
click at [23, 109] on span "skip" at bounding box center [27, 105] width 18 height 14
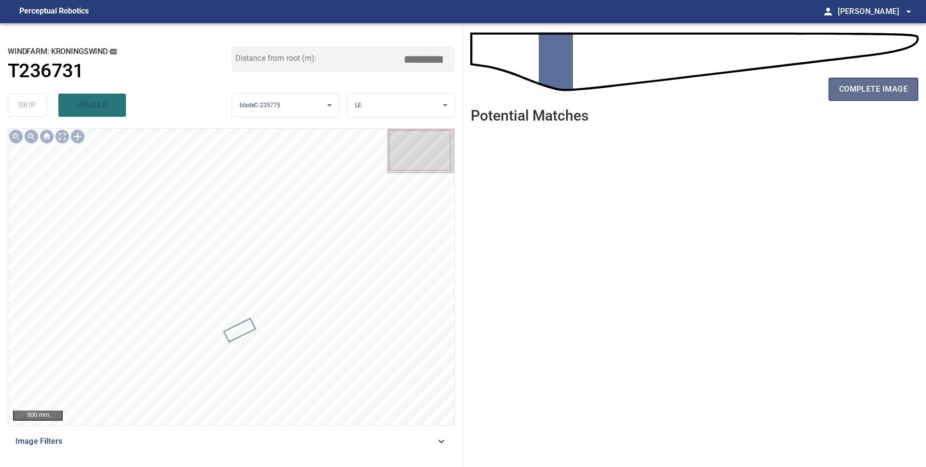
click at [852, 91] on span "complete image" at bounding box center [873, 89] width 69 height 14
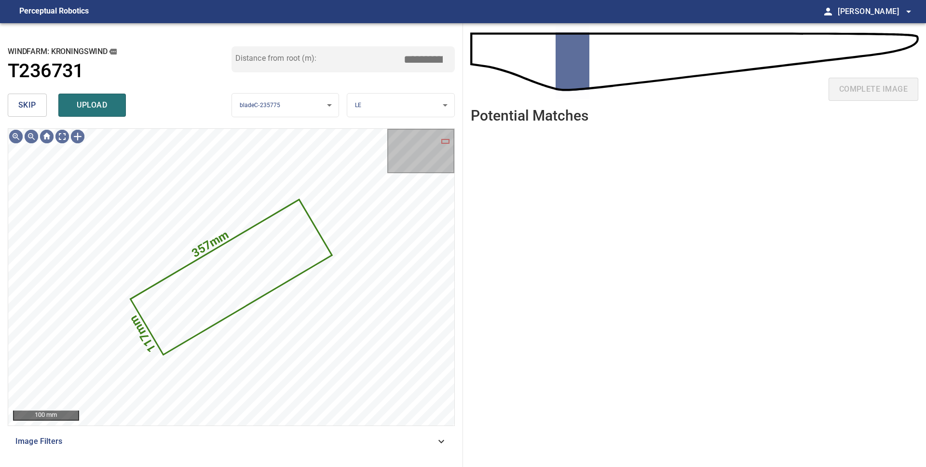
click at [33, 110] on span "skip" at bounding box center [27, 105] width 18 height 14
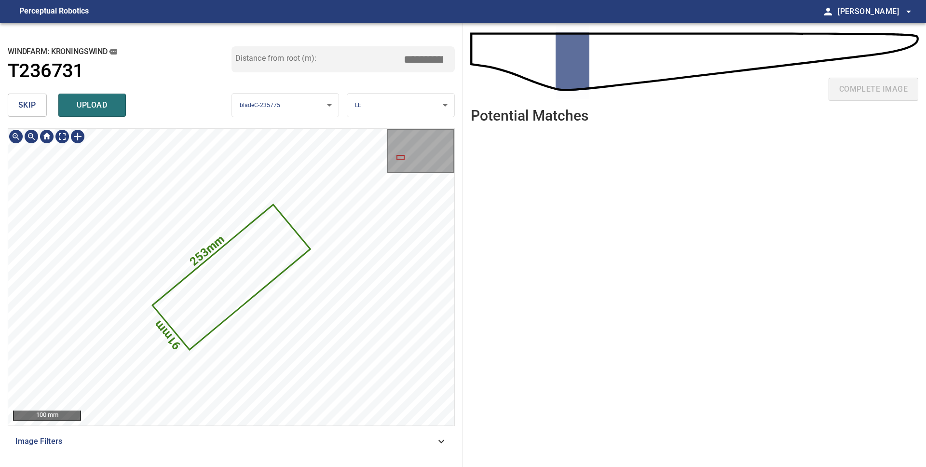
click at [216, 278] on icon at bounding box center [231, 277] width 156 height 143
click at [31, 112] on button "skip" at bounding box center [27, 105] width 39 height 23
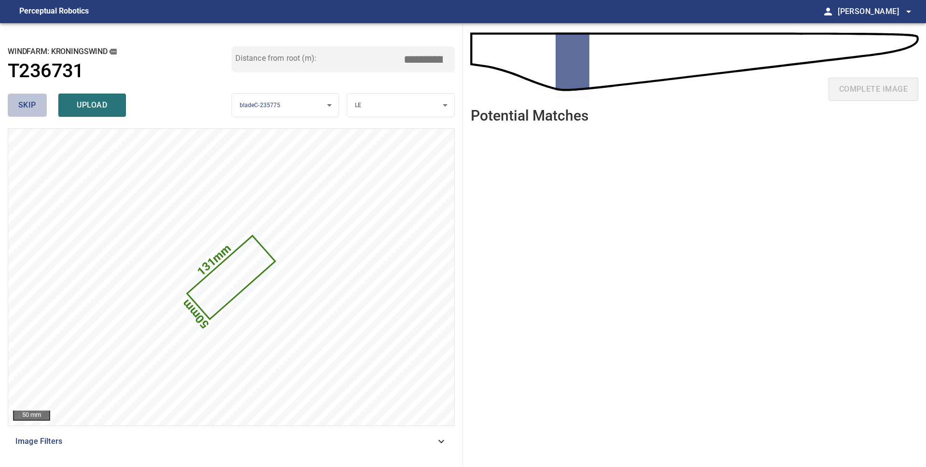
click at [34, 108] on span "skip" at bounding box center [27, 105] width 18 height 14
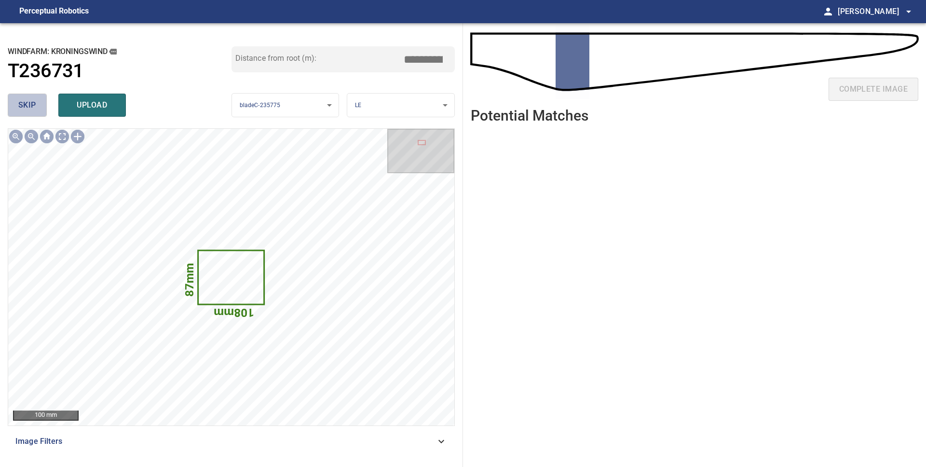
click at [34, 108] on span "skip" at bounding box center [27, 105] width 18 height 14
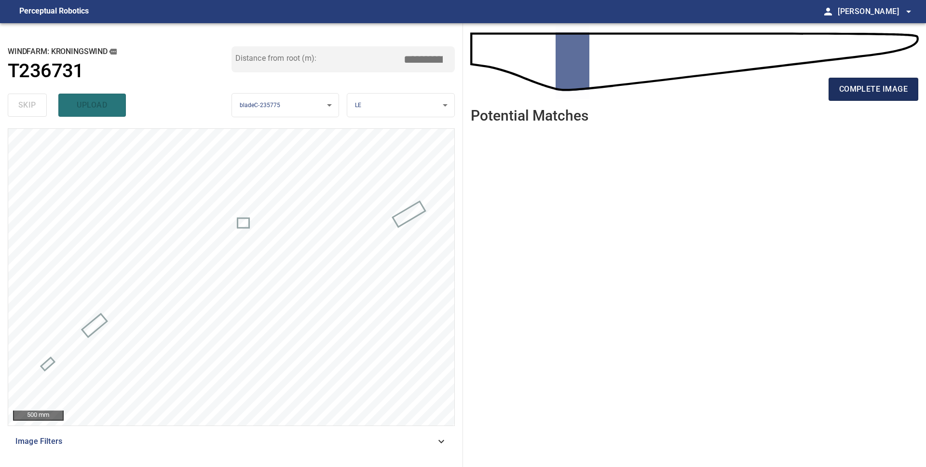
click at [885, 92] on span "complete image" at bounding box center [873, 89] width 69 height 14
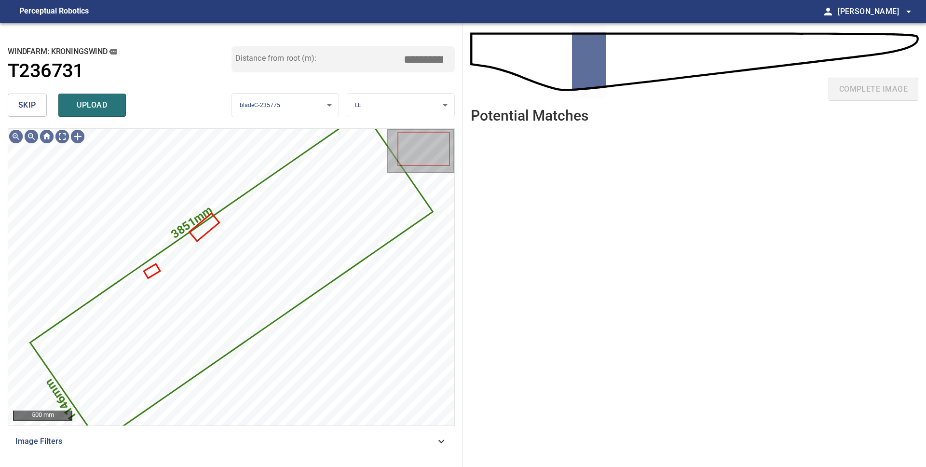
click at [34, 112] on button "skip" at bounding box center [27, 105] width 39 height 23
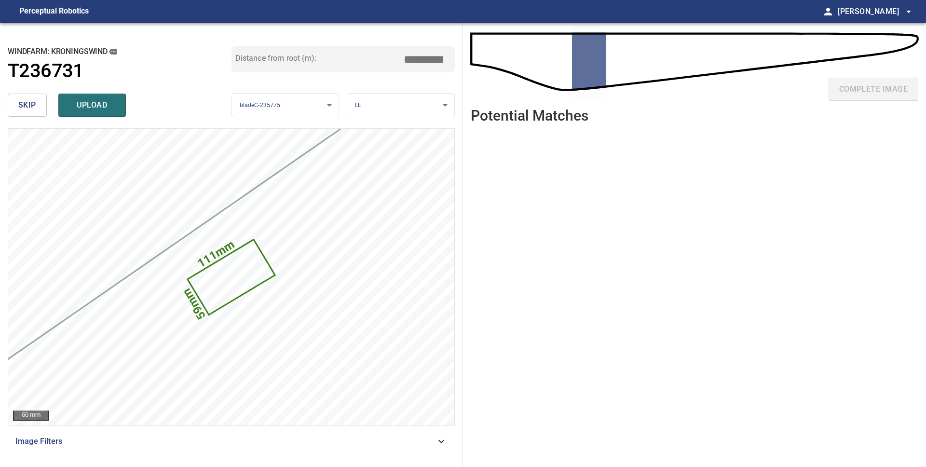
click at [56, 109] on div "skip upload" at bounding box center [120, 105] width 224 height 31
click at [41, 110] on button "skip" at bounding box center [27, 105] width 39 height 23
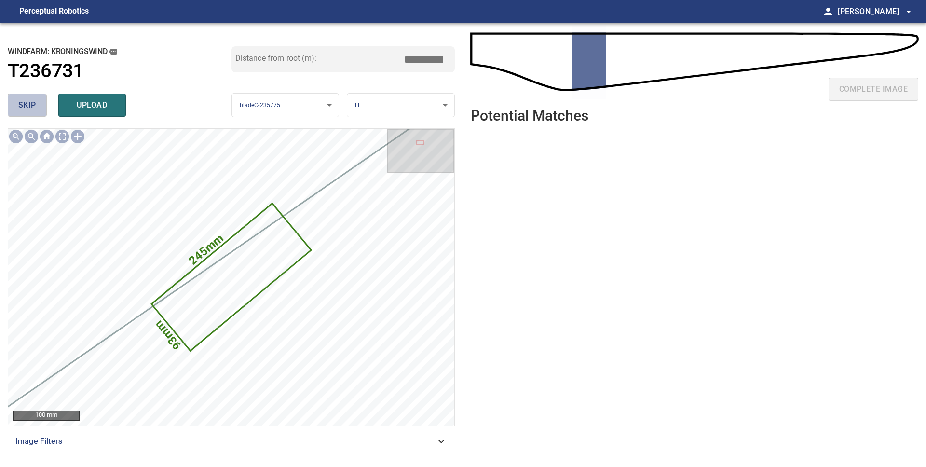
click at [41, 110] on button "skip" at bounding box center [27, 105] width 39 height 23
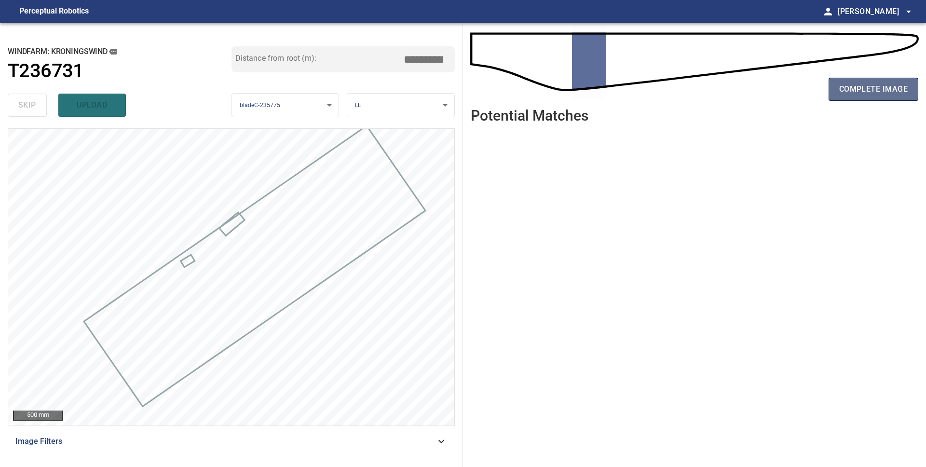
click at [845, 92] on span "complete image" at bounding box center [873, 89] width 69 height 14
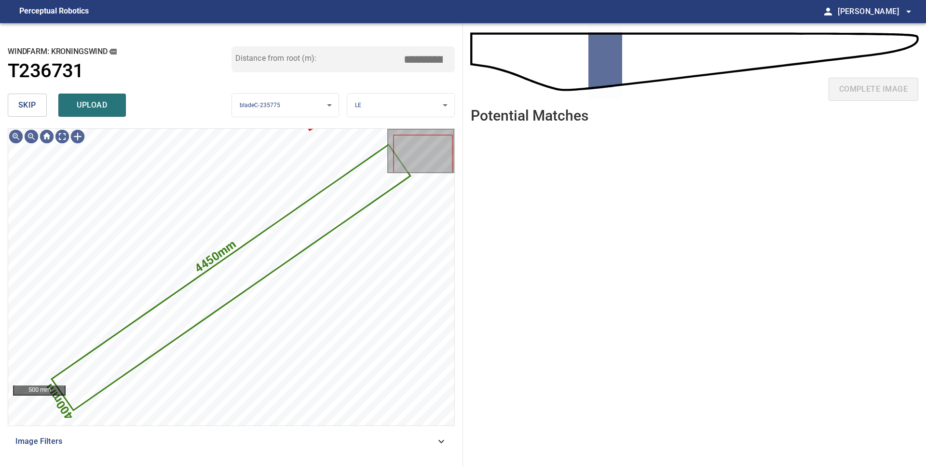
click at [12, 104] on button "skip" at bounding box center [27, 105] width 39 height 23
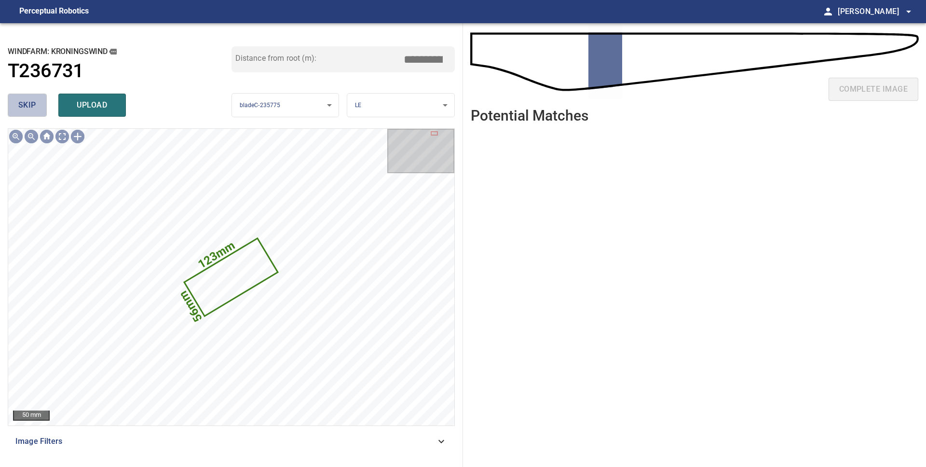
click at [20, 108] on span "skip" at bounding box center [27, 105] width 18 height 14
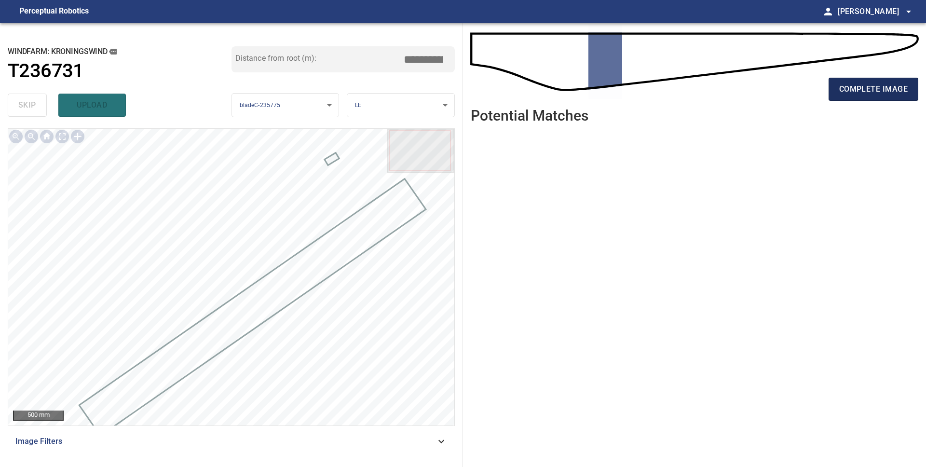
click at [860, 93] on span "complete image" at bounding box center [873, 89] width 69 height 14
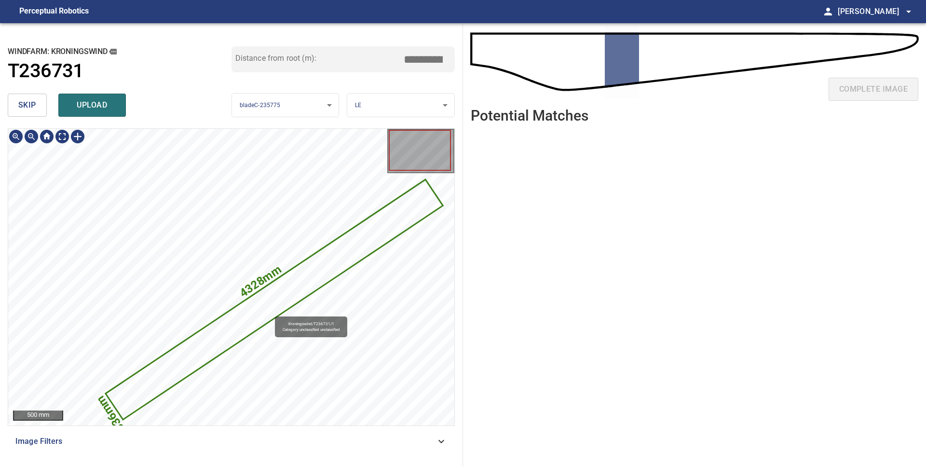
click at [270, 312] on icon at bounding box center [273, 299] width 335 height 238
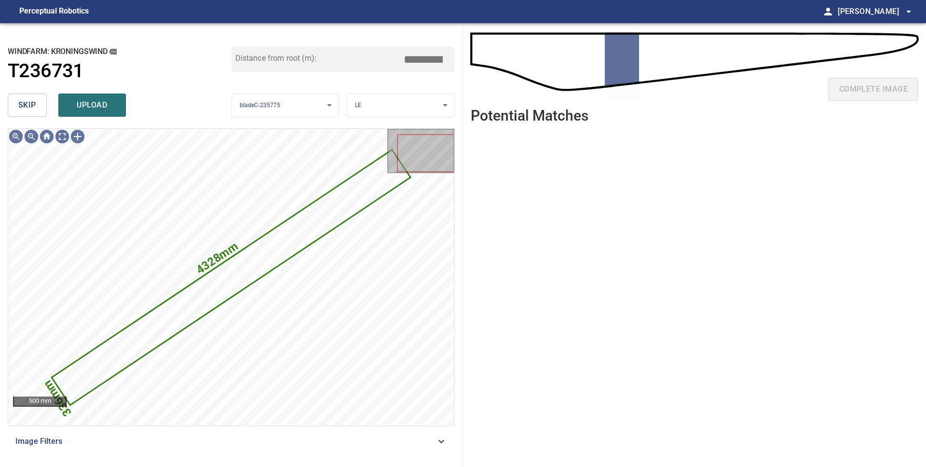
click at [32, 106] on span "skip" at bounding box center [27, 105] width 18 height 14
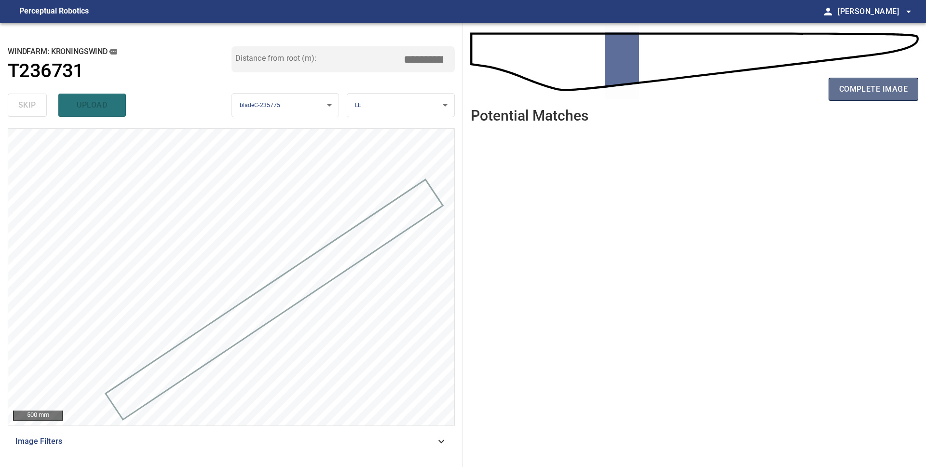
click at [852, 94] on span "complete image" at bounding box center [873, 89] width 69 height 14
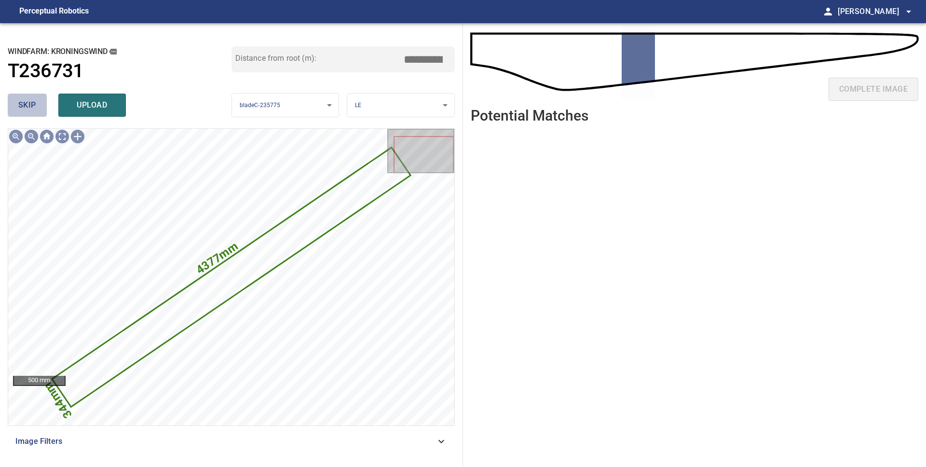
click at [37, 111] on button "skip" at bounding box center [27, 105] width 39 height 23
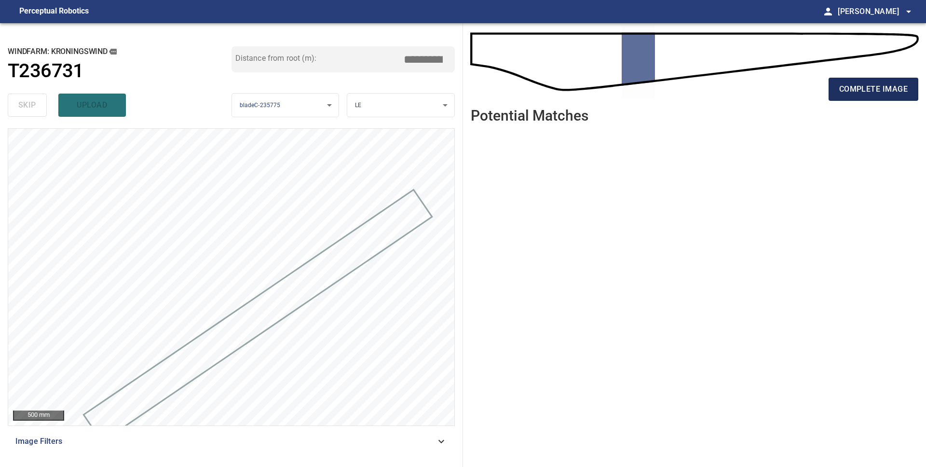
click at [860, 93] on span "complete image" at bounding box center [873, 89] width 69 height 14
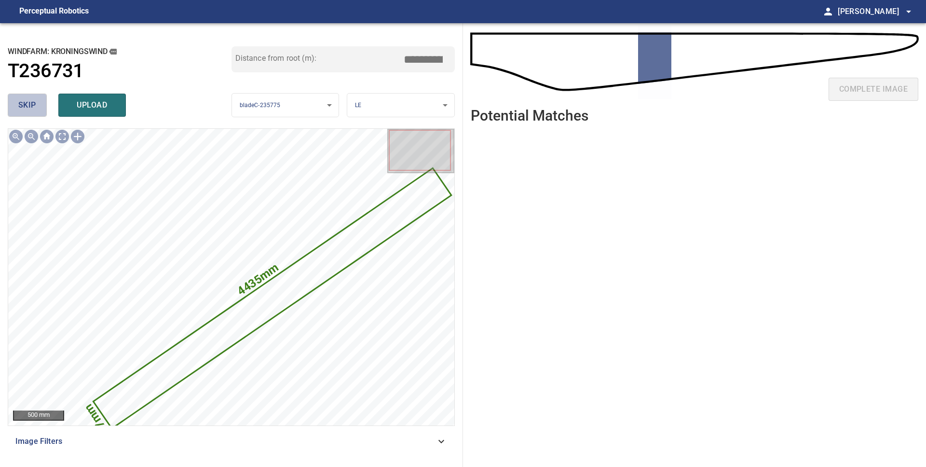
click at [33, 105] on span "skip" at bounding box center [27, 105] width 18 height 14
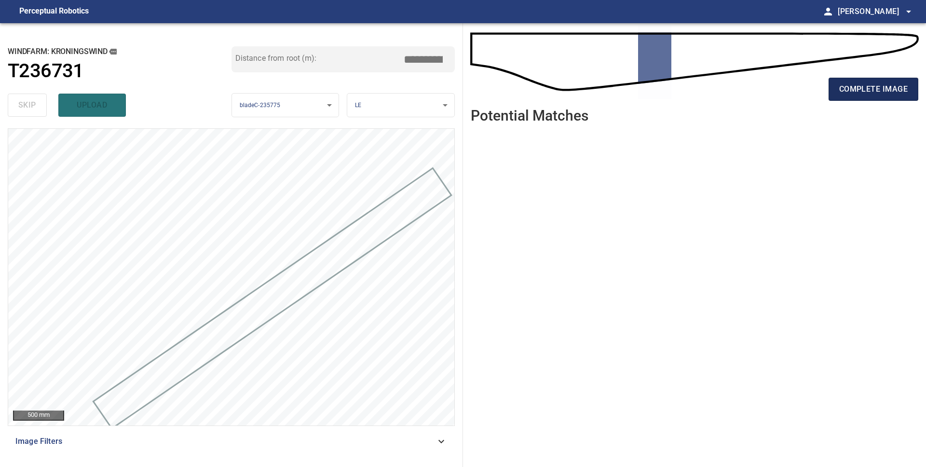
click at [866, 93] on span "complete image" at bounding box center [873, 89] width 69 height 14
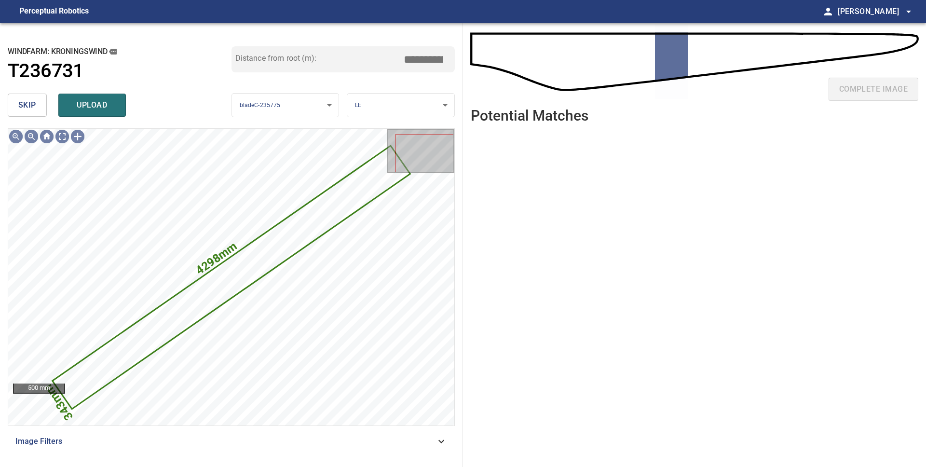
click at [14, 104] on button "skip" at bounding box center [27, 105] width 39 height 23
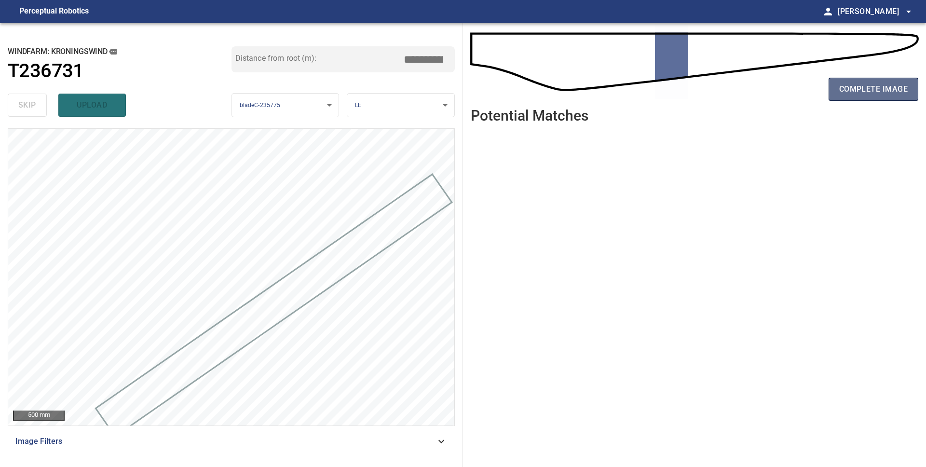
click at [840, 87] on span "complete image" at bounding box center [873, 89] width 69 height 14
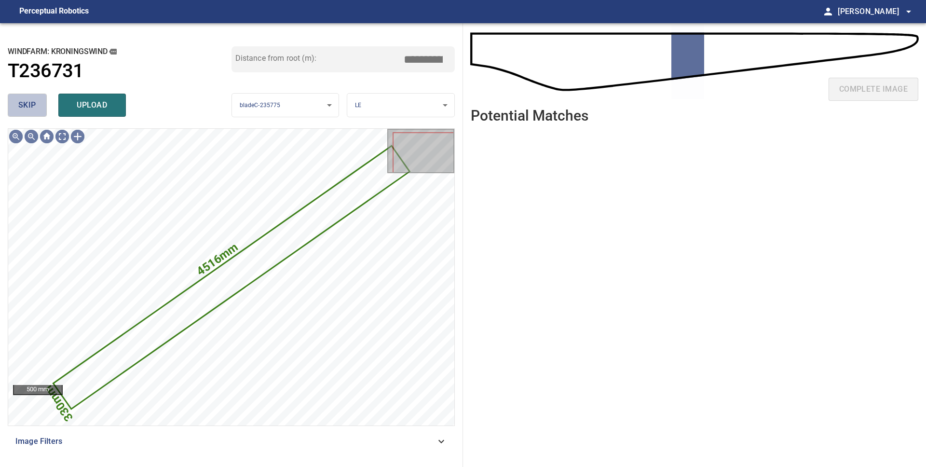
click at [37, 110] on button "skip" at bounding box center [27, 105] width 39 height 23
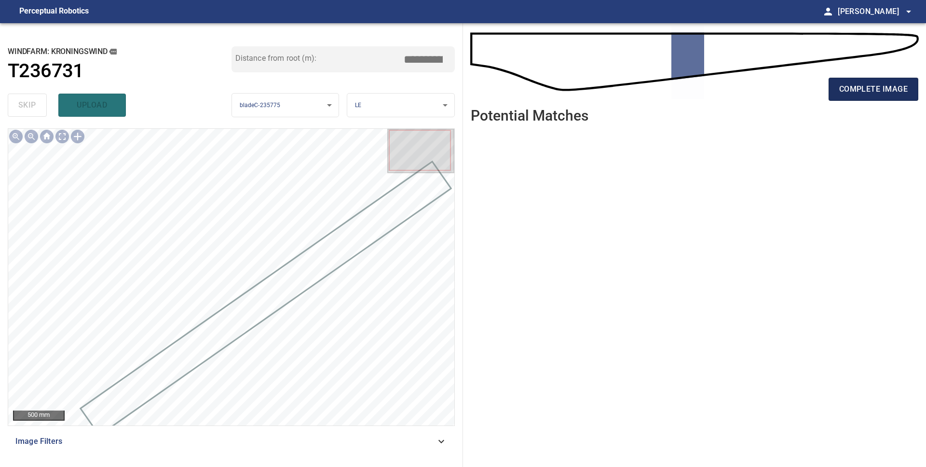
click at [873, 95] on span "complete image" at bounding box center [873, 89] width 69 height 14
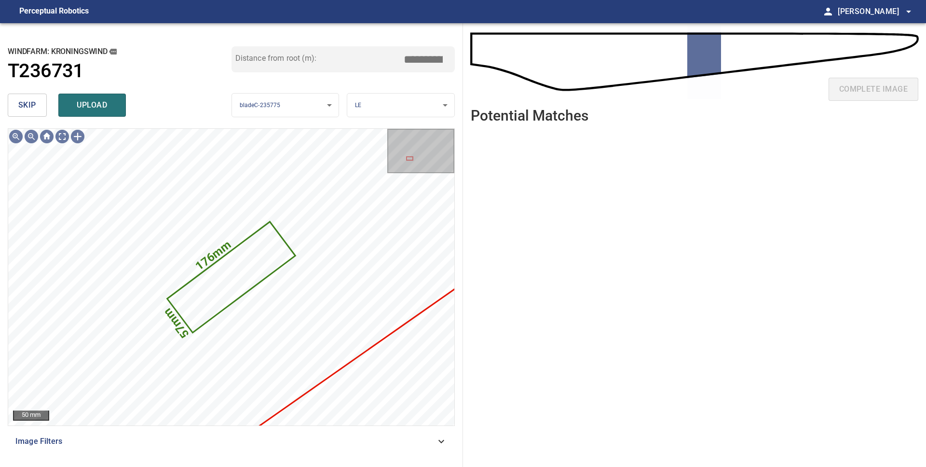
click at [27, 108] on span "skip" at bounding box center [27, 105] width 18 height 14
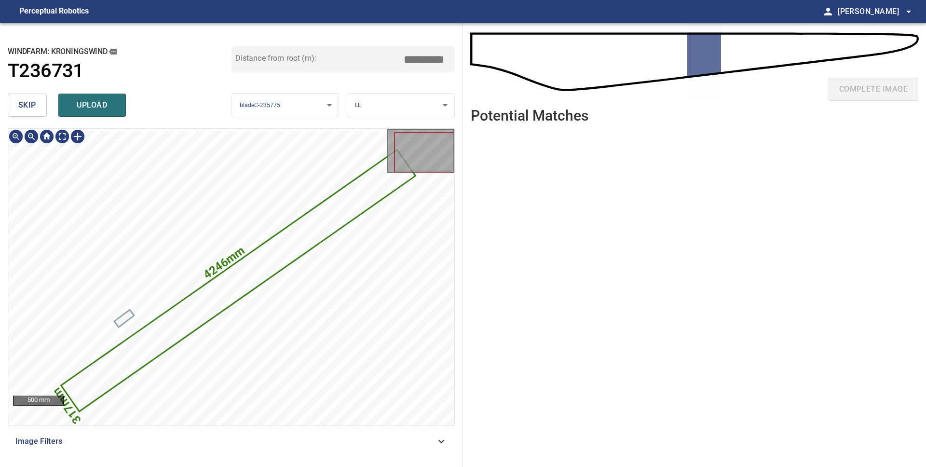
click at [238, 272] on icon at bounding box center [238, 281] width 353 height 260
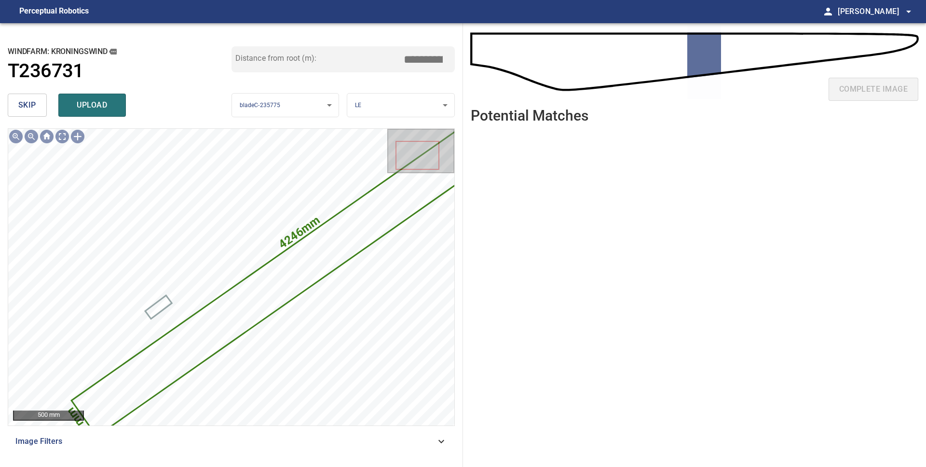
click at [30, 109] on span "skip" at bounding box center [27, 105] width 18 height 14
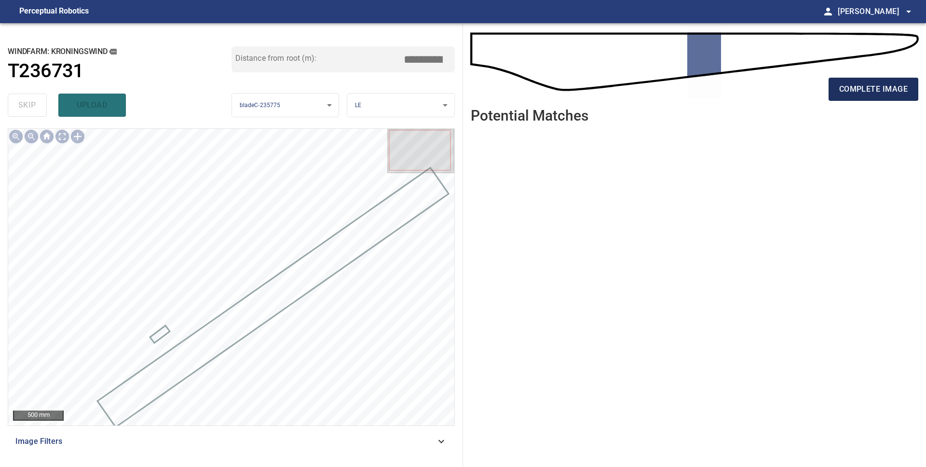
click at [858, 86] on span "complete image" at bounding box center [873, 89] width 69 height 14
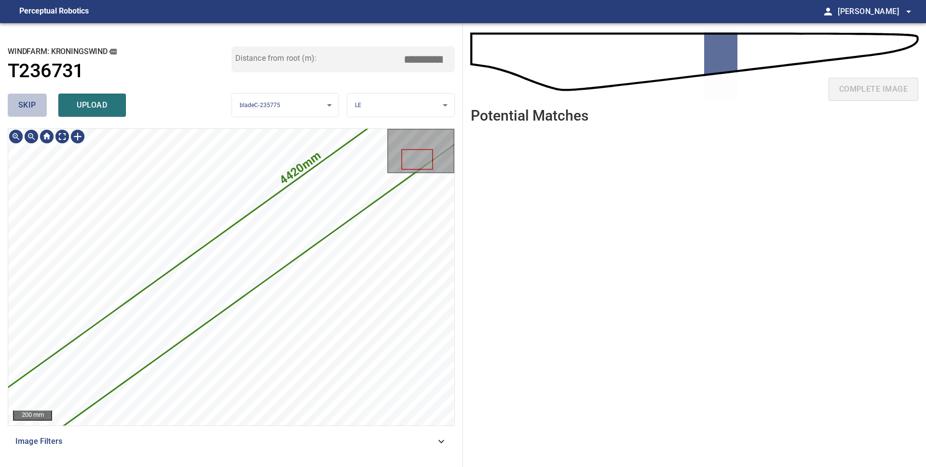
click at [25, 113] on button "skip" at bounding box center [27, 105] width 39 height 23
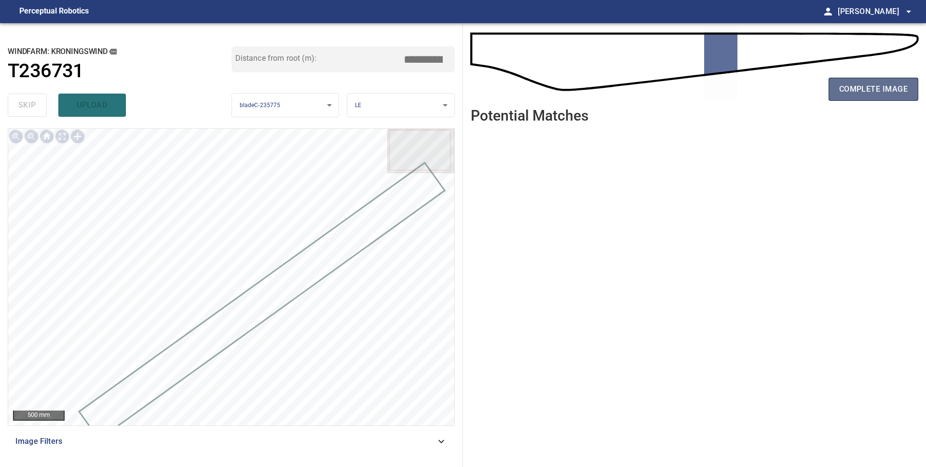
click at [866, 86] on span "complete image" at bounding box center [873, 89] width 69 height 14
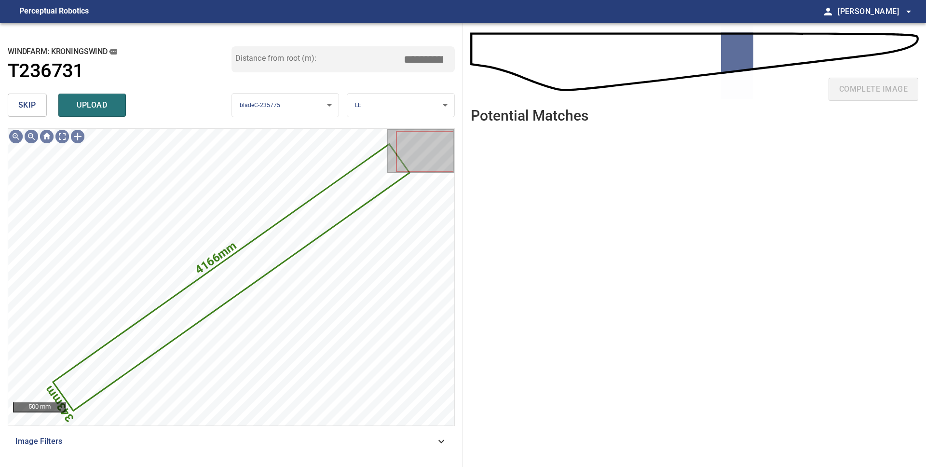
click at [30, 107] on span "skip" at bounding box center [27, 105] width 18 height 14
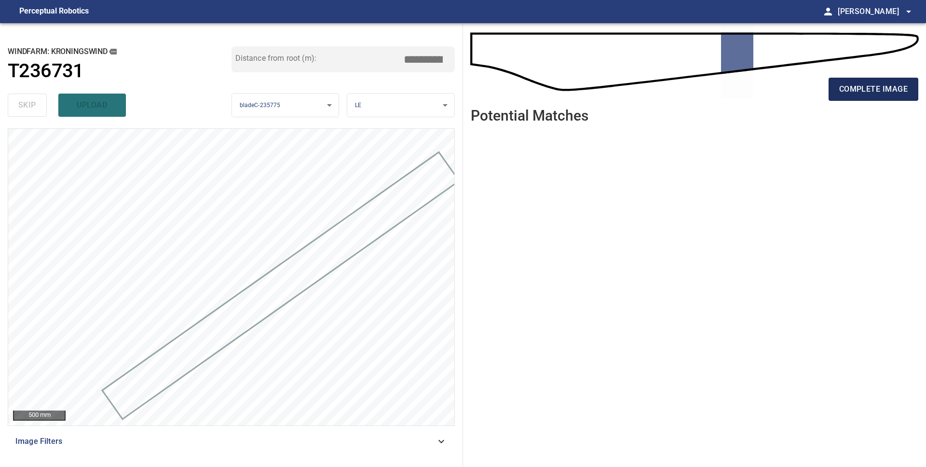
click at [861, 96] on button "complete image" at bounding box center [874, 89] width 90 height 23
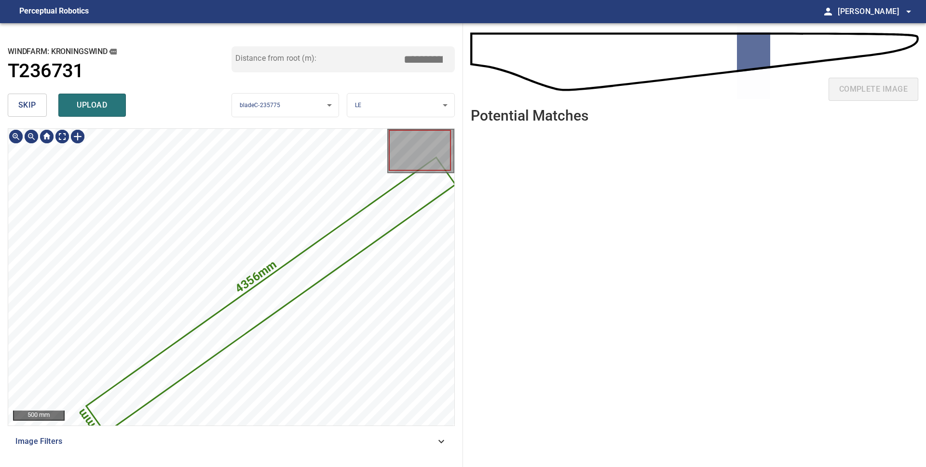
click at [29, 105] on span "skip" at bounding box center [27, 105] width 18 height 14
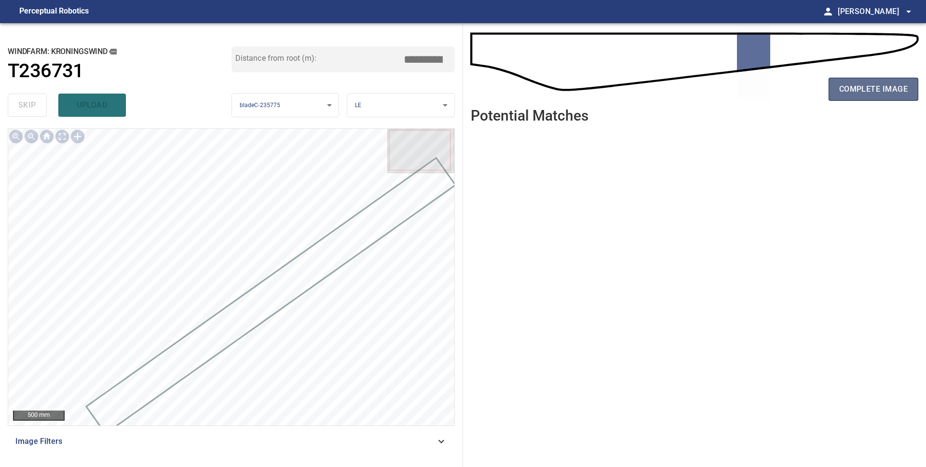
click at [851, 100] on button "complete image" at bounding box center [874, 89] width 90 height 23
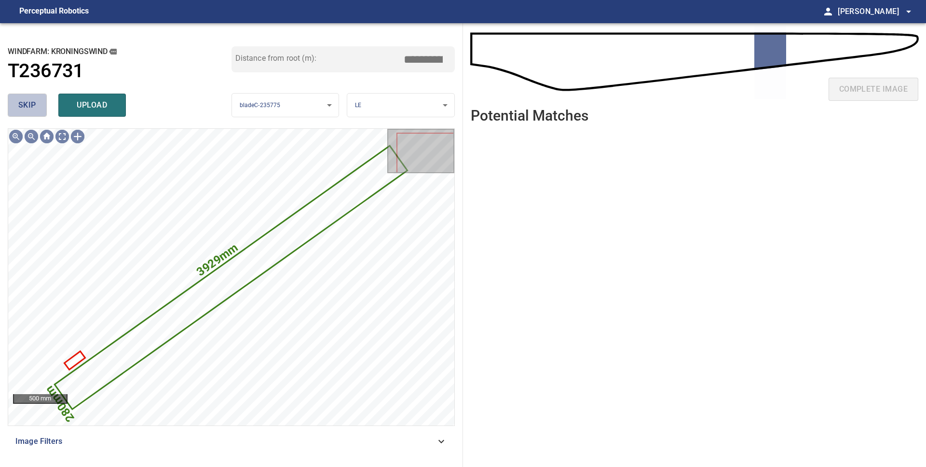
click at [28, 108] on span "skip" at bounding box center [27, 105] width 18 height 14
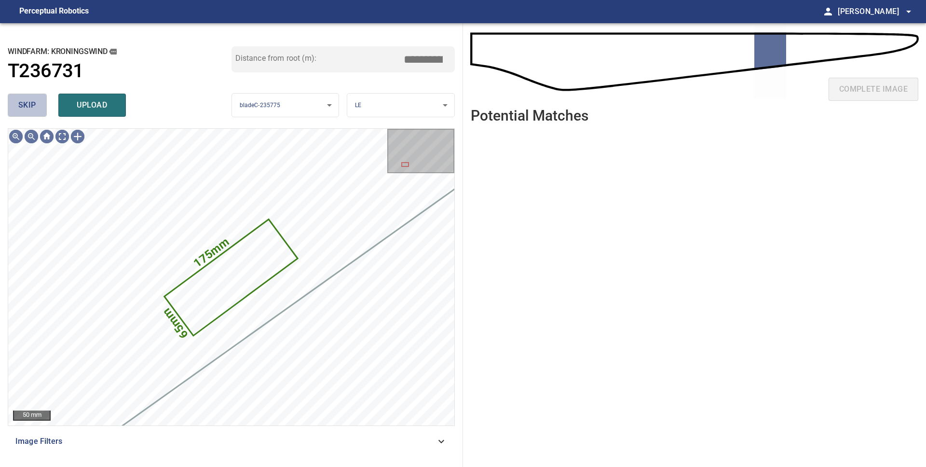
click at [28, 108] on span "skip" at bounding box center [27, 105] width 18 height 14
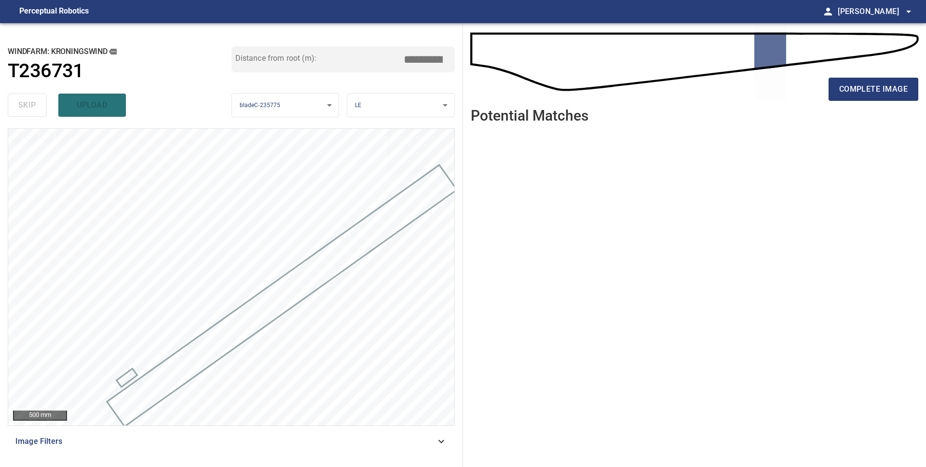
click at [877, 102] on div "complete image" at bounding box center [695, 93] width 448 height 39
click at [877, 98] on button "complete image" at bounding box center [874, 89] width 90 height 23
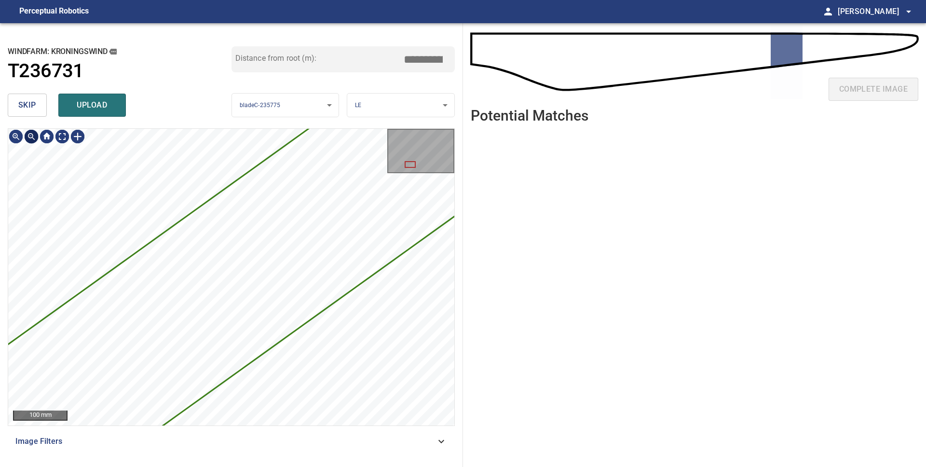
click at [21, 103] on span "skip" at bounding box center [27, 105] width 18 height 14
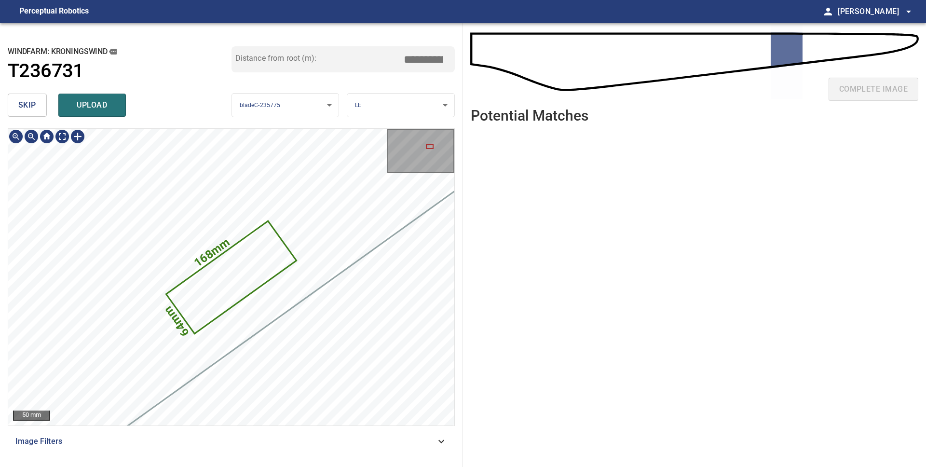
click at [250, 280] on icon at bounding box center [231, 277] width 128 height 110
click at [23, 113] on button "skip" at bounding box center [27, 105] width 39 height 23
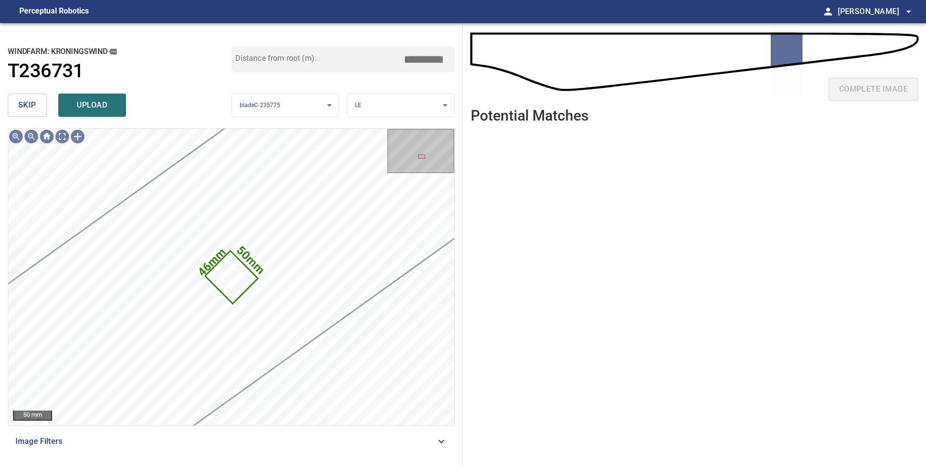
click at [24, 110] on span "skip" at bounding box center [27, 105] width 18 height 14
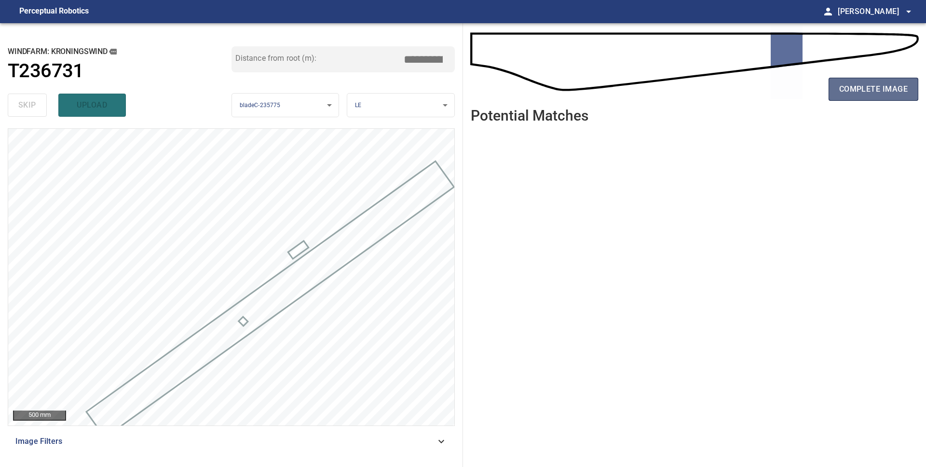
click at [849, 94] on span "complete image" at bounding box center [873, 89] width 69 height 14
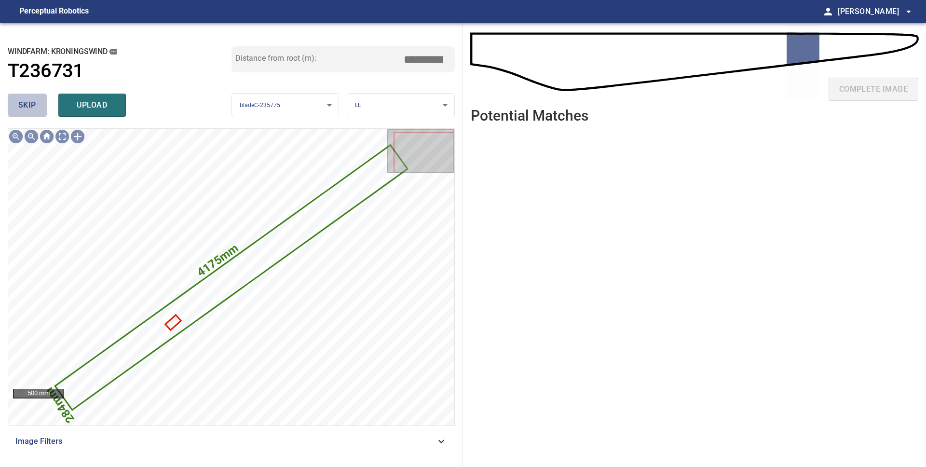
click at [29, 111] on span "skip" at bounding box center [27, 105] width 18 height 14
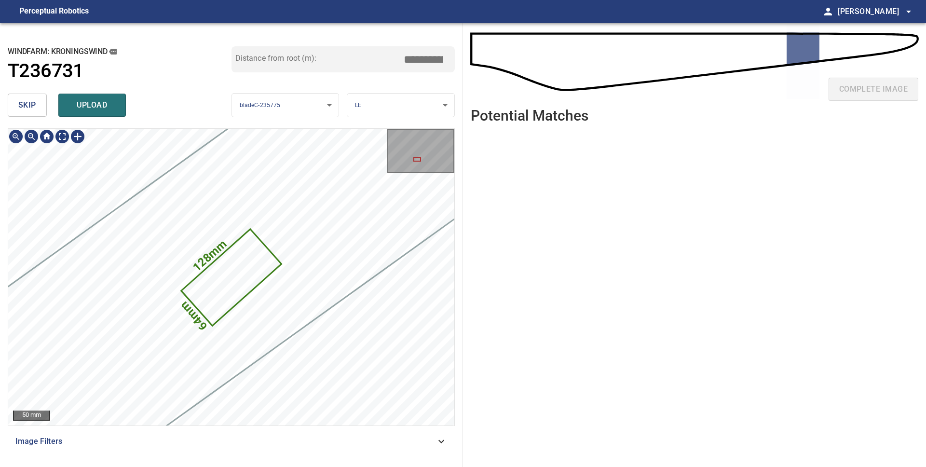
click at [236, 300] on icon at bounding box center [231, 277] width 98 height 95
click at [35, 110] on span "skip" at bounding box center [27, 105] width 18 height 14
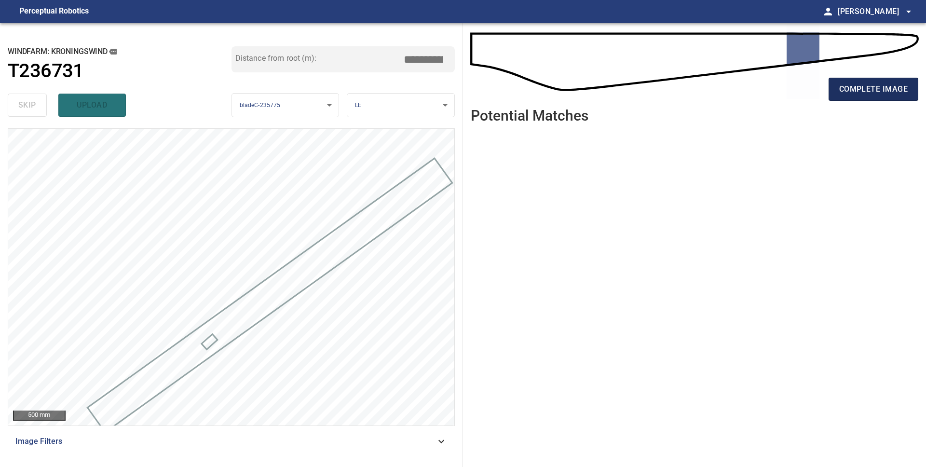
click at [870, 87] on span "complete image" at bounding box center [873, 89] width 69 height 14
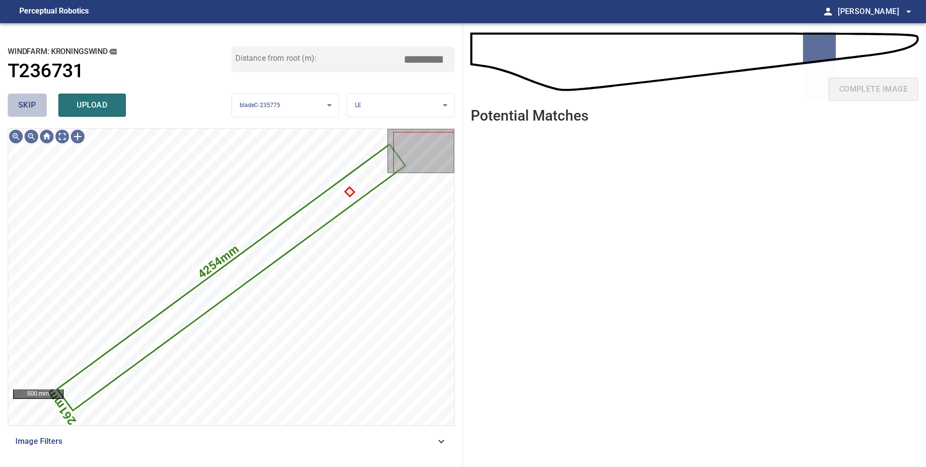
click at [37, 113] on button "skip" at bounding box center [27, 105] width 39 height 23
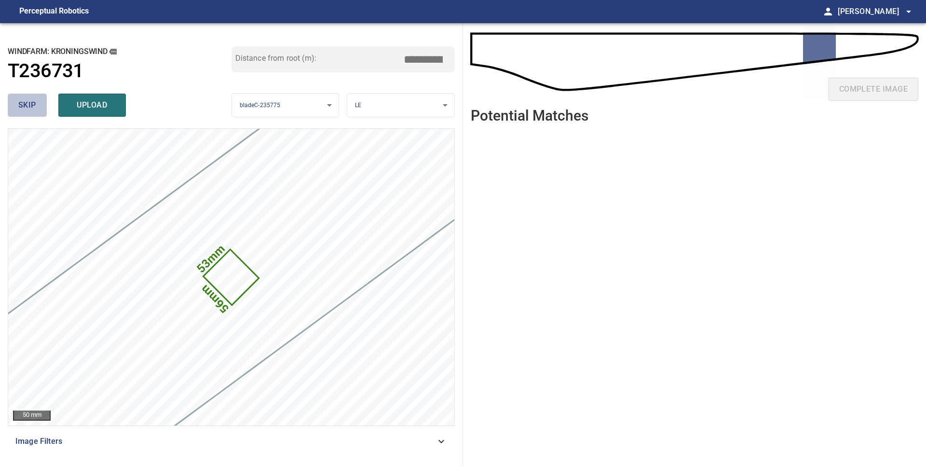
click at [34, 114] on button "skip" at bounding box center [27, 105] width 39 height 23
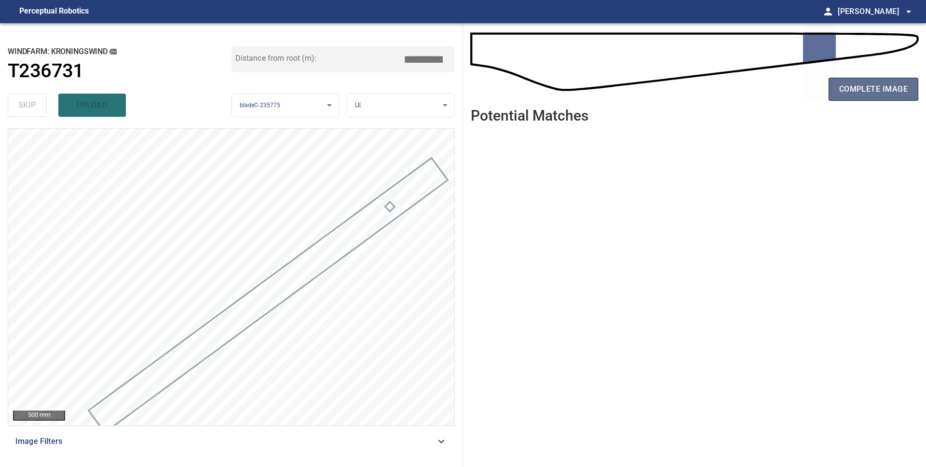
click at [876, 96] on span "complete image" at bounding box center [873, 89] width 69 height 14
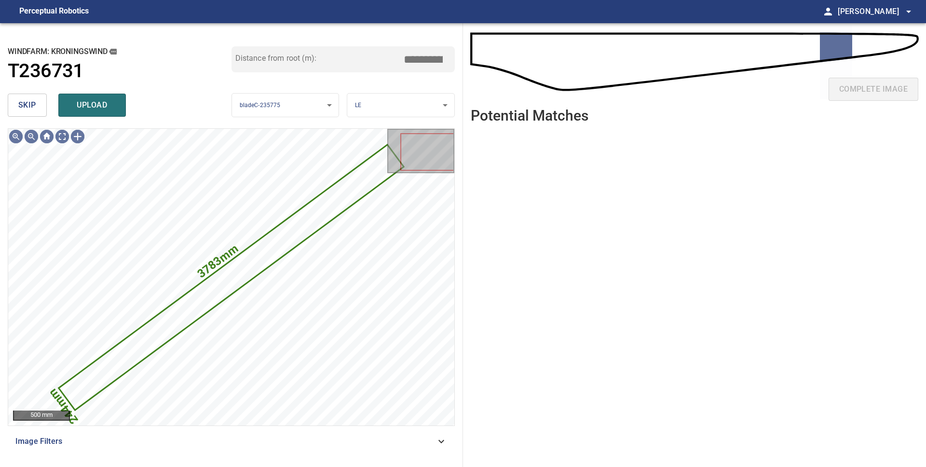
click at [26, 111] on span "skip" at bounding box center [27, 105] width 18 height 14
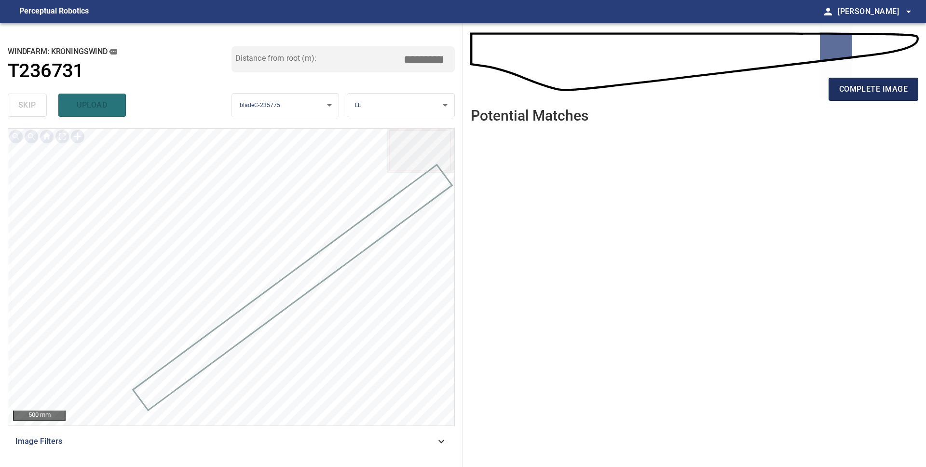
click at [840, 89] on span "complete image" at bounding box center [873, 89] width 69 height 14
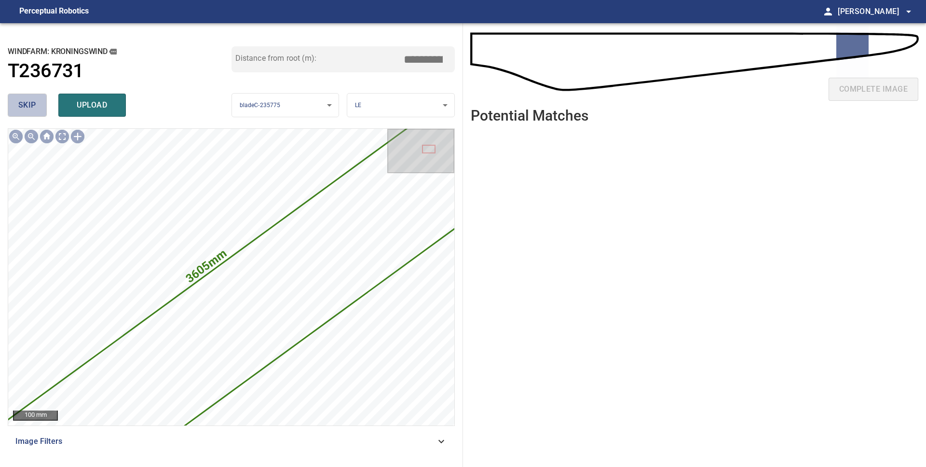
click at [37, 103] on button "skip" at bounding box center [27, 105] width 39 height 23
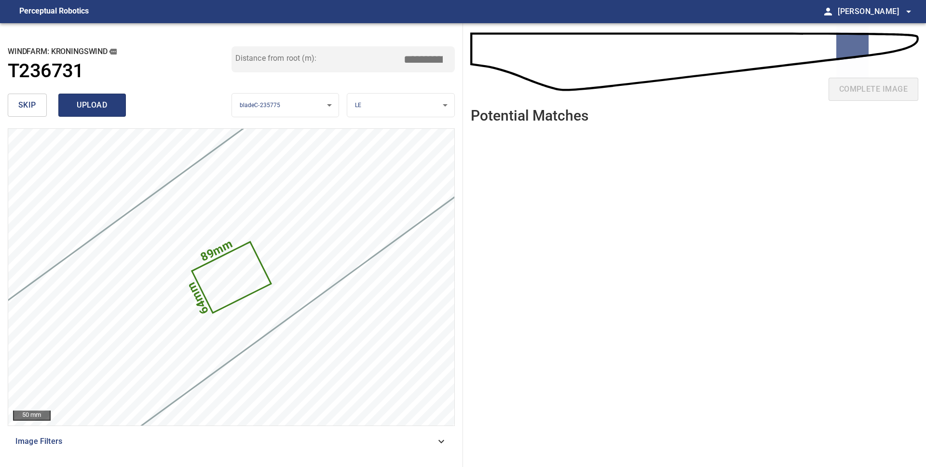
click at [90, 106] on span "upload" at bounding box center [92, 105] width 46 height 14
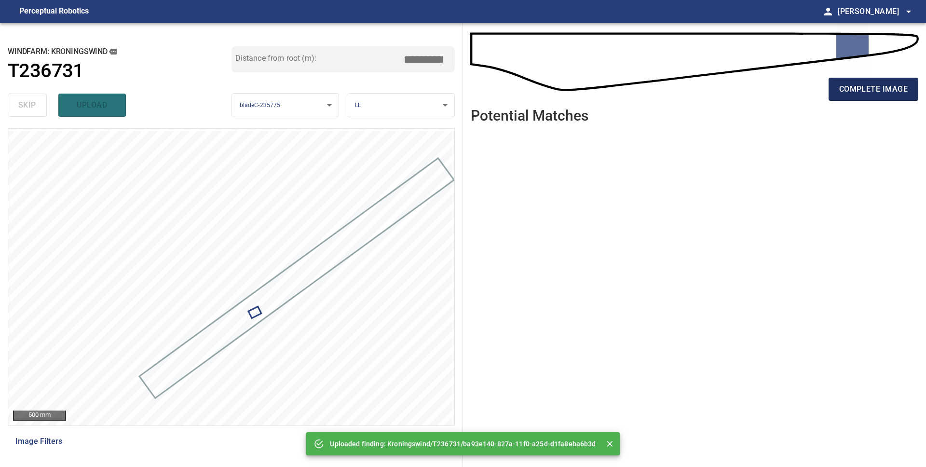
click at [863, 98] on button "complete image" at bounding box center [874, 89] width 90 height 23
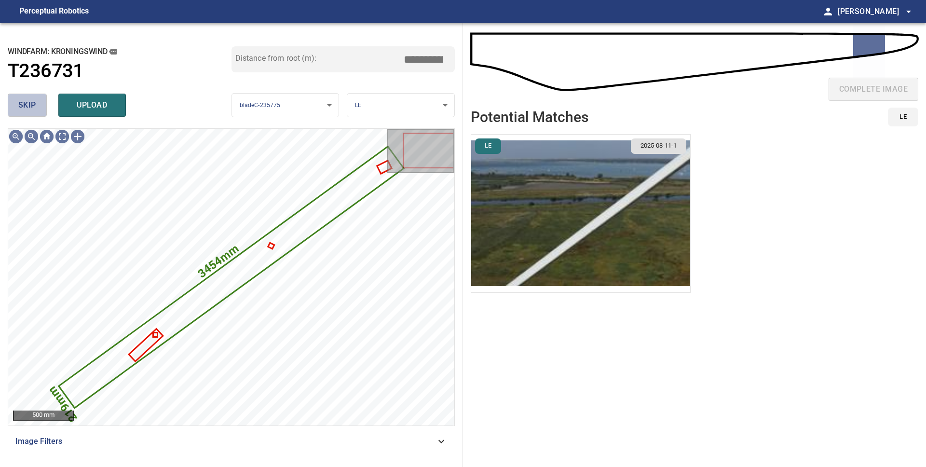
click at [27, 98] on button "skip" at bounding box center [27, 105] width 39 height 23
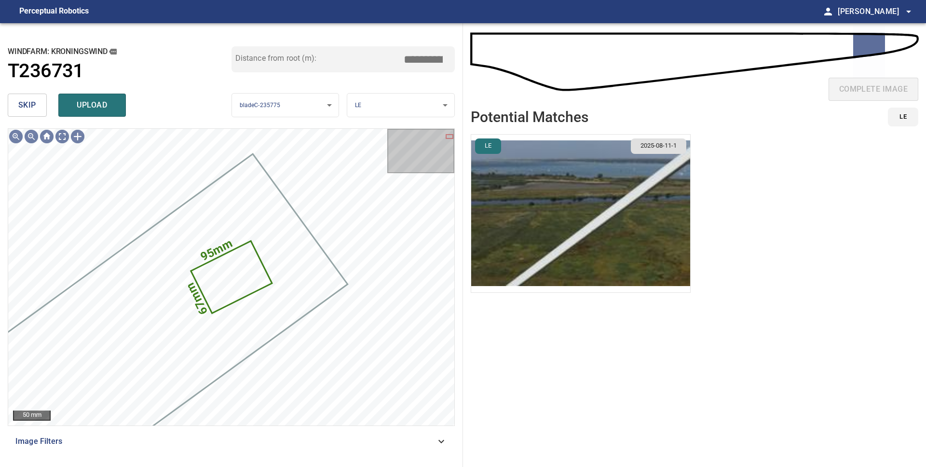
click at [630, 230] on img "button" at bounding box center [580, 214] width 219 height 158
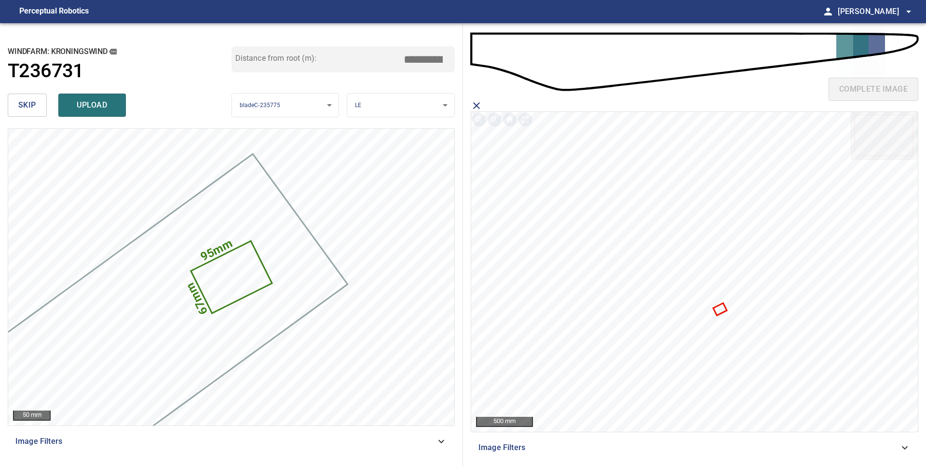
click at [721, 312] on icon at bounding box center [720, 309] width 12 height 11
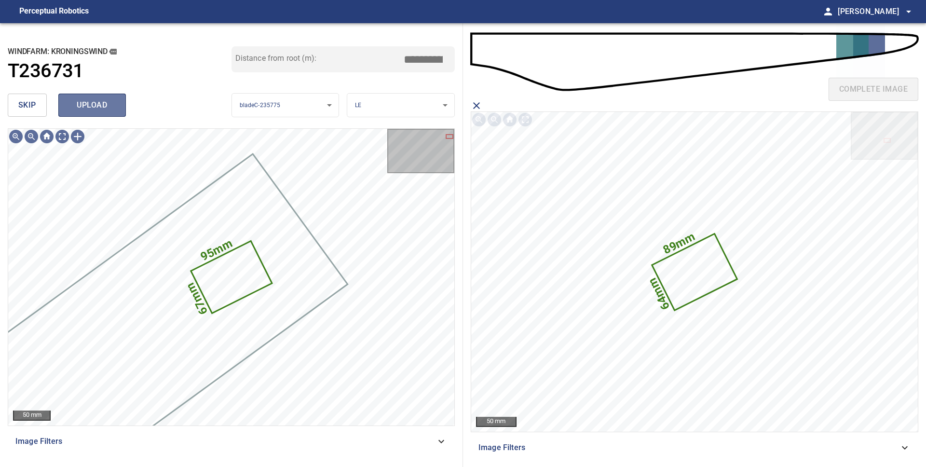
click at [84, 104] on span "upload" at bounding box center [92, 105] width 46 height 14
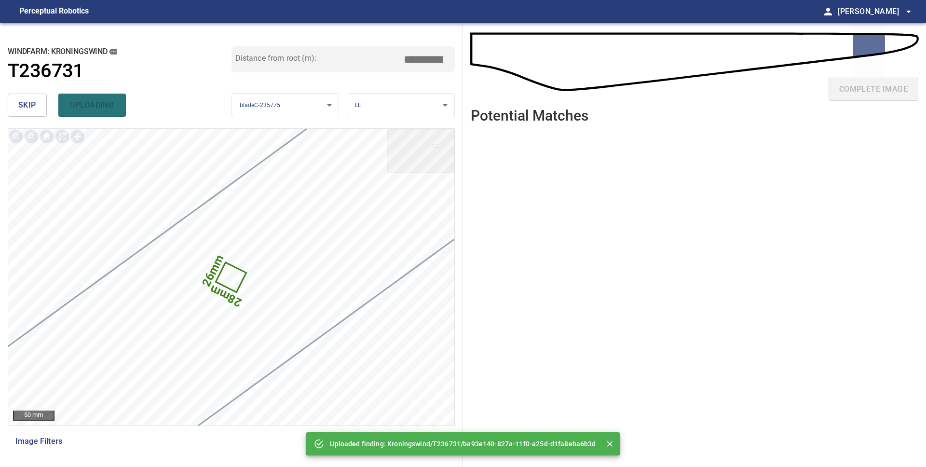
click at [24, 103] on span "skip" at bounding box center [27, 105] width 18 height 14
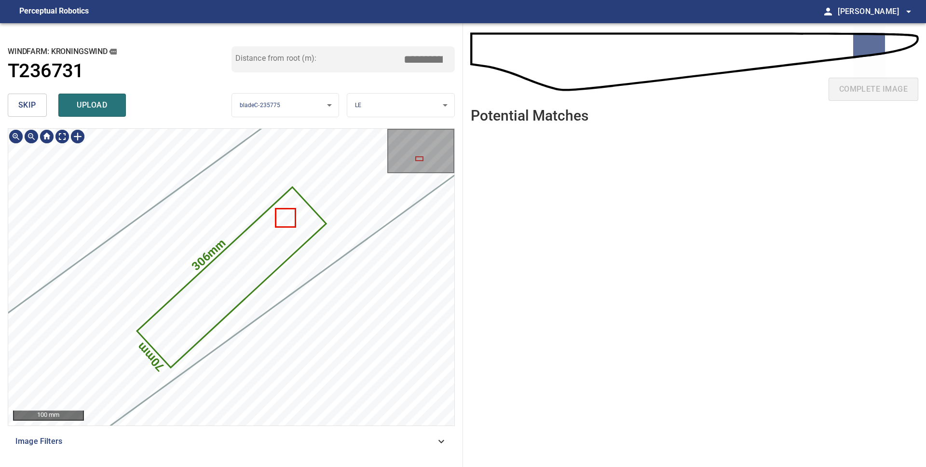
click at [225, 288] on icon at bounding box center [231, 277] width 187 height 178
click at [23, 114] on button "skip" at bounding box center [27, 105] width 39 height 23
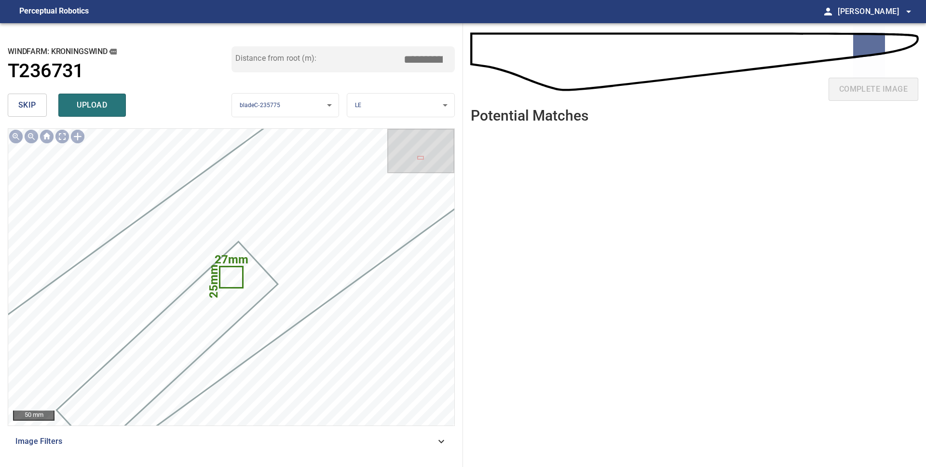
click at [23, 113] on button "skip" at bounding box center [27, 105] width 39 height 23
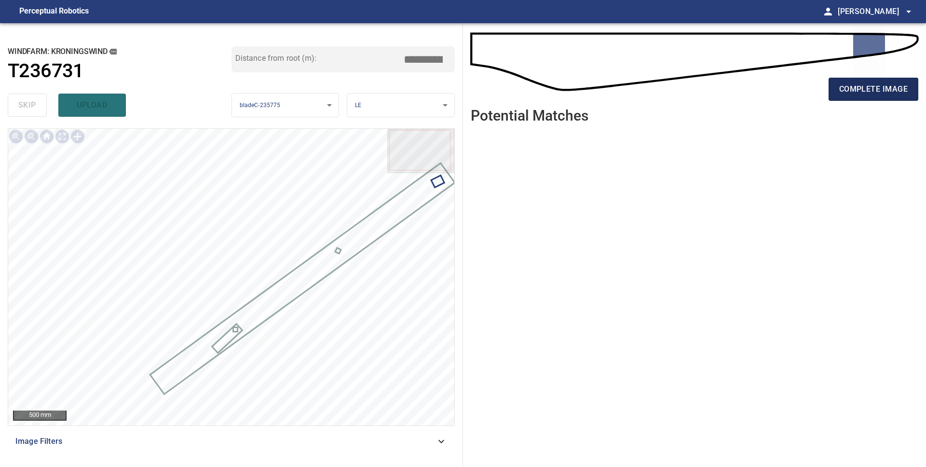
click at [848, 97] on button "complete image" at bounding box center [874, 89] width 90 height 23
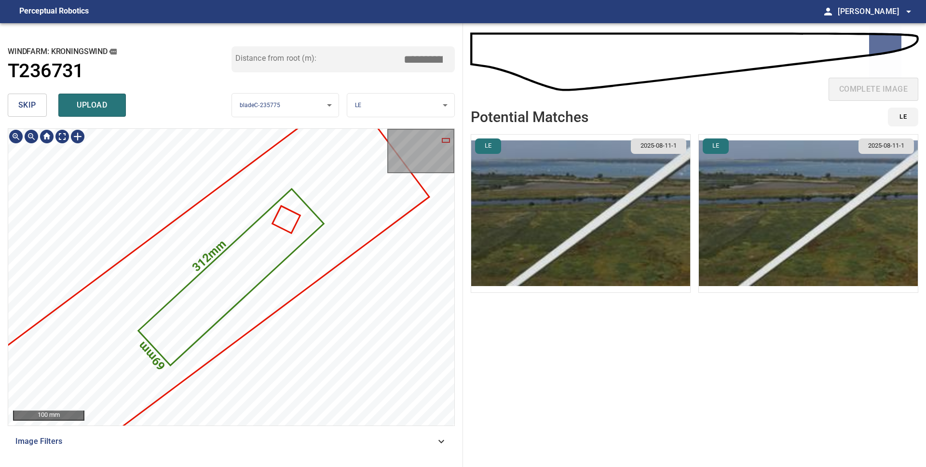
click at [223, 293] on icon at bounding box center [230, 277] width 183 height 175
click at [16, 106] on button "skip" at bounding box center [27, 105] width 39 height 23
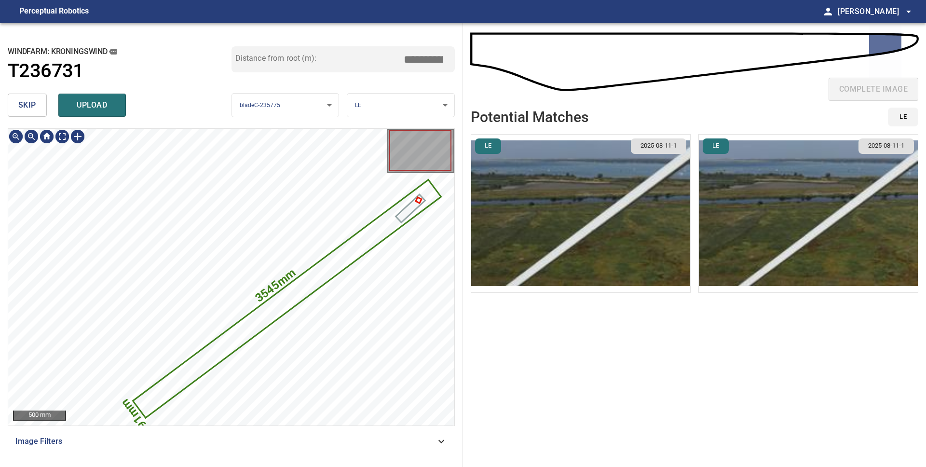
click at [32, 112] on button "skip" at bounding box center [27, 105] width 39 height 23
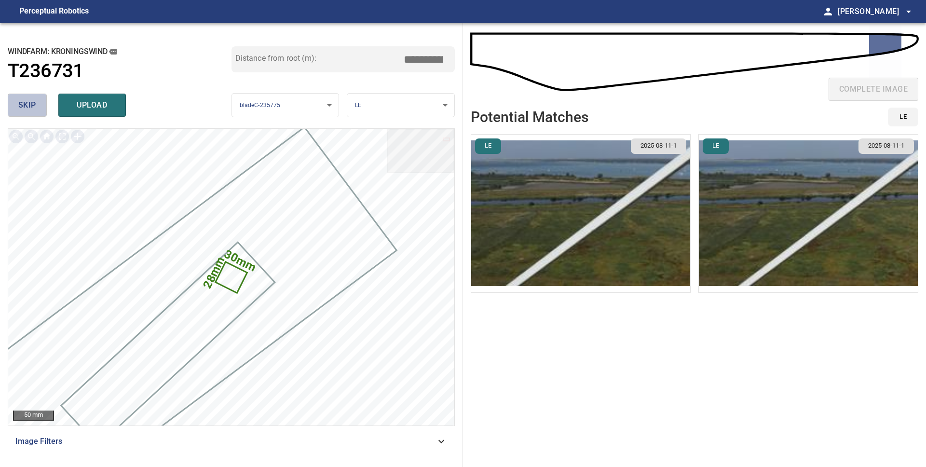
click at [31, 114] on button "skip" at bounding box center [27, 105] width 39 height 23
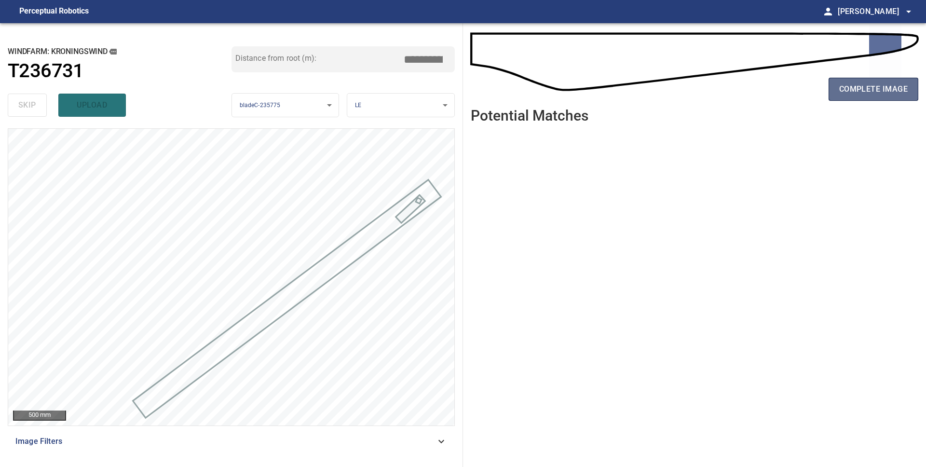
click at [848, 98] on button "complete image" at bounding box center [874, 89] width 90 height 23
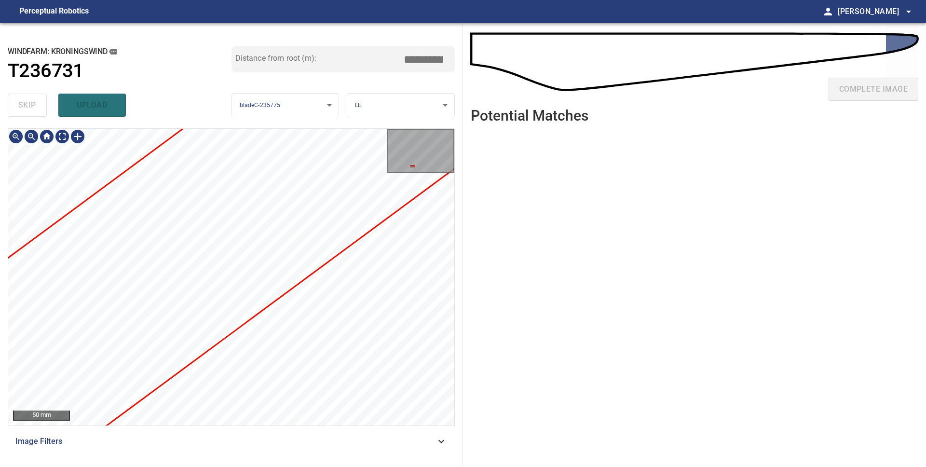
click at [461, 255] on div "**********" at bounding box center [231, 245] width 463 height 444
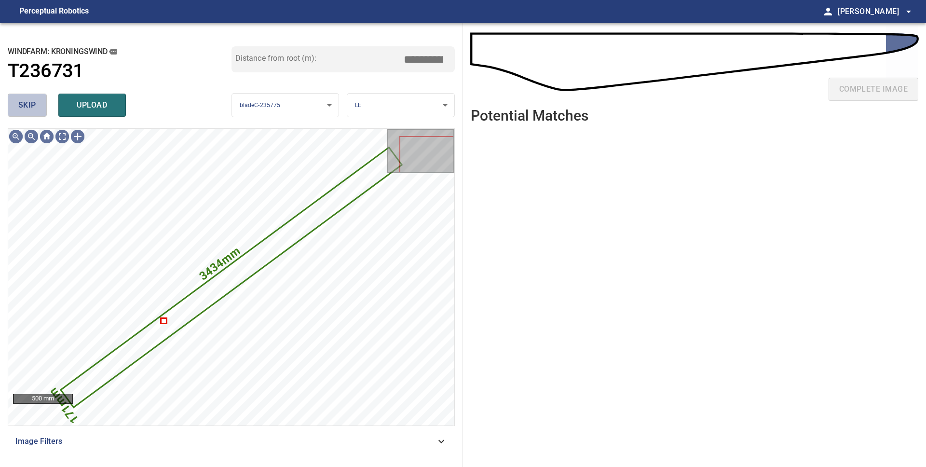
click at [36, 113] on button "skip" at bounding box center [27, 105] width 39 height 23
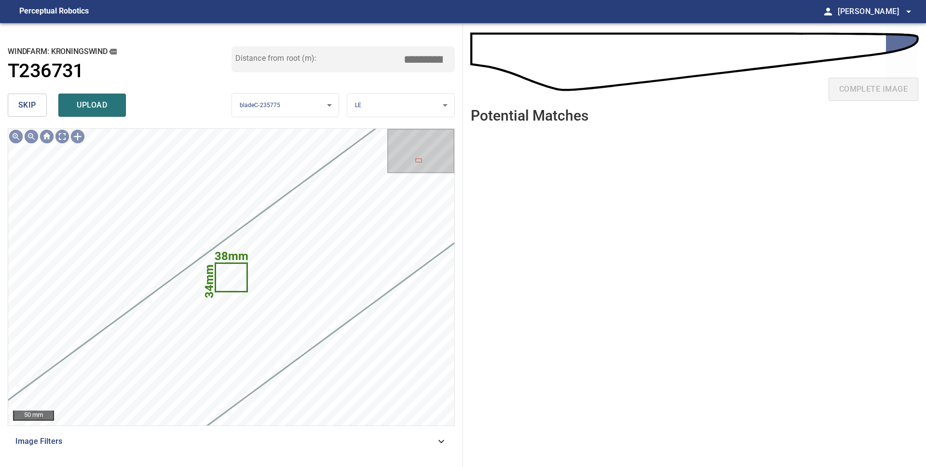
click at [36, 113] on button "skip" at bounding box center [27, 105] width 39 height 23
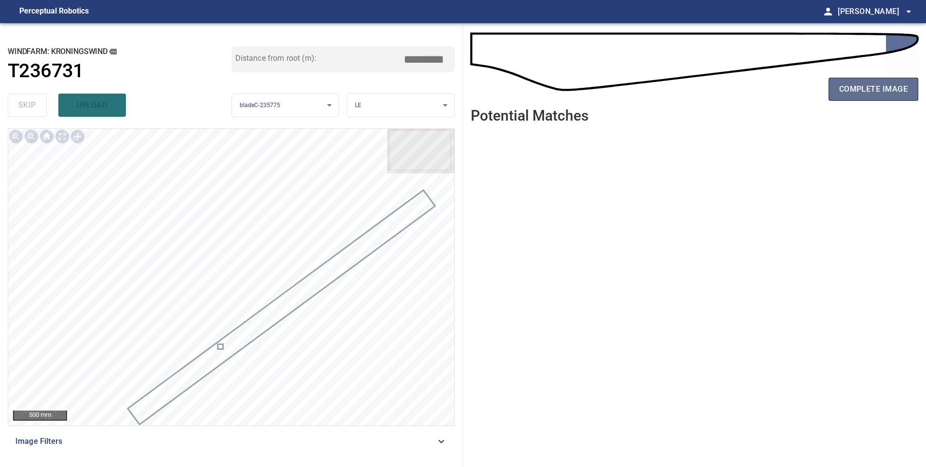
click at [850, 94] on span "complete image" at bounding box center [873, 89] width 69 height 14
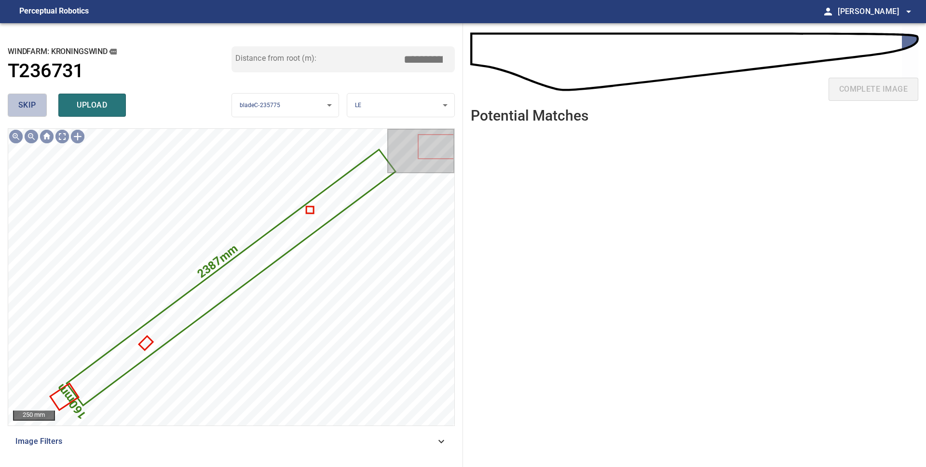
click at [32, 110] on span "skip" at bounding box center [27, 105] width 18 height 14
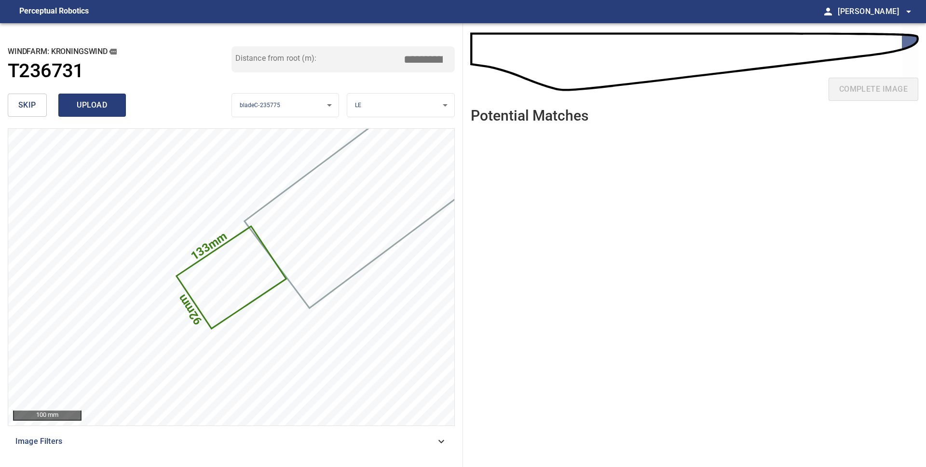
click at [77, 111] on span "upload" at bounding box center [92, 105] width 46 height 14
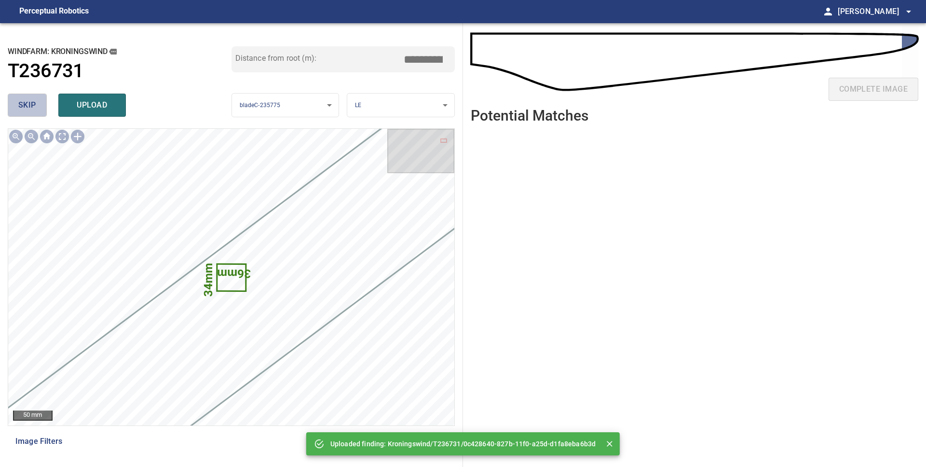
click at [9, 113] on button "skip" at bounding box center [27, 105] width 39 height 23
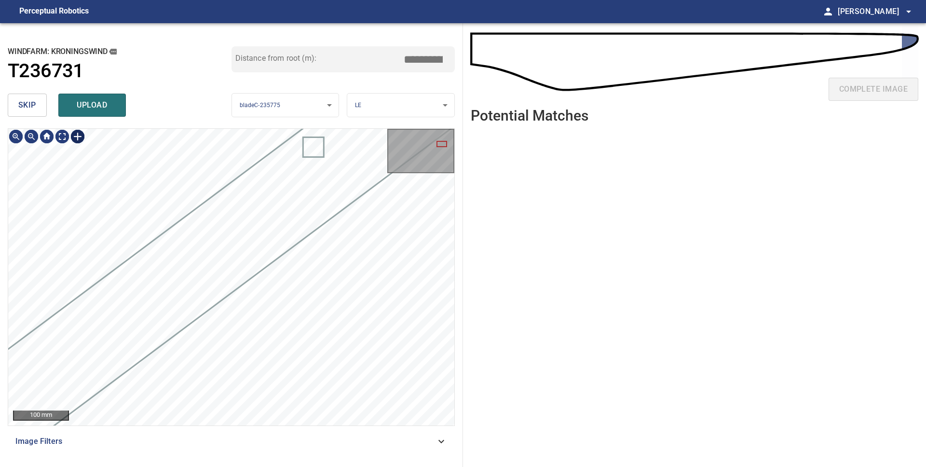
click at [80, 140] on div at bounding box center [77, 136] width 15 height 15
click at [371, 424] on div "64mm 41mm" at bounding box center [231, 277] width 446 height 297
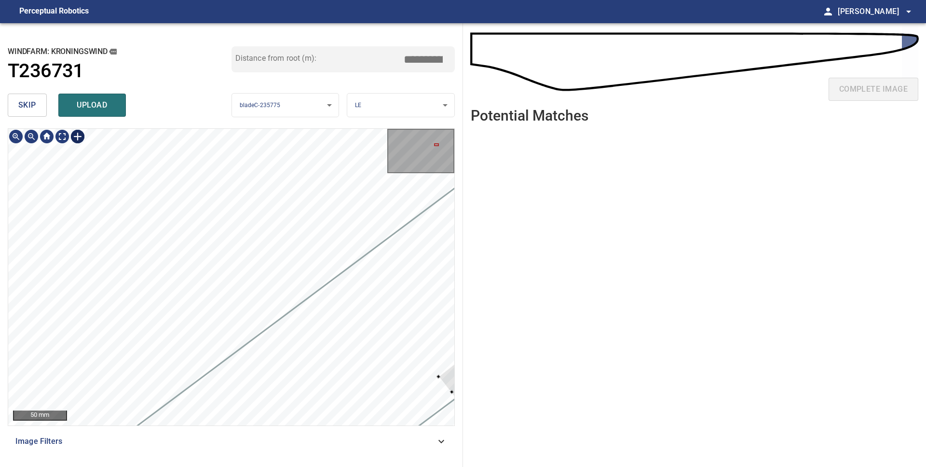
click at [177, 311] on div "64mm 41mm" at bounding box center [231, 277] width 446 height 297
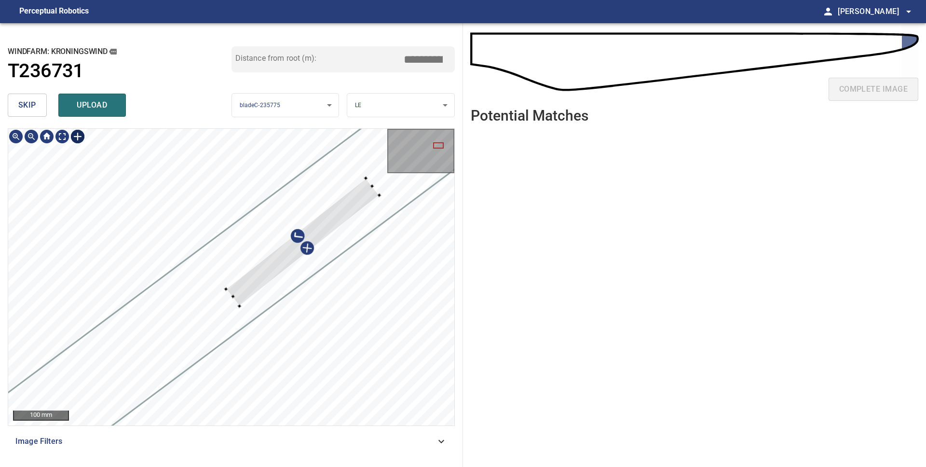
click at [278, 265] on div at bounding box center [302, 242] width 153 height 128
click at [82, 389] on div "64mm 41mm" at bounding box center [231, 277] width 446 height 297
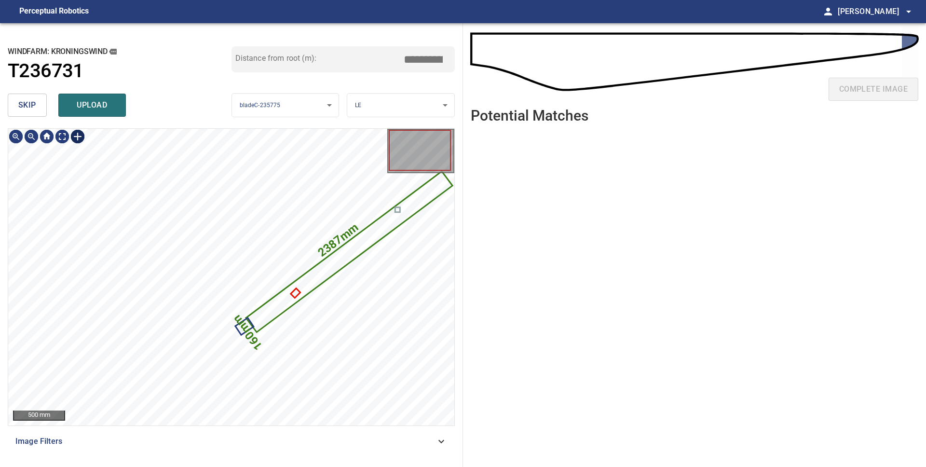
click at [77, 138] on div at bounding box center [77, 136] width 15 height 15
click at [343, 168] on div "2387mm 160mm" at bounding box center [231, 277] width 446 height 297
click at [163, 253] on div at bounding box center [236, 230] width 303 height 88
click at [239, 362] on div "2387mm 160mm" at bounding box center [231, 277] width 446 height 297
click at [259, 328] on div "2387mm 160mm" at bounding box center [231, 277] width 446 height 297
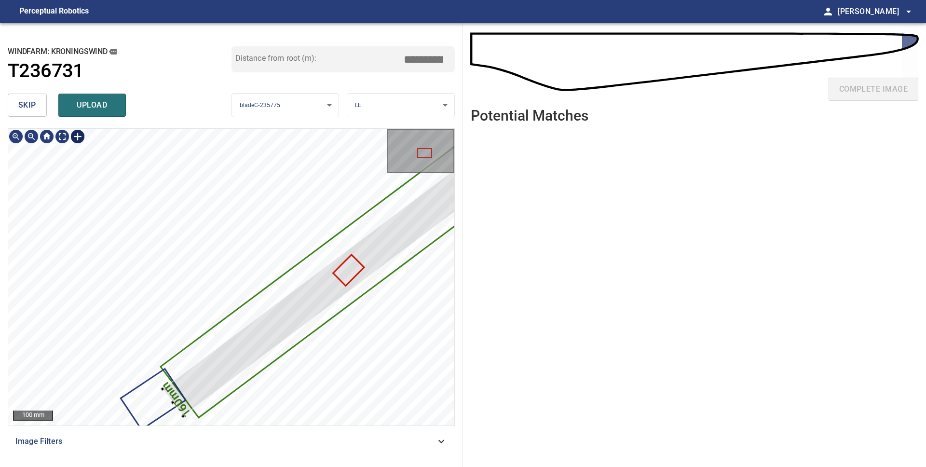
click at [168, 400] on div "2387mm 160mm" at bounding box center [231, 277] width 446 height 297
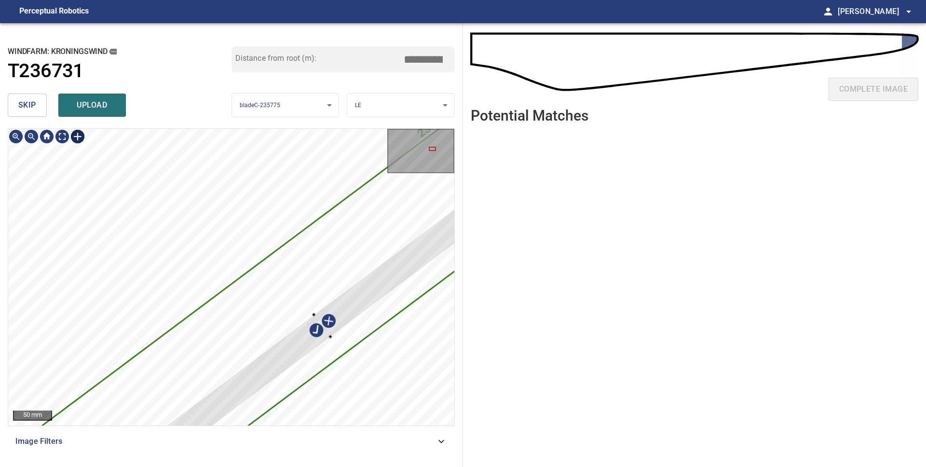
click at [367, 361] on div "2387mm 160mm" at bounding box center [231, 277] width 446 height 297
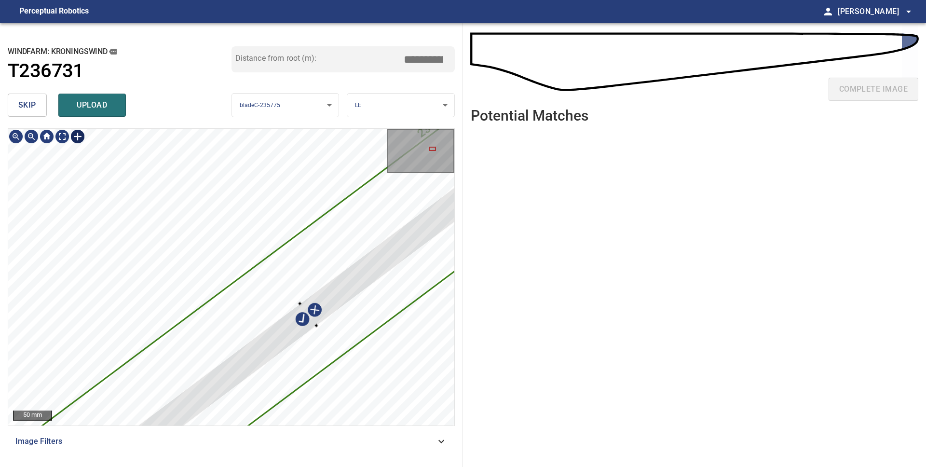
click at [349, 297] on div at bounding box center [308, 314] width 1171 height 891
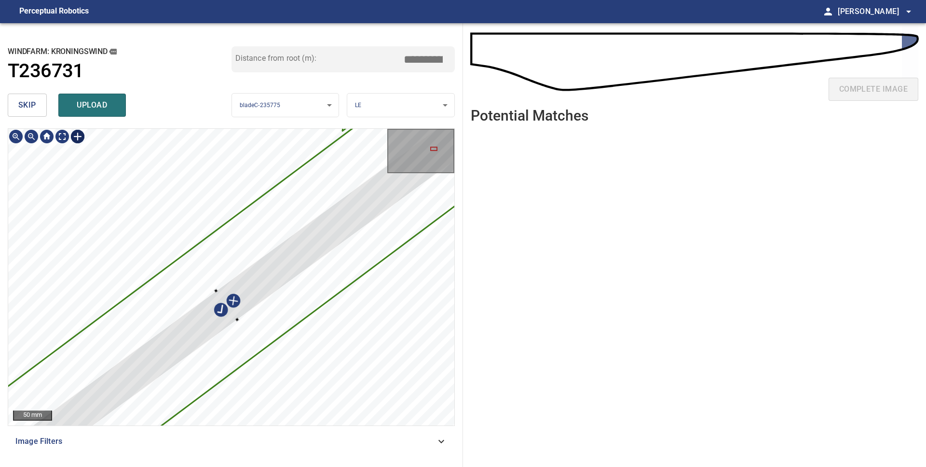
click at [231, 314] on div at bounding box center [227, 305] width 1186 height 884
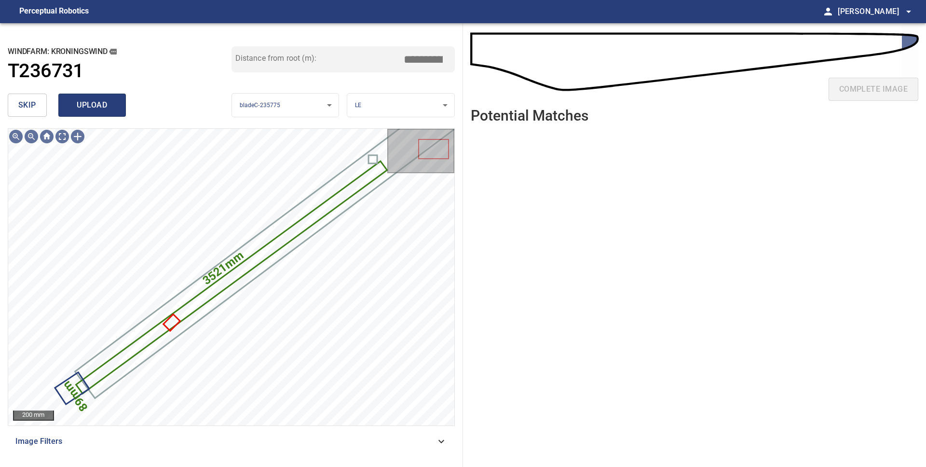
click at [86, 110] on span "upload" at bounding box center [92, 105] width 46 height 14
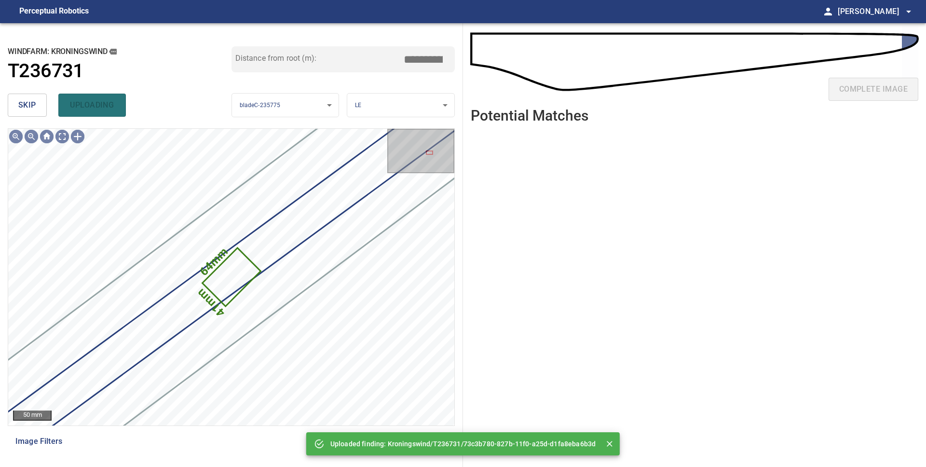
click at [86, 110] on div "skip uploading" at bounding box center [120, 105] width 224 height 31
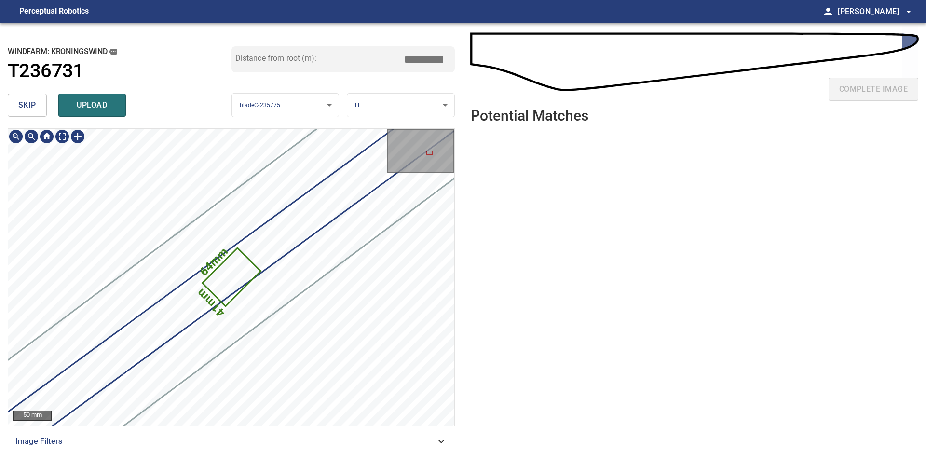
click at [219, 274] on icon at bounding box center [231, 277] width 56 height 56
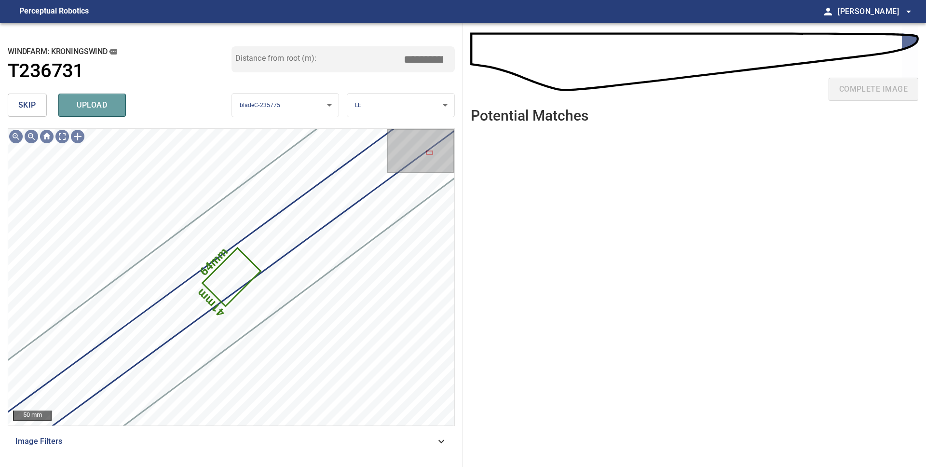
click at [76, 105] on span "upload" at bounding box center [92, 105] width 46 height 14
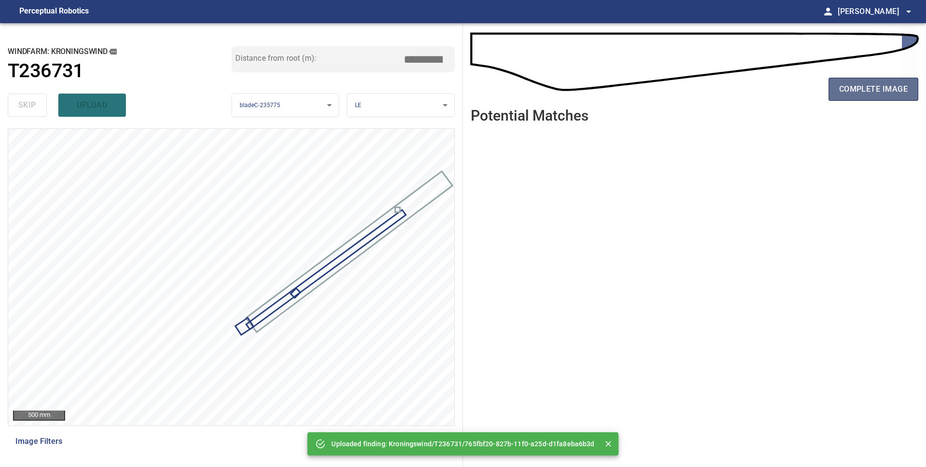
click at [895, 86] on span "complete image" at bounding box center [873, 89] width 69 height 14
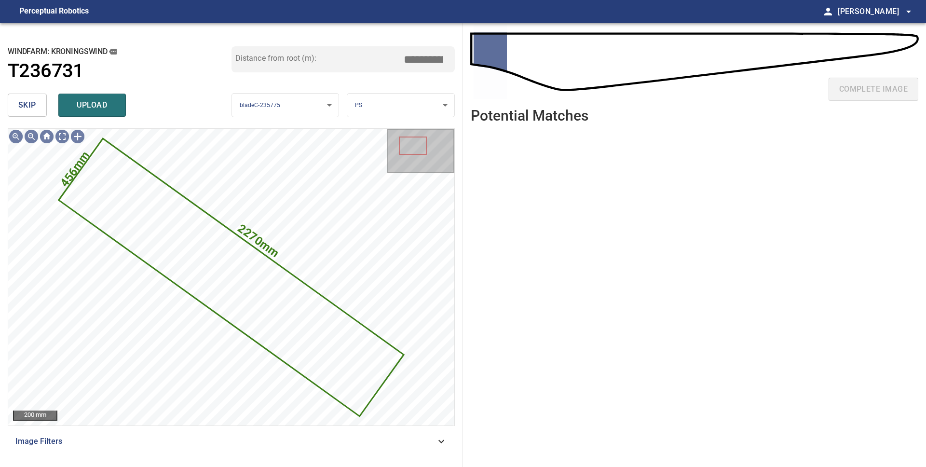
click at [20, 104] on span "skip" at bounding box center [27, 105] width 18 height 14
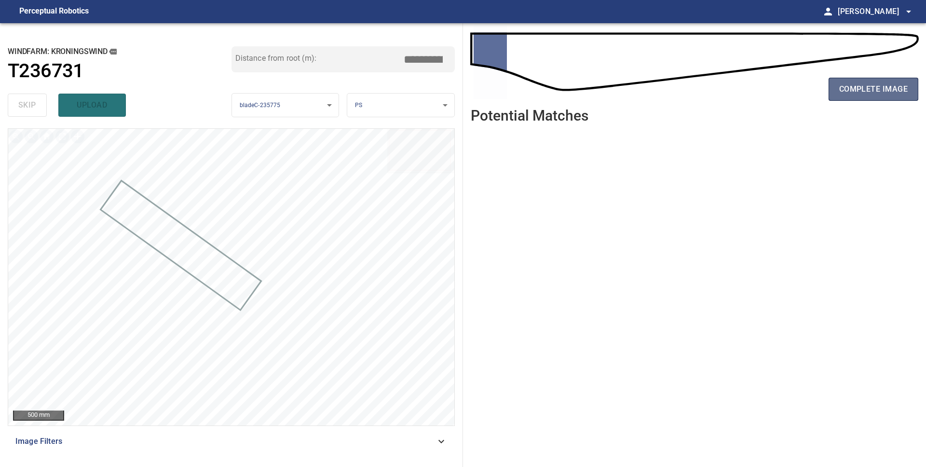
click at [881, 98] on button "complete image" at bounding box center [874, 89] width 90 height 23
click at [856, 86] on span "complete image" at bounding box center [873, 89] width 69 height 14
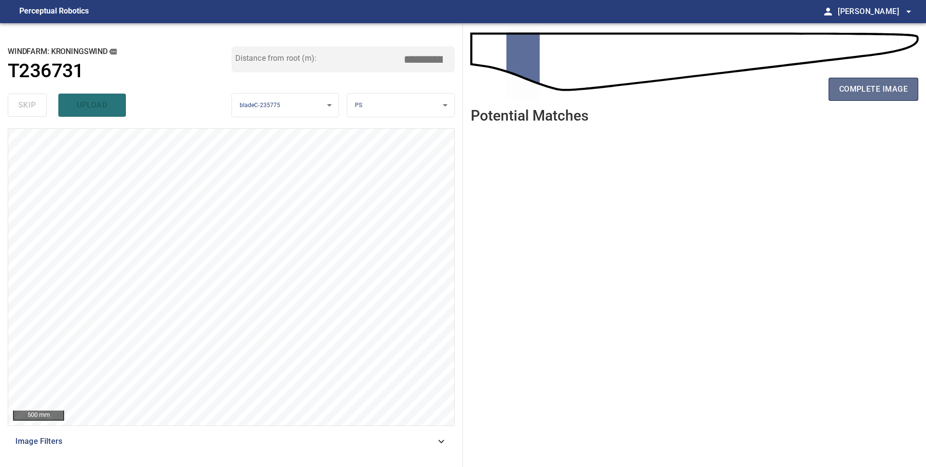
click at [850, 90] on span "complete image" at bounding box center [873, 89] width 69 height 14
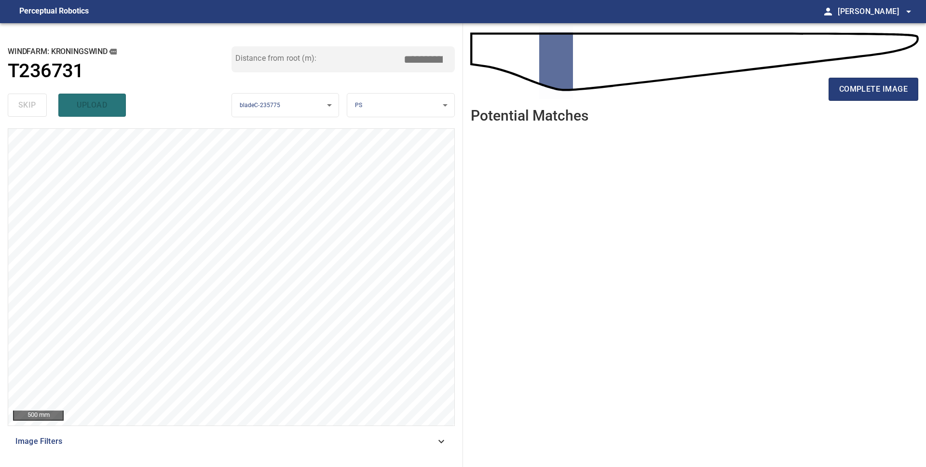
click at [850, 90] on span "complete image" at bounding box center [873, 89] width 69 height 14
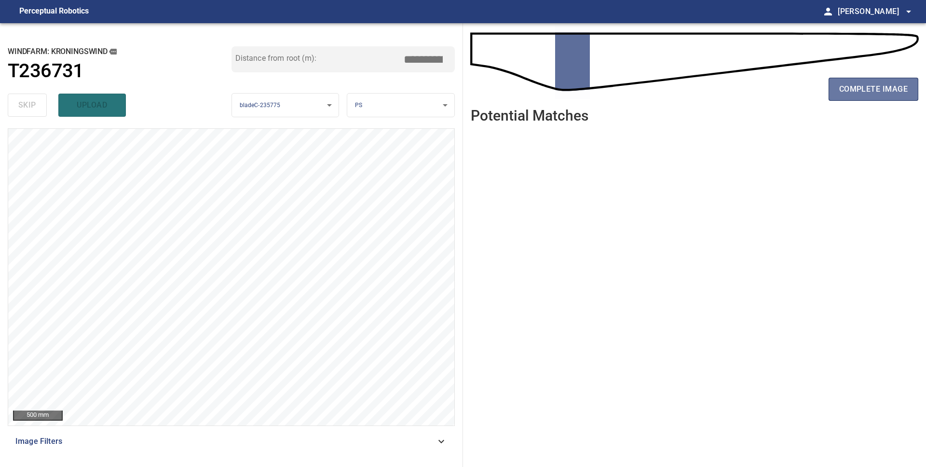
click at [850, 90] on span "complete image" at bounding box center [873, 89] width 69 height 14
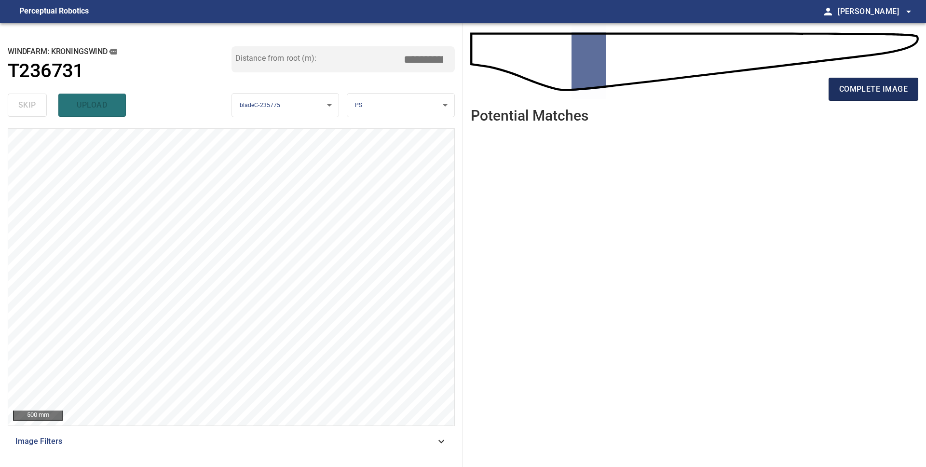
click at [873, 86] on span "complete image" at bounding box center [873, 89] width 69 height 14
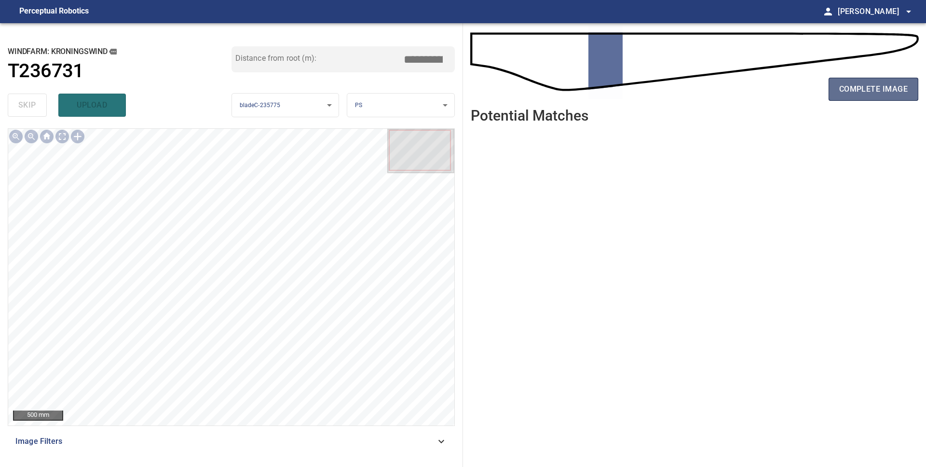
click at [851, 95] on span "complete image" at bounding box center [873, 89] width 69 height 14
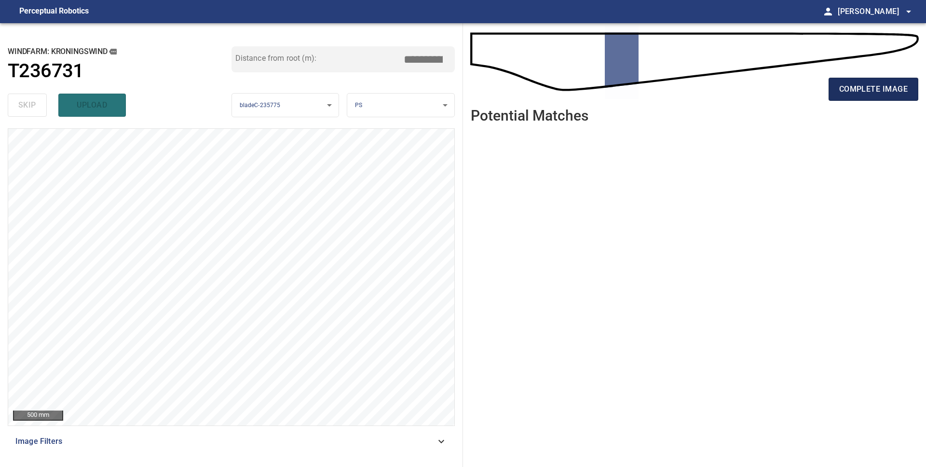
click at [867, 91] on span "complete image" at bounding box center [873, 89] width 69 height 14
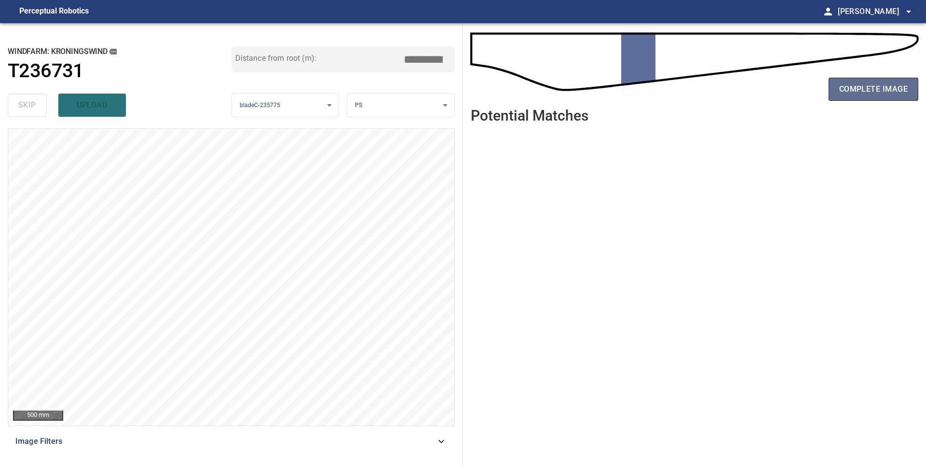
click at [867, 90] on span "complete image" at bounding box center [873, 89] width 69 height 14
click at [868, 90] on span "complete image" at bounding box center [873, 89] width 69 height 14
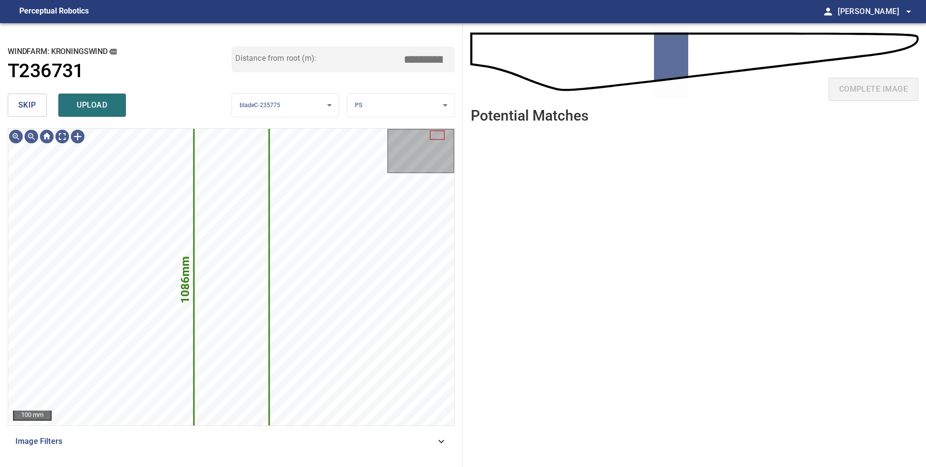
click at [33, 110] on span "skip" at bounding box center [27, 105] width 18 height 14
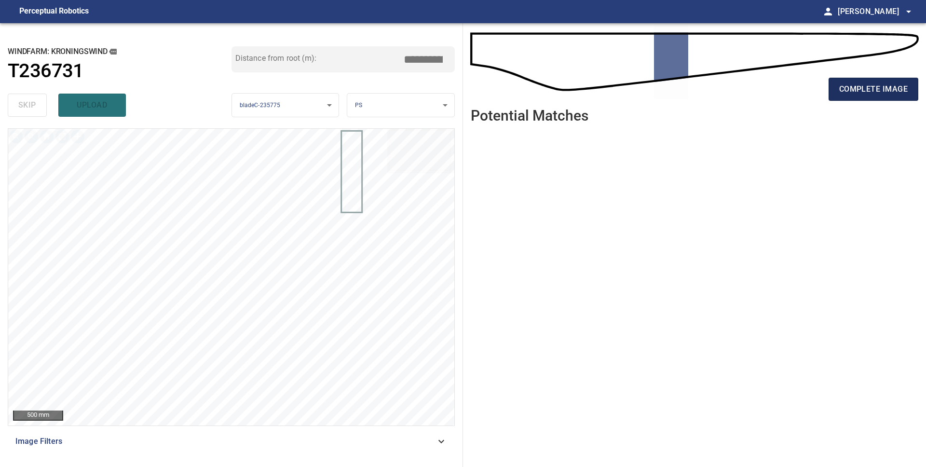
click at [873, 97] on button "complete image" at bounding box center [874, 89] width 90 height 23
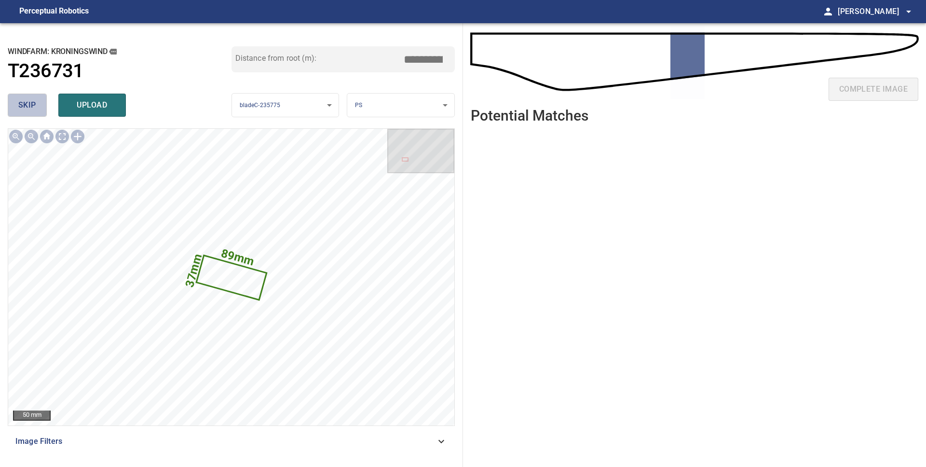
click at [14, 99] on button "skip" at bounding box center [27, 105] width 39 height 23
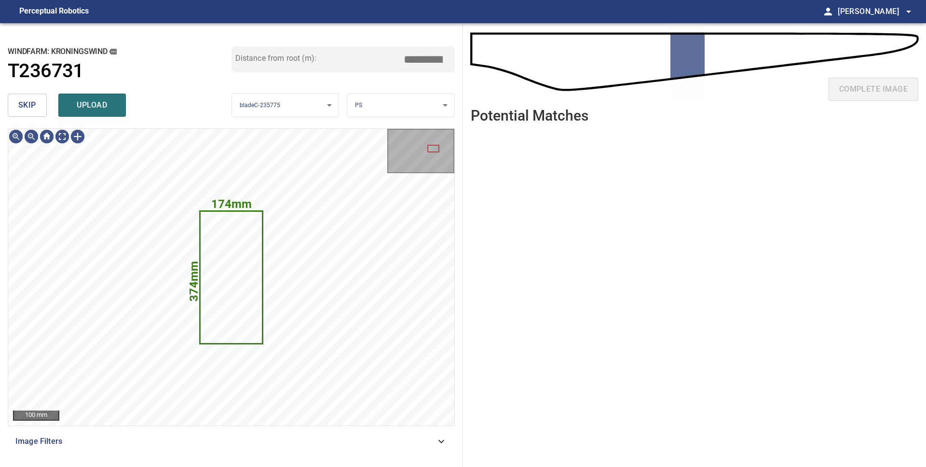
click at [24, 105] on span "skip" at bounding box center [27, 105] width 18 height 14
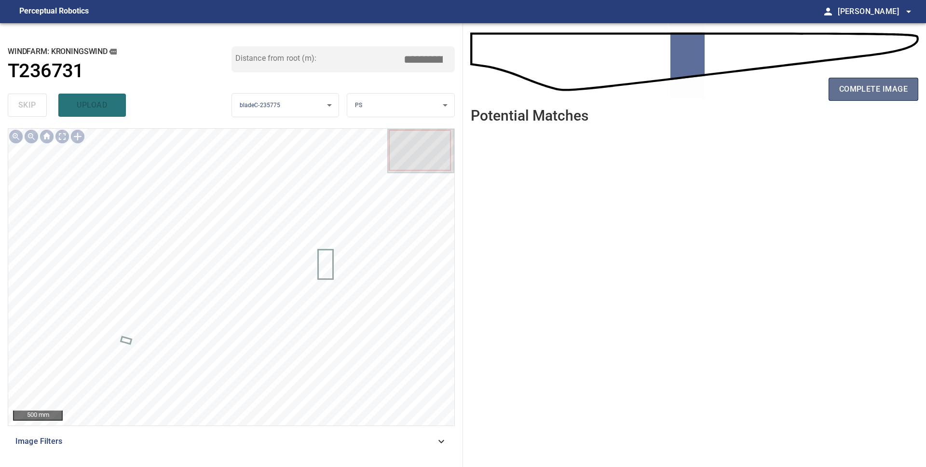
click at [910, 86] on button "complete image" at bounding box center [874, 89] width 90 height 23
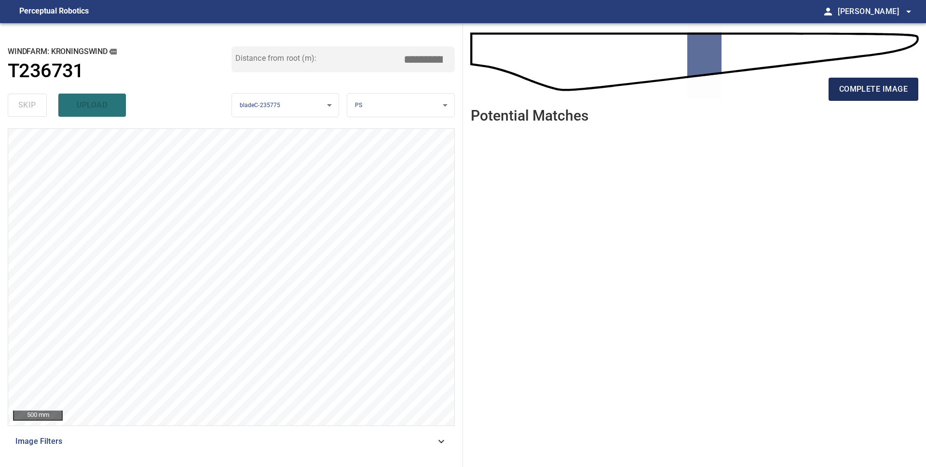
click at [856, 92] on span "complete image" at bounding box center [873, 89] width 69 height 14
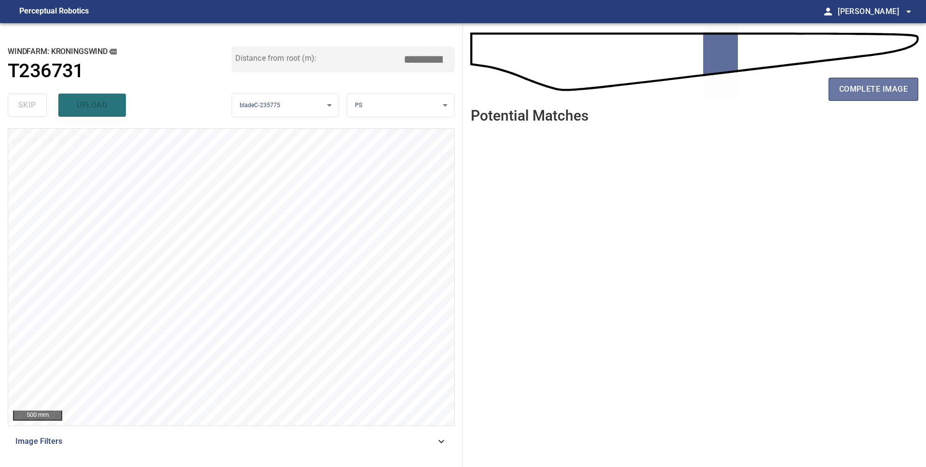
click at [856, 92] on span "complete image" at bounding box center [873, 89] width 69 height 14
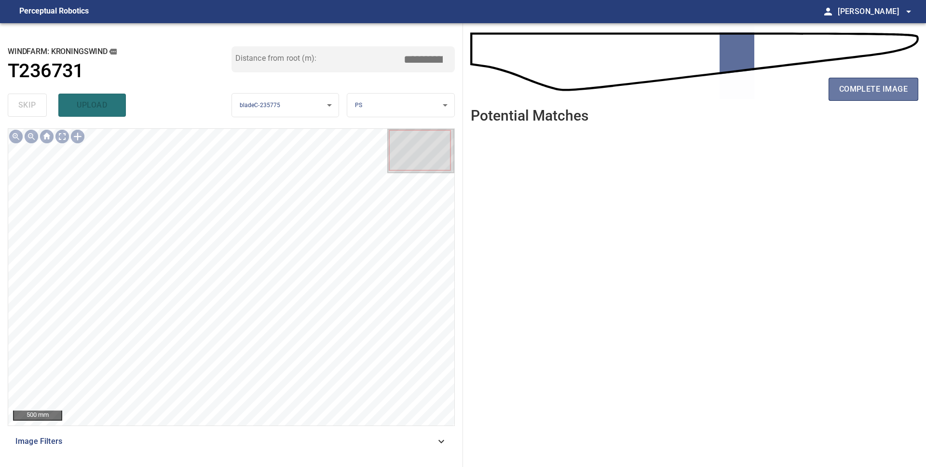
click at [856, 92] on span "complete image" at bounding box center [873, 89] width 69 height 14
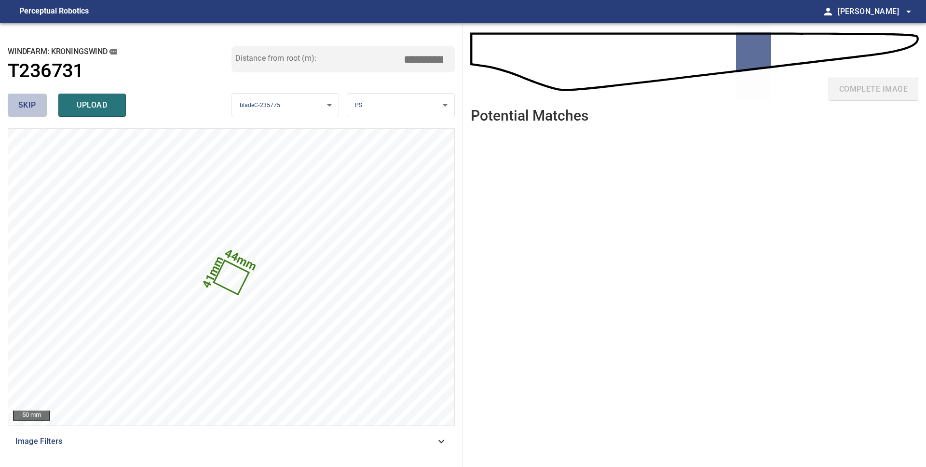
click at [26, 100] on span "skip" at bounding box center [27, 105] width 18 height 14
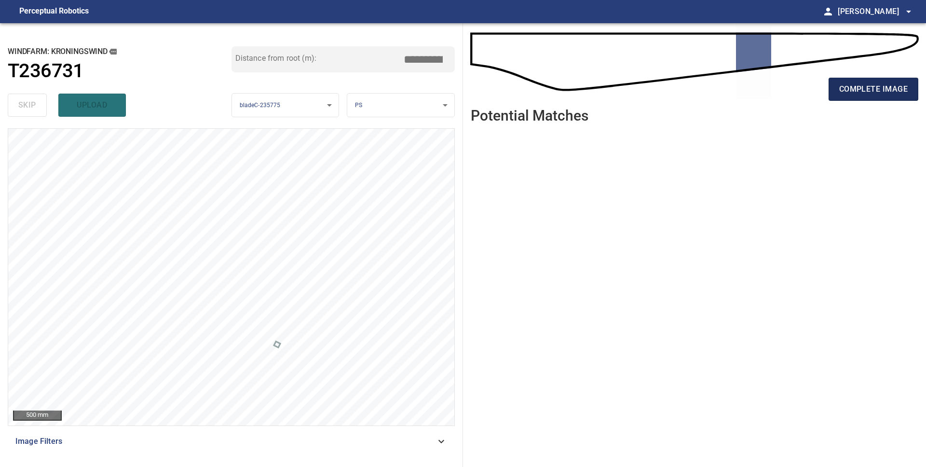
click at [845, 95] on span "complete image" at bounding box center [873, 89] width 69 height 14
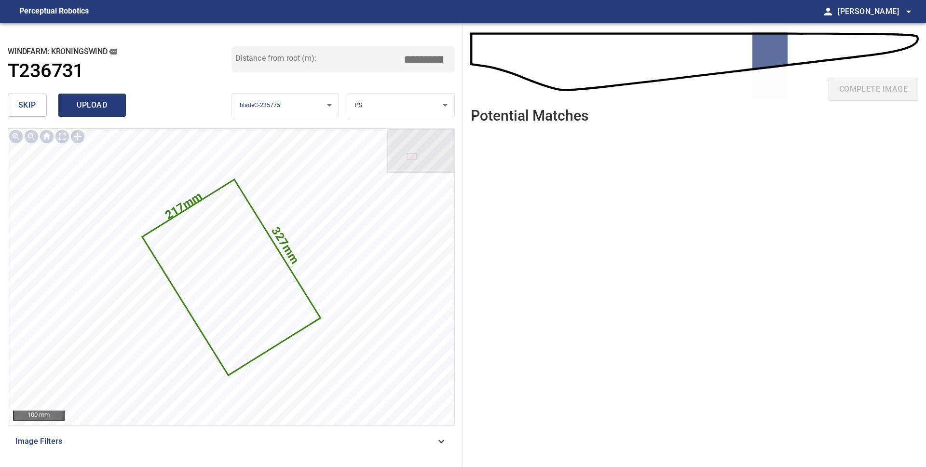
click at [72, 107] on span "upload" at bounding box center [92, 105] width 46 height 14
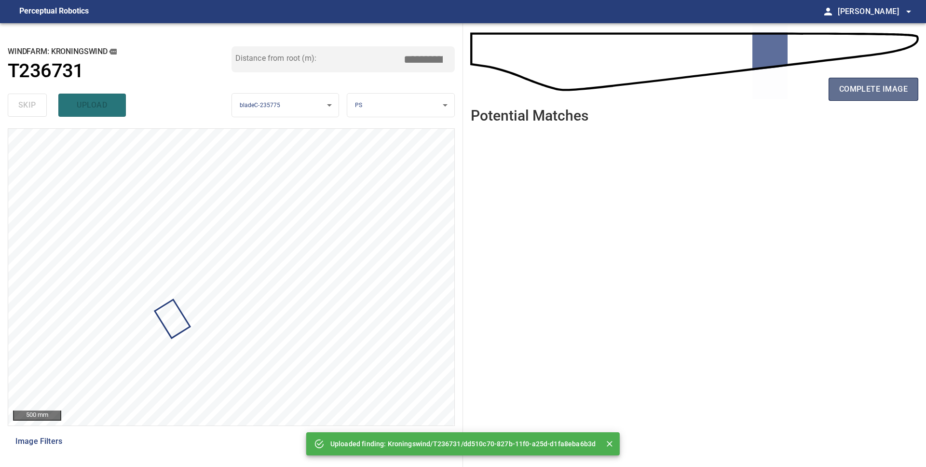
click at [844, 96] on span "complete image" at bounding box center [873, 89] width 69 height 14
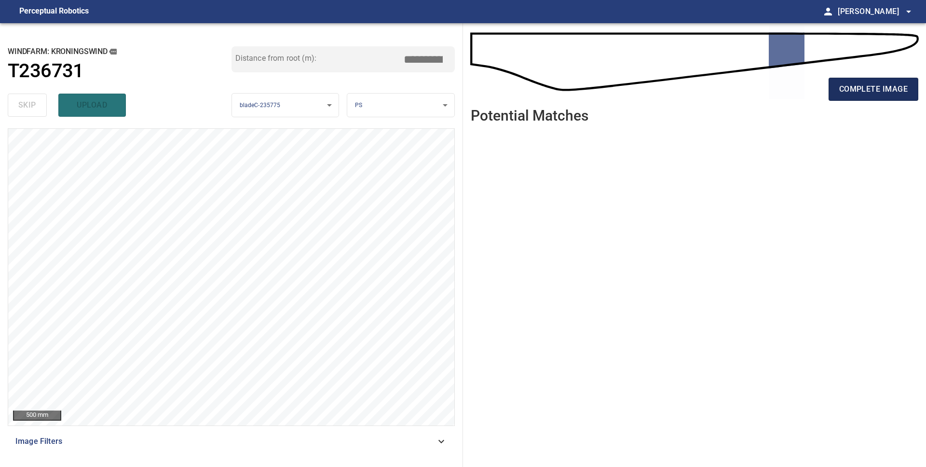
click at [860, 88] on span "complete image" at bounding box center [873, 89] width 69 height 14
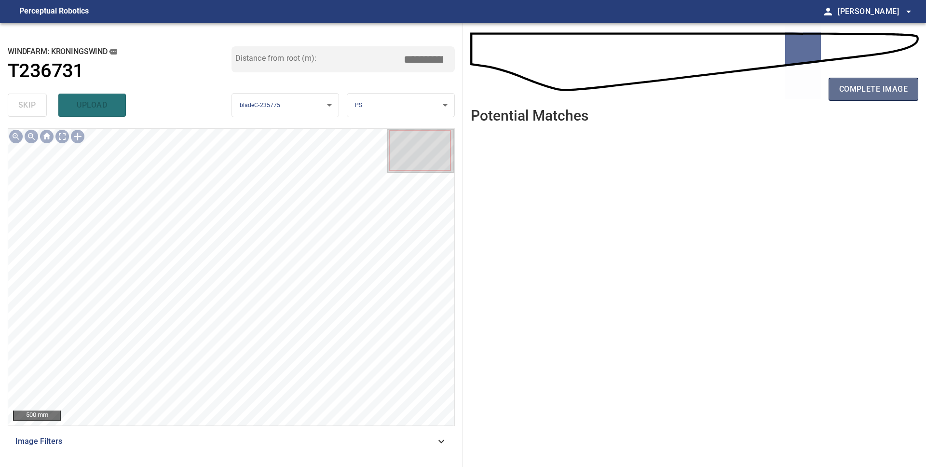
click at [872, 85] on span "complete image" at bounding box center [873, 89] width 69 height 14
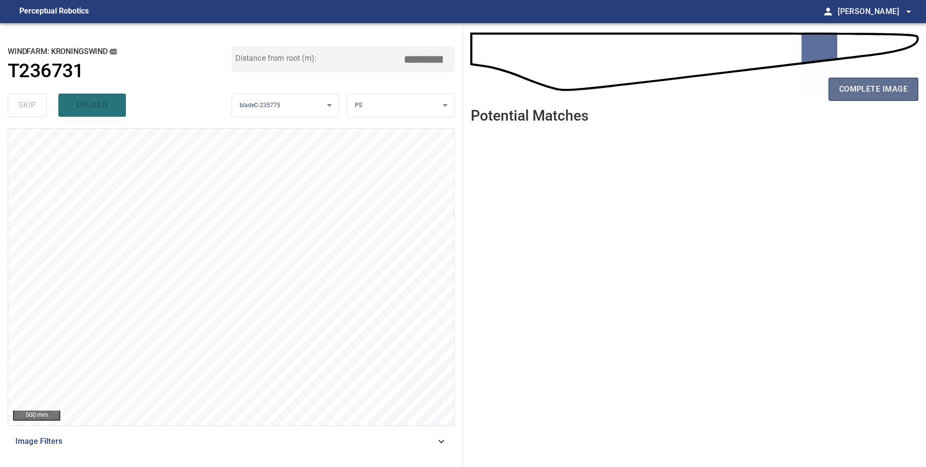
click at [861, 95] on span "complete image" at bounding box center [873, 89] width 69 height 14
click at [841, 91] on span "complete image" at bounding box center [873, 89] width 69 height 14
click at [881, 87] on span "complete image" at bounding box center [873, 89] width 69 height 14
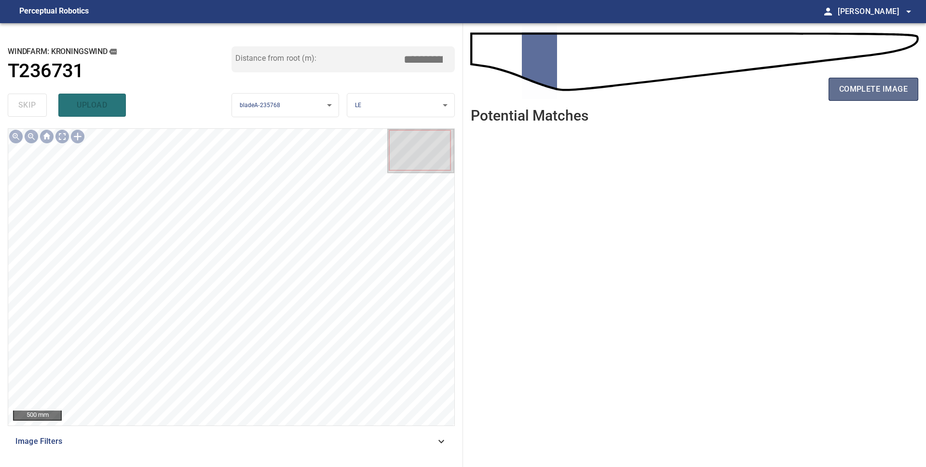
click at [871, 97] on button "complete image" at bounding box center [874, 89] width 90 height 23
click at [843, 92] on span "complete image" at bounding box center [873, 89] width 69 height 14
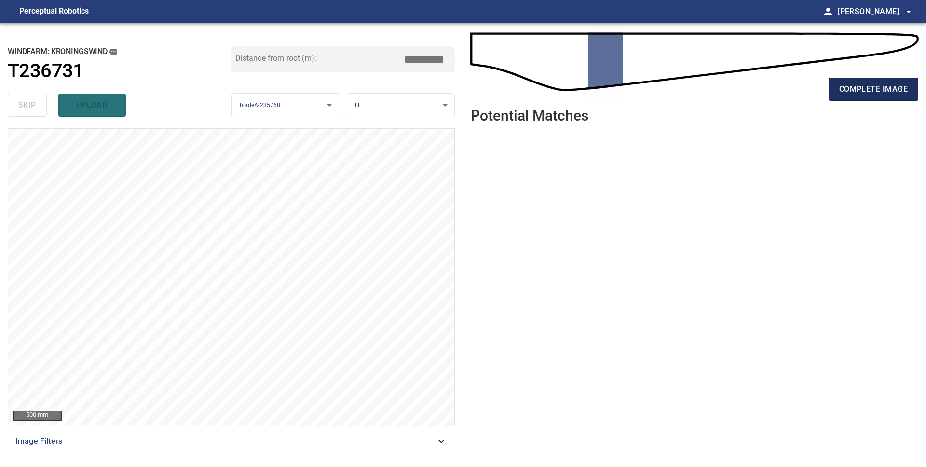
click at [867, 89] on span "complete image" at bounding box center [873, 89] width 69 height 14
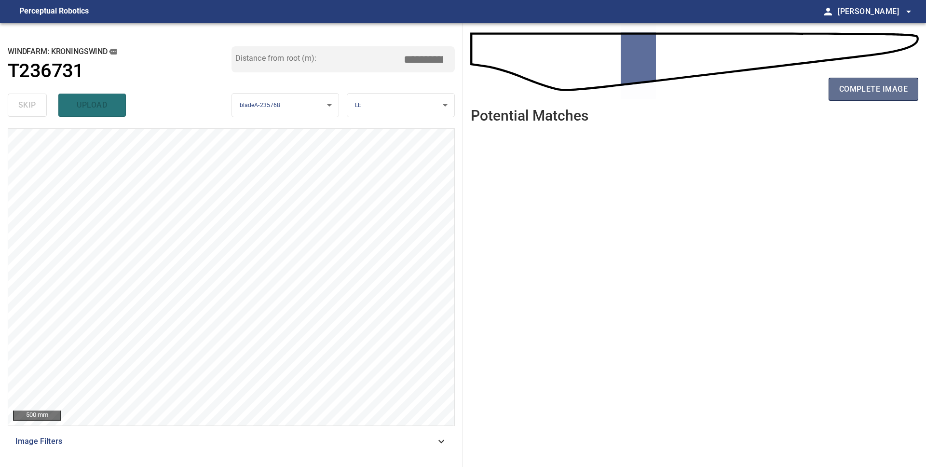
click at [870, 91] on span "complete image" at bounding box center [873, 89] width 69 height 14
click at [863, 95] on span "complete image" at bounding box center [873, 89] width 69 height 14
click at [860, 99] on button "complete image" at bounding box center [874, 89] width 90 height 23
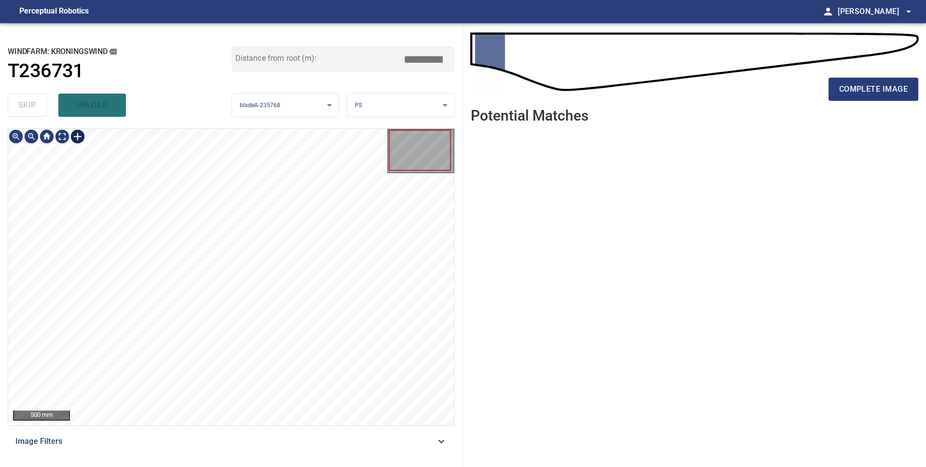
click at [77, 137] on div at bounding box center [77, 136] width 15 height 15
click at [289, 252] on div at bounding box center [231, 277] width 446 height 297
click at [436, 233] on div at bounding box center [231, 277] width 446 height 297
click at [388, 235] on div at bounding box center [348, 239] width 118 height 36
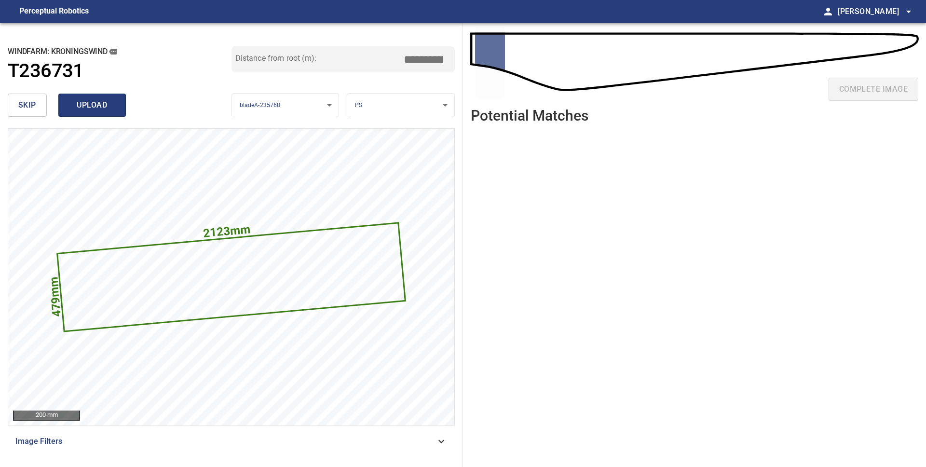
click at [88, 109] on span "upload" at bounding box center [92, 105] width 46 height 14
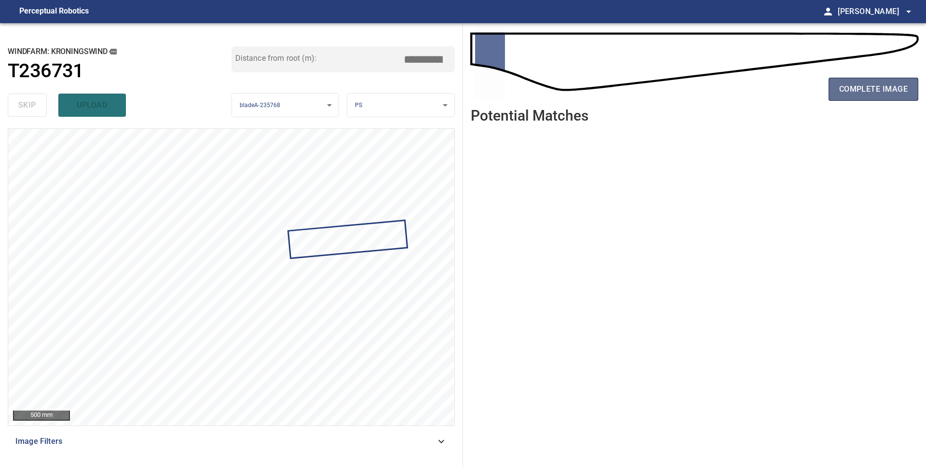
click at [878, 93] on span "complete image" at bounding box center [873, 89] width 69 height 14
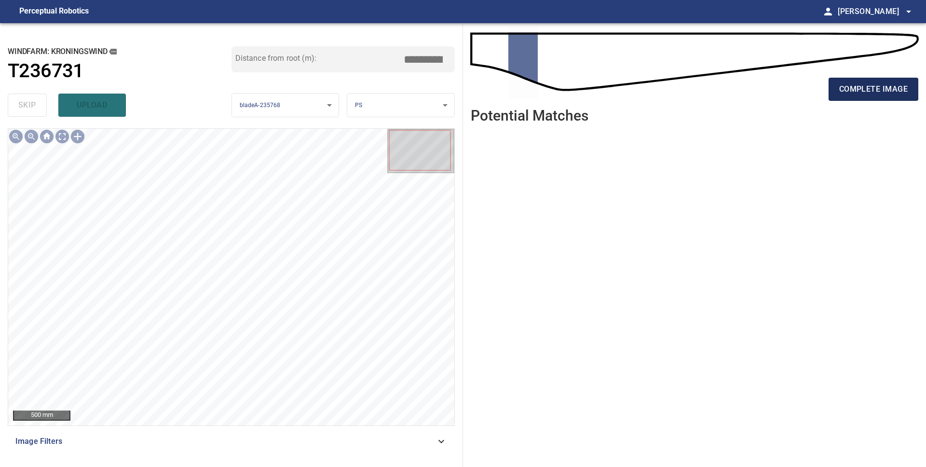
click at [841, 92] on span "complete image" at bounding box center [873, 89] width 69 height 14
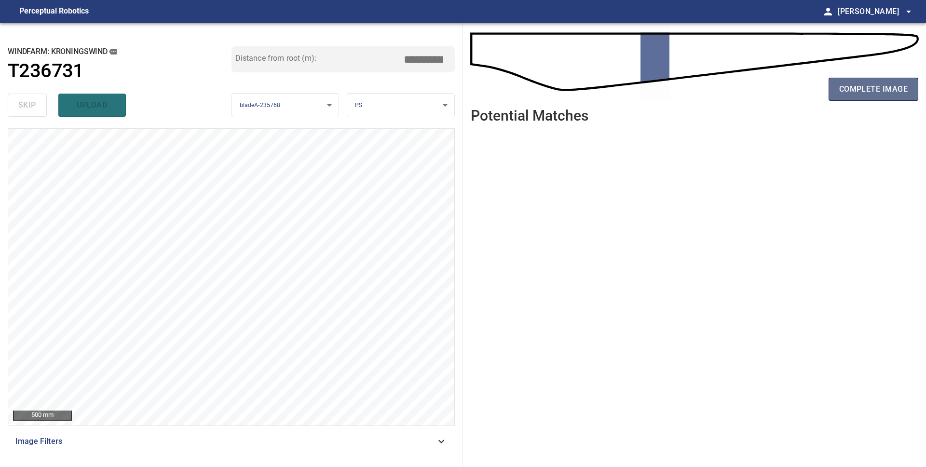
click at [864, 97] on button "complete image" at bounding box center [874, 89] width 90 height 23
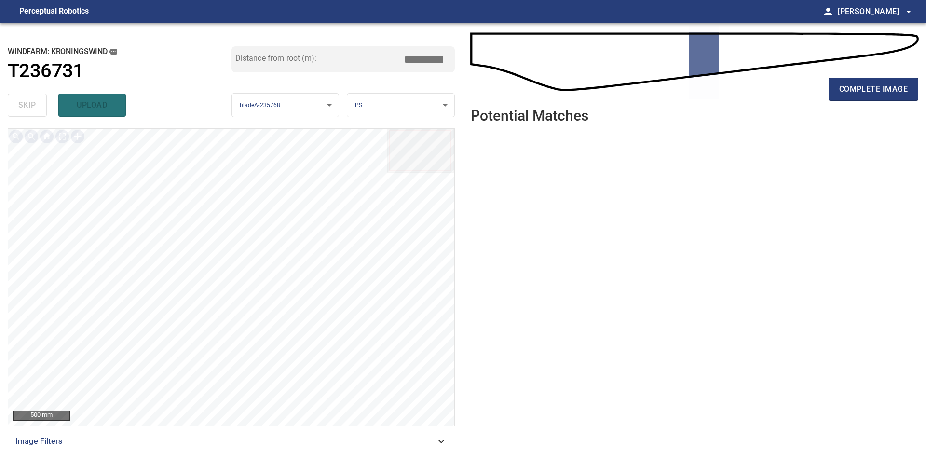
click at [864, 97] on button "complete image" at bounding box center [874, 89] width 90 height 23
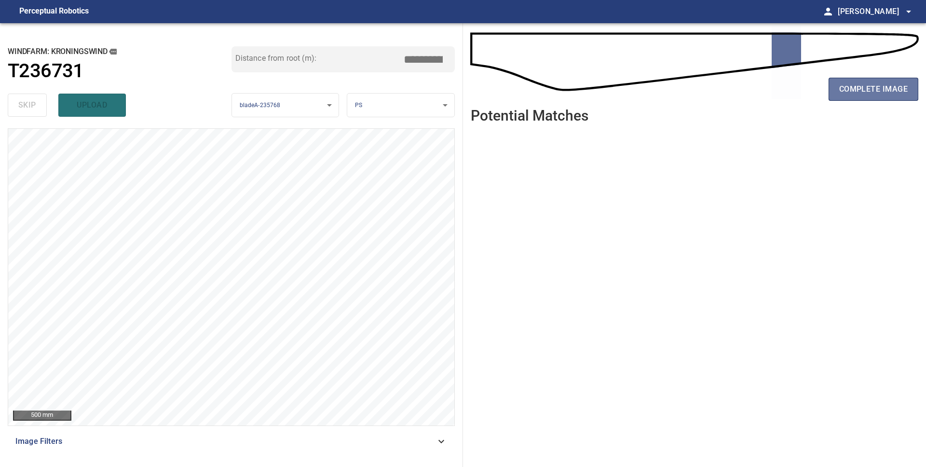
click at [864, 97] on button "complete image" at bounding box center [874, 89] width 90 height 23
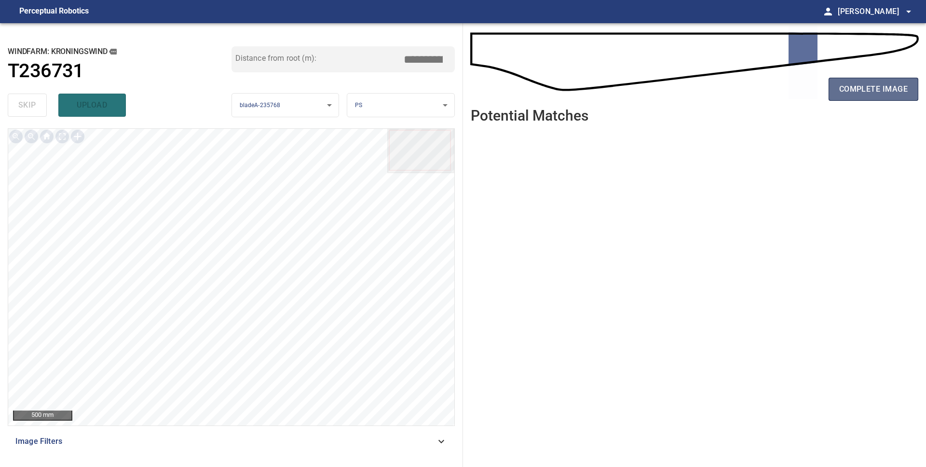
click at [858, 94] on span "complete image" at bounding box center [873, 89] width 69 height 14
click at [868, 96] on span "complete image" at bounding box center [873, 89] width 69 height 14
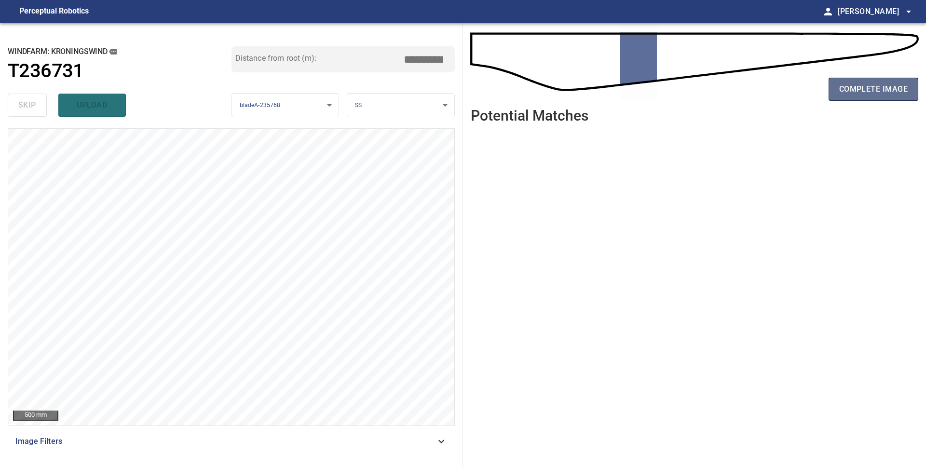
click at [865, 90] on span "complete image" at bounding box center [873, 89] width 69 height 14
click at [854, 97] on button "complete image" at bounding box center [874, 89] width 90 height 23
click at [863, 82] on button "complete image" at bounding box center [874, 89] width 90 height 23
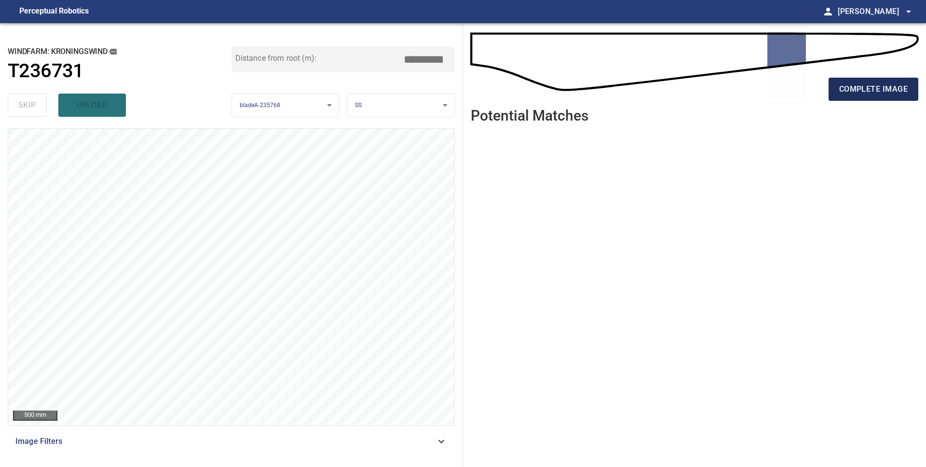
click at [857, 87] on span "complete image" at bounding box center [873, 89] width 69 height 14
click at [851, 89] on span "complete image" at bounding box center [873, 89] width 69 height 14
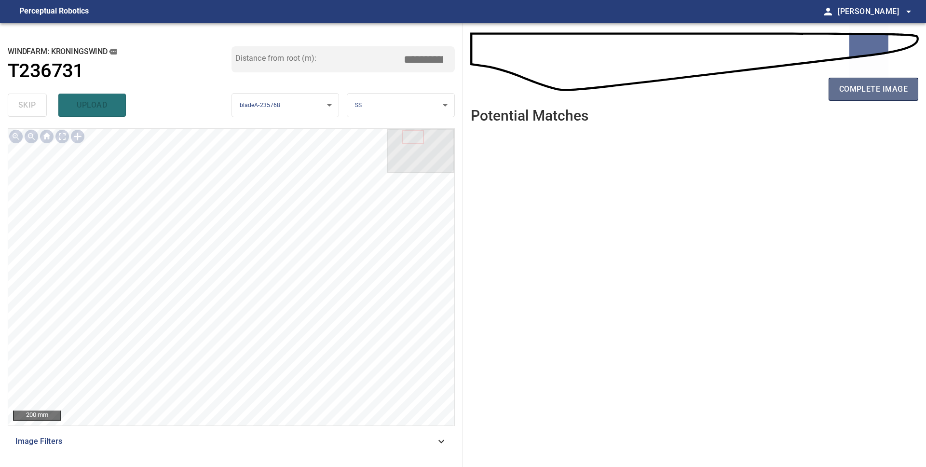
click at [884, 94] on span "complete image" at bounding box center [873, 89] width 69 height 14
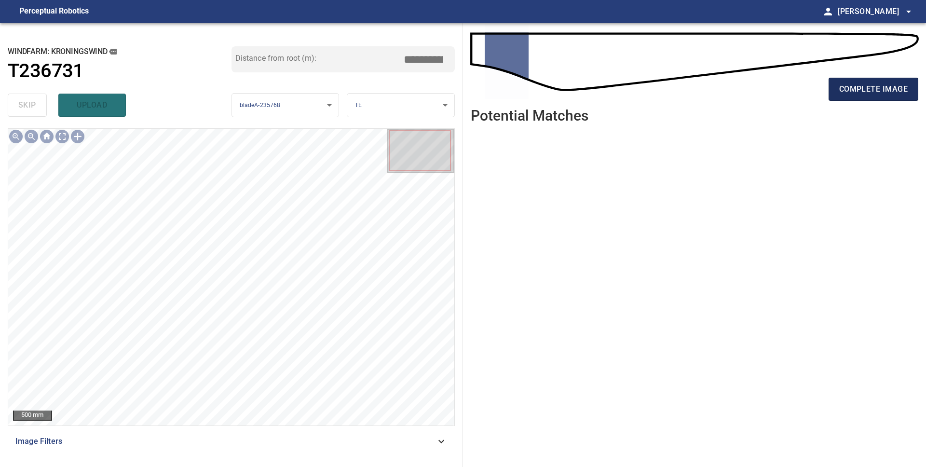
click at [850, 93] on span "complete image" at bounding box center [873, 89] width 69 height 14
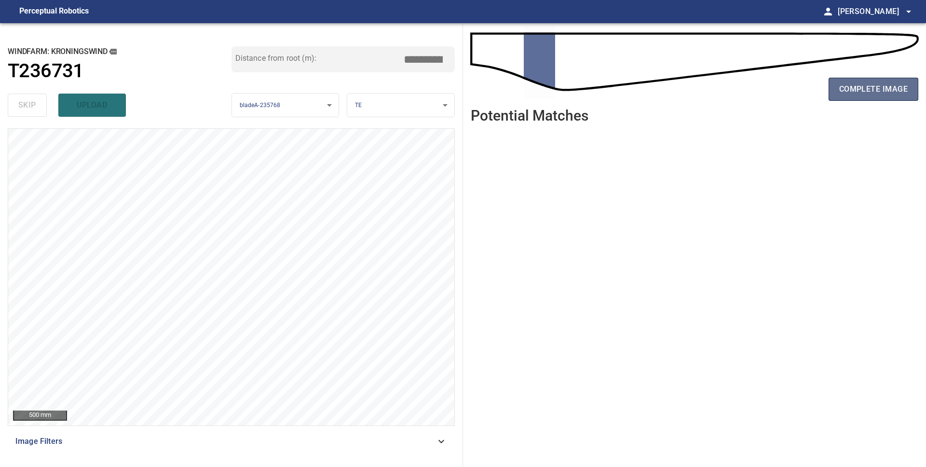
click at [892, 96] on button "complete image" at bounding box center [874, 89] width 90 height 23
